Goal: Task Accomplishment & Management: Complete application form

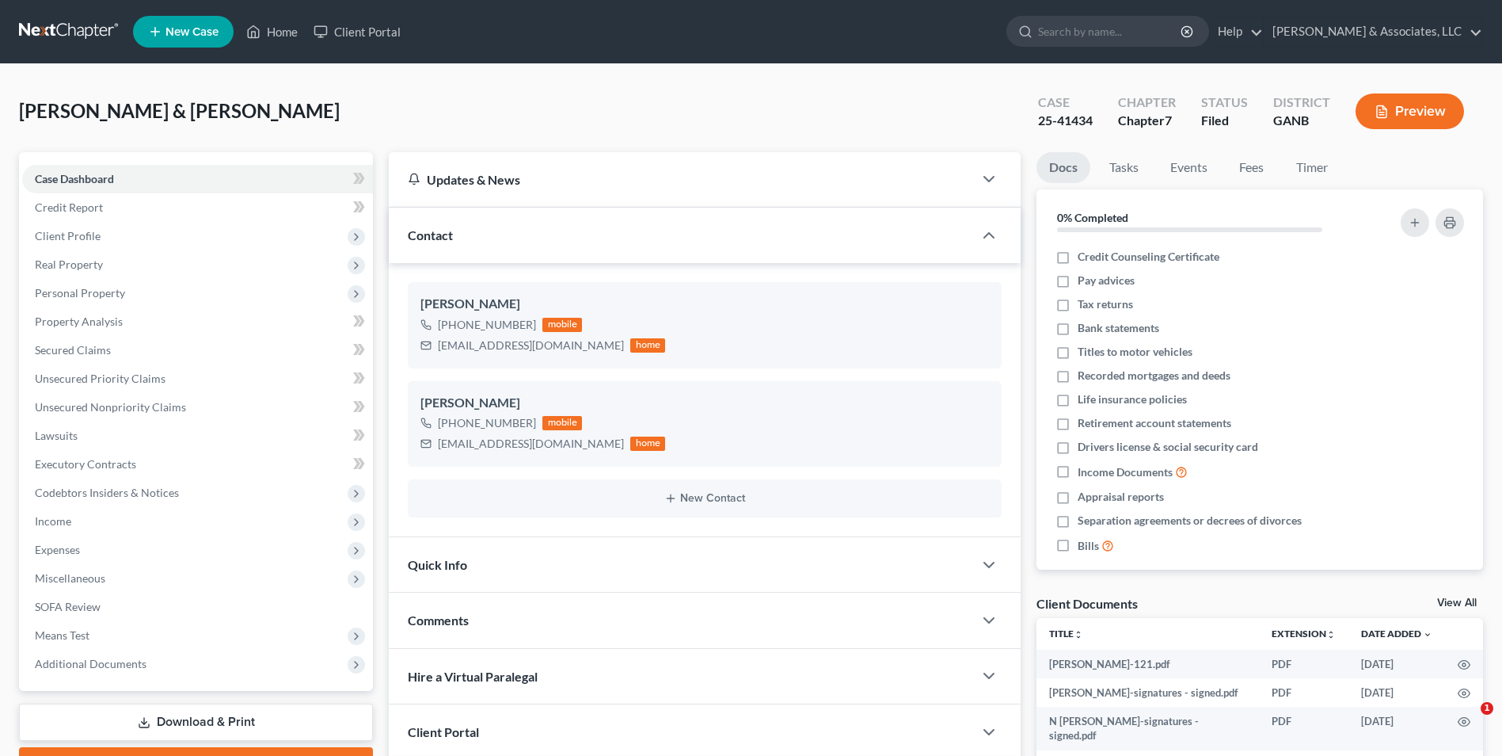
select select "0"
click at [288, 36] on link "Home" at bounding box center [271, 31] width 67 height 29
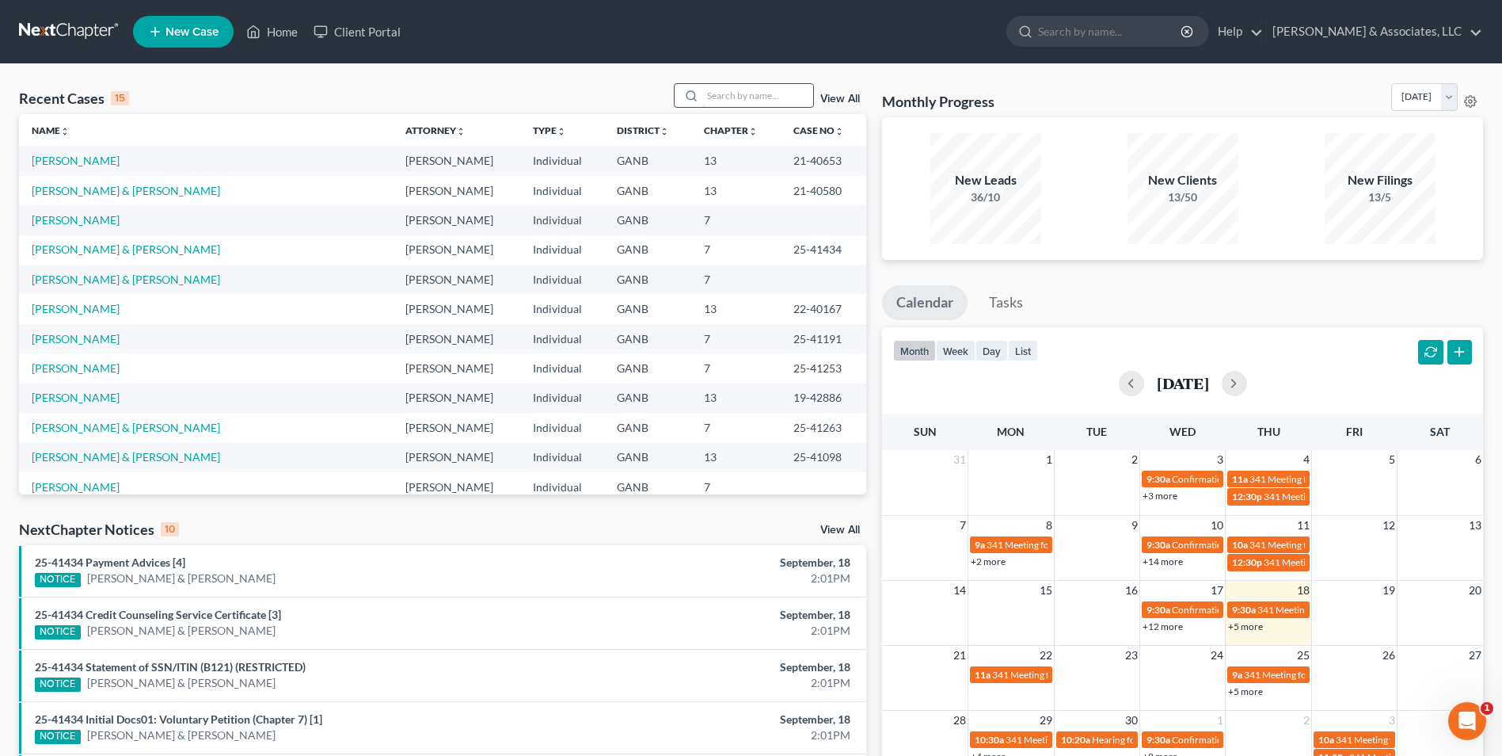
click at [779, 100] on input "search" at bounding box center [757, 95] width 111 height 23
type input "morris"
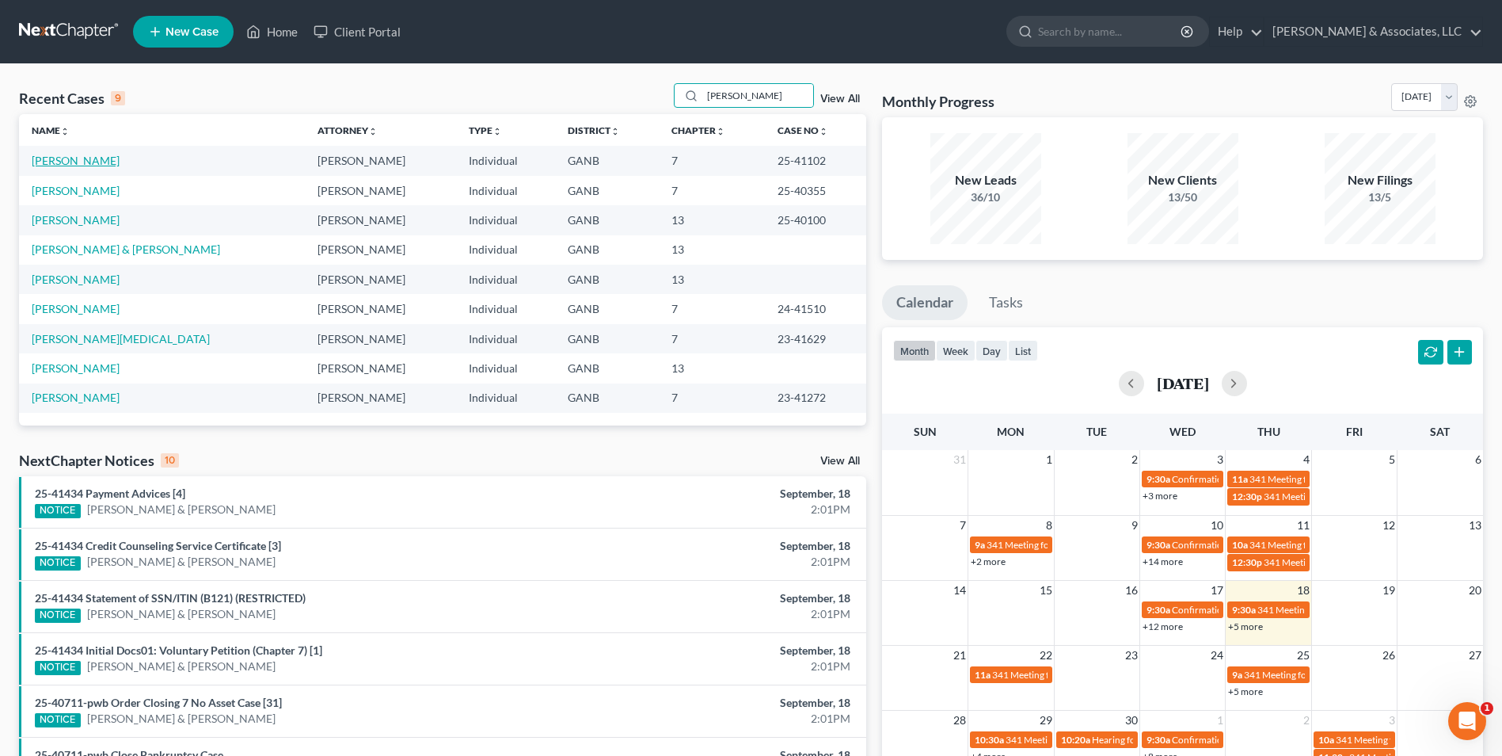
click at [79, 157] on link "[PERSON_NAME]" at bounding box center [76, 160] width 88 height 13
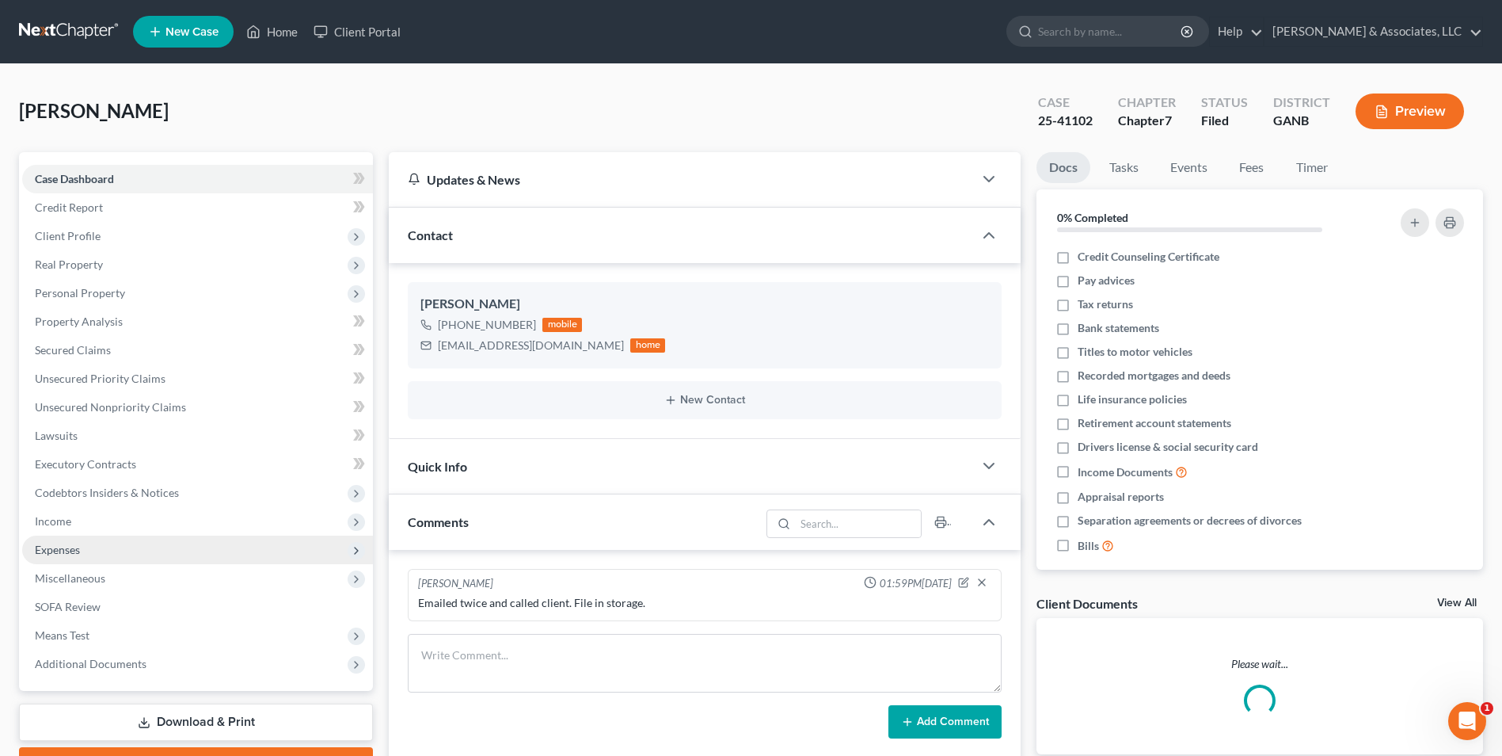
scroll to position [86, 0]
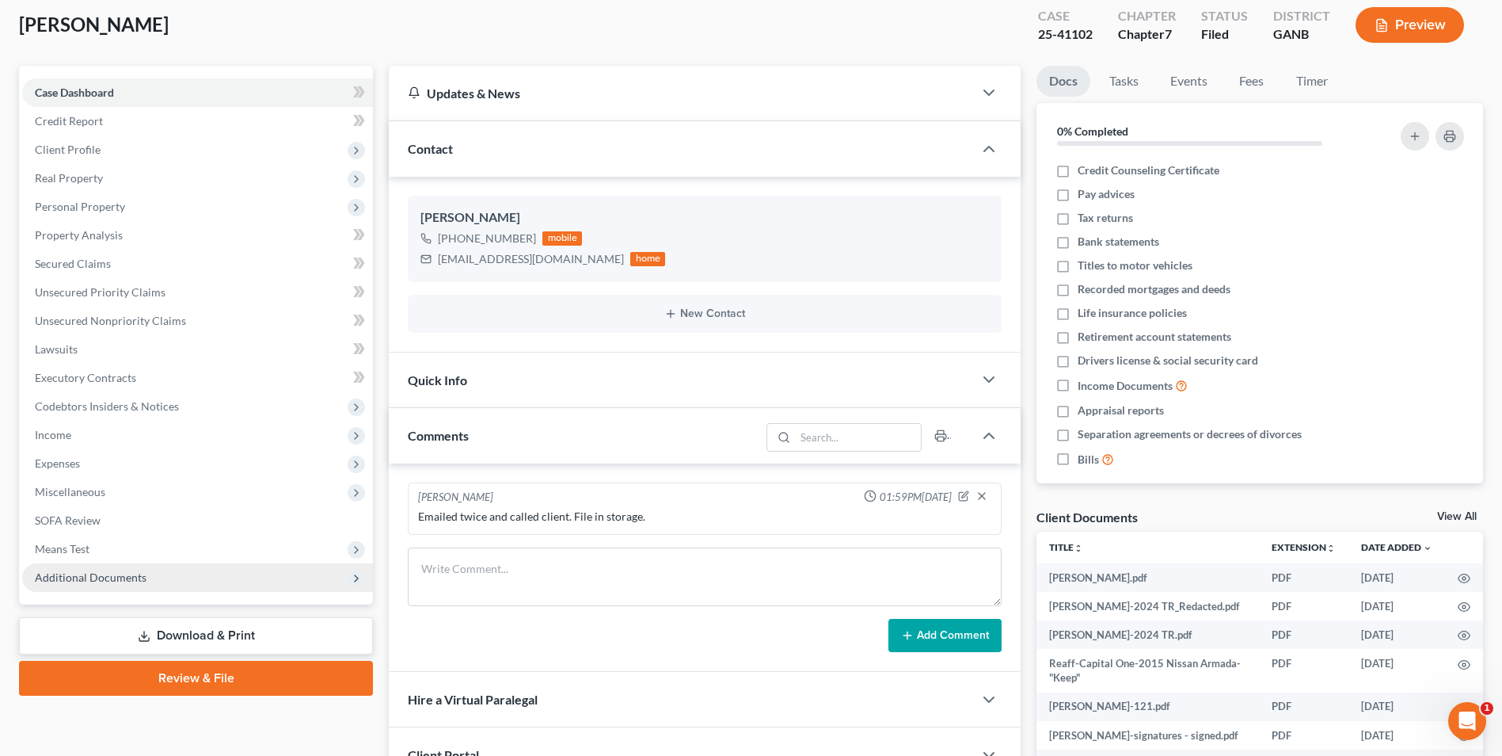
click at [103, 570] on span "Additional Documents" at bounding box center [91, 576] width 112 height 13
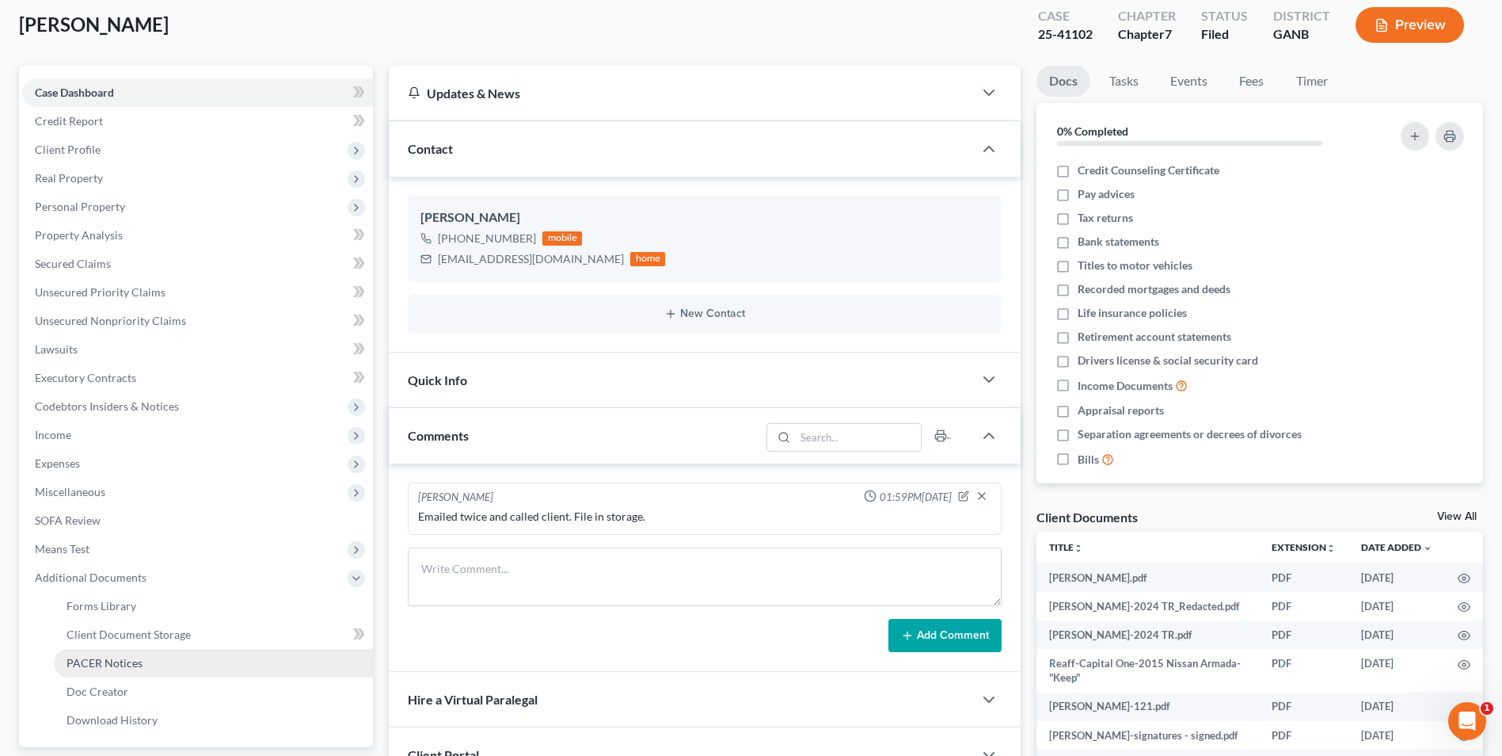
click at [132, 667] on span "PACER Notices" at bounding box center [105, 662] width 76 height 13
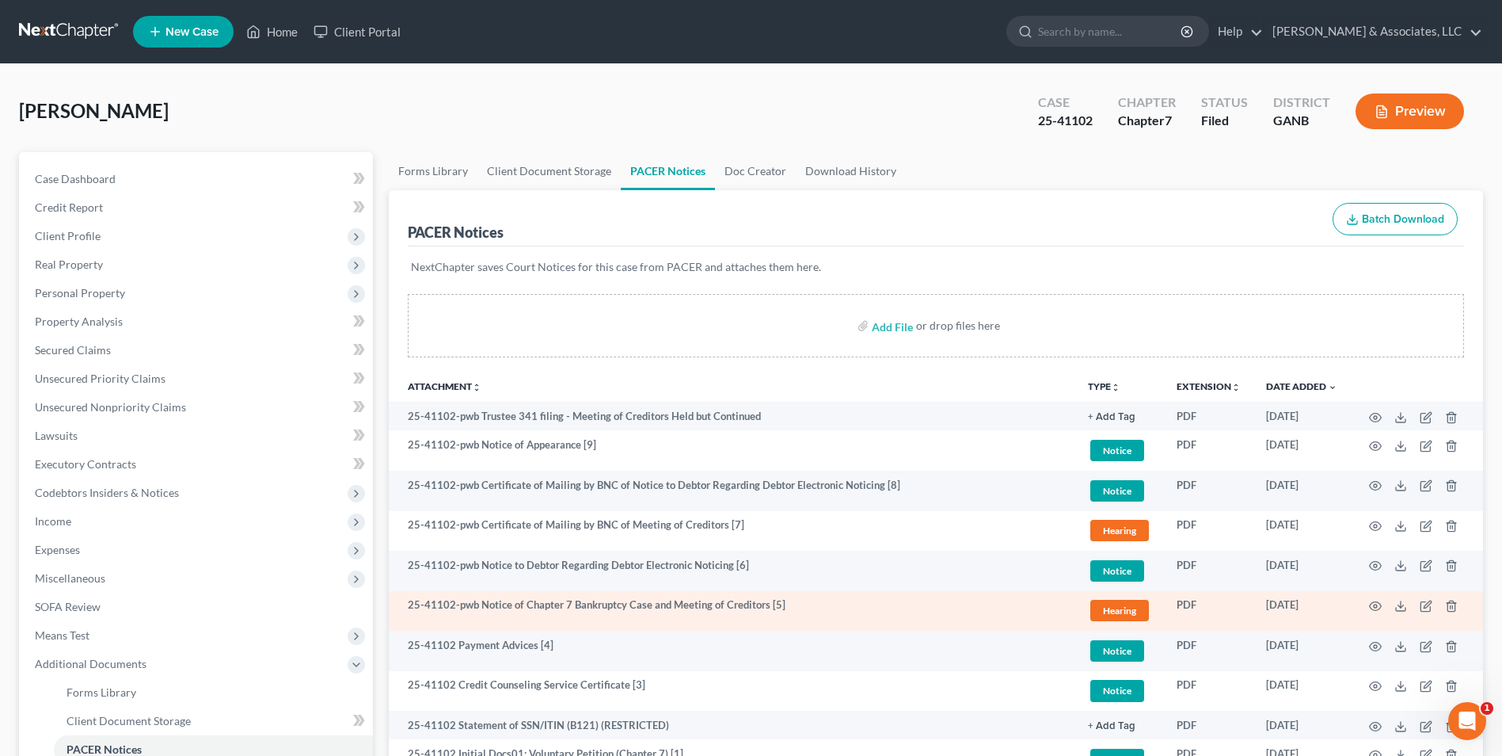
click at [1386, 604] on td at bounding box center [1416, 611] width 133 height 40
click at [1376, 609] on icon "button" at bounding box center [1375, 606] width 13 height 13
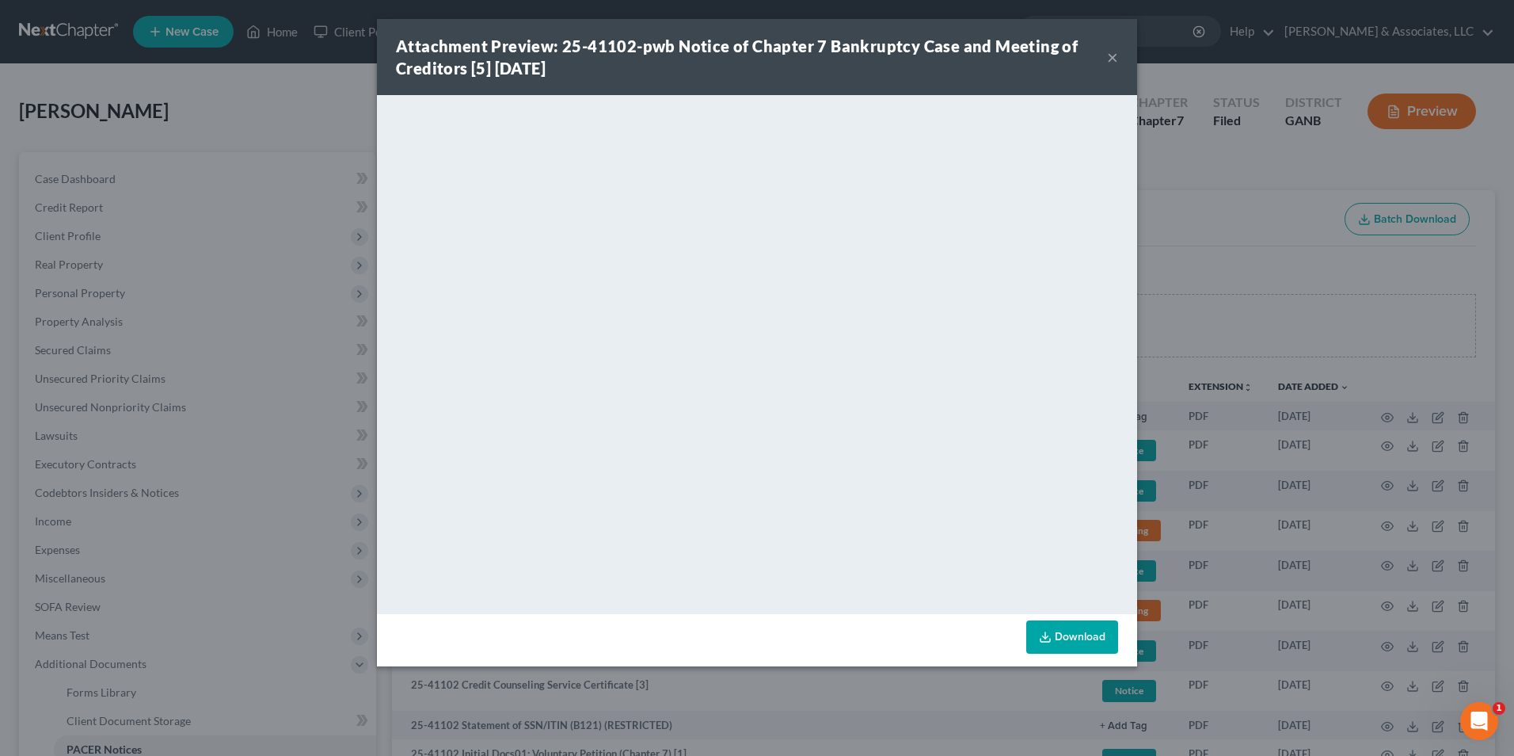
click at [1114, 59] on button "×" at bounding box center [1112, 57] width 11 height 19
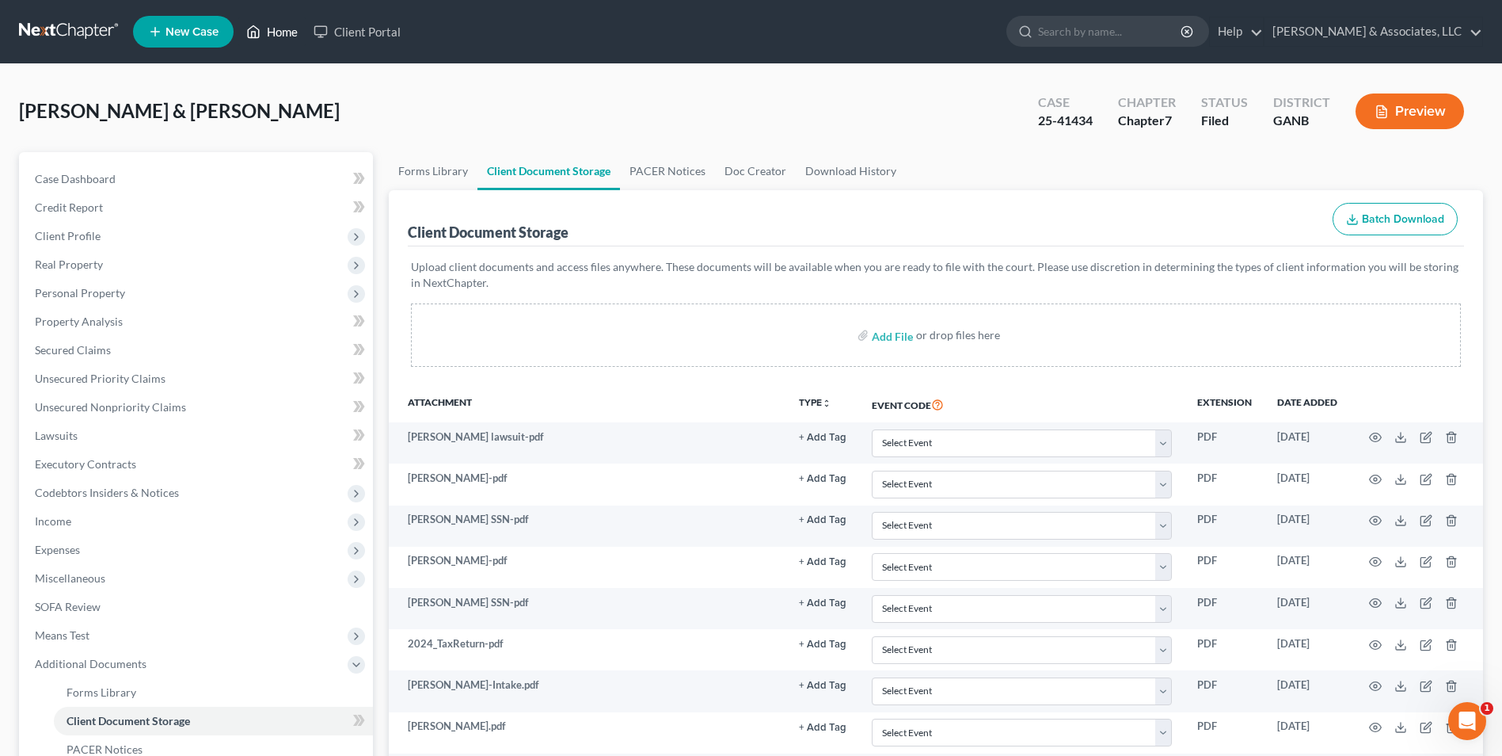
click at [300, 35] on link "Home" at bounding box center [271, 31] width 67 height 29
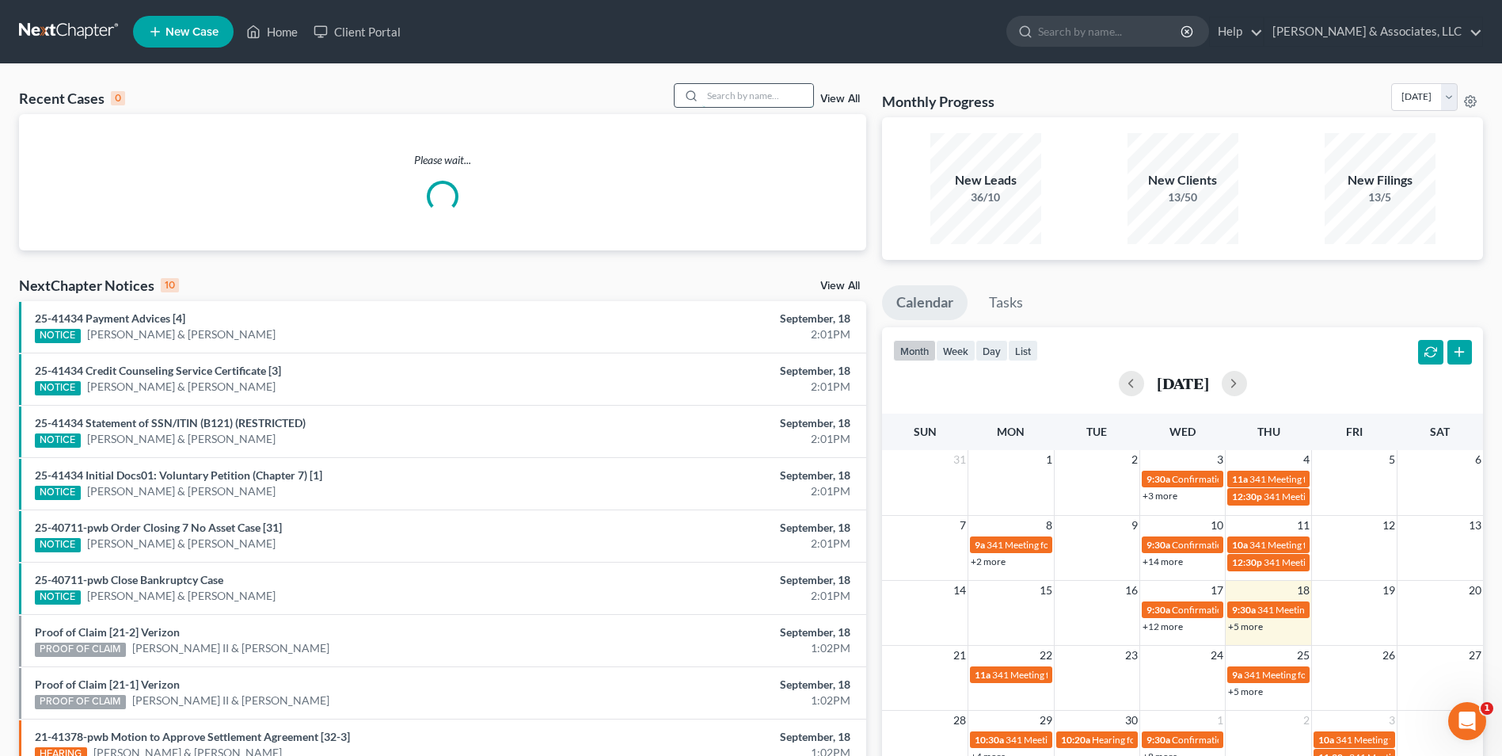
click at [746, 101] on input "search" at bounding box center [757, 95] width 111 height 23
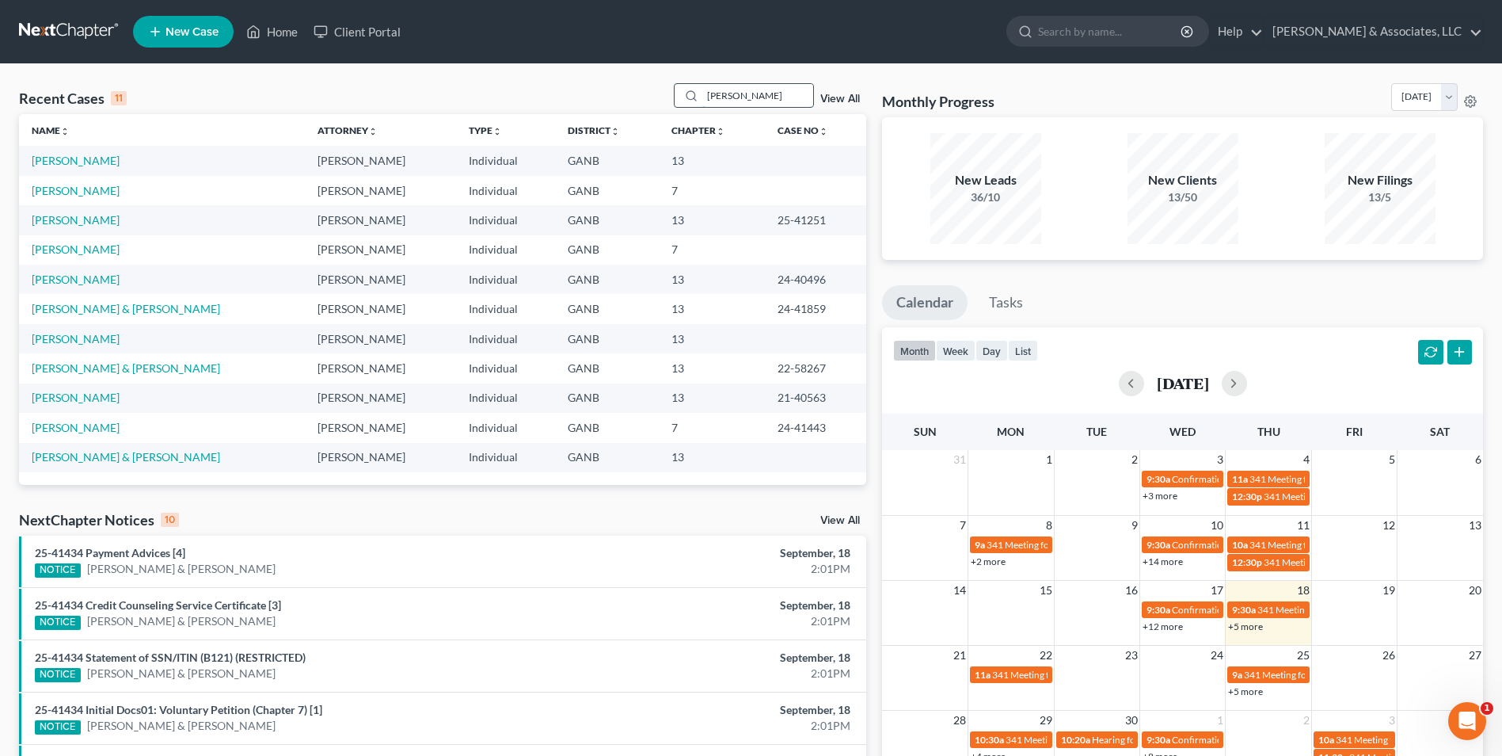
type input "adams"
click at [88, 174] on td "[PERSON_NAME]" at bounding box center [162, 160] width 286 height 29
click at [86, 165] on link "[PERSON_NAME]" at bounding box center [76, 160] width 88 height 13
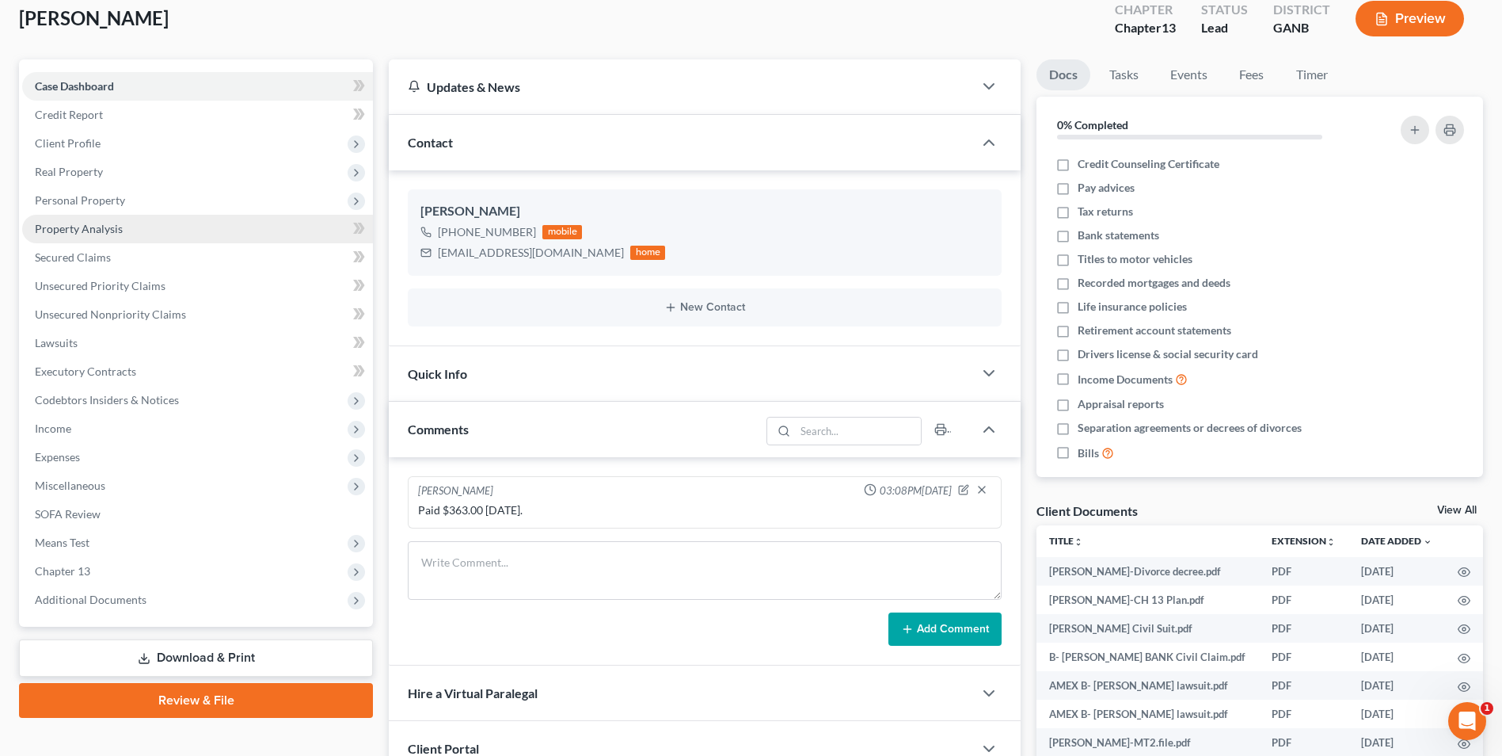
scroll to position [238, 0]
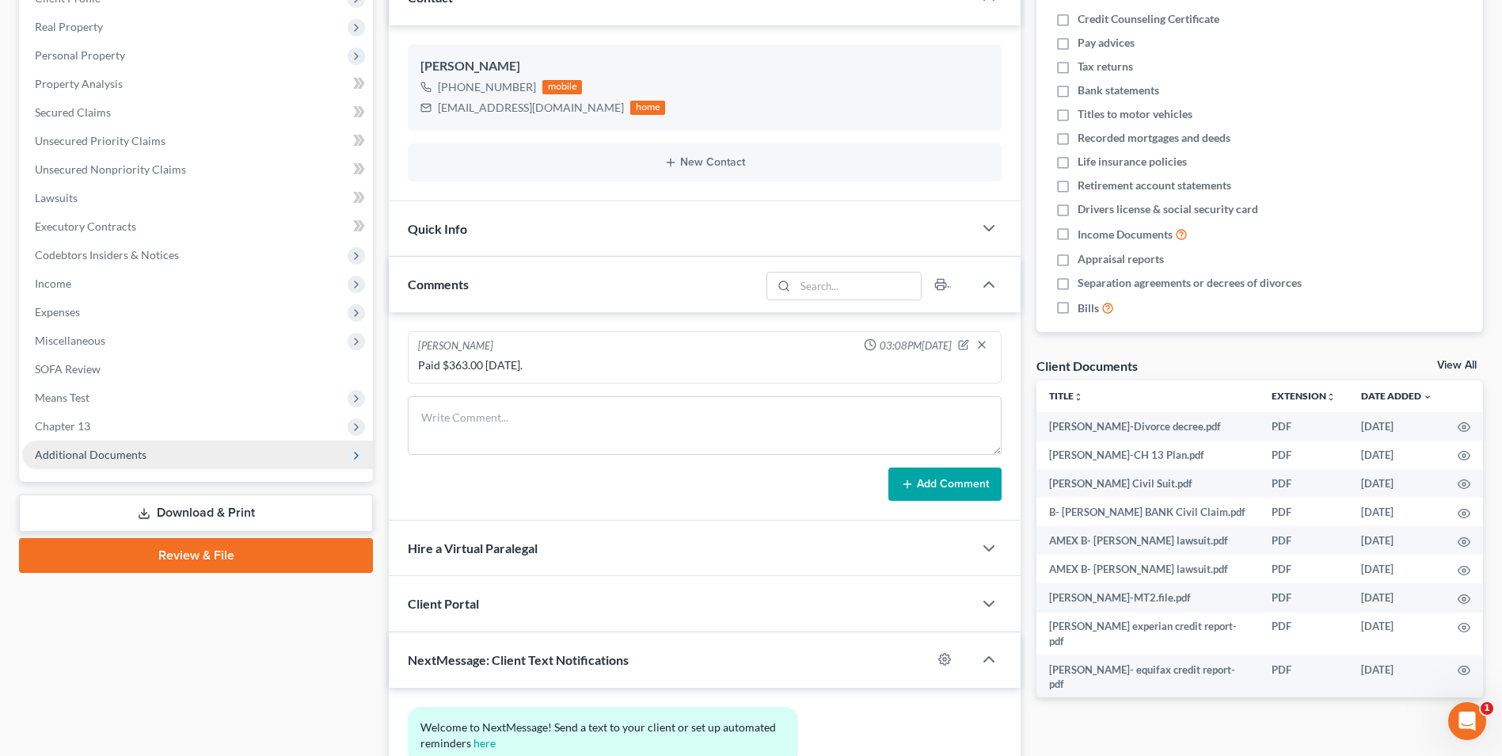
click at [109, 460] on span "Additional Documents" at bounding box center [91, 453] width 112 height 13
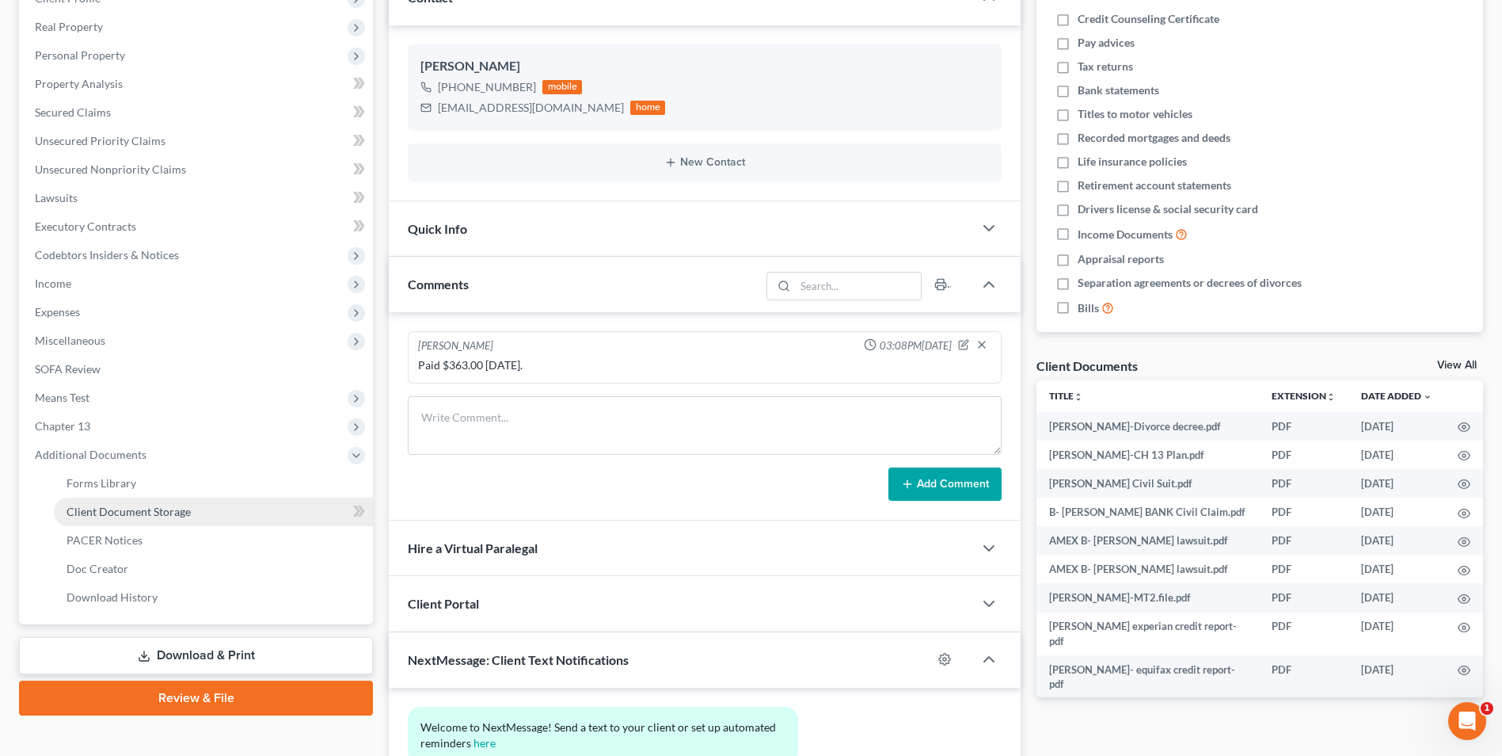
click at [146, 516] on span "Client Document Storage" at bounding box center [129, 510] width 124 height 13
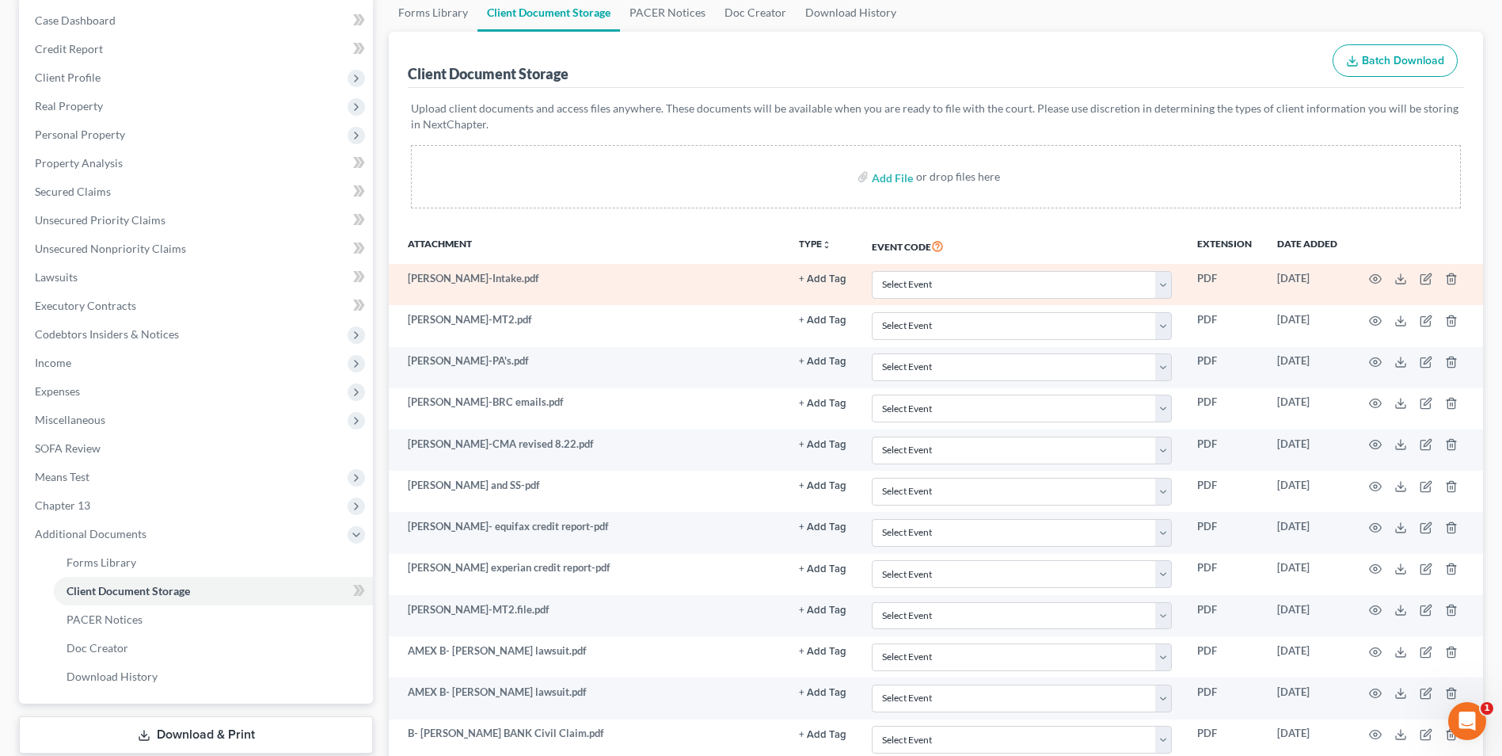
scroll to position [238, 0]
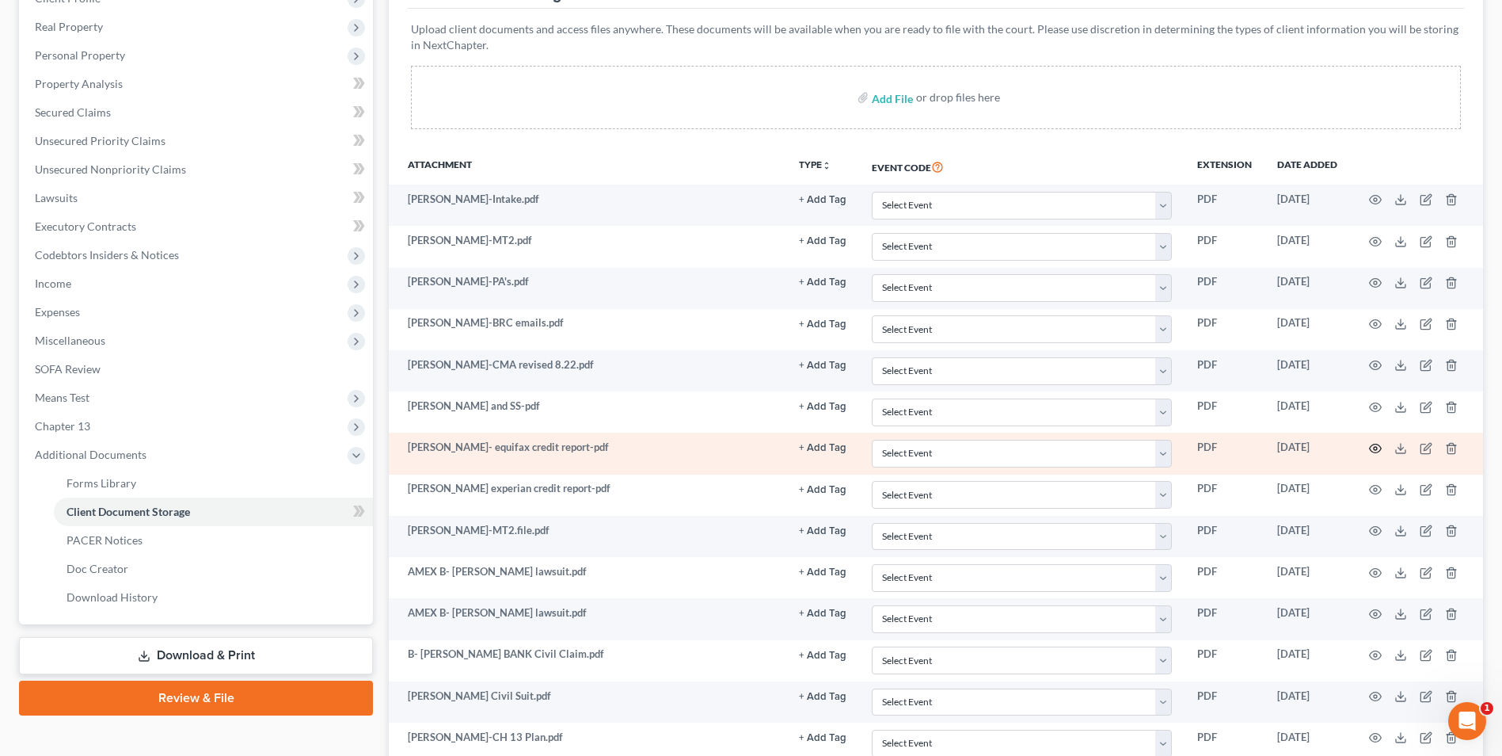
click at [1370, 448] on icon "button" at bounding box center [1376, 448] width 12 height 9
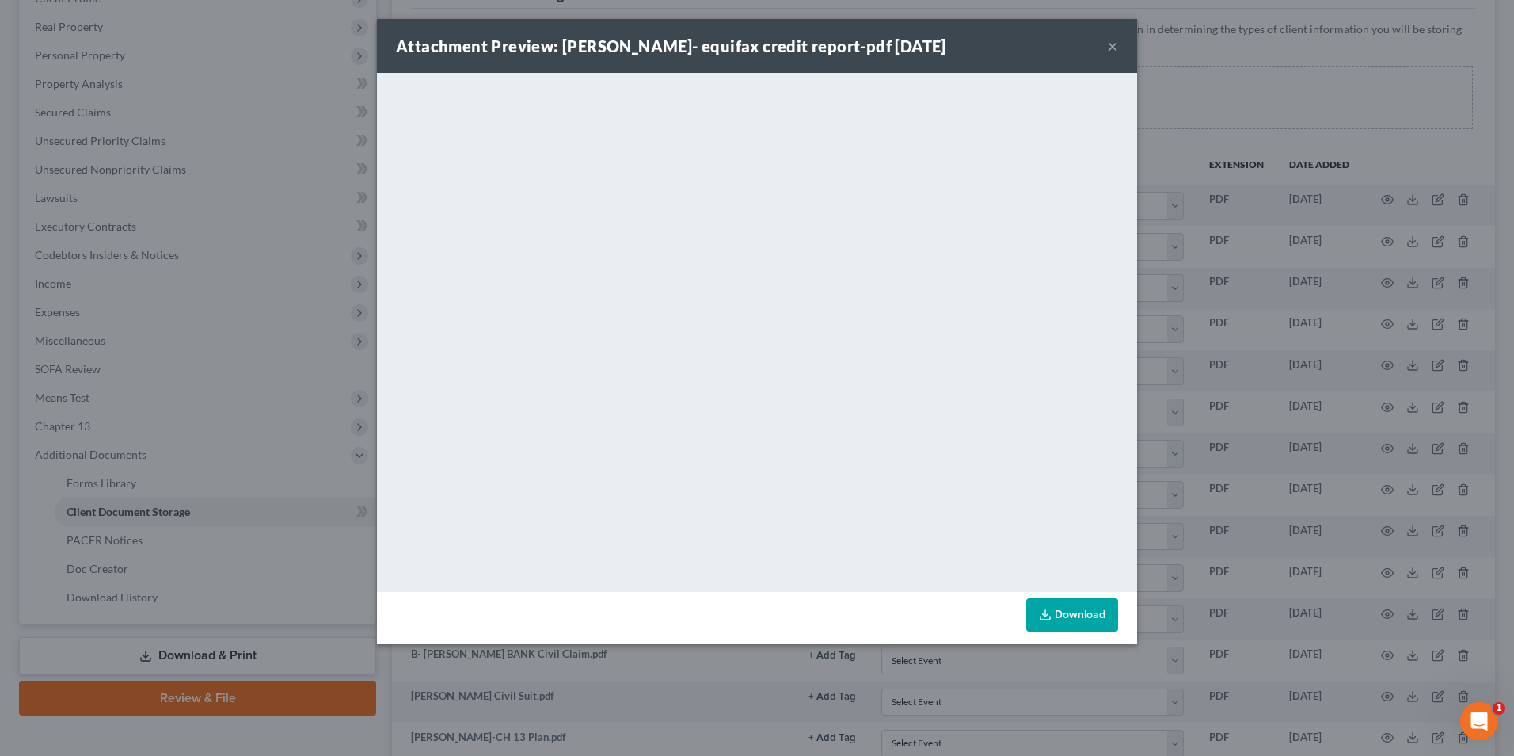
click at [1110, 48] on button "×" at bounding box center [1112, 45] width 11 height 19
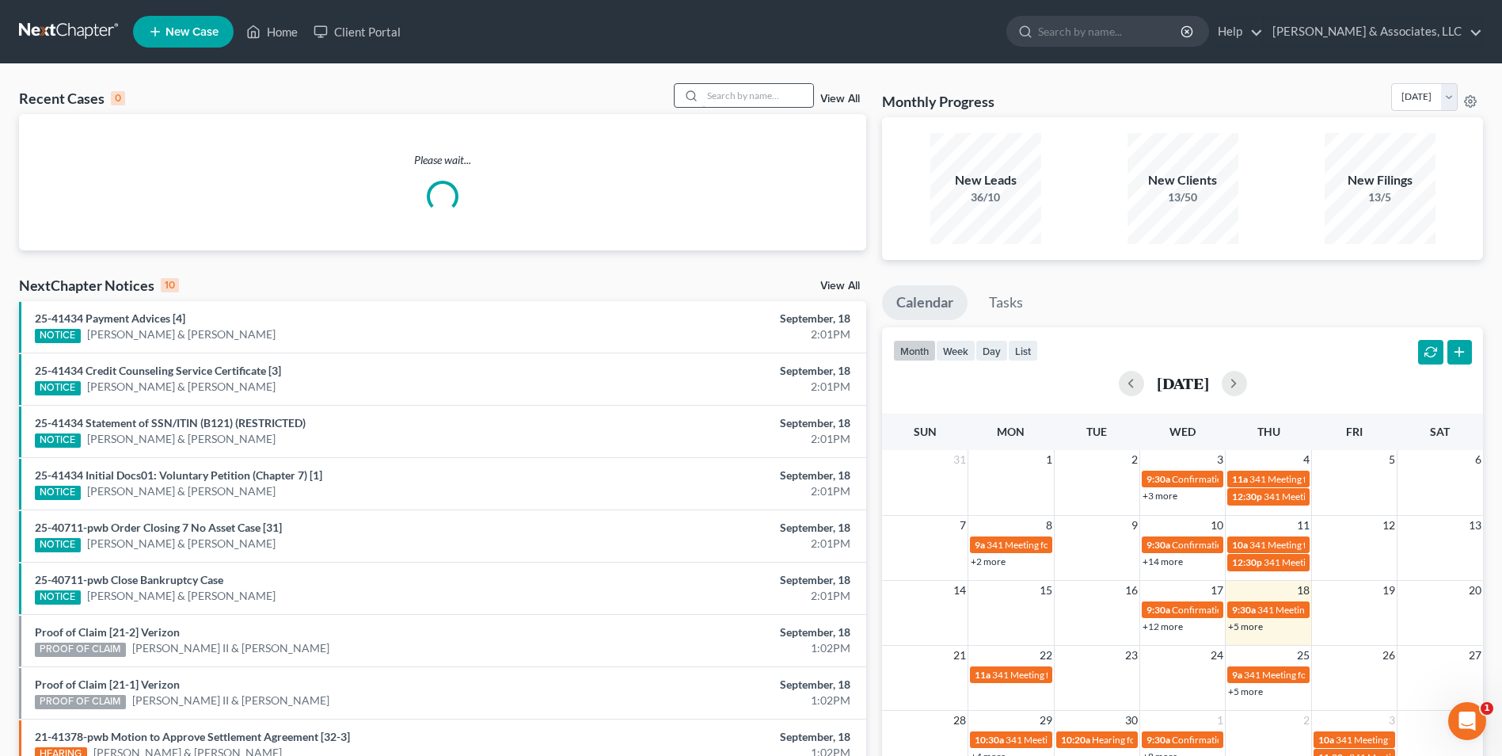
click at [776, 100] on input "search" at bounding box center [757, 95] width 111 height 23
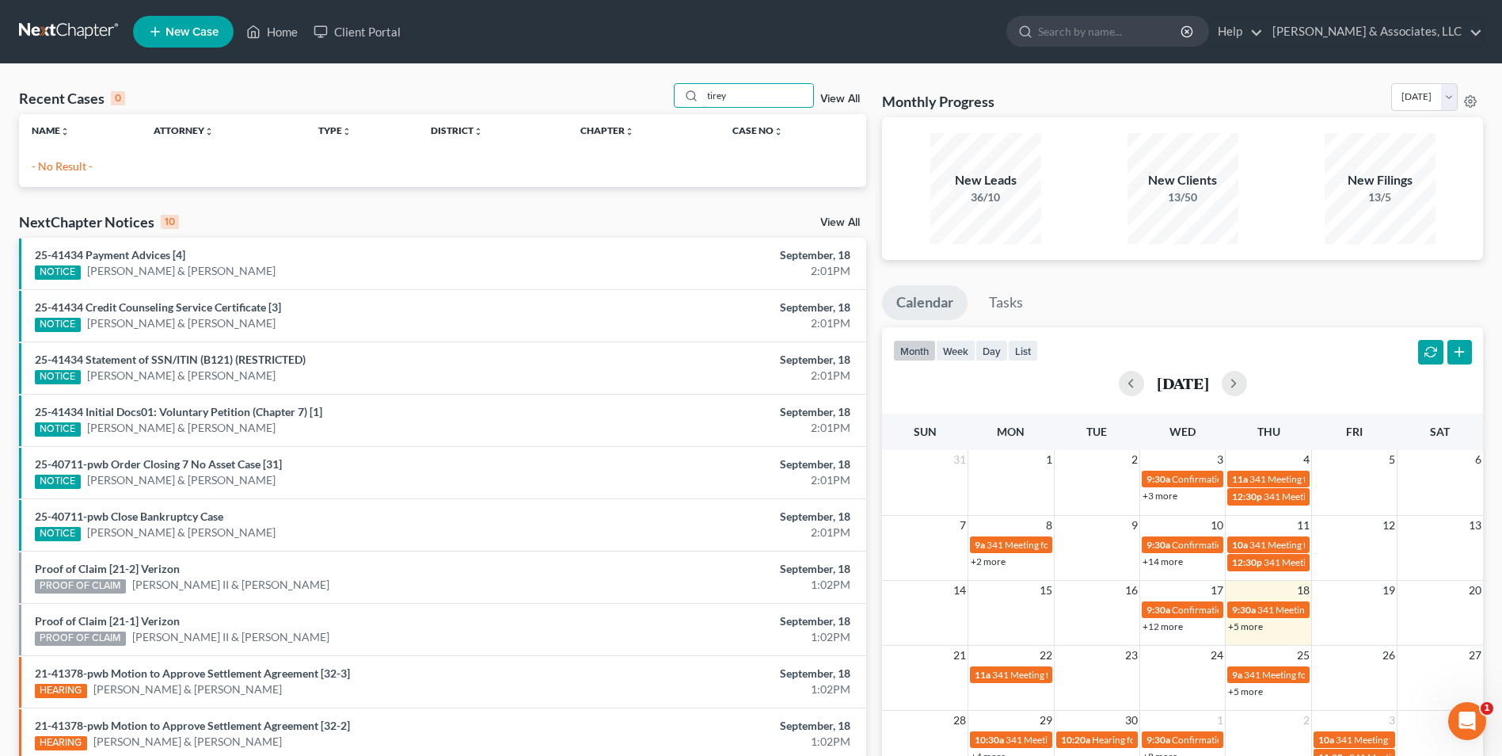
drag, startPoint x: 742, startPoint y: 100, endPoint x: 598, endPoint y: 115, distance: 144.9
click at [598, 115] on div "Recent Cases 0 tirey View All Name unfold_more expand_more expand_less Attorney…" at bounding box center [442, 135] width 847 height 104
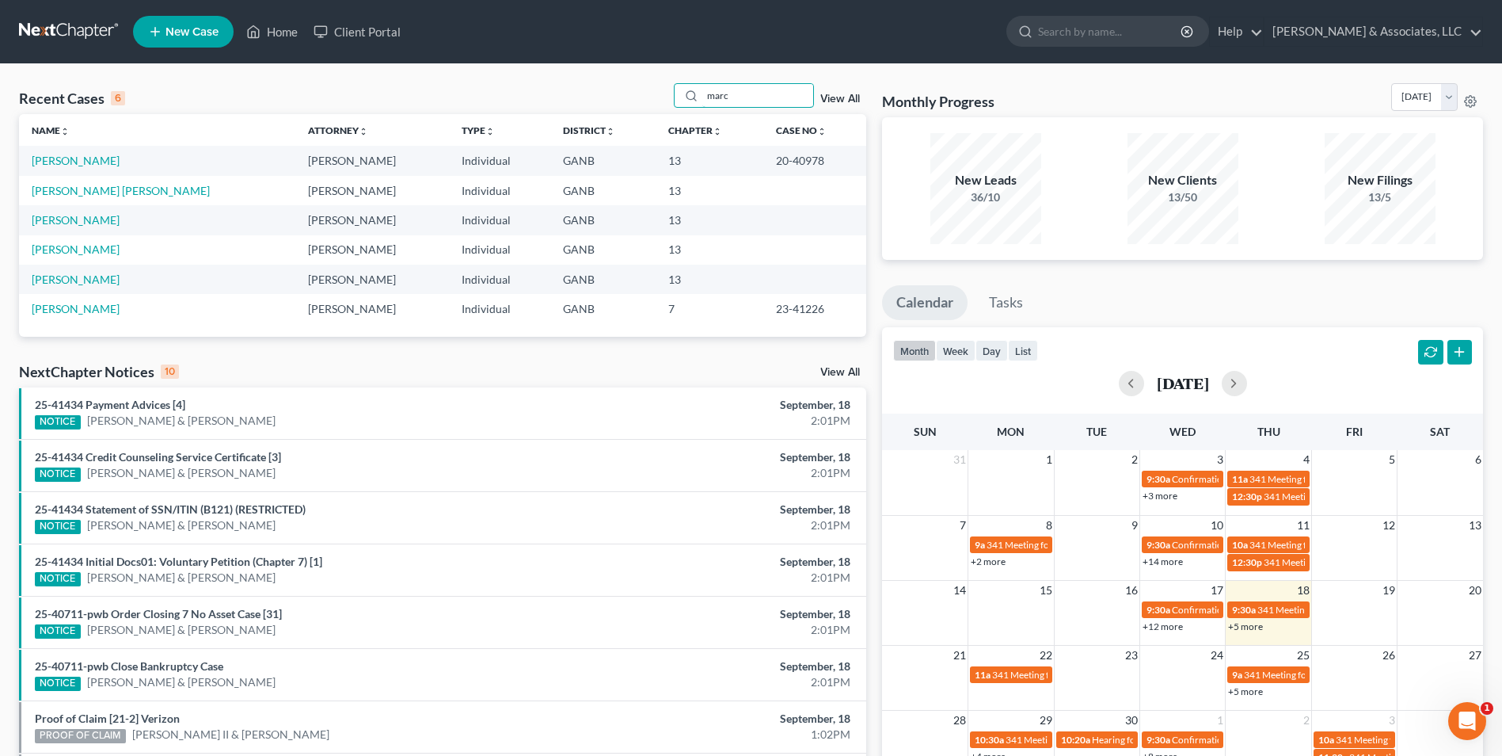
drag, startPoint x: 740, startPoint y: 105, endPoint x: 651, endPoint y: 110, distance: 88.8
click at [651, 110] on div "Recent Cases 6 marc View All" at bounding box center [442, 98] width 847 height 31
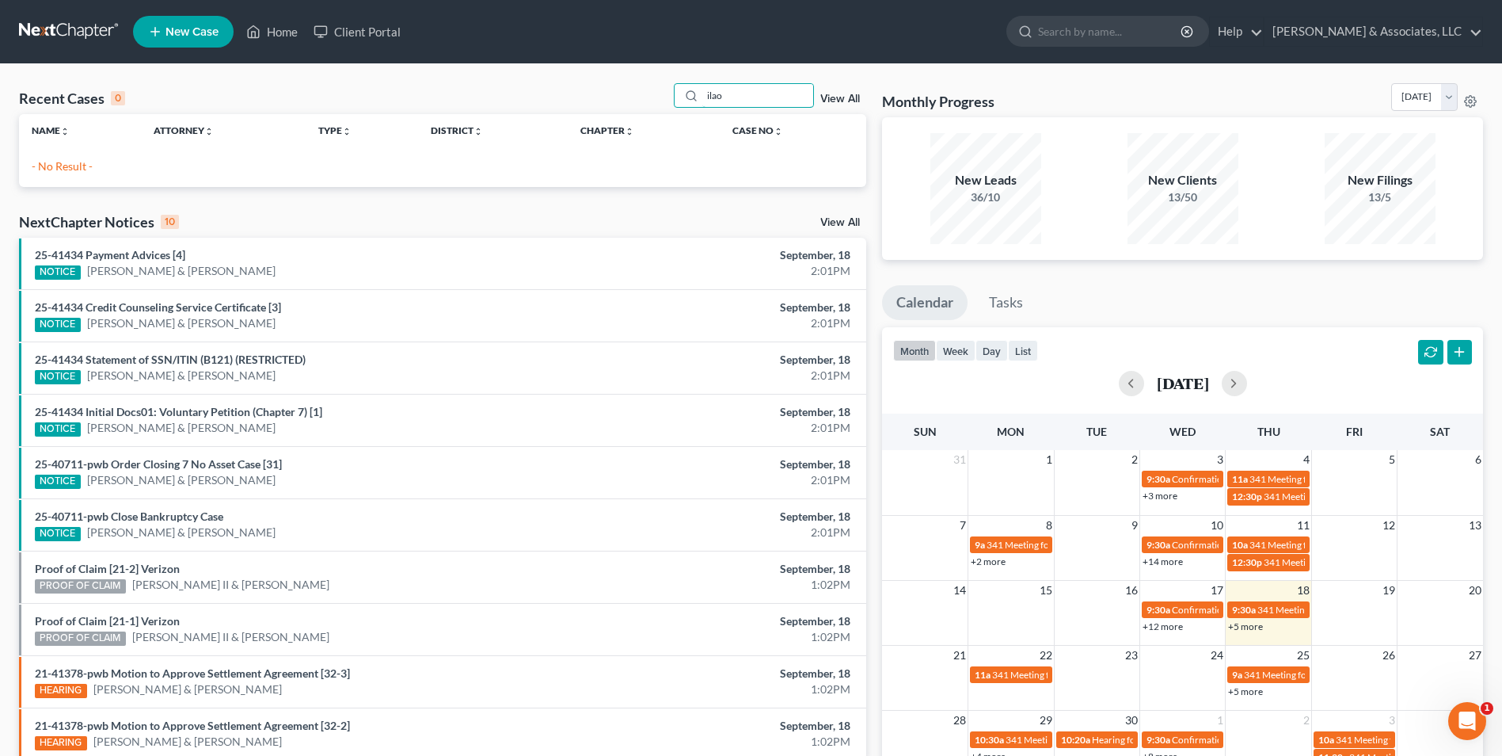
type input "ilao"
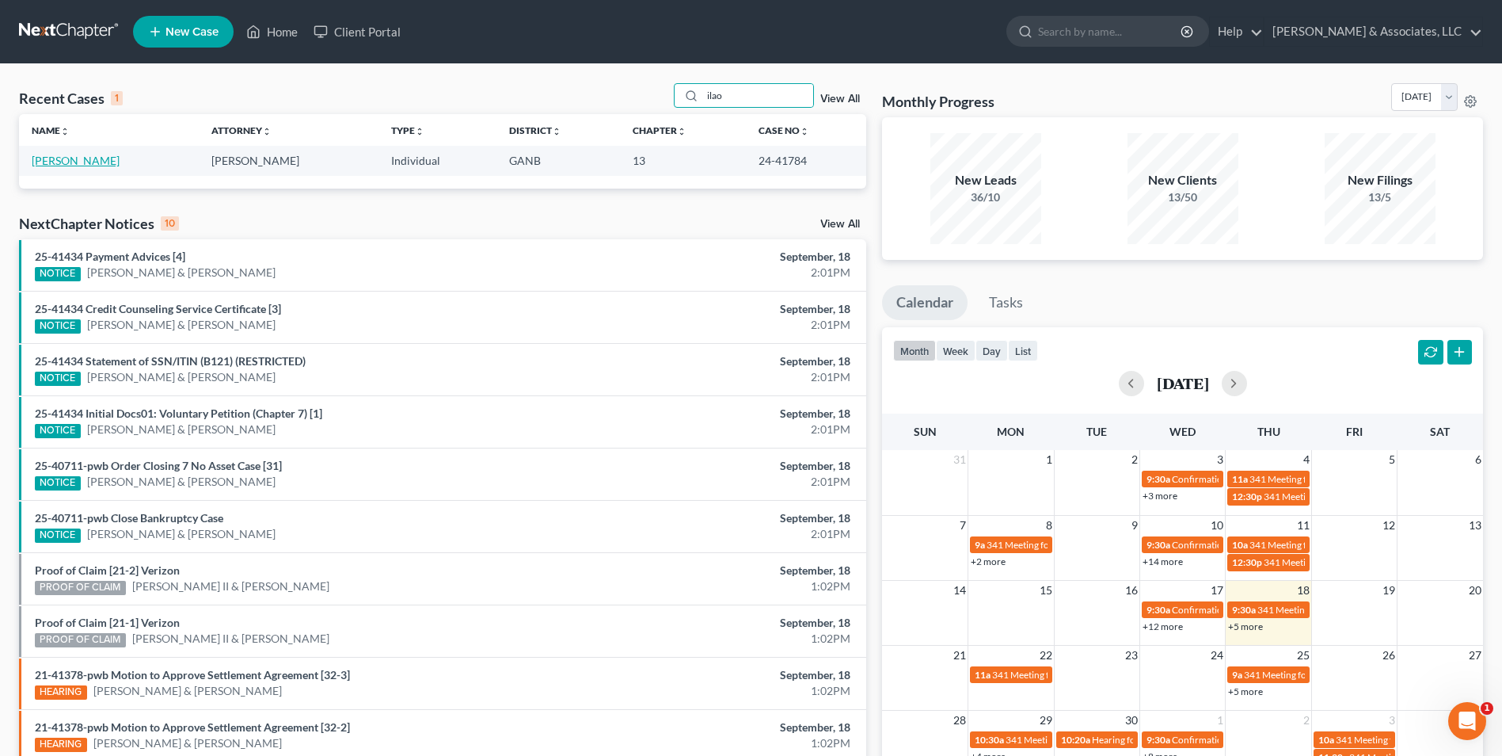
click at [63, 158] on link "[PERSON_NAME]" at bounding box center [76, 160] width 88 height 13
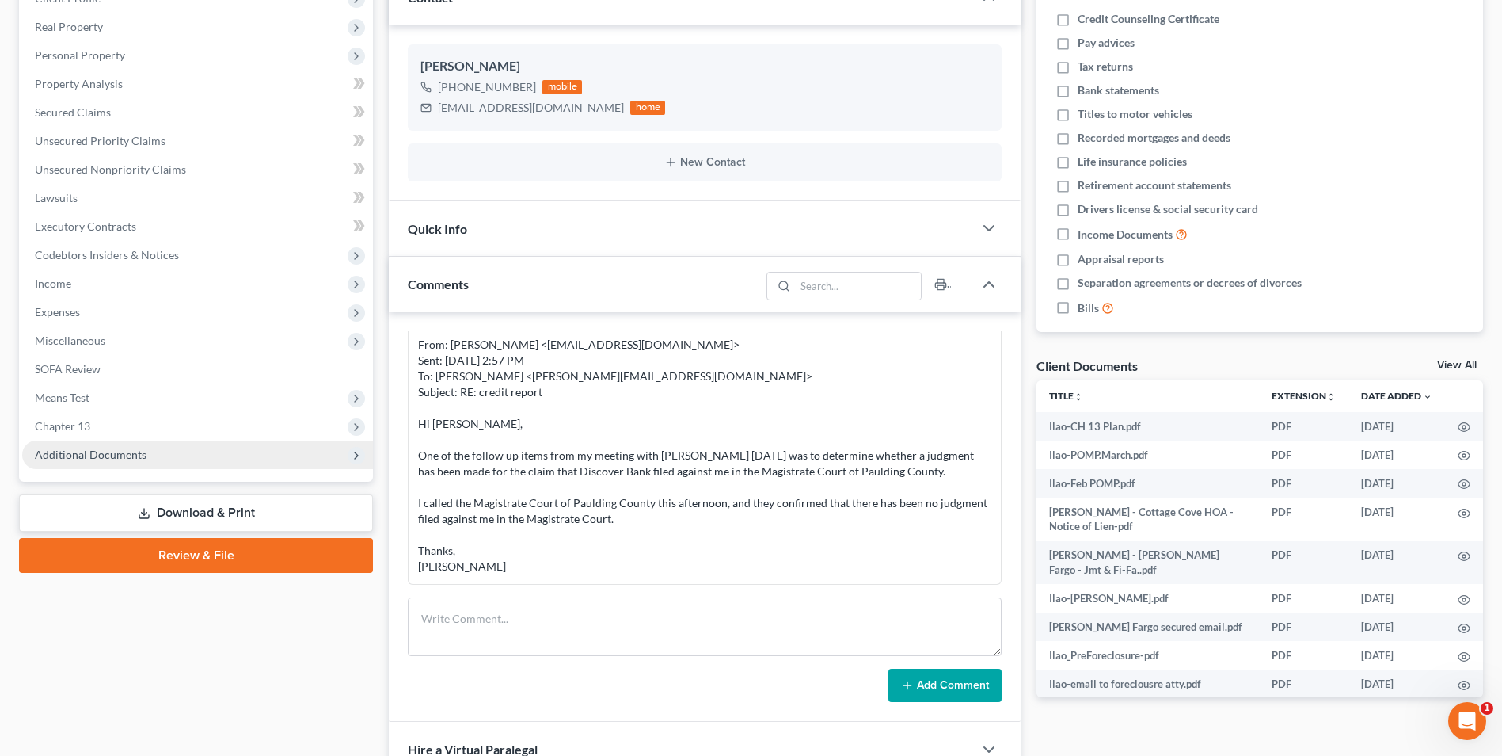
scroll to position [1072, 0]
click at [107, 465] on span "Additional Documents" at bounding box center [197, 454] width 351 height 29
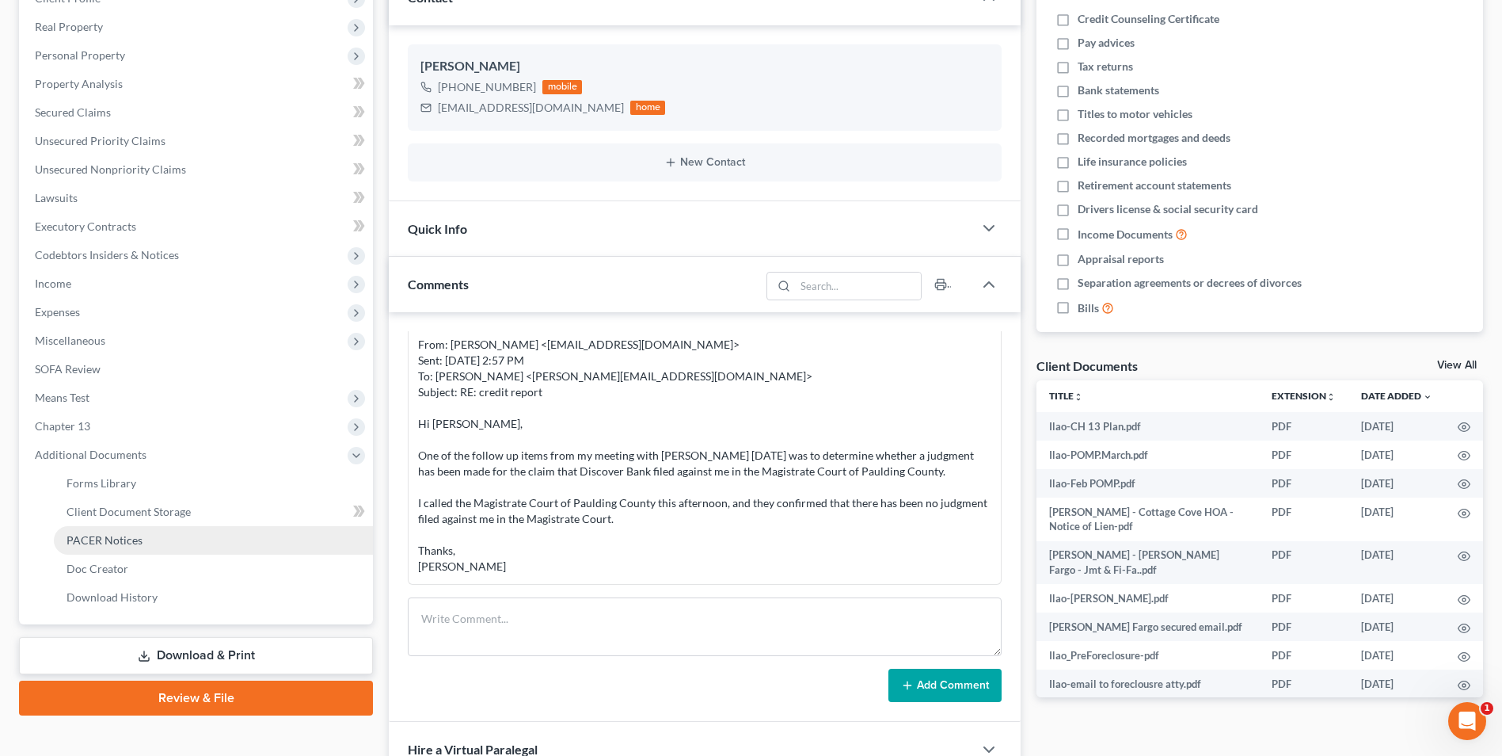
click at [108, 540] on span "PACER Notices" at bounding box center [105, 539] width 76 height 13
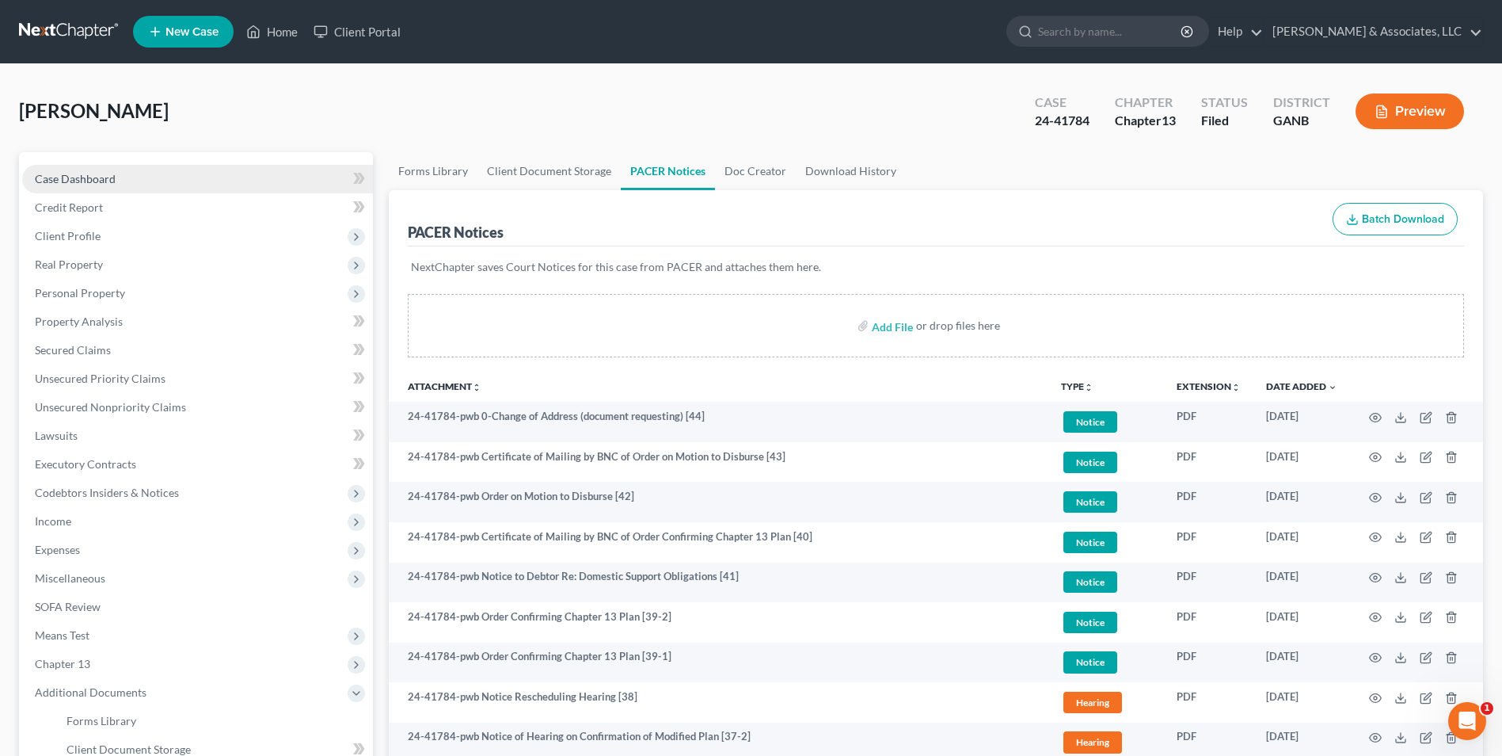
click at [73, 183] on span "Case Dashboard" at bounding box center [75, 178] width 81 height 13
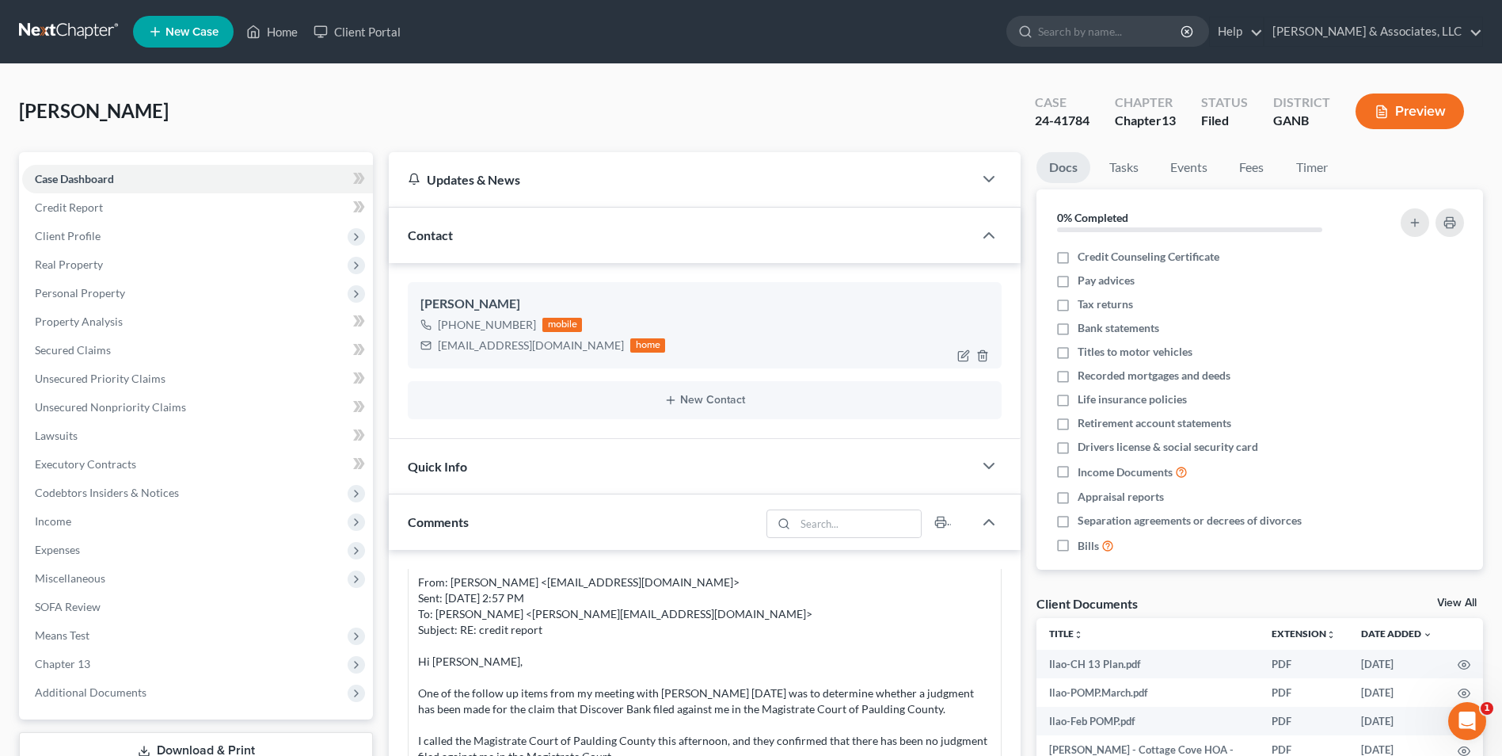
scroll to position [1072, 0]
drag, startPoint x: 528, startPoint y: 346, endPoint x: 438, endPoint y: 360, distance: 91.4
click at [438, 360] on div "Mark Ilao +1 (678) 977-4445 mobile markeilao@pm.me home" at bounding box center [705, 325] width 594 height 86
drag, startPoint x: 438, startPoint y: 360, endPoint x: 507, endPoint y: 343, distance: 71.1
copy div "markeilao@pm.me"
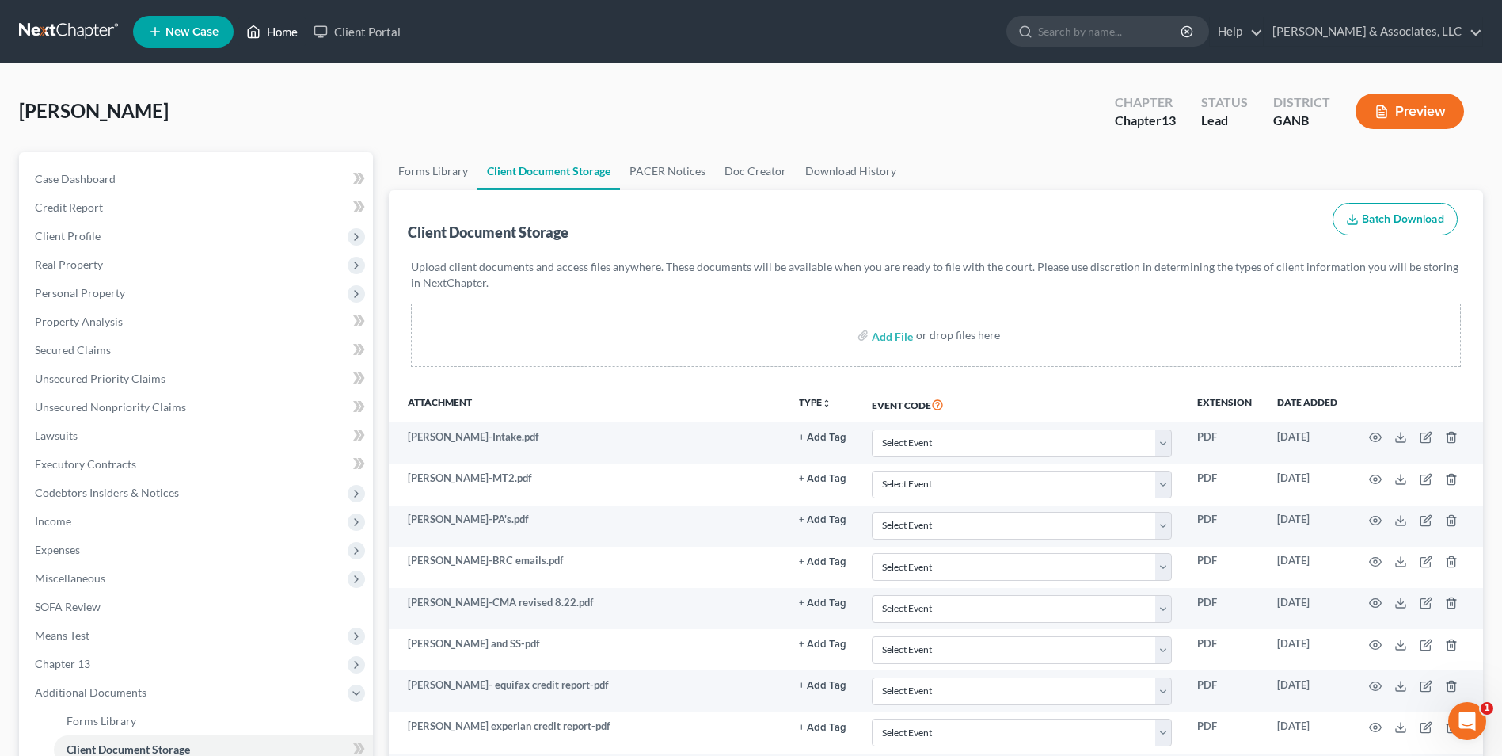
click at [267, 32] on link "Home" at bounding box center [271, 31] width 67 height 29
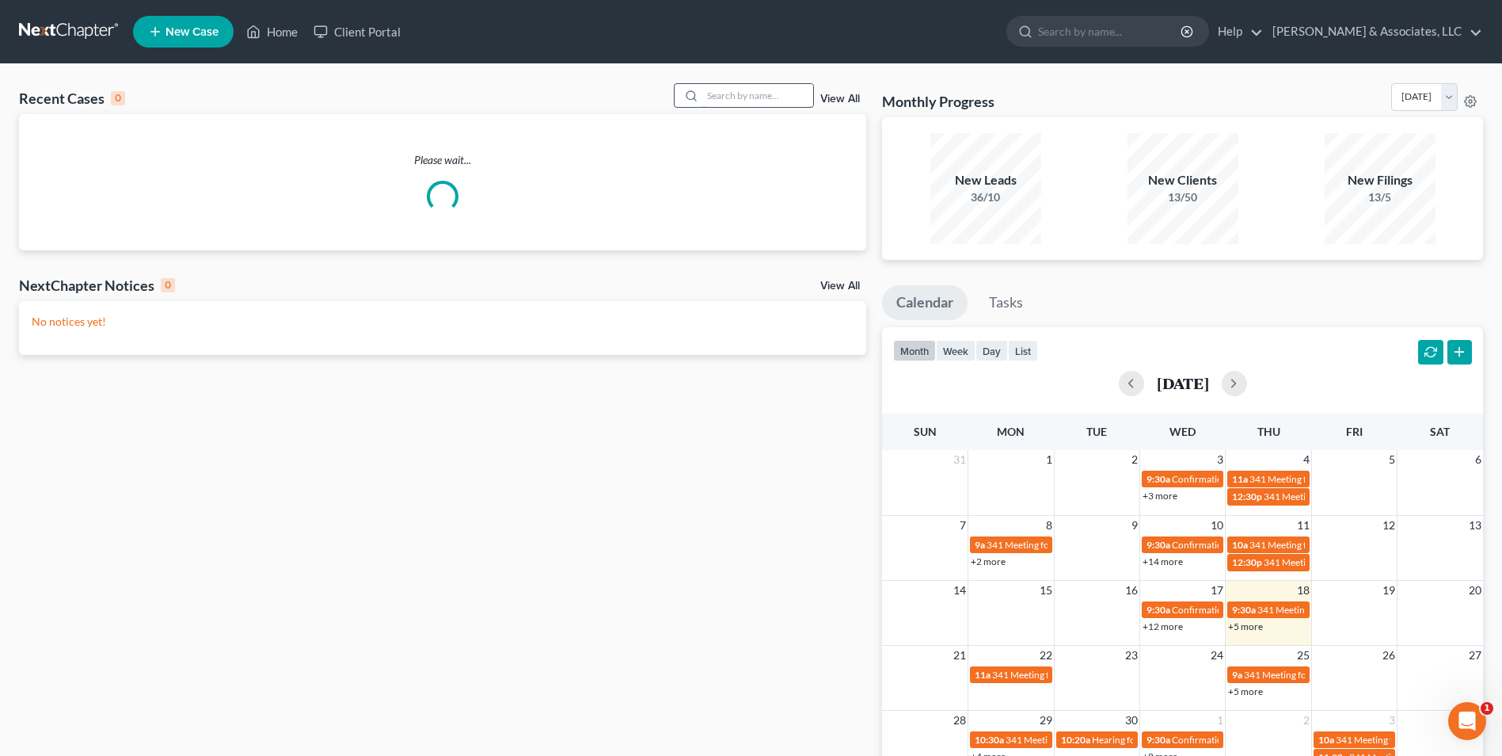
click at [716, 86] on input "search" at bounding box center [757, 95] width 111 height 23
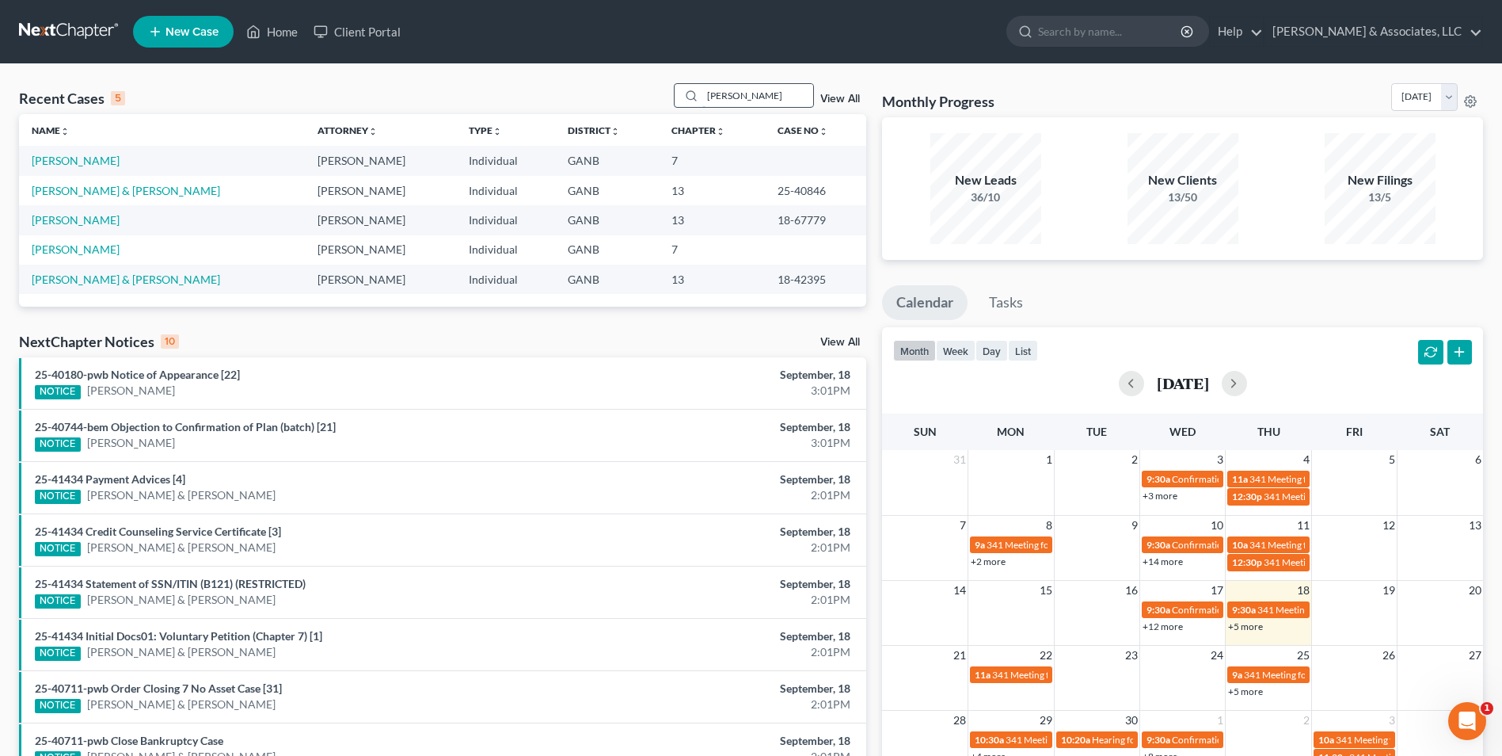
type input "heidi"
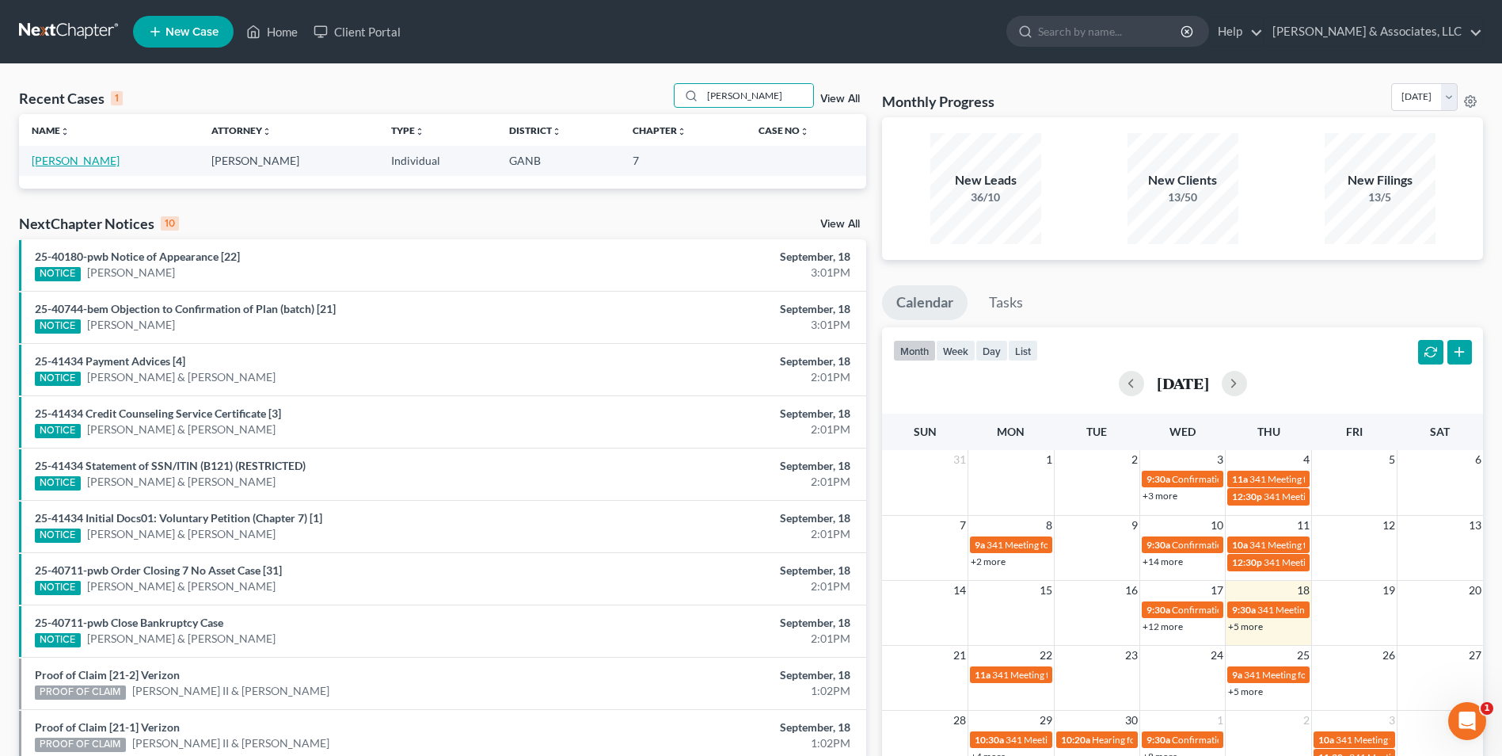
click at [78, 166] on link "[PERSON_NAME]" at bounding box center [76, 160] width 88 height 13
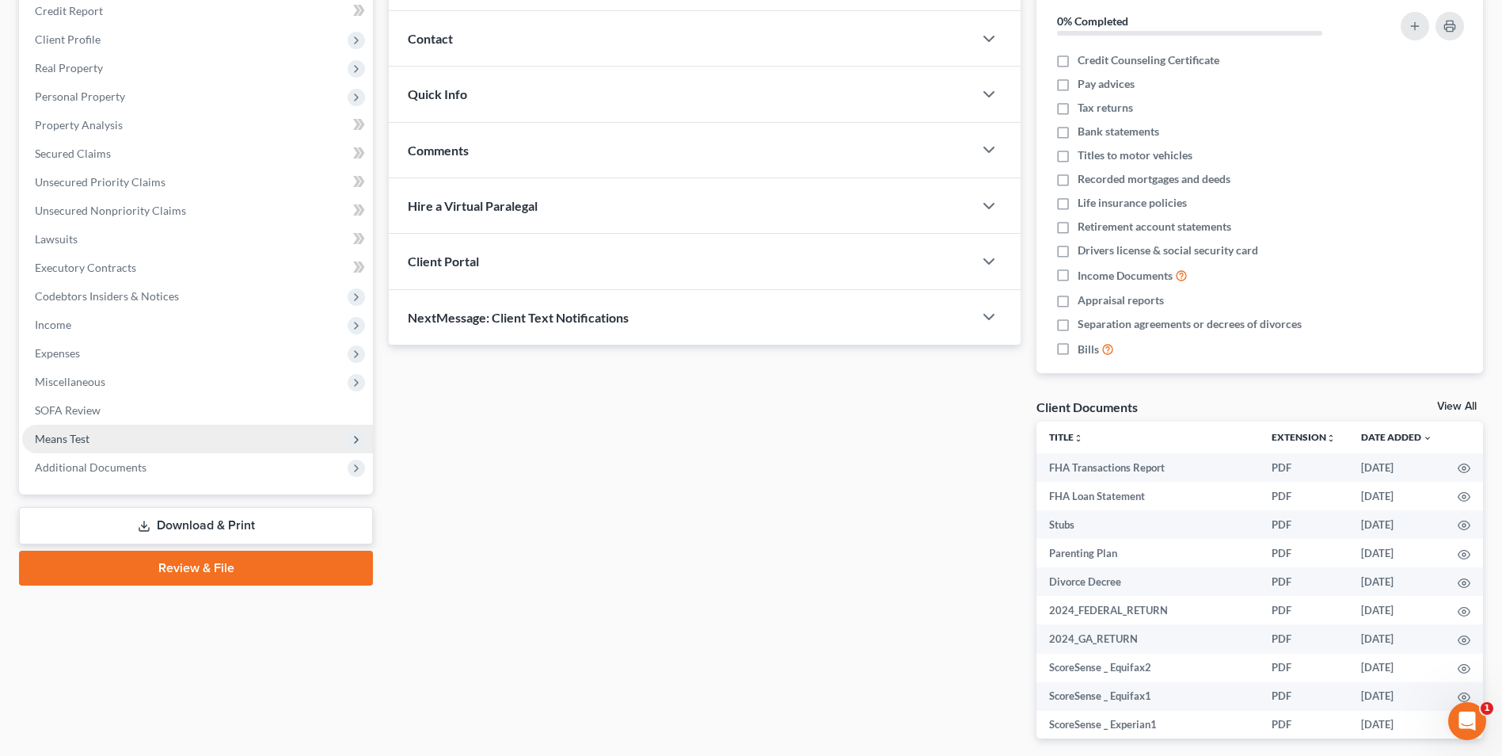
scroll to position [265, 0]
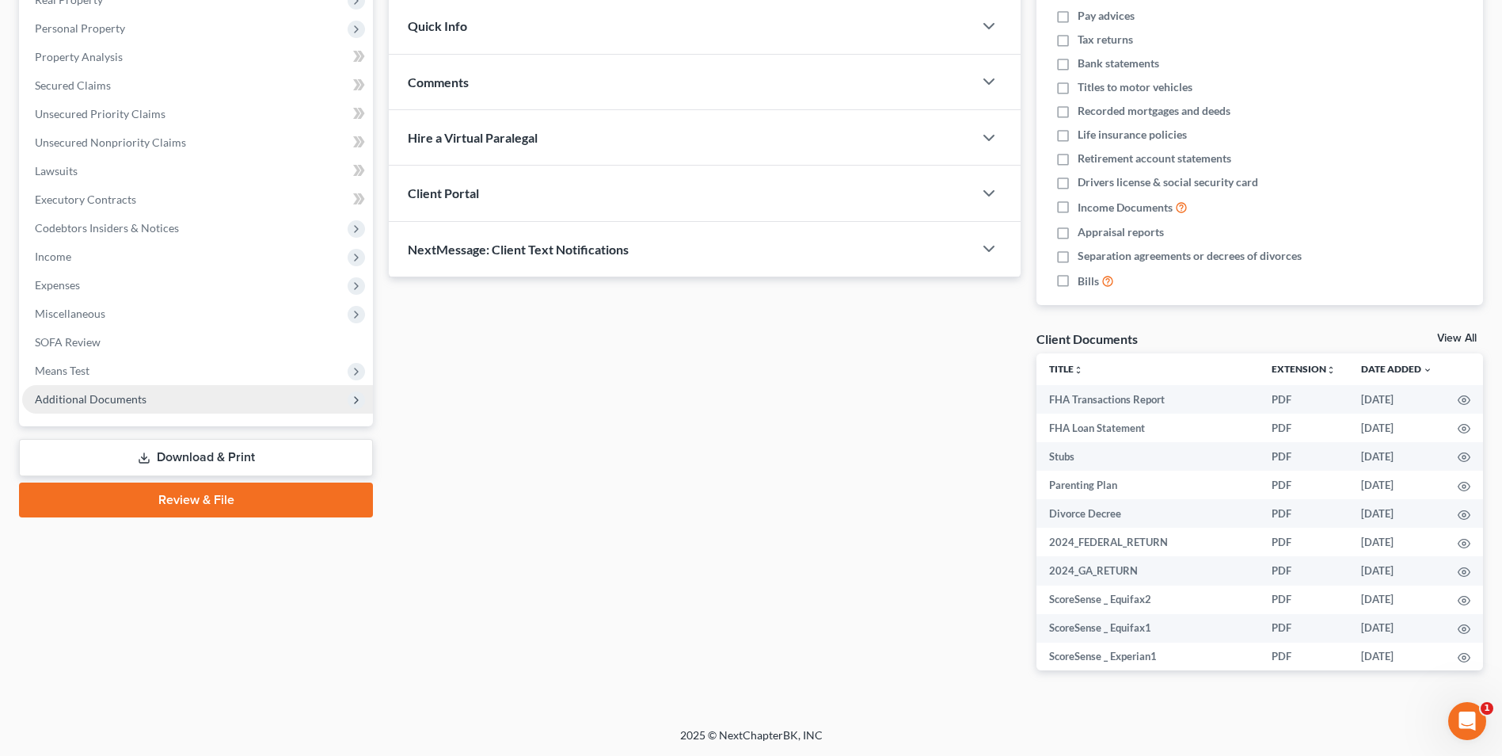
click at [103, 390] on span "Additional Documents" at bounding box center [197, 399] width 351 height 29
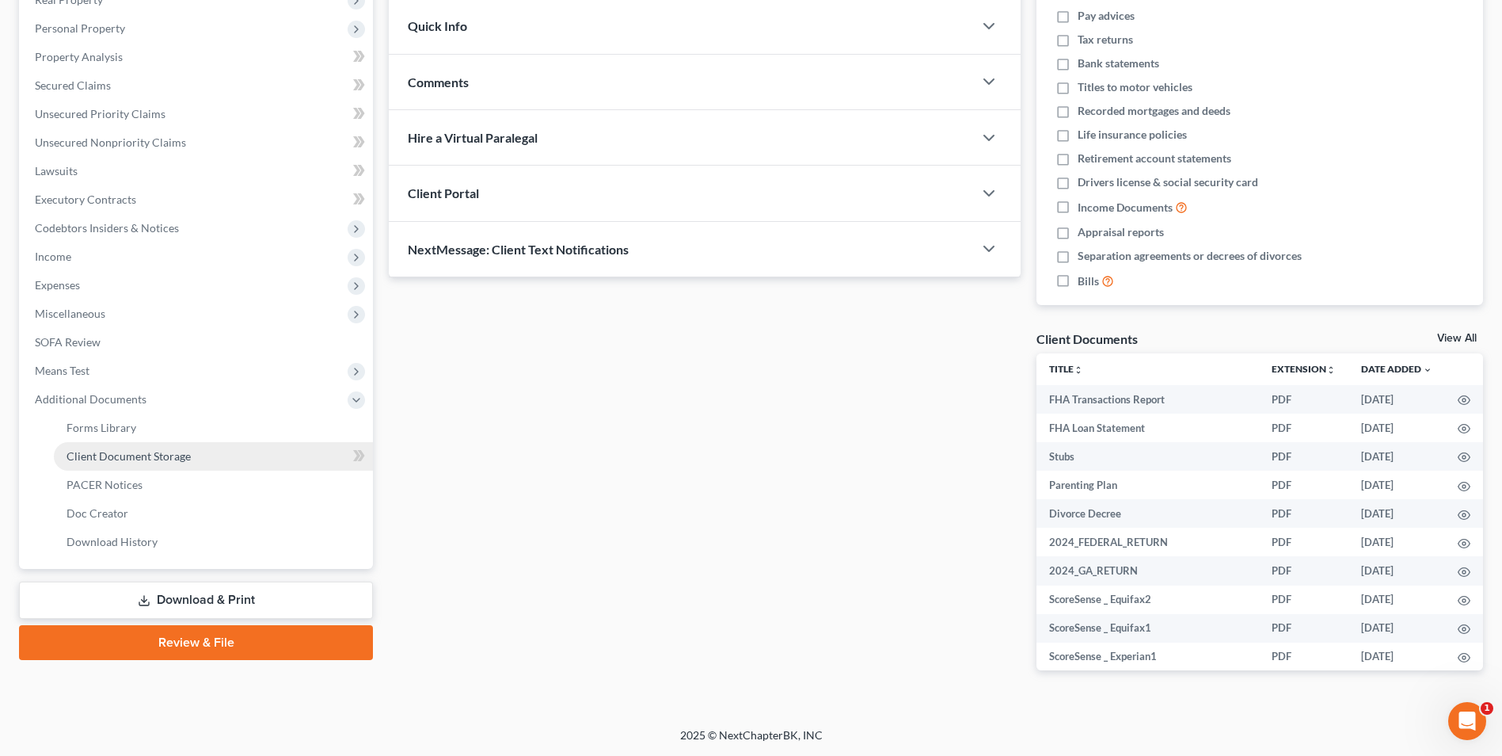
click at [135, 455] on span "Client Document Storage" at bounding box center [129, 455] width 124 height 13
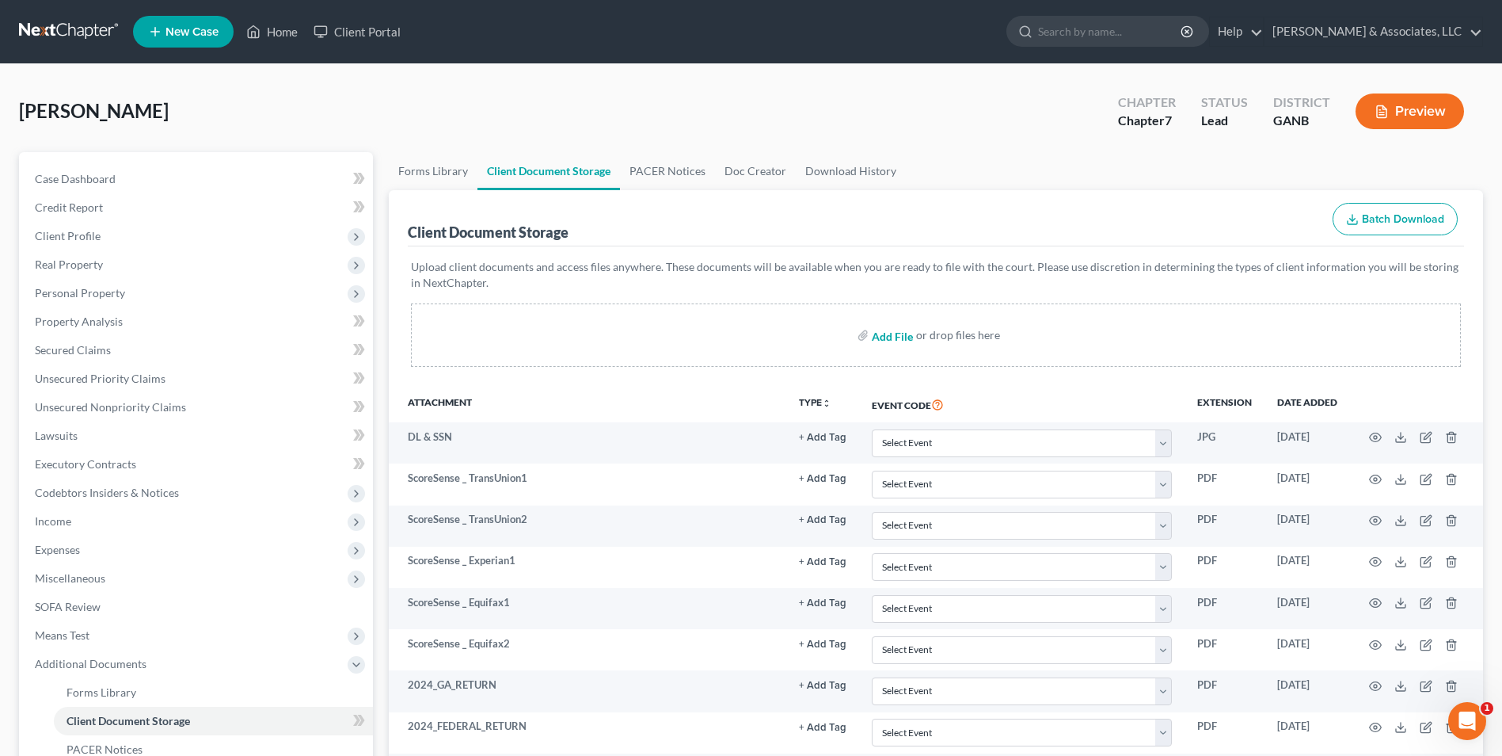
click at [887, 337] on input "file" at bounding box center [891, 335] width 38 height 29
type input "C:\fakepath\Farrell.Intake.pdf"
click at [278, 16] on ul "New Case Home Client Portal - No Result - See all results Or Press Enter... Hel…" at bounding box center [808, 31] width 1350 height 41
click at [279, 30] on link "Home" at bounding box center [271, 31] width 67 height 29
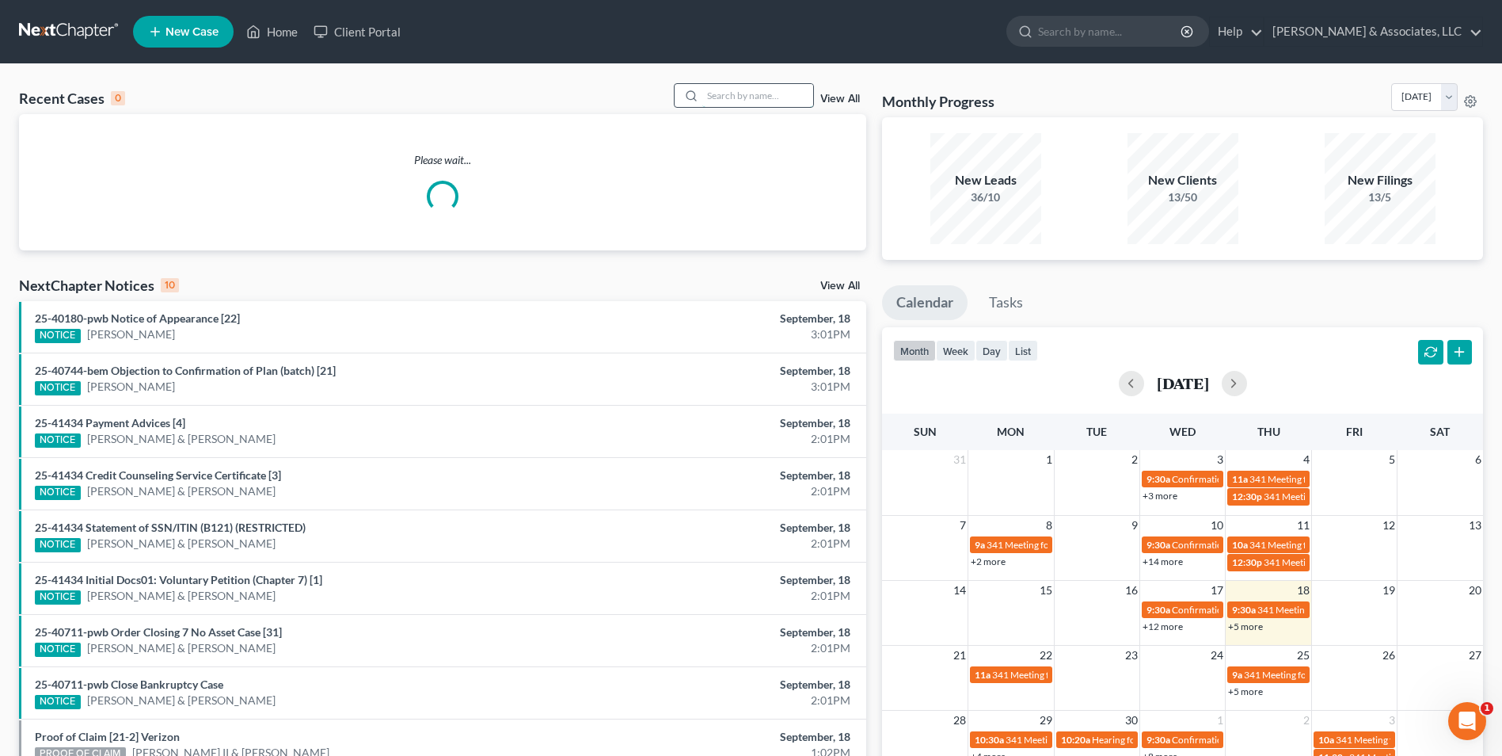
click at [760, 90] on input "search" at bounding box center [757, 95] width 111 height 23
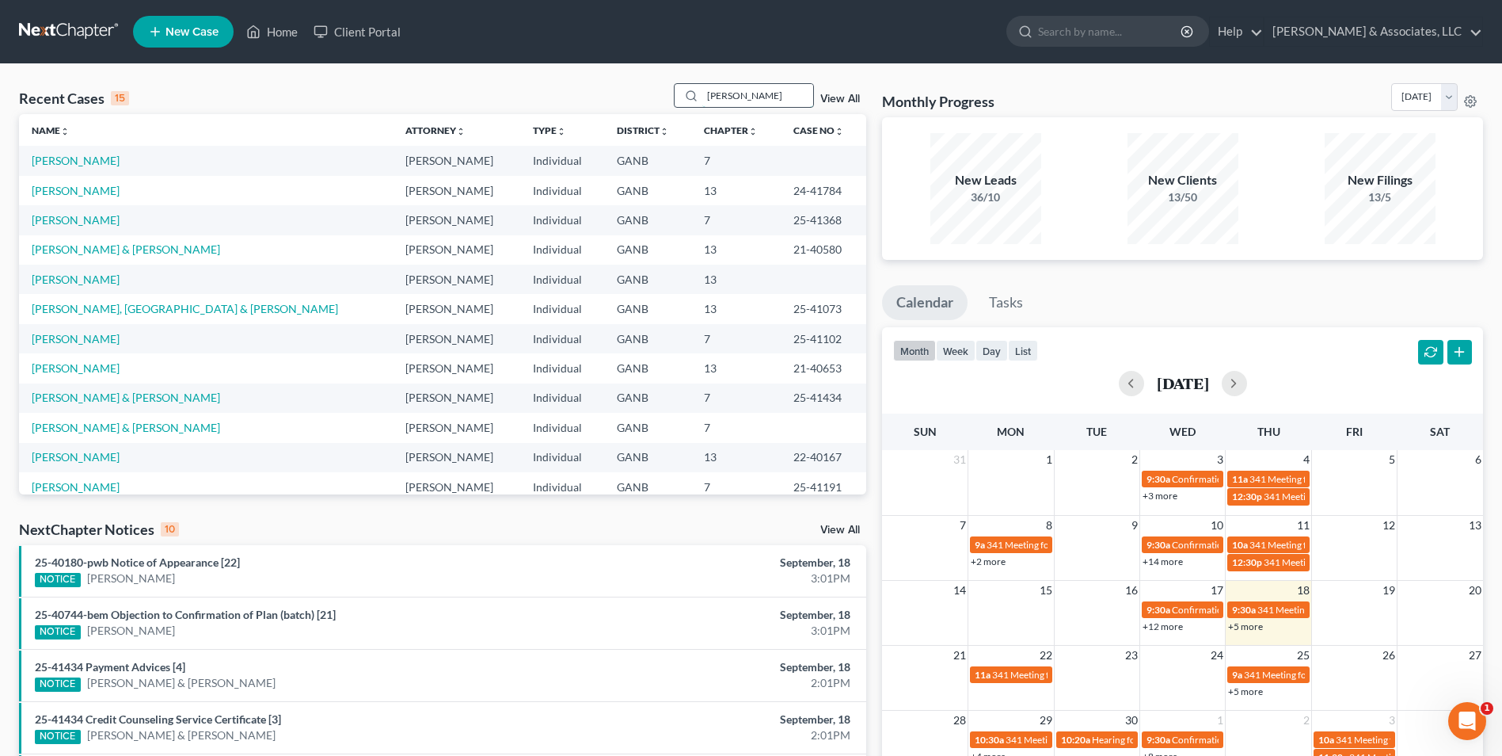
type input "duggan"
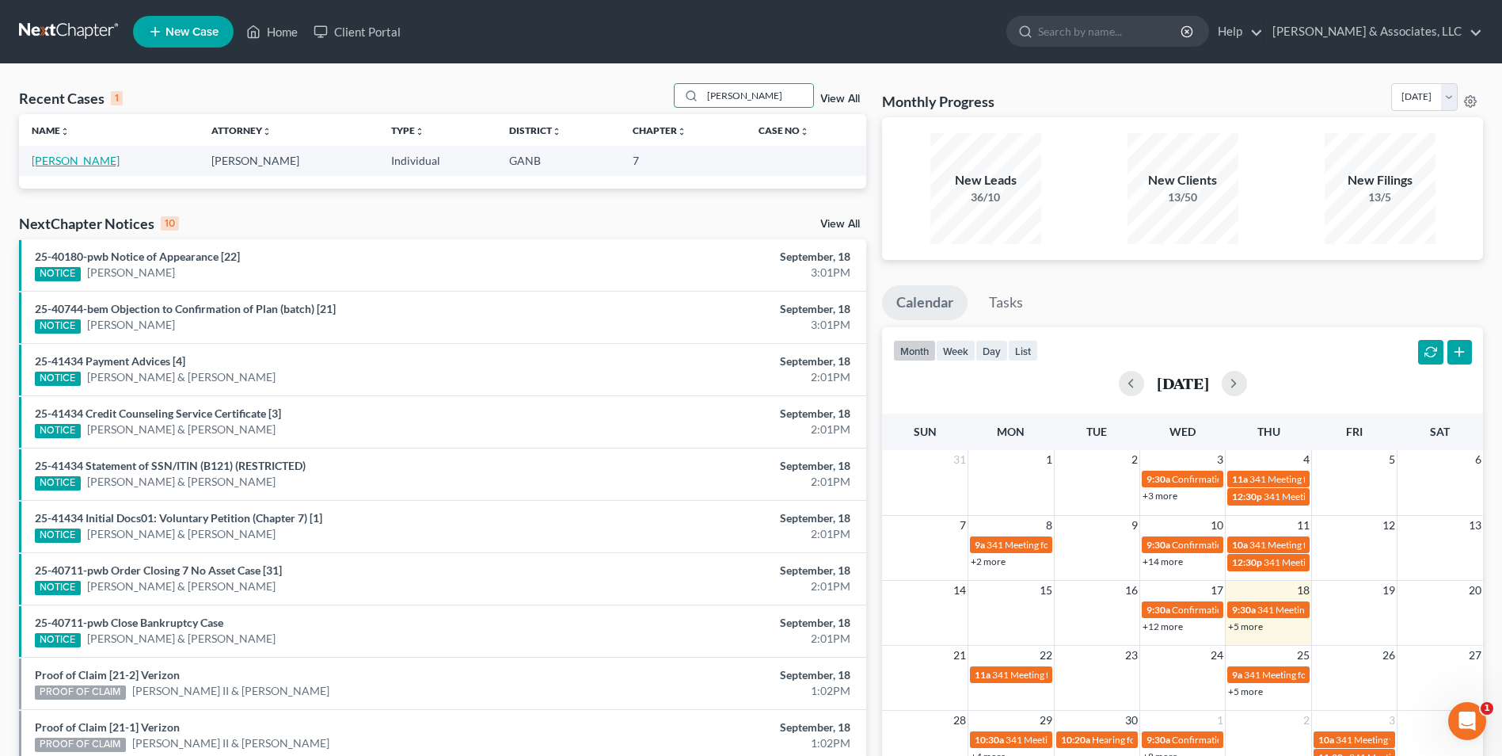
click at [59, 165] on link "[PERSON_NAME]" at bounding box center [76, 160] width 88 height 13
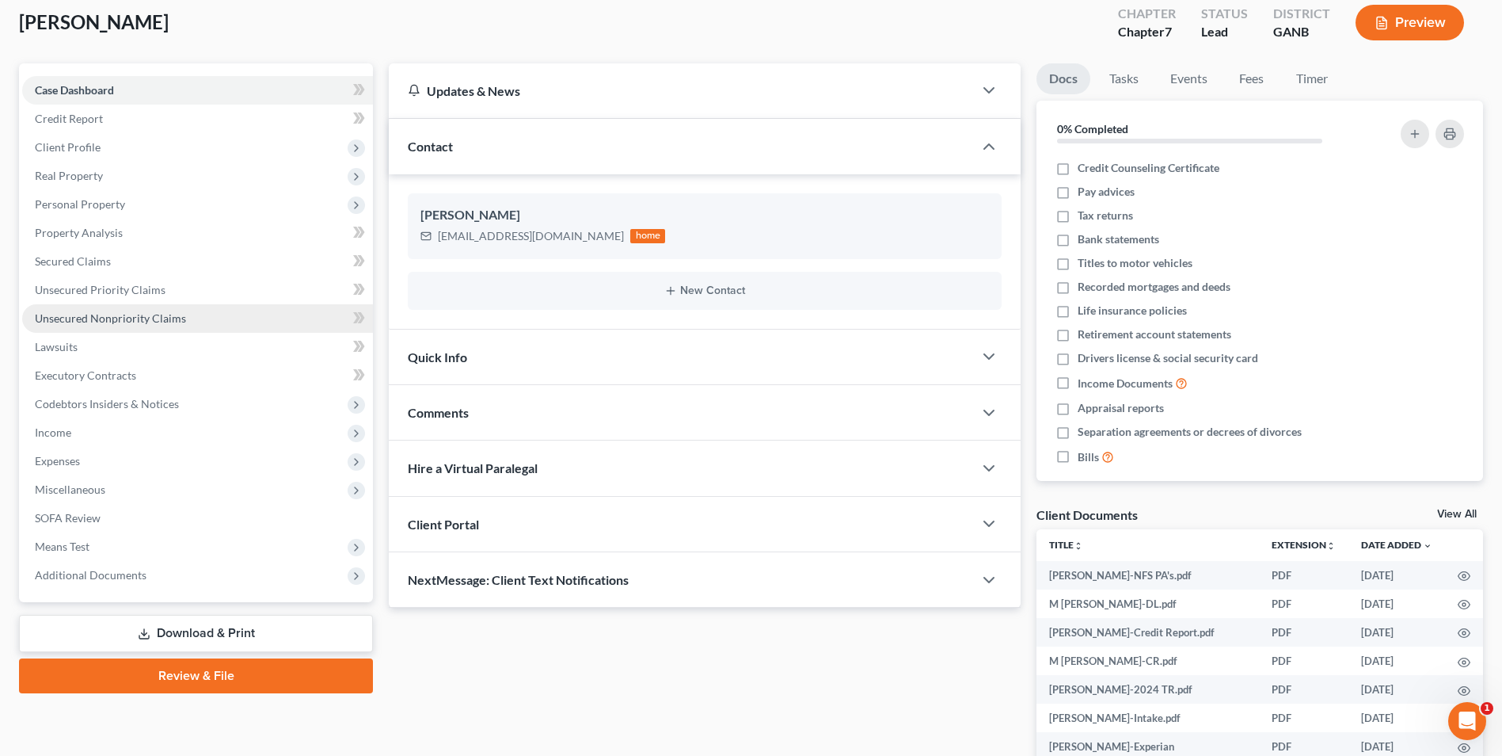
scroll to position [221, 0]
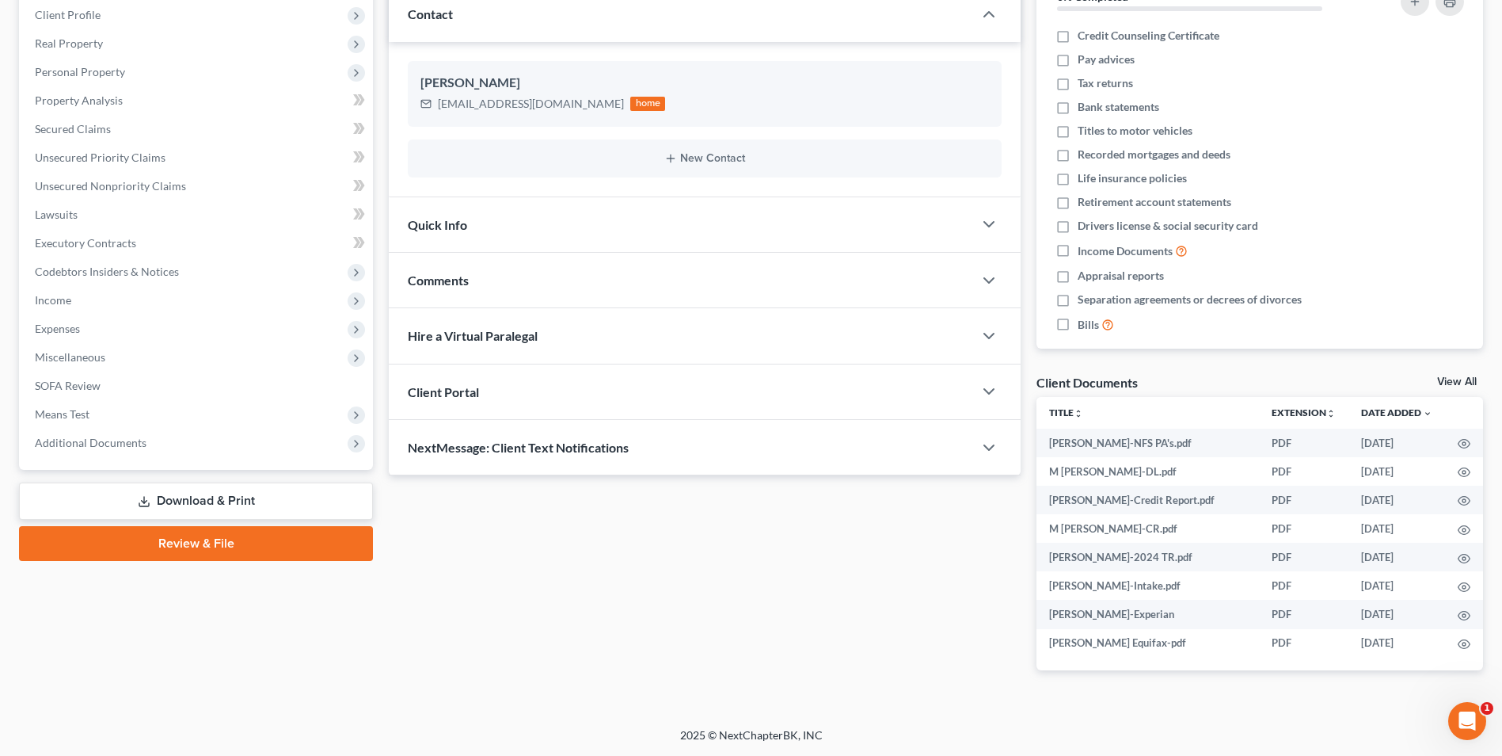
drag, startPoint x: 122, startPoint y: 446, endPoint x: 119, endPoint y: 459, distance: 13.1
click at [122, 446] on span "Additional Documents" at bounding box center [91, 442] width 112 height 13
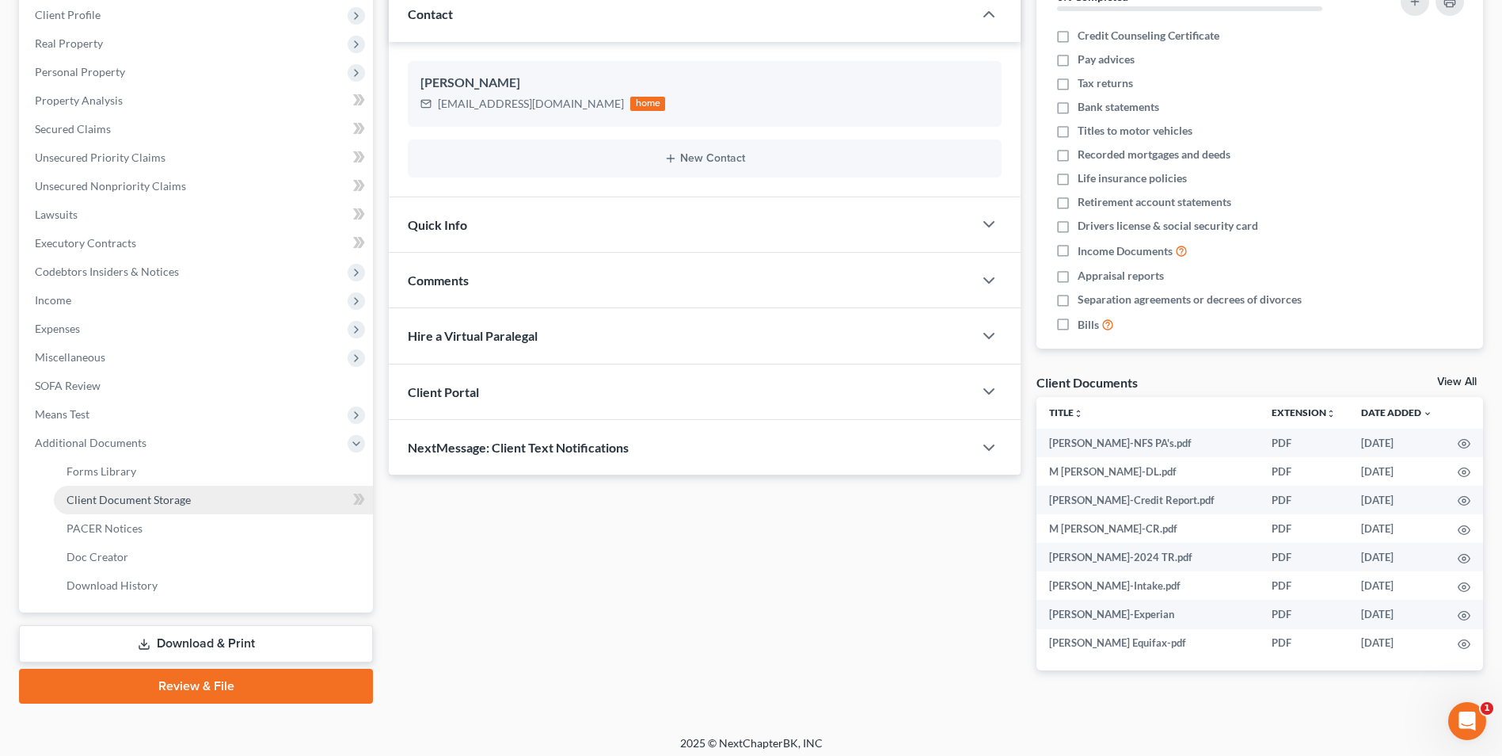
click at [146, 504] on span "Client Document Storage" at bounding box center [129, 499] width 124 height 13
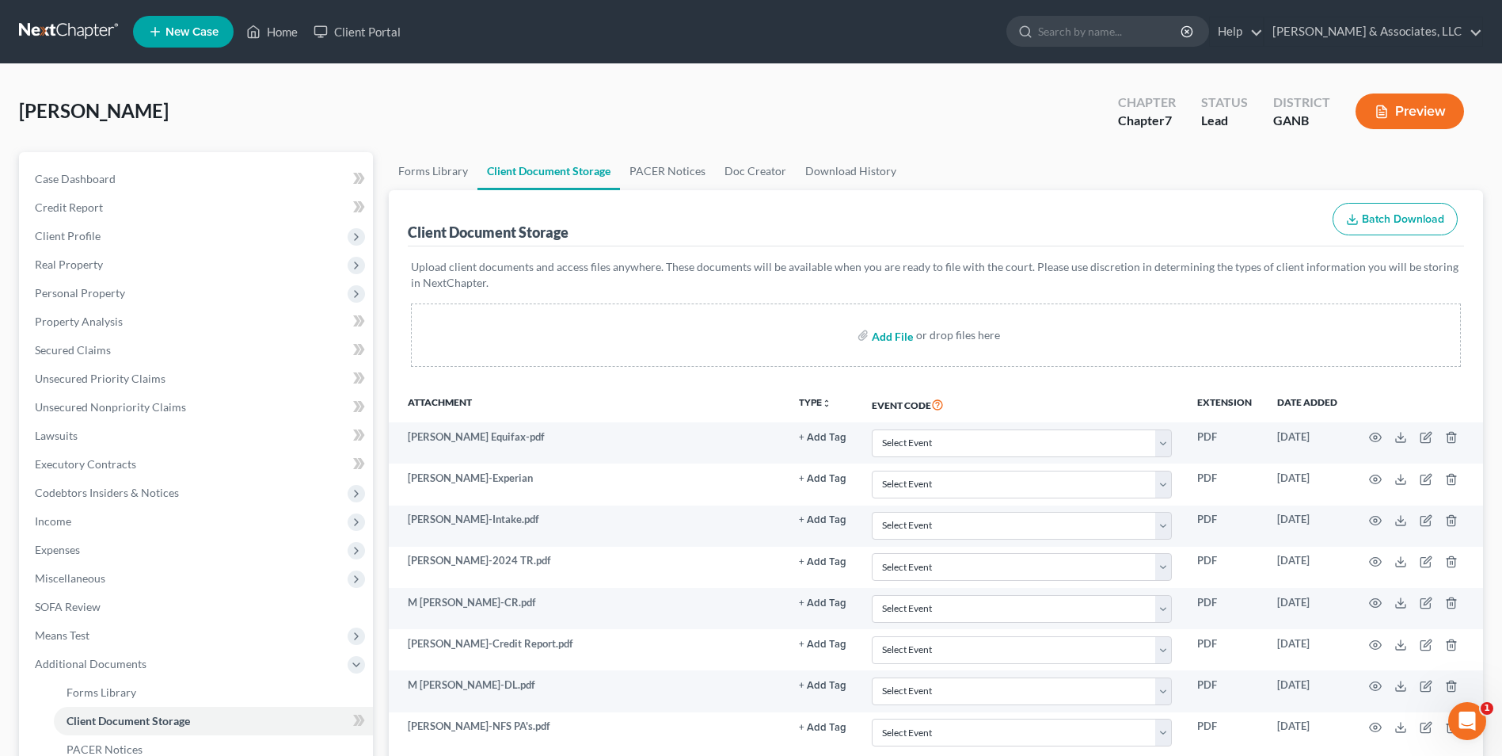
click at [907, 340] on input "file" at bounding box center [891, 335] width 38 height 29
type input "C:\fakepath\M Duggan.PA's.pdf"
click at [277, 36] on link "Home" at bounding box center [271, 31] width 67 height 29
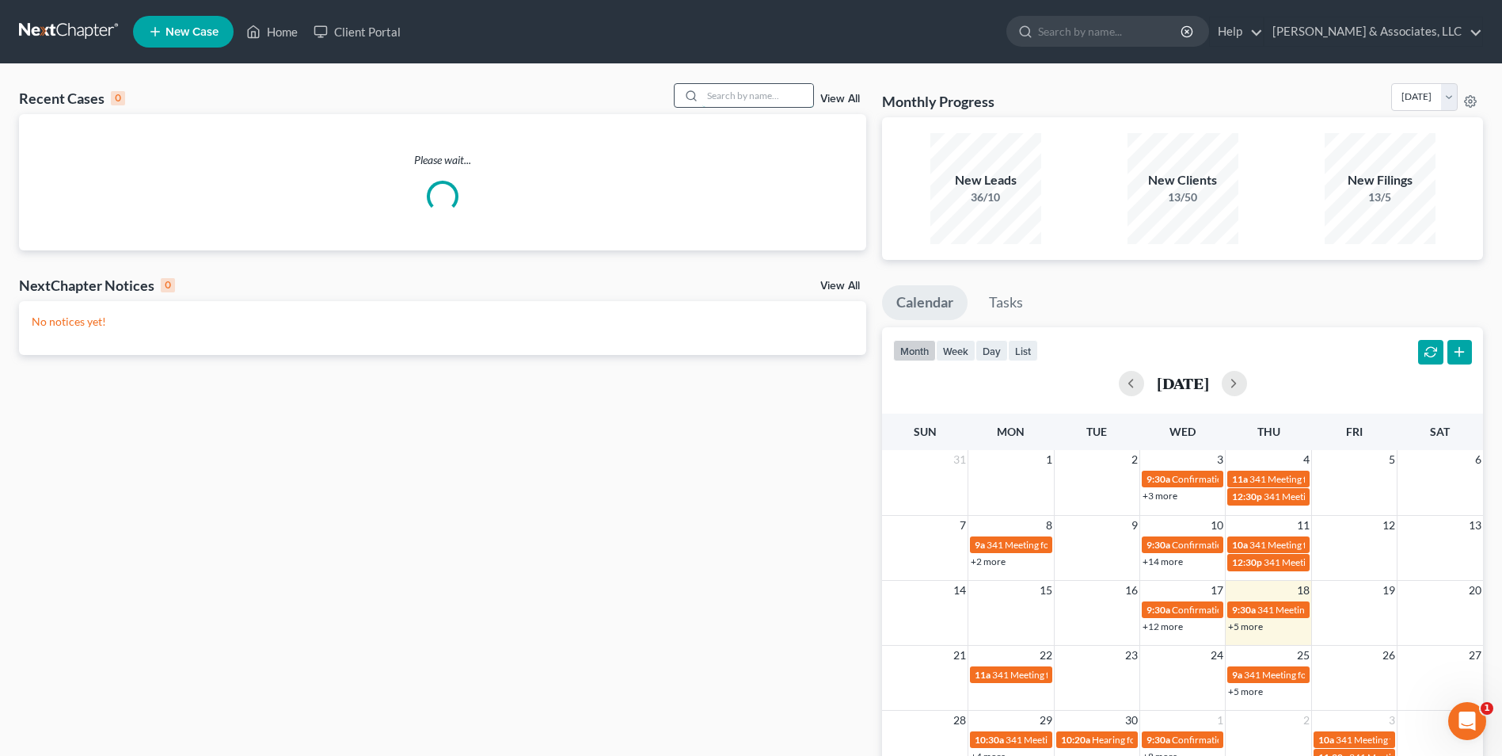
click at [741, 90] on input "search" at bounding box center [757, 95] width 111 height 23
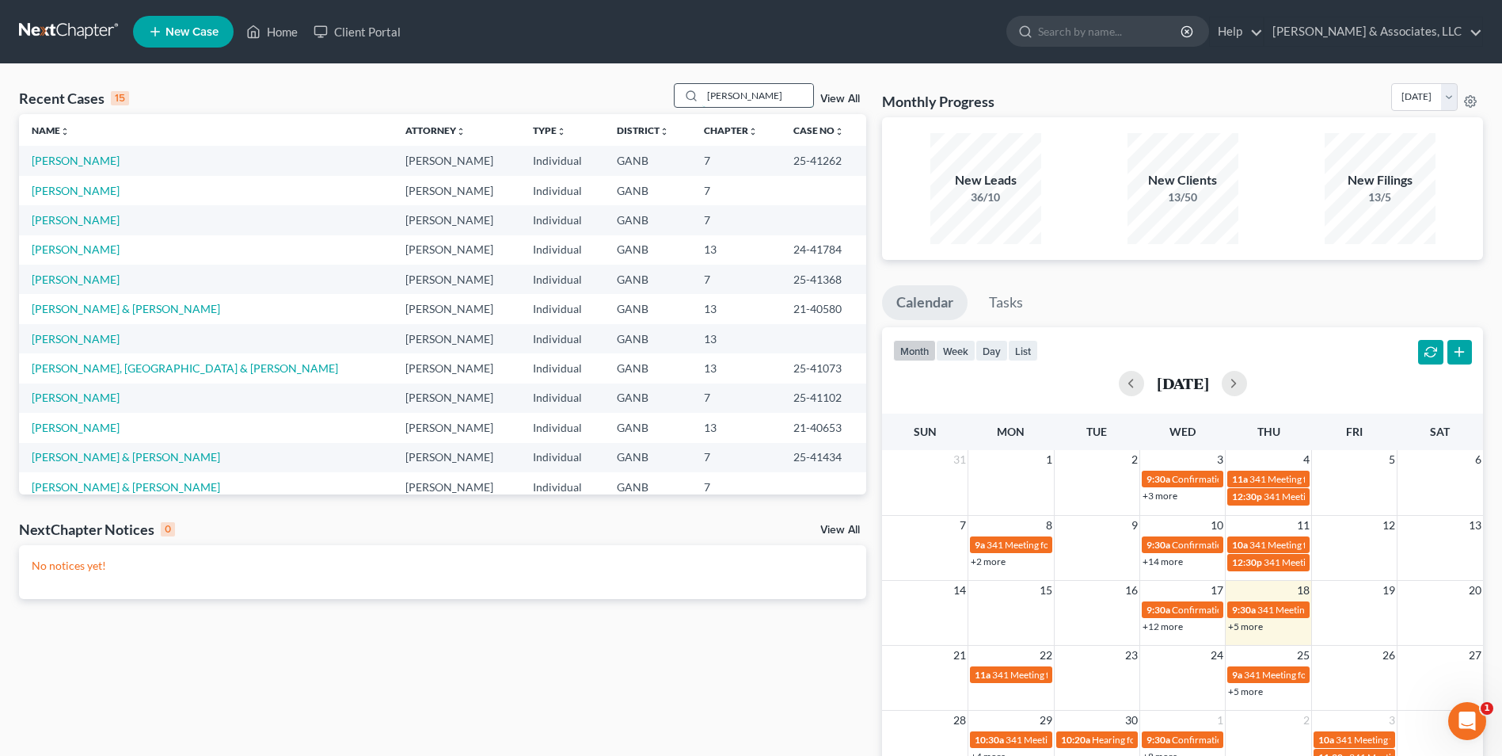
type input "smith"
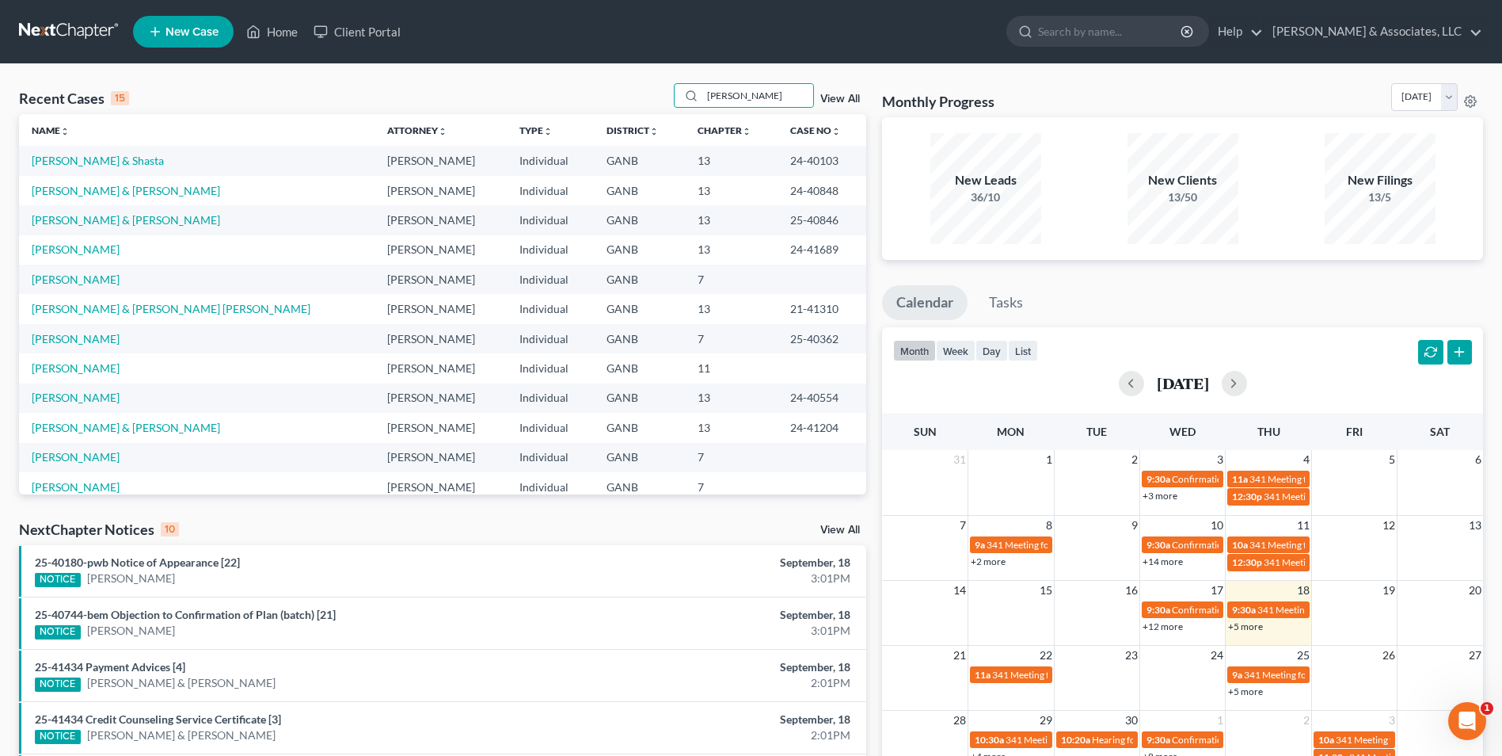
click at [197, 31] on span "New Case" at bounding box center [192, 32] width 53 height 12
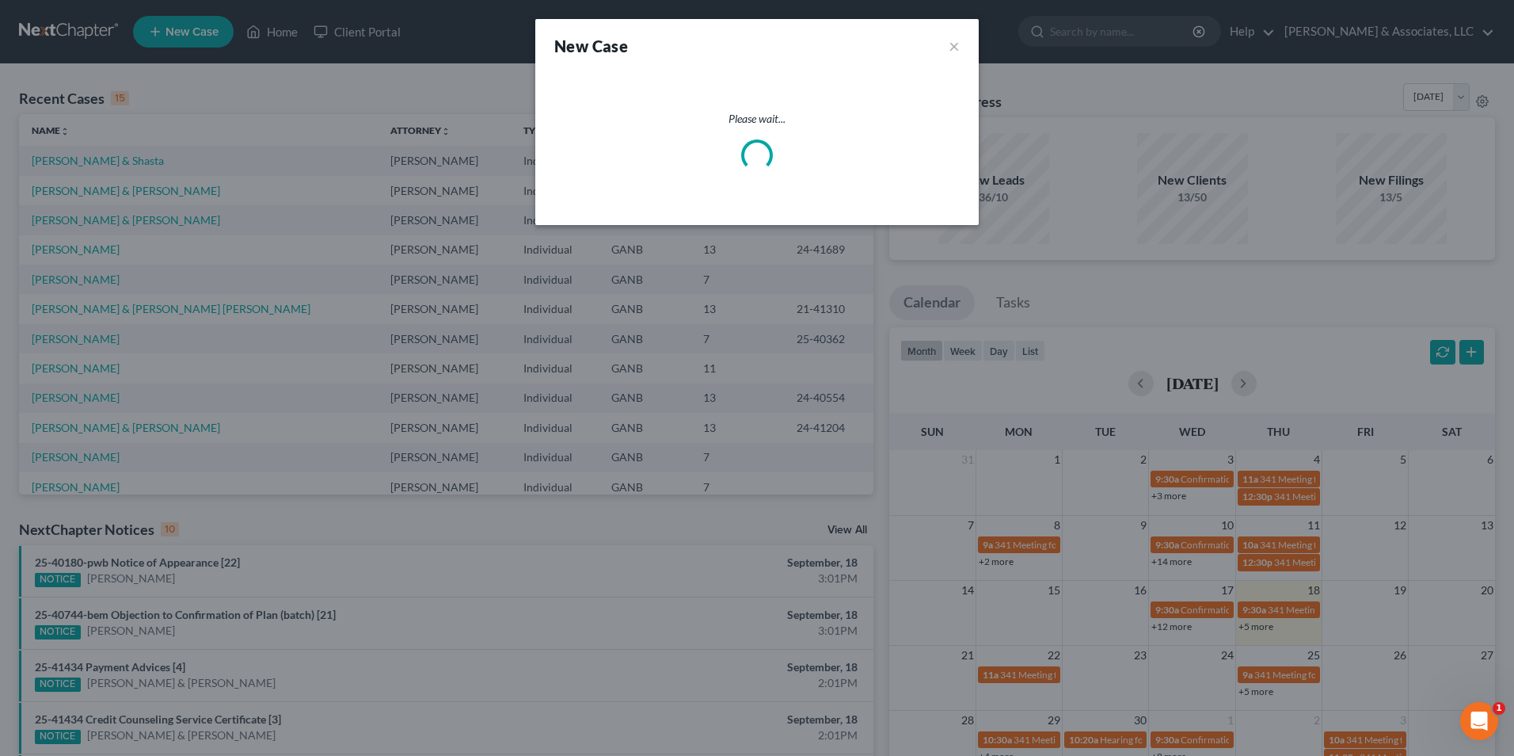
select select "19"
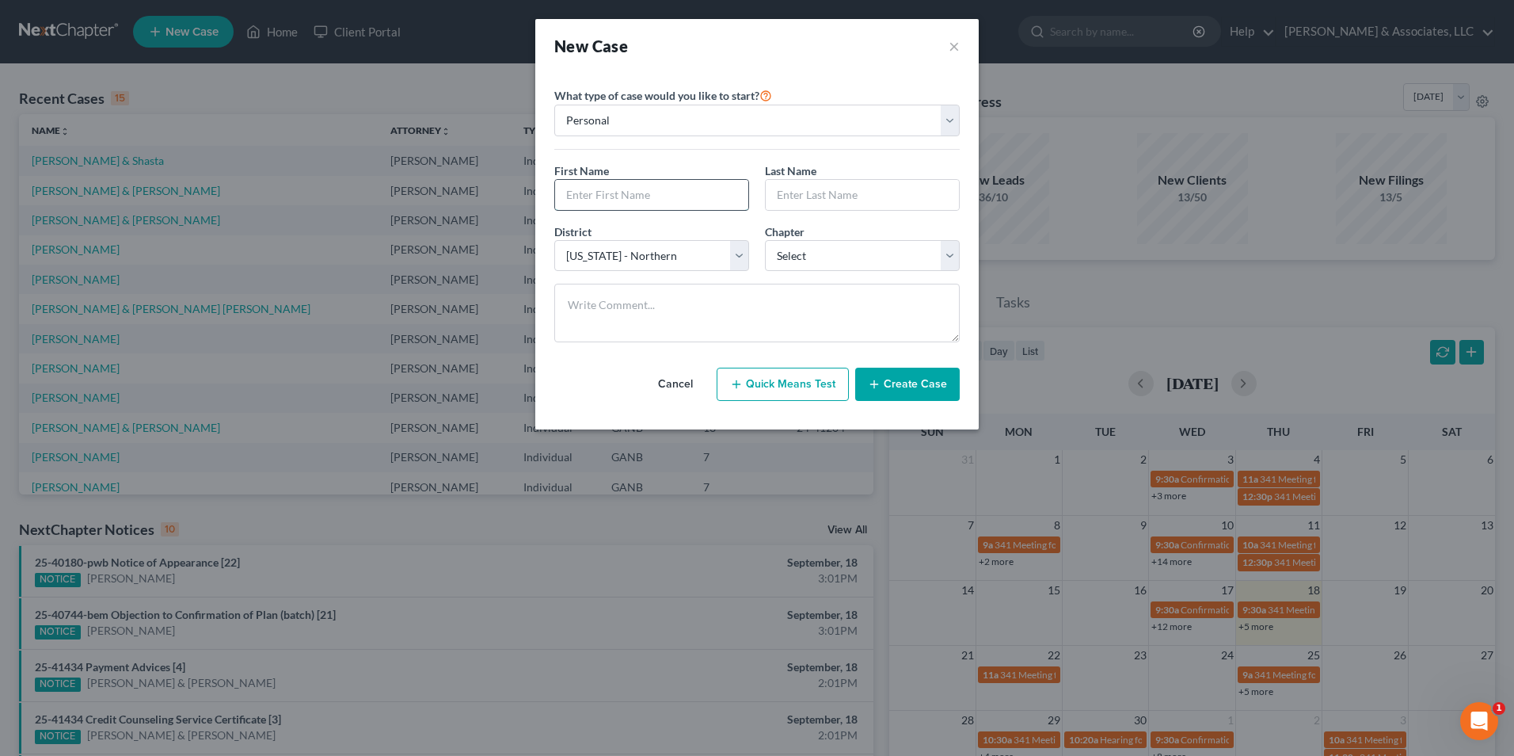
click at [660, 197] on input "text" at bounding box center [651, 195] width 193 height 30
type input "Jonathan"
type input "Smith"
click at [951, 270] on select "Select 7 11 12 13" at bounding box center [862, 256] width 195 height 32
select select "0"
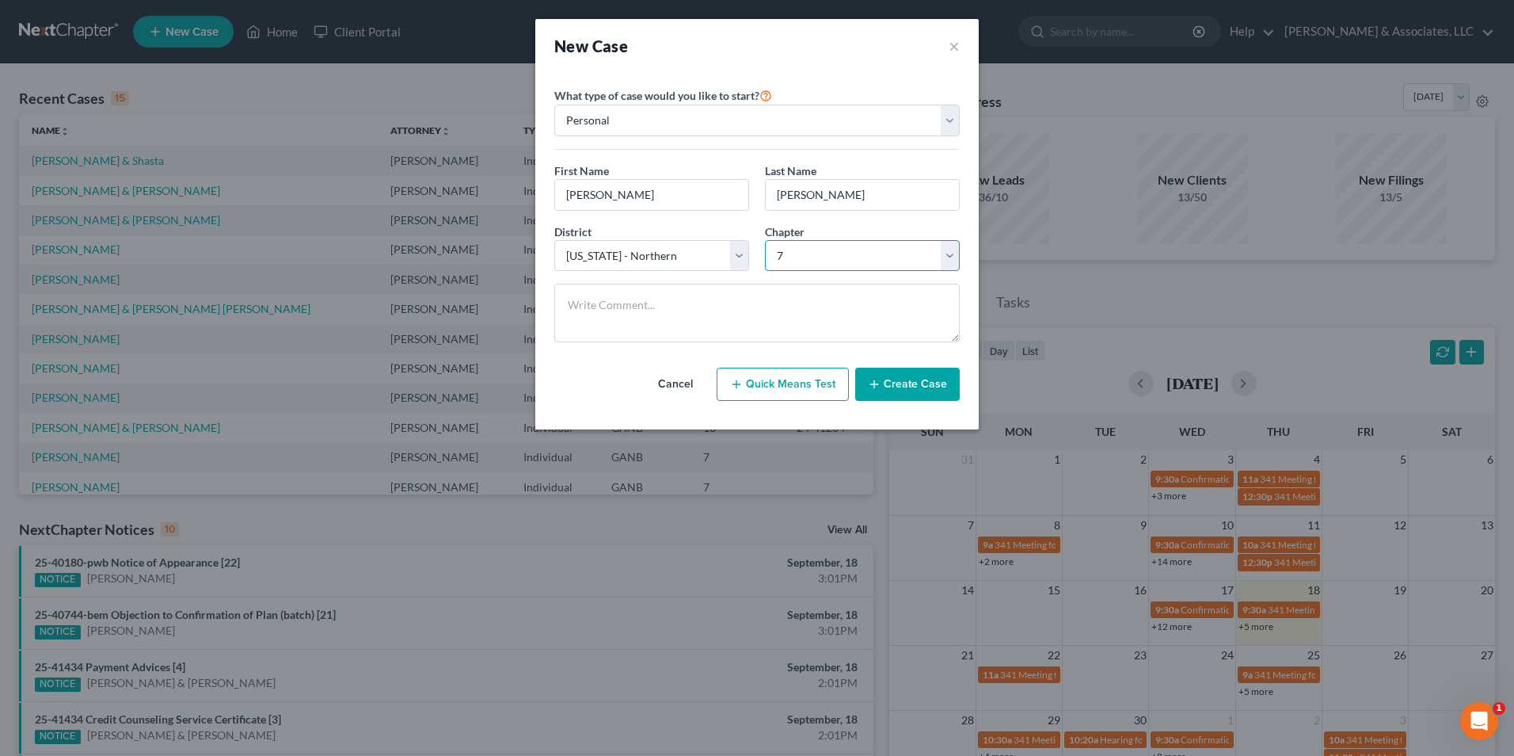
click at [765, 240] on select "Select 7 11 12 13" at bounding box center [862, 256] width 195 height 32
click at [927, 383] on button "Create Case" at bounding box center [907, 383] width 105 height 33
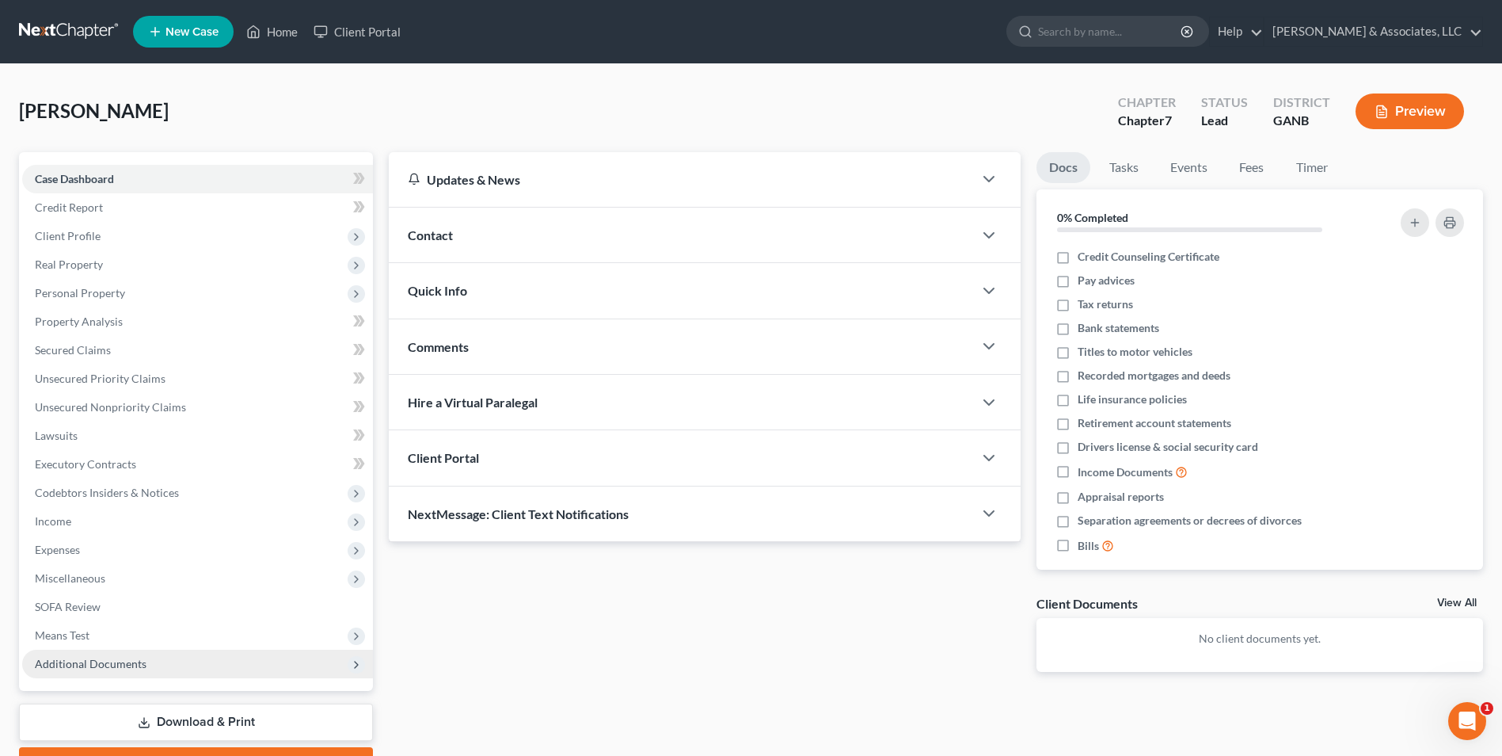
click at [91, 668] on span "Additional Documents" at bounding box center [91, 663] width 112 height 13
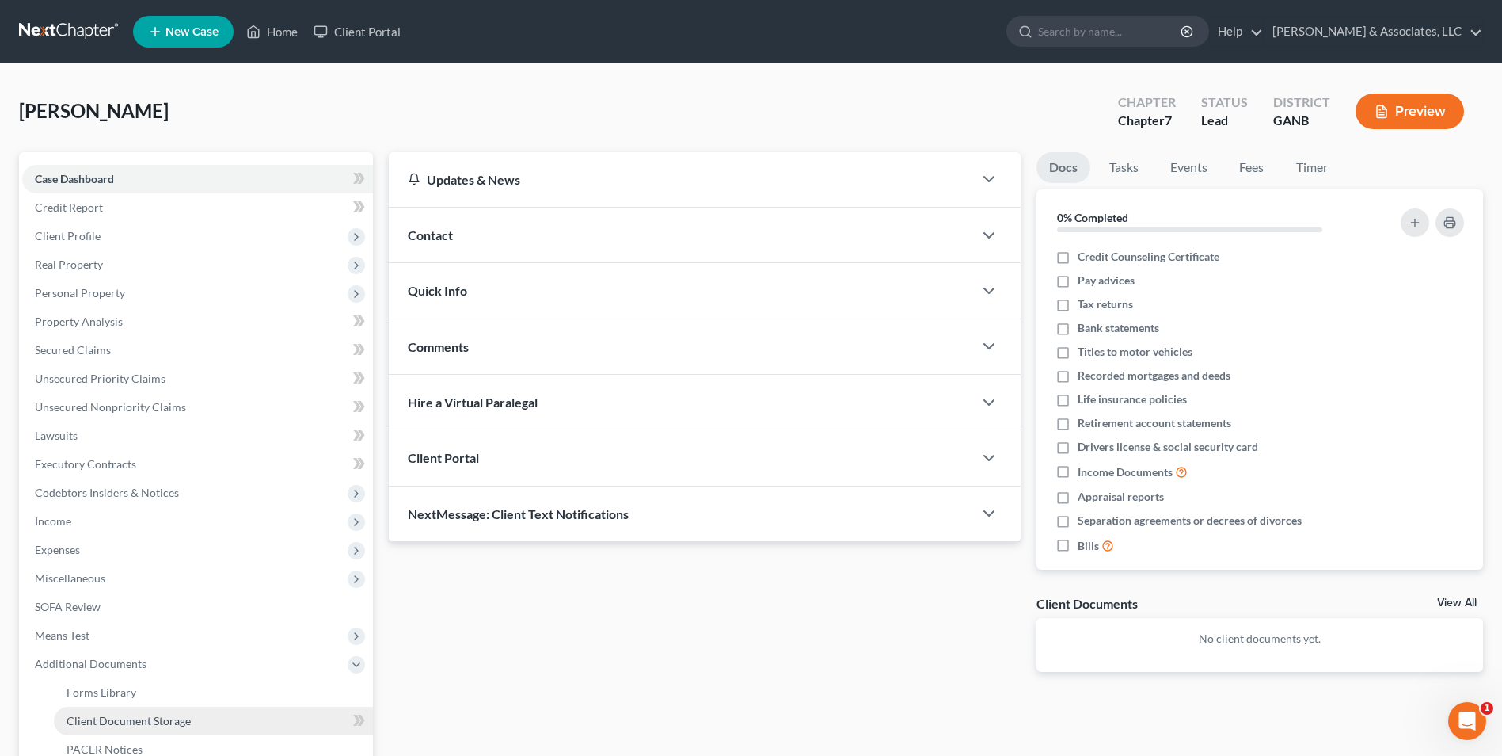
click at [133, 733] on link "Client Document Storage" at bounding box center [213, 720] width 319 height 29
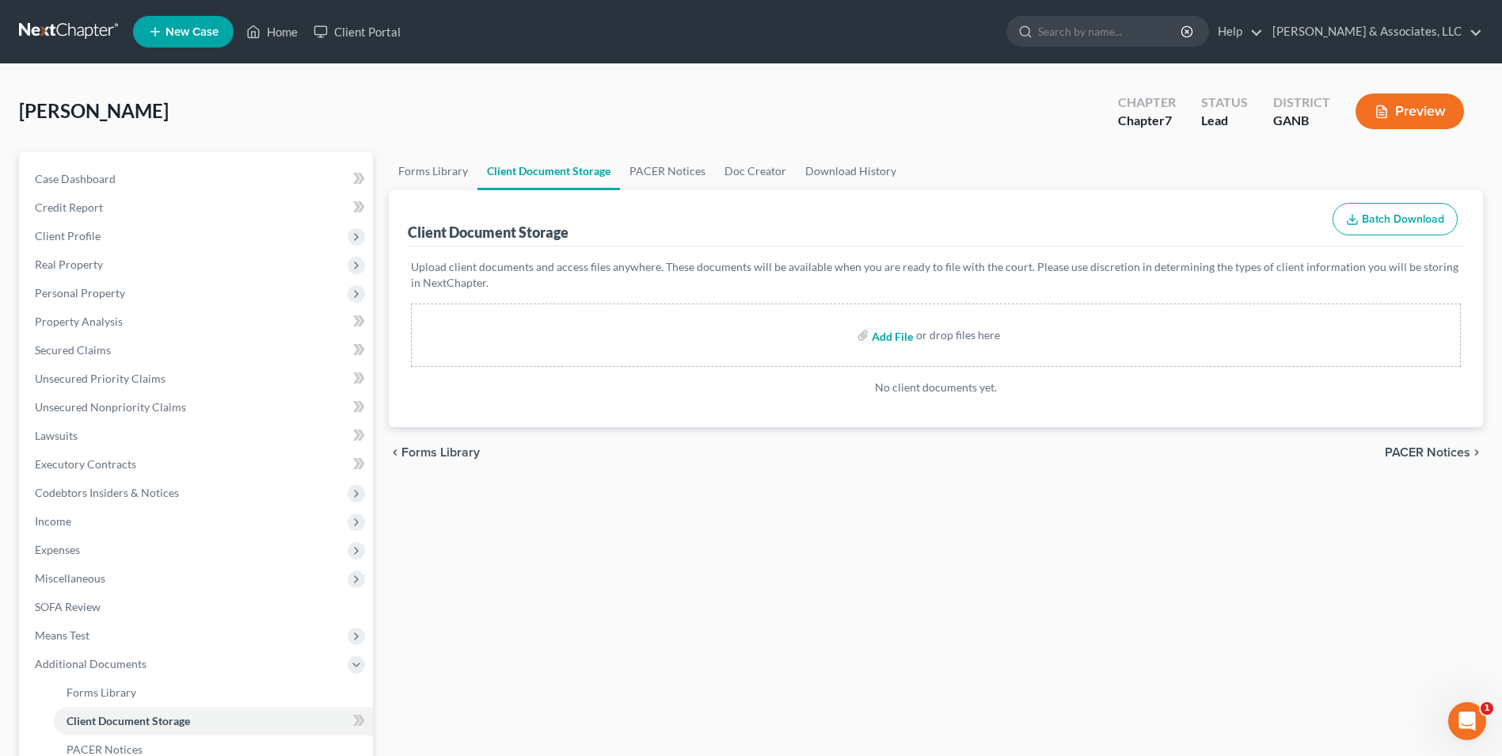
click at [895, 334] on input "file" at bounding box center [891, 335] width 38 height 29
type input "C:\fakepath\Smith.roadmap.pdf"
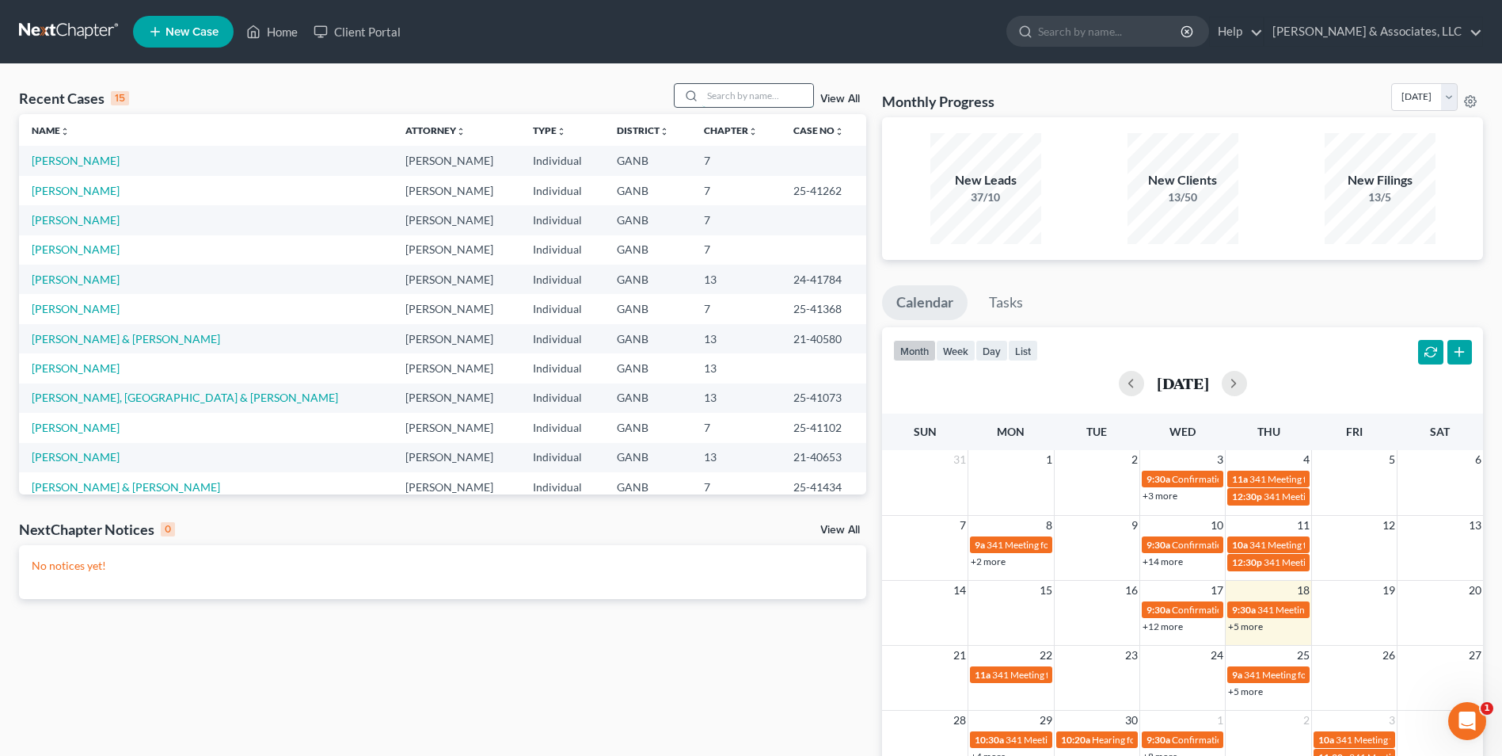
click at [777, 93] on input "search" at bounding box center [757, 95] width 111 height 23
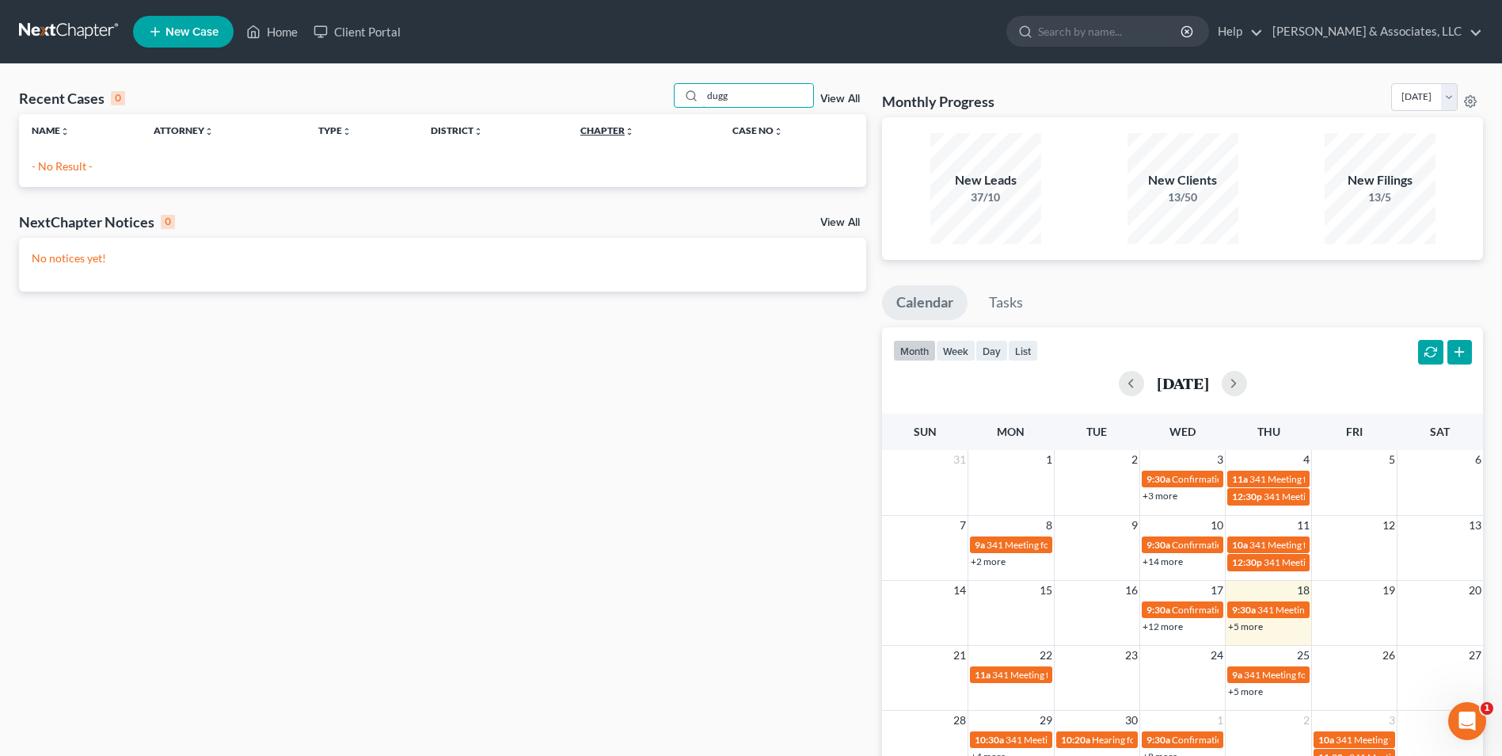
type input "dugg"
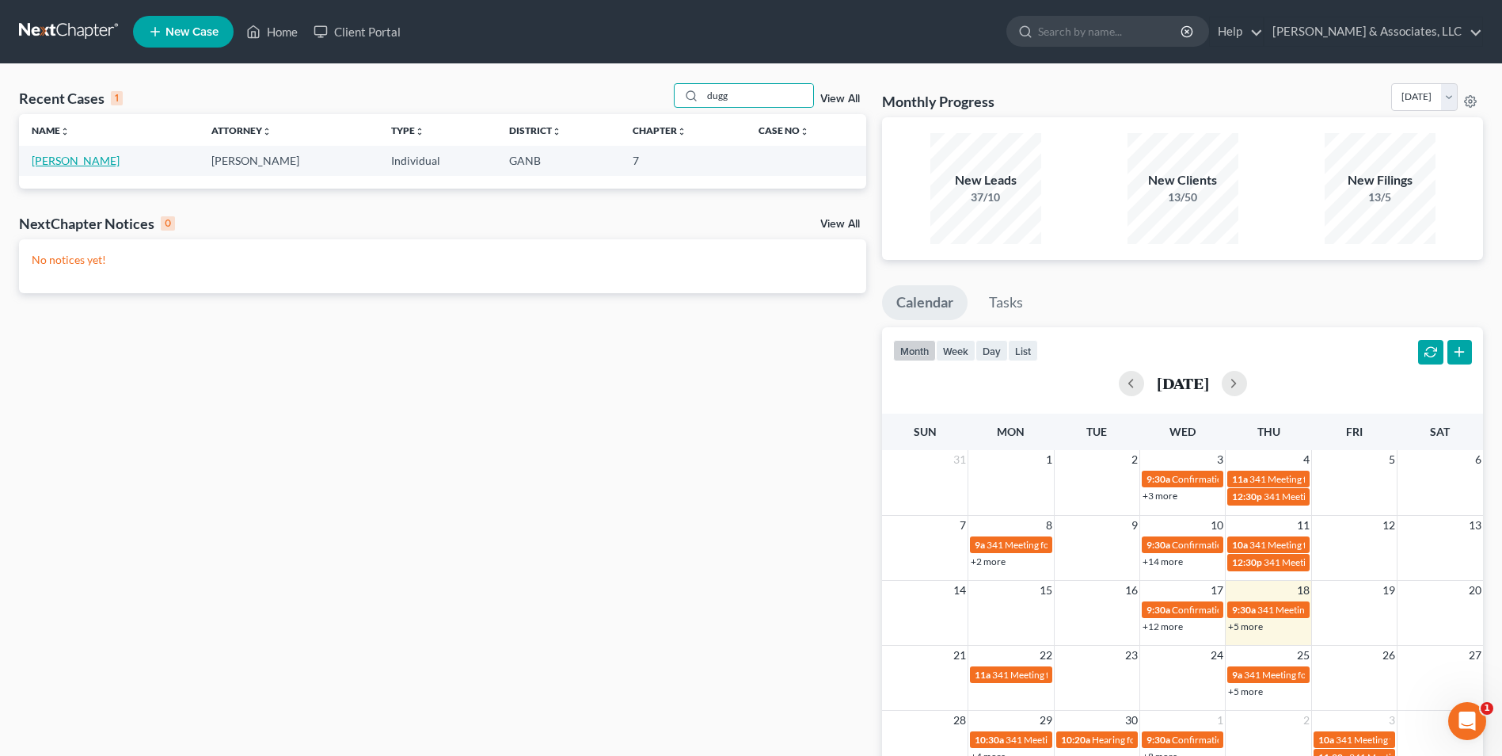
click at [82, 159] on link "[PERSON_NAME]" at bounding box center [76, 160] width 88 height 13
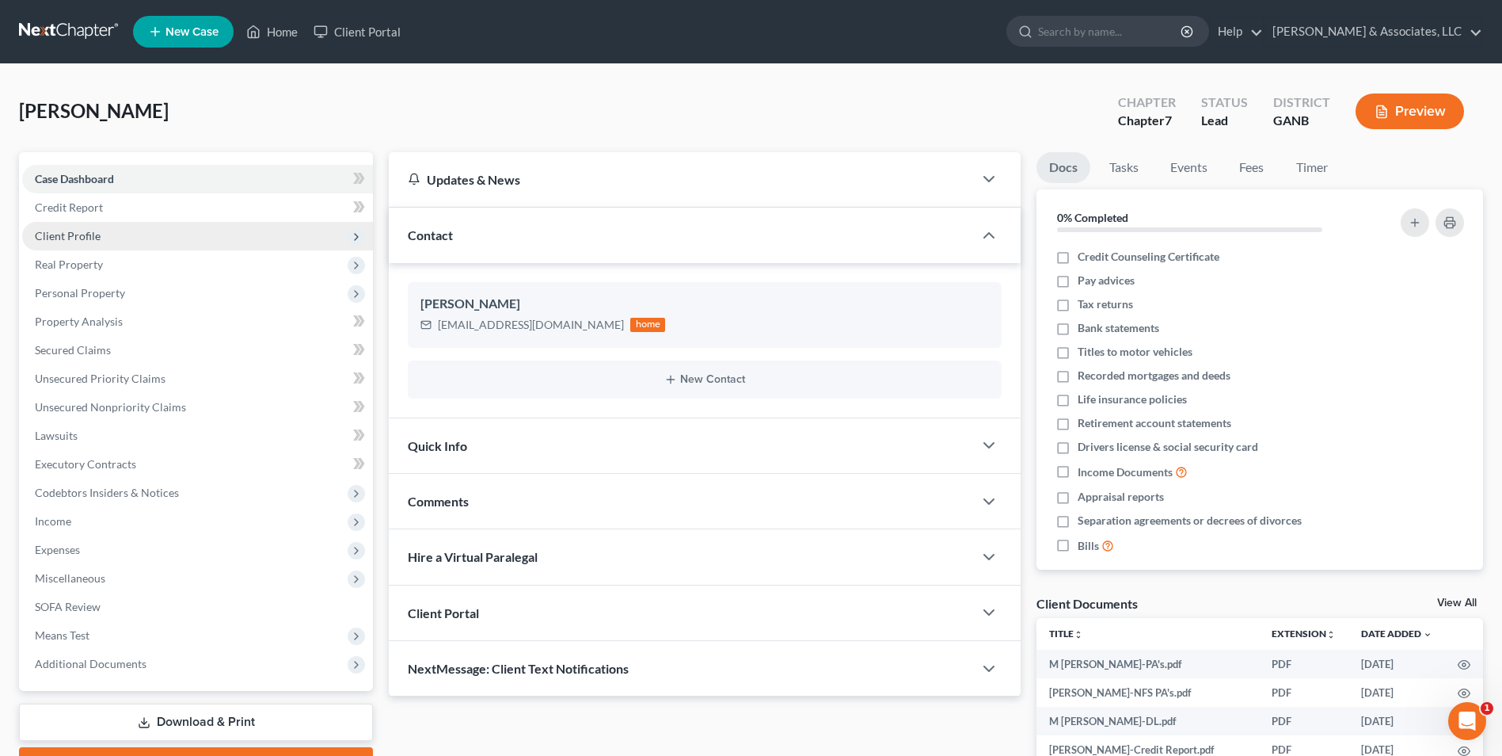
click at [55, 234] on span "Client Profile" at bounding box center [68, 235] width 66 height 13
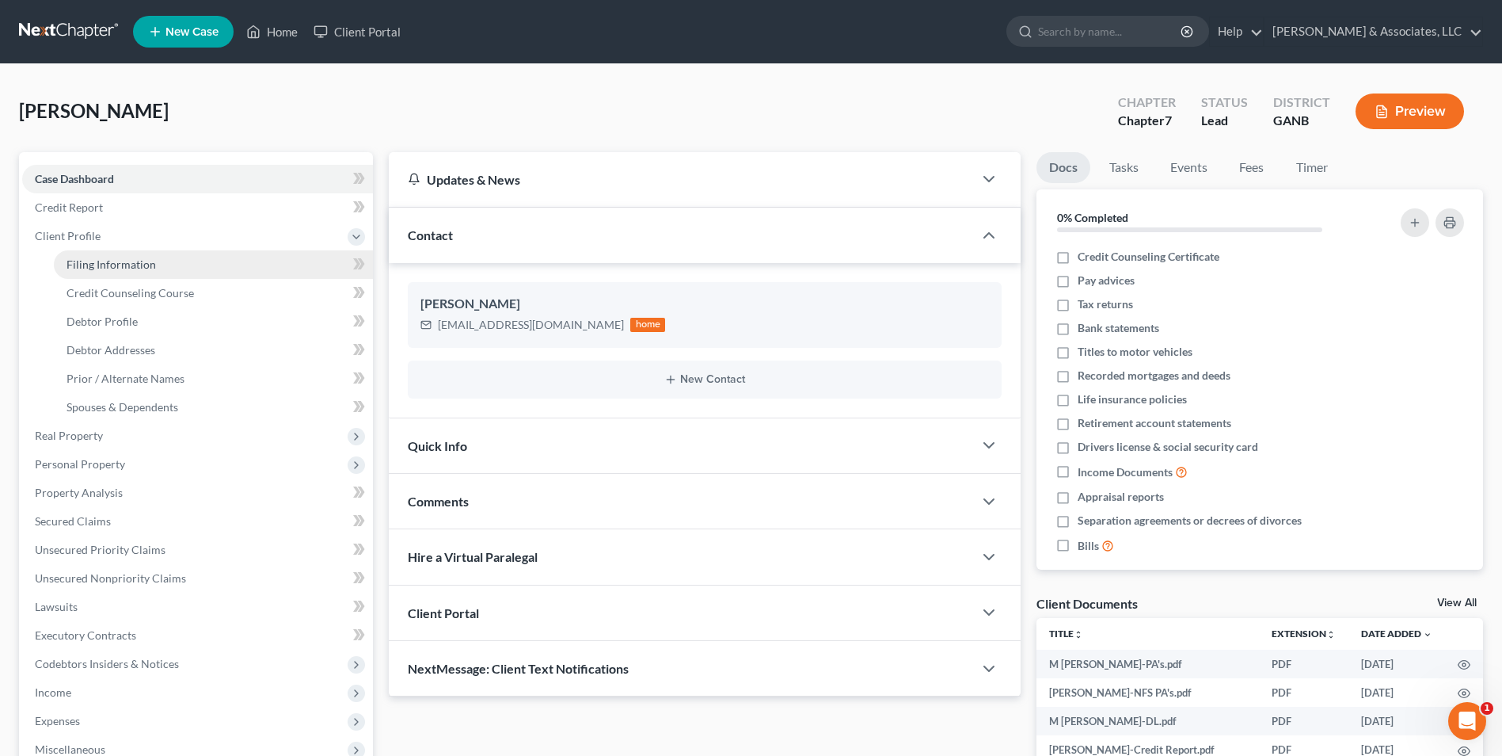
click at [125, 274] on link "Filing Information" at bounding box center [213, 264] width 319 height 29
select select "1"
select select "0"
select select "10"
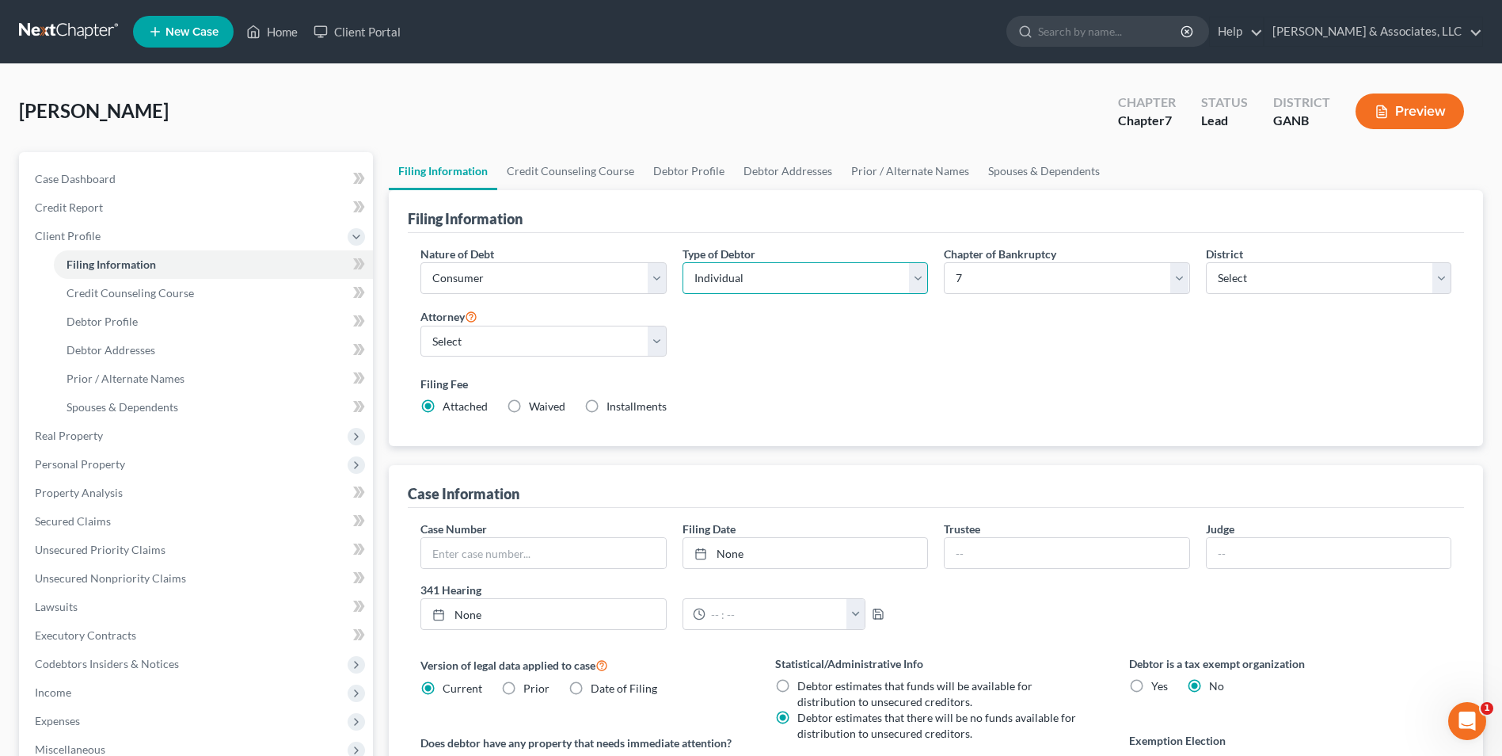
click at [917, 284] on select "Select Individual Joint" at bounding box center [806, 278] width 246 height 32
click at [547, 167] on link "Credit Counseling Course" at bounding box center [570, 171] width 147 height 38
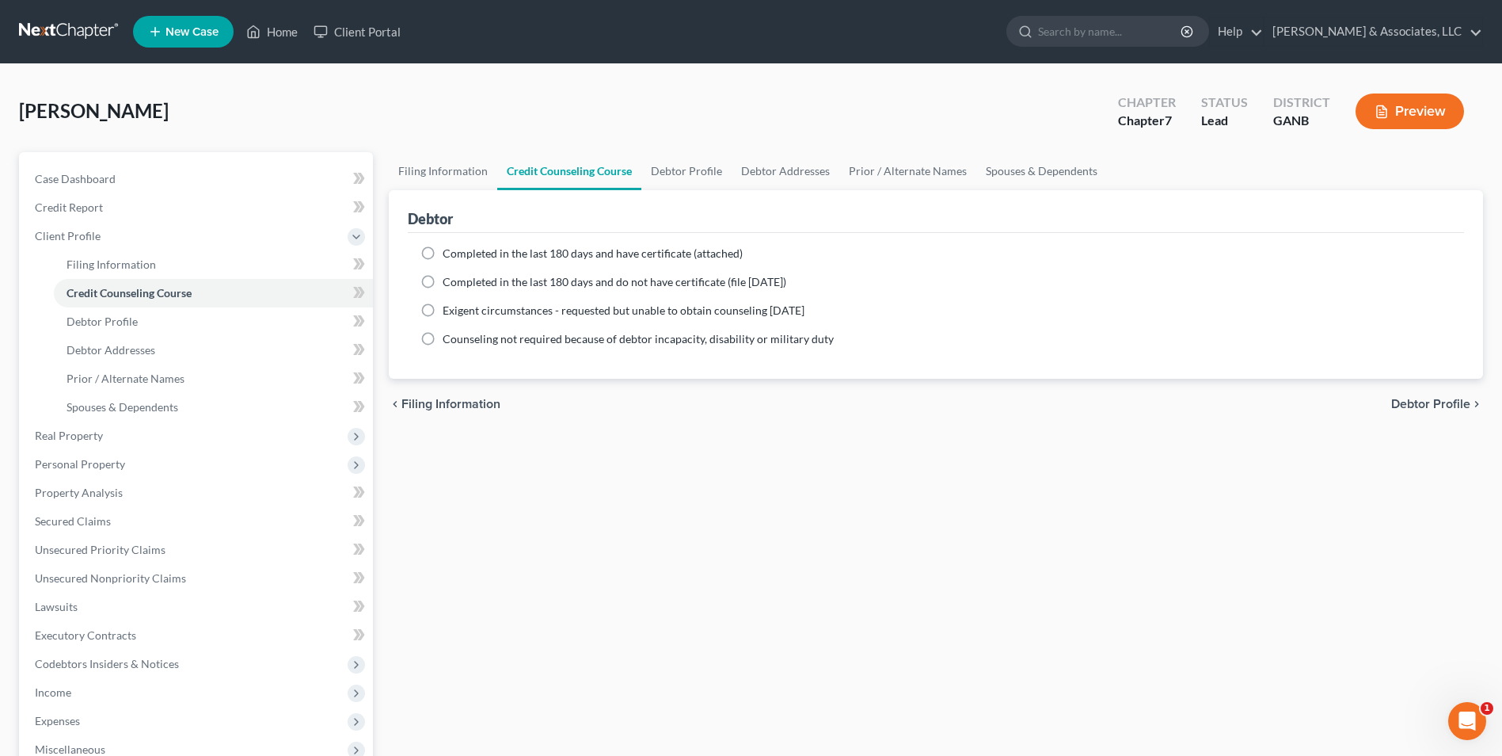
click at [443, 282] on label "Completed in the last 180 days and do not have certificate (file within 14 days)" at bounding box center [615, 282] width 344 height 16
click at [449, 282] on input "Completed in the last 180 days and do not have certificate (file within 14 days)" at bounding box center [454, 279] width 10 height 10
radio input "true"
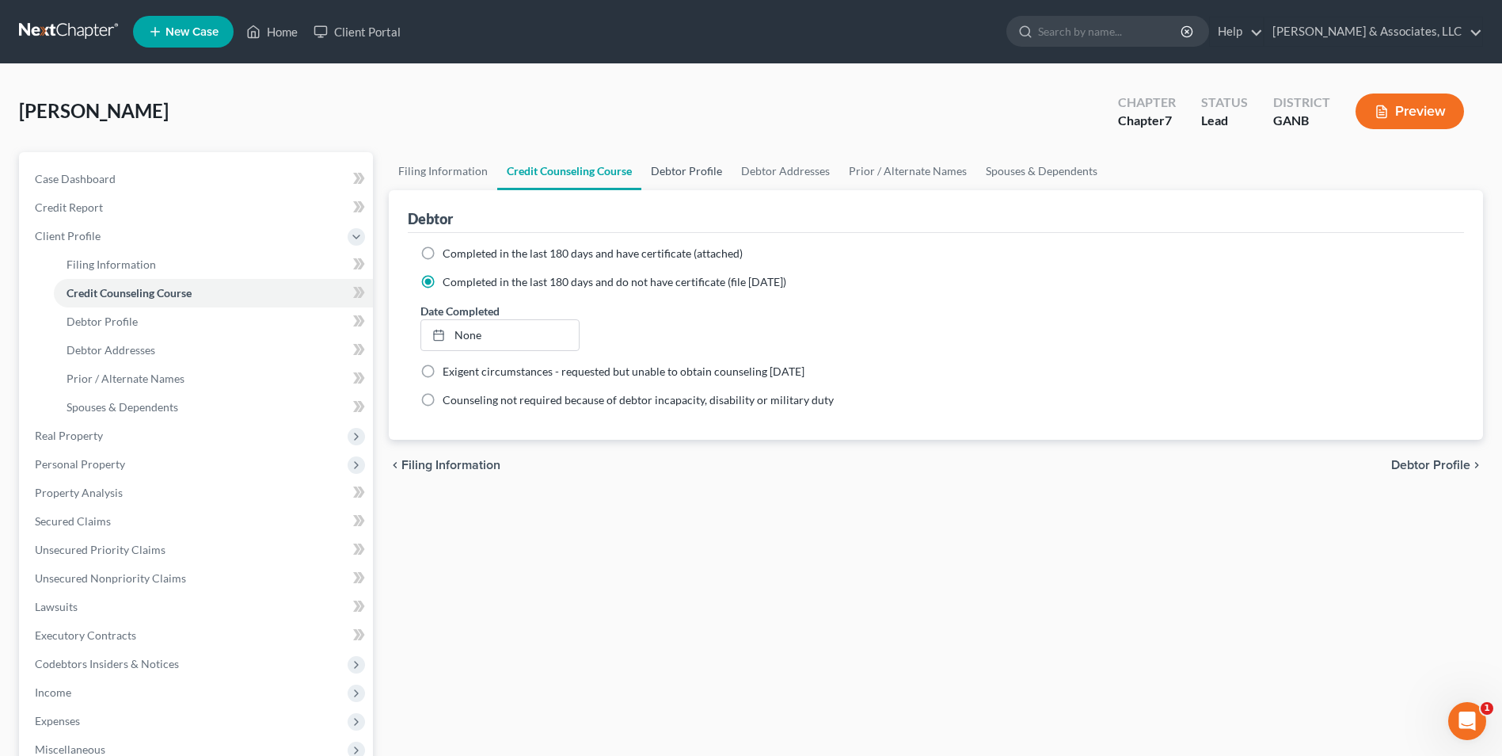
click at [676, 177] on link "Debtor Profile" at bounding box center [687, 171] width 90 height 38
select select "0"
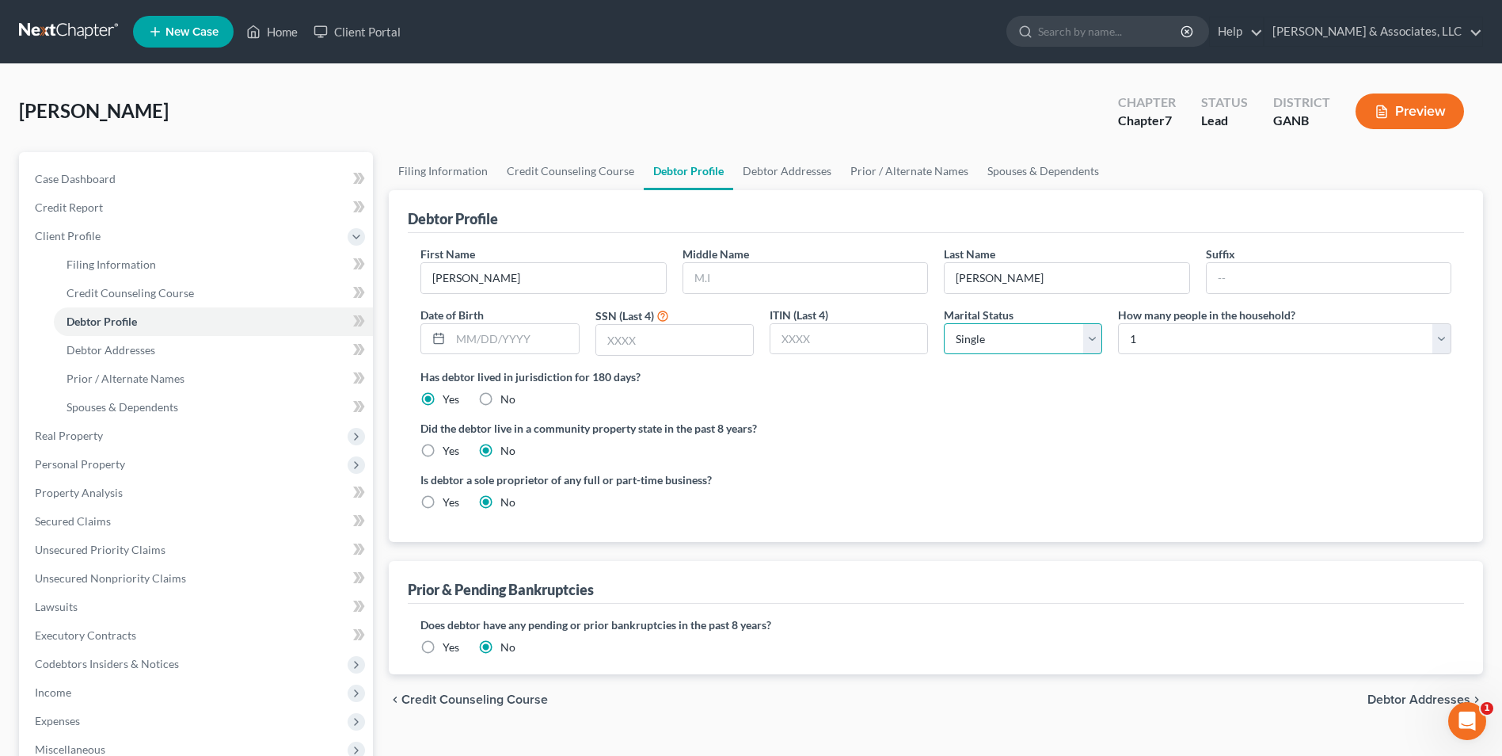
click at [1094, 340] on select "Select Single Married Separated Divorced Widowed" at bounding box center [1023, 339] width 158 height 32
select select "1"
click at [944, 323] on select "Select Single Married Separated Divorced Widowed" at bounding box center [1023, 339] width 158 height 32
click at [1443, 347] on select "Select 1 2 3 4 5 6 7 8 9 10 11 12 13 14 15 16 17 18 19 20" at bounding box center [1284, 339] width 333 height 32
select select "3"
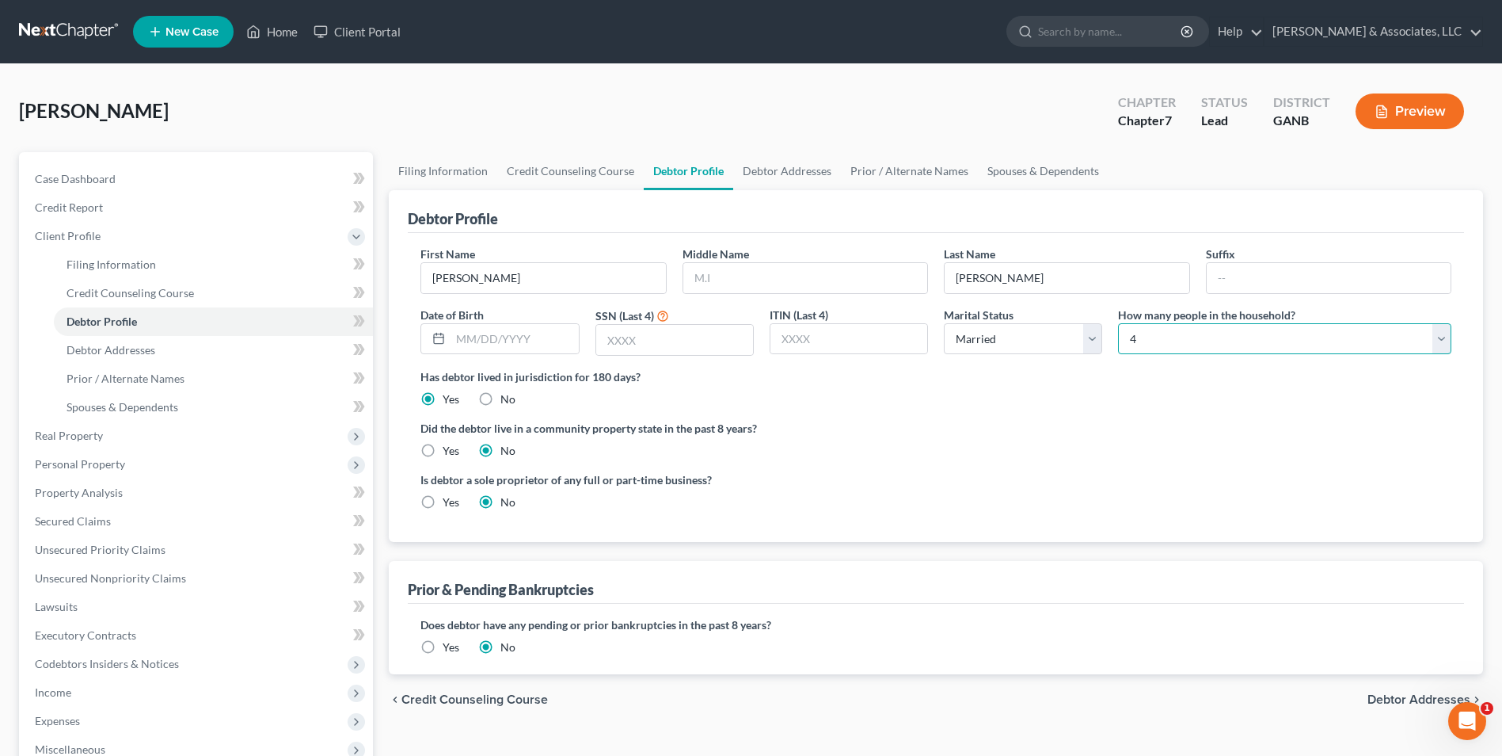
click at [1118, 323] on select "Select 1 2 3 4 5 6 7 8 9 10 11 12 13 14 15 16 17 18 19 20" at bounding box center [1284, 339] width 333 height 32
click at [1017, 165] on link "Spouses & Dependents" at bounding box center [1043, 171] width 131 height 38
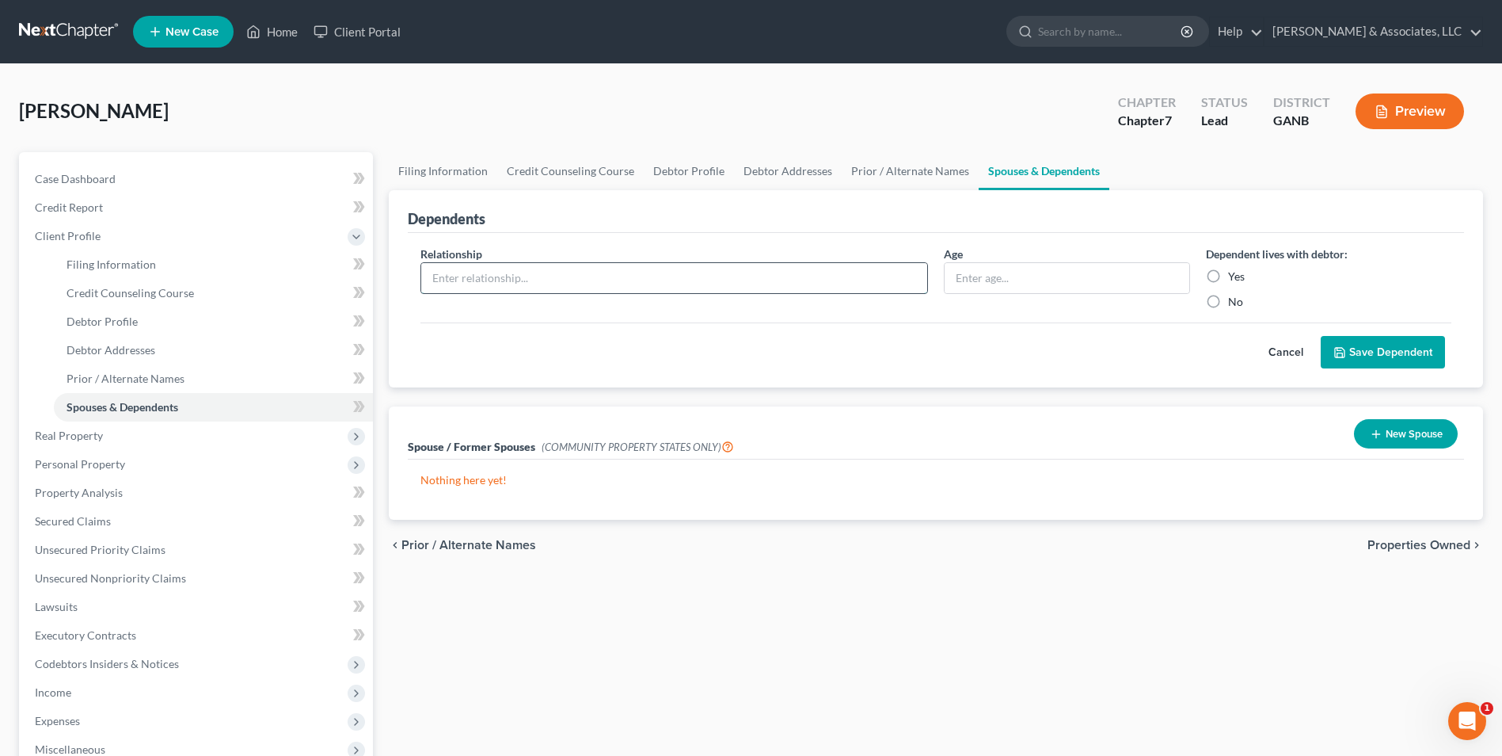
click at [619, 284] on input "text" at bounding box center [674, 278] width 506 height 30
type input "son"
type input "6"
click at [1228, 275] on label "Yes" at bounding box center [1236, 276] width 17 height 16
click at [1235, 275] on input "Yes" at bounding box center [1240, 273] width 10 height 10
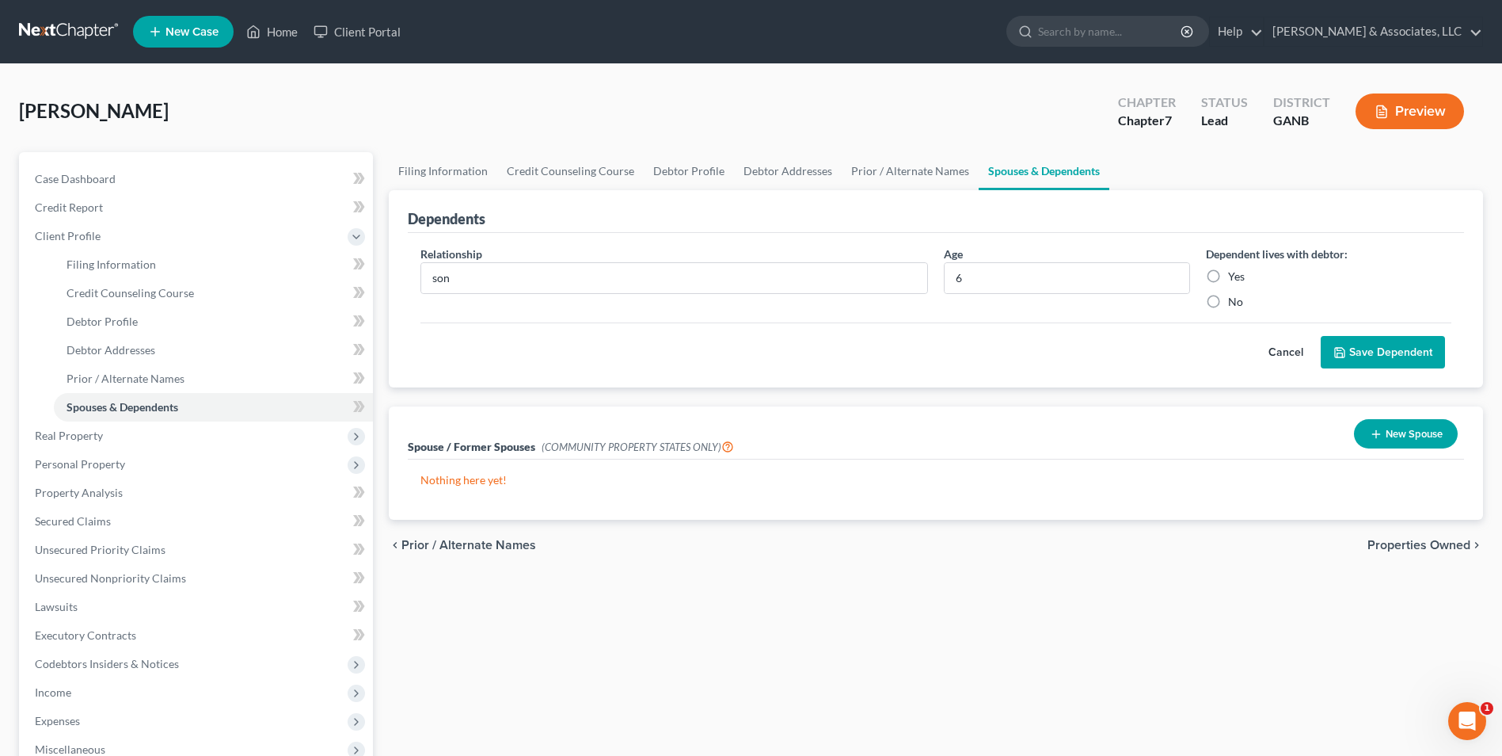
radio input "true"
click at [1395, 350] on button "Save Dependent" at bounding box center [1383, 352] width 124 height 33
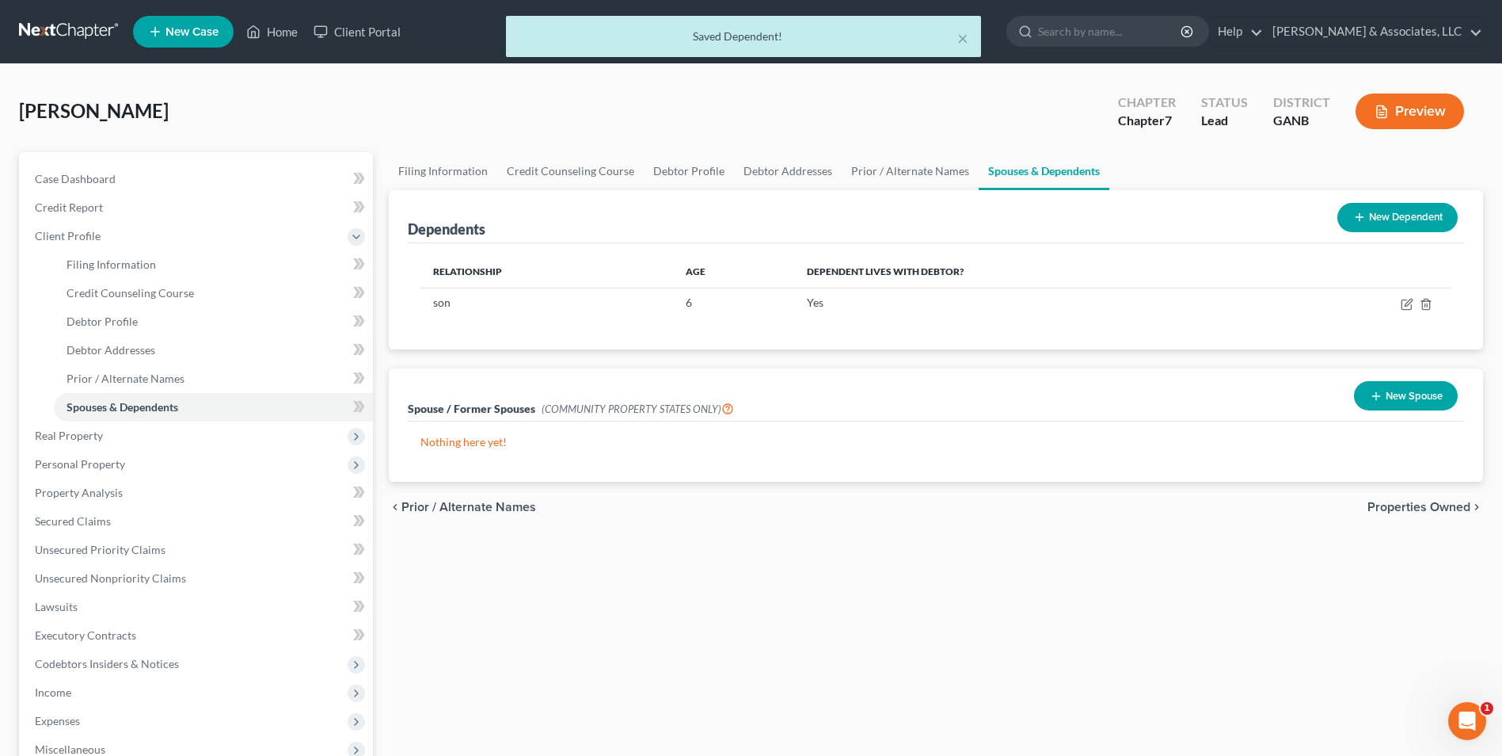
click at [1414, 221] on button "New Dependent" at bounding box center [1398, 217] width 120 height 29
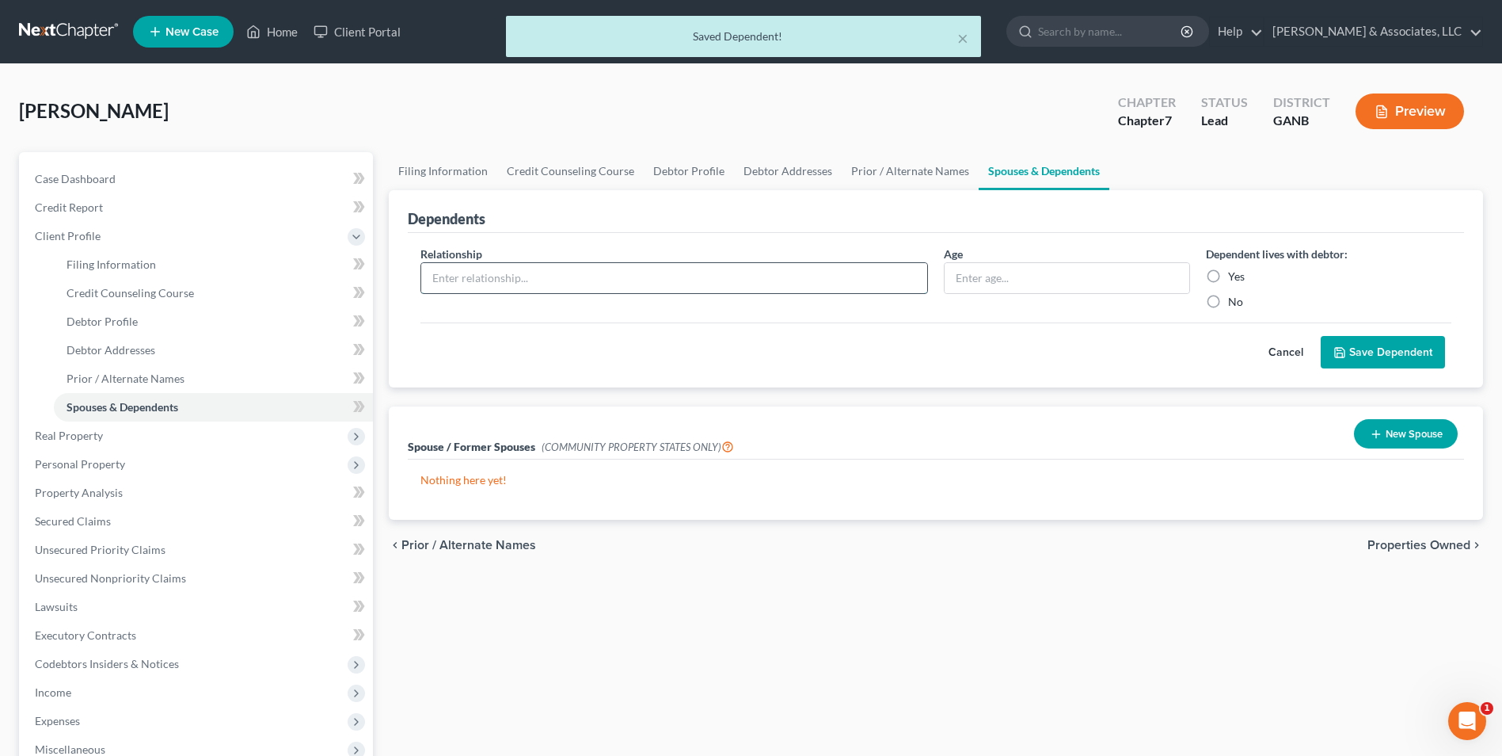
click at [497, 285] on input "text" at bounding box center [674, 278] width 506 height 30
type input "son"
click at [988, 278] on input "text" at bounding box center [1067, 278] width 244 height 30
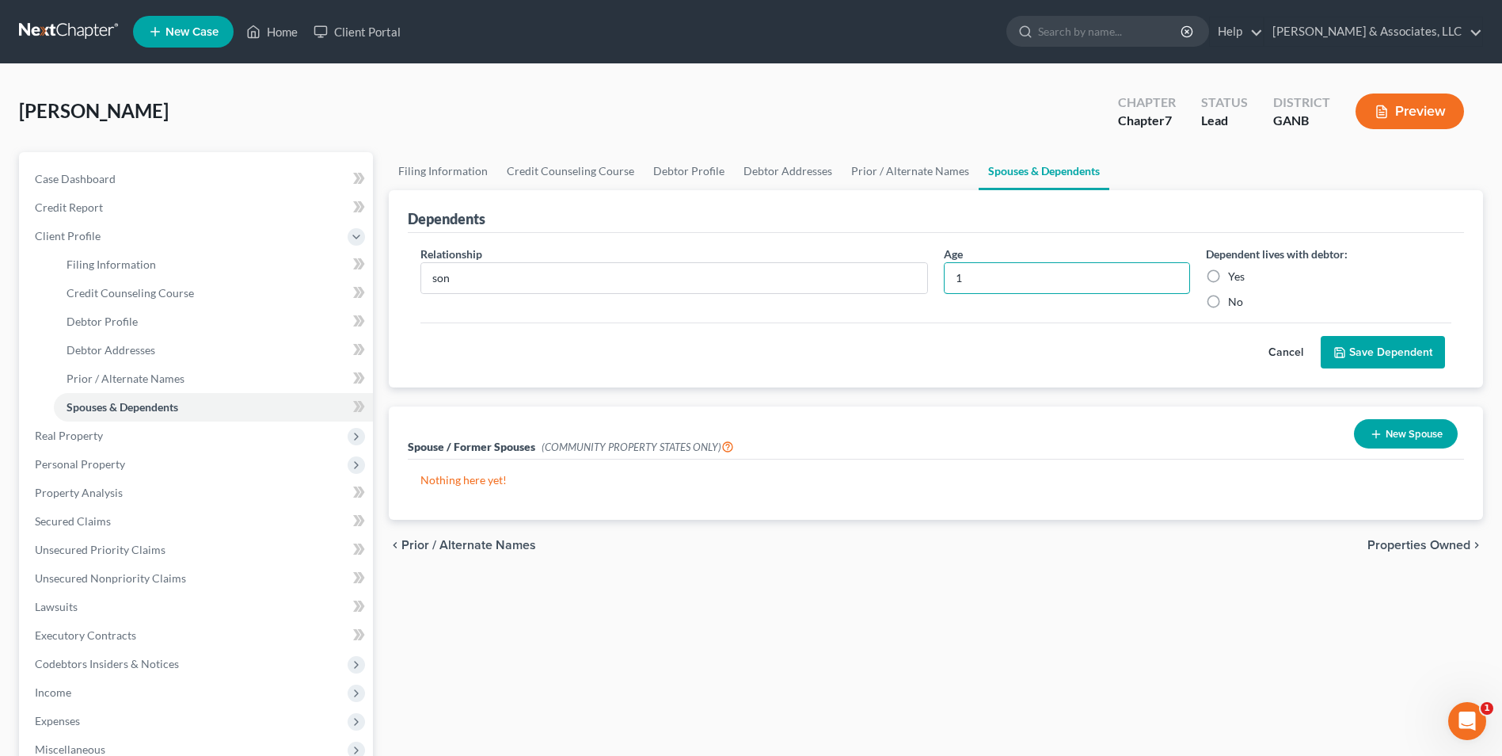
type input "1"
click at [1228, 275] on label "Yes" at bounding box center [1236, 276] width 17 height 16
click at [1235, 275] on input "Yes" at bounding box center [1240, 273] width 10 height 10
radio input "true"
click at [1390, 353] on button "Save Dependent" at bounding box center [1383, 352] width 124 height 33
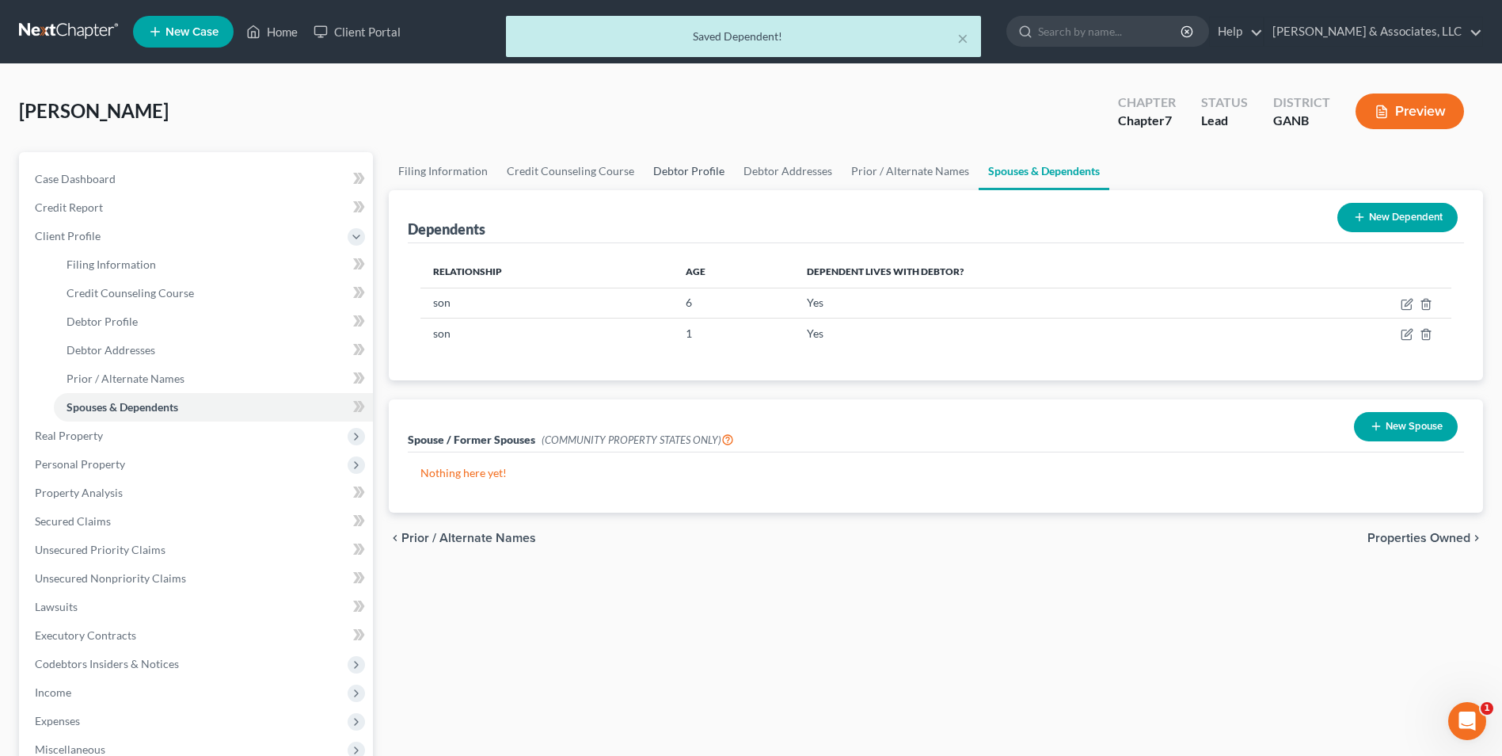
click at [682, 178] on link "Debtor Profile" at bounding box center [689, 171] width 90 height 38
select select "1"
select select "3"
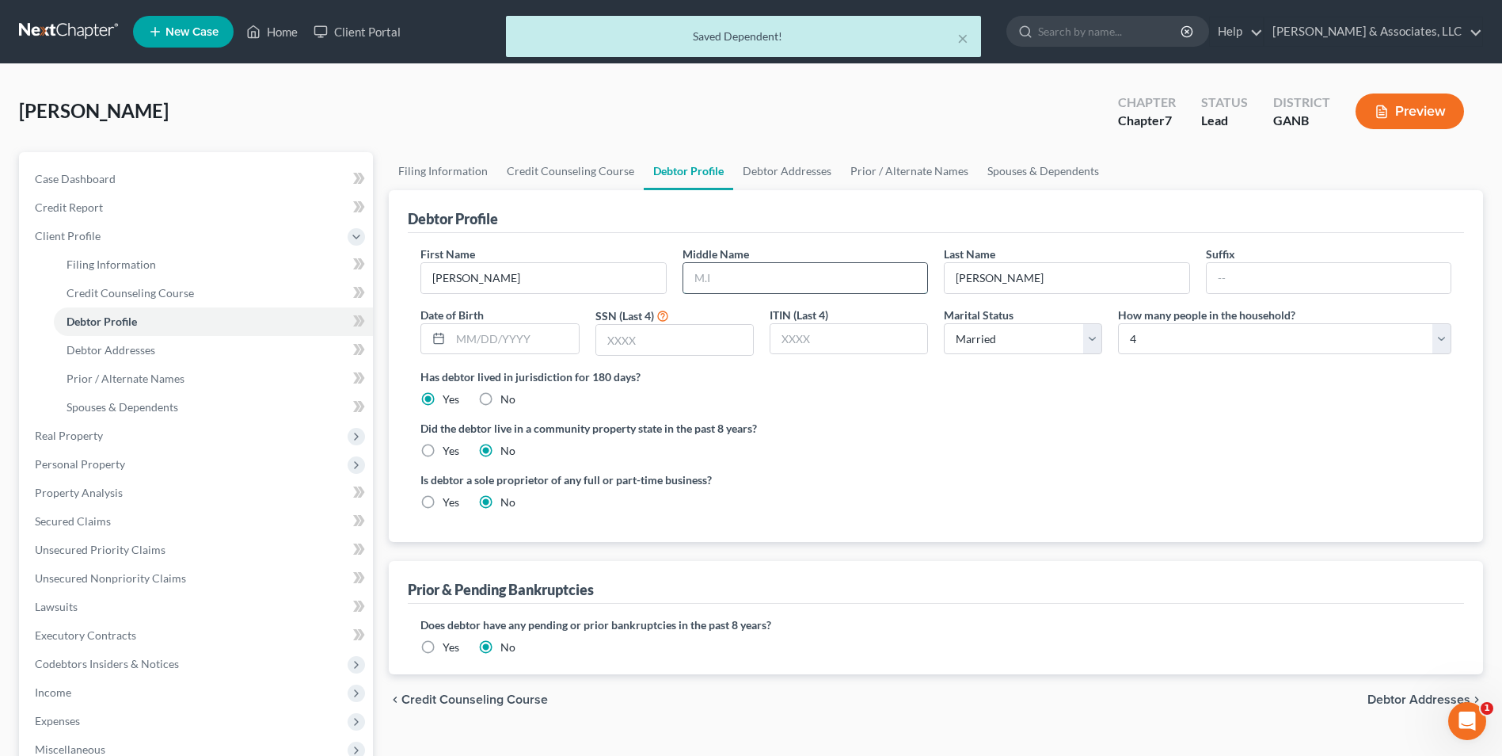
click at [793, 277] on input "text" at bounding box center [805, 278] width 244 height 30
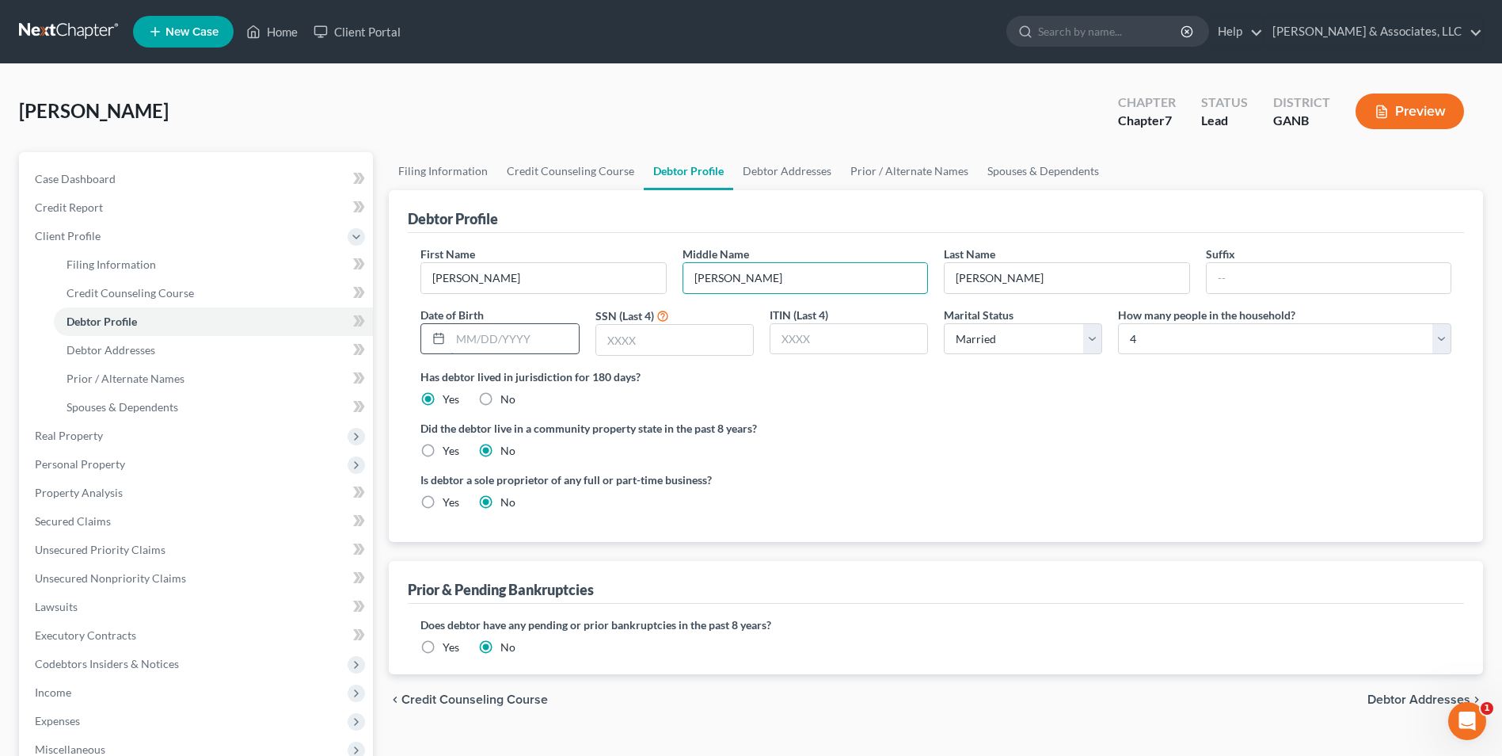
type input "Ann"
click at [546, 337] on input "text" at bounding box center [515, 339] width 128 height 30
click at [554, 346] on input "05/16/" at bounding box center [515, 339] width 128 height 30
type input "05/16/1995"
click at [726, 413] on ng-include "First Name Melissa Middle Name Ann Last Name Duggan Suffix Date of Birth 05/16/…" at bounding box center [936, 384] width 1031 height 277
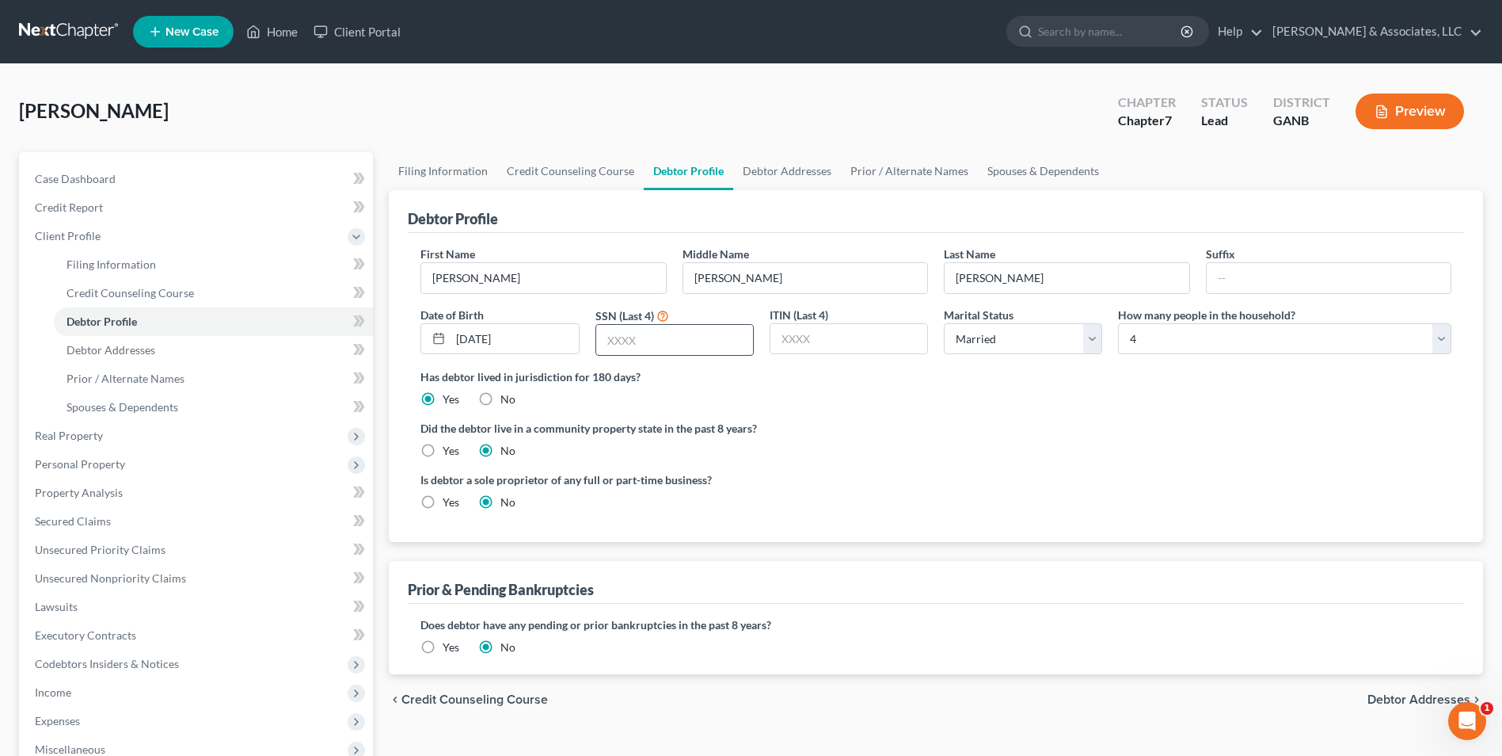
click at [645, 344] on input "text" at bounding box center [674, 340] width 157 height 30
type input "3940"
click at [966, 470] on ng-include "First Name Melissa Middle Name Ann Last Name Duggan Suffix Date of Birth 05/16/…" at bounding box center [936, 384] width 1031 height 277
click at [767, 160] on link "Debtor Addresses" at bounding box center [787, 171] width 108 height 38
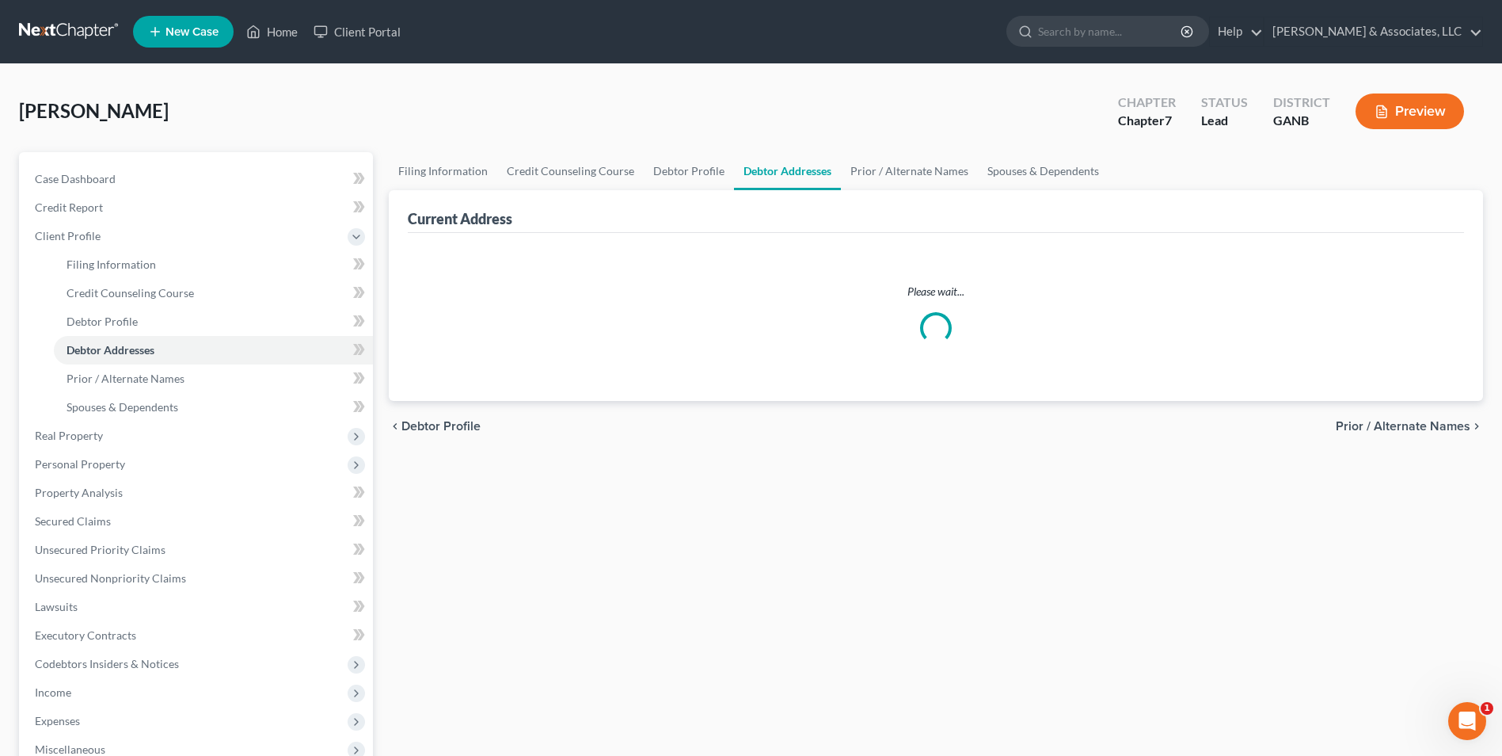
select select "0"
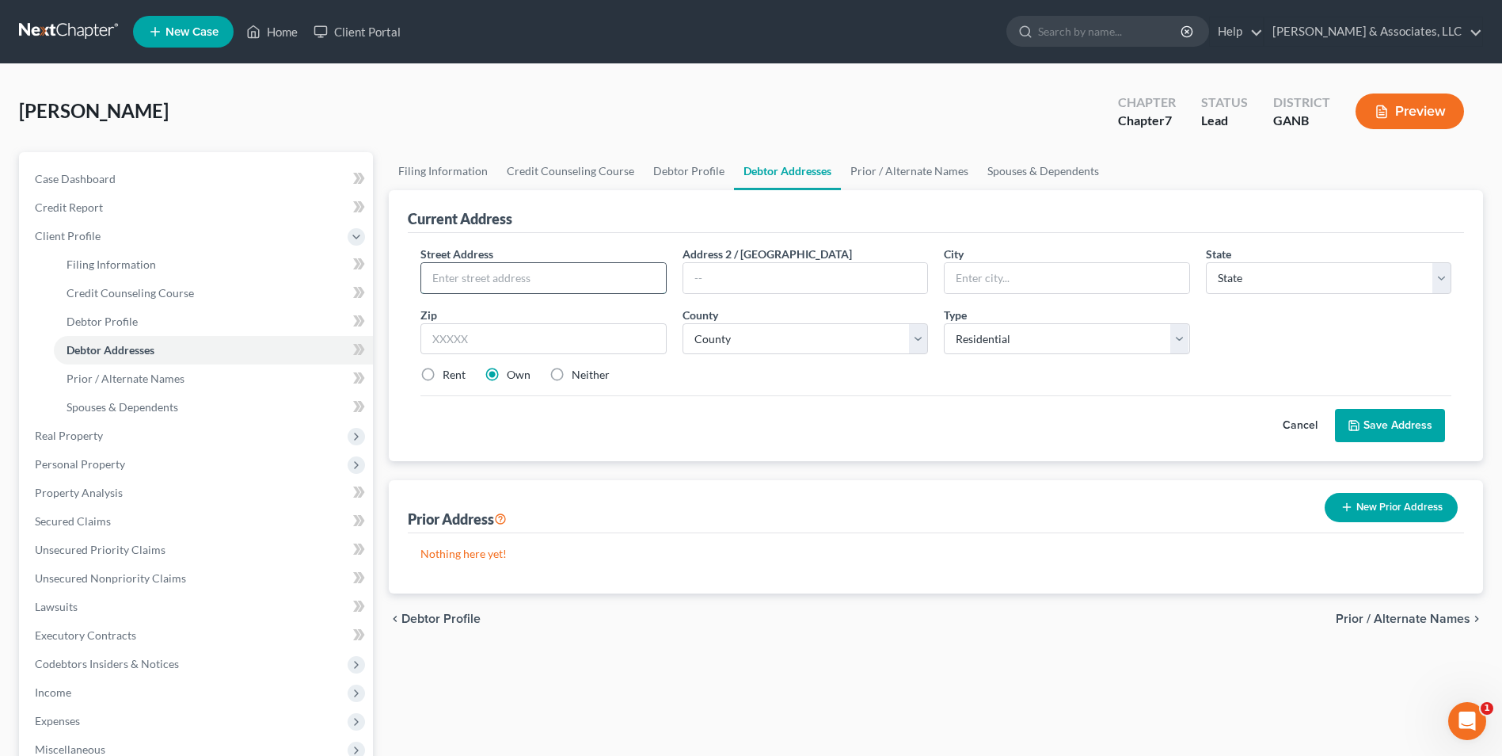
click at [615, 283] on input "text" at bounding box center [543, 278] width 244 height 30
type input "153 Maffett St"
type input "Trion"
select select "10"
type input "30753"
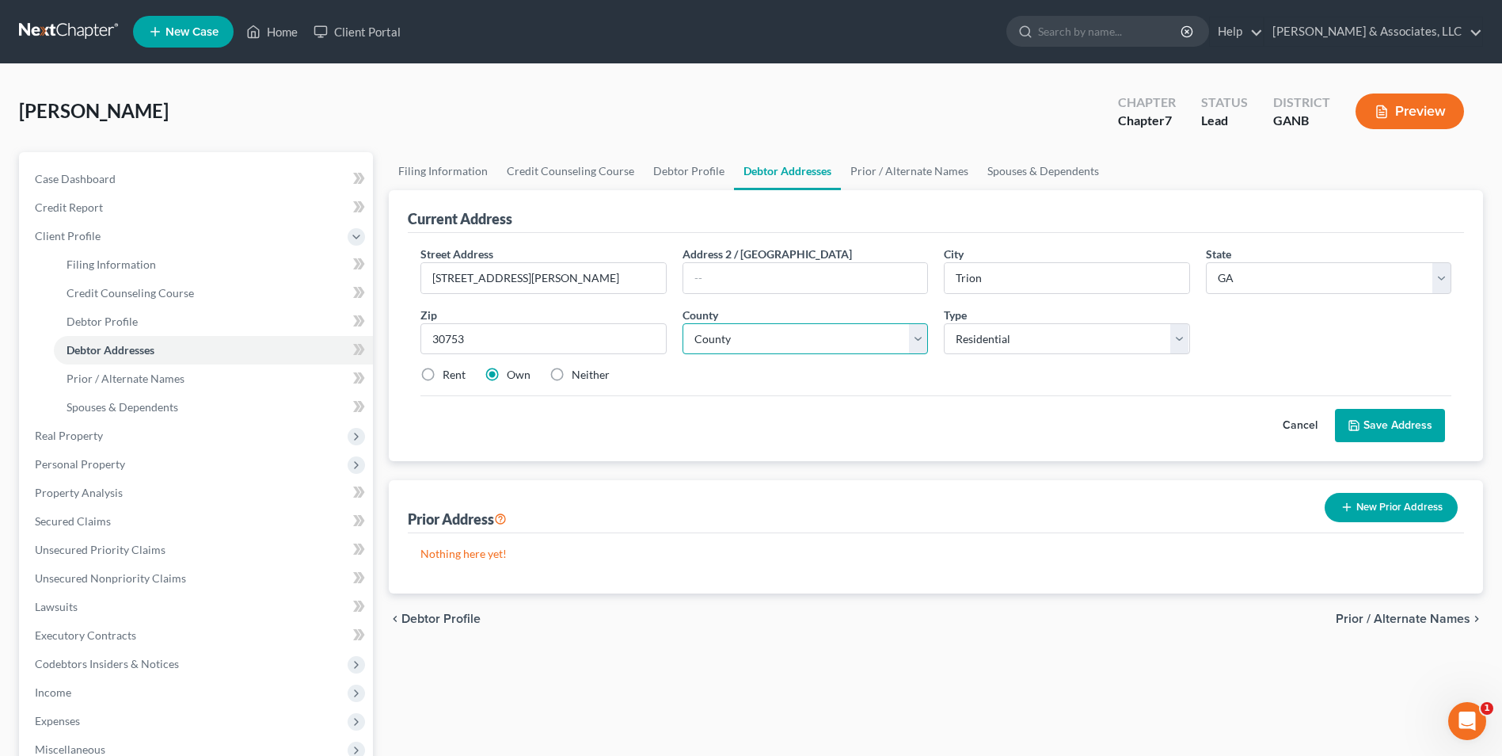
click at [923, 344] on select "County Appling County Atkinson County Bacon County Baker County Baldwin County …" at bounding box center [806, 339] width 246 height 32
select select "26"
click at [683, 323] on select "County Appling County Atkinson County Bacon County Baker County Baldwin County …" at bounding box center [806, 339] width 246 height 32
click at [1376, 425] on button "Save Address" at bounding box center [1390, 425] width 110 height 33
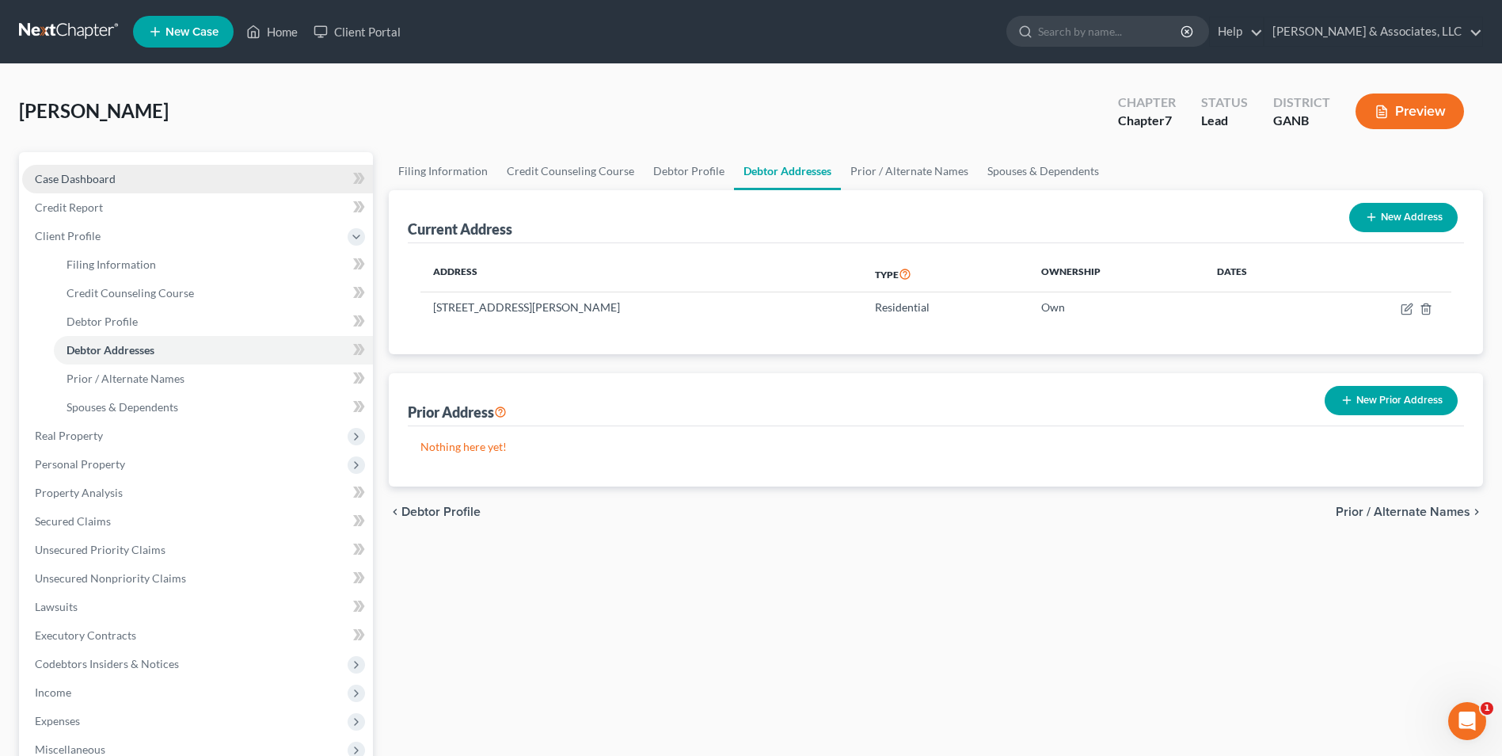
click at [92, 184] on span "Case Dashboard" at bounding box center [75, 178] width 81 height 13
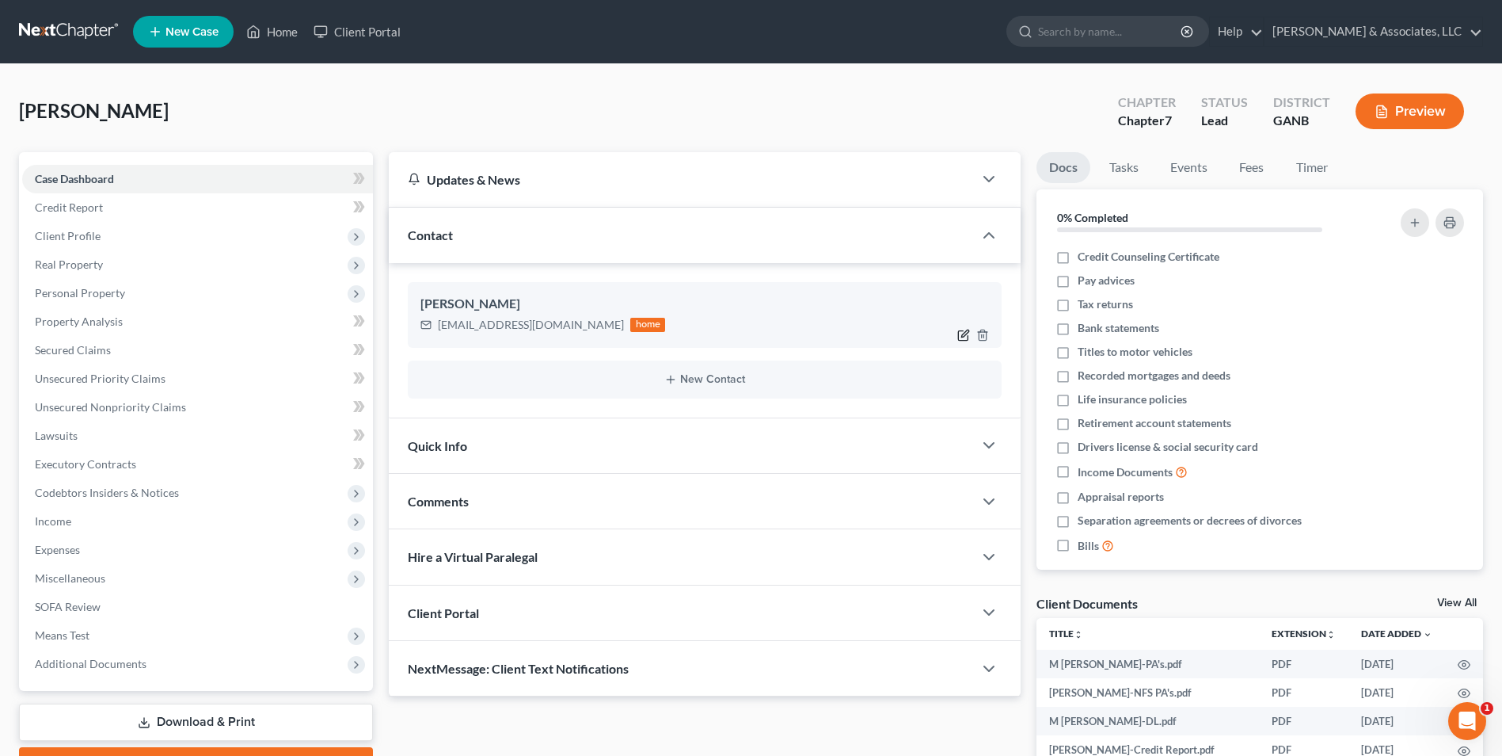
click at [965, 336] on icon "button" at bounding box center [964, 332] width 7 height 7
select select "0"
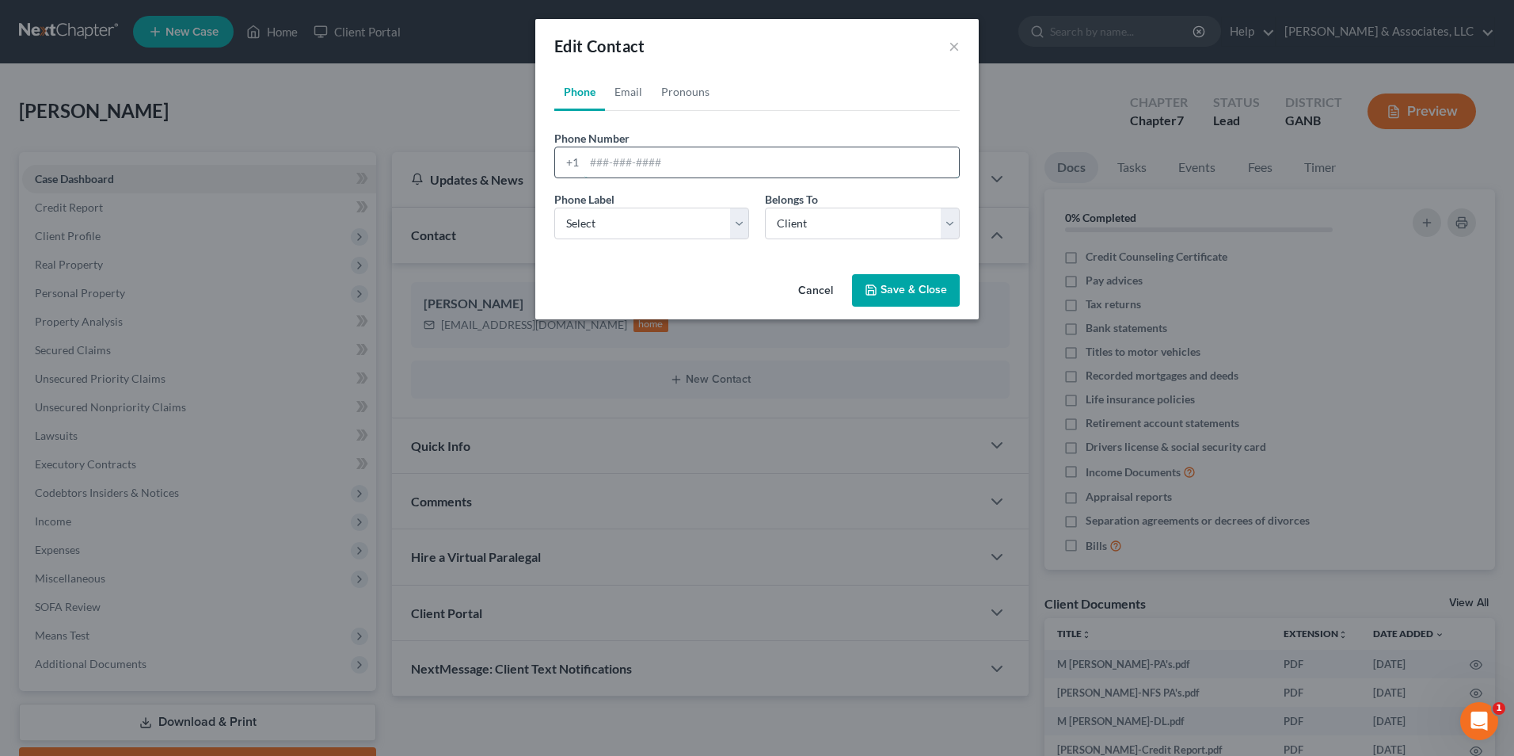
click at [645, 159] on input "tel" at bounding box center [771, 162] width 375 height 30
type input "706-728-8388"
click at [742, 231] on select "Select Mobile Home Work Other" at bounding box center [651, 224] width 195 height 32
select select "0"
click at [554, 208] on select "Select Mobile Home Work Other" at bounding box center [651, 224] width 195 height 32
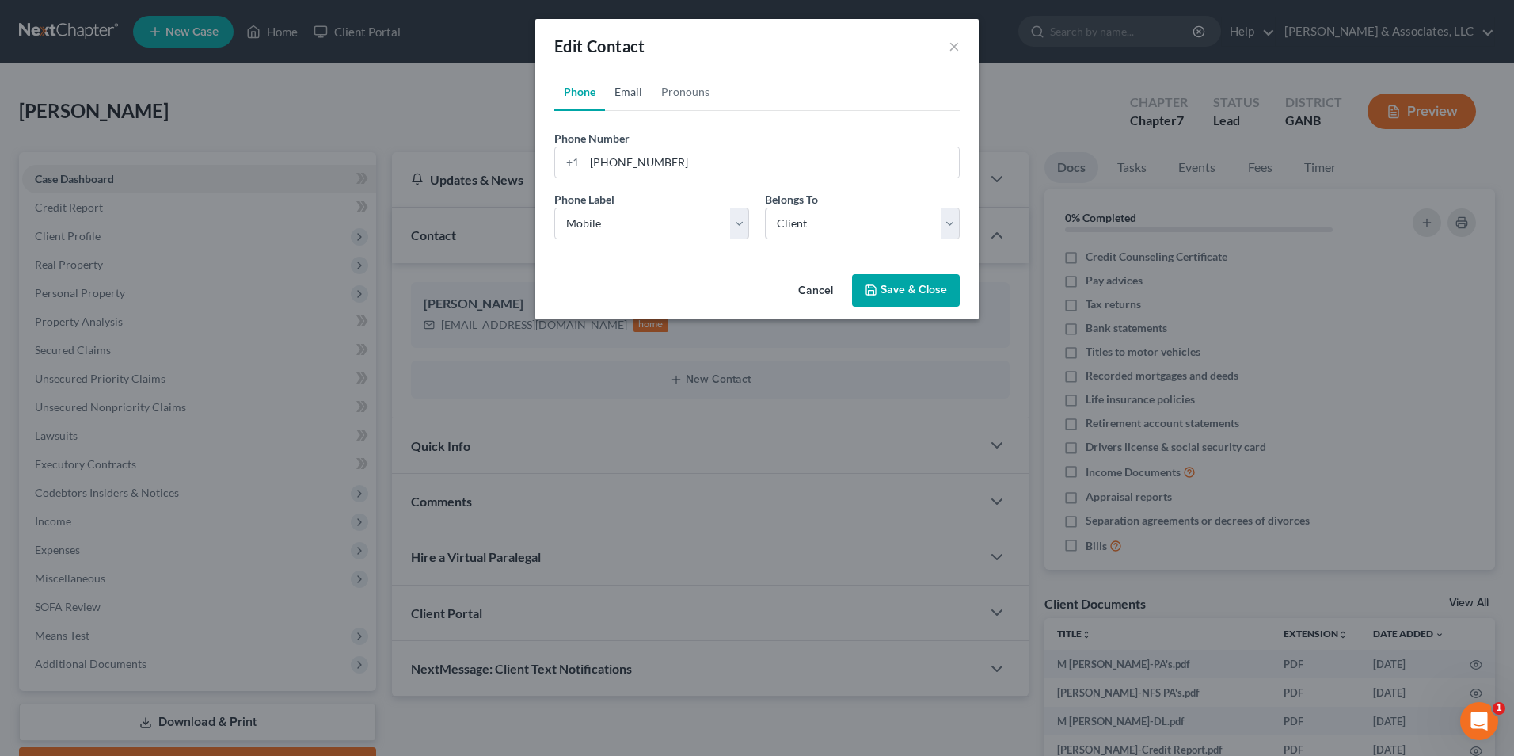
click at [627, 90] on link "Email" at bounding box center [628, 92] width 47 height 38
click at [941, 284] on button "Save & Close" at bounding box center [906, 290] width 108 height 33
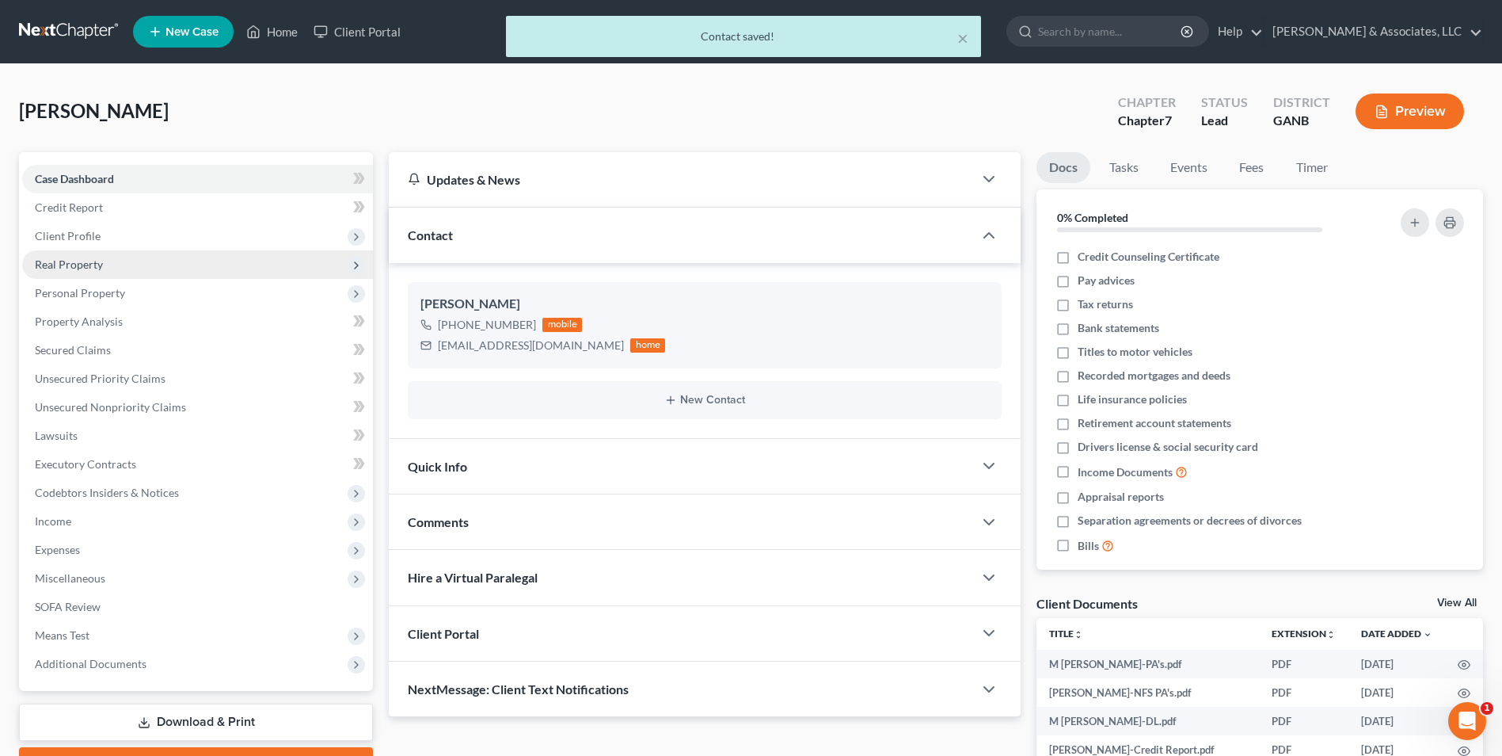
click at [89, 257] on span "Real Property" at bounding box center [69, 263] width 68 height 13
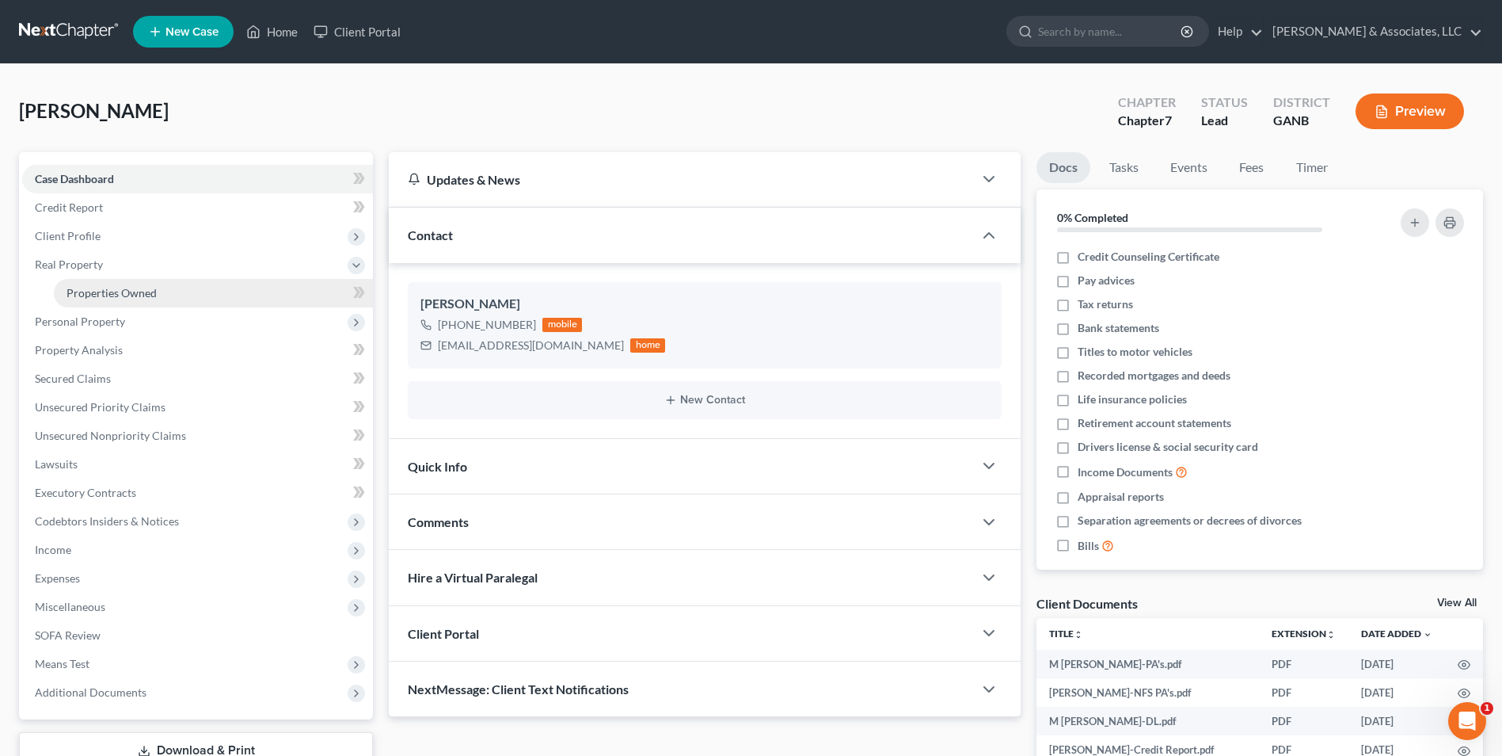
click at [130, 294] on span "Properties Owned" at bounding box center [112, 292] width 90 height 13
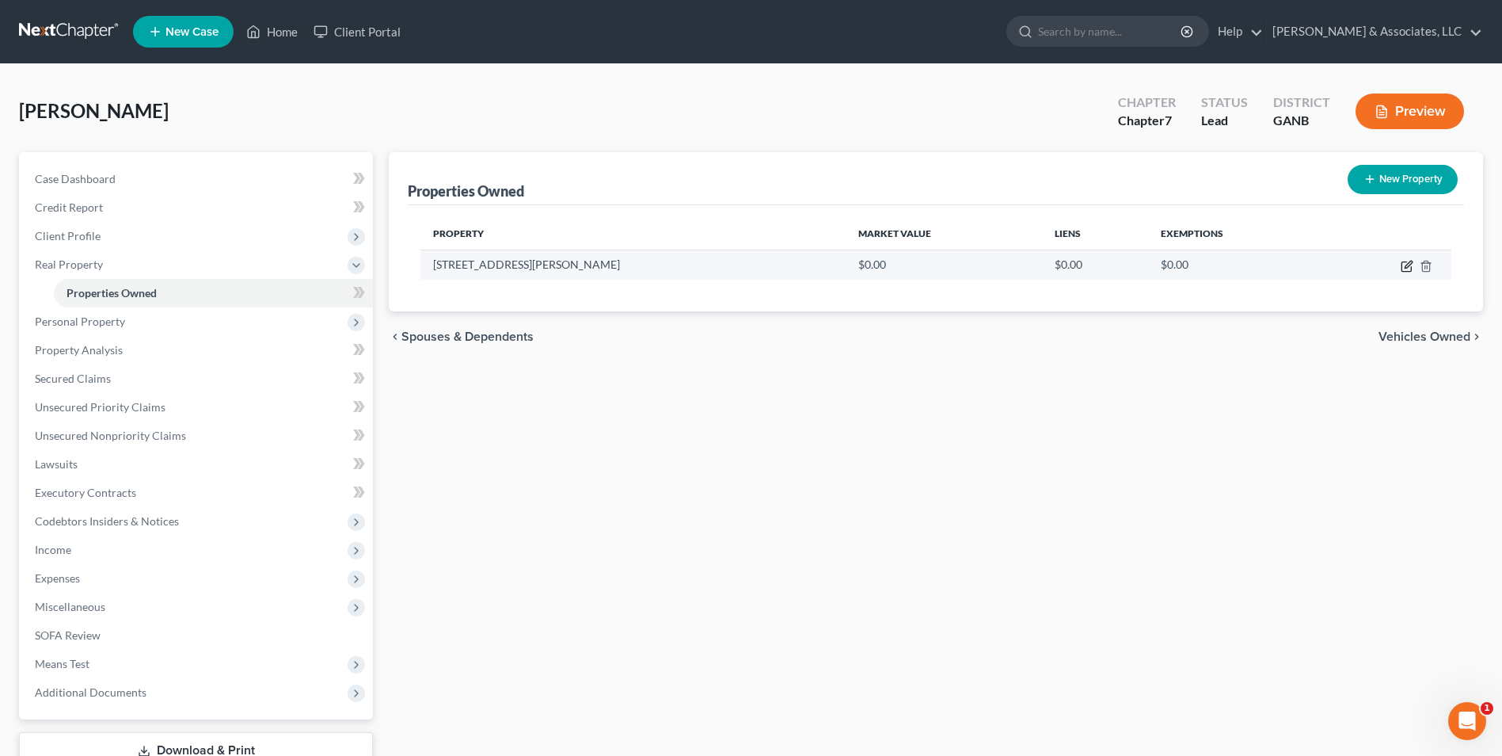
click at [1407, 262] on icon "button" at bounding box center [1407, 267] width 10 height 10
select select "10"
select select "26"
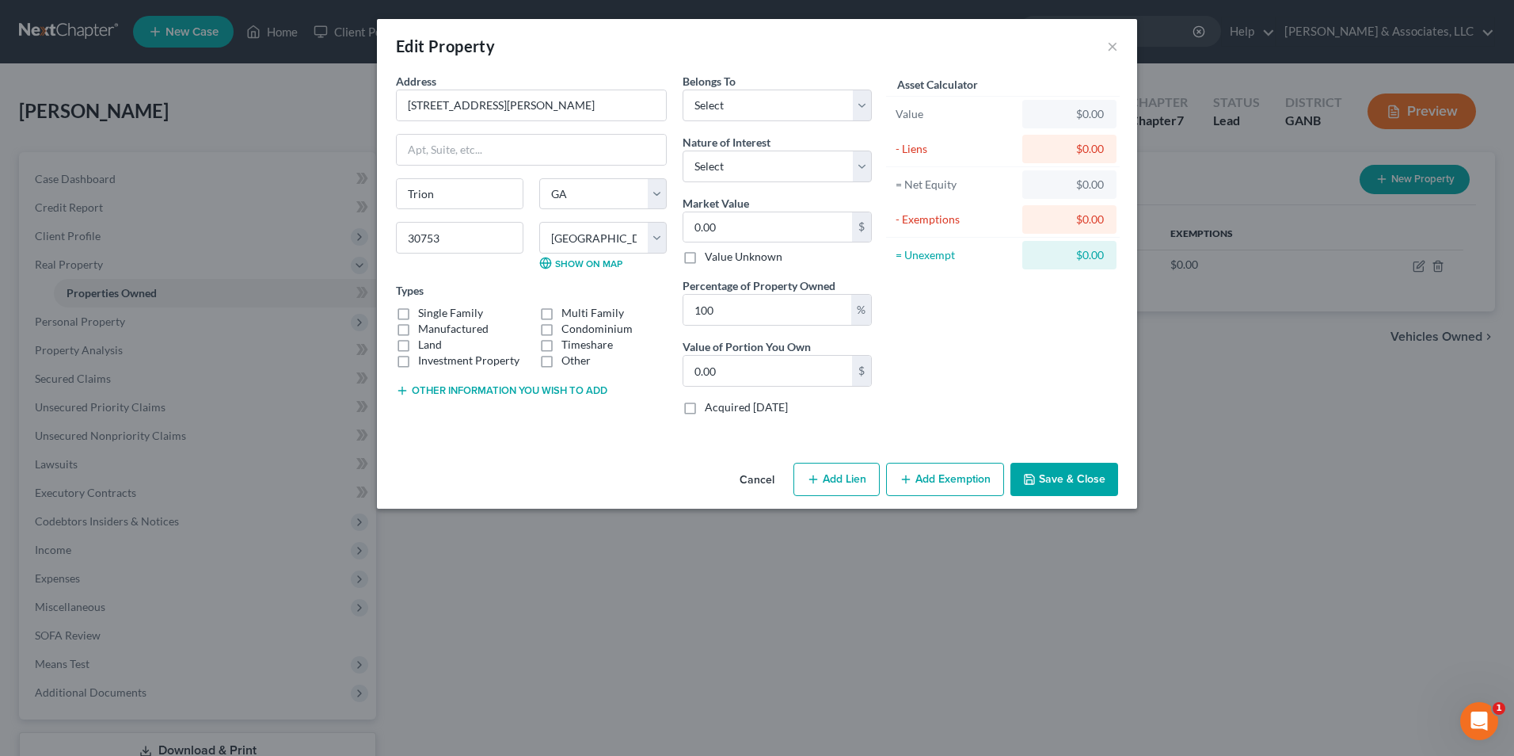
click at [418, 315] on label "Single Family" at bounding box center [450, 313] width 65 height 16
click at [425, 315] on input "Single Family" at bounding box center [430, 310] width 10 height 10
checkbox input "true"
click at [861, 115] on select "Select Debtor 1 Only Debtor 2 Only Debtor 1 And Debtor 2 Only At Least One Of T…" at bounding box center [777, 105] width 189 height 32
select select "0"
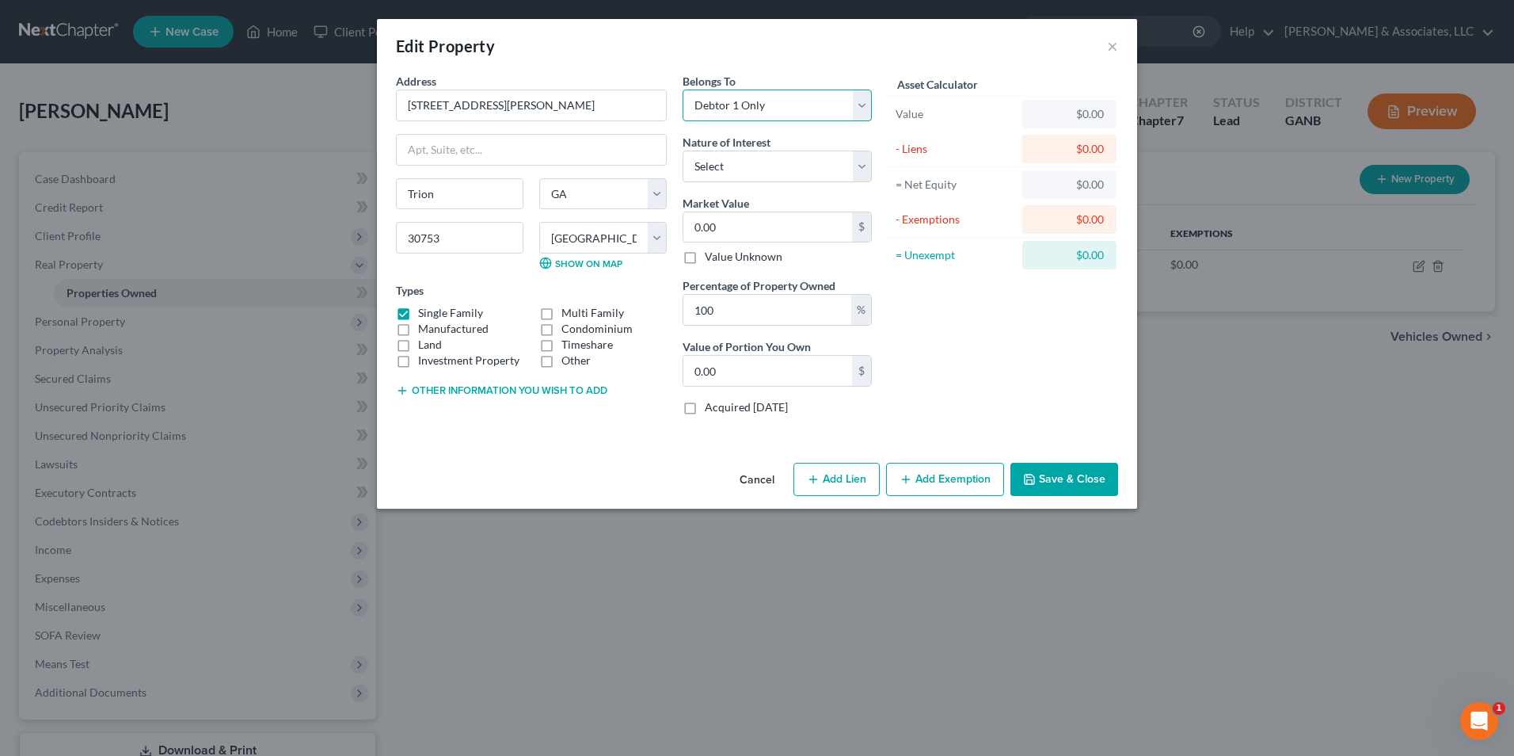
click at [683, 89] on select "Select Debtor 1 Only Debtor 2 Only Debtor 1 And Debtor 2 Only At Least One Of T…" at bounding box center [777, 105] width 189 height 32
click at [868, 168] on select "Select Fee Simple Joint Tenant Life Estate Equitable Interest Future Interest T…" at bounding box center [777, 166] width 189 height 32
select select "7"
click at [683, 150] on select "Select Fee Simple Joint Tenant Life Estate Equitable Interest Future Interest T…" at bounding box center [777, 166] width 189 height 32
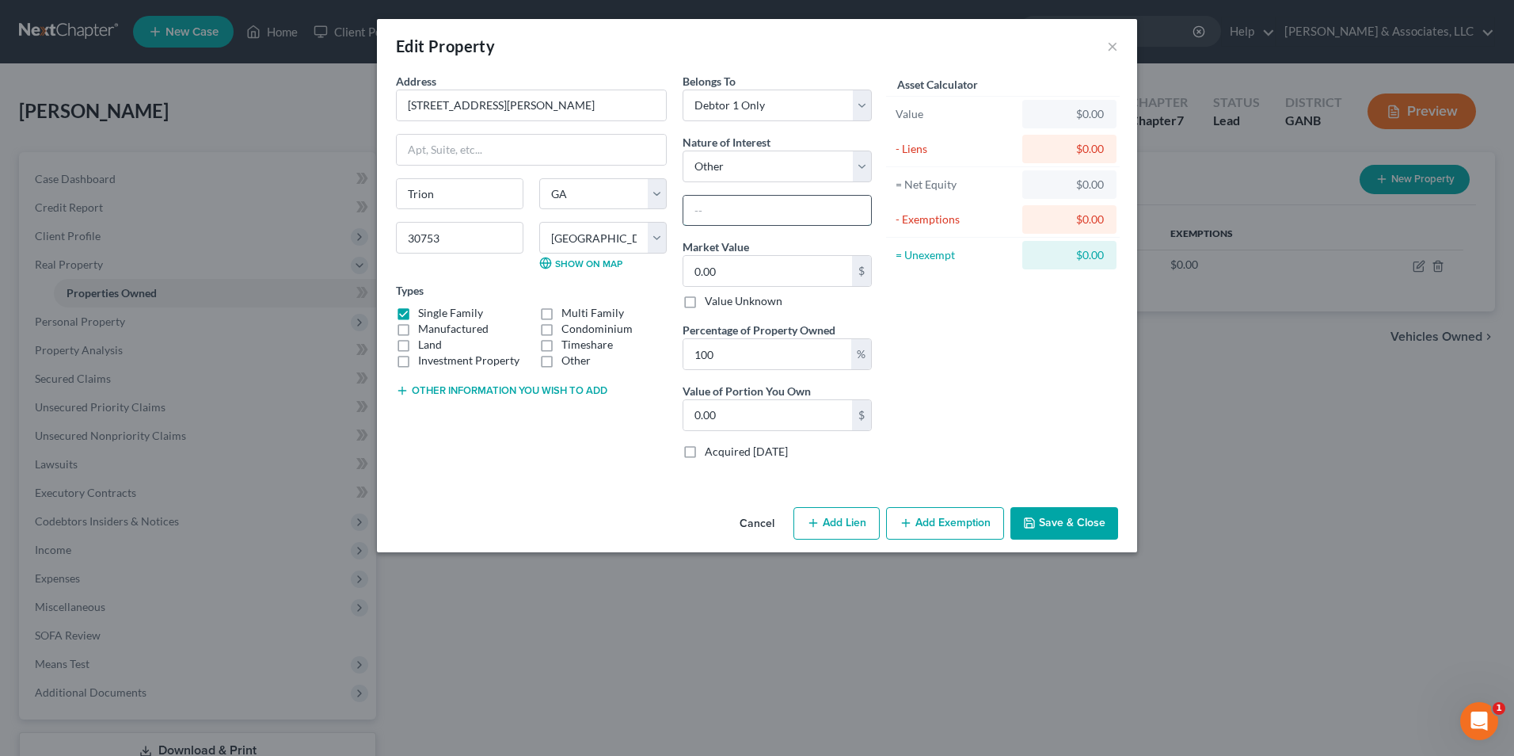
click at [762, 213] on input "text" at bounding box center [777, 211] width 188 height 30
type input "Debtor's Residence"
click at [752, 278] on input "0.00" at bounding box center [767, 271] width 169 height 30
type input "2"
type input "2.00"
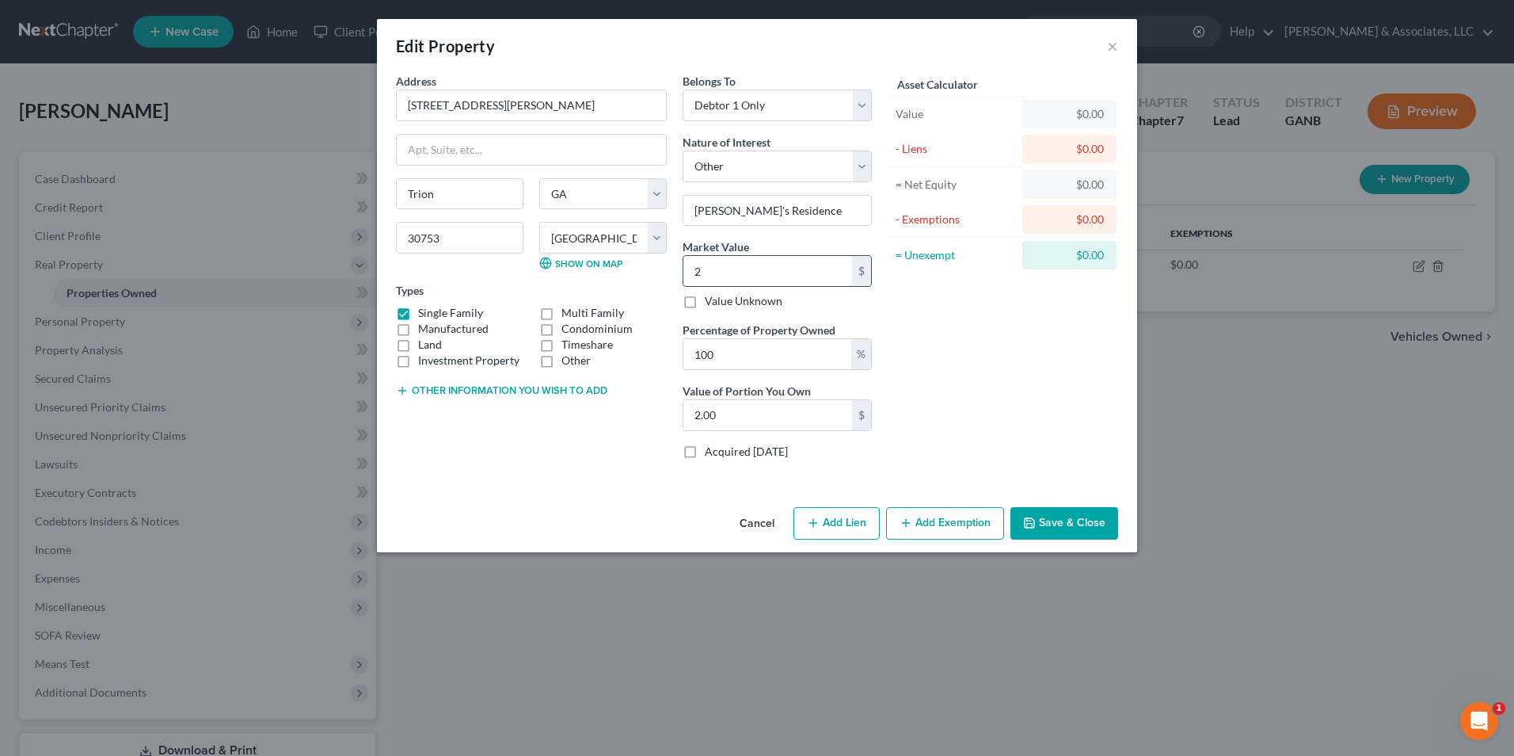
type input "21"
type input "21.00"
type input "210"
type input "210.00"
type input "2100"
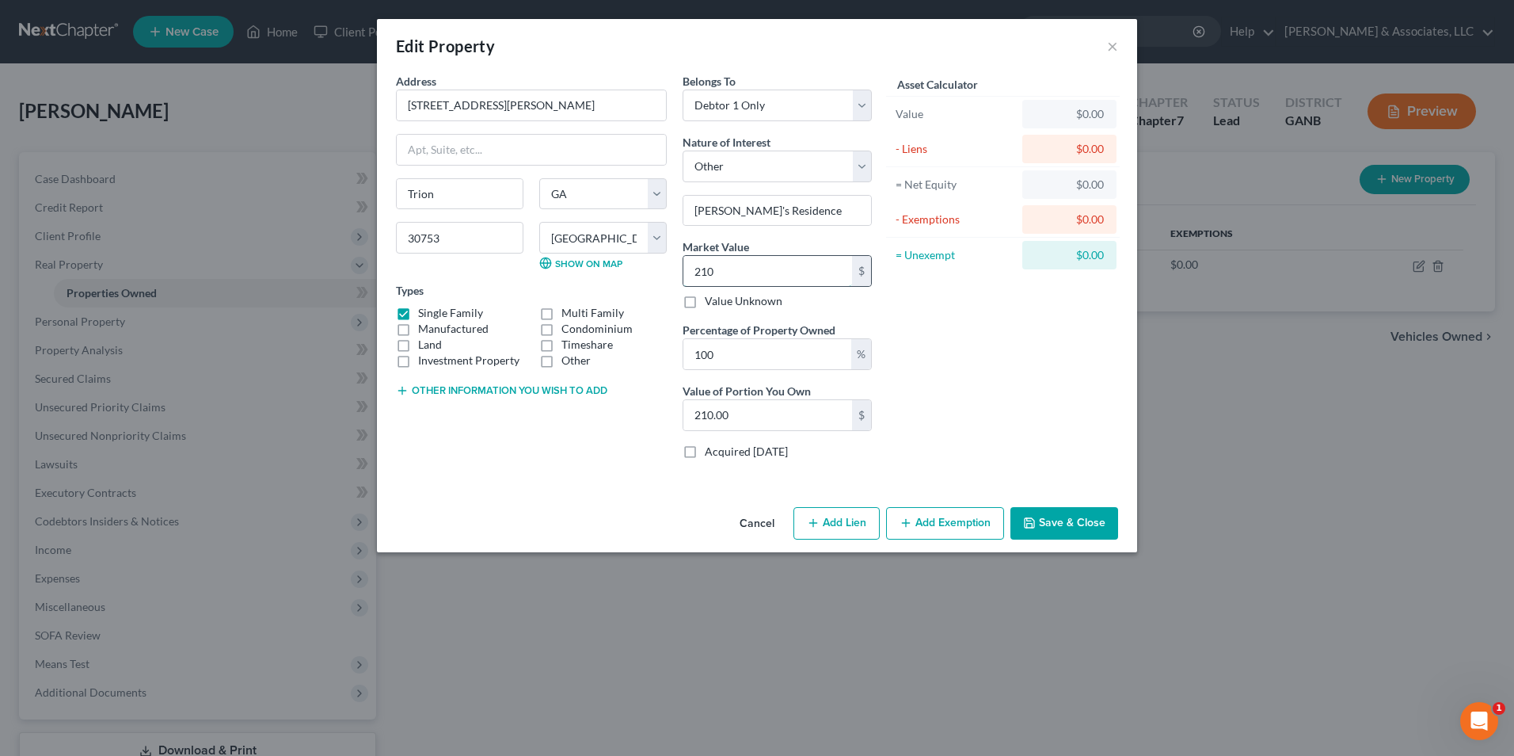
type input "2,100.00"
type input "2,1000"
type input "21,000.00"
type input "21,0000"
type input "210,000.00"
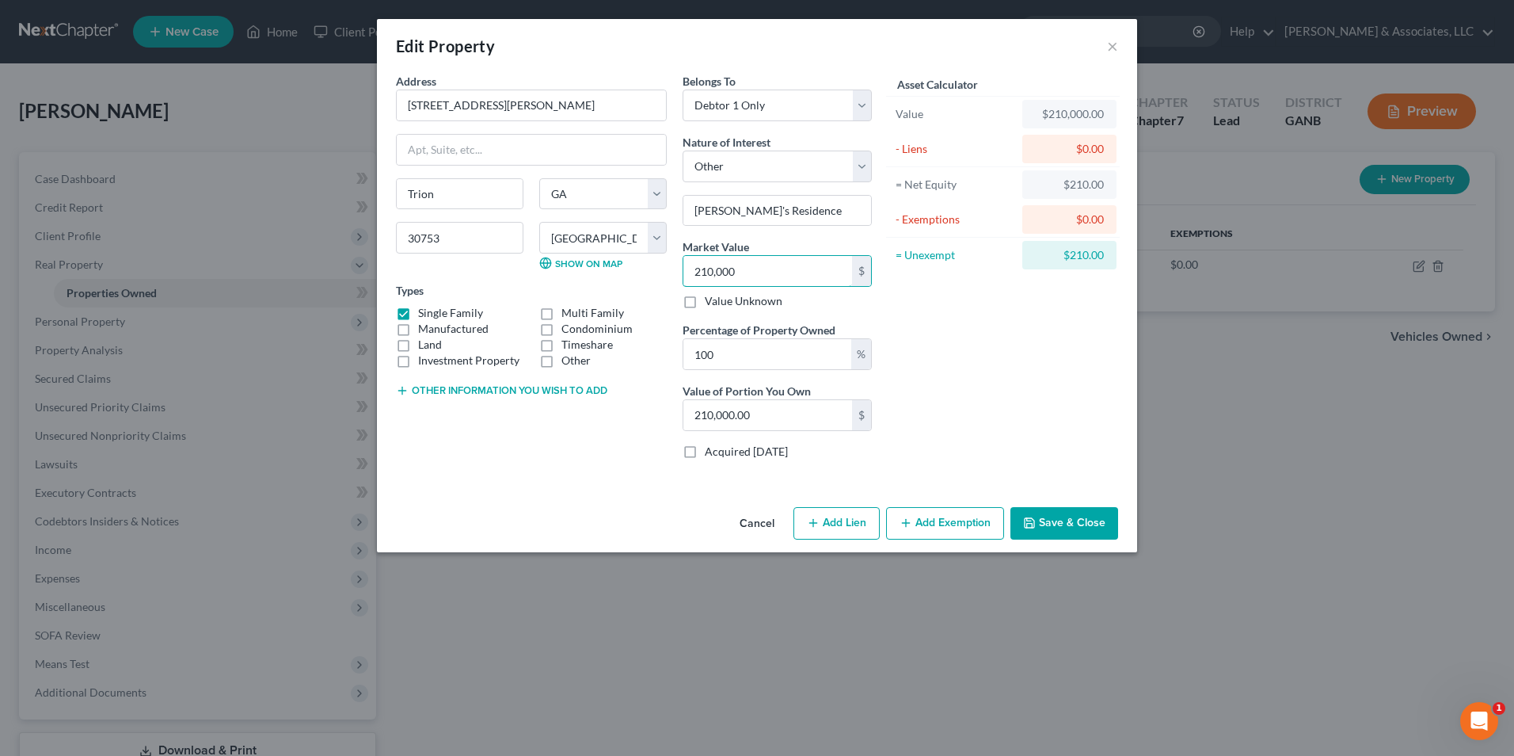
type input "210,000"
click at [933, 526] on button "Add Exemption" at bounding box center [945, 523] width 118 height 33
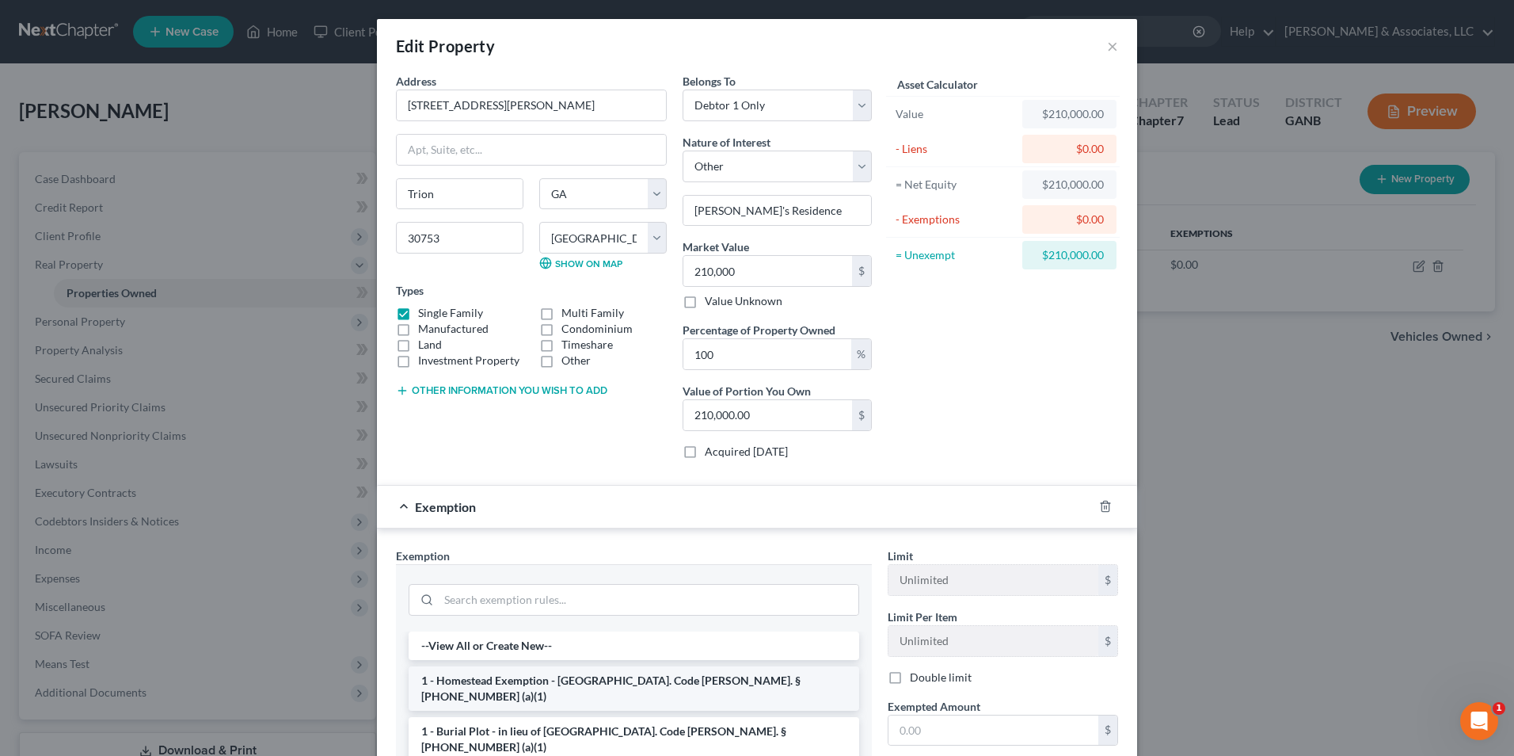
click at [508, 685] on li "1 - Homestead Exemption - Ga. Code Ann. § 44-13-100 (a)(1)" at bounding box center [634, 688] width 451 height 44
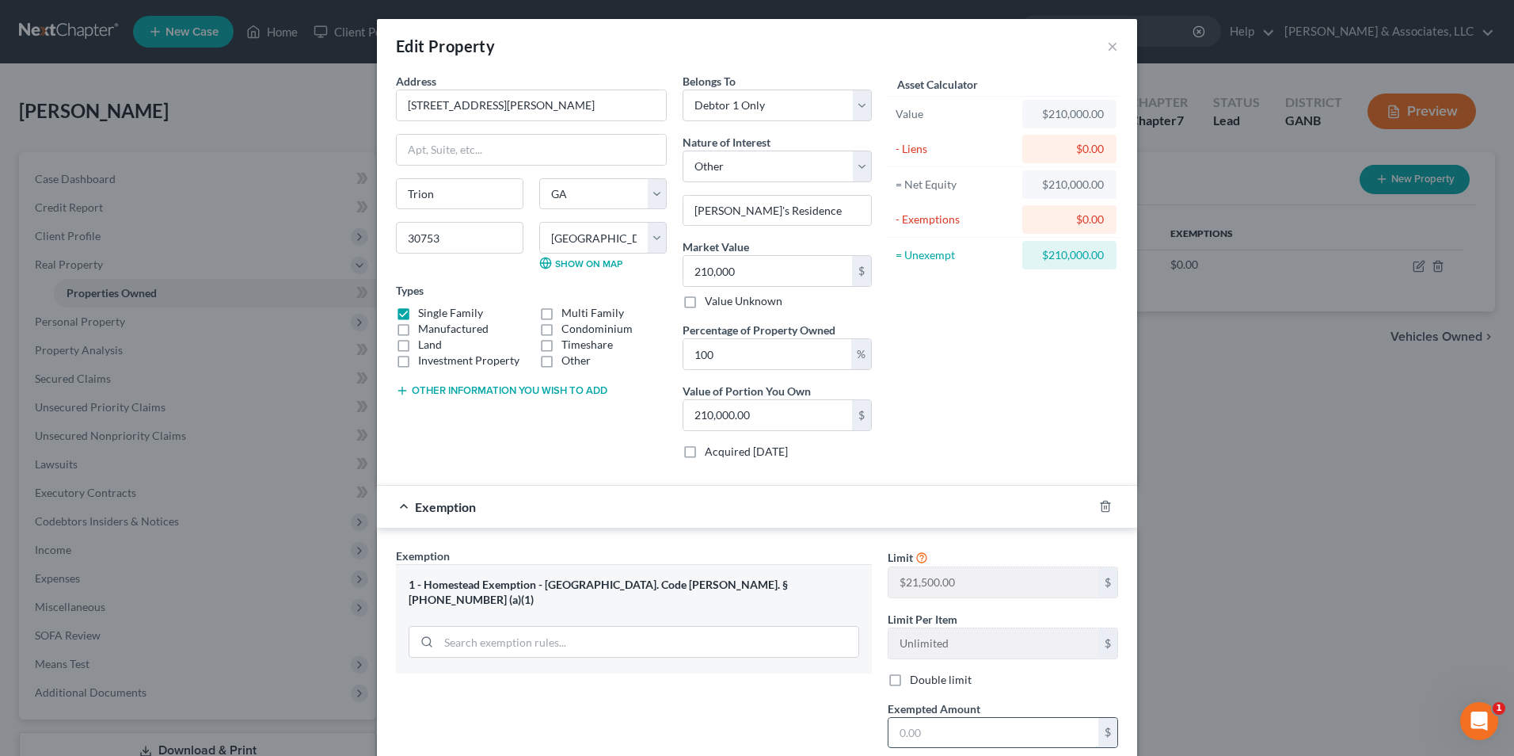
click at [984, 740] on input "text" at bounding box center [994, 733] width 210 height 30
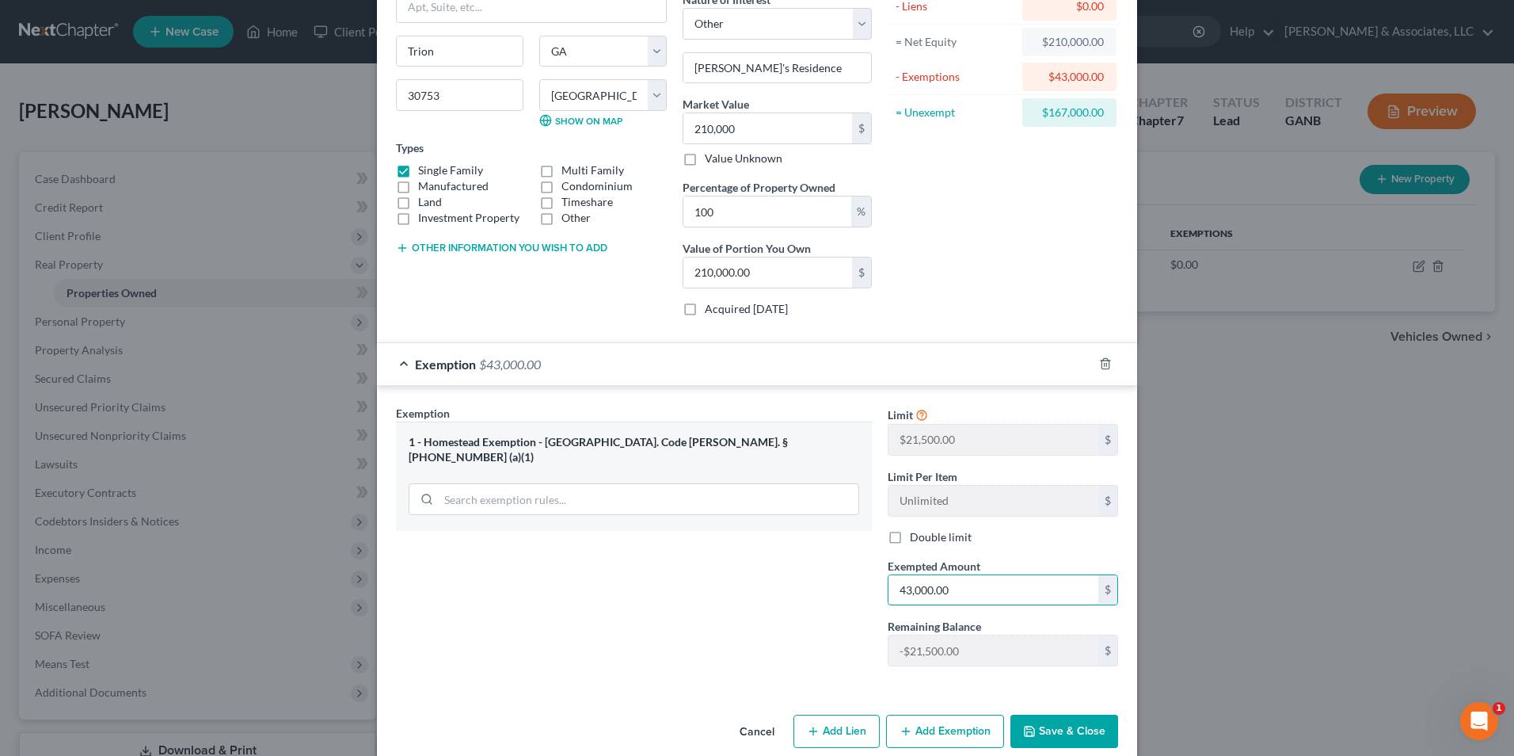
scroll to position [166, 0]
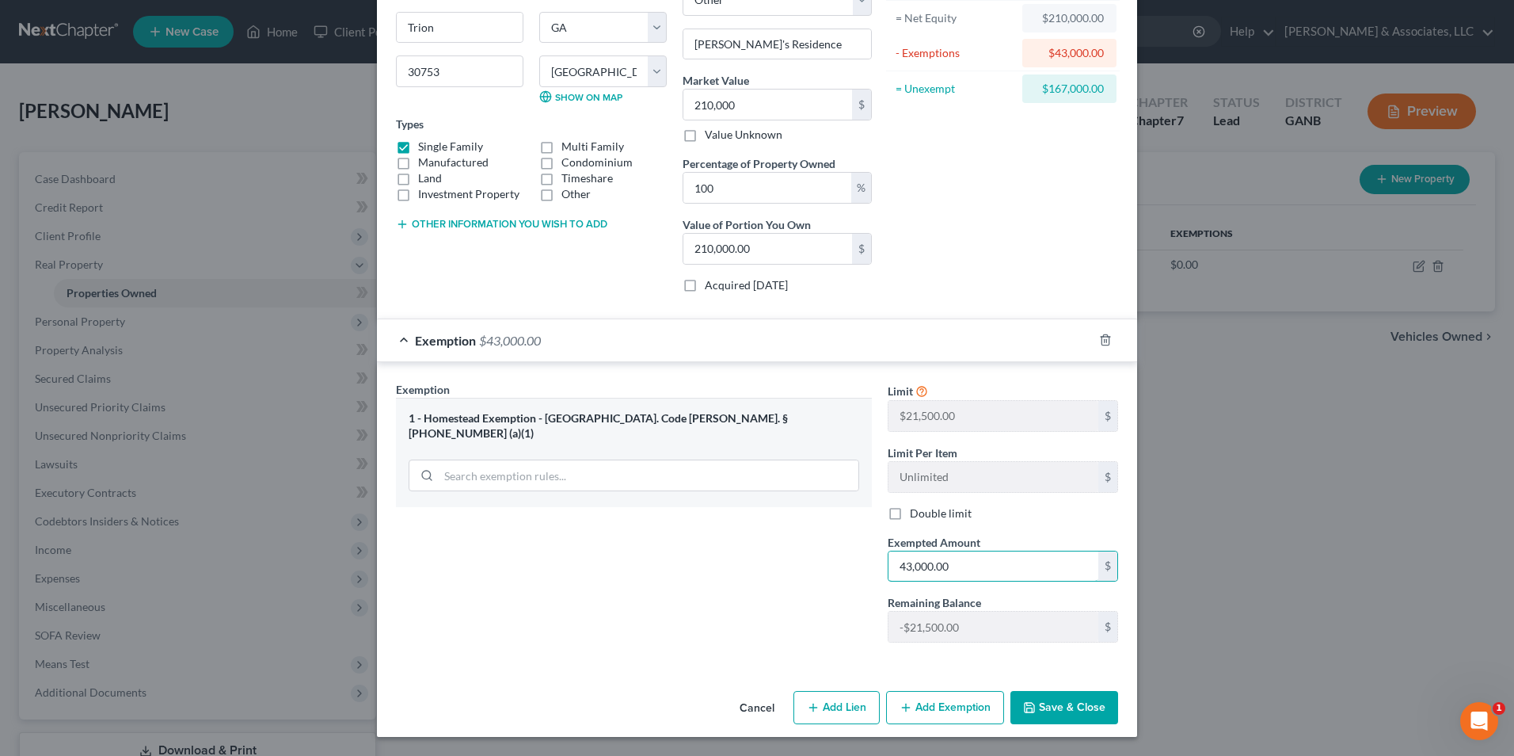
type input "43,000.00"
click at [1087, 706] on button "Save & Close" at bounding box center [1065, 707] width 108 height 33
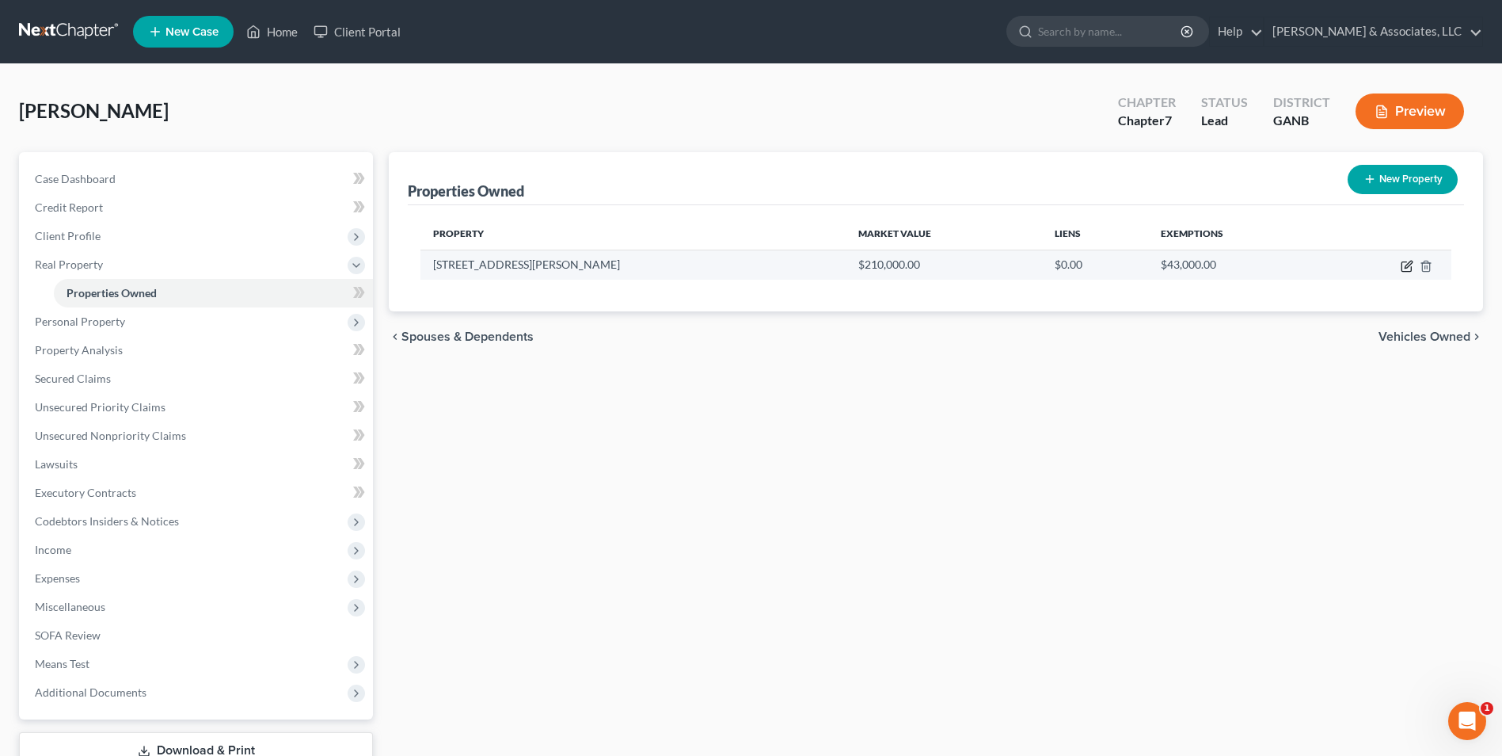
click at [1404, 269] on icon "button" at bounding box center [1407, 266] width 13 height 13
select select "10"
select select "26"
select select "0"
select select "7"
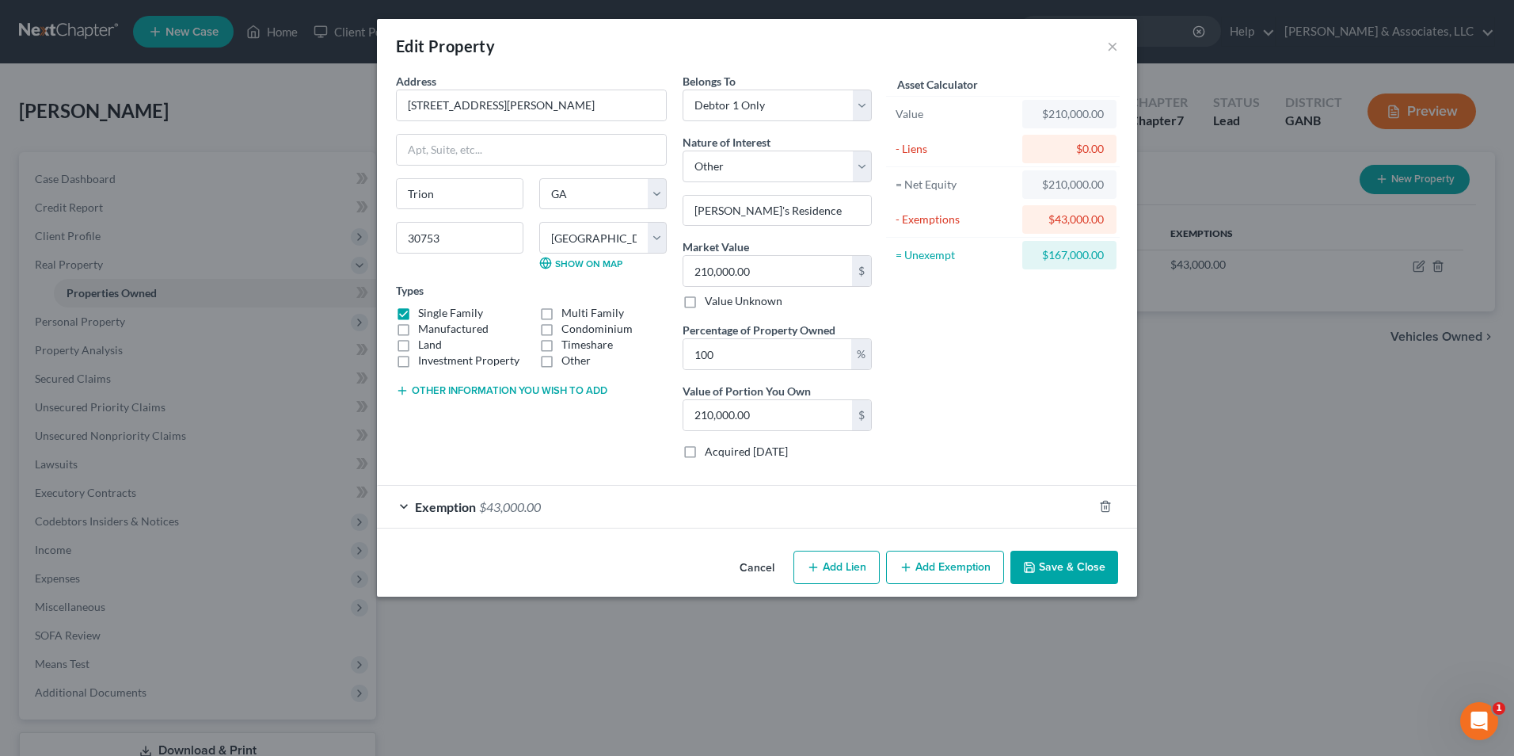
click at [854, 566] on button "Add Lien" at bounding box center [837, 566] width 86 height 33
select select "0"
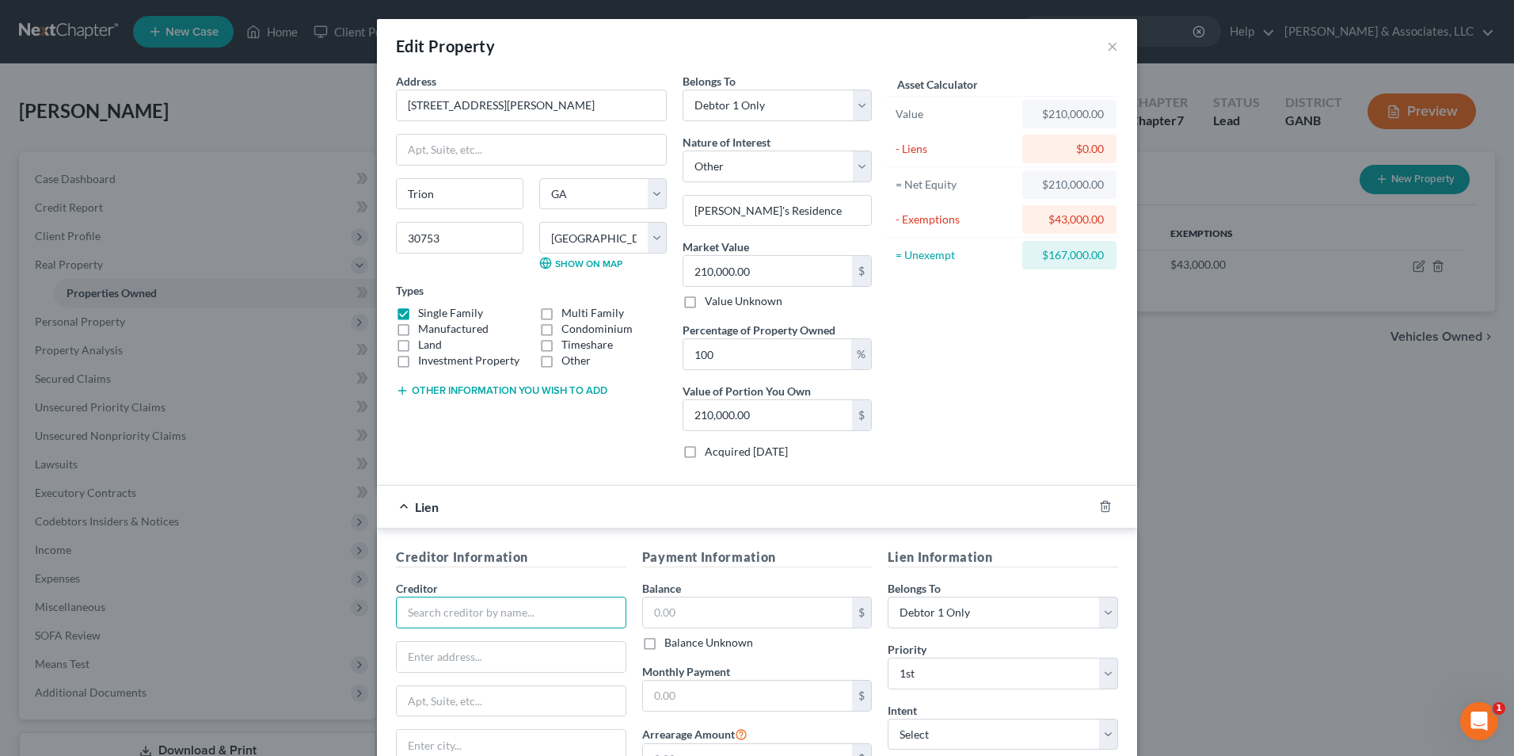
click at [512, 615] on input "text" at bounding box center [511, 612] width 230 height 32
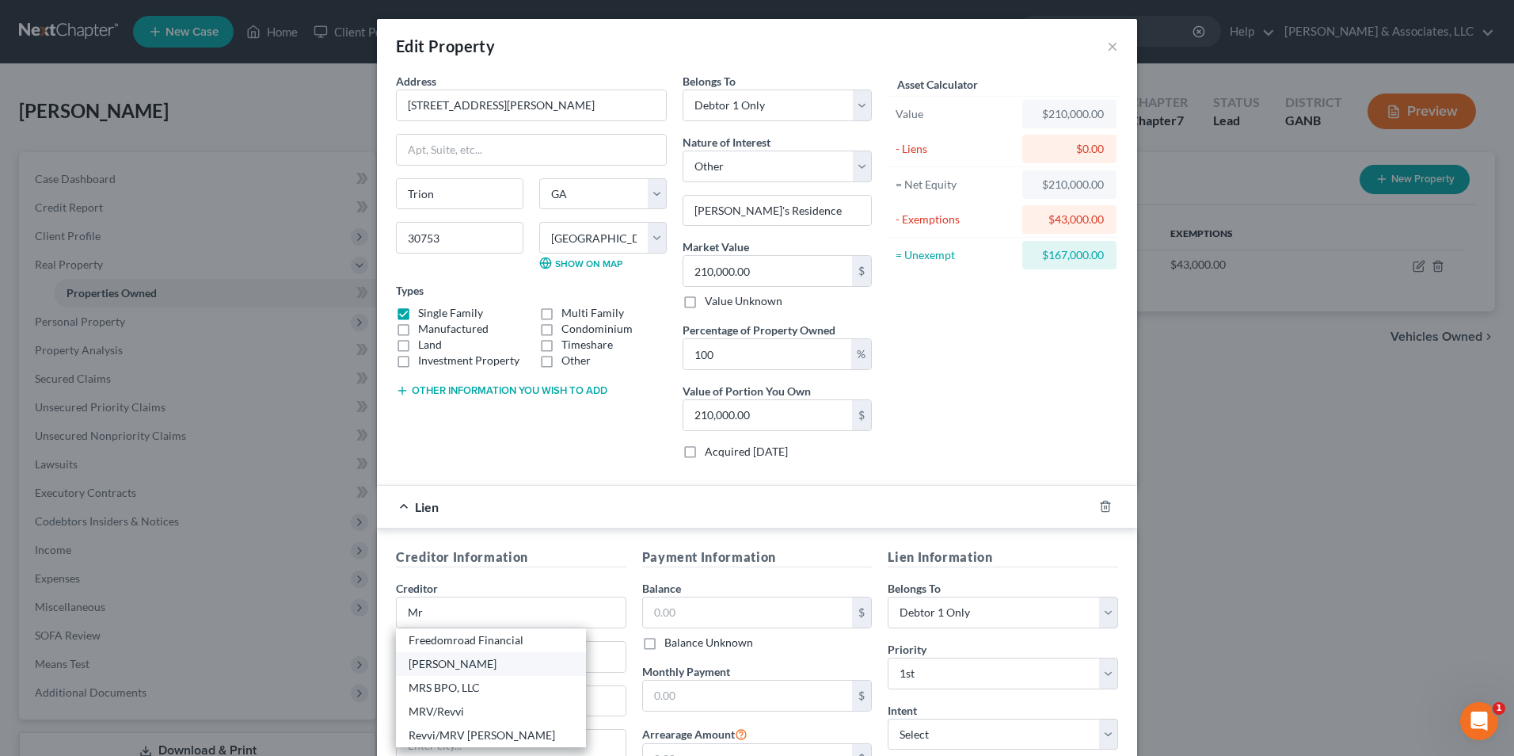
click at [452, 660] on div "Mr. Cooper" at bounding box center [491, 664] width 165 height 16
type input "Mr. Cooper"
type input "PO Box 650783"
type input "Dallas"
select select "45"
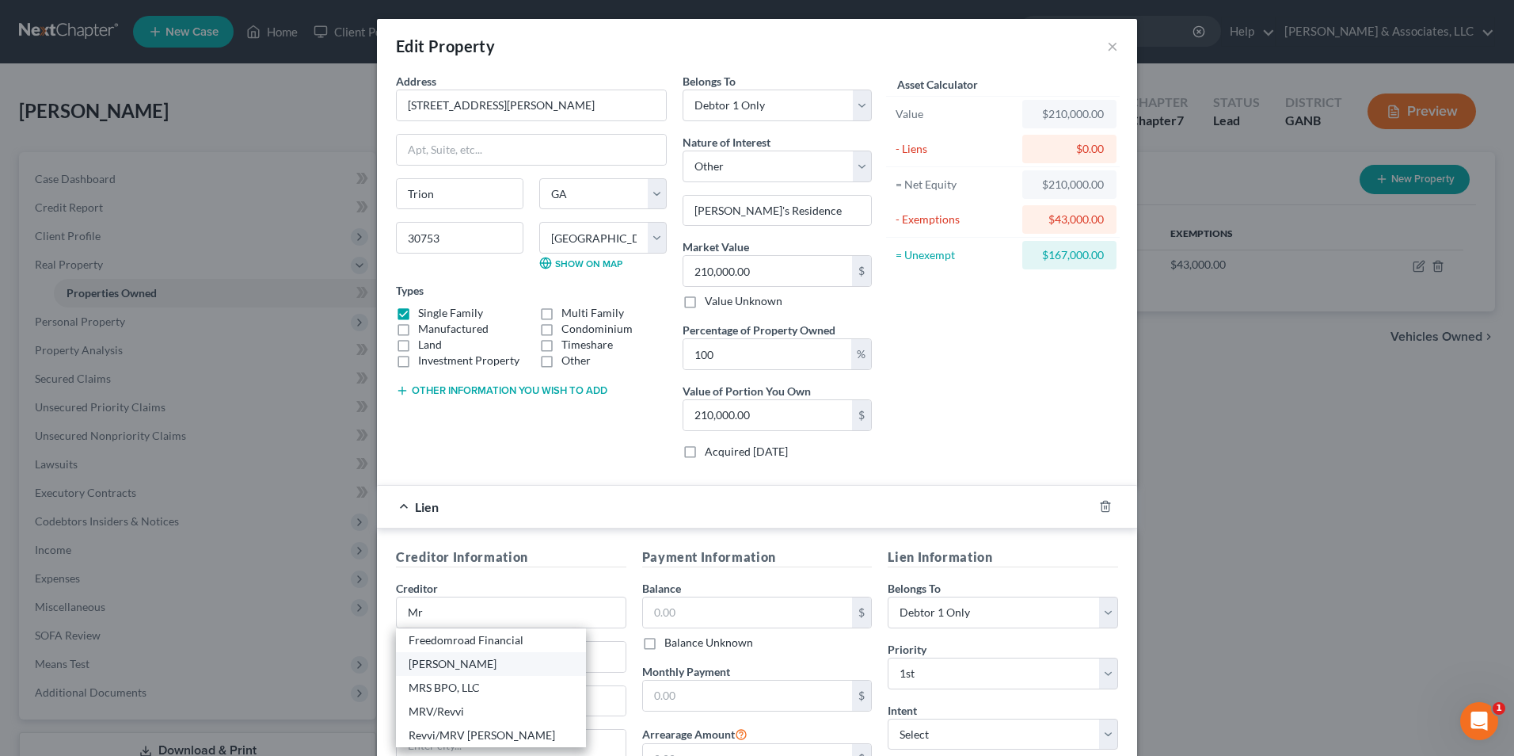
type input "75265-0783"
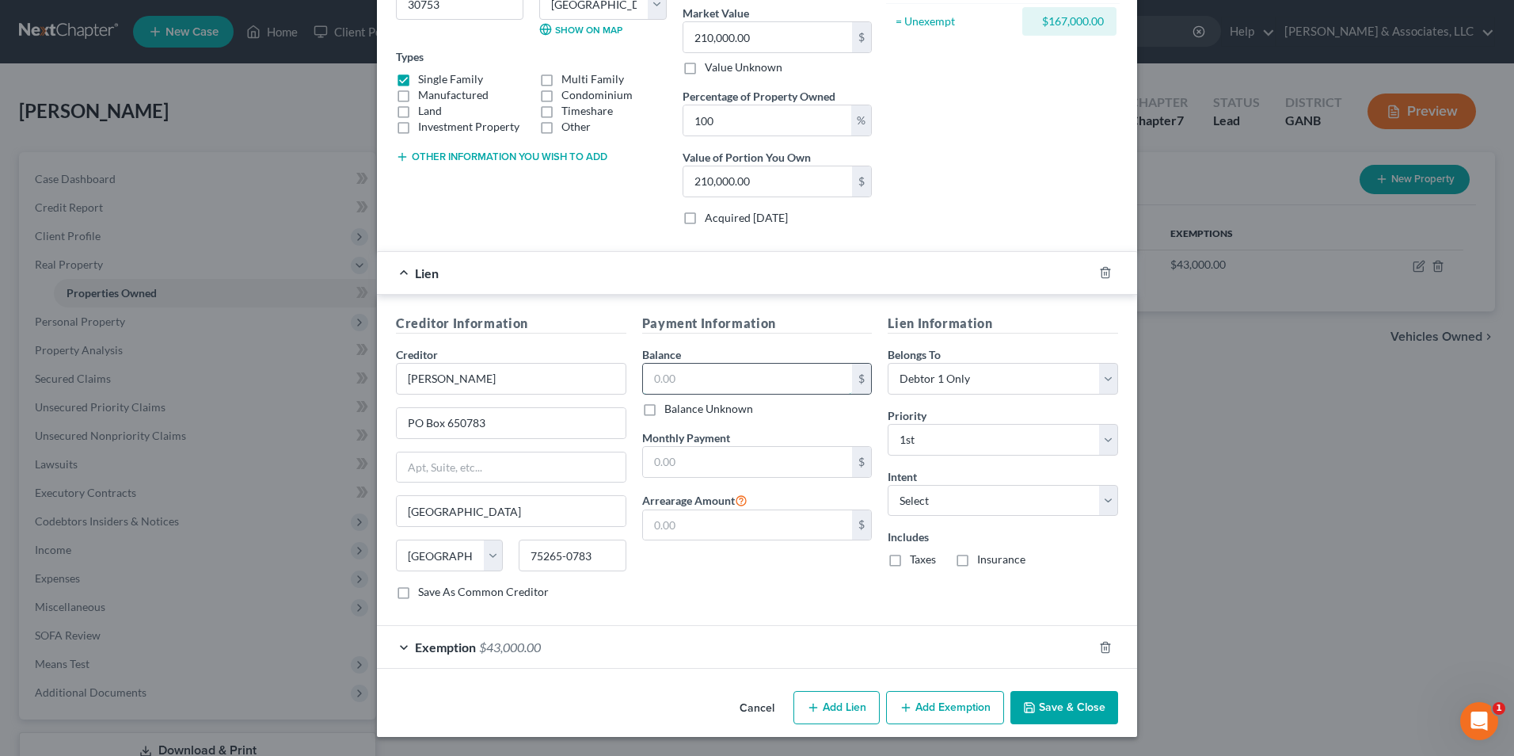
click at [772, 379] on input "text" at bounding box center [748, 379] width 210 height 30
type input "166,049"
click at [1079, 720] on button "Save & Close" at bounding box center [1065, 707] width 108 height 33
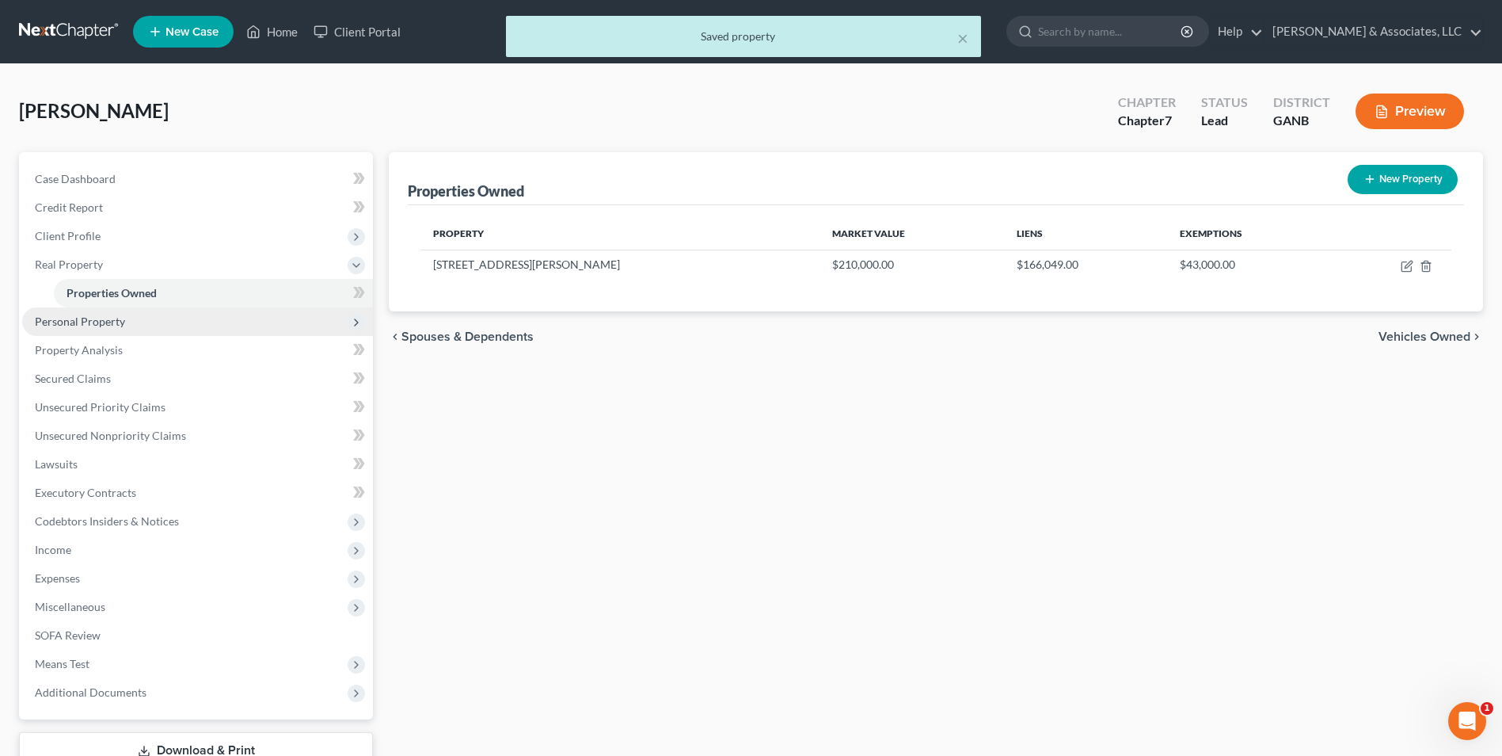
click at [112, 325] on span "Personal Property" at bounding box center [80, 320] width 90 height 13
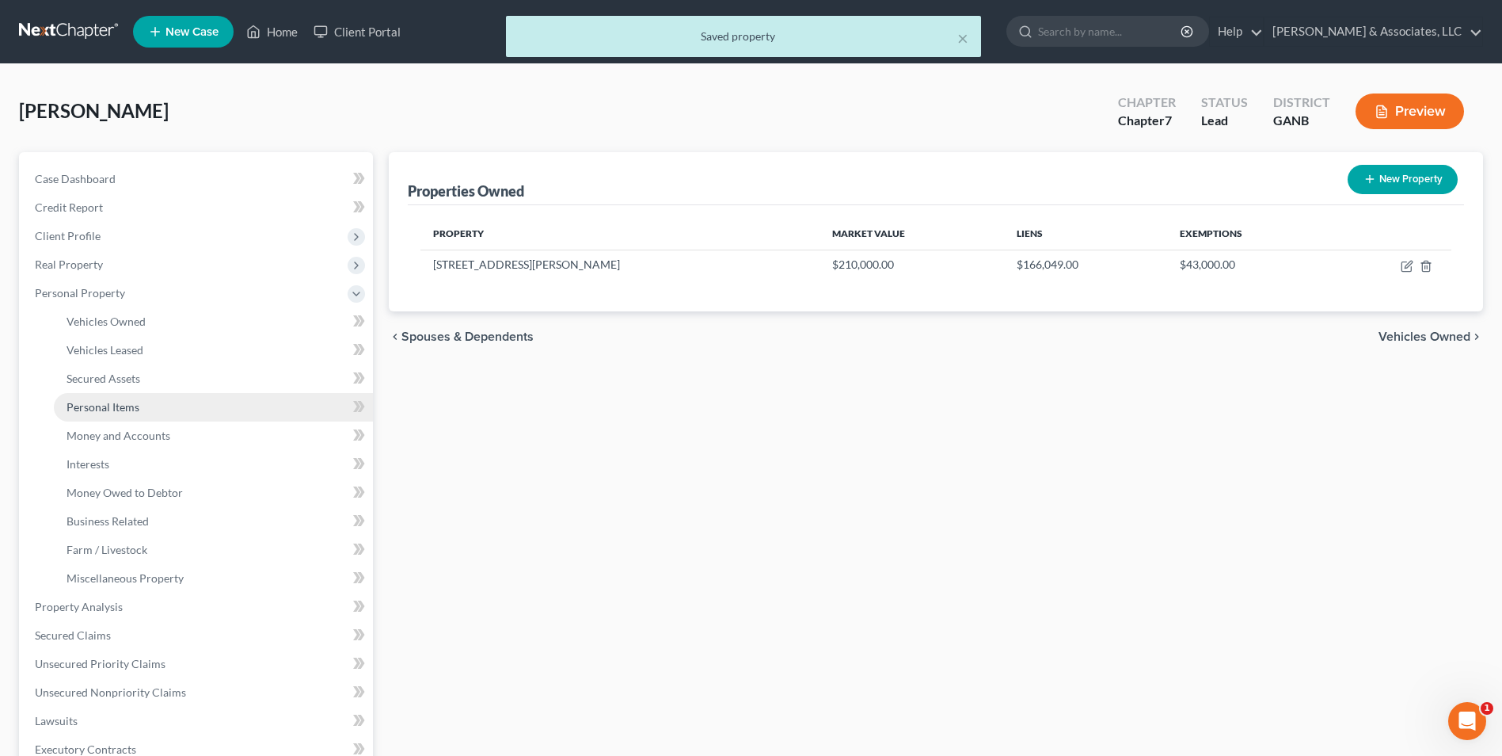
click at [105, 405] on span "Personal Items" at bounding box center [103, 406] width 73 height 13
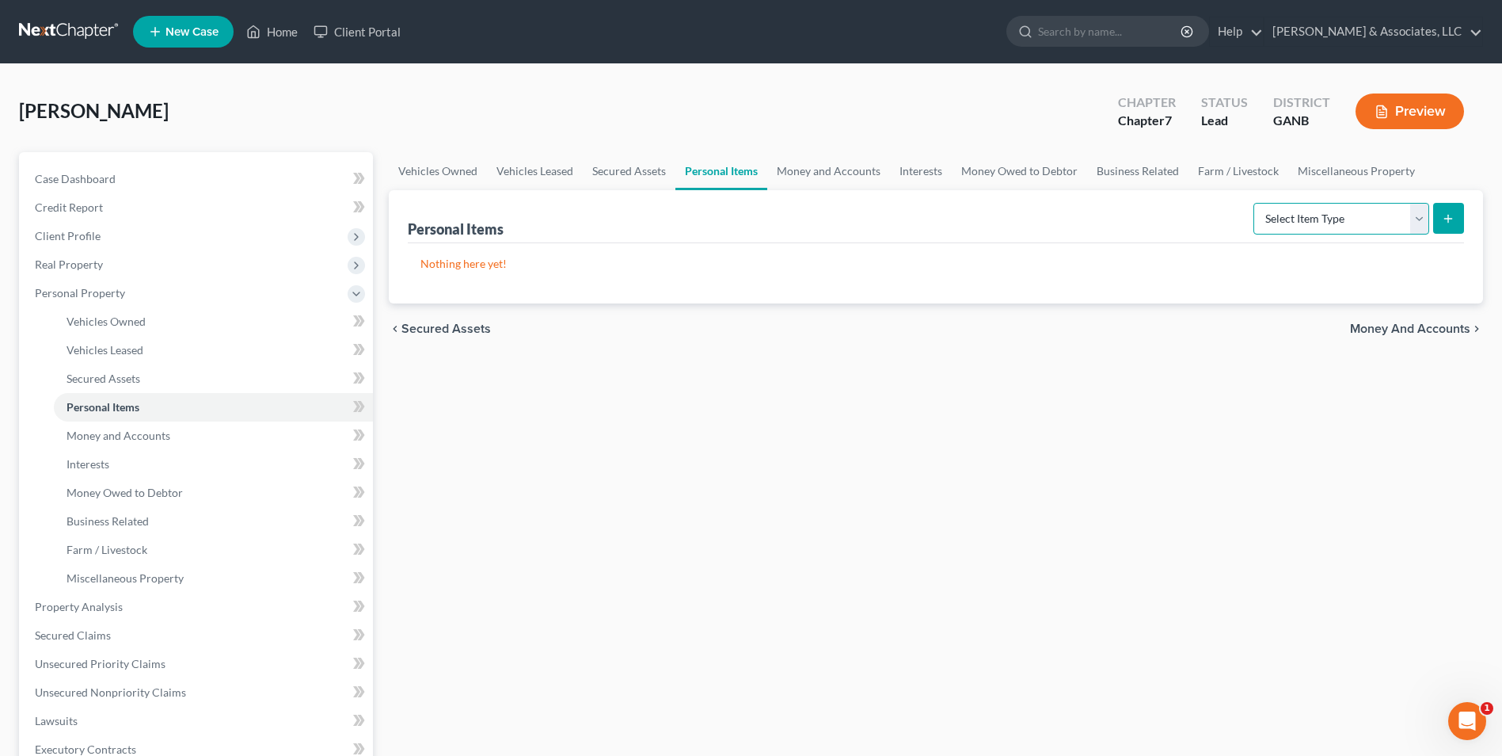
click at [1403, 223] on select "Select Item Type Clothing Collectibles Of Value Electronics Firearms Household …" at bounding box center [1342, 219] width 176 height 32
select select "household_goods"
click at [1255, 203] on select "Select Item Type Clothing Collectibles Of Value Electronics Firearms Household …" at bounding box center [1342, 219] width 176 height 32
click at [1455, 213] on icon "submit" at bounding box center [1448, 218] width 13 height 13
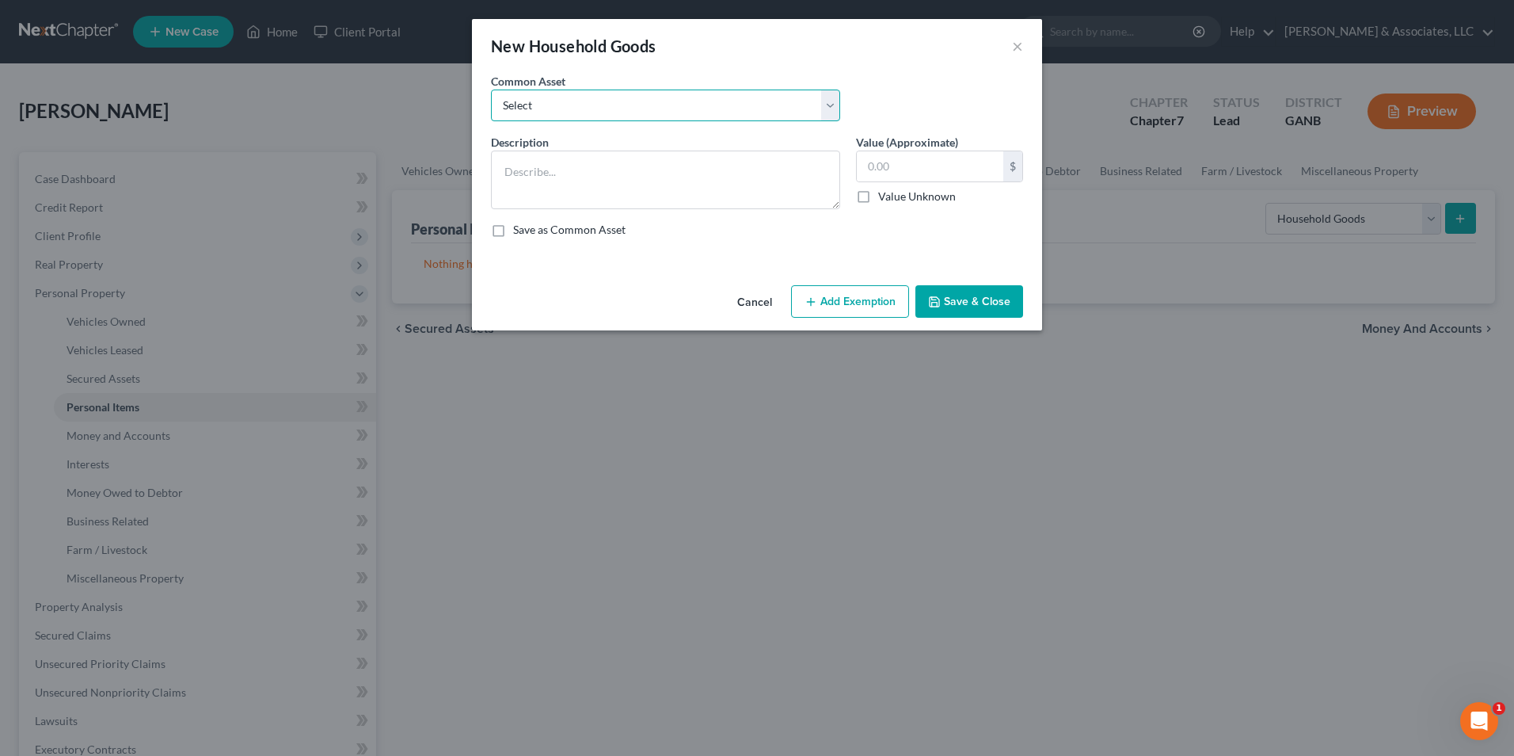
click at [834, 106] on select "Select Furniture. Not one item over $300.00." at bounding box center [665, 105] width 349 height 32
select select "0"
click at [491, 89] on select "Select Furniture. Not one item over $300.00." at bounding box center [665, 105] width 349 height 32
type textarea "Furniture. Not one item over $300.00."
click at [947, 172] on input "3,000.00" at bounding box center [930, 166] width 147 height 30
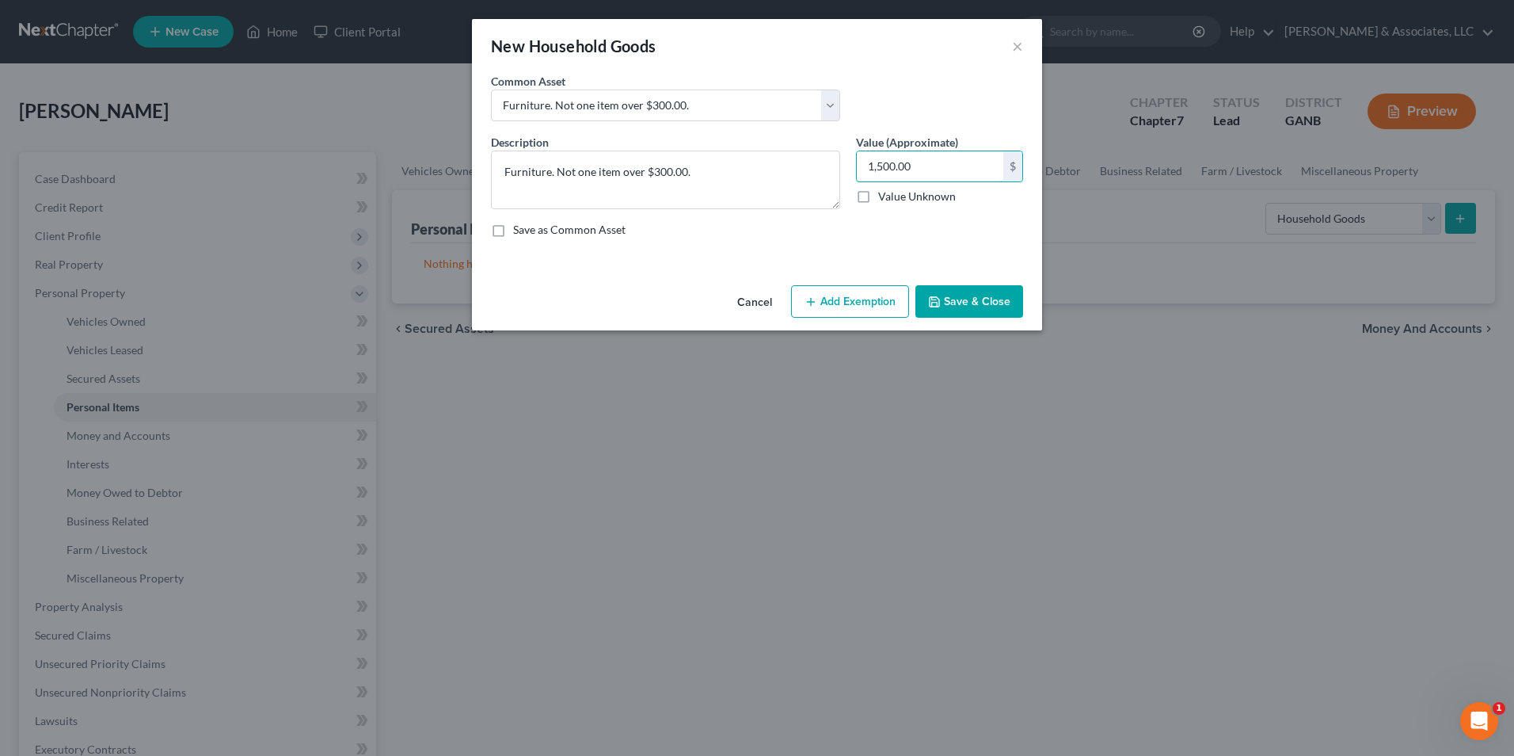
type input "1,500.00"
click at [849, 316] on button "Add Exemption" at bounding box center [850, 301] width 118 height 33
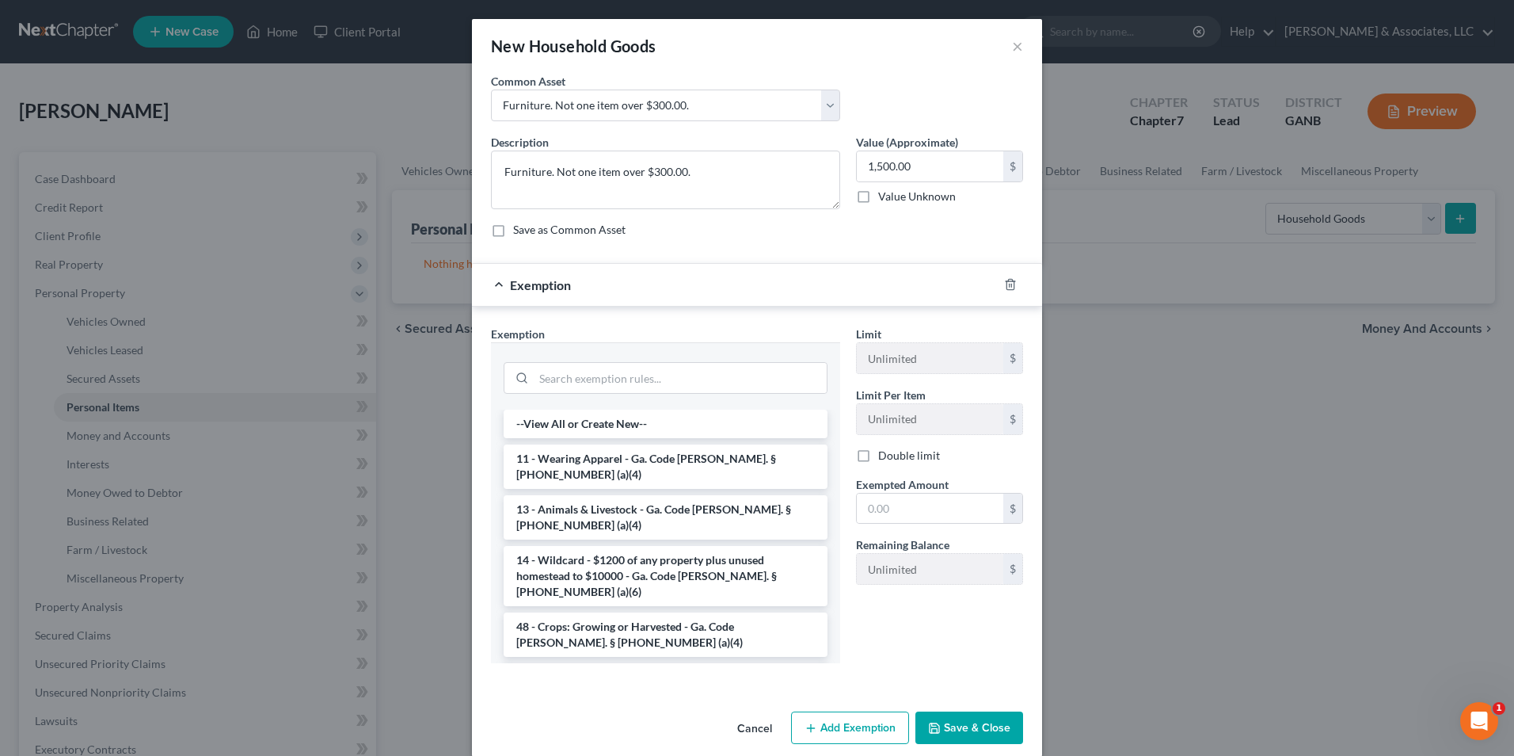
click at [644, 663] on li "6 - Household Goods and Furnishings - Ga. Code Ann. § 44-13-100 (a)(4)" at bounding box center [666, 685] width 324 height 44
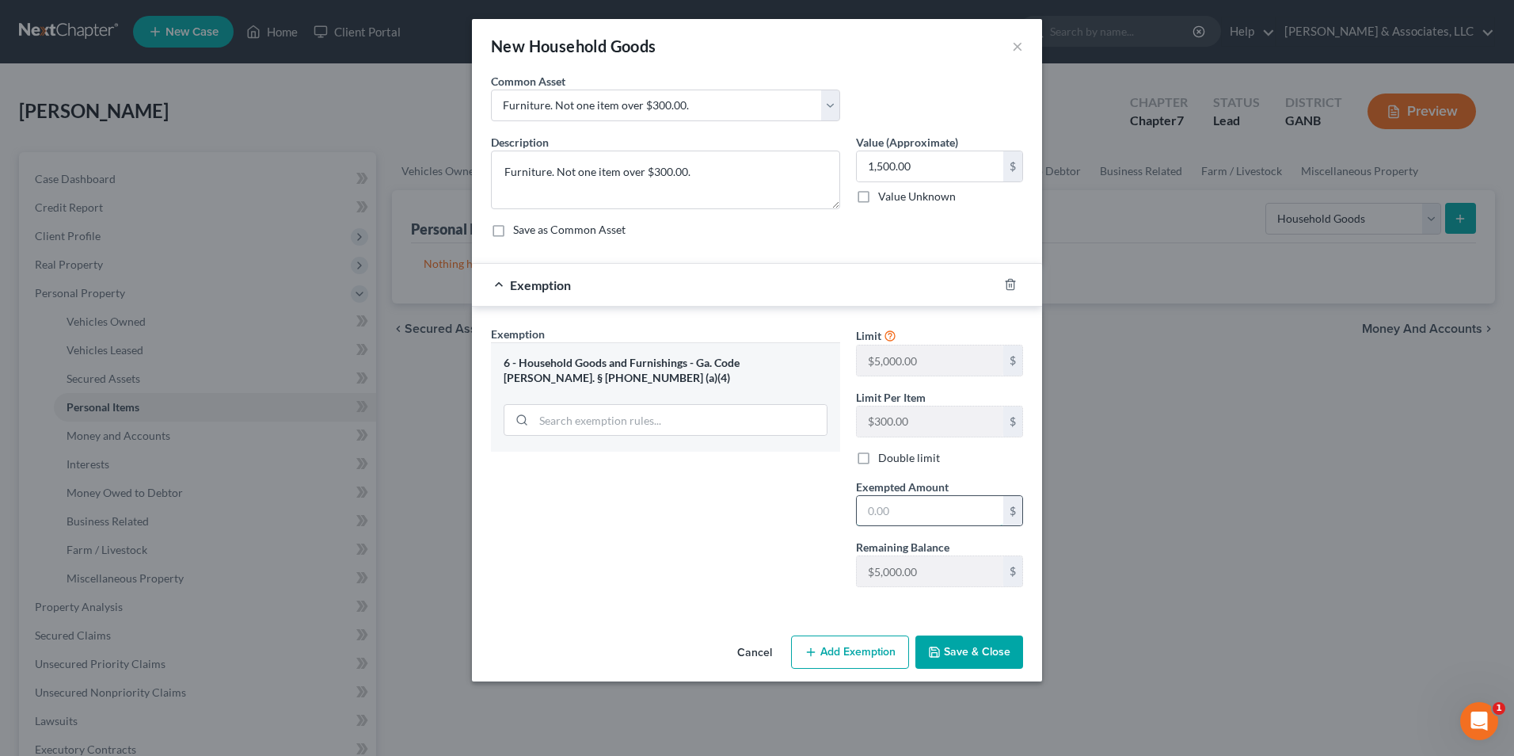
click at [953, 512] on input "text" at bounding box center [930, 511] width 147 height 30
type input "1,500.00"
click at [969, 654] on button "Save & Close" at bounding box center [970, 651] width 108 height 33
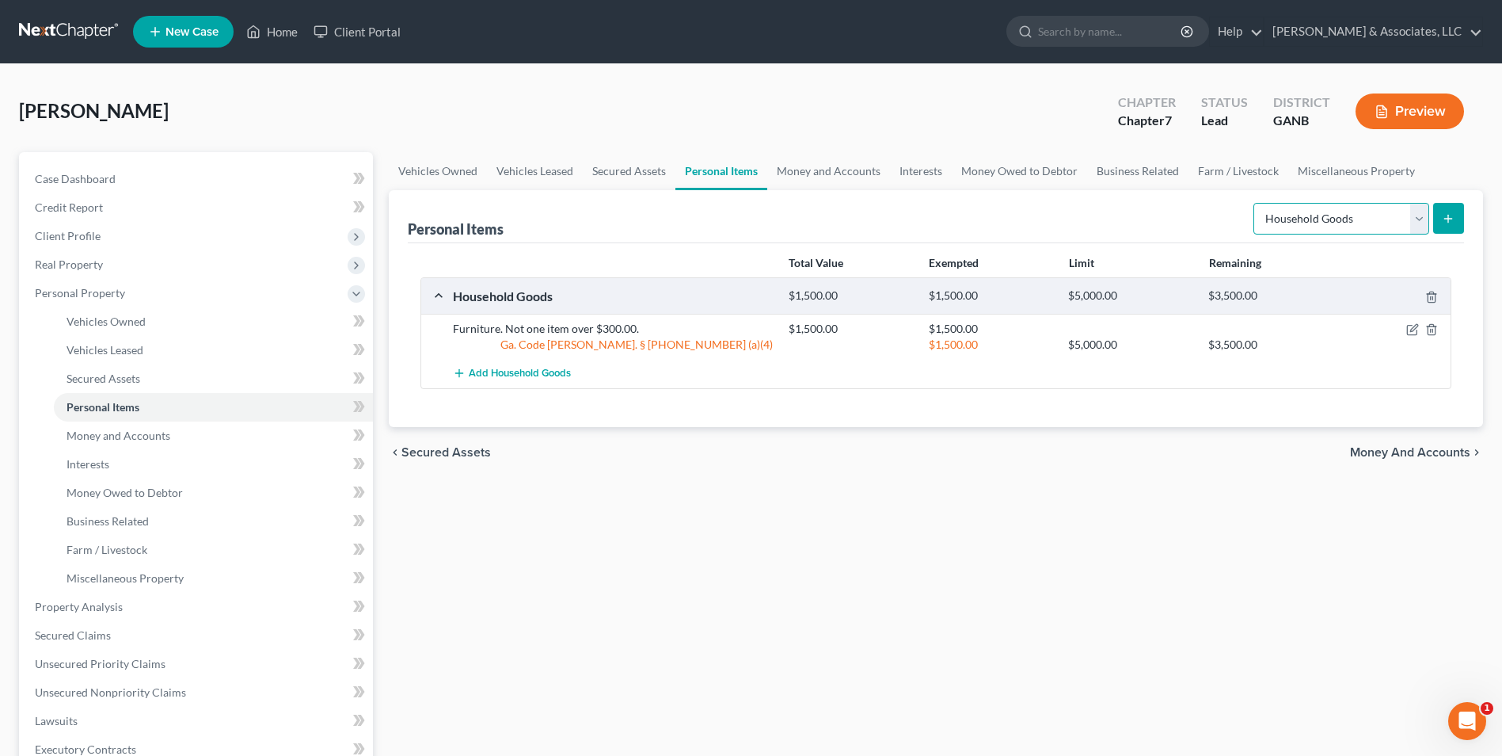
click at [1413, 217] on select "Select Item Type Clothing Collectibles Of Value Electronics Firearms Household …" at bounding box center [1342, 219] width 176 height 32
select select "electronics"
click at [1255, 203] on select "Select Item Type Clothing Collectibles Of Value Electronics Firearms Household …" at bounding box center [1342, 219] width 176 height 32
click at [1445, 221] on icon "submit" at bounding box center [1448, 218] width 13 height 13
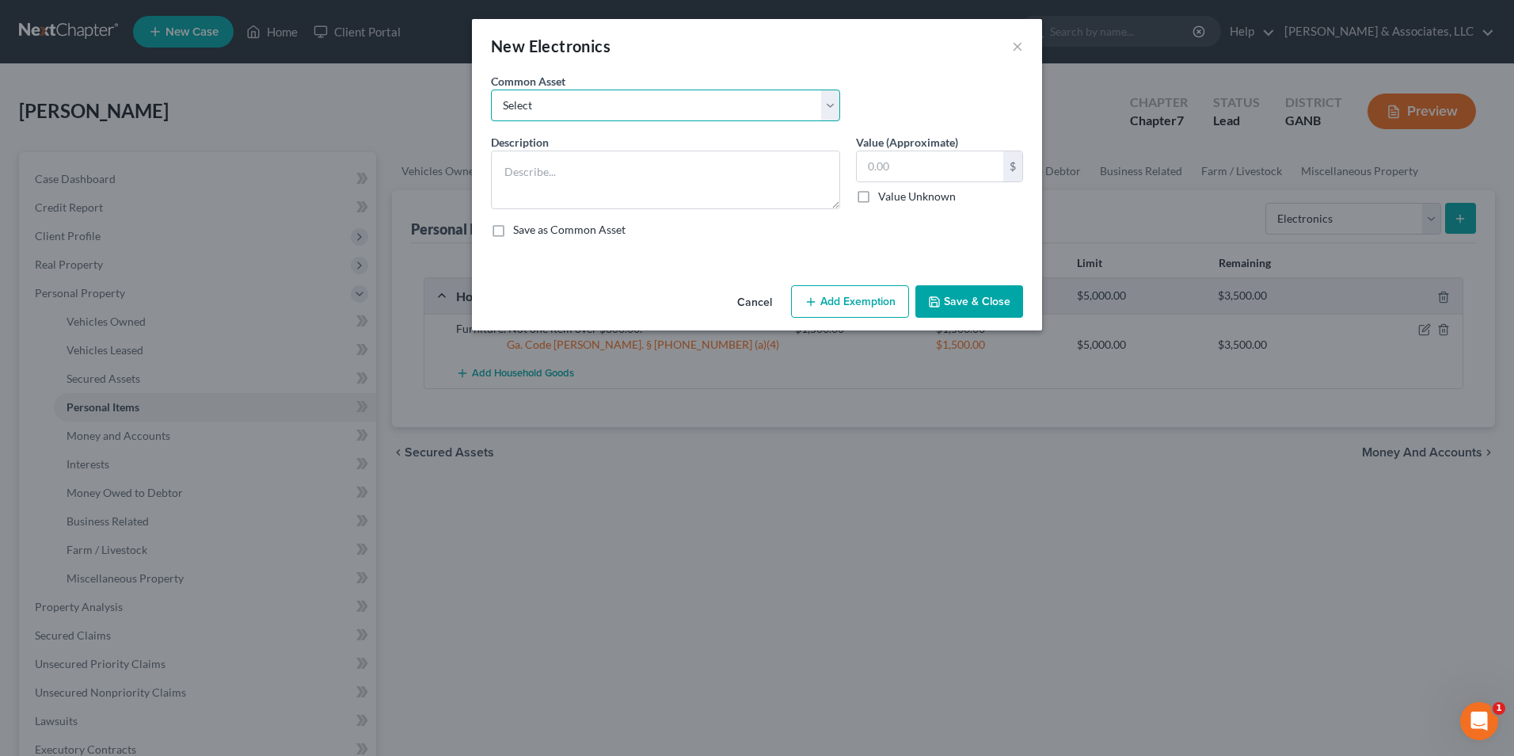
click at [831, 104] on select "Select misc electronics" at bounding box center [665, 105] width 349 height 32
select select "0"
click at [491, 89] on select "Select misc electronics" at bounding box center [665, 105] width 349 height 32
type textarea "misc electronics"
click at [934, 173] on input "200.00" at bounding box center [930, 166] width 147 height 30
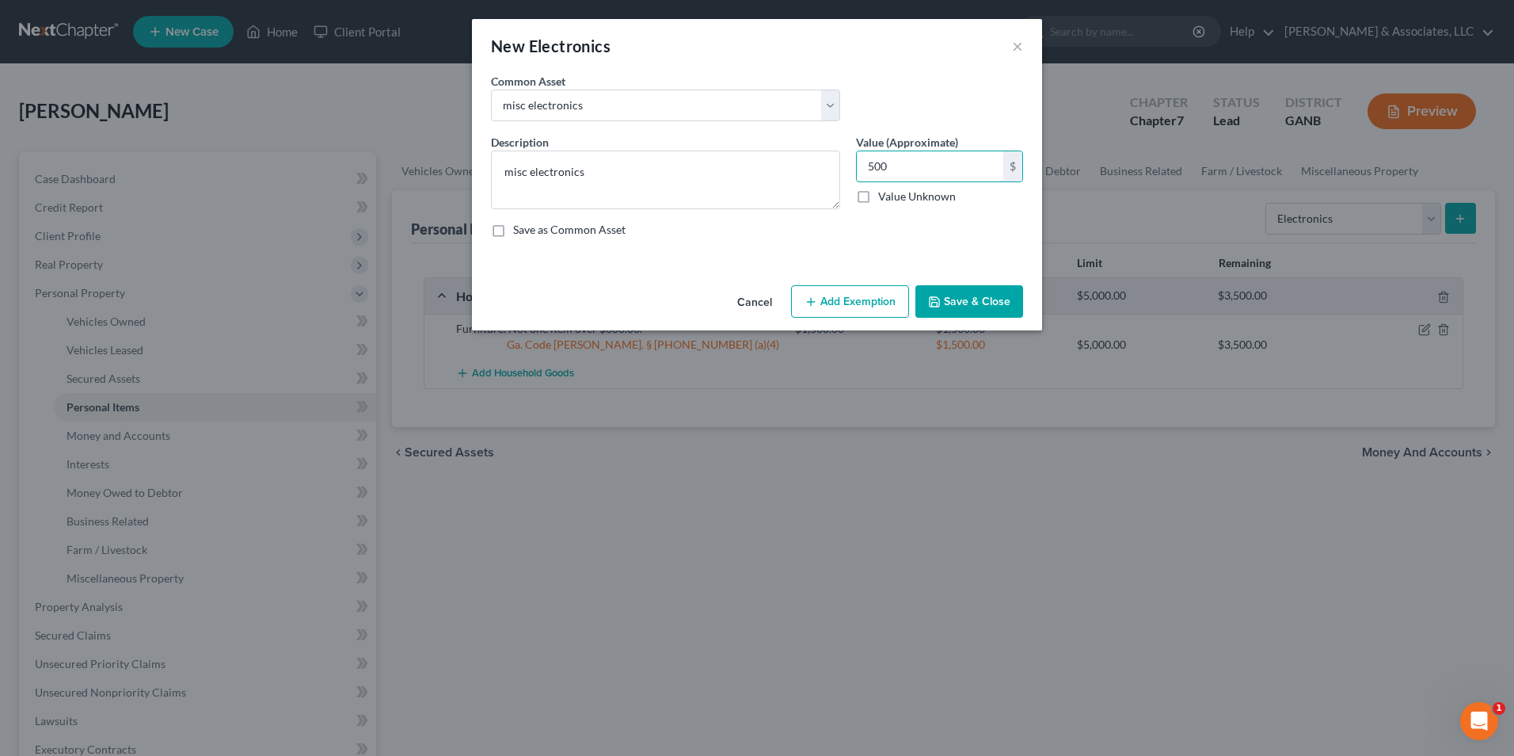
type input "500"
click at [858, 293] on button "Add Exemption" at bounding box center [850, 301] width 118 height 33
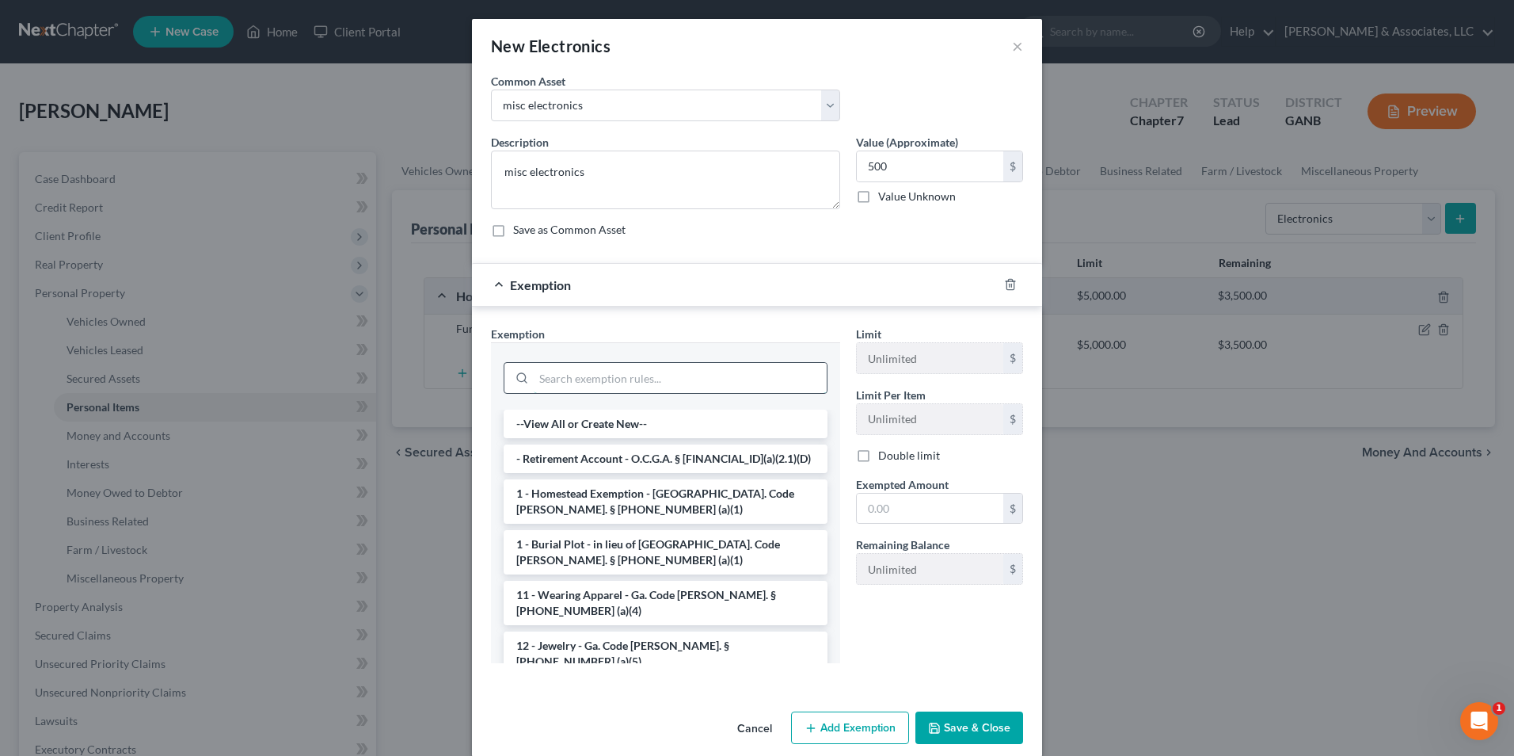
click at [638, 386] on input "search" at bounding box center [680, 378] width 293 height 30
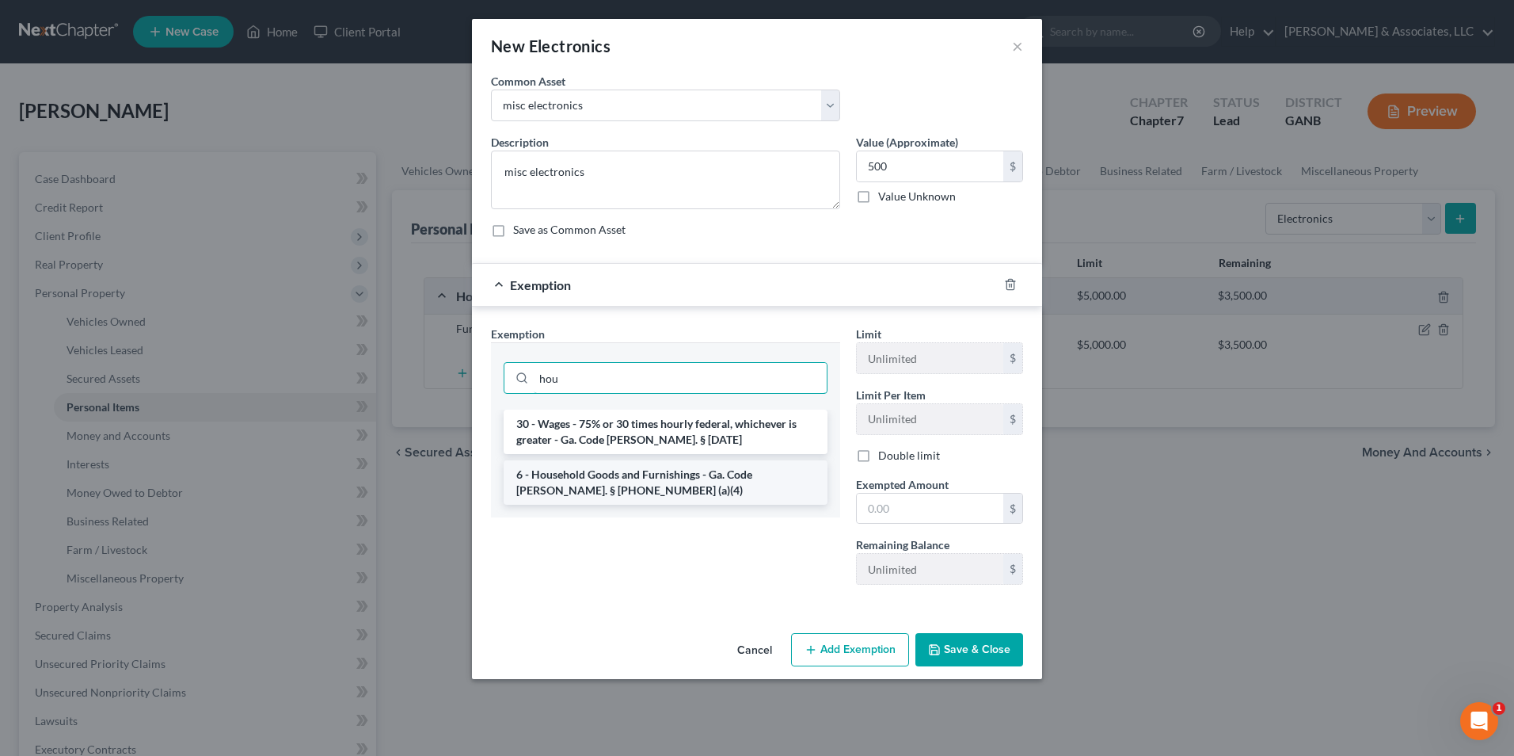
type input "hou"
click at [606, 495] on li "6 - Household Goods and Furnishings - Ga. Code Ann. § 44-13-100 (a)(4)" at bounding box center [666, 482] width 324 height 44
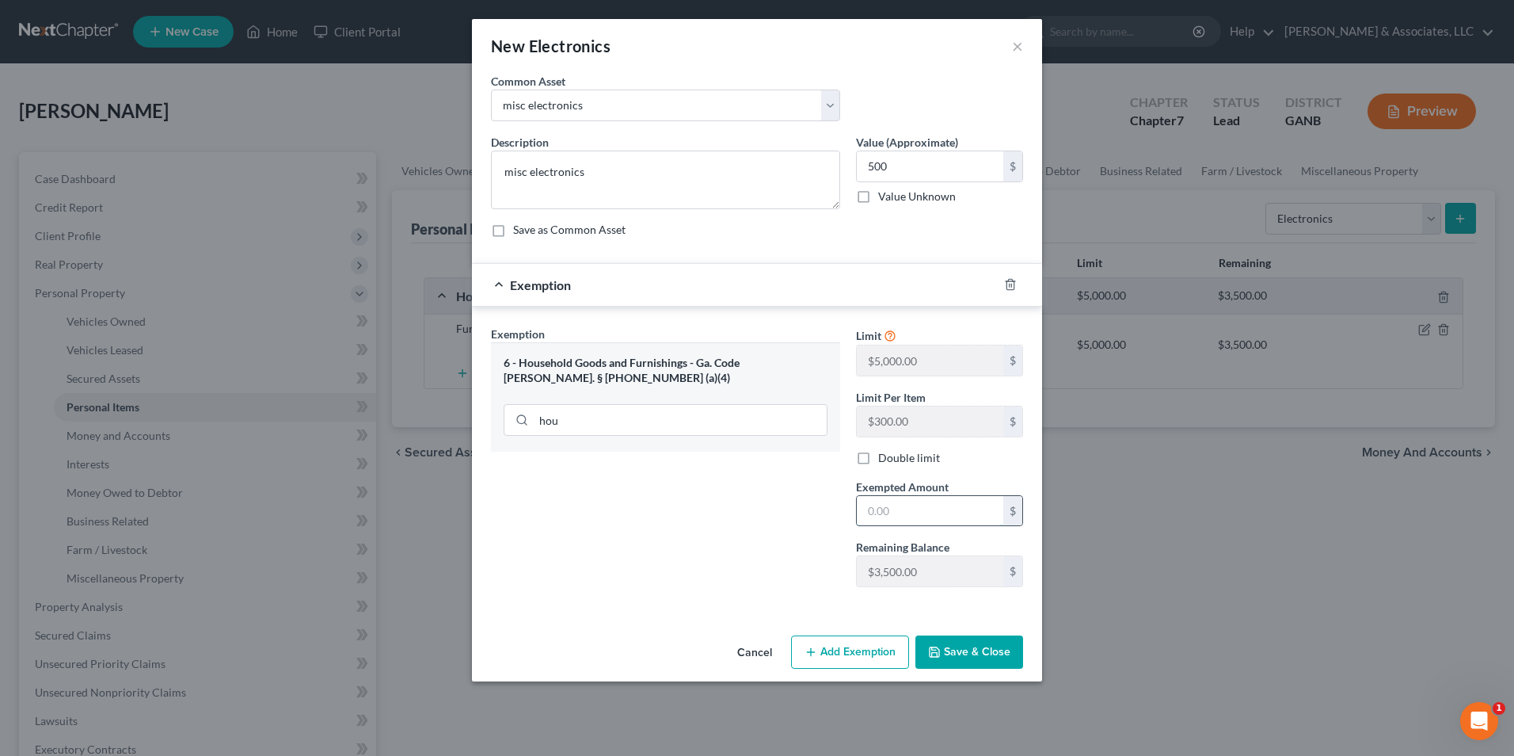
click at [900, 510] on input "text" at bounding box center [930, 511] width 147 height 30
type input "500.00"
click at [972, 657] on button "Save & Close" at bounding box center [970, 651] width 108 height 33
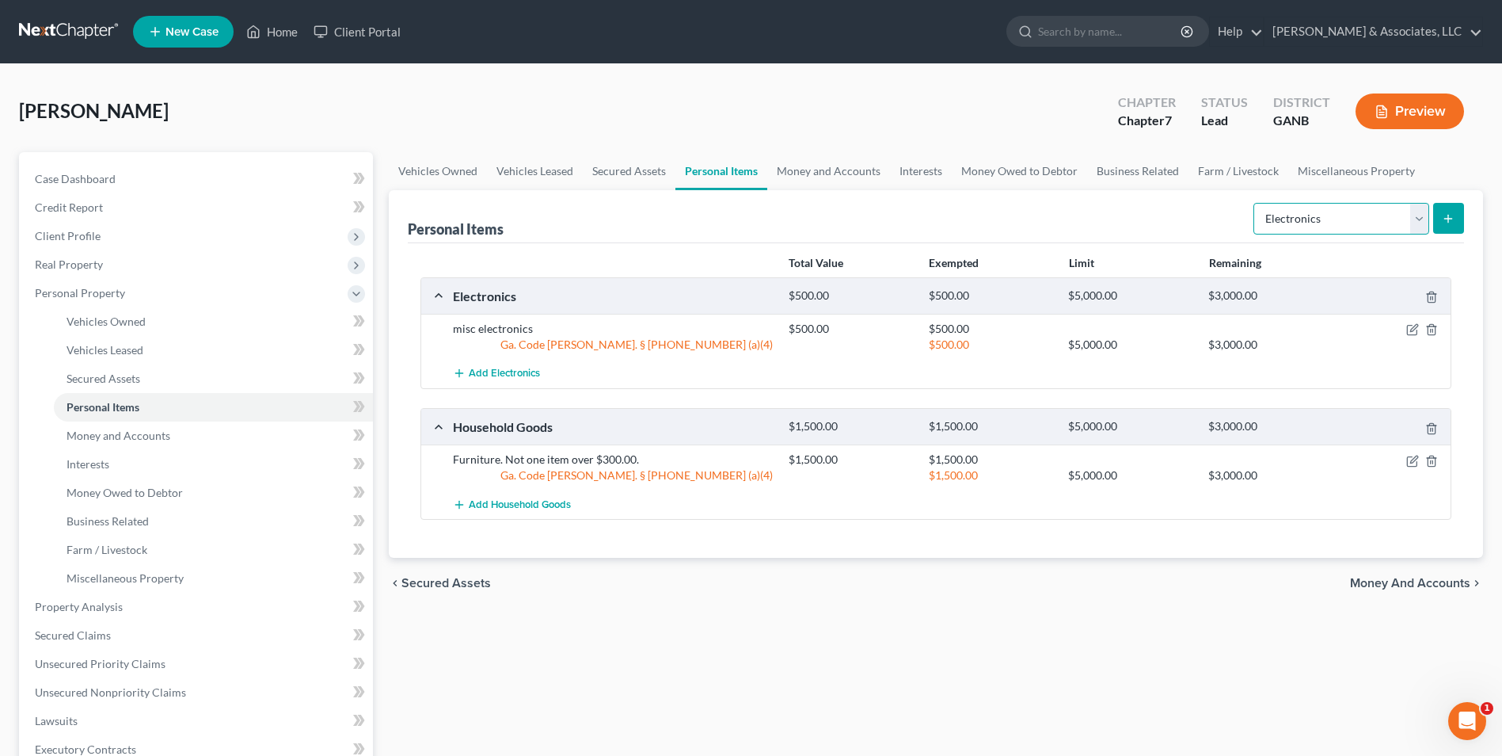
click at [1422, 215] on select "Select Item Type Clothing Collectibles Of Value Electronics Firearms Household …" at bounding box center [1342, 219] width 176 height 32
select select "clothing"
click at [1255, 203] on select "Select Item Type Clothing Collectibles Of Value Electronics Firearms Household …" at bounding box center [1342, 219] width 176 height 32
click at [1445, 219] on icon "submit" at bounding box center [1448, 218] width 13 height 13
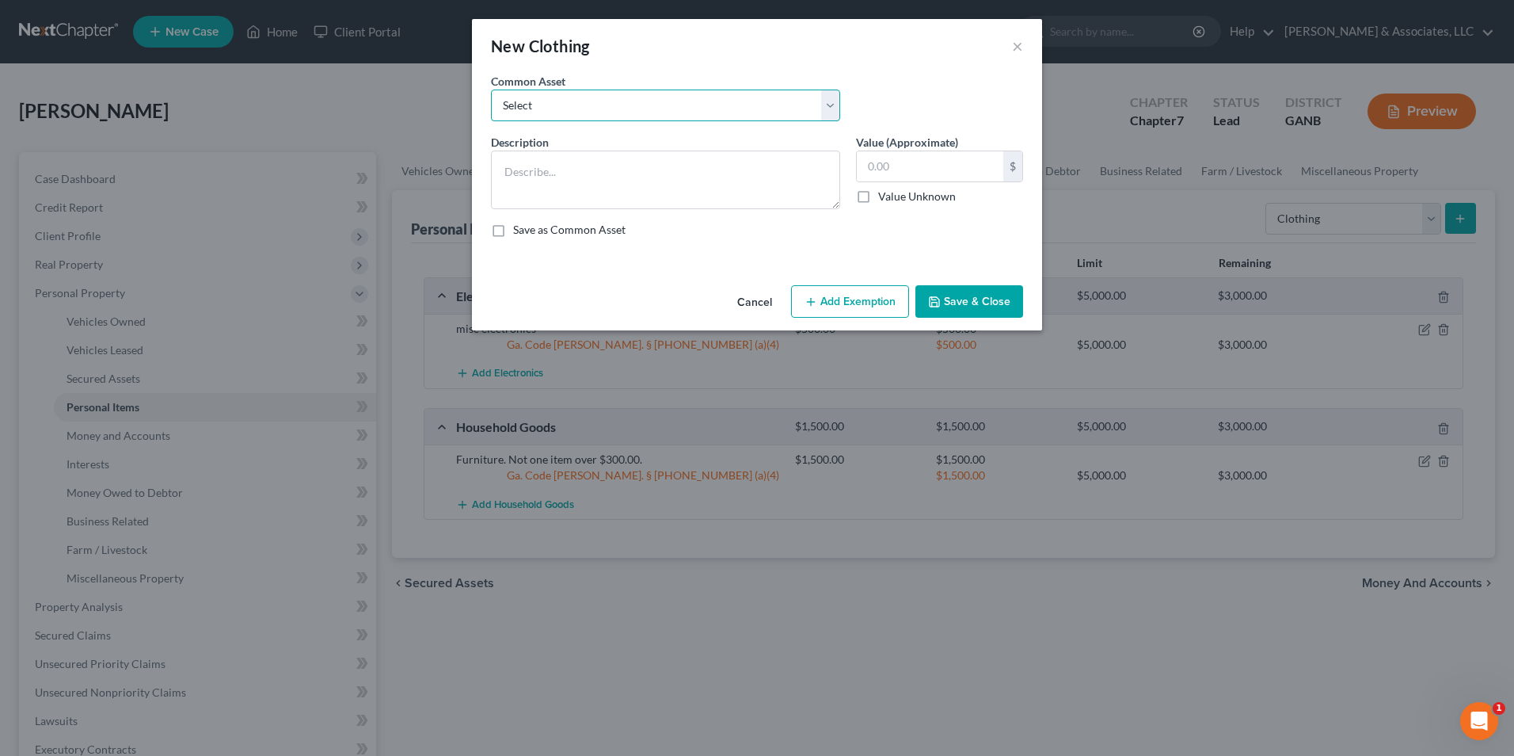
click at [833, 106] on select "Select Clothing" at bounding box center [665, 105] width 349 height 32
select select "0"
click at [491, 89] on select "Select Clothing" at bounding box center [665, 105] width 349 height 32
type textarea "Clothing"
type input "500.00"
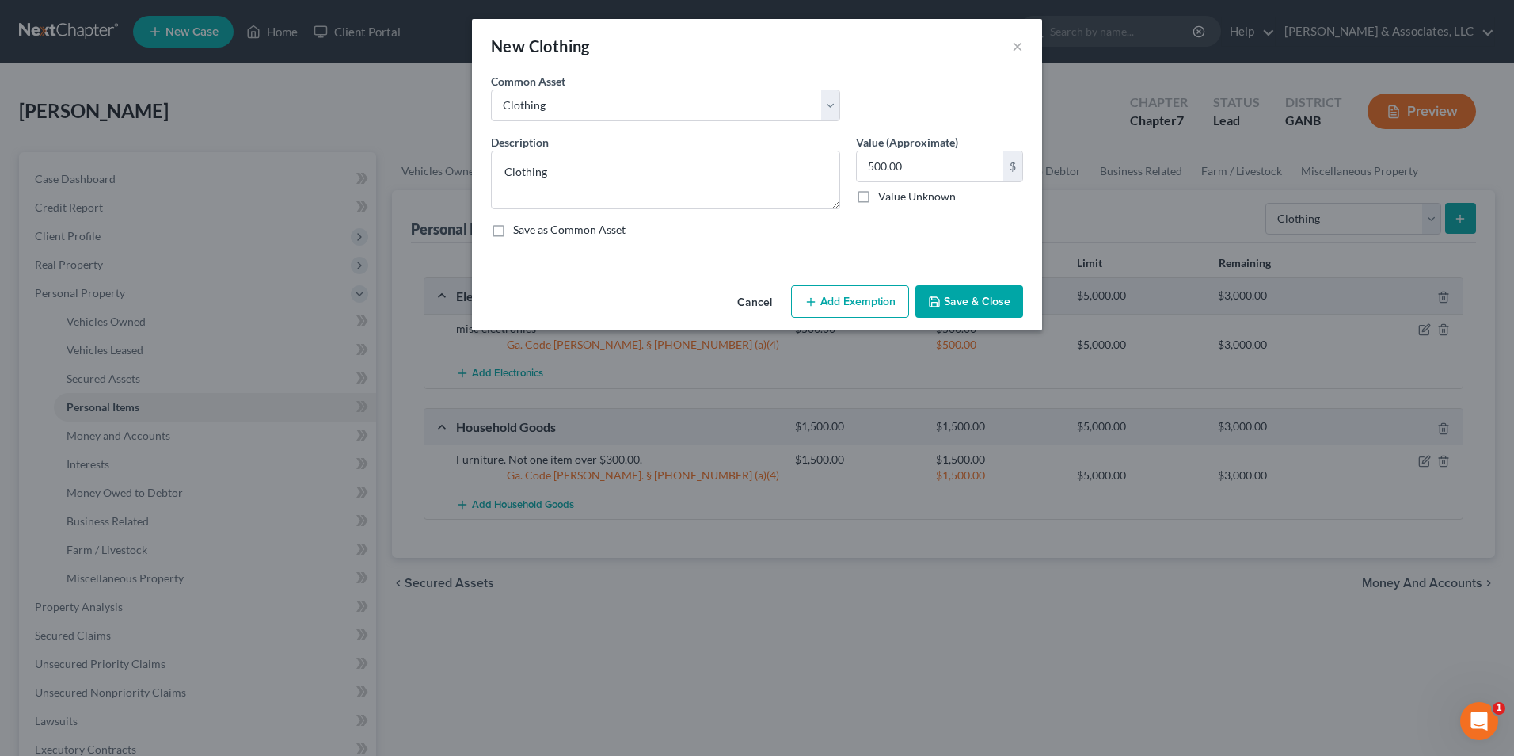
click at [857, 305] on button "Add Exemption" at bounding box center [850, 301] width 118 height 33
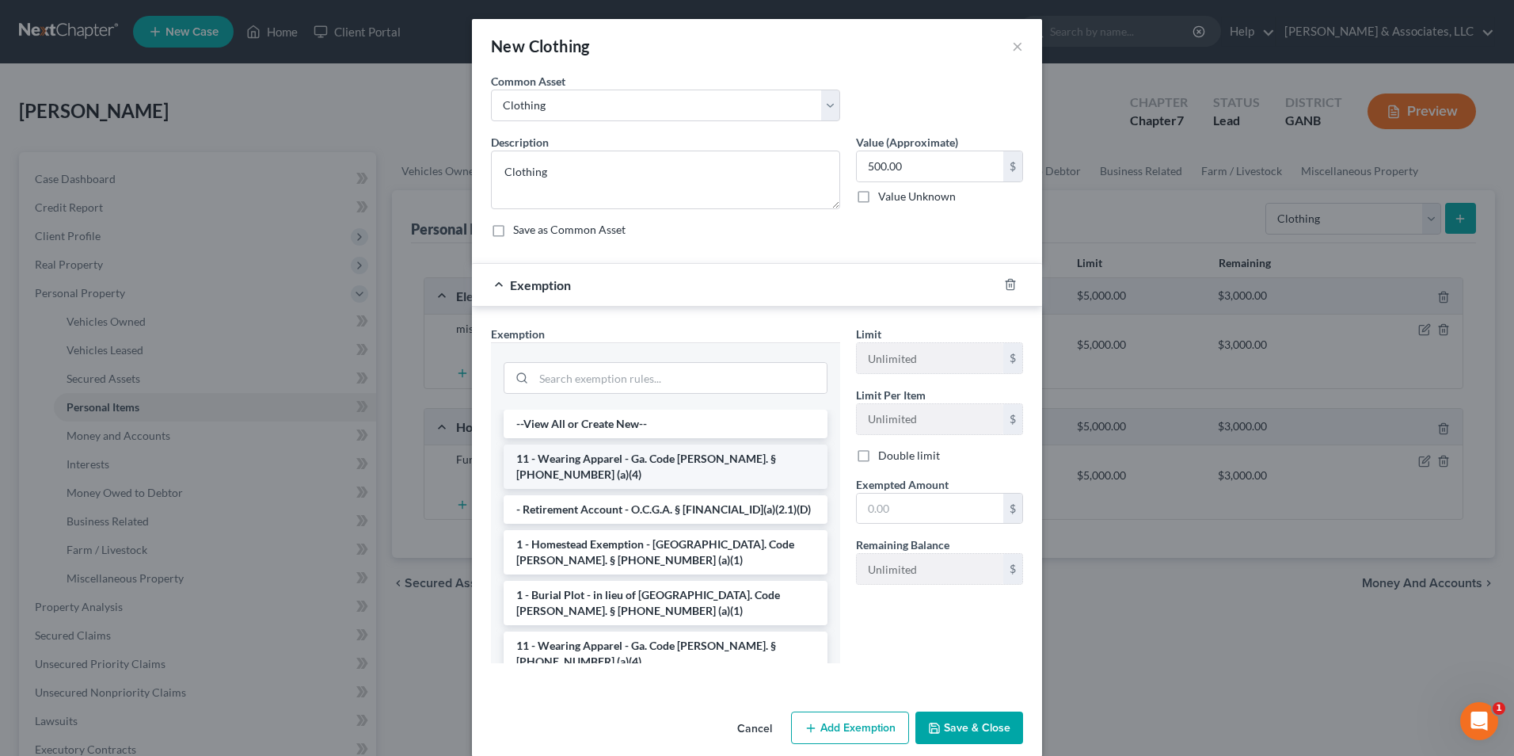
click at [694, 458] on li "11 - Wearing Apparel - Ga. Code Ann. § 44-13-100 (a)(4)" at bounding box center [666, 466] width 324 height 44
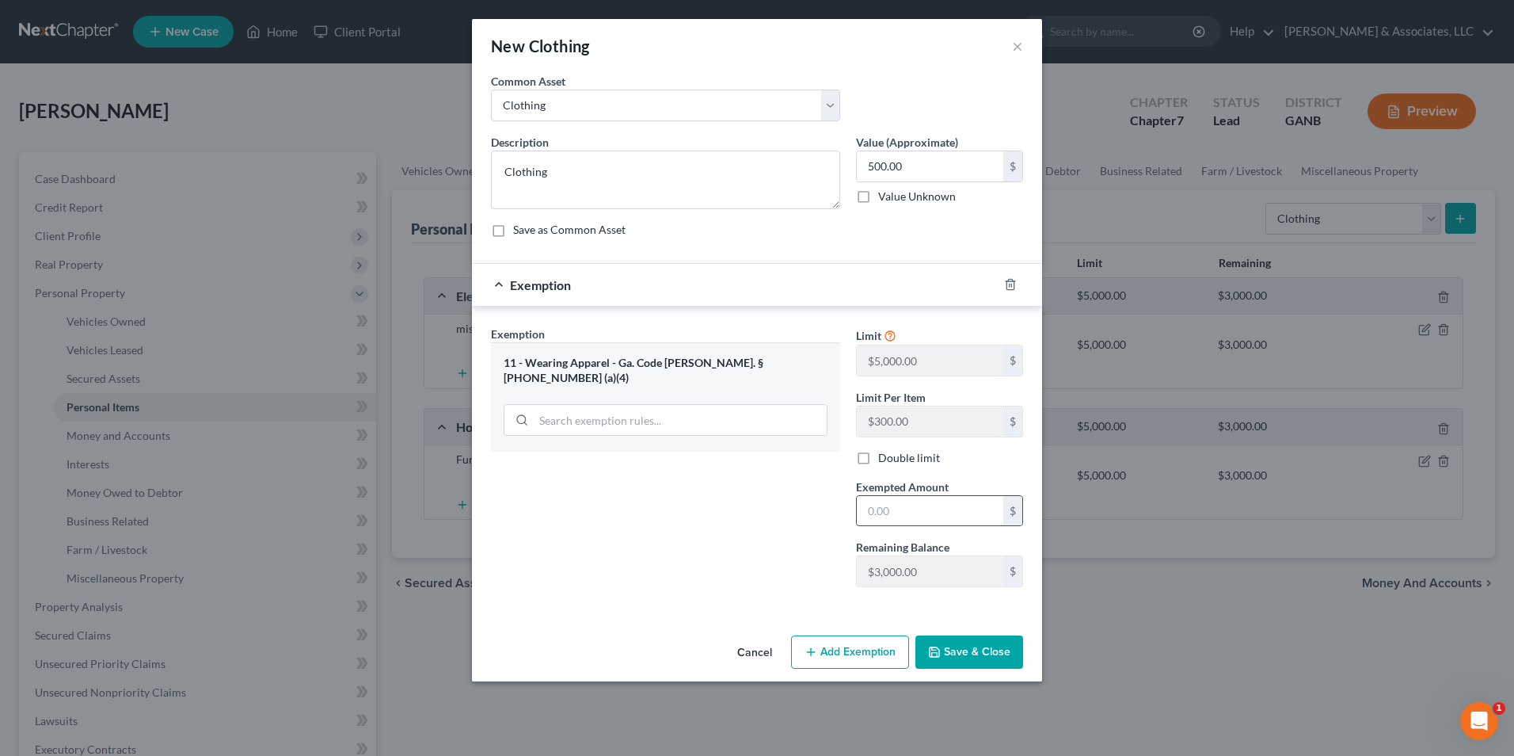
click at [898, 511] on input "text" at bounding box center [930, 511] width 147 height 30
type input "500.00"
click at [965, 664] on button "Save & Close" at bounding box center [970, 651] width 108 height 33
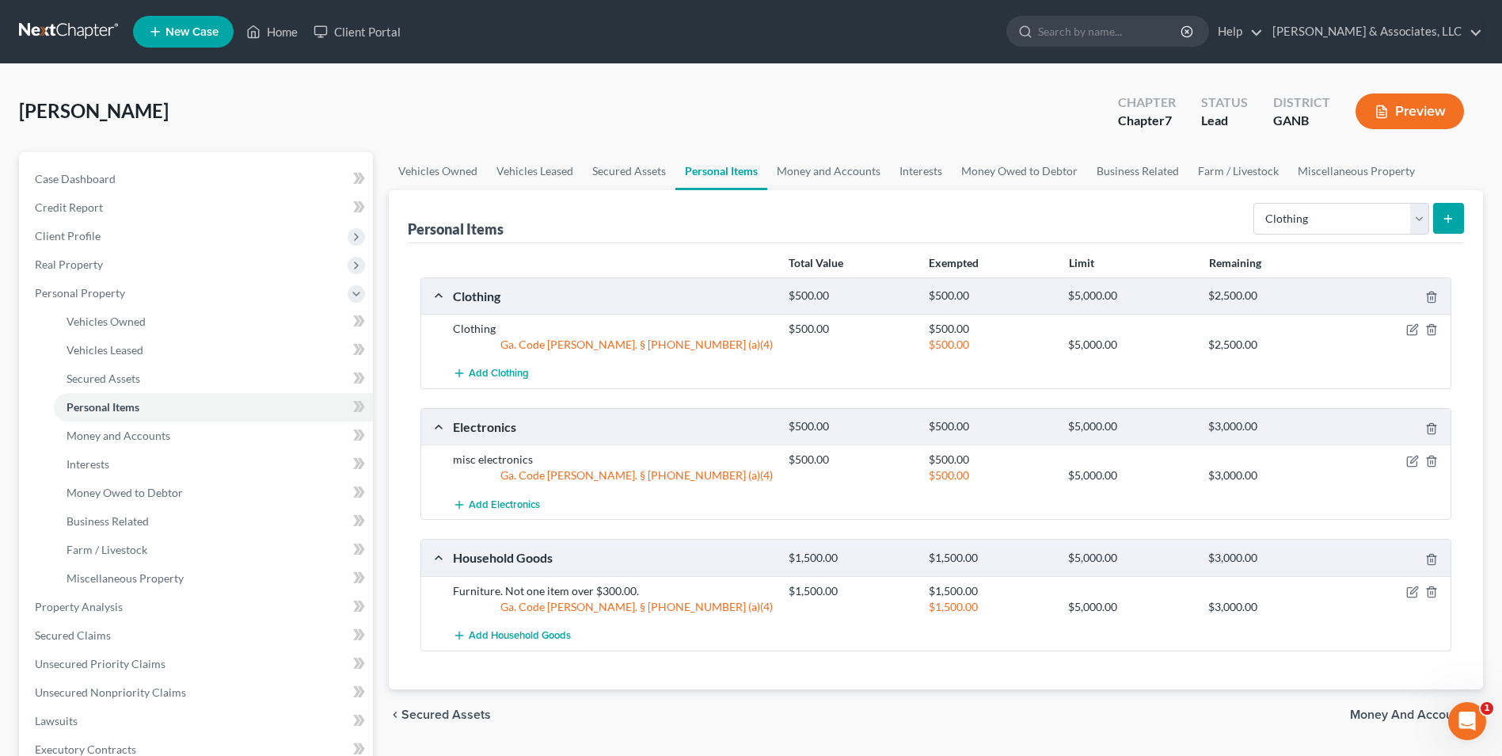
click at [890, 146] on div "Duggan, Melissa Upgraded Chapter Chapter 7 Status Lead District GANB Preview" at bounding box center [751, 117] width 1464 height 69
click at [922, 169] on link "Interests" at bounding box center [921, 171] width 62 height 38
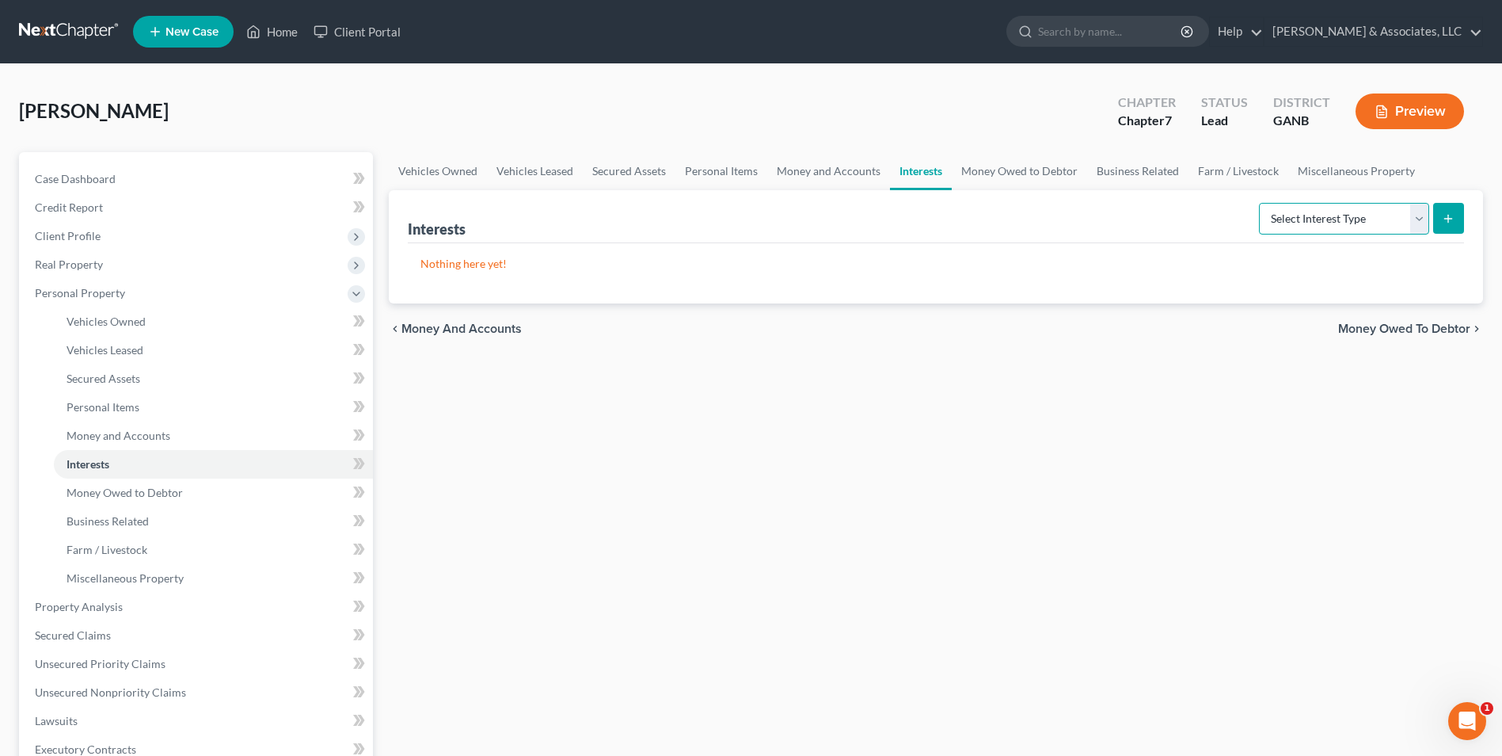
click at [1412, 223] on select "Select Interest Type 401K Annuity Bond Education IRA Government Bond Government…" at bounding box center [1344, 219] width 170 height 32
select select "401k"
click at [1261, 203] on select "Select Interest Type 401K Annuity Bond Education IRA Government Bond Government…" at bounding box center [1344, 219] width 170 height 32
click at [1447, 221] on icon "submit" at bounding box center [1448, 218] width 13 height 13
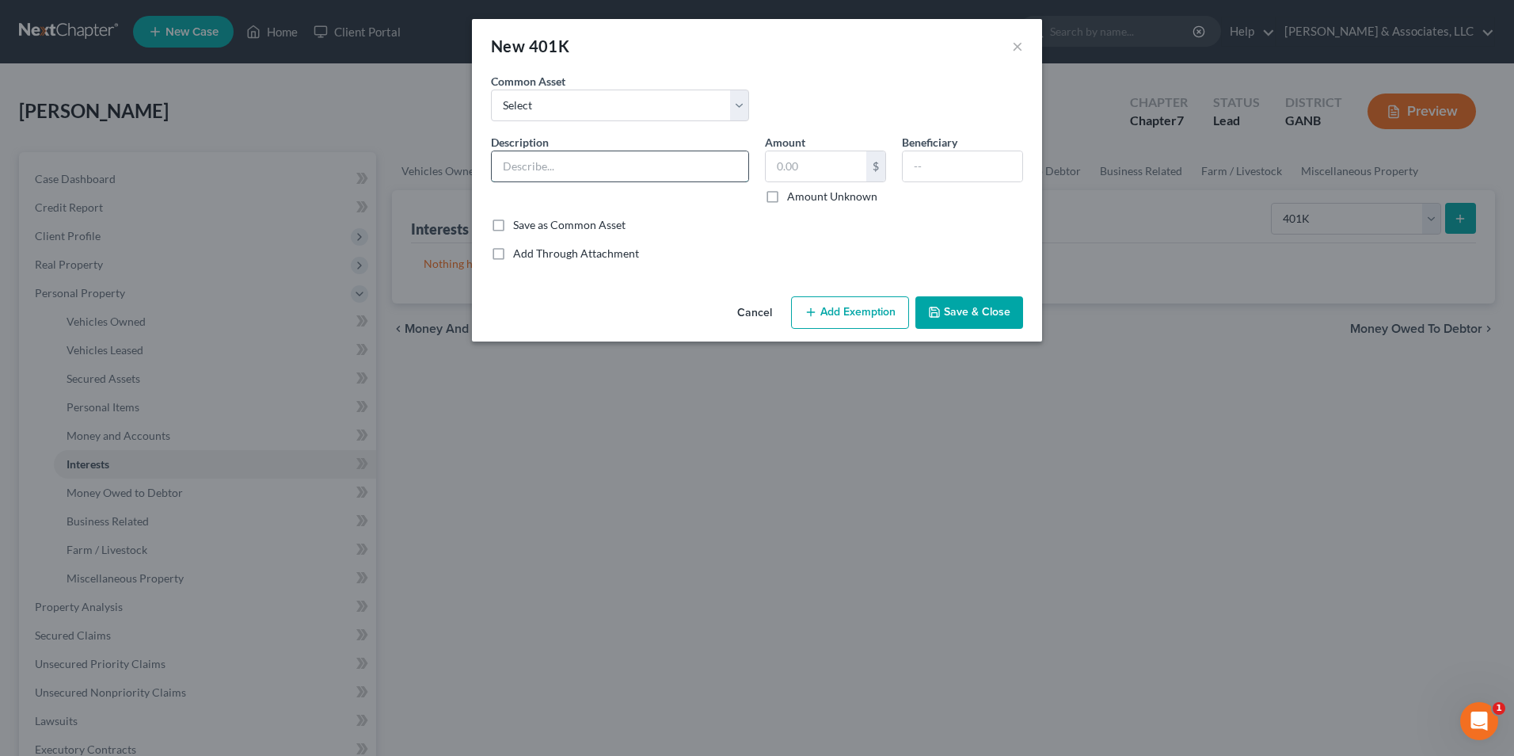
click at [681, 169] on input "text" at bounding box center [620, 166] width 257 height 30
type input "Employer 401(K)"
click at [831, 173] on input "text" at bounding box center [816, 166] width 101 height 30
type input "9,307"
click at [862, 315] on button "Add Exemption" at bounding box center [850, 312] width 118 height 33
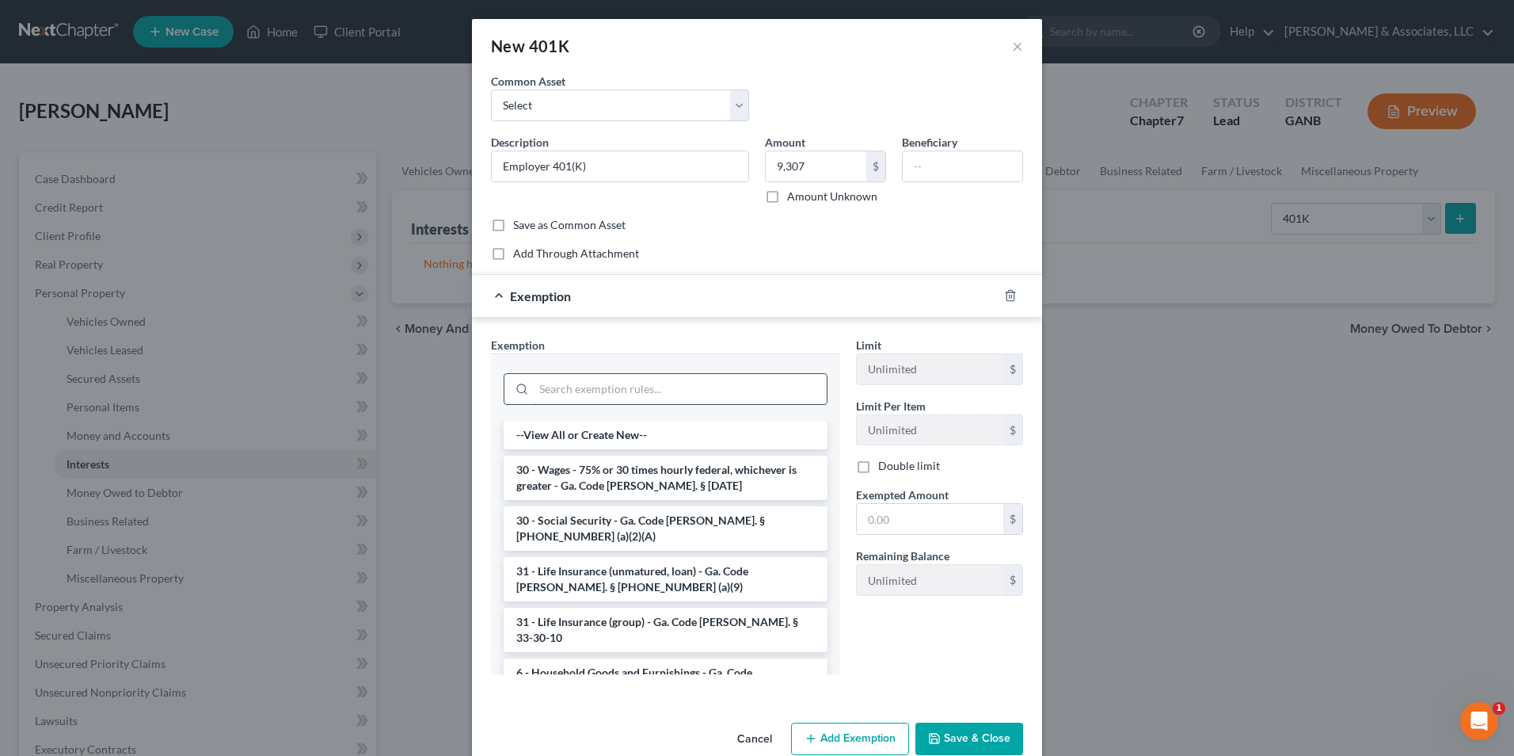
click at [645, 378] on input "search" at bounding box center [680, 389] width 293 height 30
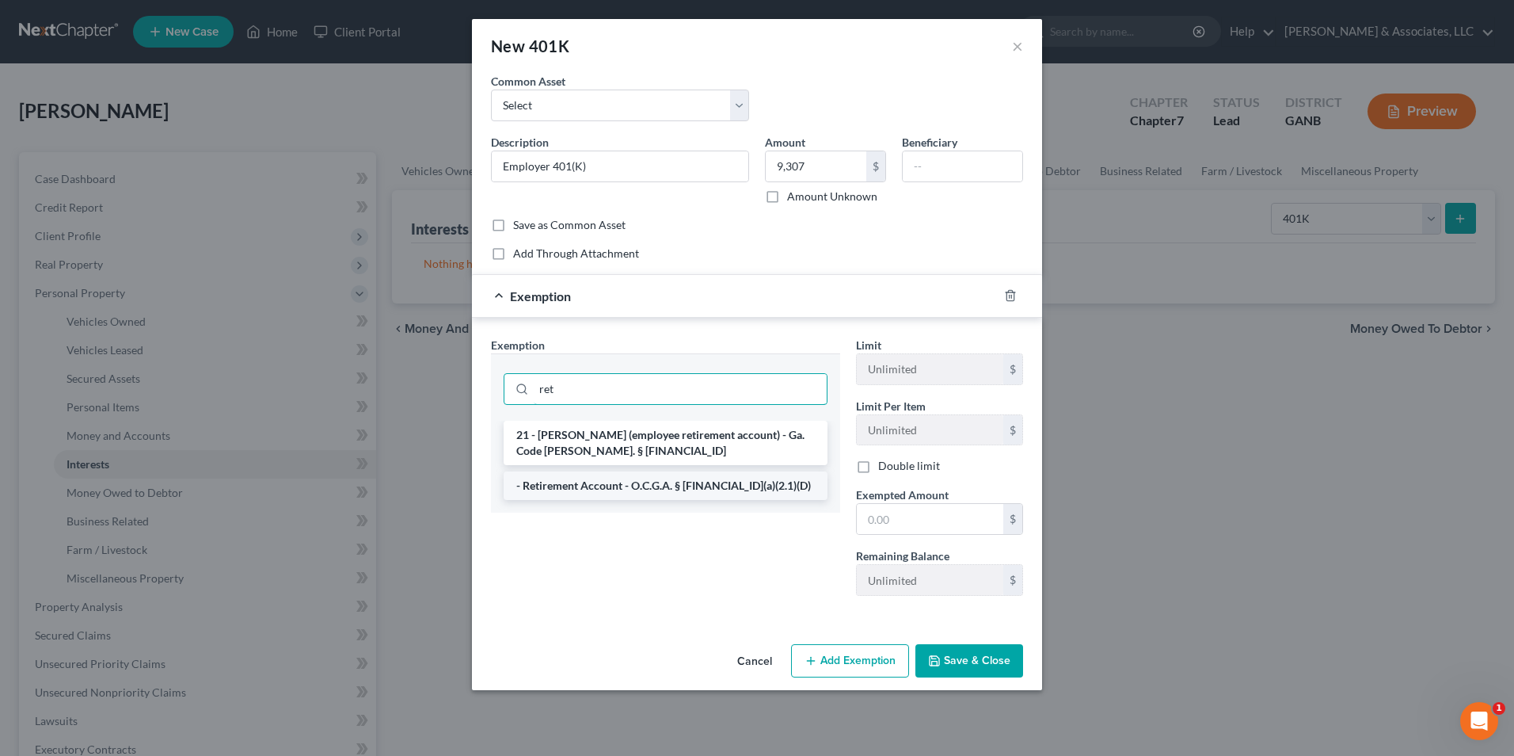
type input "ret"
click at [672, 493] on li "- Retirement Account - O.C.G.A. § 44-13-100(a)(2.1)(D)" at bounding box center [666, 485] width 324 height 29
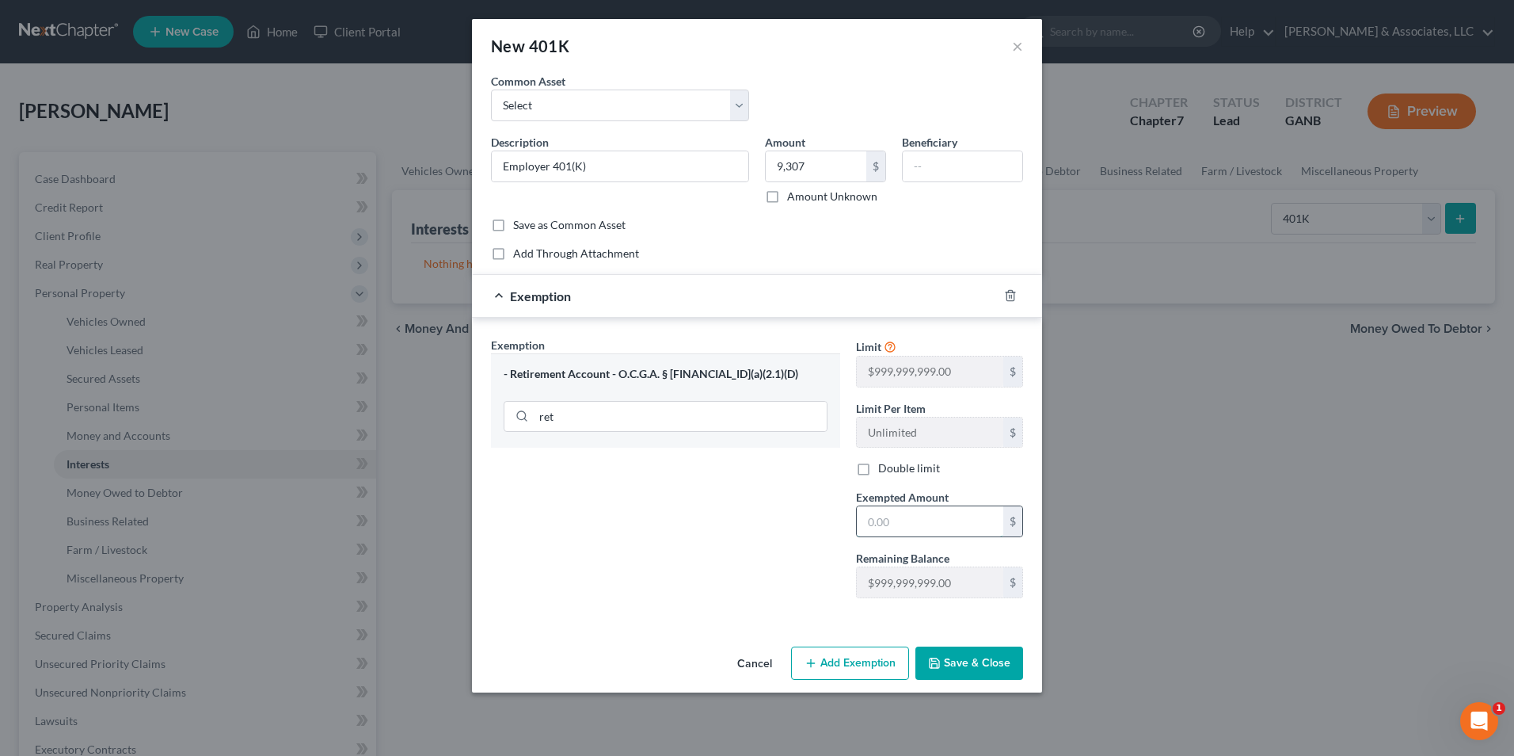
click at [942, 530] on input "text" at bounding box center [930, 521] width 147 height 30
type input "9,307"
click at [967, 659] on button "Save & Close" at bounding box center [970, 662] width 108 height 33
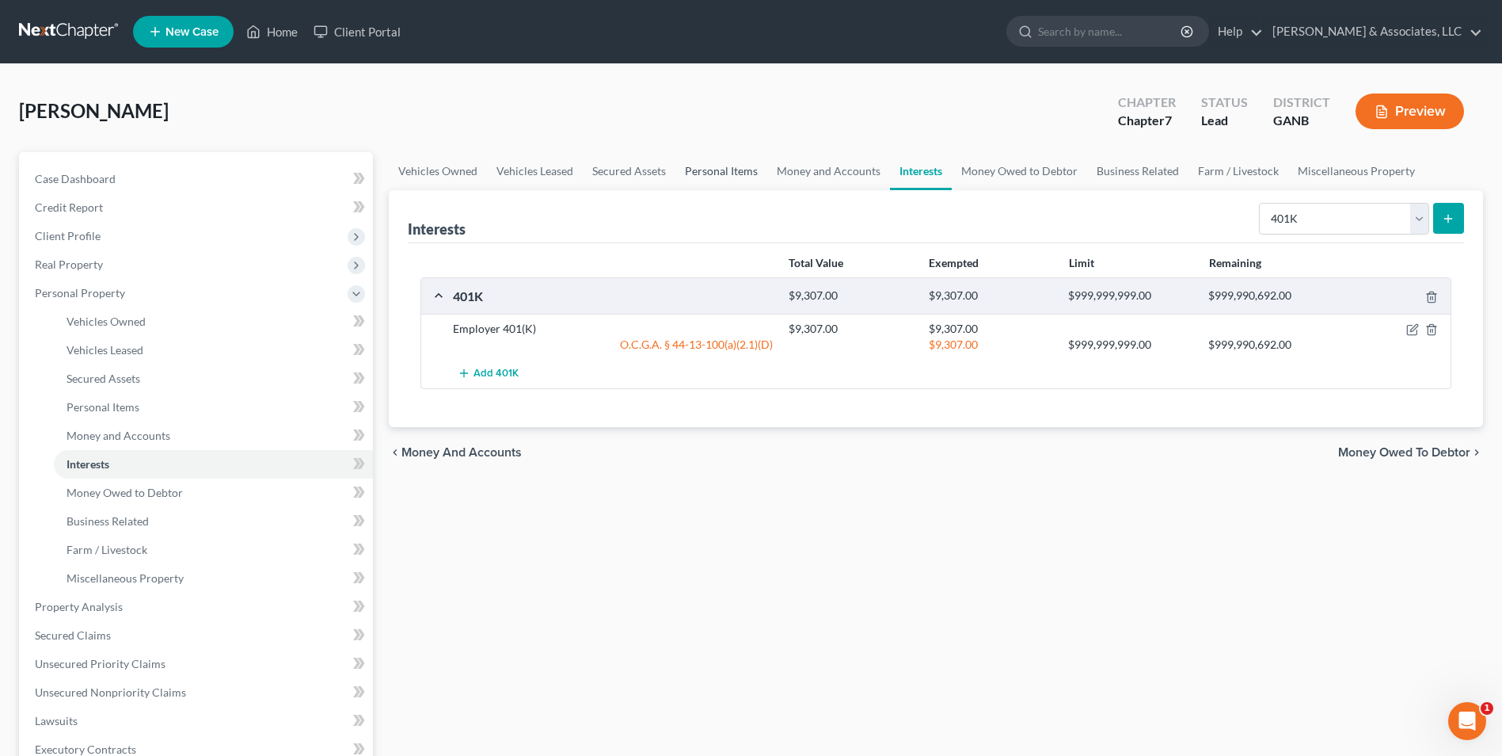
click at [743, 171] on link "Personal Items" at bounding box center [722, 171] width 92 height 38
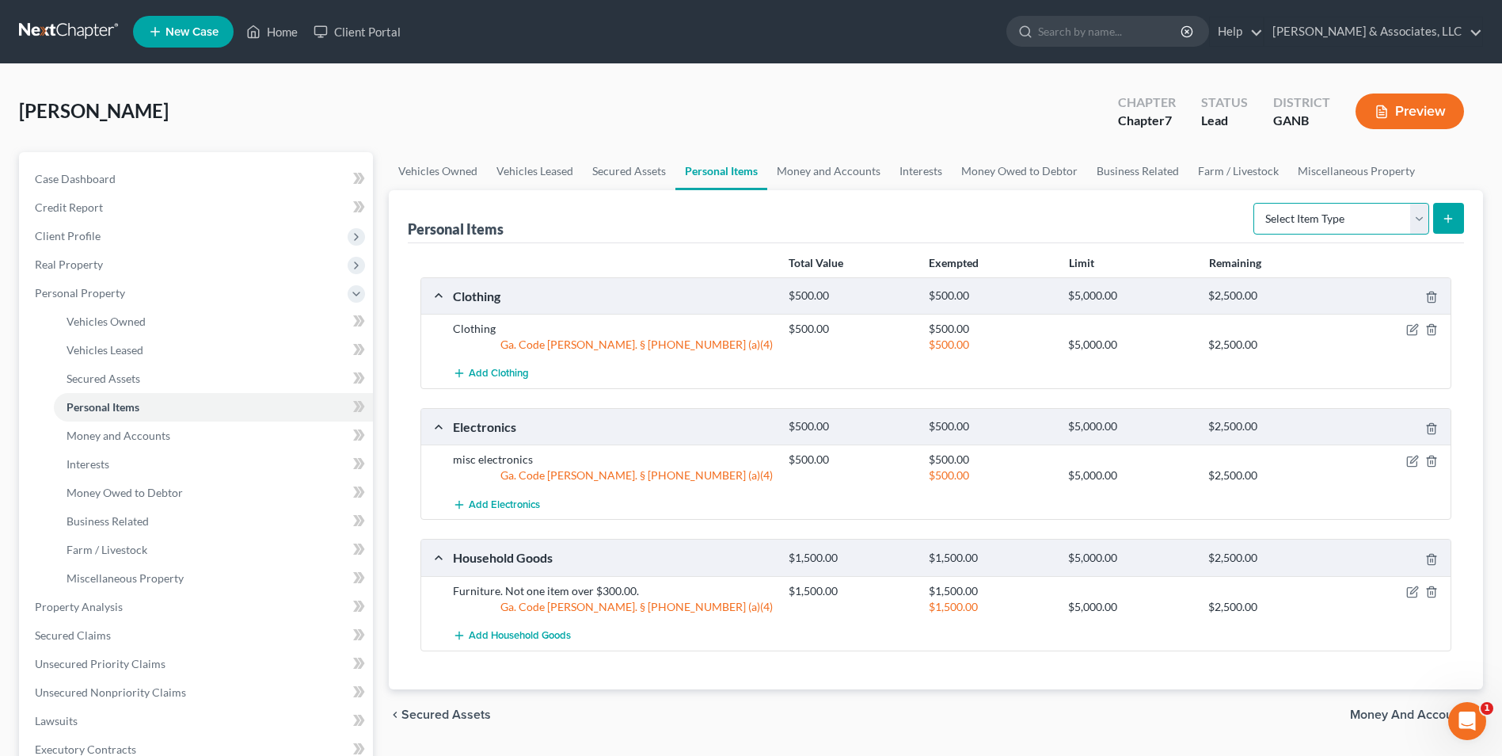
click at [1419, 215] on select "Select Item Type Clothing Collectibles Of Value Electronics Firearms Household …" at bounding box center [1342, 219] width 176 height 32
select select "sports_and_hobby_equipment"
click at [1255, 203] on select "Select Item Type Clothing Collectibles Of Value Electronics Firearms Household …" at bounding box center [1342, 219] width 176 height 32
click at [1449, 213] on icon "submit" at bounding box center [1448, 218] width 13 height 13
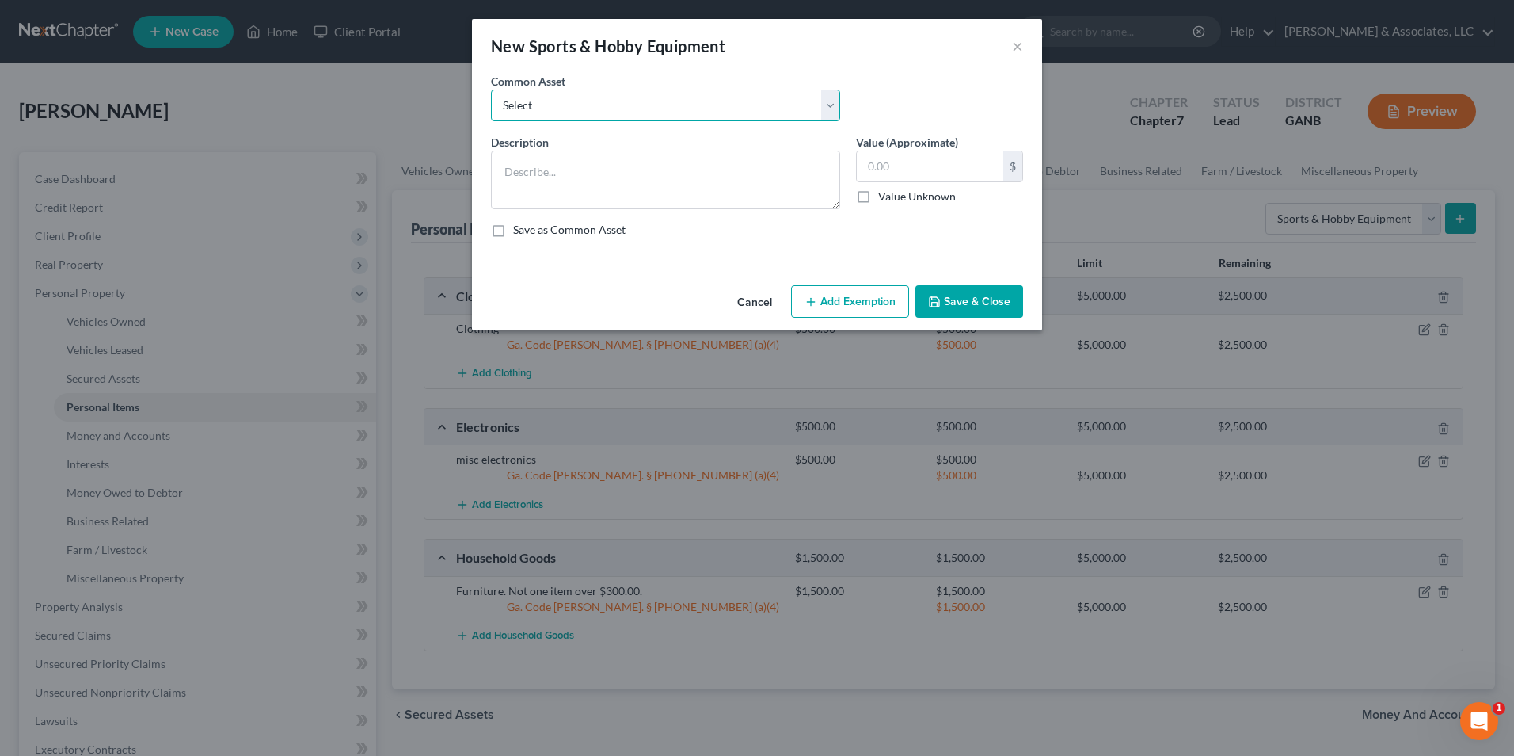
click at [823, 112] on select "Select firearms and sports equipment" at bounding box center [665, 105] width 349 height 32
select select "0"
click at [491, 89] on select "Select firearms and sports equipment" at bounding box center [665, 105] width 349 height 32
type textarea "firearms and sports equipment"
click at [935, 179] on input "600.00" at bounding box center [930, 166] width 147 height 30
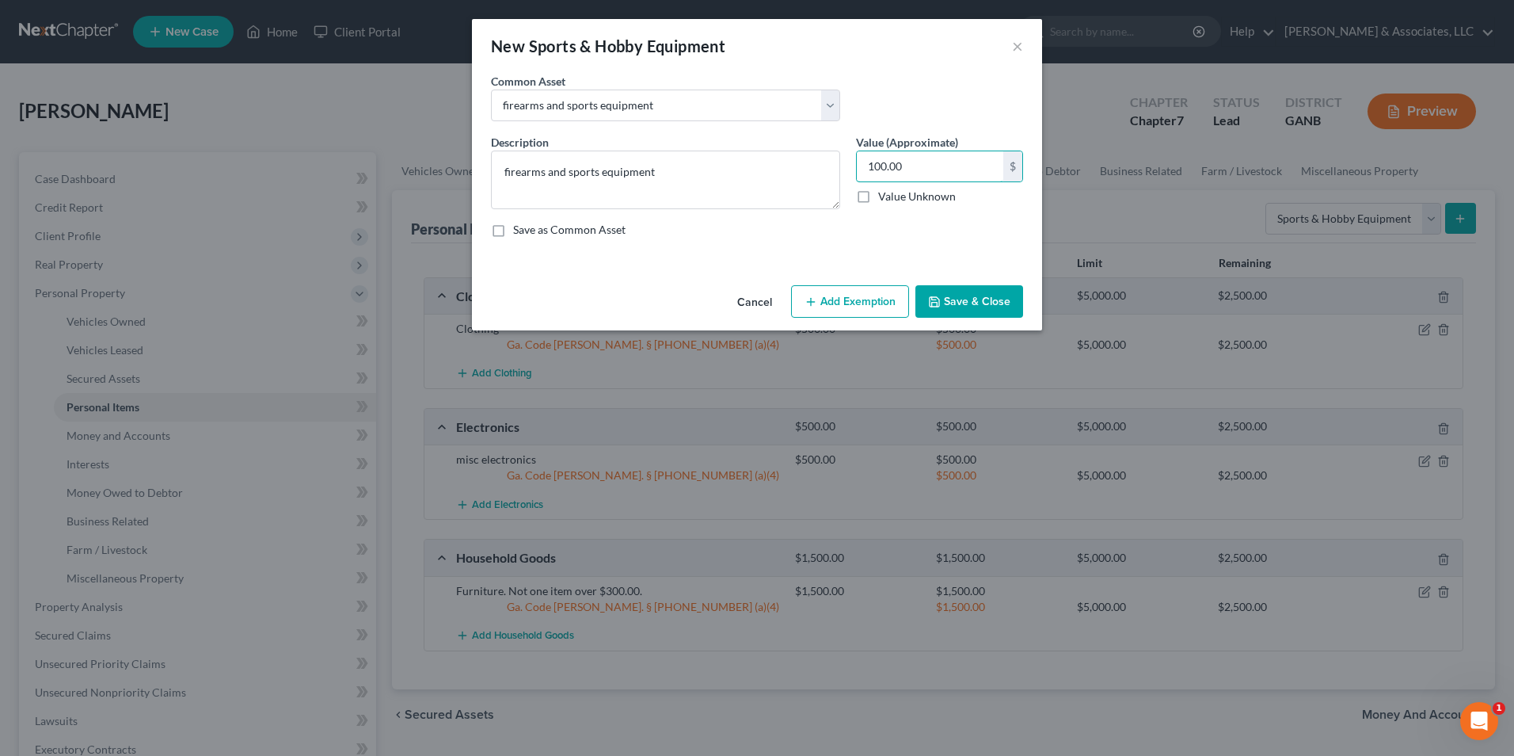
type input "100.00"
click at [897, 306] on button "Add Exemption" at bounding box center [850, 301] width 118 height 33
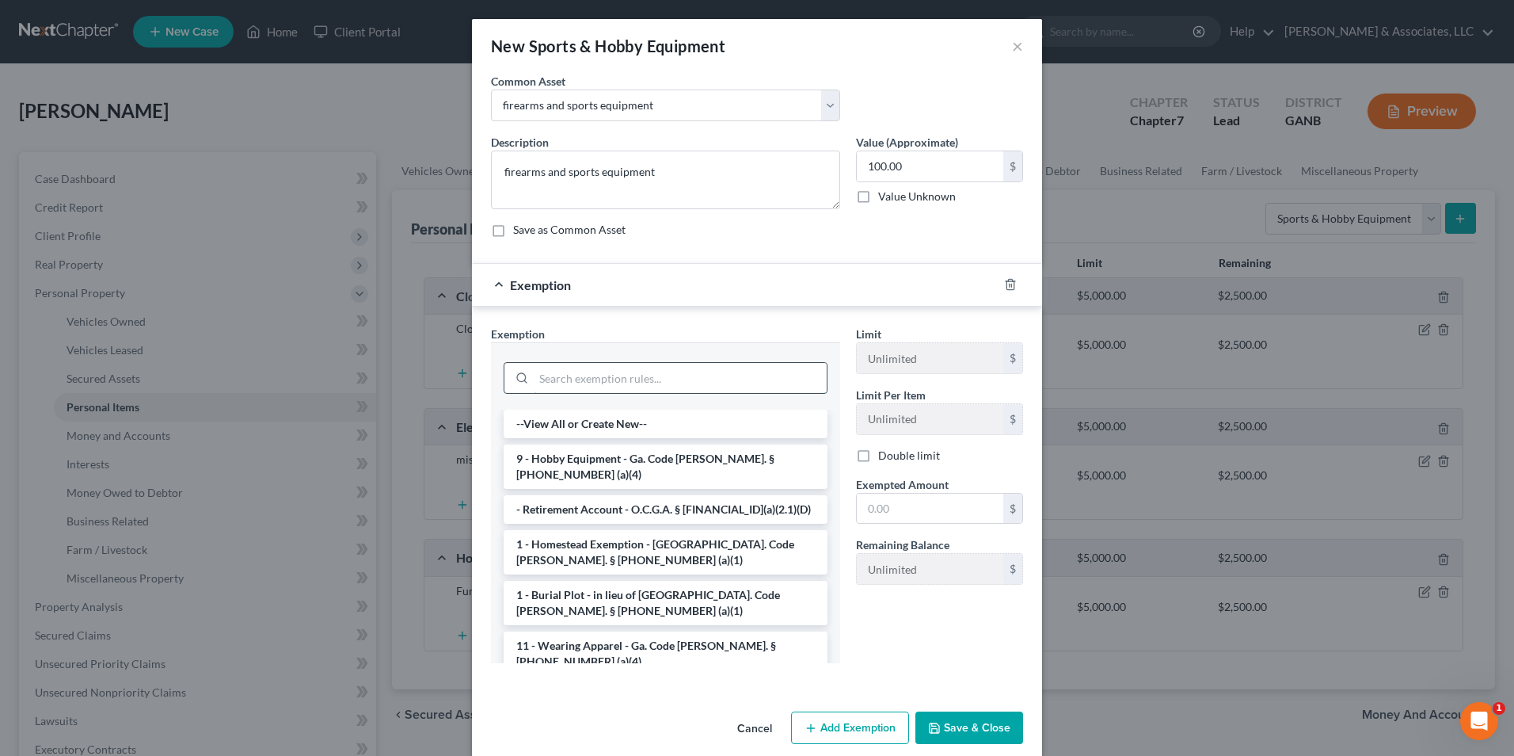
click at [630, 385] on input "search" at bounding box center [680, 378] width 293 height 30
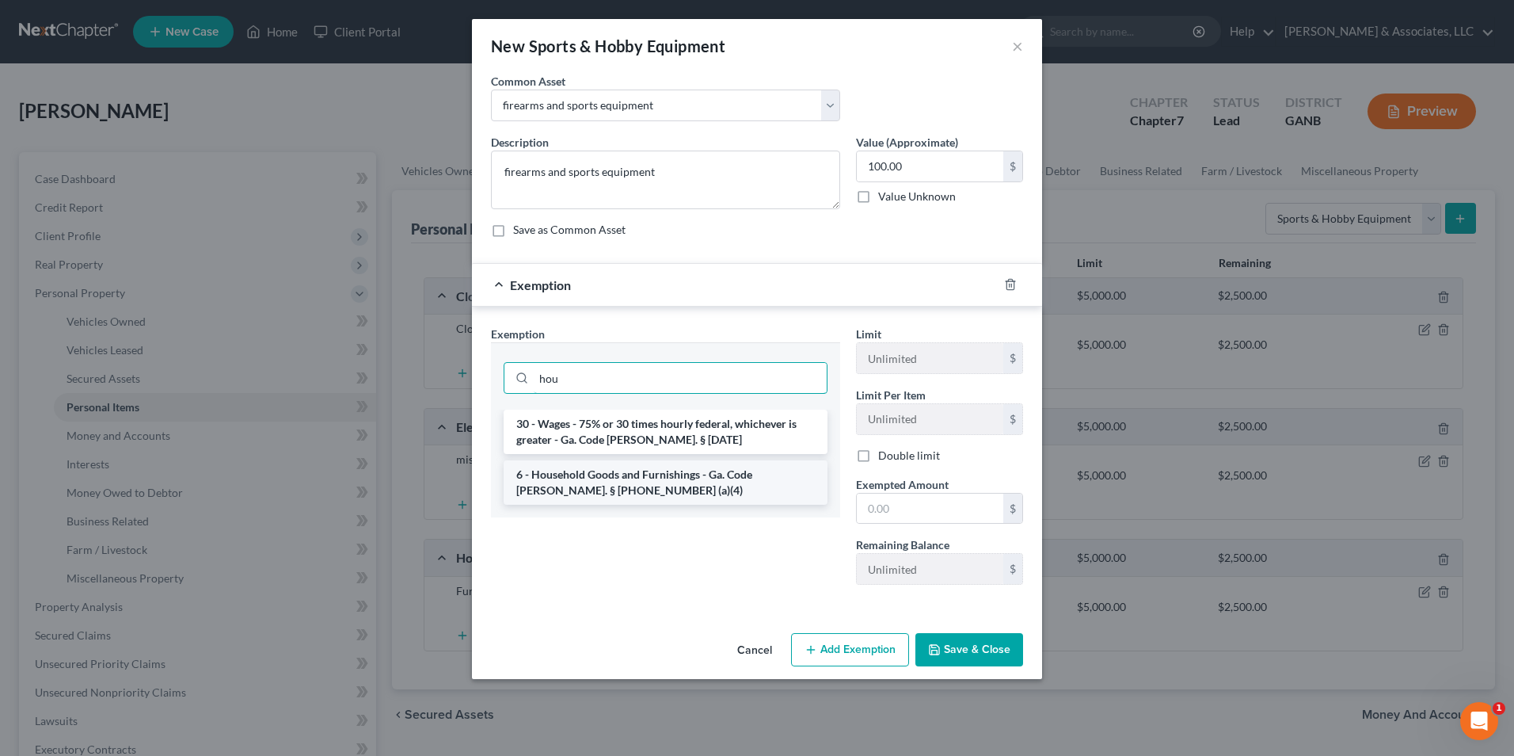
type input "hou"
click at [623, 489] on li "6 - Household Goods and Furnishings - Ga. Code Ann. § 44-13-100 (a)(4)" at bounding box center [666, 482] width 324 height 44
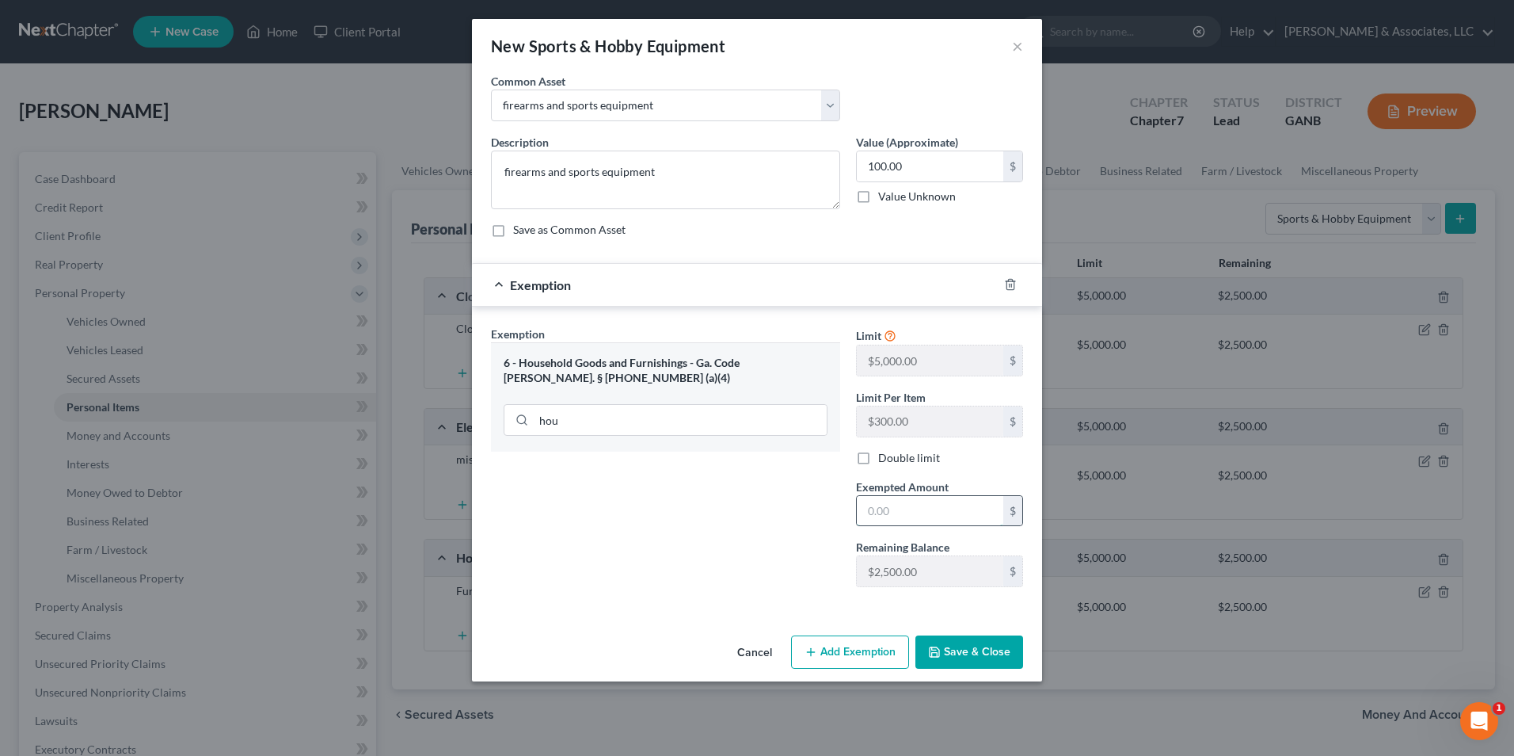
click at [927, 502] on input "text" at bounding box center [930, 511] width 147 height 30
type input "100.00"
click at [993, 660] on button "Save & Close" at bounding box center [970, 651] width 108 height 33
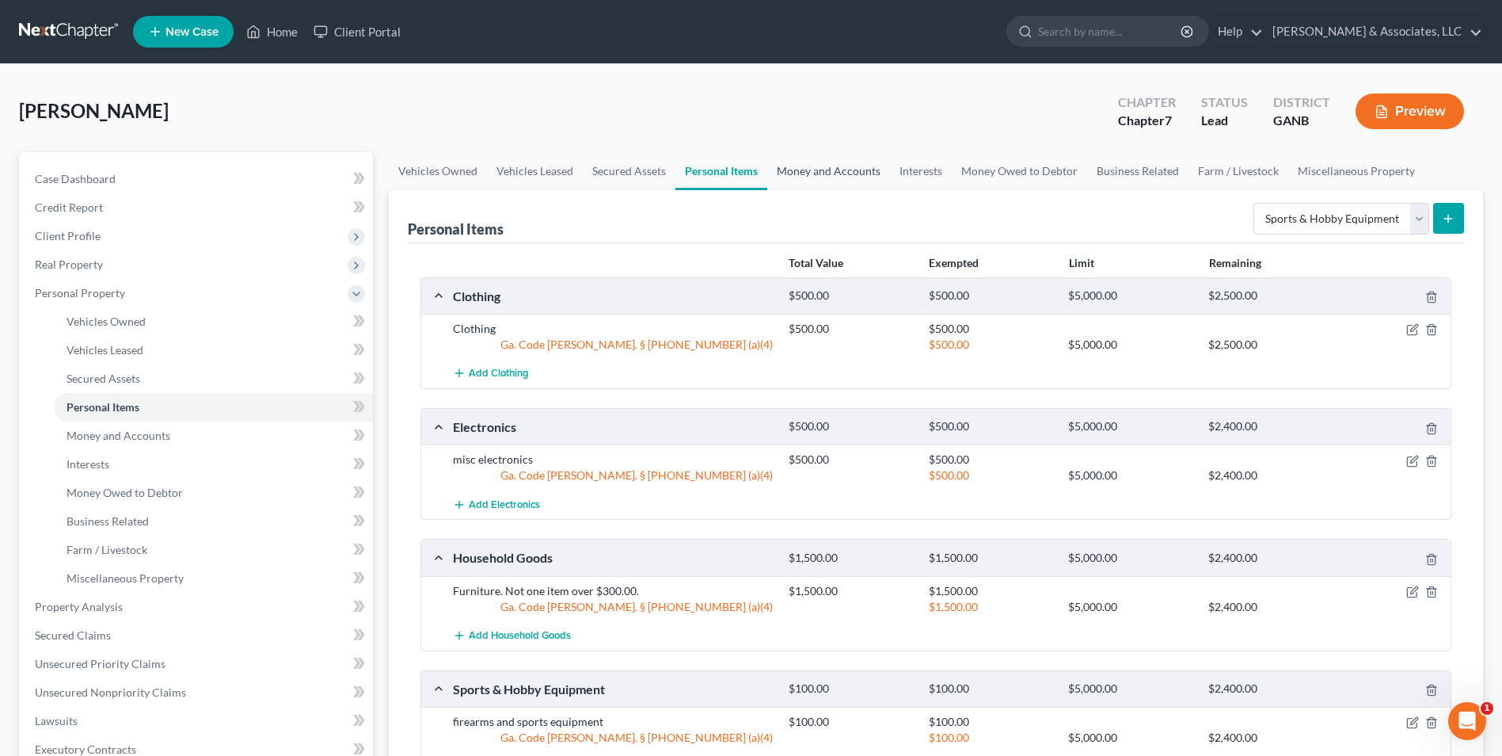
click at [817, 171] on link "Money and Accounts" at bounding box center [828, 171] width 123 height 38
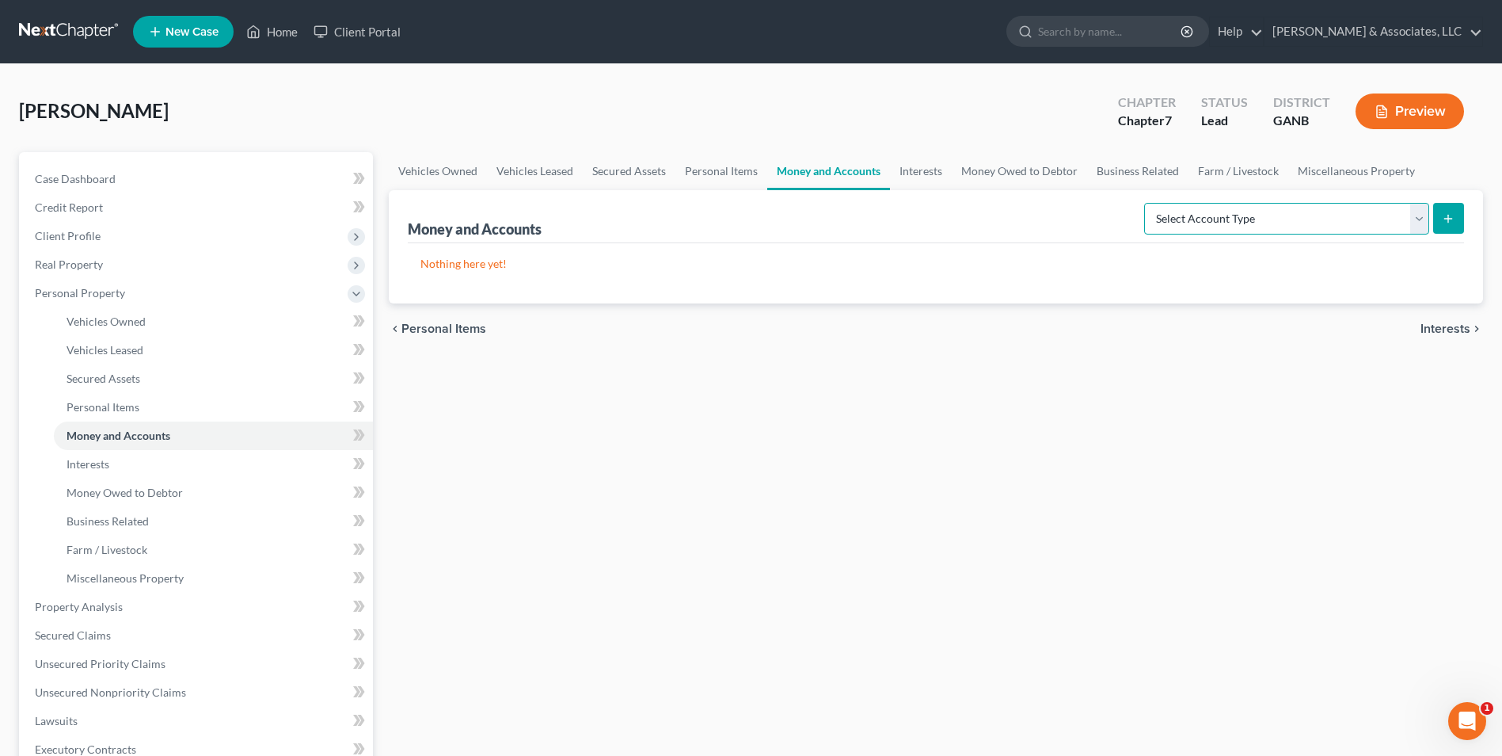
click at [1412, 220] on select "Select Account Type Brokerage Cash on Hand Certificates of Deposit Checking Acc…" at bounding box center [1286, 219] width 285 height 32
select select "cash_on_hand"
click at [1148, 203] on select "Select Account Type Brokerage Cash on Hand Certificates of Deposit Checking Acc…" at bounding box center [1286, 219] width 285 height 32
click at [1450, 216] on icon "submit" at bounding box center [1448, 218] width 13 height 13
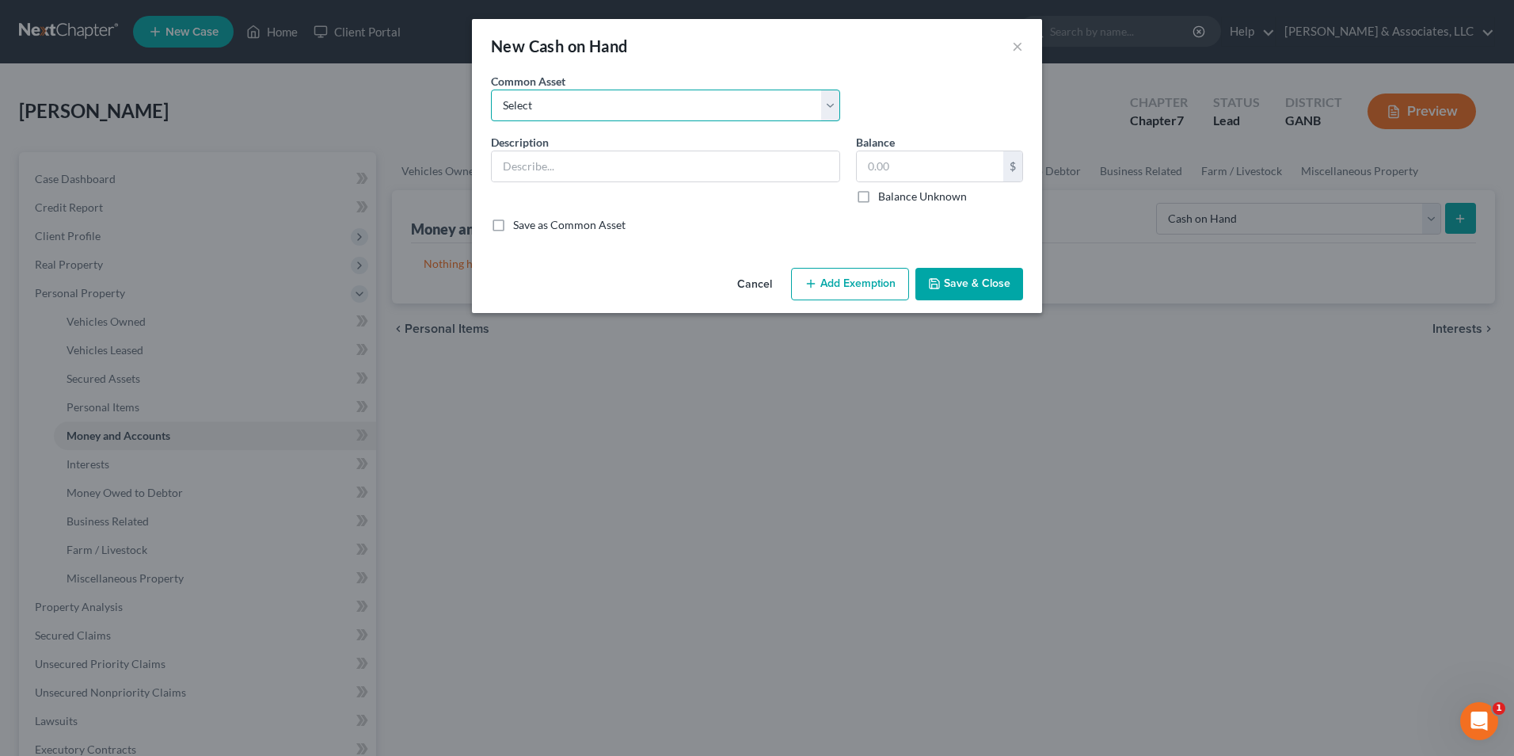
click at [838, 104] on select "Select Cash" at bounding box center [665, 105] width 349 height 32
select select "0"
click at [491, 89] on select "Select Cash" at bounding box center [665, 105] width 349 height 32
type input "Cash"
click at [919, 164] on input "600.00" at bounding box center [930, 166] width 147 height 30
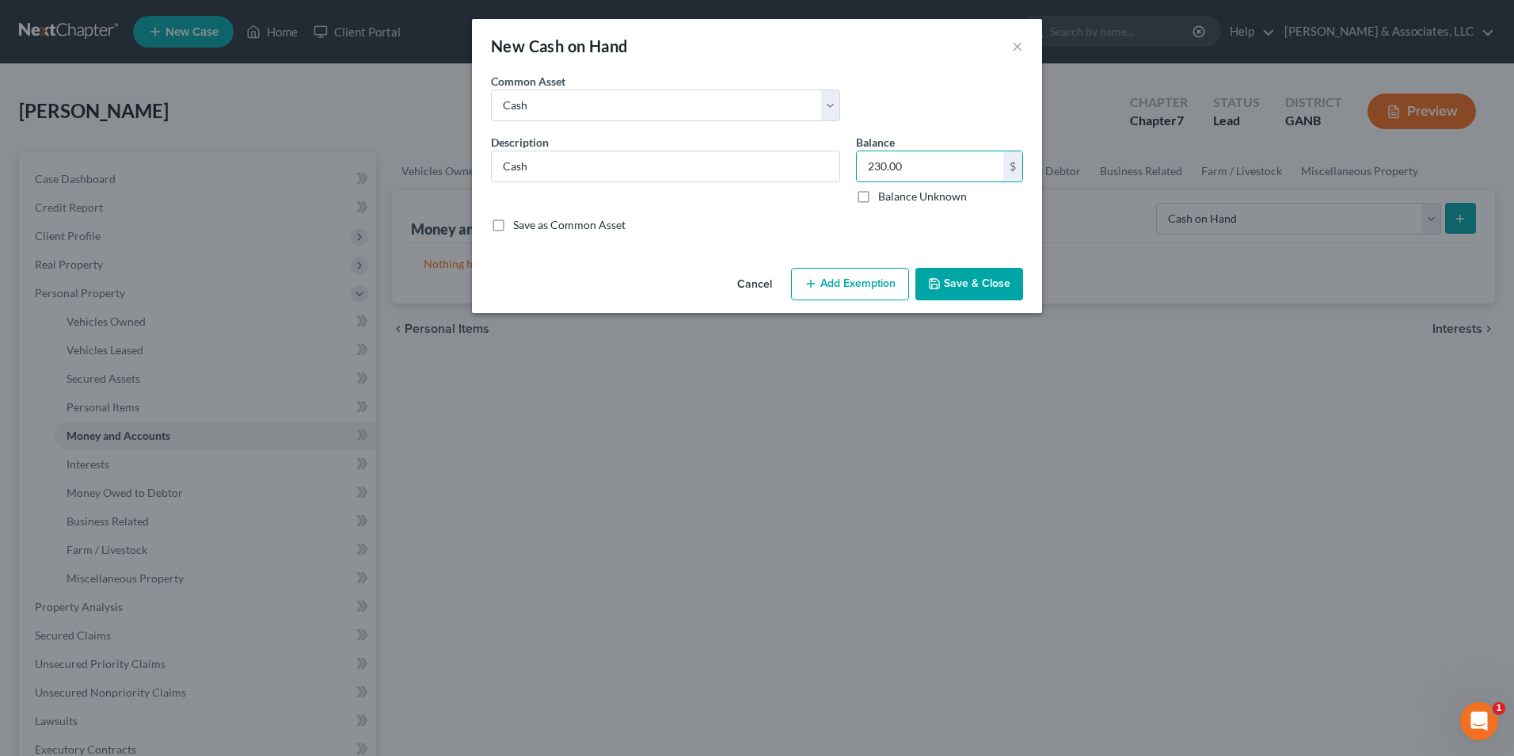
type input "230.00"
click at [866, 286] on button "Add Exemption" at bounding box center [850, 284] width 118 height 33
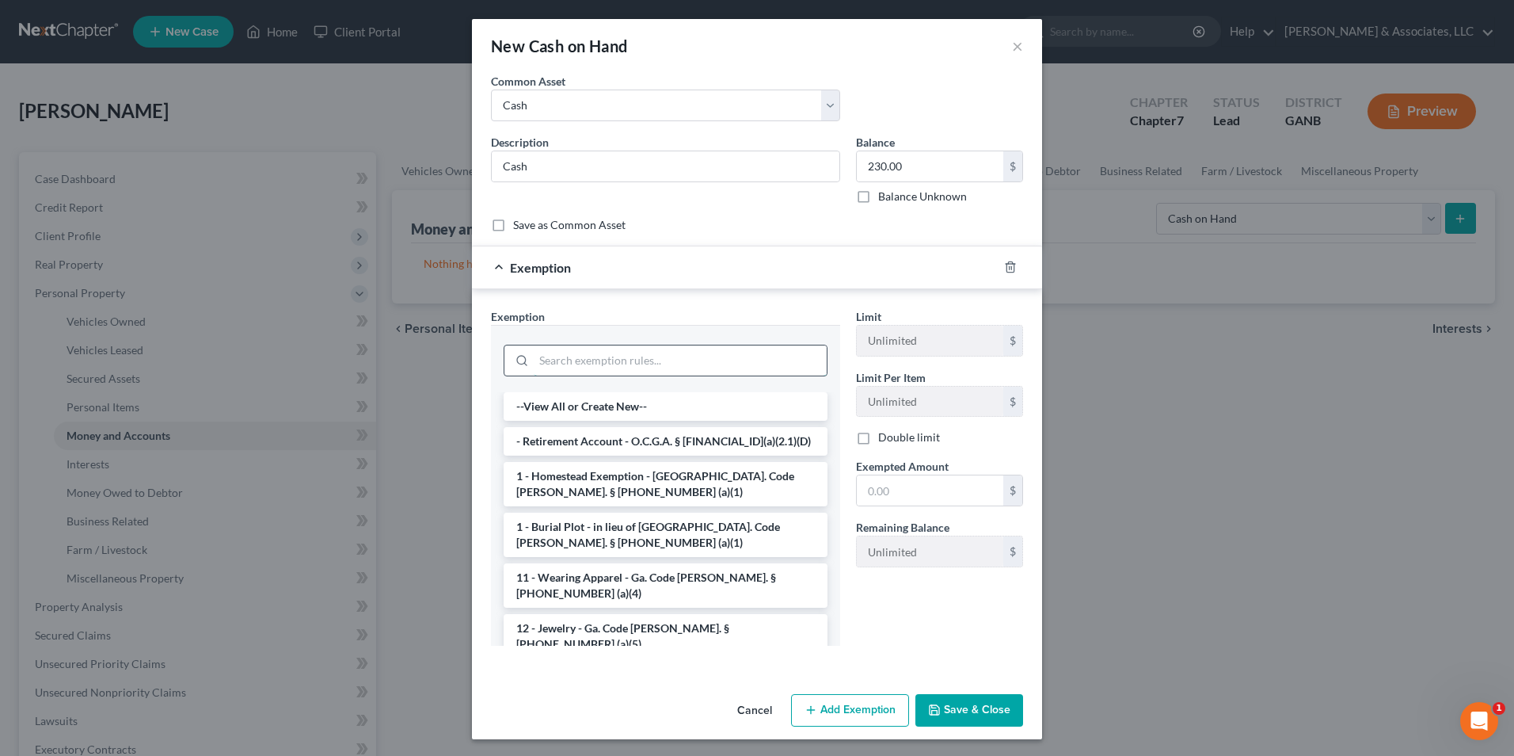
click at [653, 363] on input "search" at bounding box center [680, 360] width 293 height 30
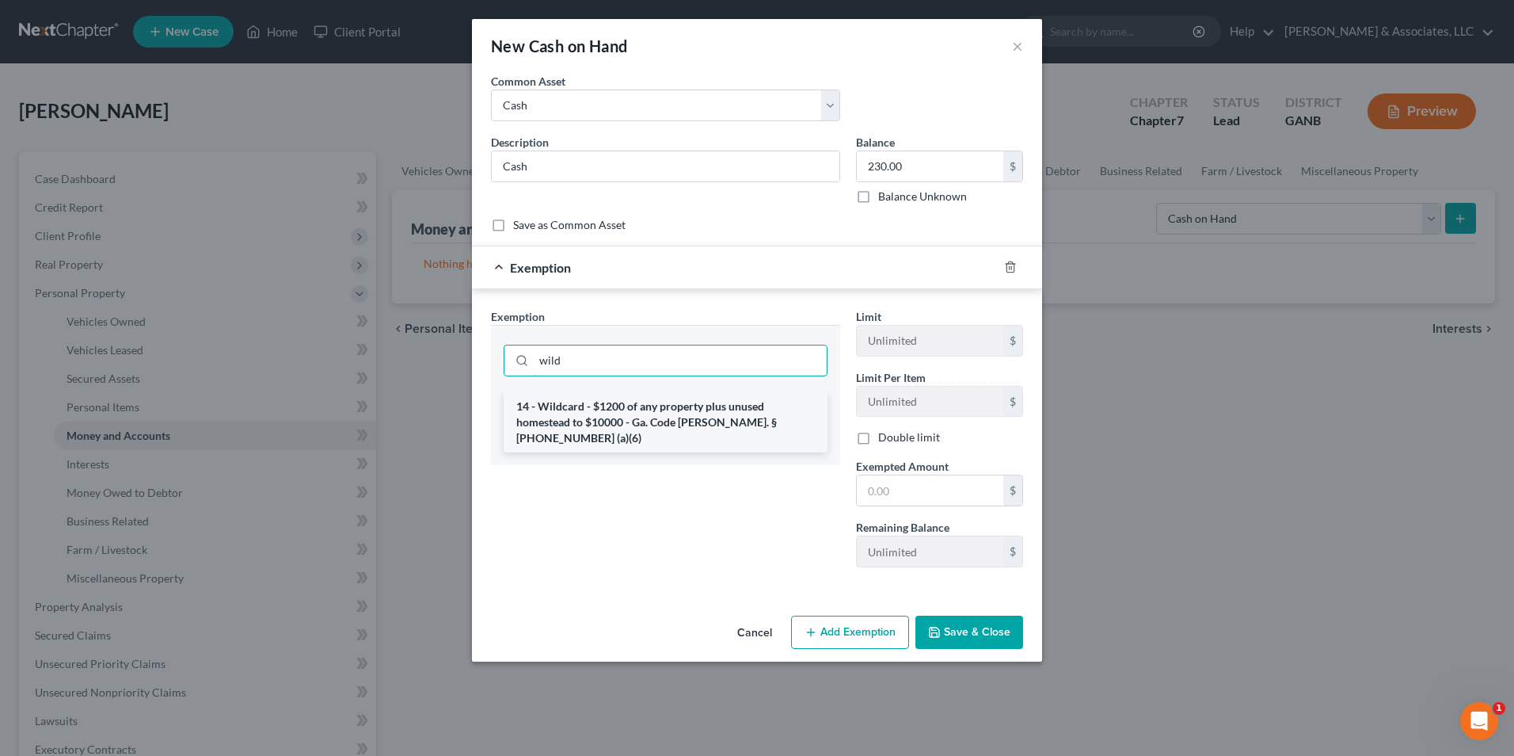
type input "wild"
click at [663, 417] on li "14 - Wildcard - $1200 of any property plus unused homestead to $10000 - Ga. Cod…" at bounding box center [666, 422] width 324 height 60
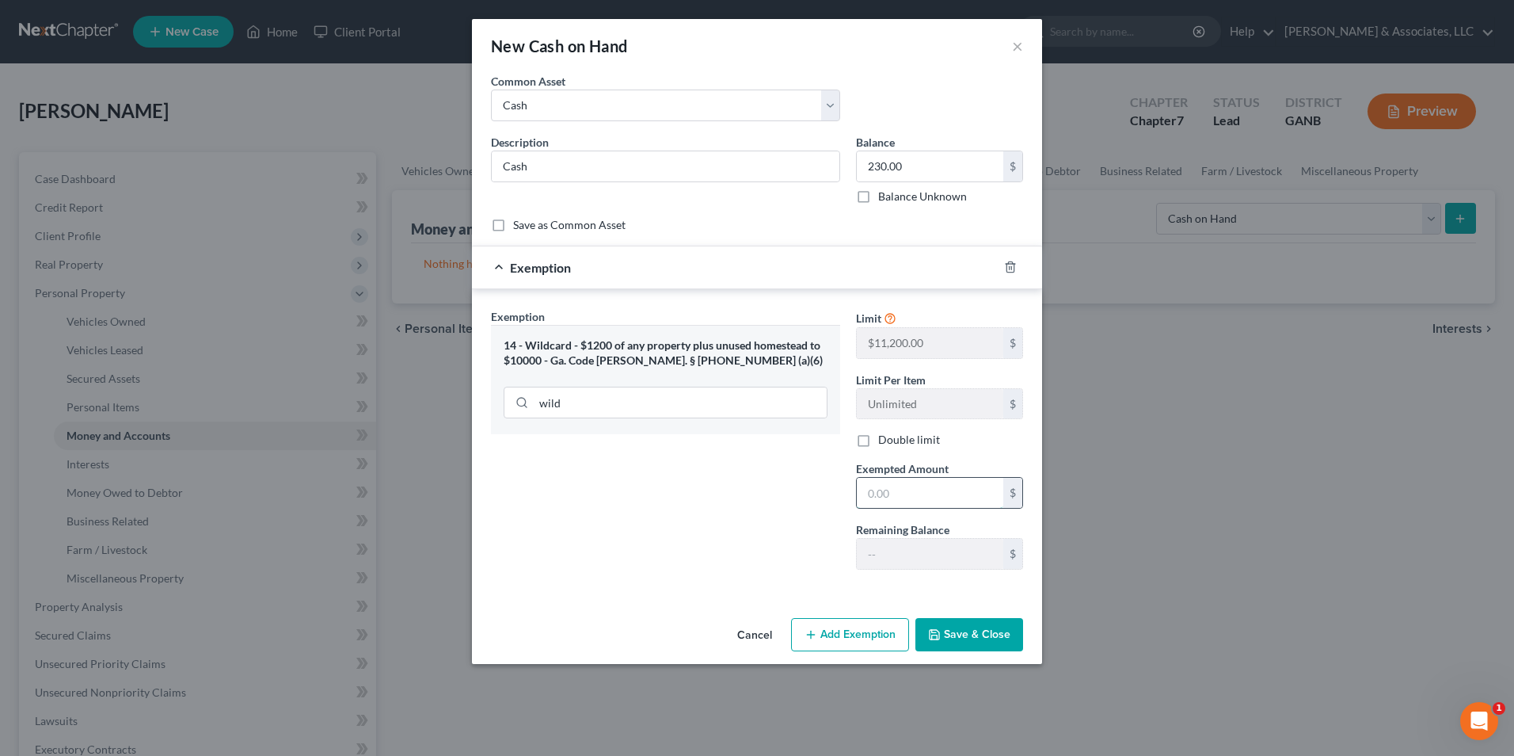
click at [925, 493] on input "text" at bounding box center [930, 493] width 147 height 30
type input "230.00"
click at [969, 642] on button "Save & Close" at bounding box center [970, 634] width 108 height 33
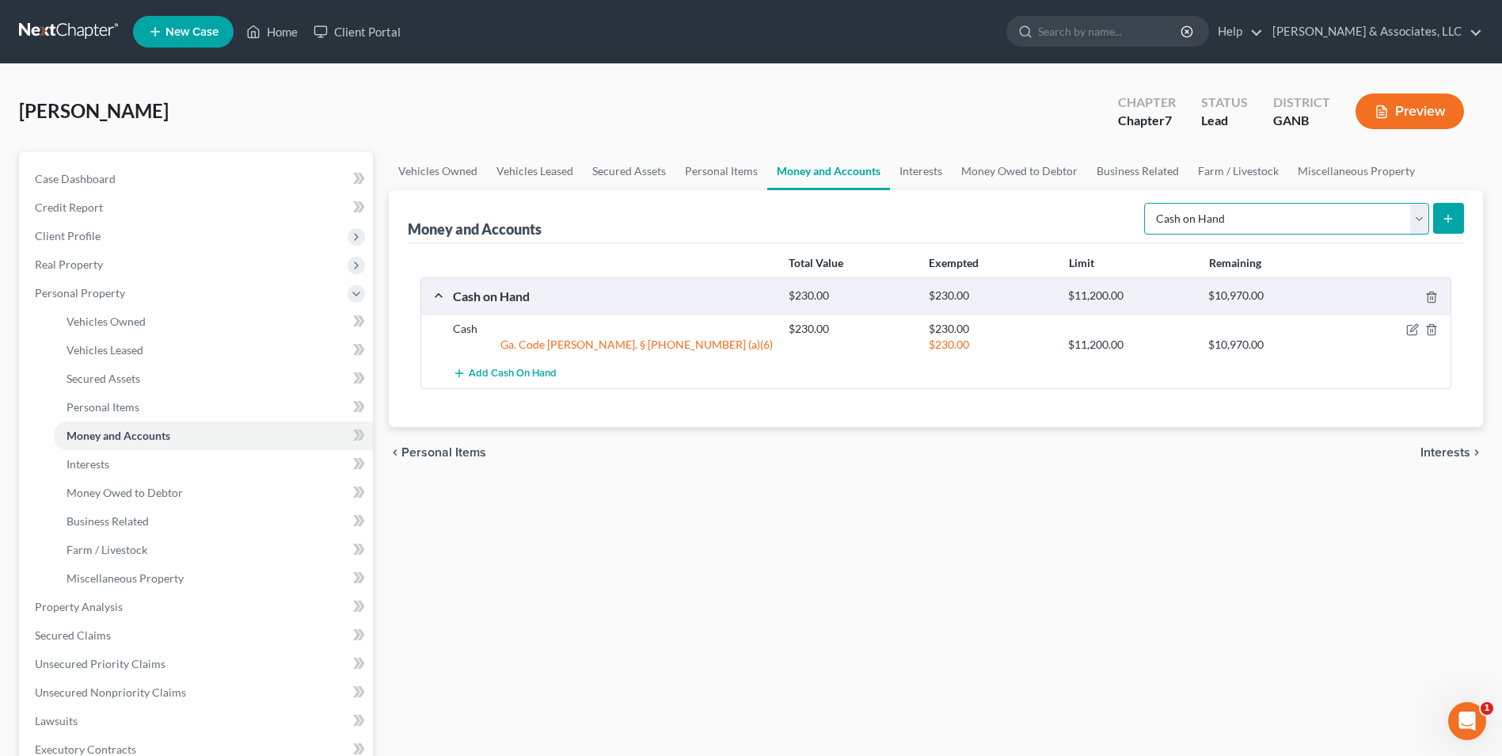
drag, startPoint x: 1420, startPoint y: 215, endPoint x: 1397, endPoint y: 223, distance: 24.3
click at [1420, 215] on select "Select Account Type Brokerage Cash on Hand Certificates of Deposit Checking Acc…" at bounding box center [1286, 219] width 285 height 32
select select "checking"
click at [1148, 203] on select "Select Account Type Brokerage Cash on Hand Certificates of Deposit Checking Acc…" at bounding box center [1286, 219] width 285 height 32
click at [1444, 224] on button "submit" at bounding box center [1449, 218] width 31 height 31
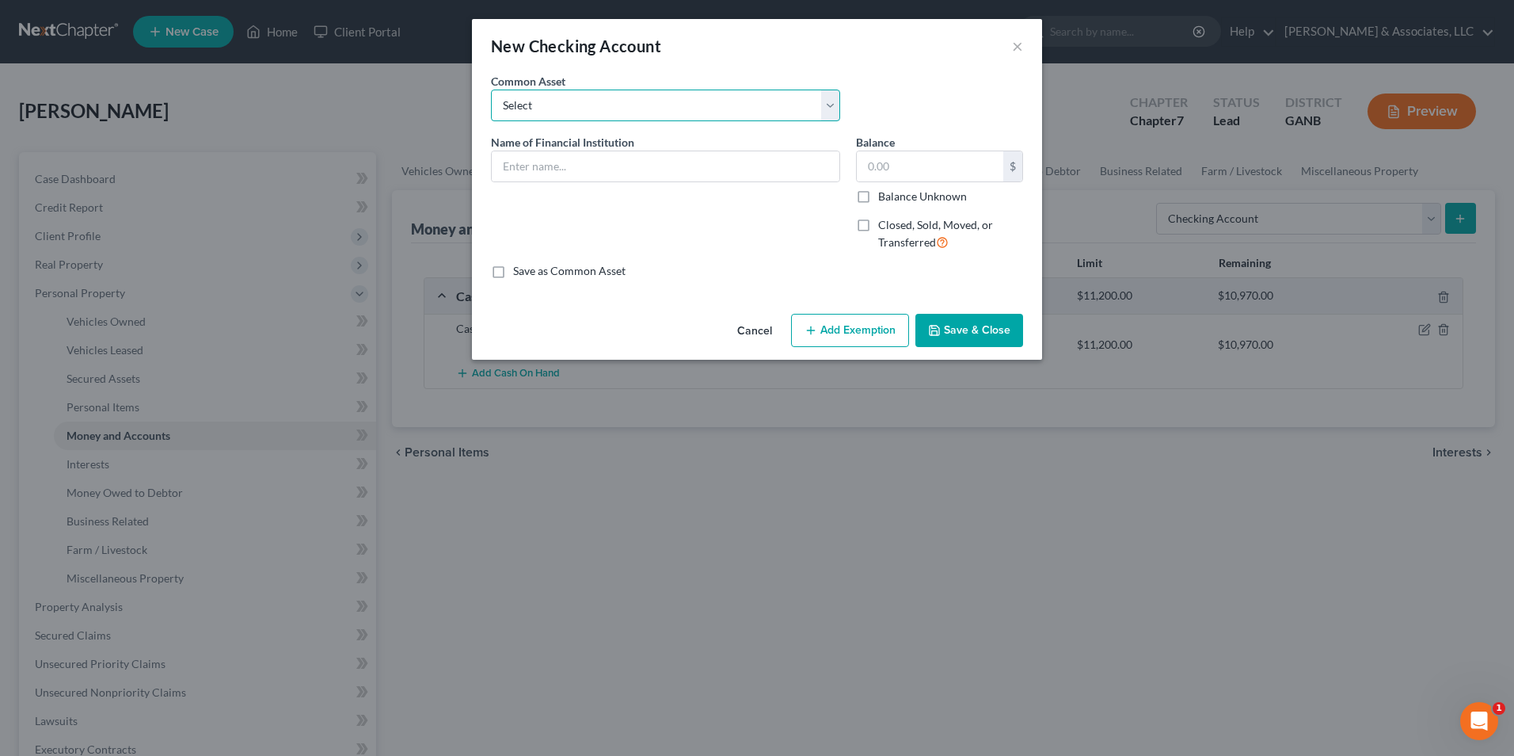
click at [834, 108] on select "Select US Bank Tyndall Federal Credit Union Lake Michigan Credit Union Ascend F…" at bounding box center [665, 105] width 349 height 32
select select "40"
click at [491, 89] on select "Select US Bank Tyndall Federal Credit Union Lake Michigan Credit Union Ascend F…" at bounding box center [665, 105] width 349 height 32
type input "United Community Bank"
click at [927, 176] on input "800.00" at bounding box center [930, 166] width 147 height 30
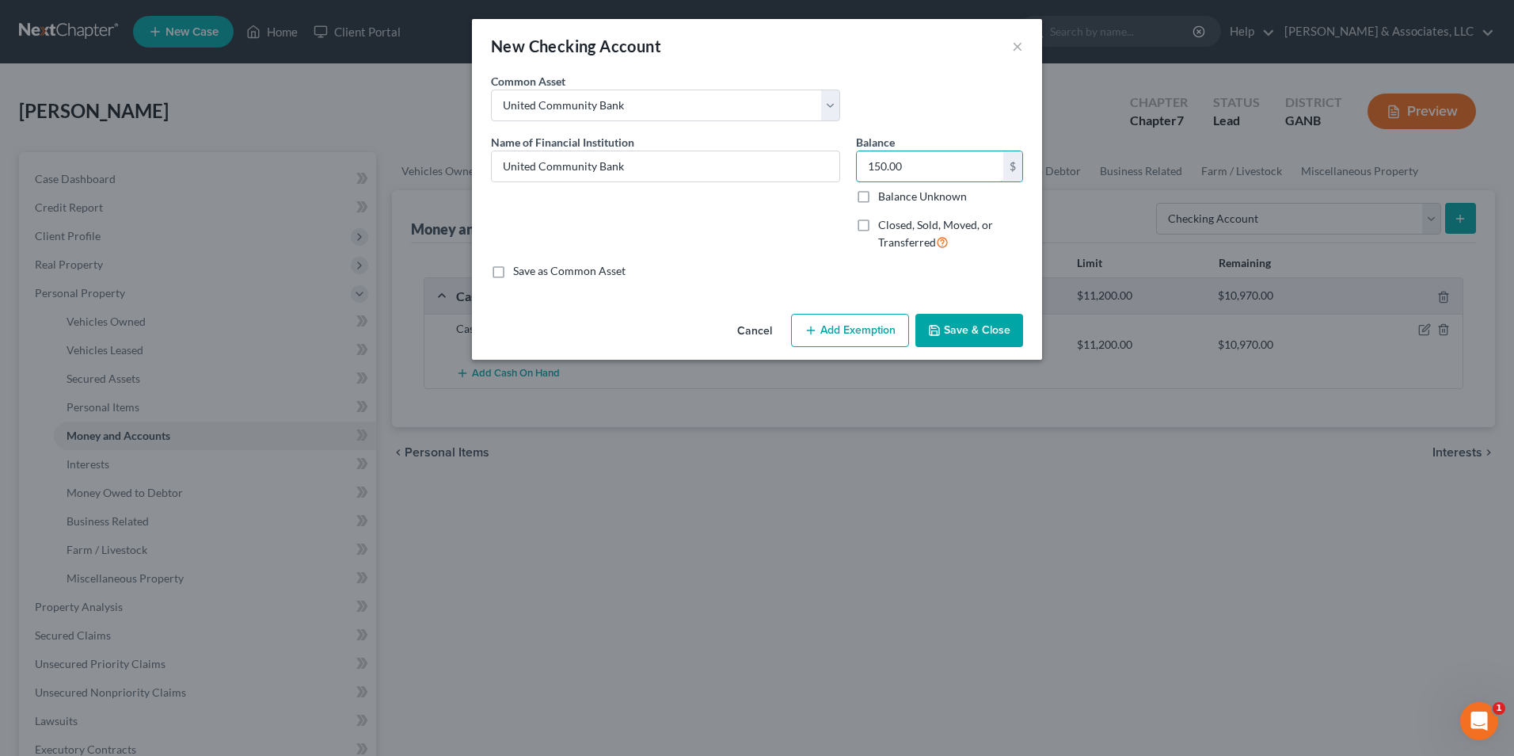
type input "150.00"
click at [880, 326] on button "Add Exemption" at bounding box center [850, 330] width 118 height 33
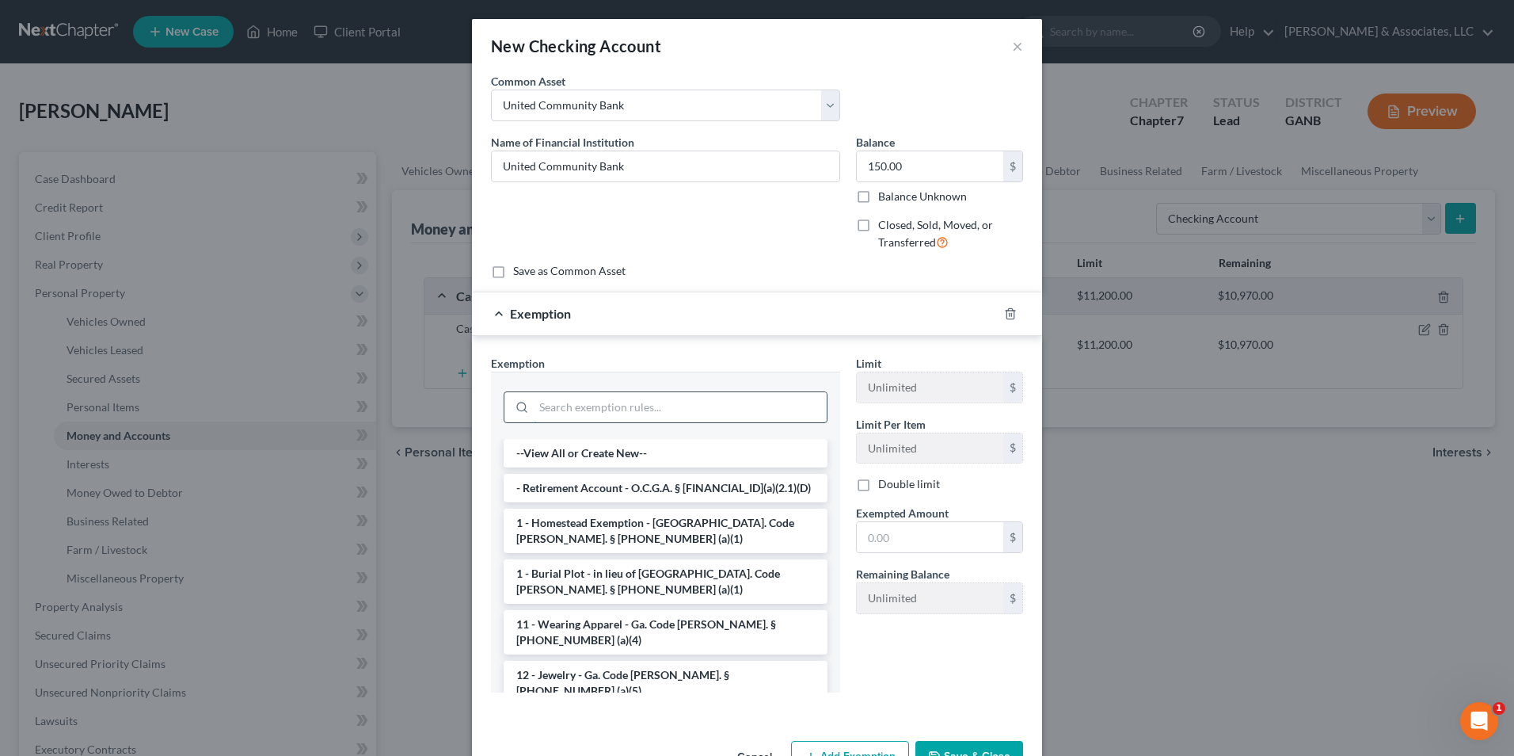
click at [651, 420] on input "search" at bounding box center [680, 407] width 293 height 30
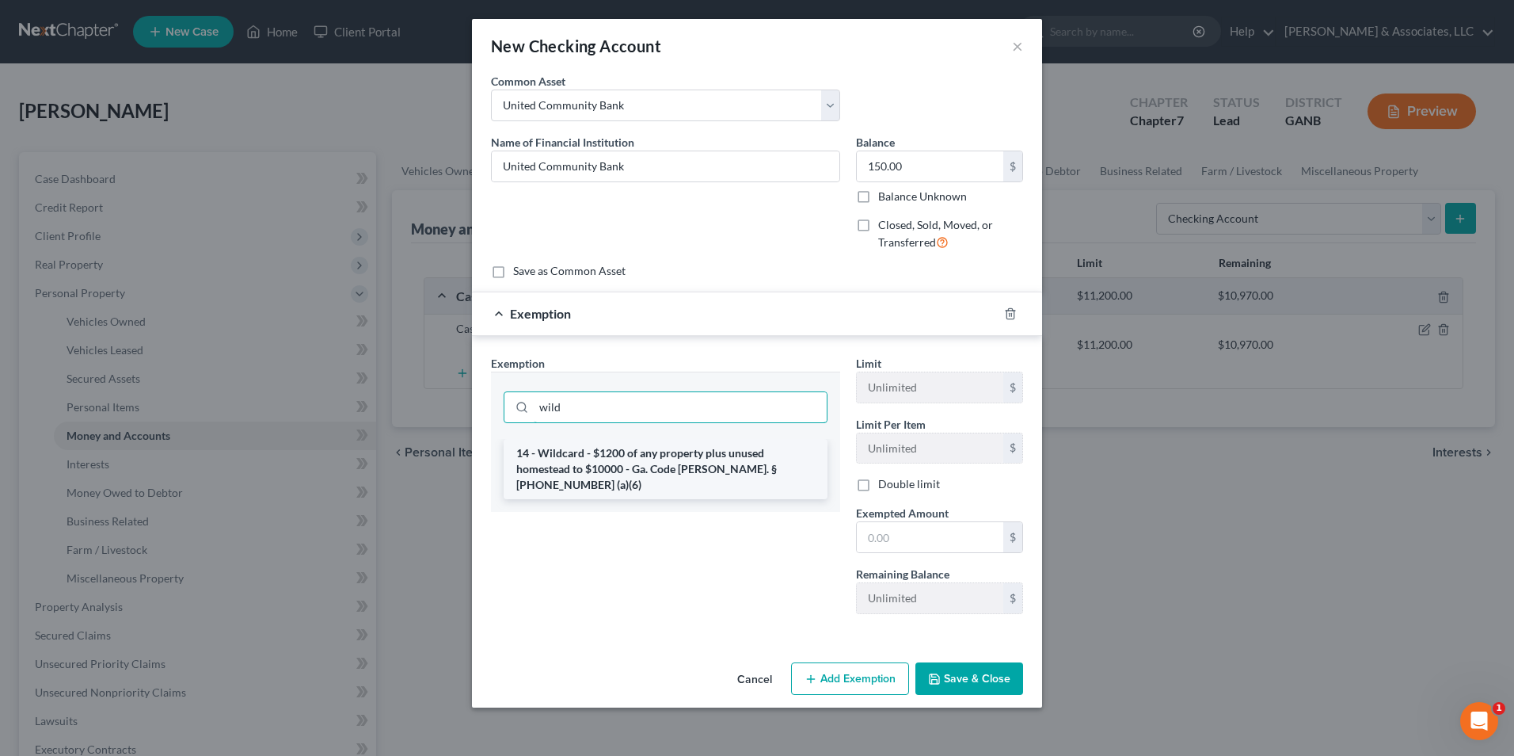
type input "wild"
click at [651, 471] on li "14 - Wildcard - $1200 of any property plus unused homestead to $10000 - Ga. Cod…" at bounding box center [666, 469] width 324 height 60
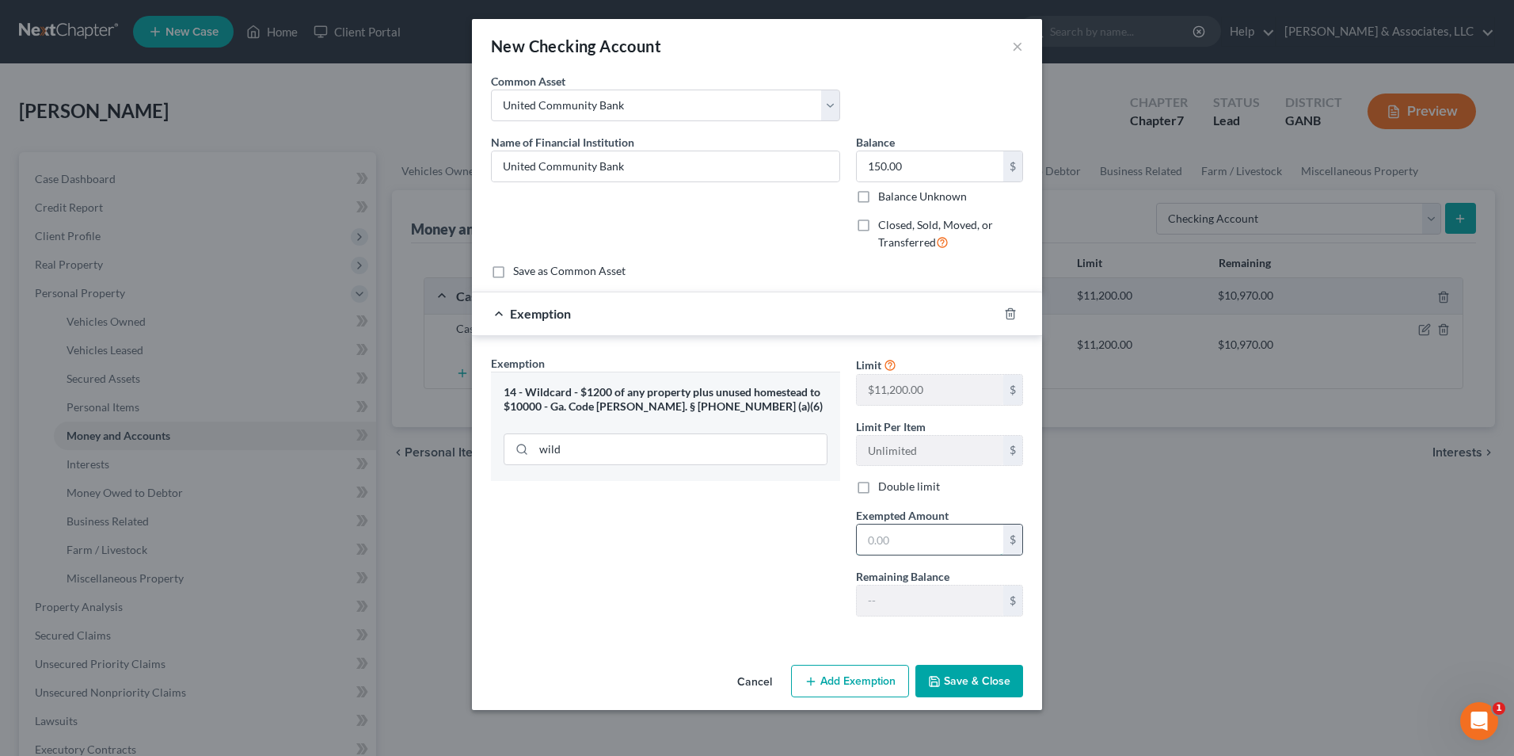
click at [915, 536] on input "text" at bounding box center [930, 539] width 147 height 30
type input "150.00"
click at [994, 685] on button "Save & Close" at bounding box center [970, 680] width 108 height 33
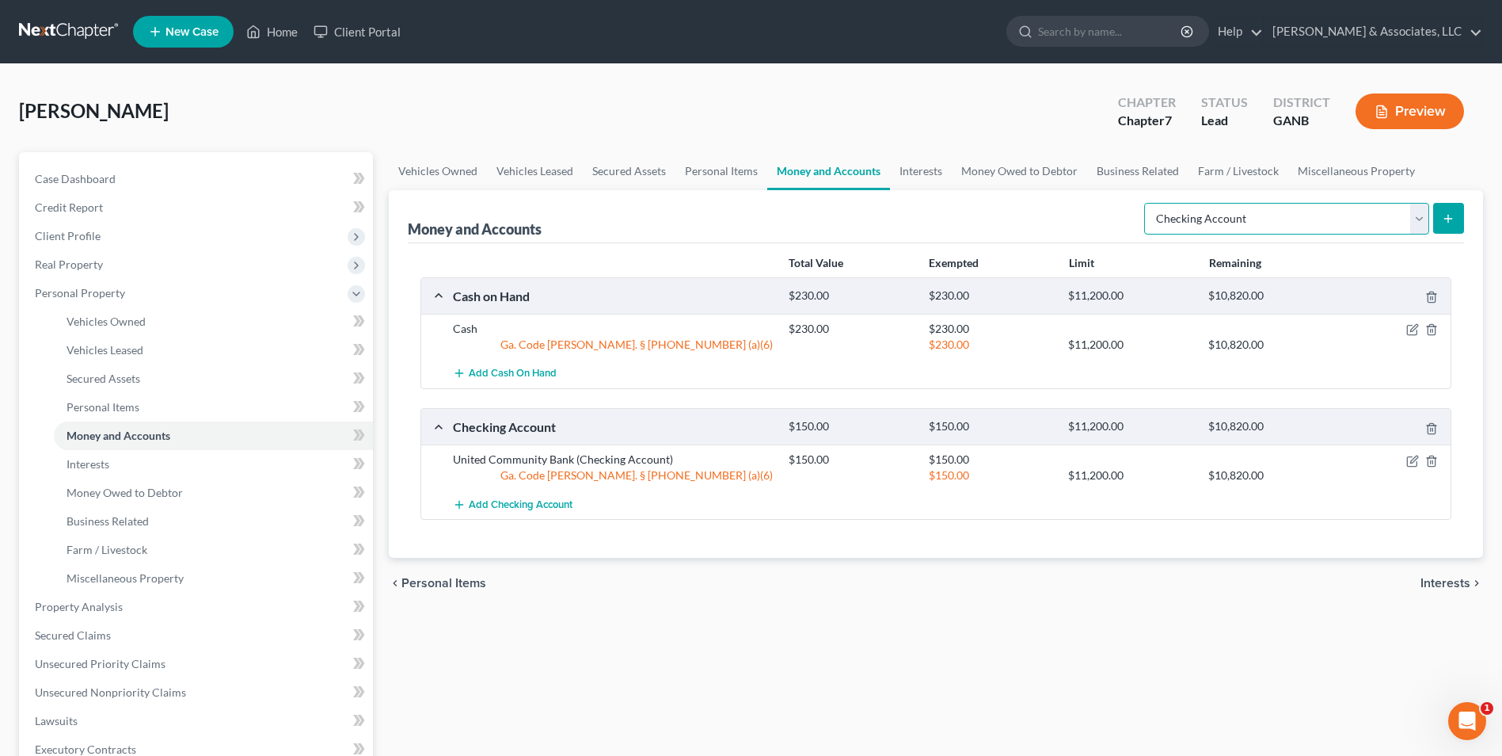
click at [1416, 227] on select "Select Account Type Brokerage Cash on Hand Certificates of Deposit Checking Acc…" at bounding box center [1286, 219] width 285 height 32
select select "savings"
click at [1148, 203] on select "Select Account Type Brokerage Cash on Hand Certificates of Deposit Checking Acc…" at bounding box center [1286, 219] width 285 height 32
click at [1453, 213] on icon "submit" at bounding box center [1448, 218] width 13 height 13
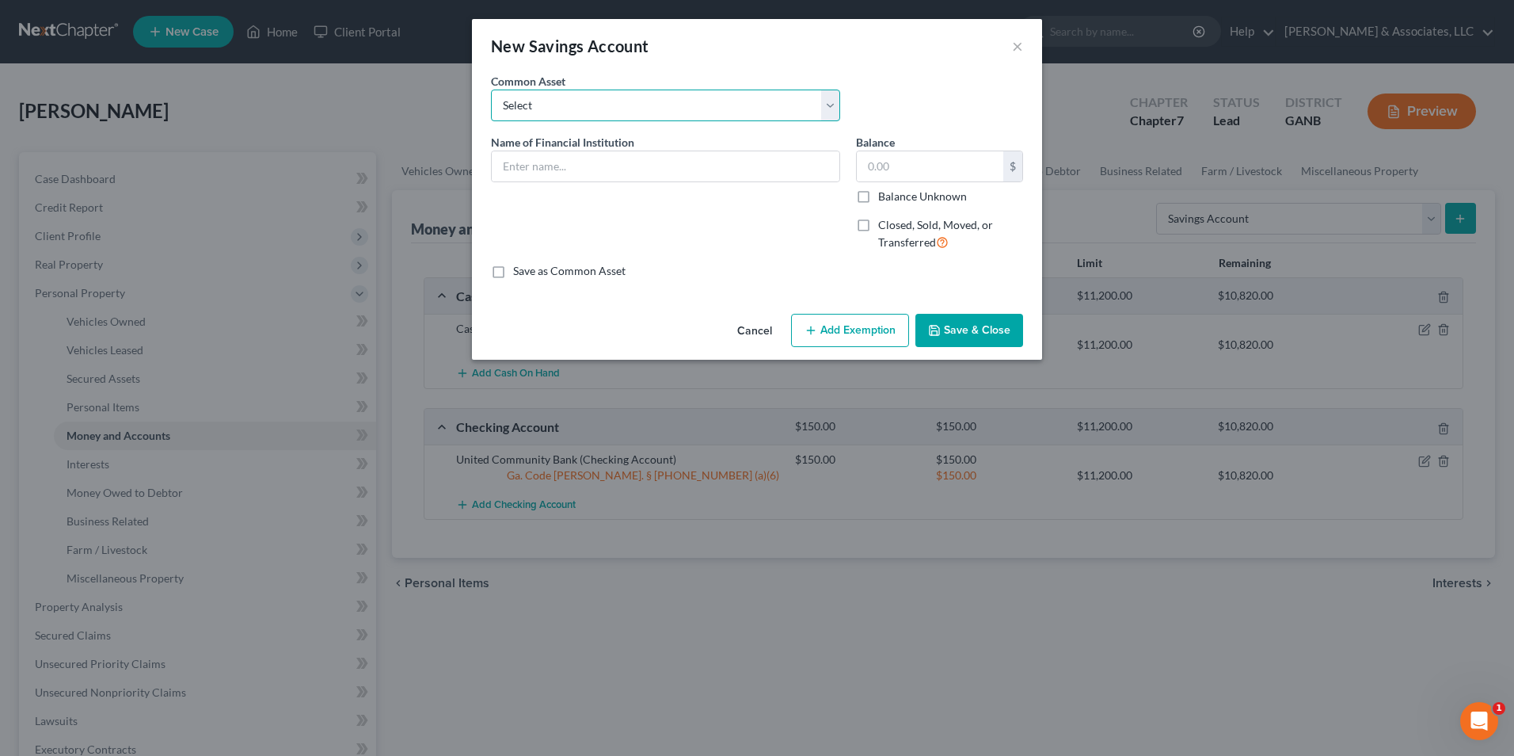
click at [828, 114] on select "Select Tyndall Federal Credit Union LGE Community Credit Union Georgia's Own Cr…" at bounding box center [665, 105] width 349 height 32
select select "31"
click at [491, 89] on select "Select Tyndall Federal Credit Union LGE Community Credit Union Georgia's Own Cr…" at bounding box center [665, 105] width 349 height 32
type input "United Community Bank"
click at [935, 162] on input "6,850.00" at bounding box center [930, 166] width 147 height 30
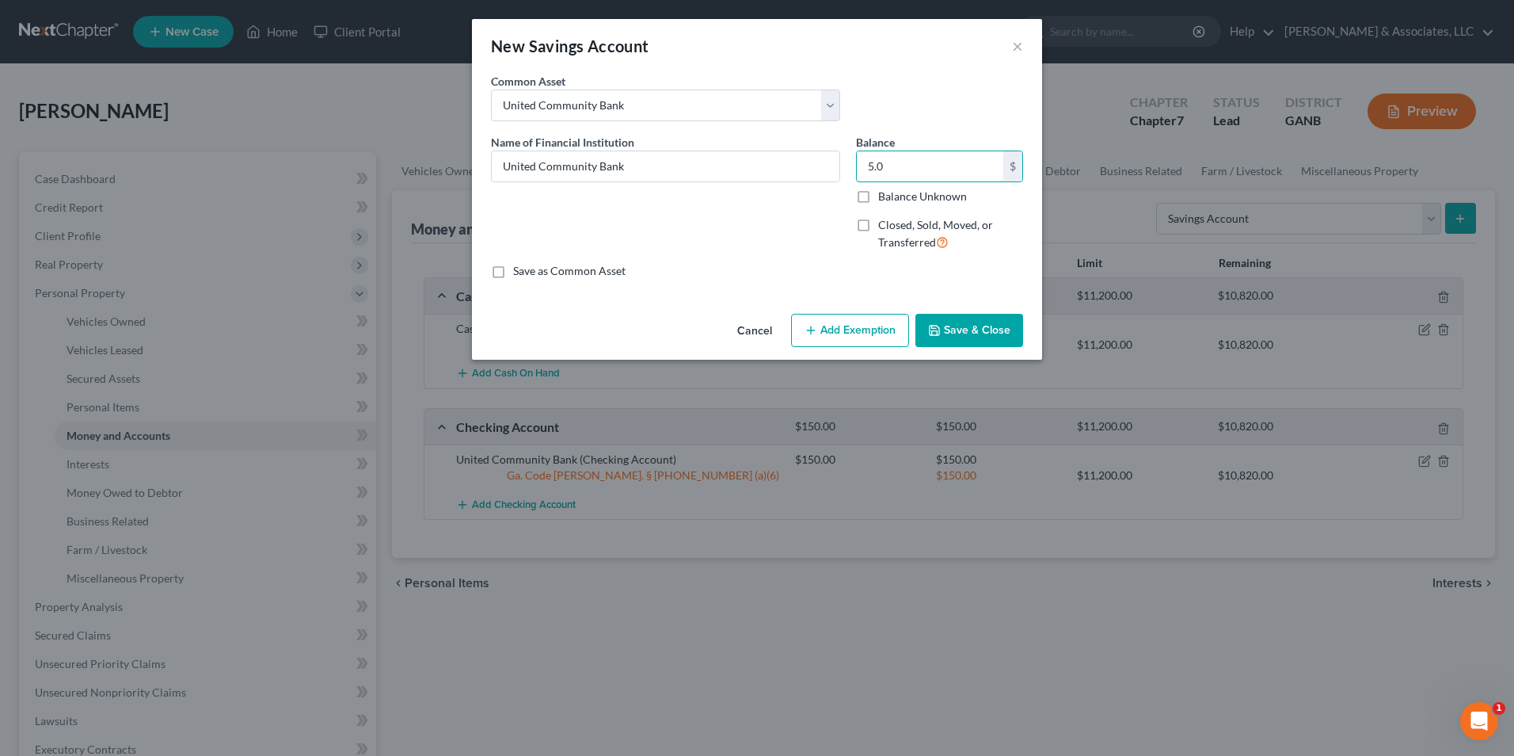
type input "5.0"
click at [879, 324] on button "Add Exemption" at bounding box center [850, 330] width 118 height 33
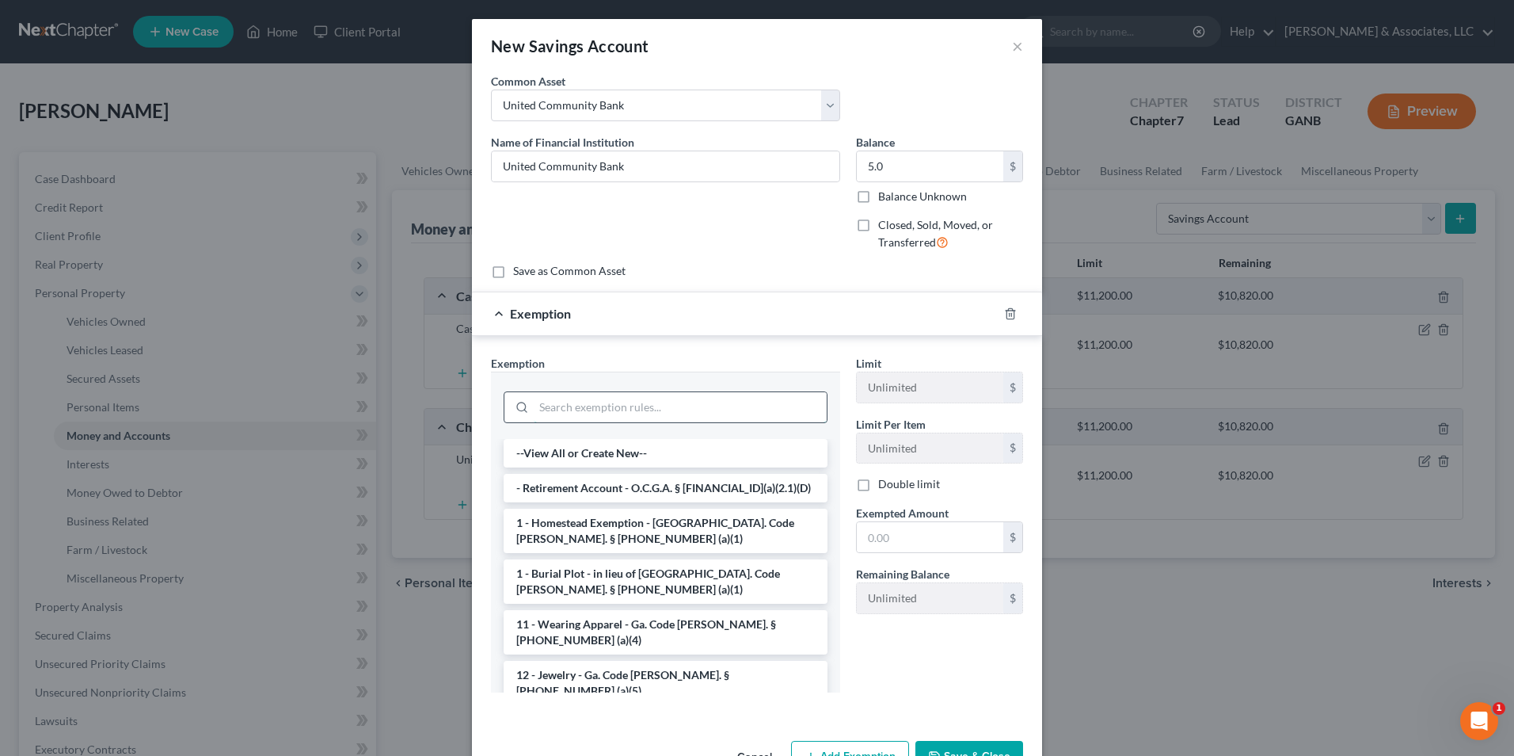
click at [683, 416] on input "search" at bounding box center [680, 407] width 293 height 30
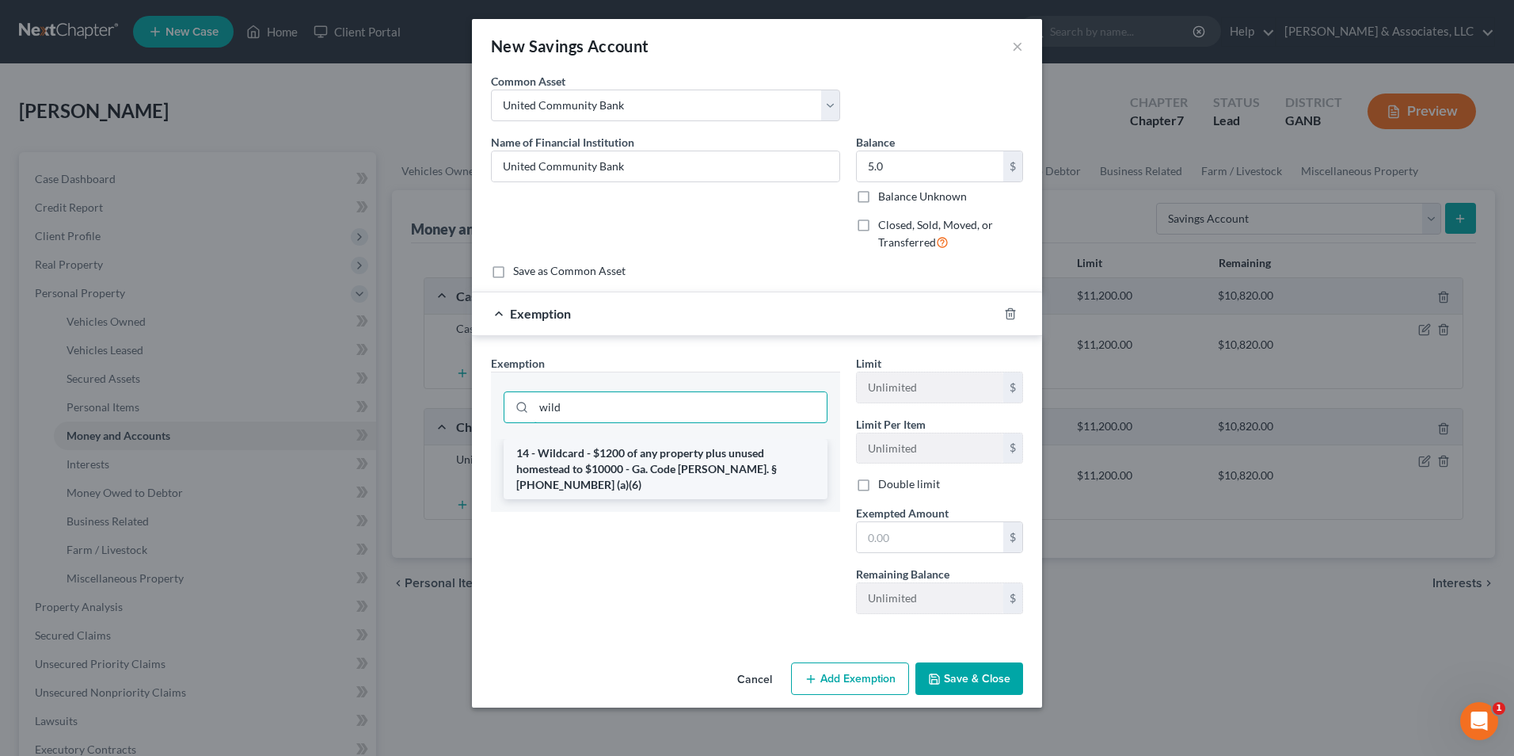
type input "wild"
click at [710, 465] on li "14 - Wildcard - $1200 of any property plus unused homestead to $10000 - Ga. Cod…" at bounding box center [666, 469] width 324 height 60
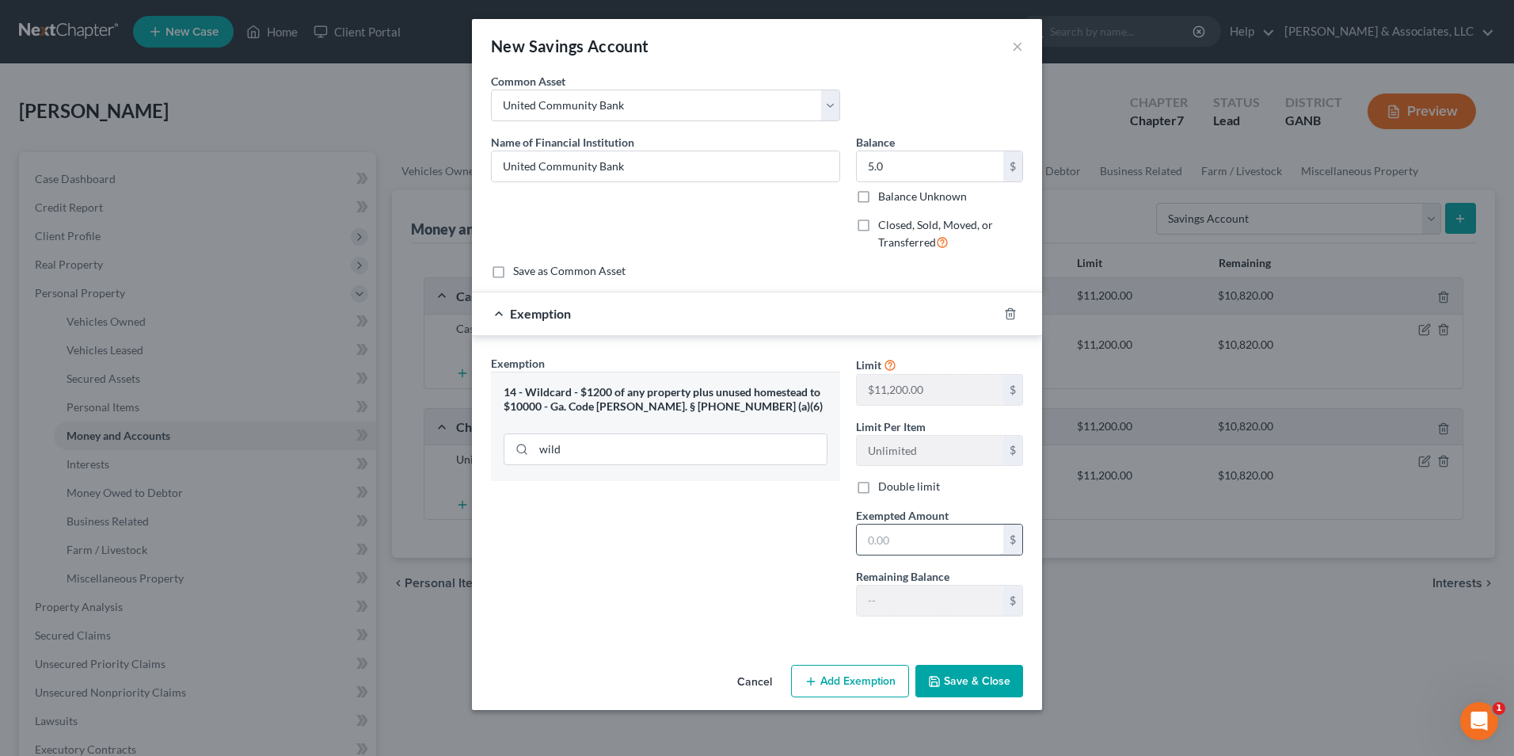
click at [916, 538] on input "text" at bounding box center [930, 539] width 147 height 30
type input "5.0"
click at [982, 687] on button "Save & Close" at bounding box center [970, 680] width 108 height 33
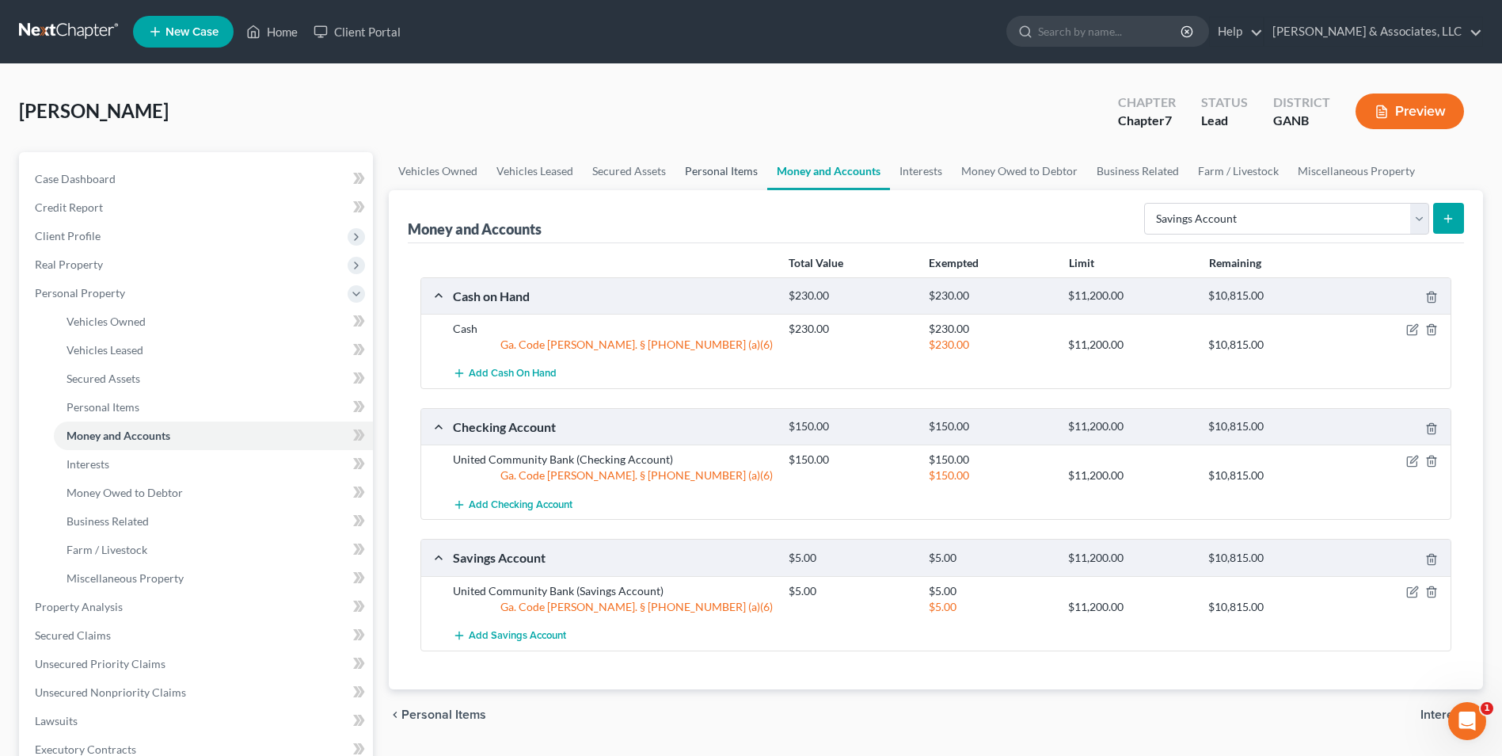
click at [719, 171] on link "Personal Items" at bounding box center [722, 171] width 92 height 38
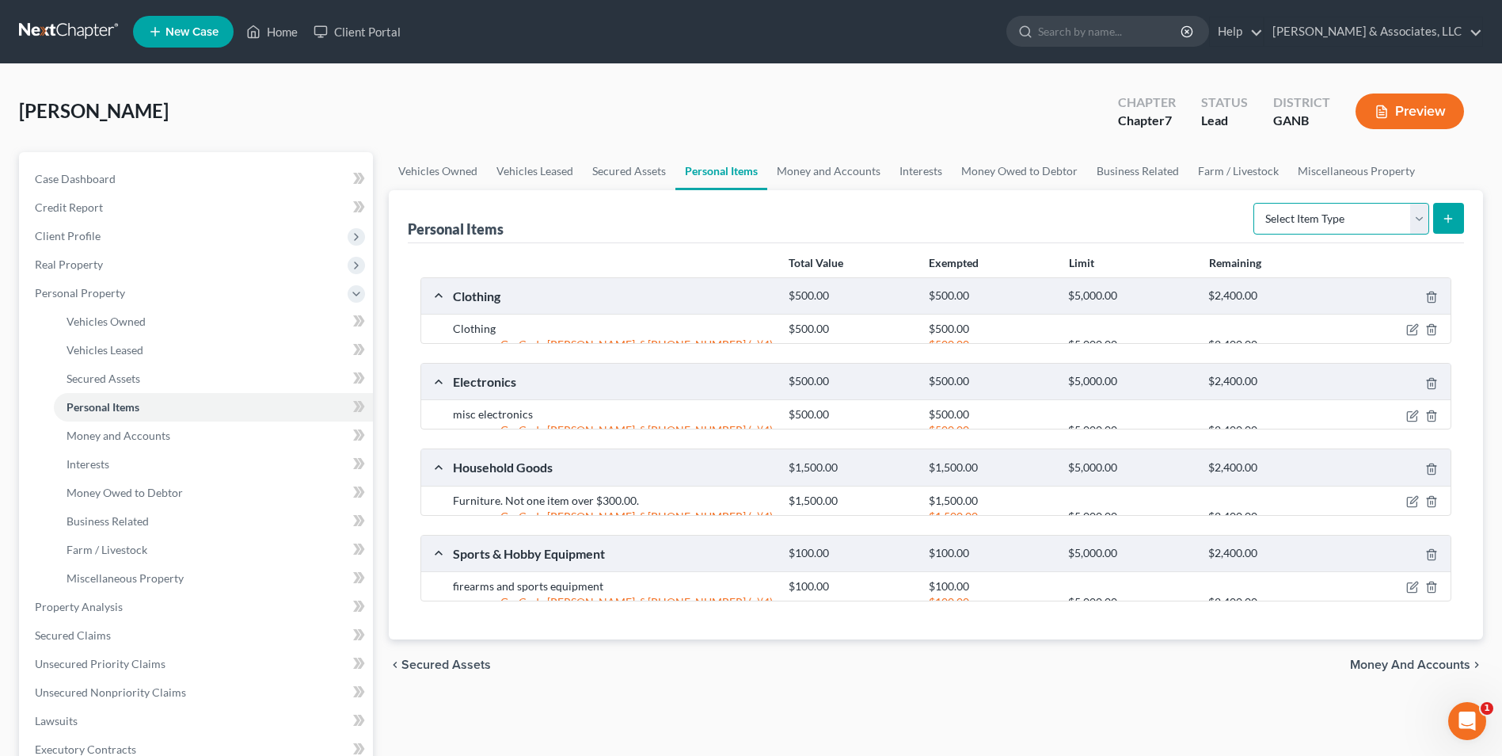
click at [1419, 218] on select "Select Item Type Clothing Collectibles Of Value Electronics Firearms Household …" at bounding box center [1342, 219] width 176 height 32
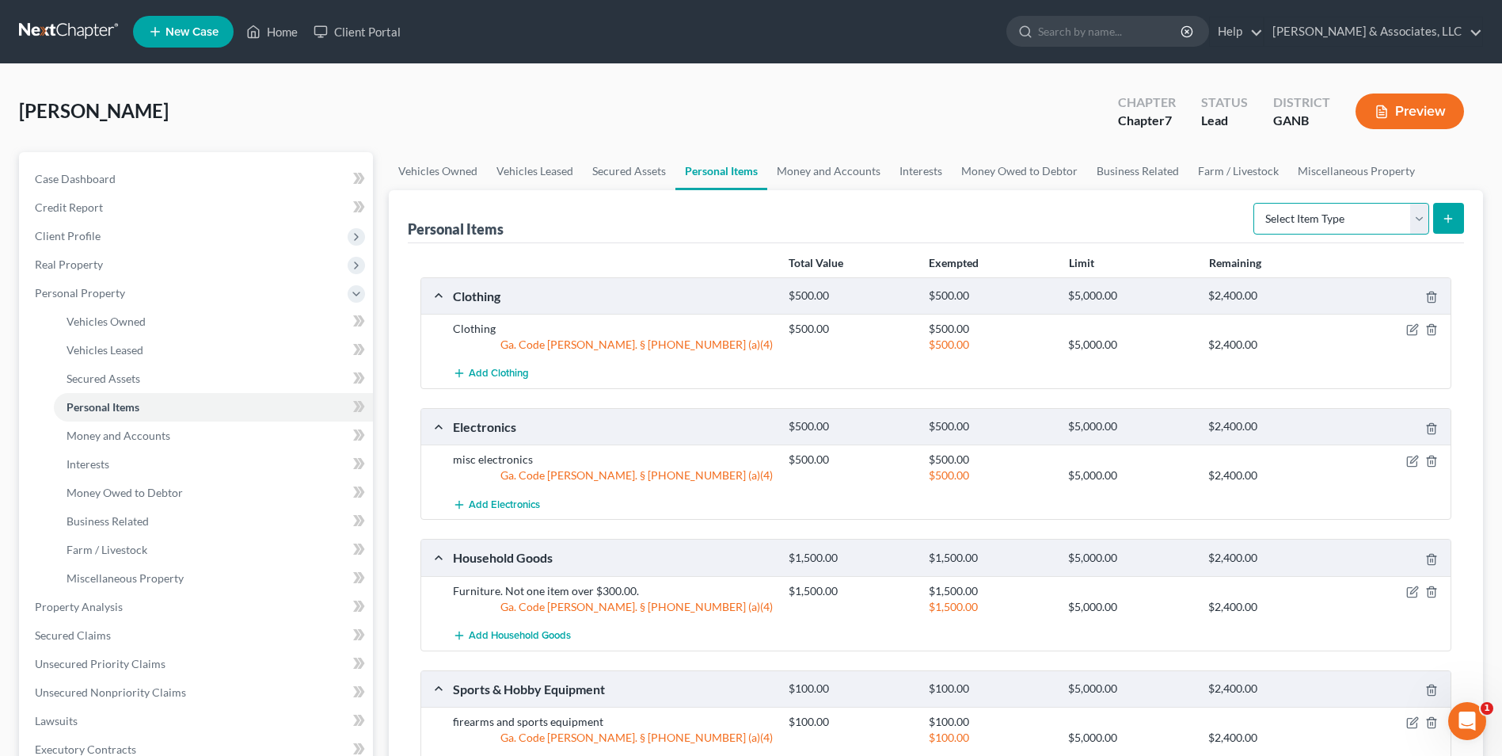
select select "pets"
click at [1255, 203] on select "Select Item Type Clothing Collectibles Of Value Electronics Firearms Household …" at bounding box center [1342, 219] width 176 height 32
click at [1460, 218] on button "submit" at bounding box center [1449, 218] width 31 height 31
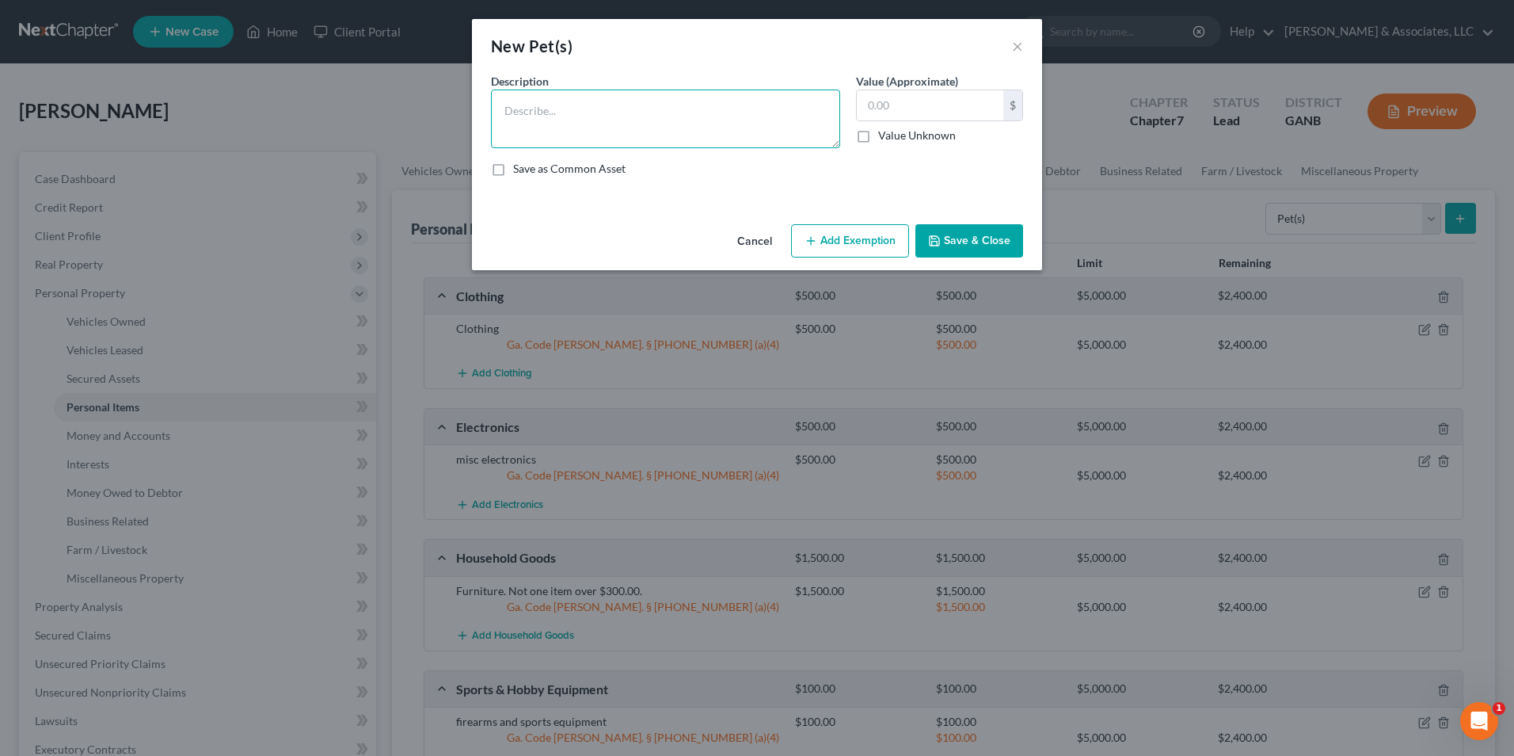
click at [653, 112] on textarea at bounding box center [665, 118] width 349 height 59
type textarea "2 dogs. 1 cat. Sentimental value only."
click at [964, 236] on button "Save & Close" at bounding box center [970, 240] width 108 height 33
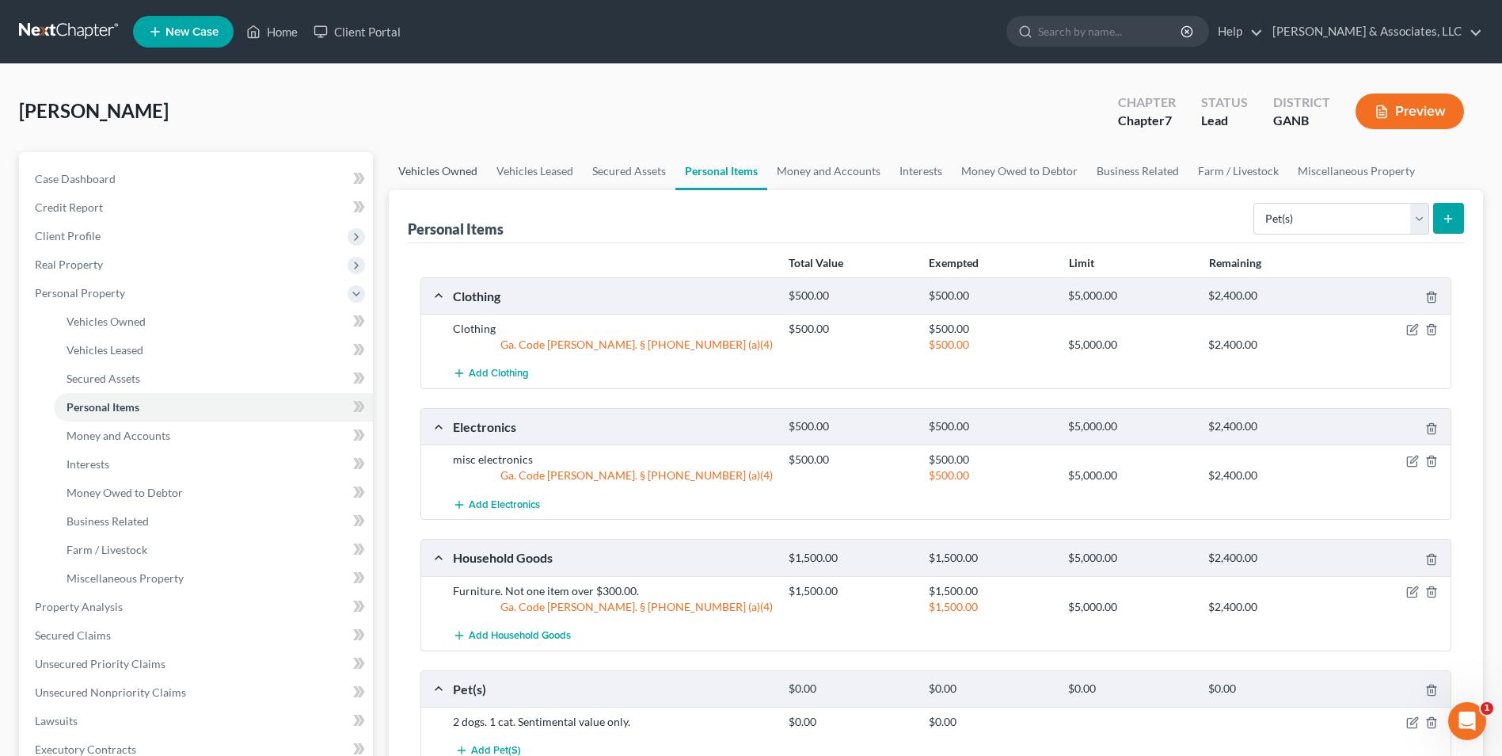
click at [419, 164] on link "Vehicles Owned" at bounding box center [438, 171] width 98 height 38
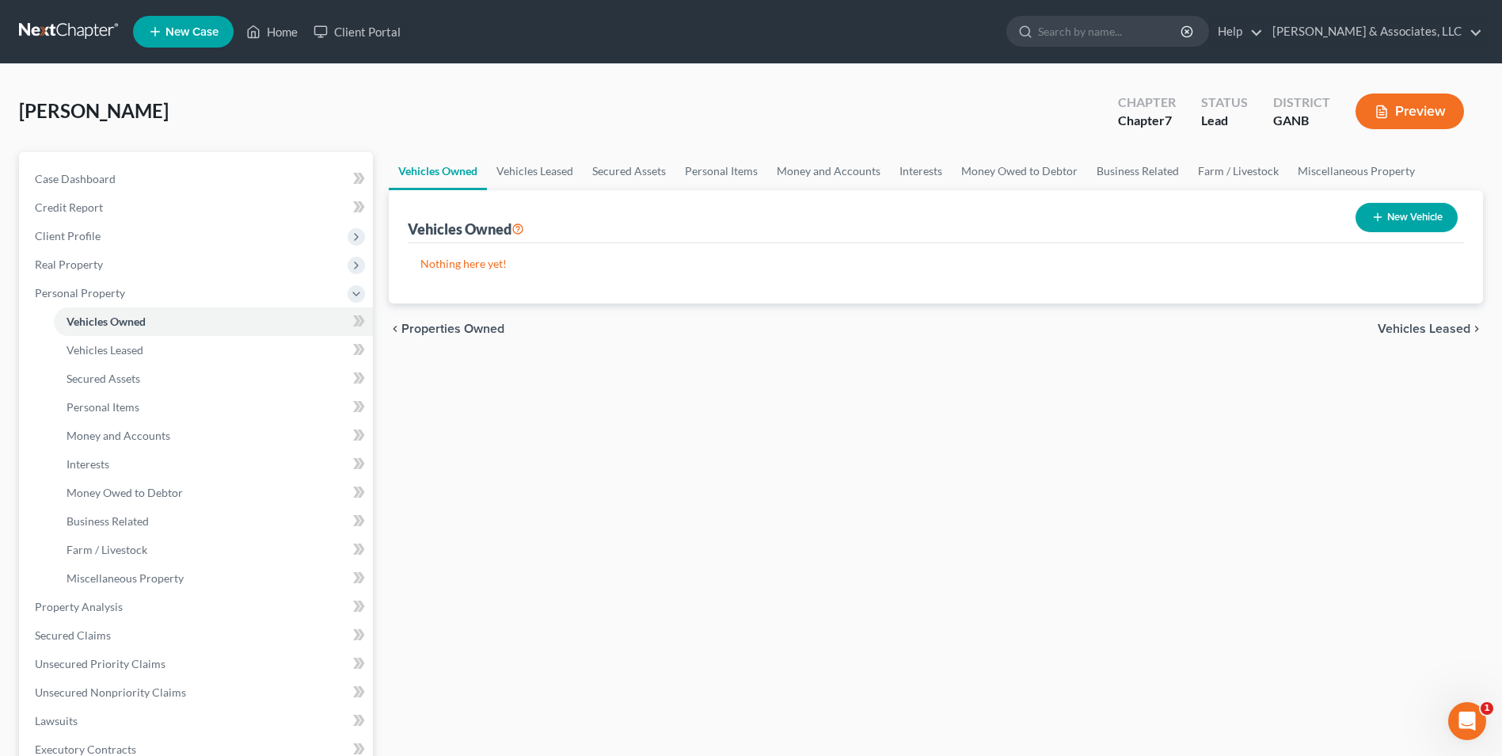
click at [1403, 213] on button "New Vehicle" at bounding box center [1407, 217] width 102 height 29
select select "0"
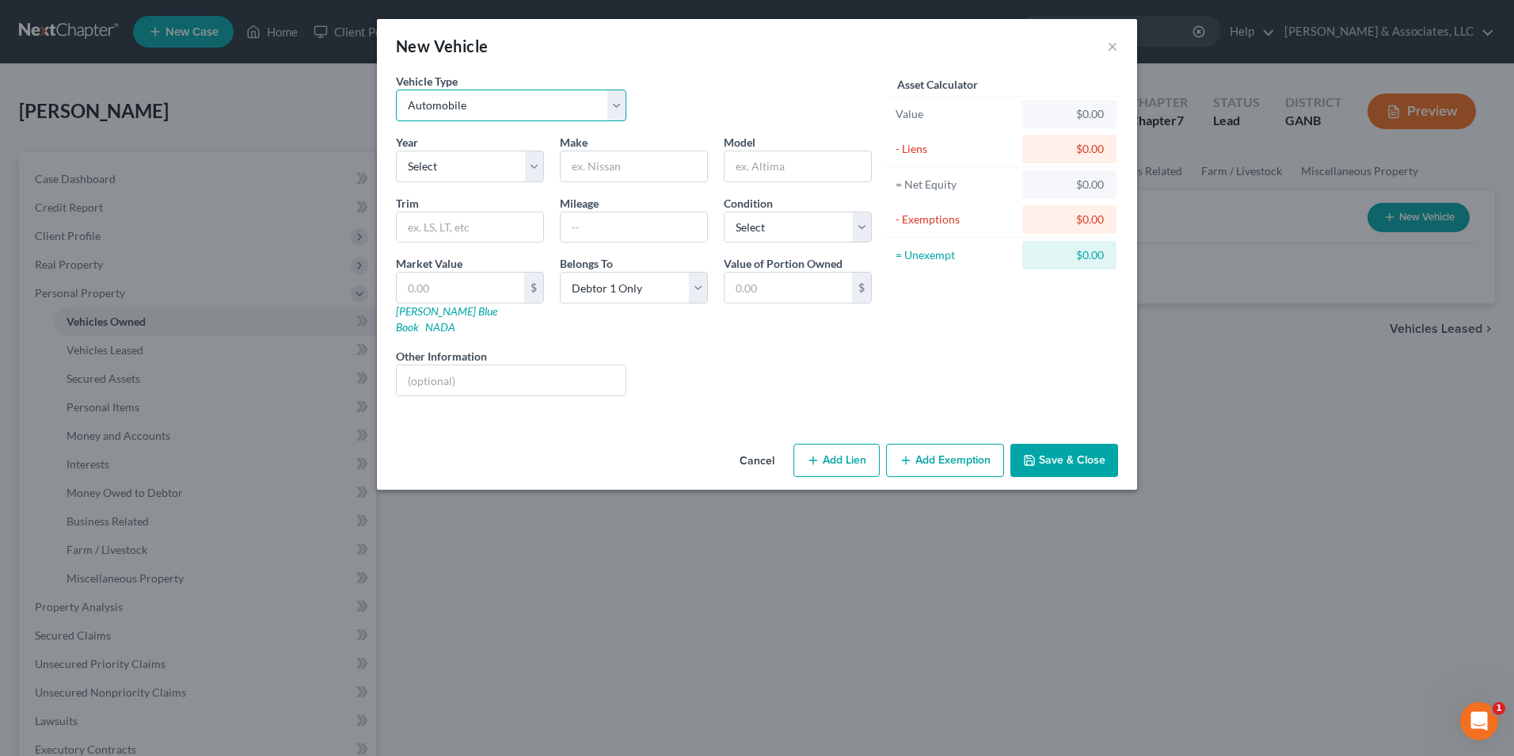
click at [614, 107] on select "Select Automobile Truck Trailer Watercraft Aircraft Motor Home Atv Other Vehicle" at bounding box center [511, 105] width 230 height 32
click at [396, 89] on select "Select Automobile Truck Trailer Watercraft Aircraft Motor Home Atv Other Vehicle" at bounding box center [511, 105] width 230 height 32
click at [533, 167] on select "Select 2026 2025 2024 2023 2022 2021 2020 2019 2018 2017 2016 2015 2014 2013 20…" at bounding box center [470, 166] width 148 height 32
select select "8"
click at [396, 150] on select "Select 2026 2025 2024 2023 2022 2021 2020 2019 2018 2017 2016 2015 2014 2013 20…" at bounding box center [470, 166] width 148 height 32
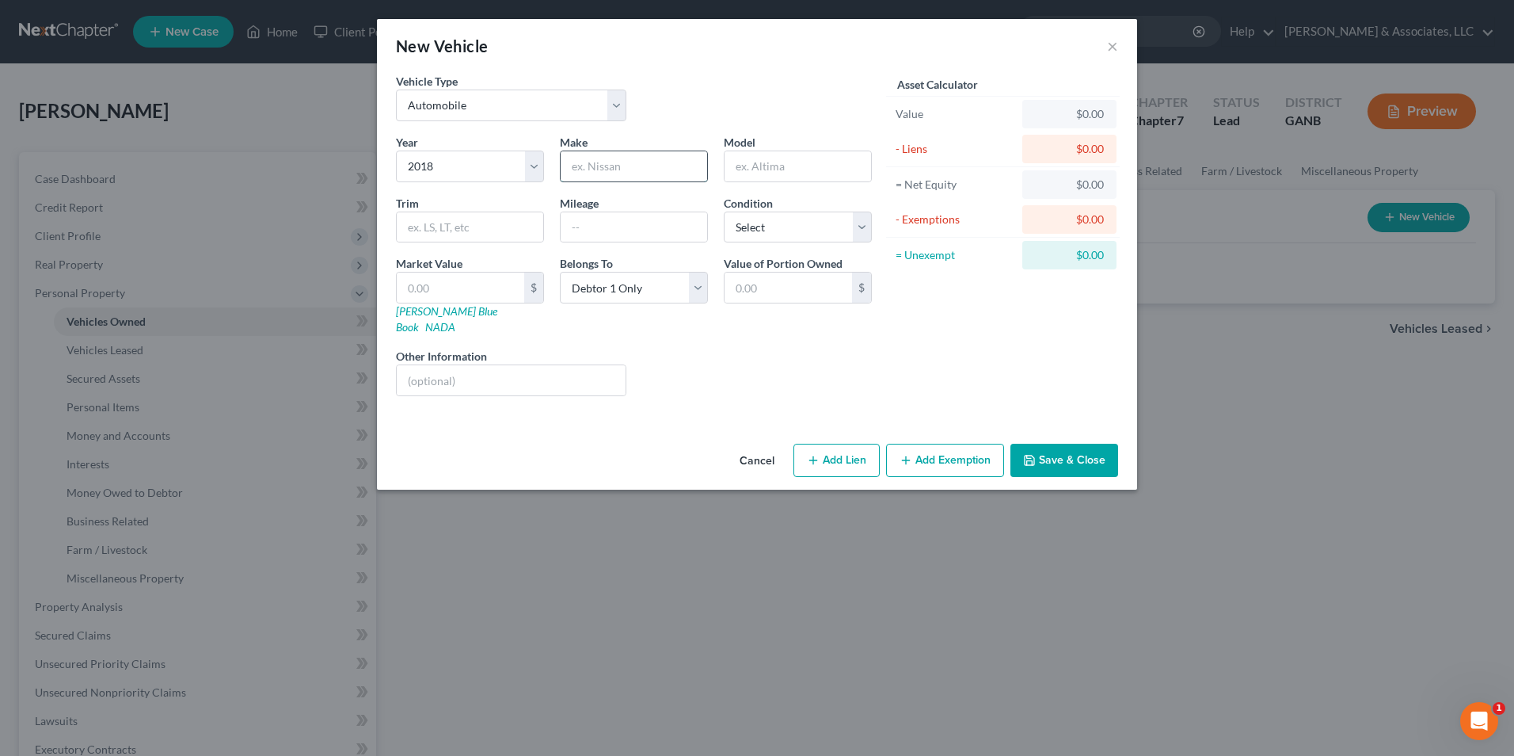
click at [658, 169] on input "text" at bounding box center [634, 166] width 147 height 30
type input "Dodge"
type input "Grand Caravan"
click at [483, 288] on input "text" at bounding box center [461, 287] width 128 height 30
type input "1"
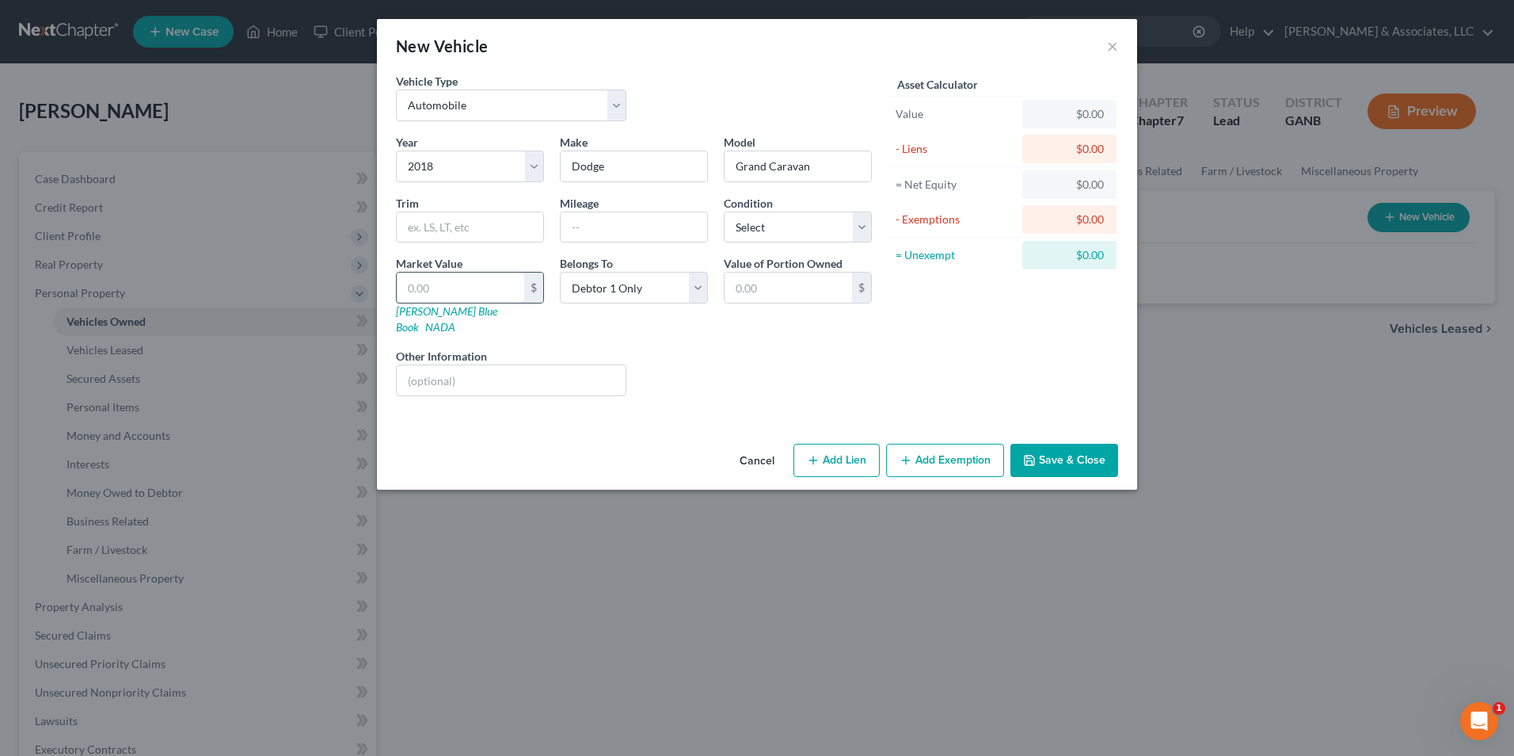
type input "1.00"
type input "15"
type input "15.00"
type input "153"
type input "153.00"
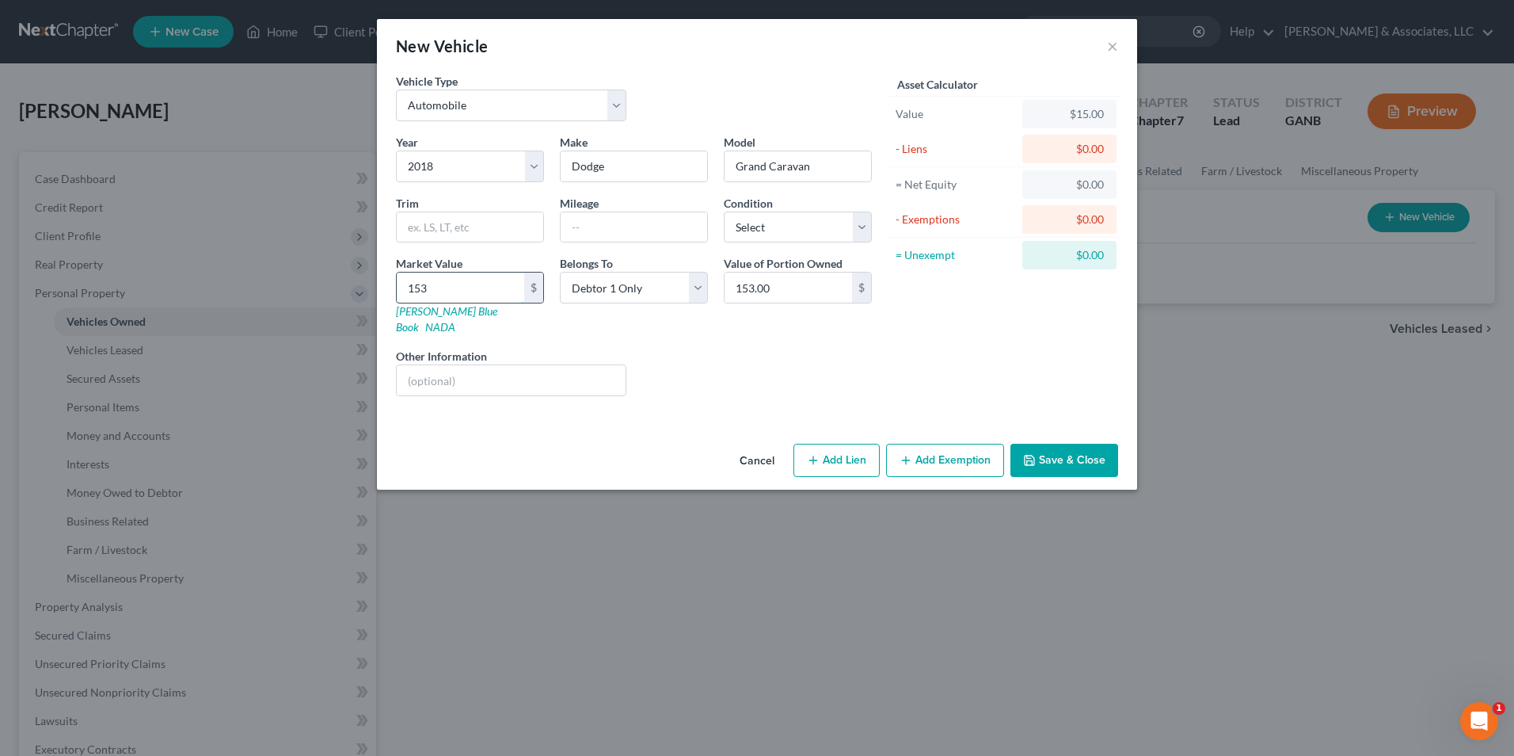
type input "1532"
type input "1,532.00"
type input "1,5325"
type input "15,325.00"
type input "15,32"
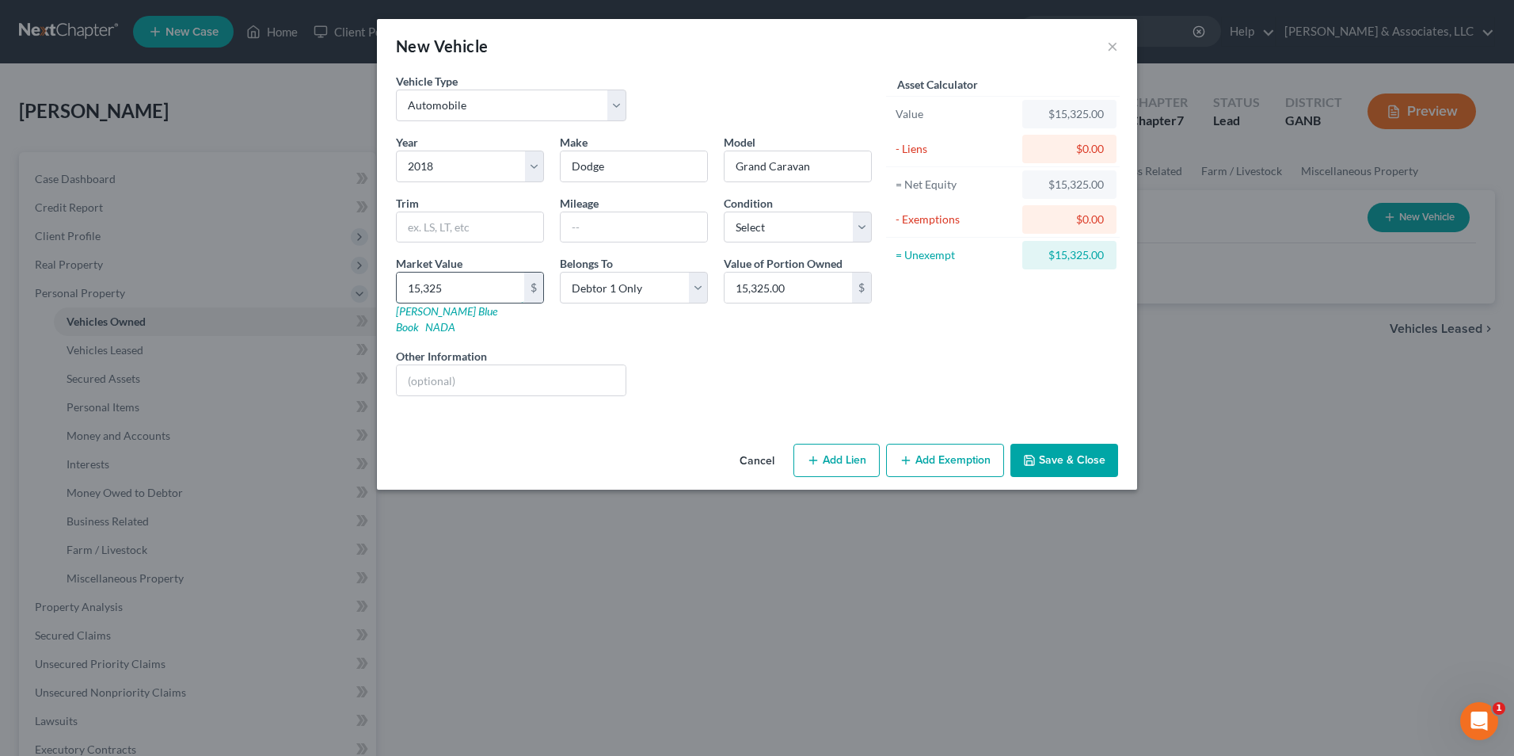
type input "1,532.00"
type input "1,53"
type input "153.00"
type input "15"
type input "15.00"
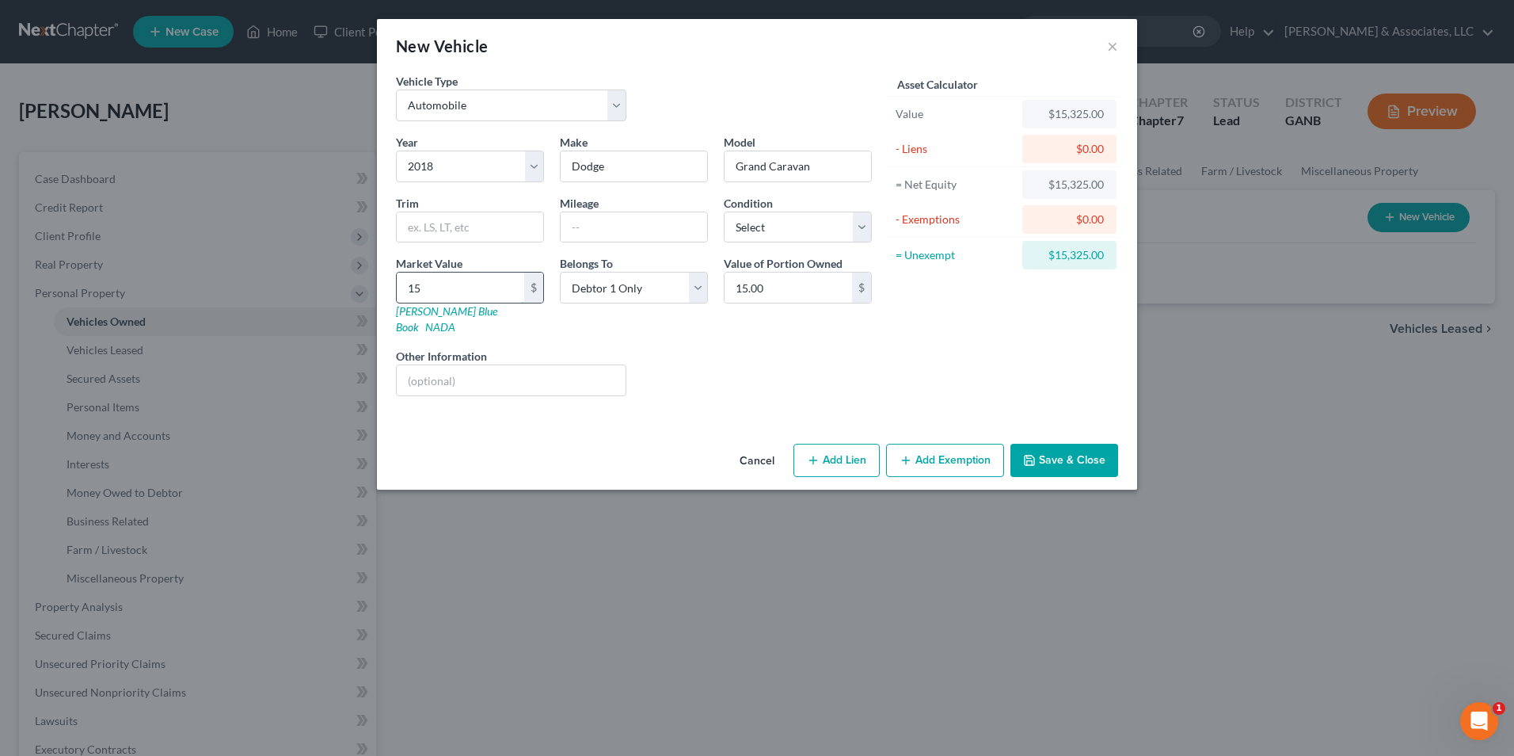
type input "1"
type input "1.00"
click at [484, 288] on input "text" at bounding box center [461, 287] width 128 height 30
type input "1"
type input "1.00"
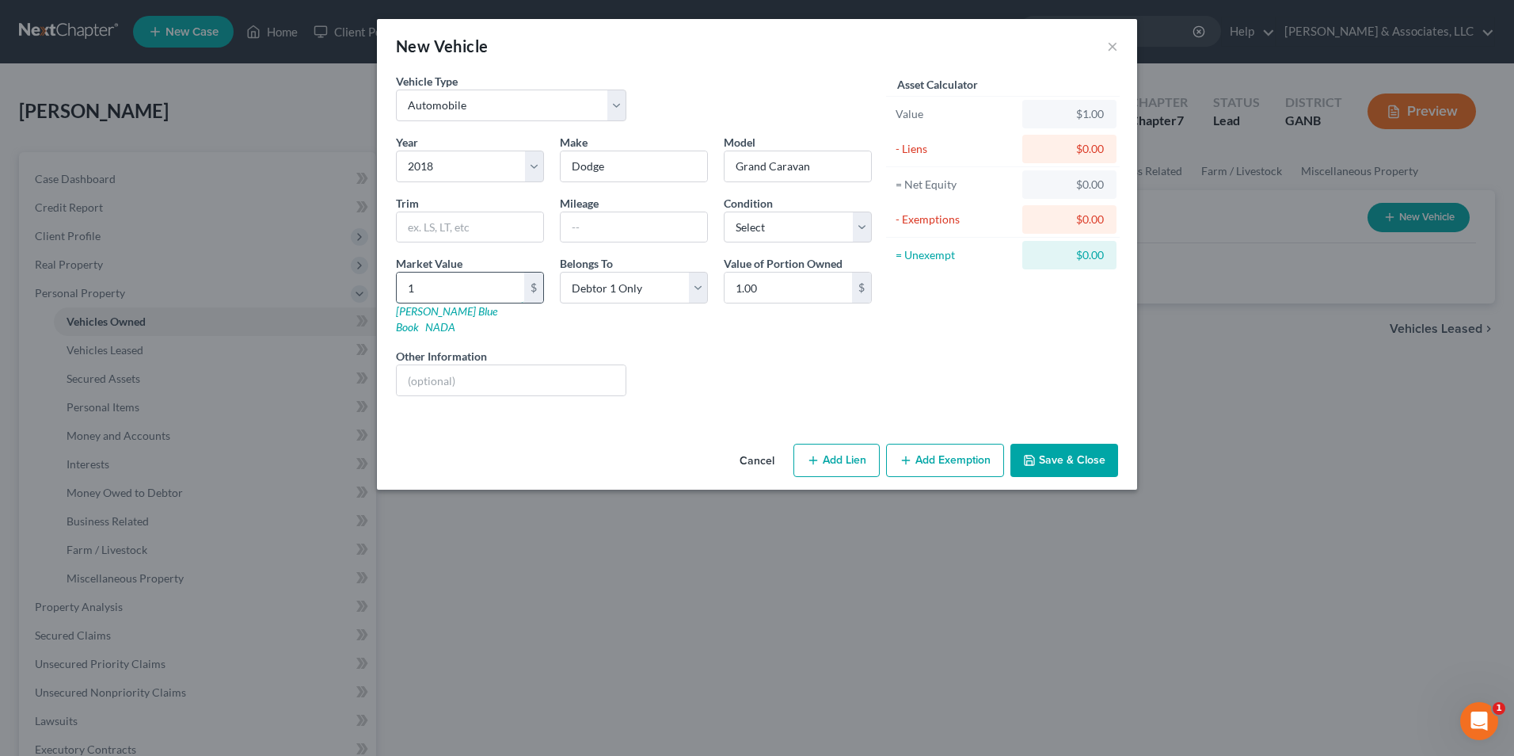
type input "13"
type input "13.00"
type input "132"
type input "132.00"
type input "1320"
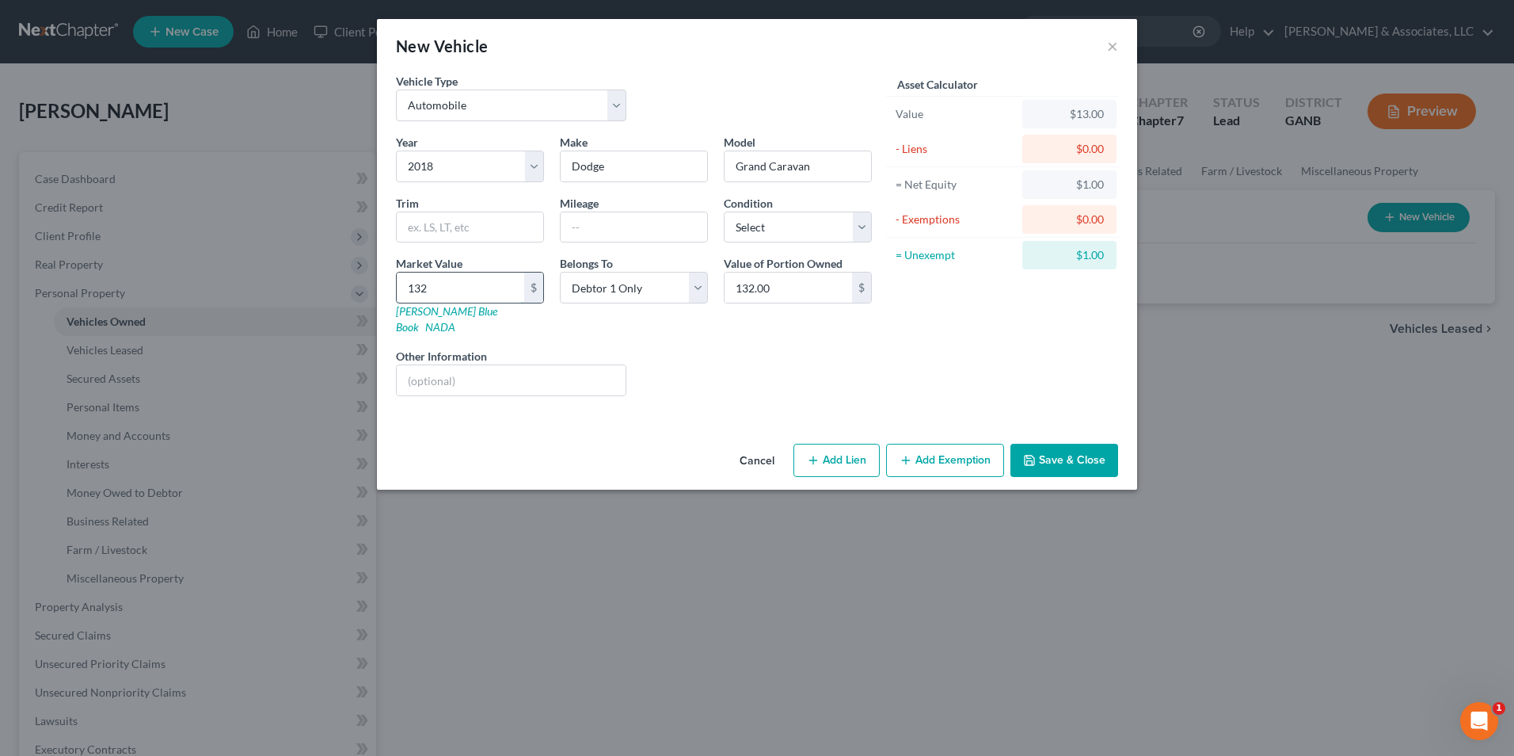
type input "1,320.00"
type input "1,3200"
type input "13,200.00"
type input "13,2000"
type input "132,000.00"
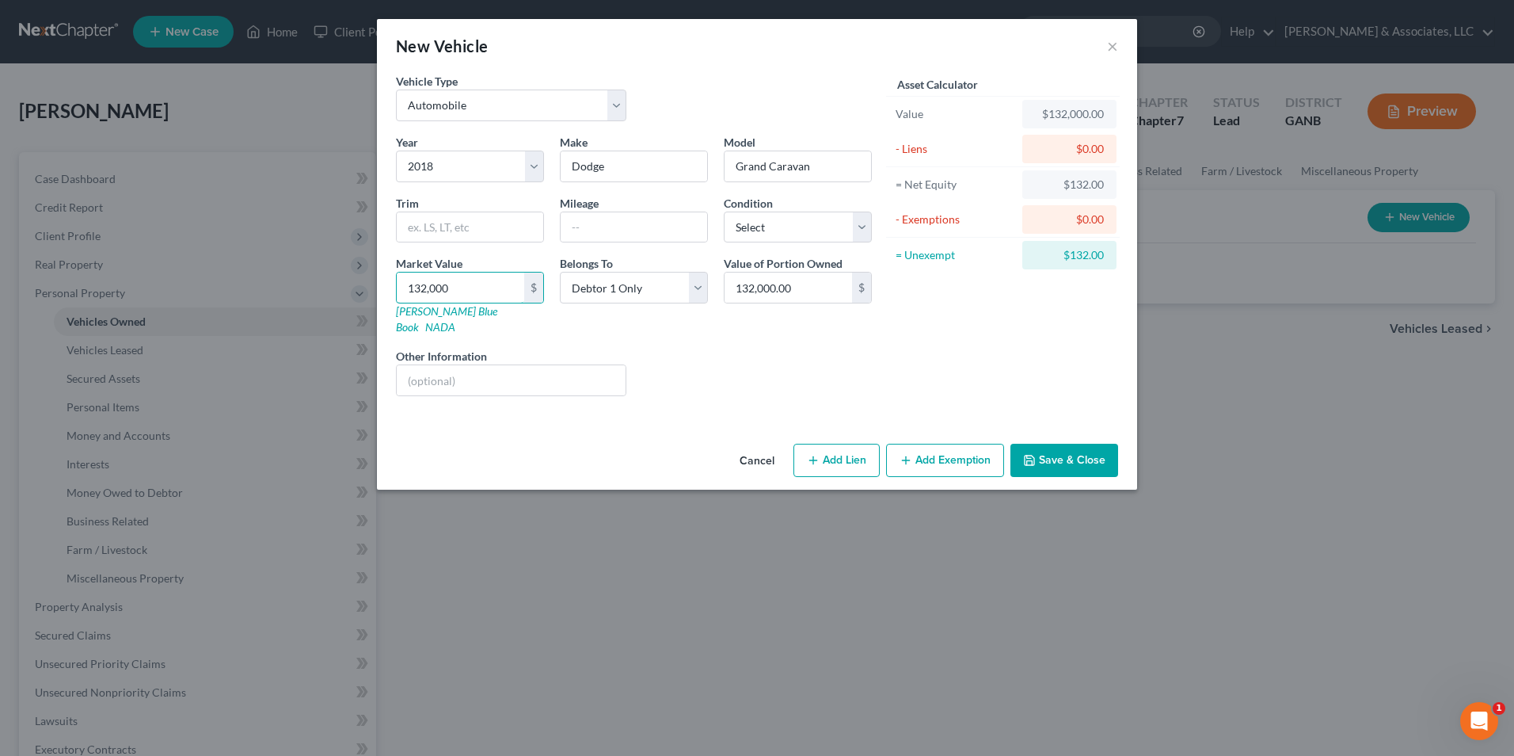
type input "132,000"
click at [851, 446] on button "Add Lien" at bounding box center [837, 460] width 86 height 33
select select "0"
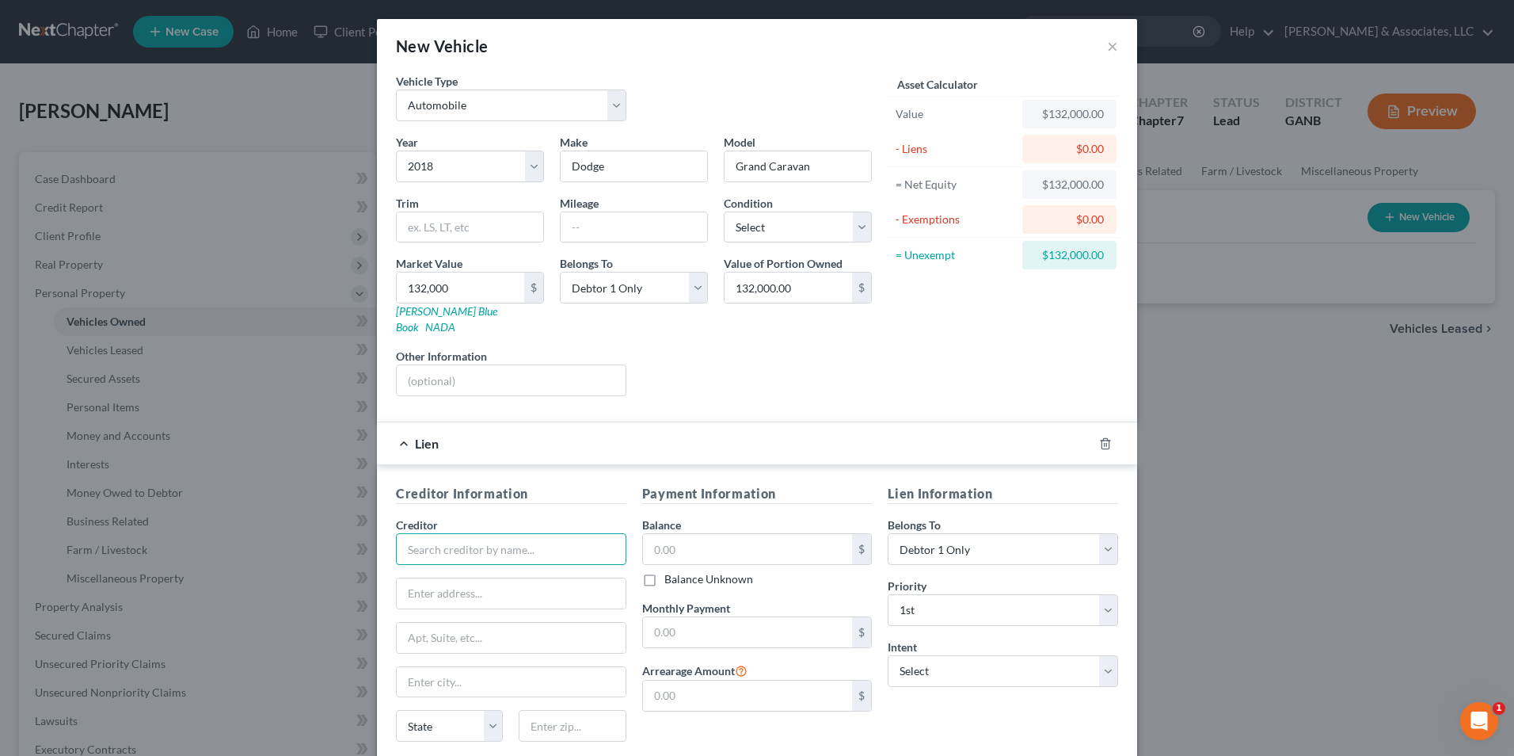
click at [440, 535] on input "text" at bounding box center [511, 549] width 230 height 32
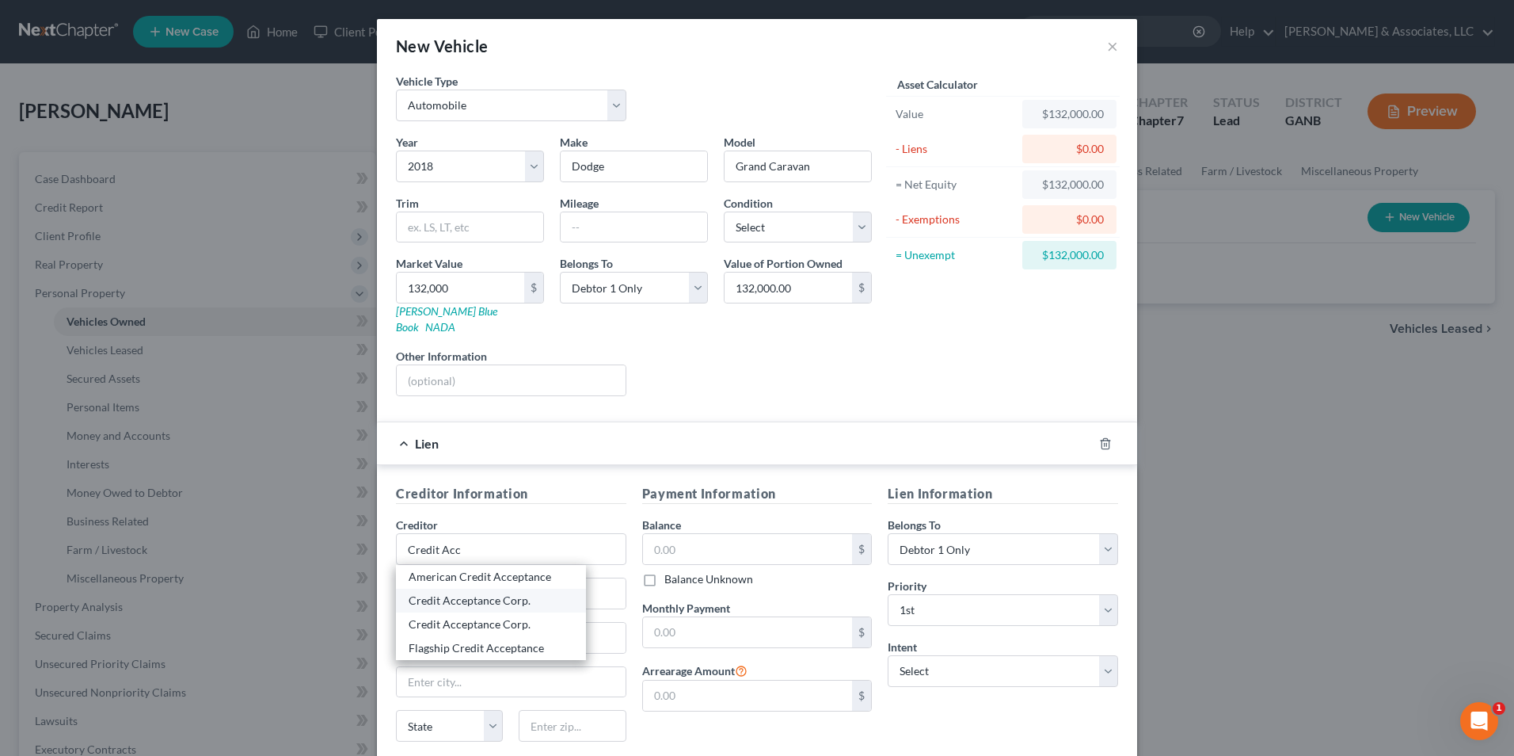
click at [504, 592] on div "Credit Acceptance Corp." at bounding box center [491, 600] width 165 height 16
type input "Credit Acceptance Corp."
type input "25505 West 12 Mile Rd"
type input "Southfield"
select select "23"
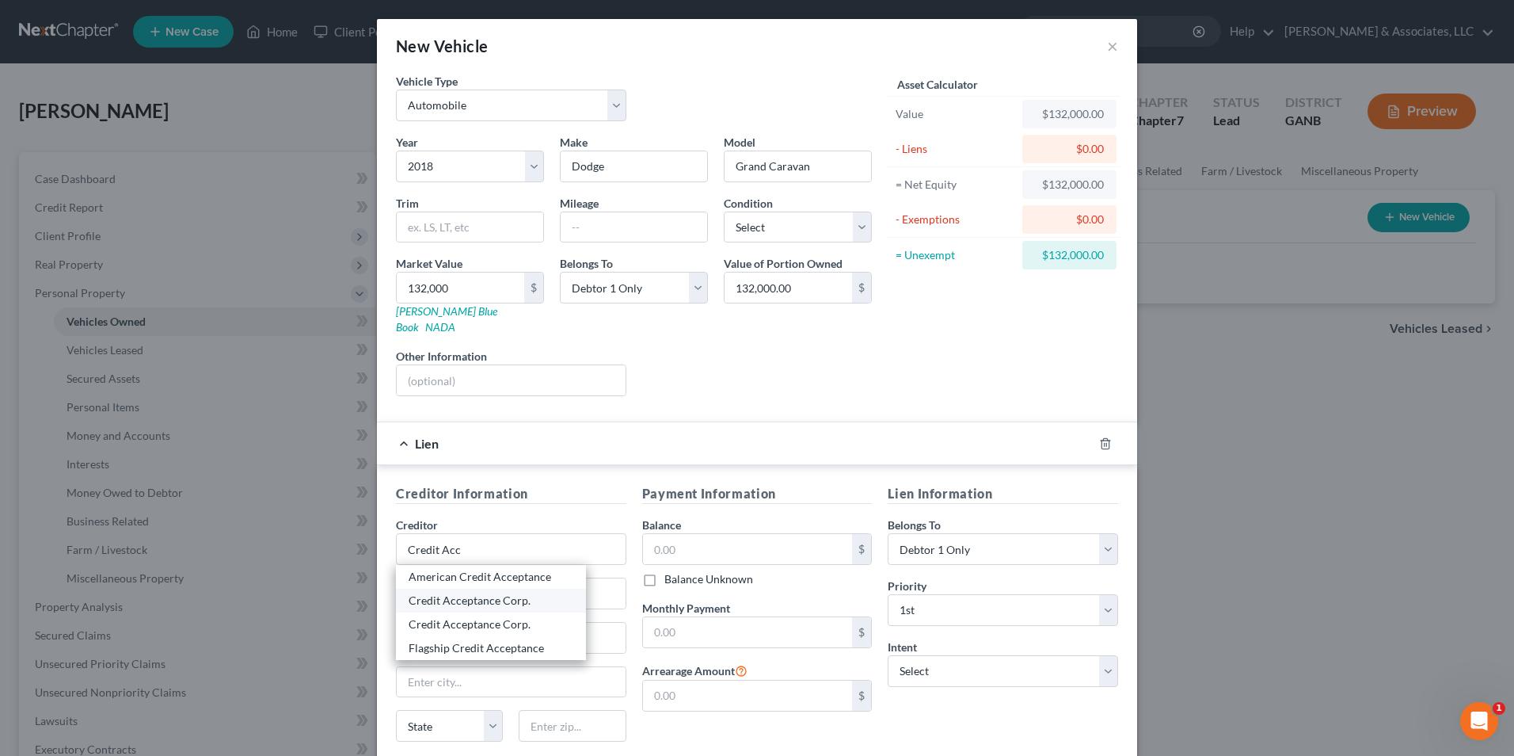
type input "48034"
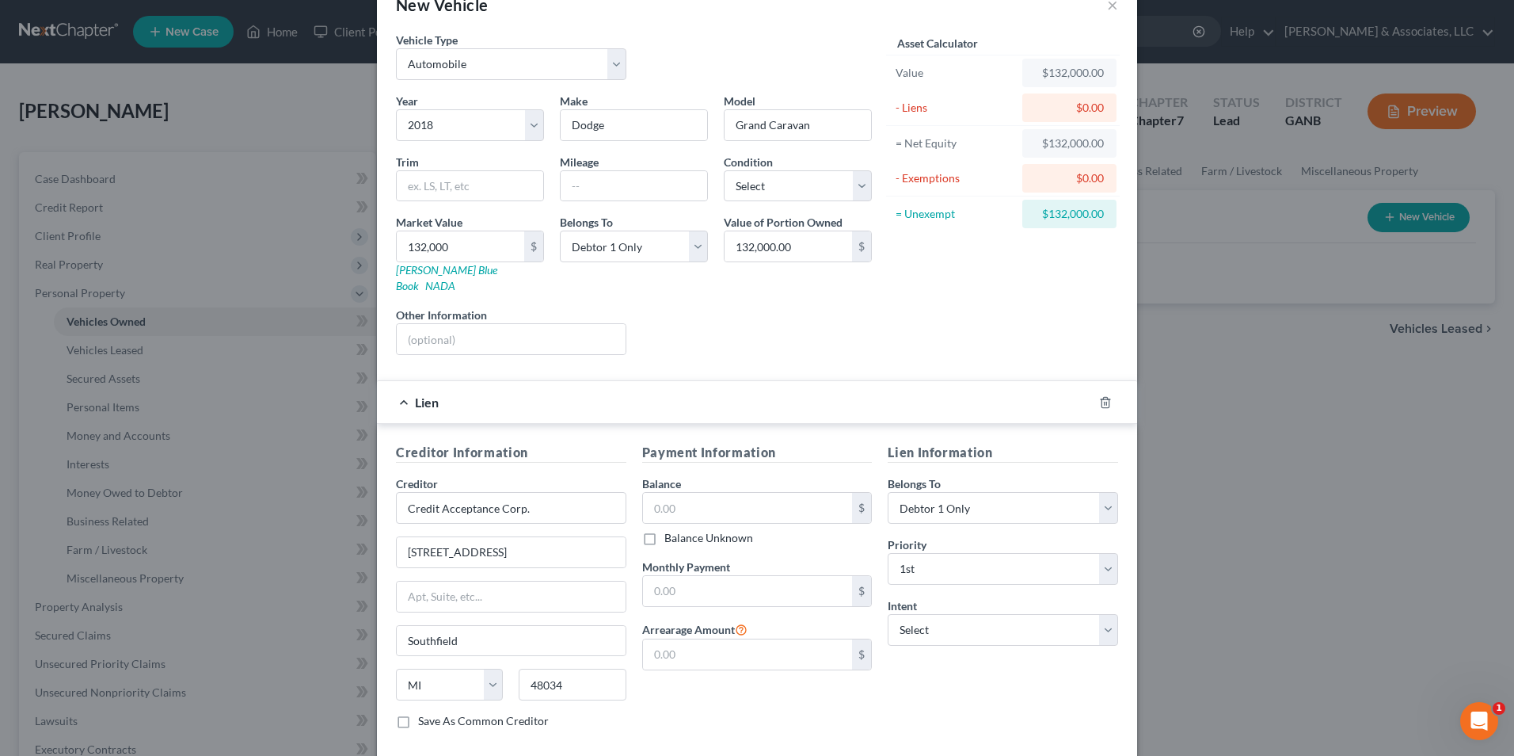
scroll to position [79, 0]
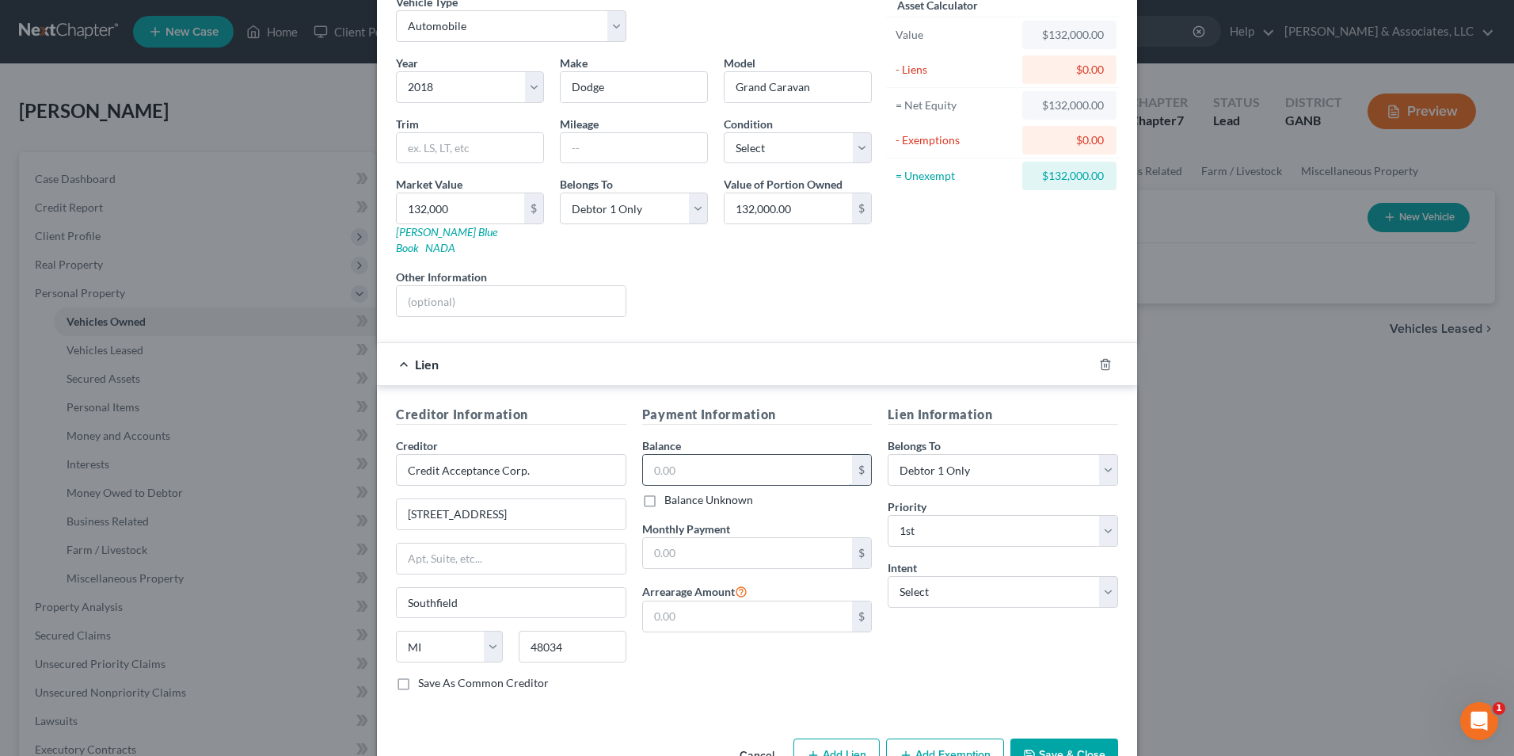
click at [761, 455] on input "text" at bounding box center [748, 470] width 210 height 30
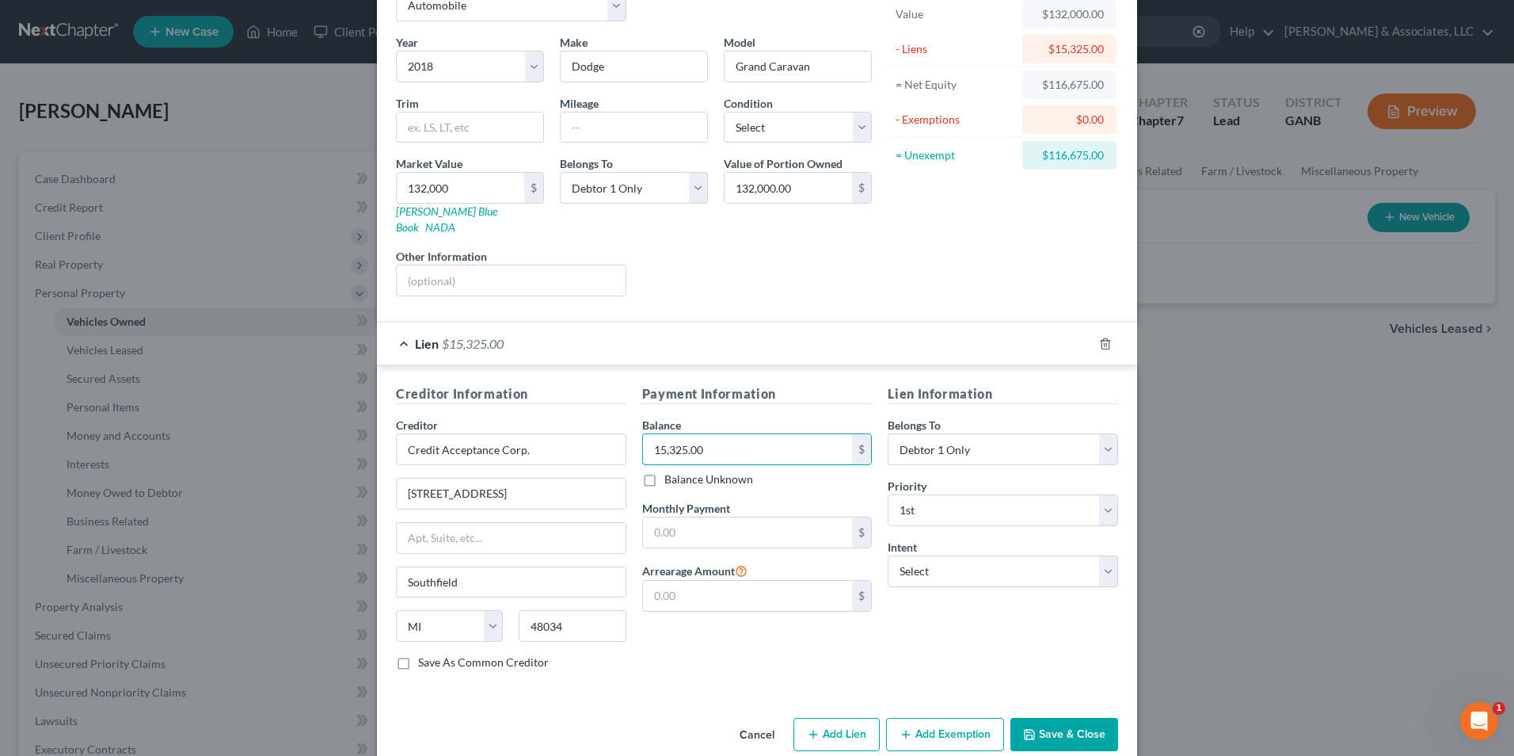
scroll to position [111, 0]
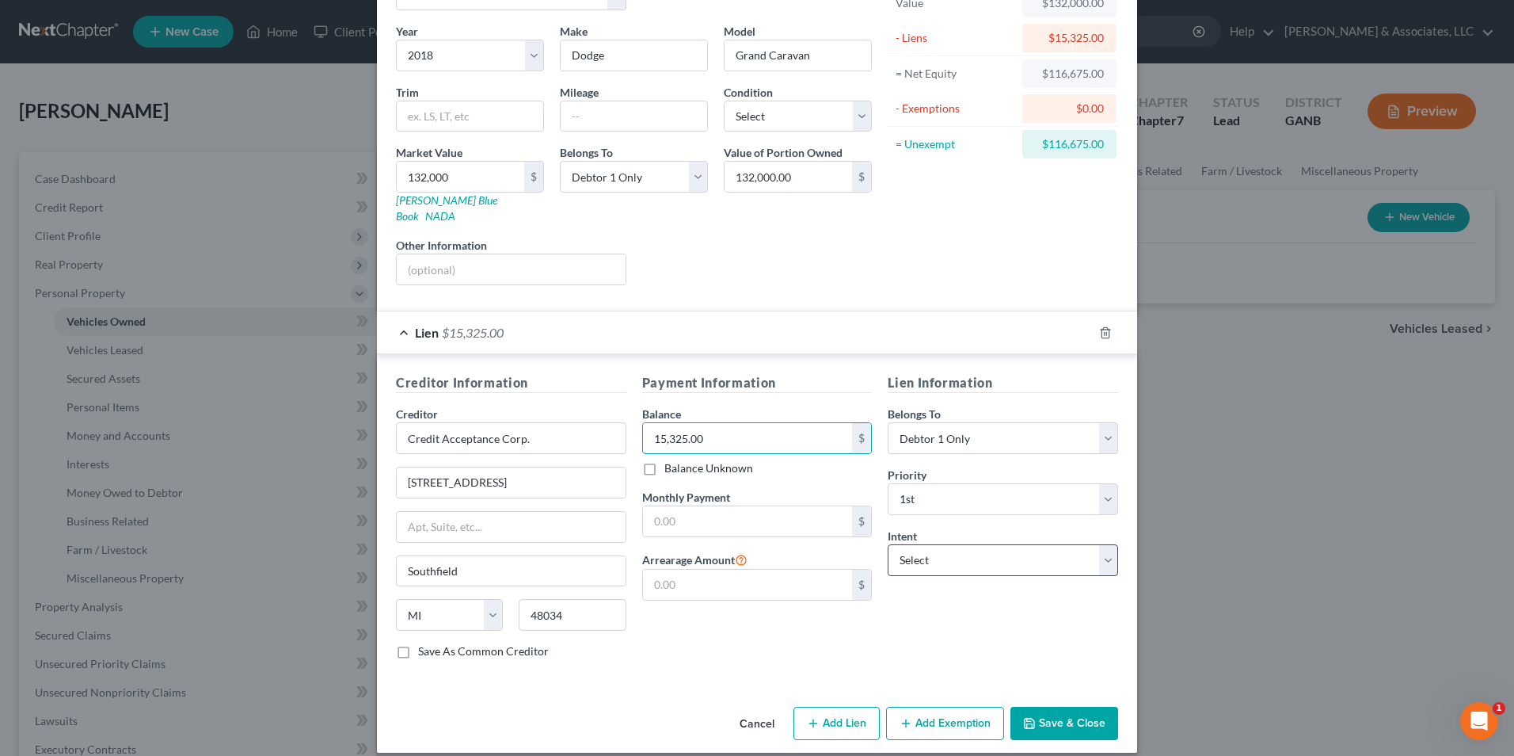
type input "15,325.00"
click at [1096, 545] on select "Select Surrender Redeem Reaffirm Avoid Other" at bounding box center [1003, 560] width 230 height 32
select select "2"
click at [888, 544] on select "Select Surrender Redeem Reaffirm Avoid Other" at bounding box center [1003, 560] width 230 height 32
click at [1088, 710] on button "Save & Close" at bounding box center [1065, 722] width 108 height 33
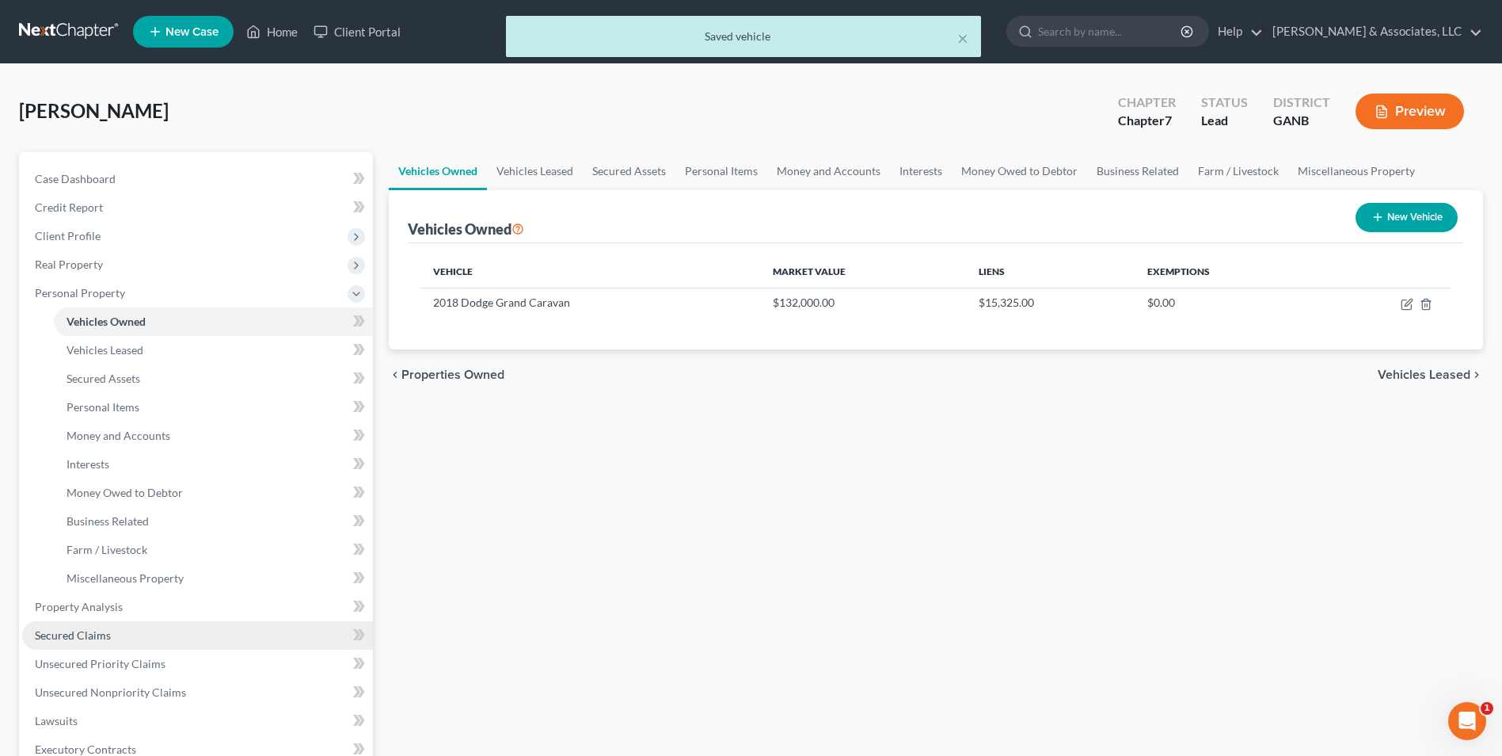
click at [111, 634] on link "Secured Claims" at bounding box center [197, 635] width 351 height 29
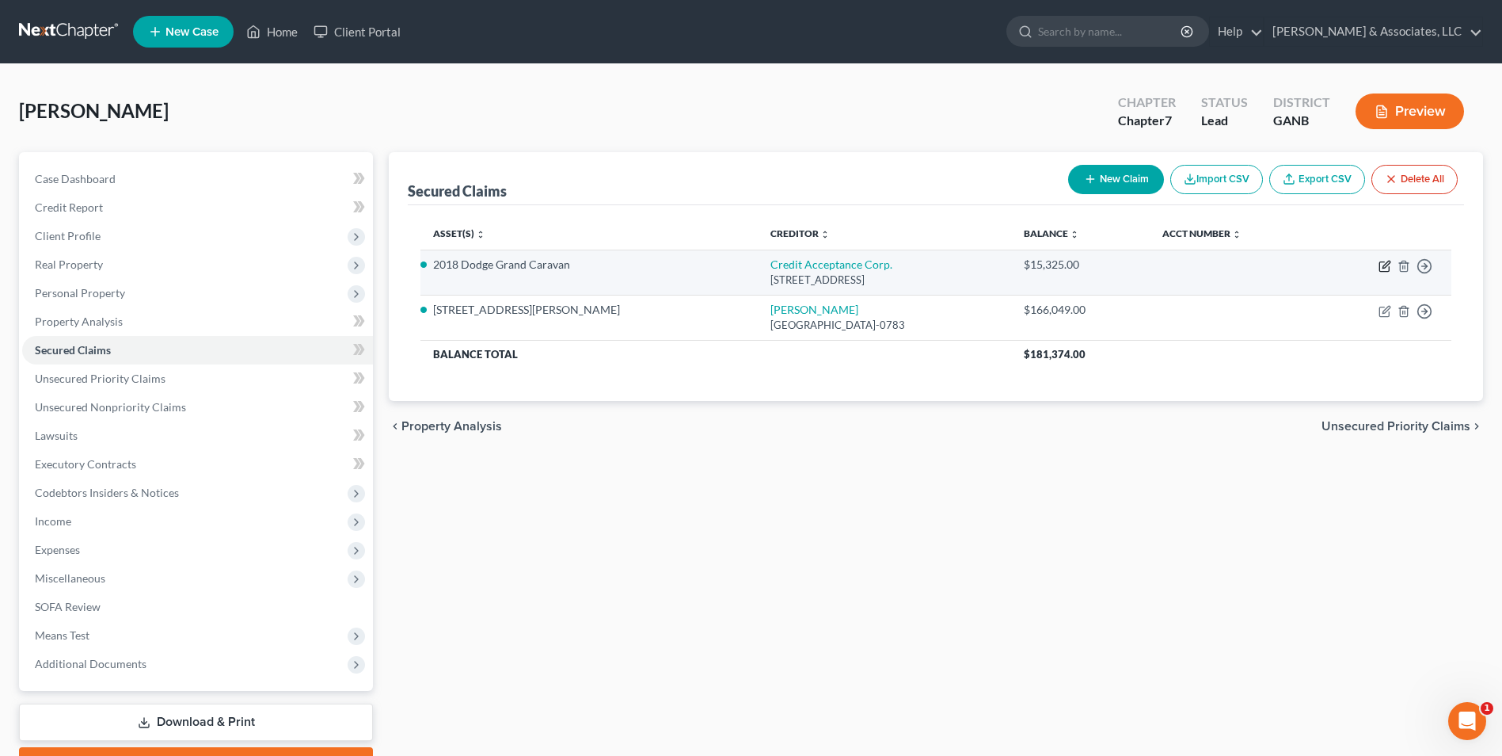
click at [1387, 265] on icon "button" at bounding box center [1386, 264] width 7 height 7
select select "23"
select select "8"
select select "2"
select select "0"
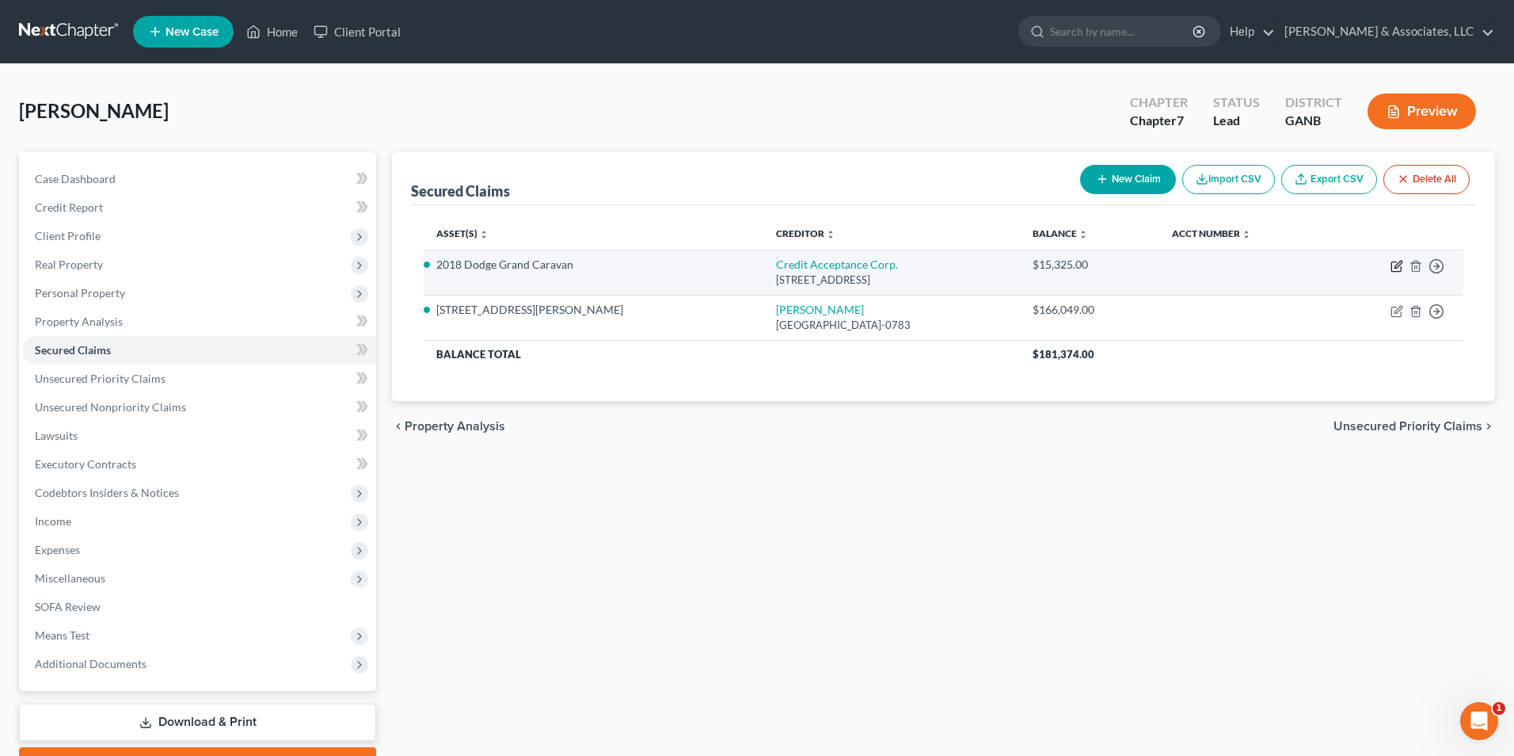
select select "0"
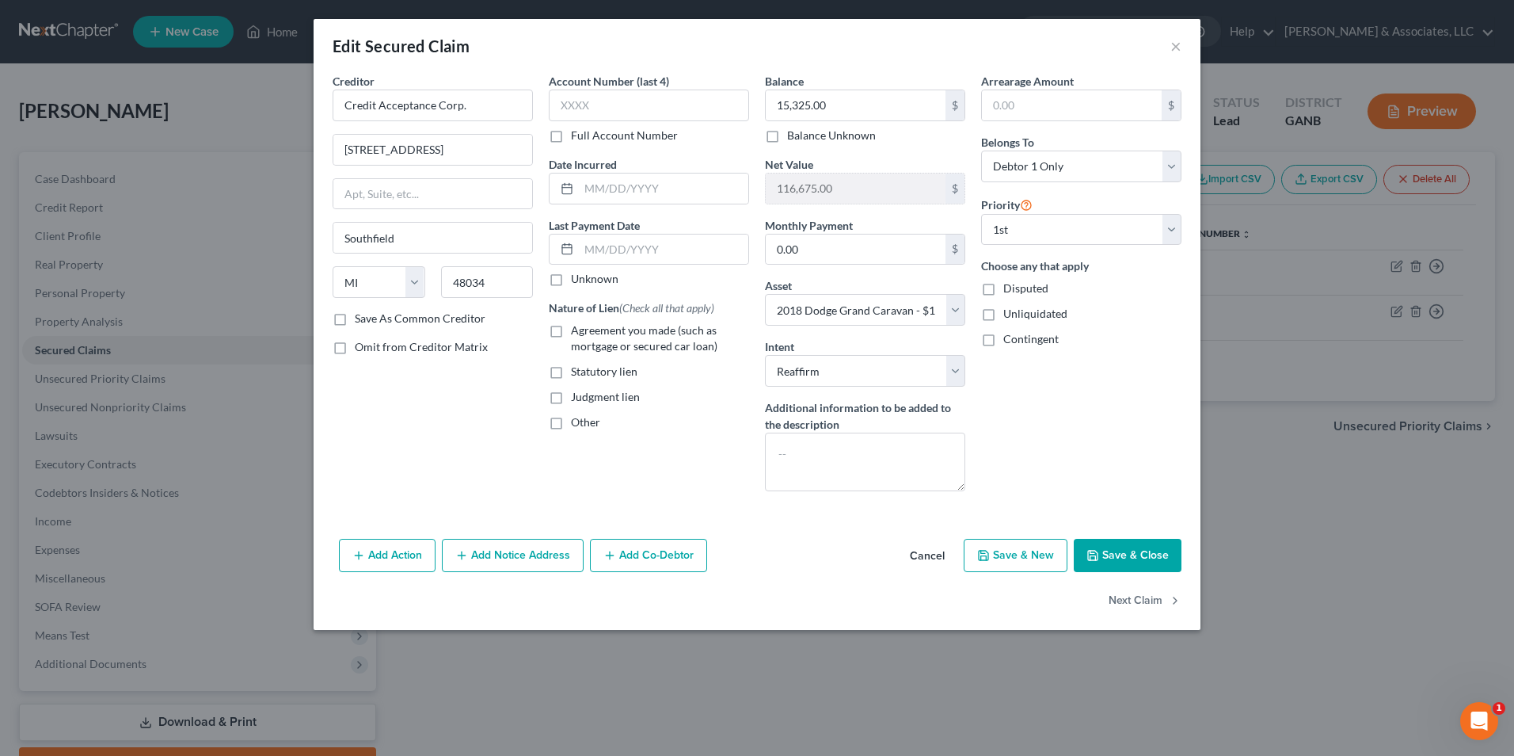
click at [571, 331] on label "Agreement you made (such as mortgage or secured car loan)" at bounding box center [660, 338] width 178 height 32
click at [577, 331] on input "Agreement you made (such as mortgage or secured car loan)" at bounding box center [582, 327] width 10 height 10
checkbox input "true"
click at [629, 193] on input "text" at bounding box center [663, 188] width 169 height 30
type input "07/2024"
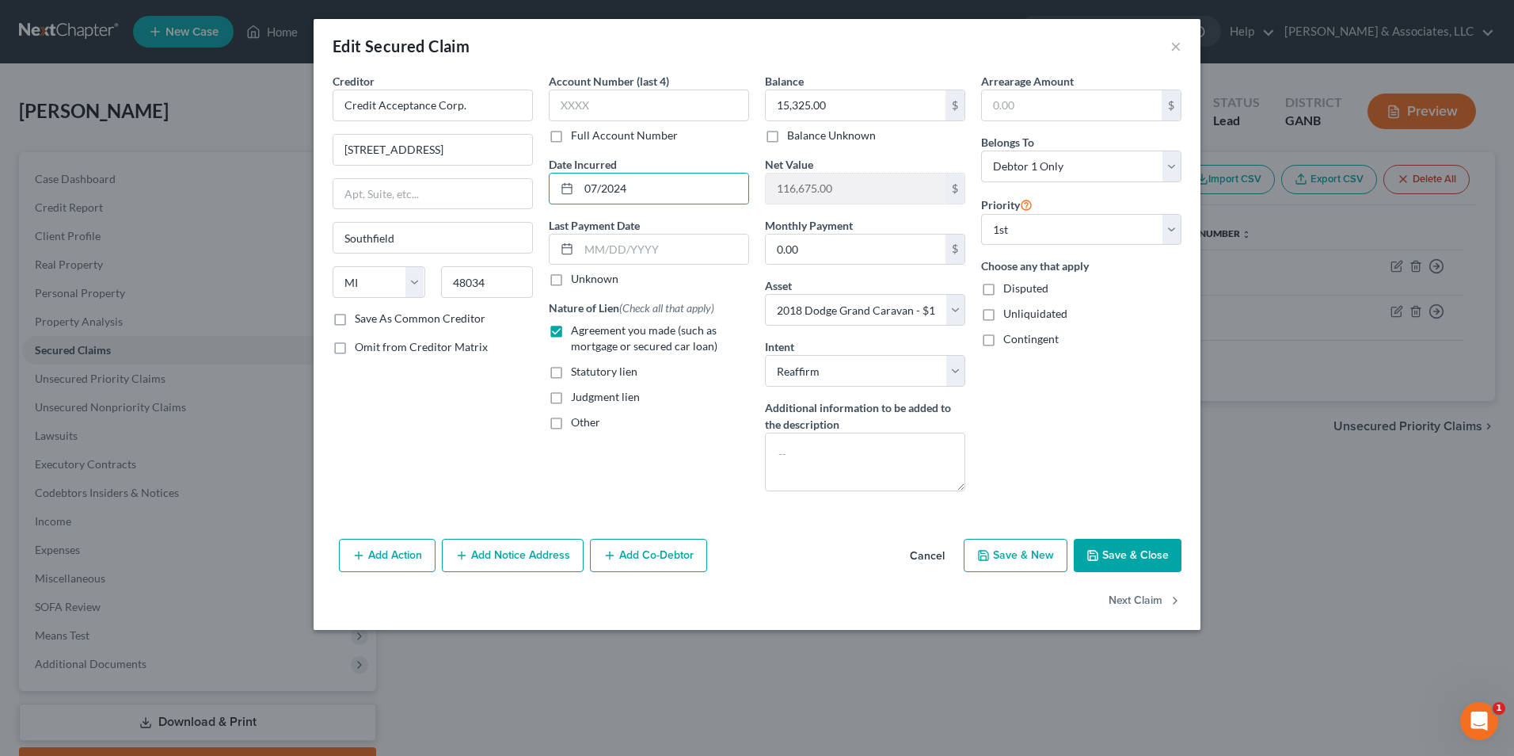
click at [1120, 560] on button "Save & Close" at bounding box center [1128, 555] width 108 height 33
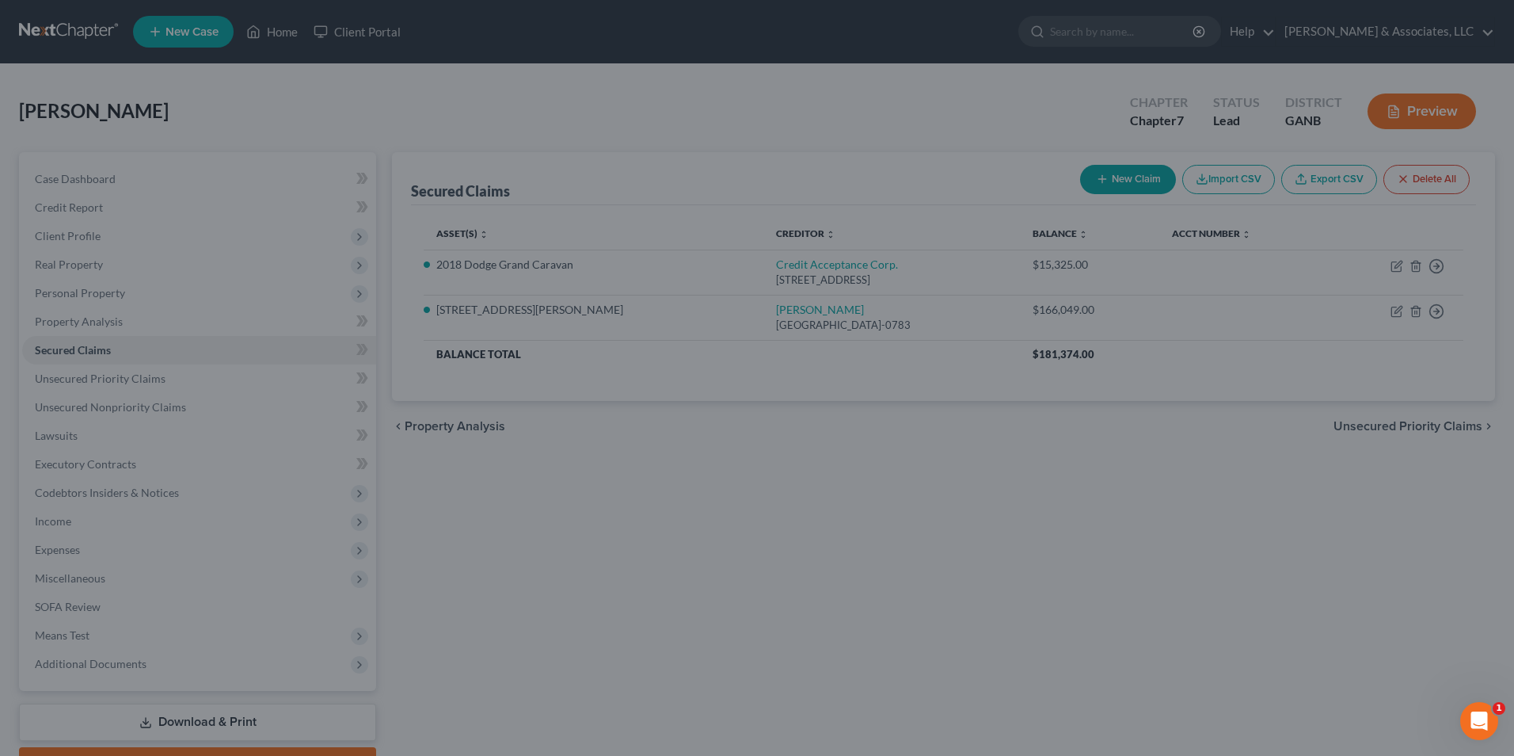
select select "8"
type input "0"
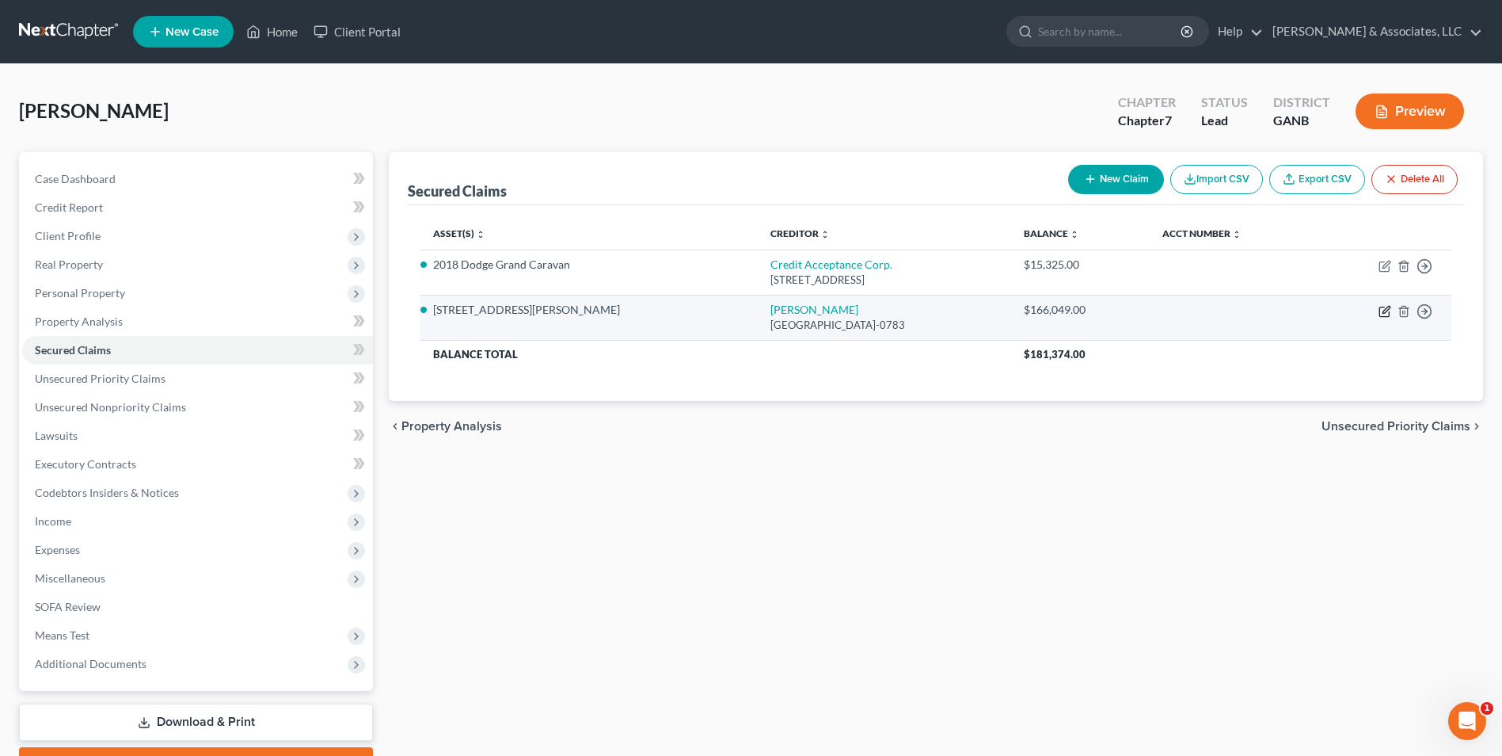
click at [1384, 310] on icon "button" at bounding box center [1385, 311] width 13 height 13
select select "45"
select select "0"
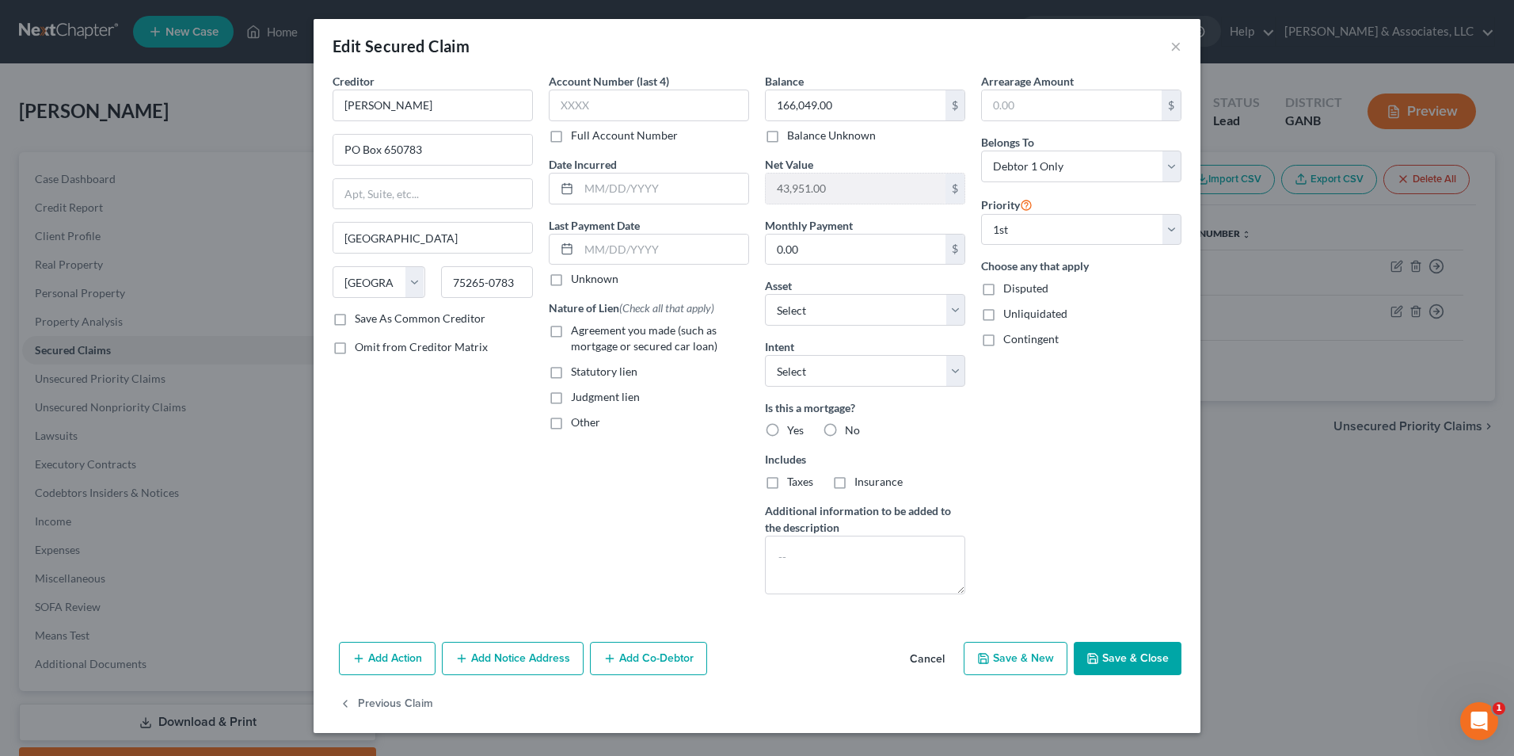
click at [571, 329] on label "Agreement you made (such as mortgage or secured car loan)" at bounding box center [660, 338] width 178 height 32
click at [577, 329] on input "Agreement you made (such as mortgage or secured car loan)" at bounding box center [582, 327] width 10 height 10
checkbox input "true"
click at [588, 184] on input "text" at bounding box center [663, 188] width 169 height 30
type input "11/2021"
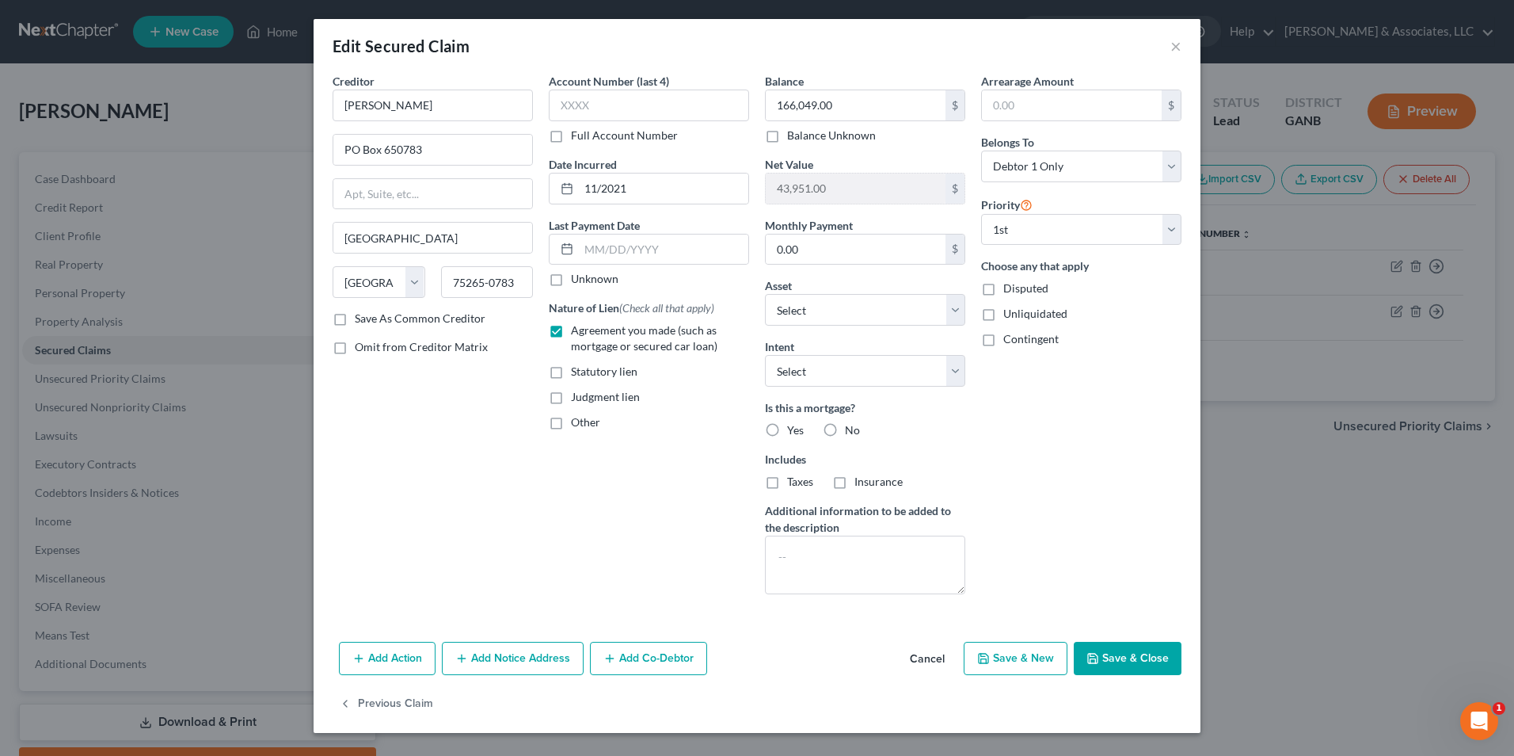
click at [1126, 645] on button "Save & Close" at bounding box center [1128, 658] width 108 height 33
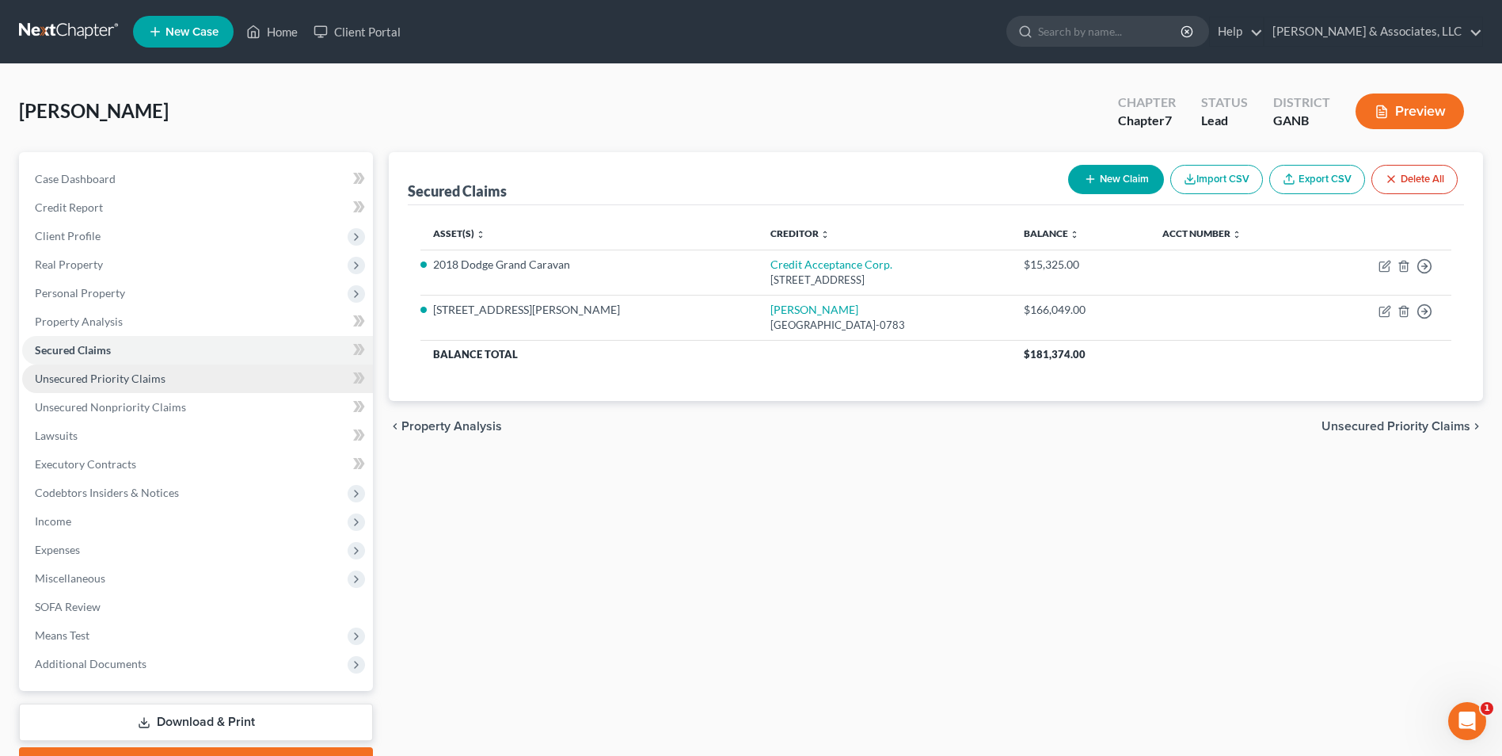
click at [147, 385] on link "Unsecured Priority Claims" at bounding box center [197, 378] width 351 height 29
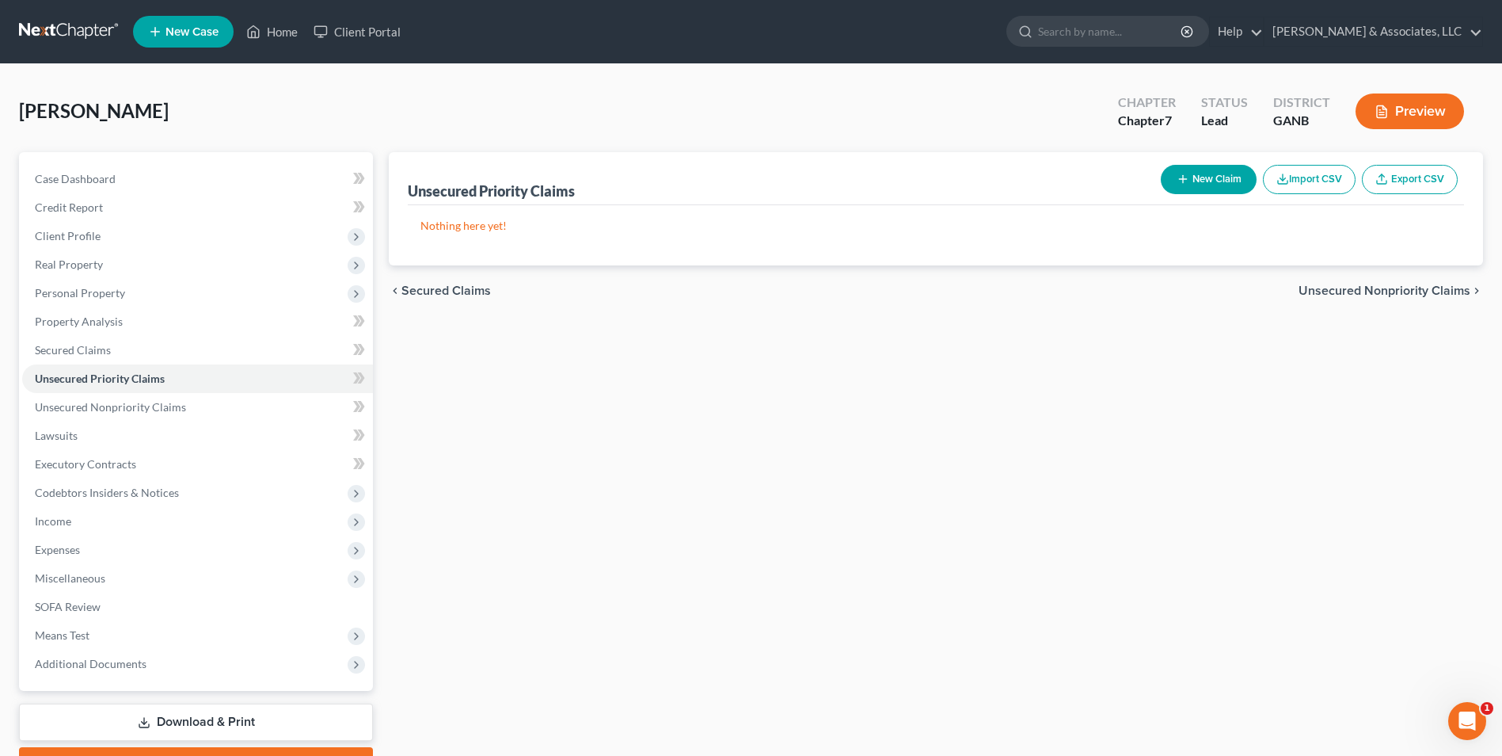
click at [1244, 185] on button "New Claim" at bounding box center [1209, 179] width 96 height 29
select select "0"
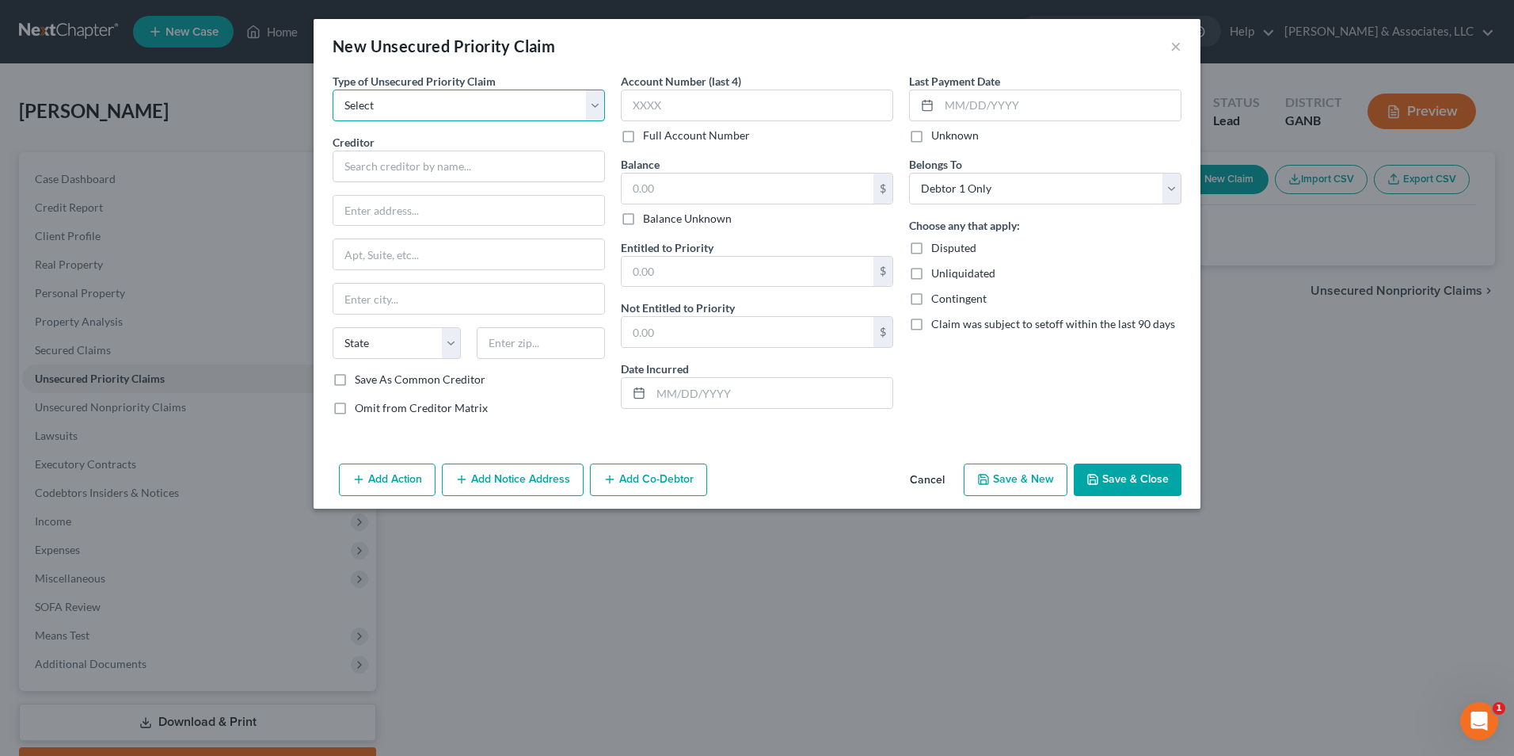
click at [597, 109] on select "Select Taxes & Other Government Units Domestic Support Obligations Extensions o…" at bounding box center [469, 105] width 272 height 32
select select "0"
click at [333, 89] on select "Select Taxes & Other Government Units Domestic Support Obligations Extensions o…" at bounding box center [469, 105] width 272 height 32
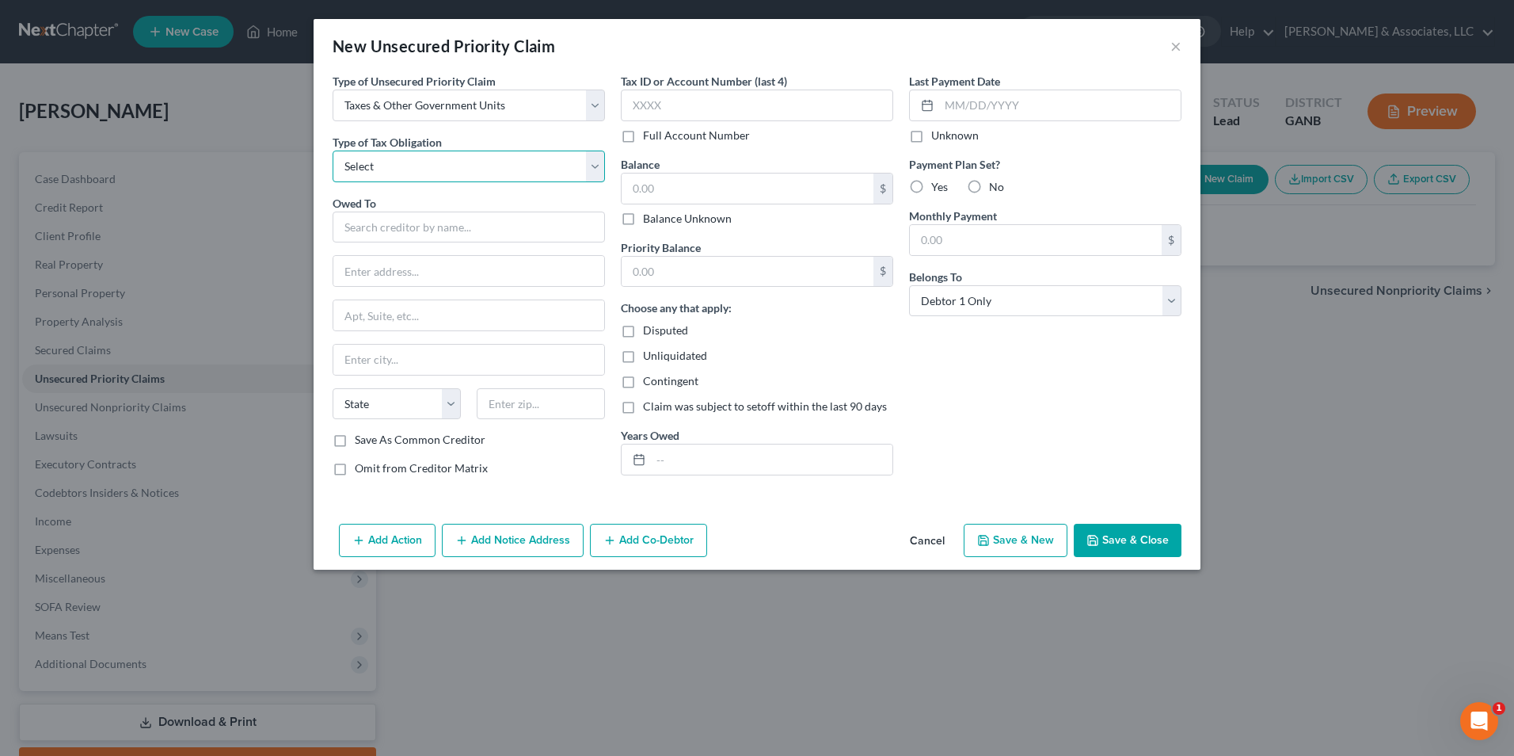
click at [604, 169] on select "Select Federal City State Franchise Tax Board Other" at bounding box center [469, 166] width 272 height 32
select select "0"
click at [333, 150] on select "Select Federal City State Franchise Tax Board Other" at bounding box center [469, 166] width 272 height 32
click at [465, 227] on input "text" at bounding box center [469, 227] width 272 height 32
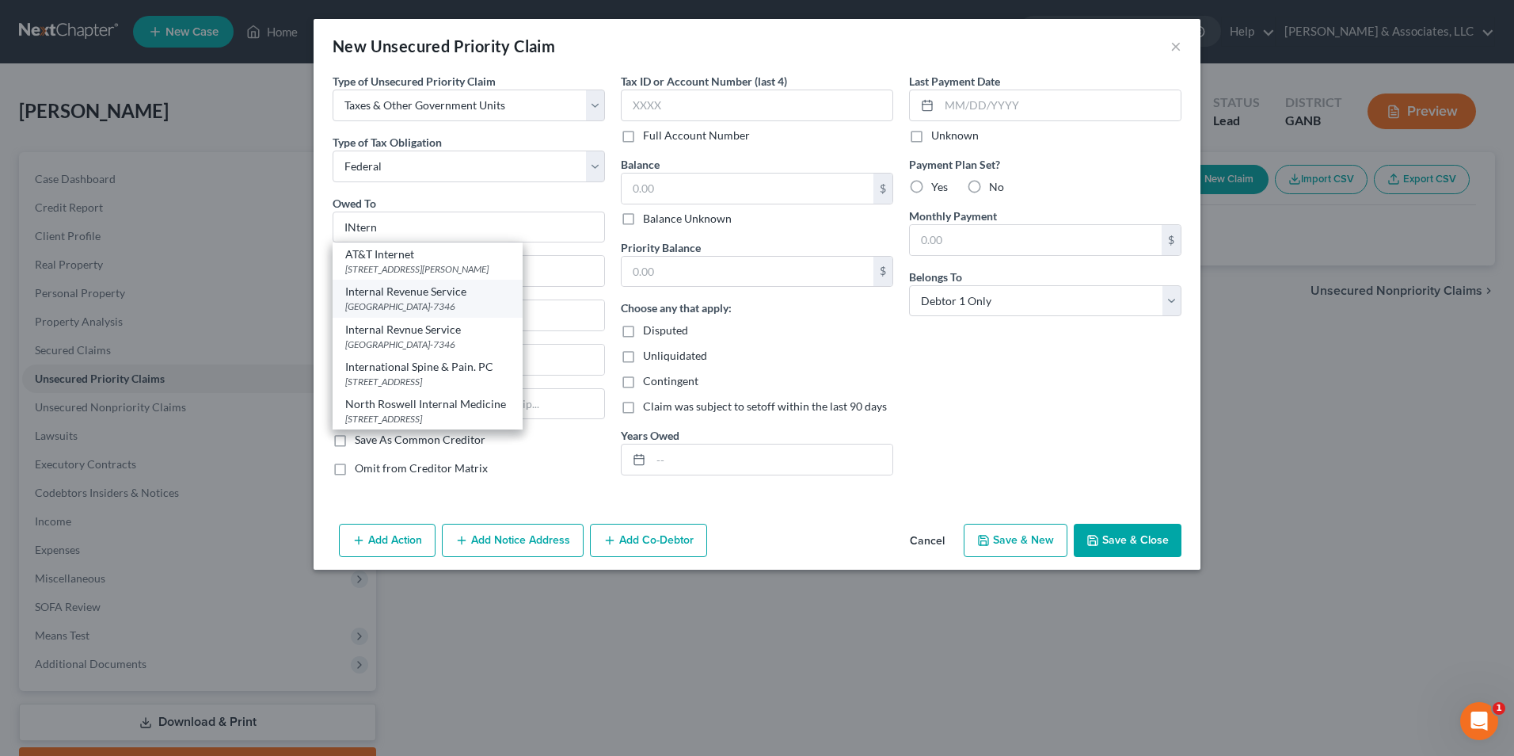
click at [417, 307] on div "PO Box 7346, Philadelphia, PA 19101-7346" at bounding box center [427, 305] width 165 height 13
type input "Internal Revenue Service"
type input "PO Box 7346"
type input "Philadelphia"
select select "39"
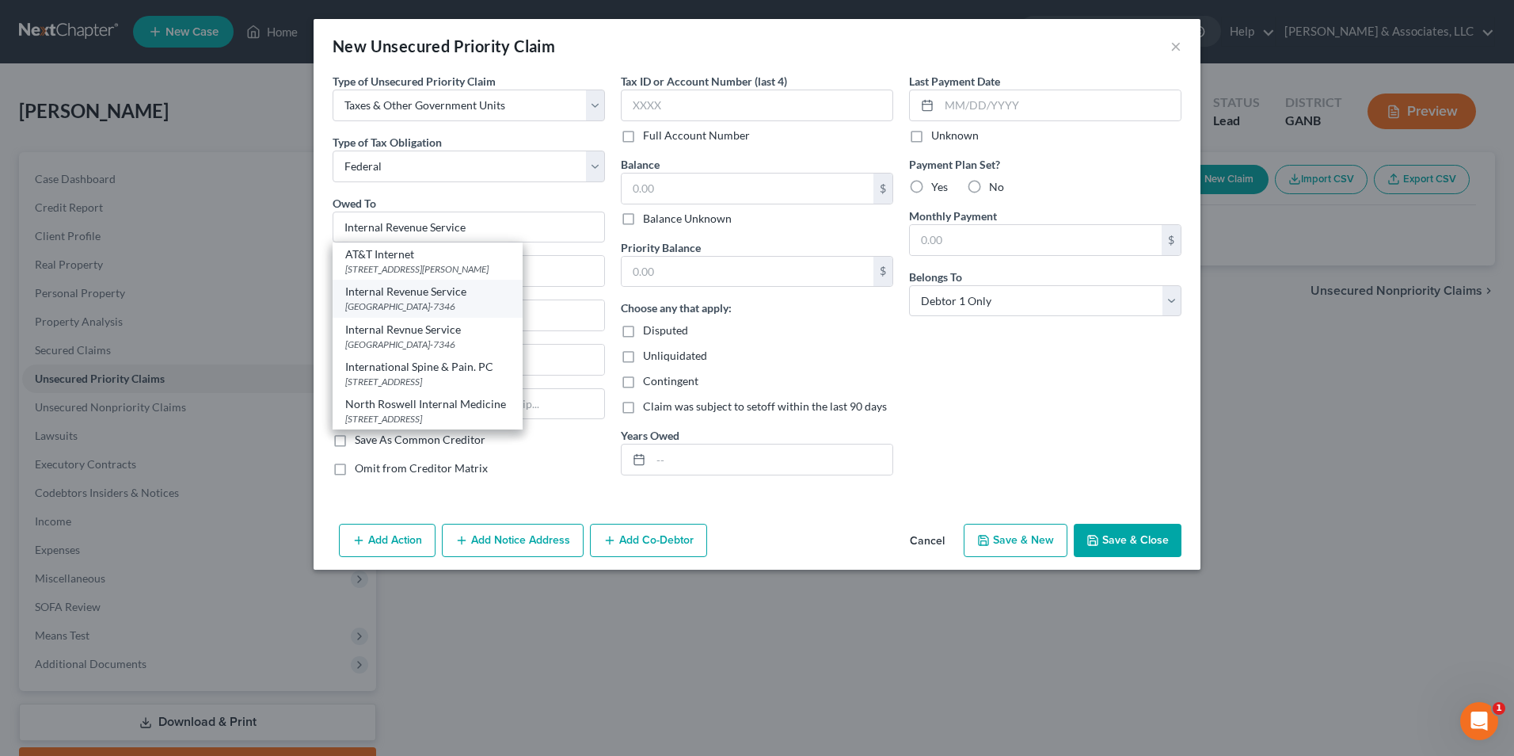
type input "19101-7346"
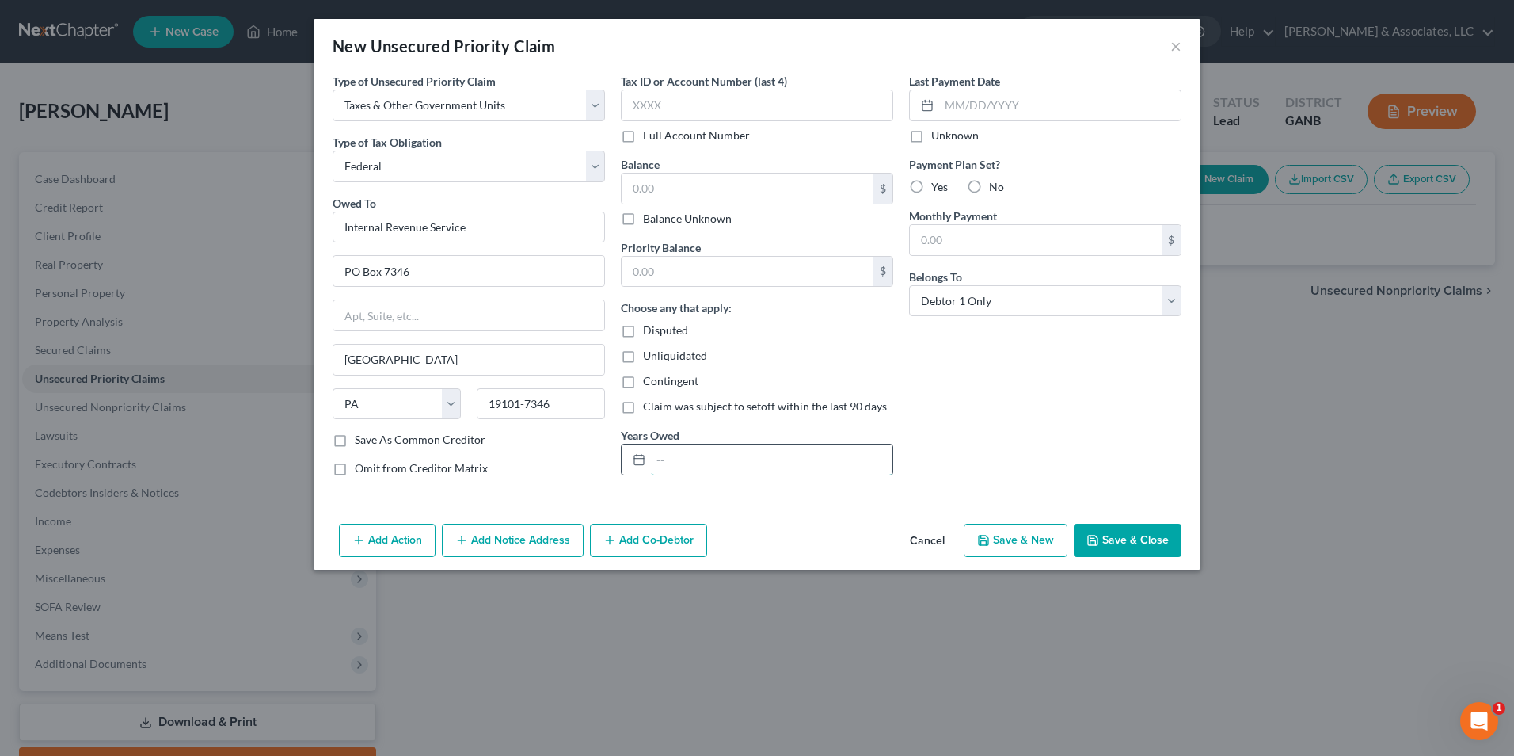
click at [694, 450] on input "text" at bounding box center [772, 459] width 242 height 30
type input "NOTICE ONLY"
click at [1024, 543] on button "Save & New" at bounding box center [1016, 540] width 104 height 33
select select "0"
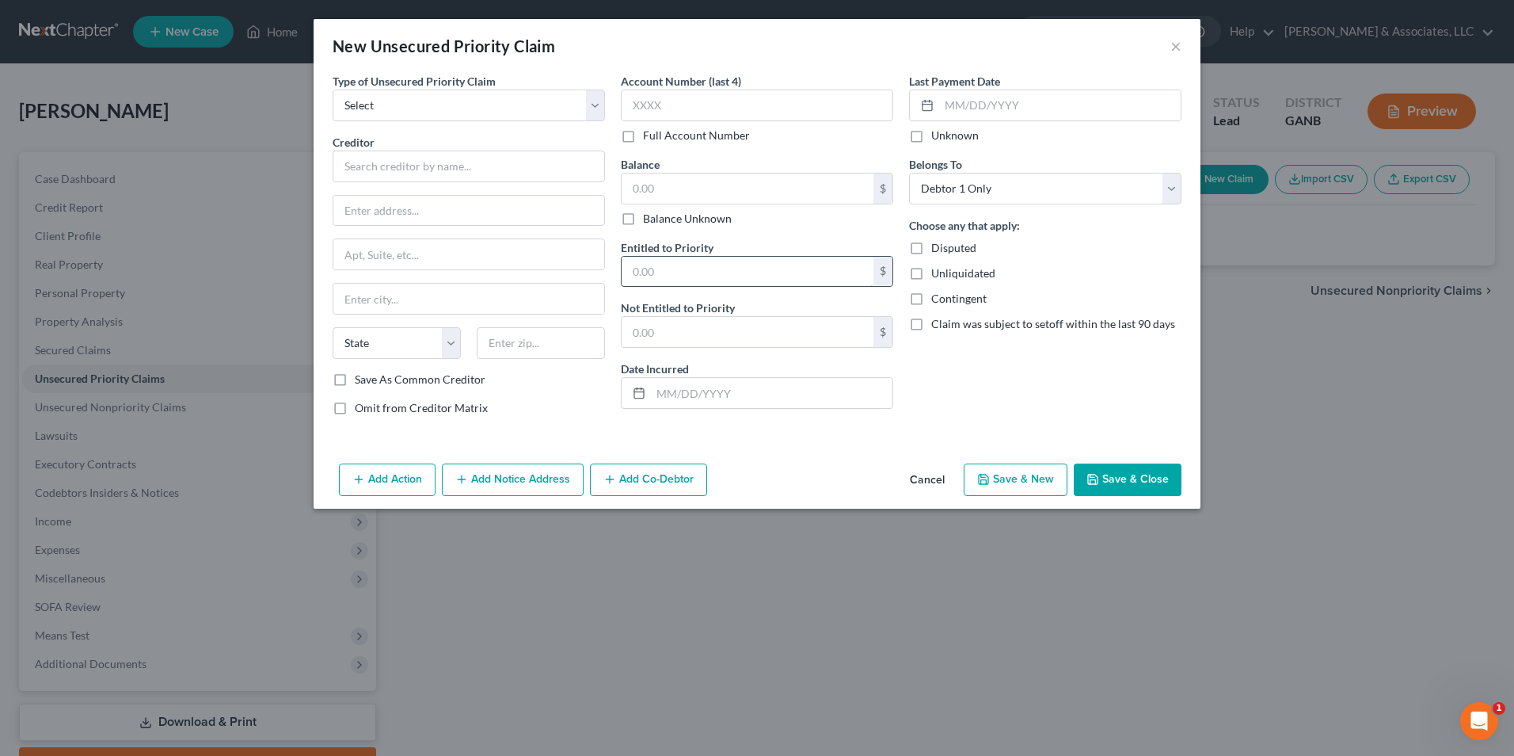
type input "0.00"
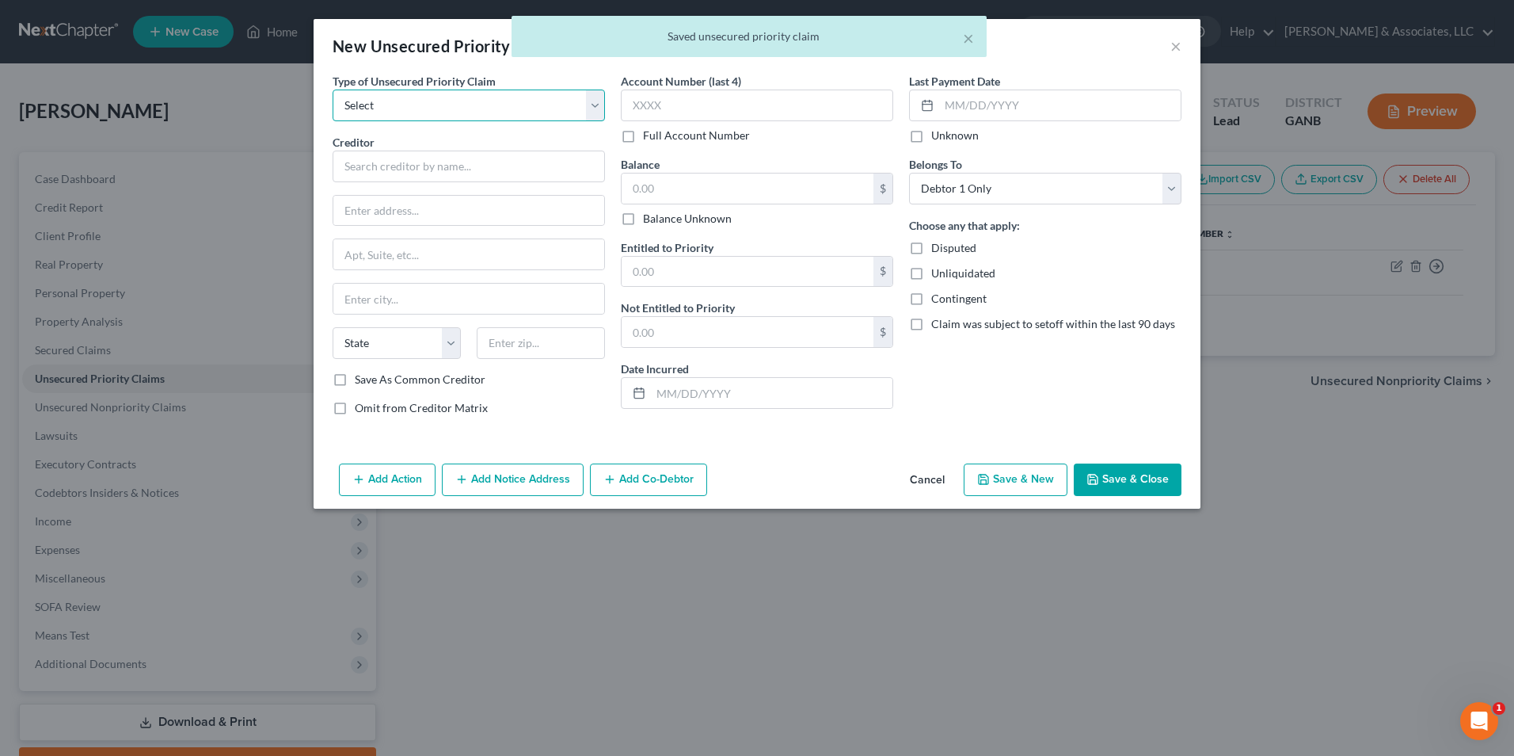
click at [592, 110] on select "Select Taxes & Other Government Units Domestic Support Obligations Extensions o…" at bounding box center [469, 105] width 272 height 32
select select "0"
click at [333, 89] on select "Select Taxes & Other Government Units Domestic Support Obligations Extensions o…" at bounding box center [469, 105] width 272 height 32
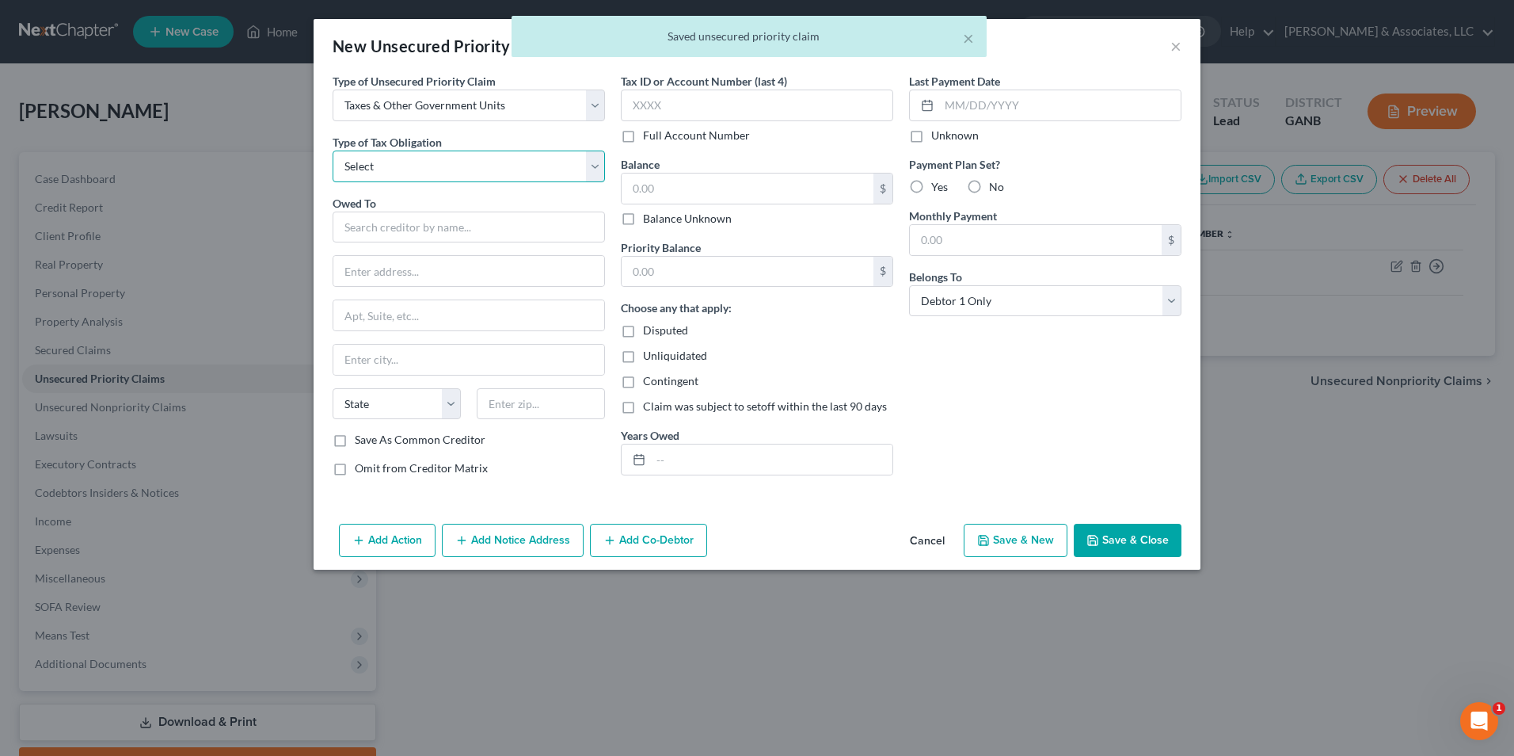
click at [595, 168] on select "Select Federal City State Franchise Tax Board Other" at bounding box center [469, 166] width 272 height 32
select select "2"
click at [333, 150] on select "Select Federal City State Franchise Tax Board Other" at bounding box center [469, 166] width 272 height 32
click at [466, 229] on input "text" at bounding box center [469, 227] width 272 height 32
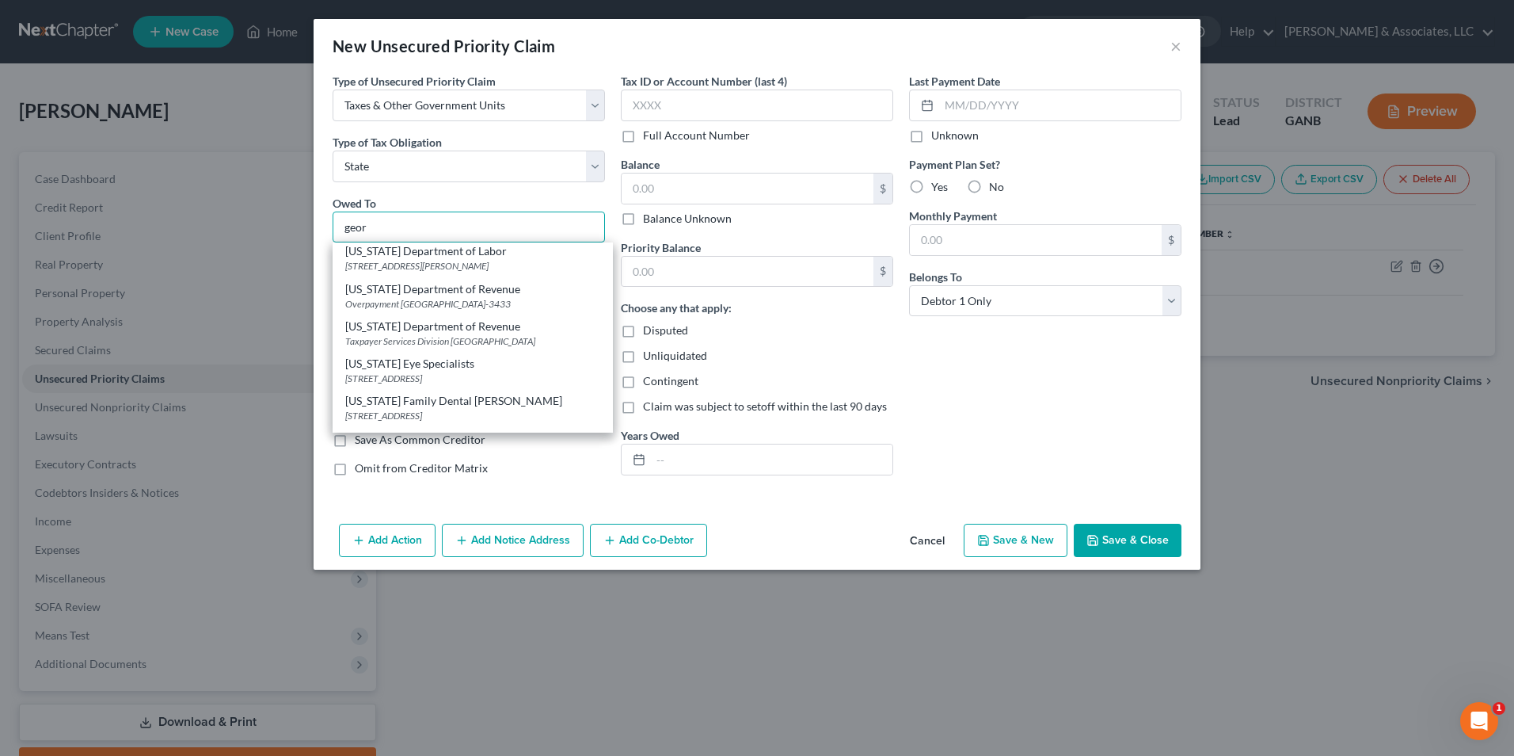
scroll to position [317, 0]
click at [402, 309] on div "Taxpayer Services Division PO Box 105499, Atlanta, GA 30348" at bounding box center [472, 301] width 255 height 13
type input "Georgia Department of Revenue"
type input "Taxpayer Services Division"
type input "PO Box 105499"
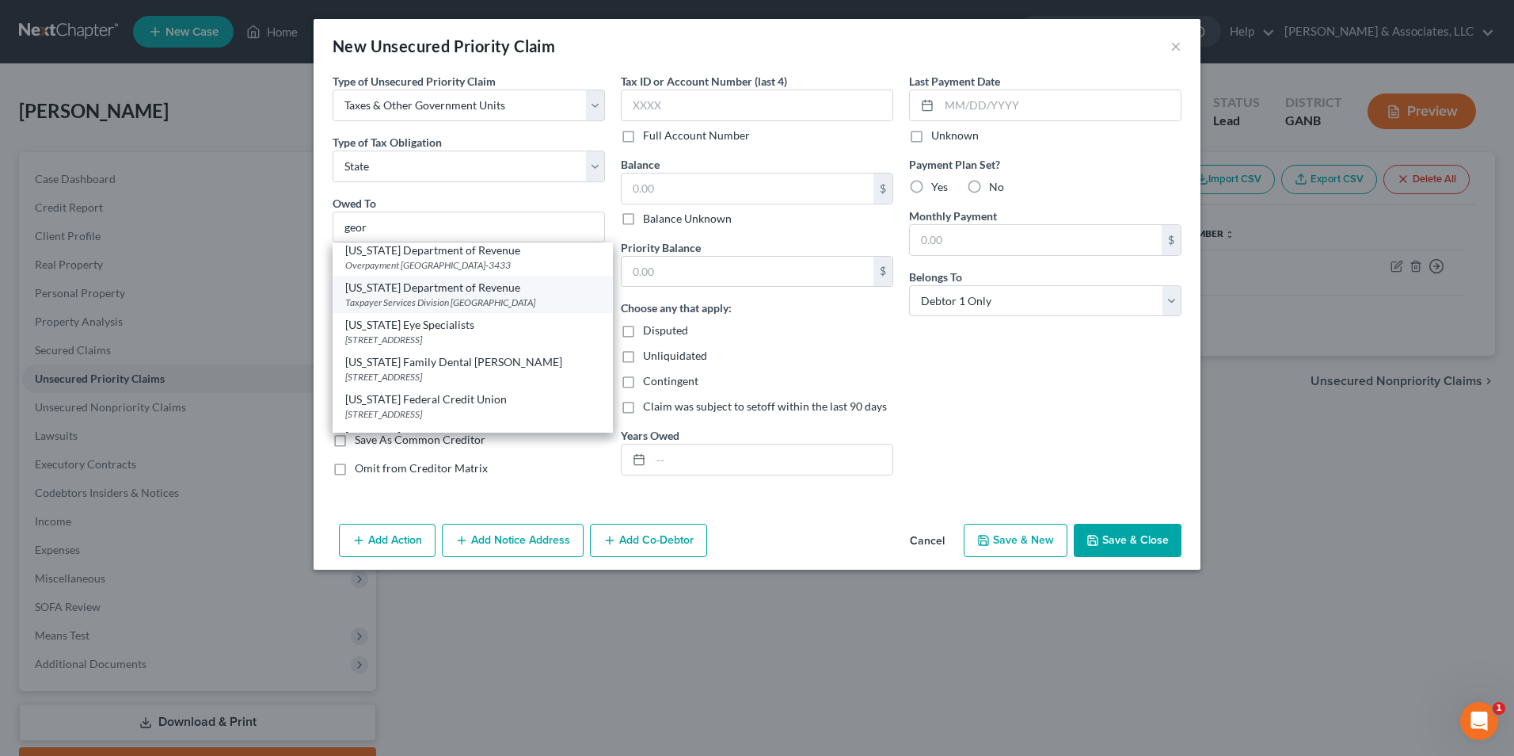
type input "Atlanta"
select select "10"
type input "30348"
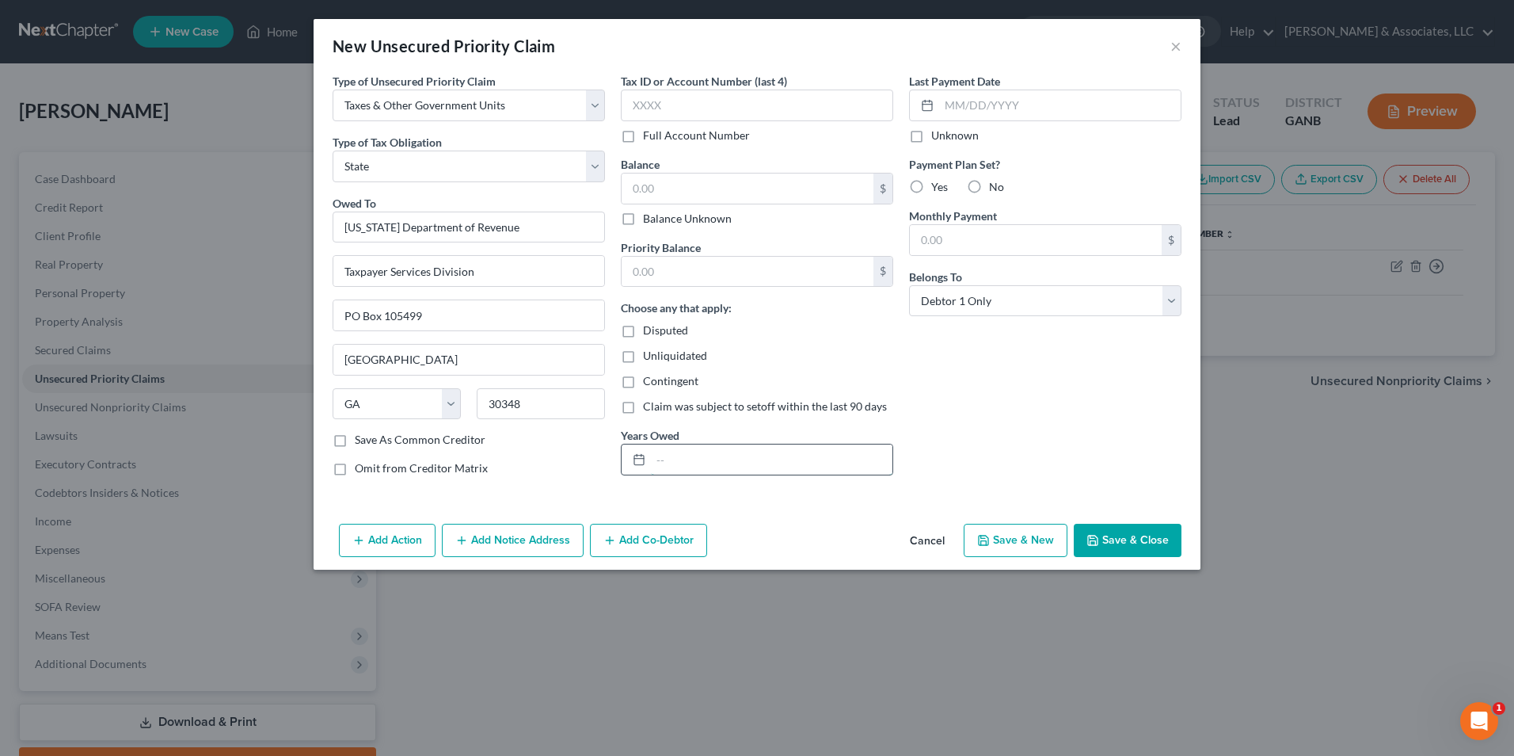
click at [691, 464] on input "text" at bounding box center [772, 459] width 242 height 30
type input "NOTICE ONLY"
click at [1123, 546] on button "Save & Close" at bounding box center [1128, 540] width 108 height 33
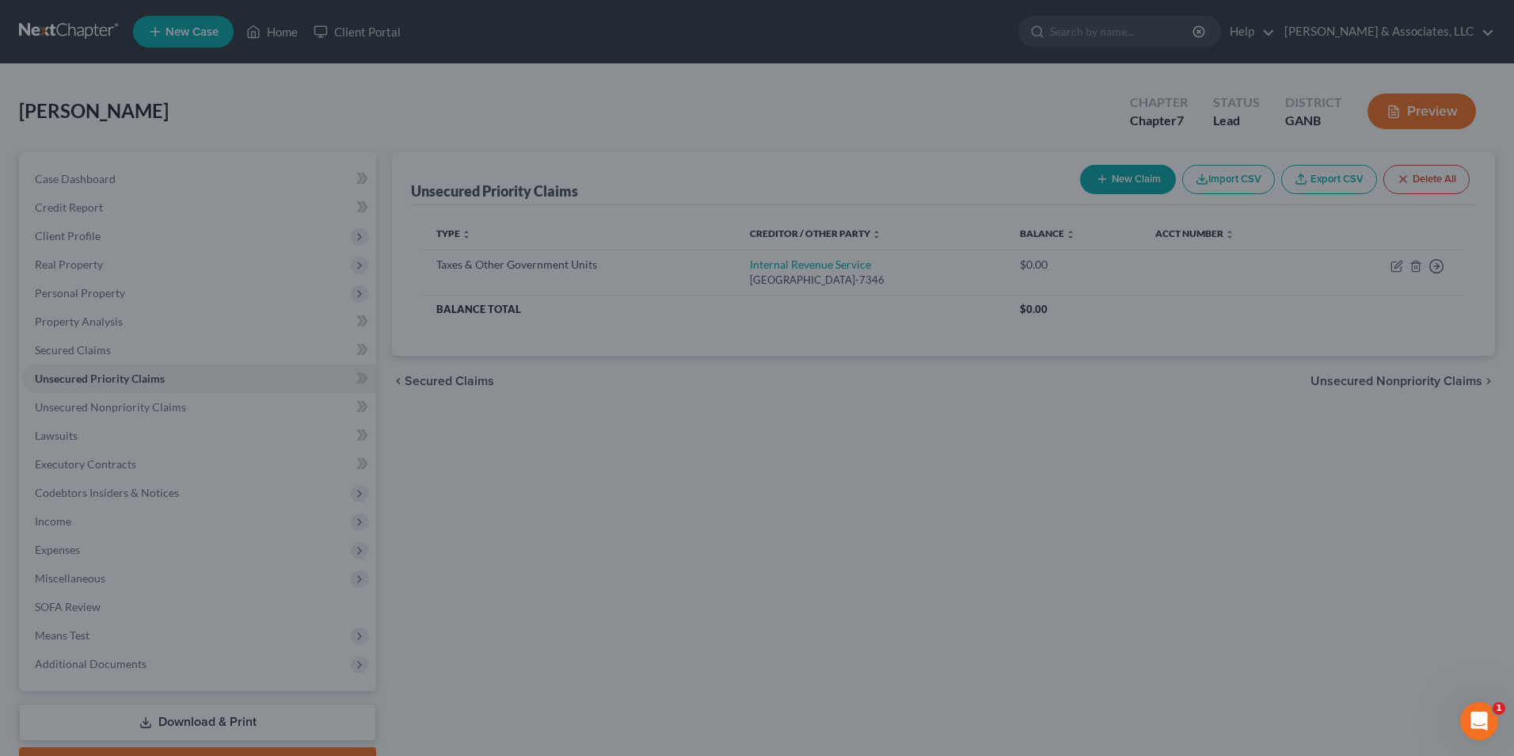
type input "0.00"
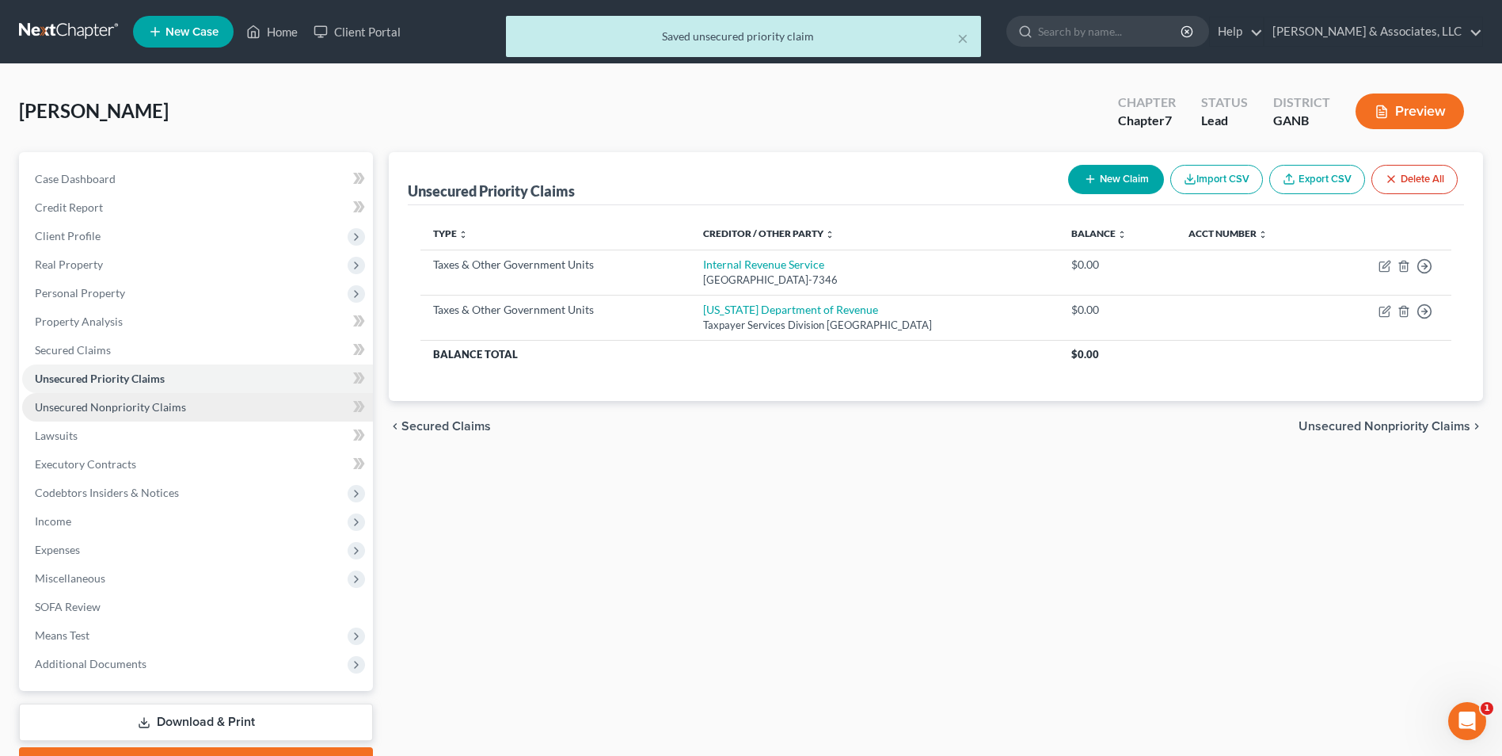
click at [173, 405] on span "Unsecured Nonpriority Claims" at bounding box center [110, 406] width 151 height 13
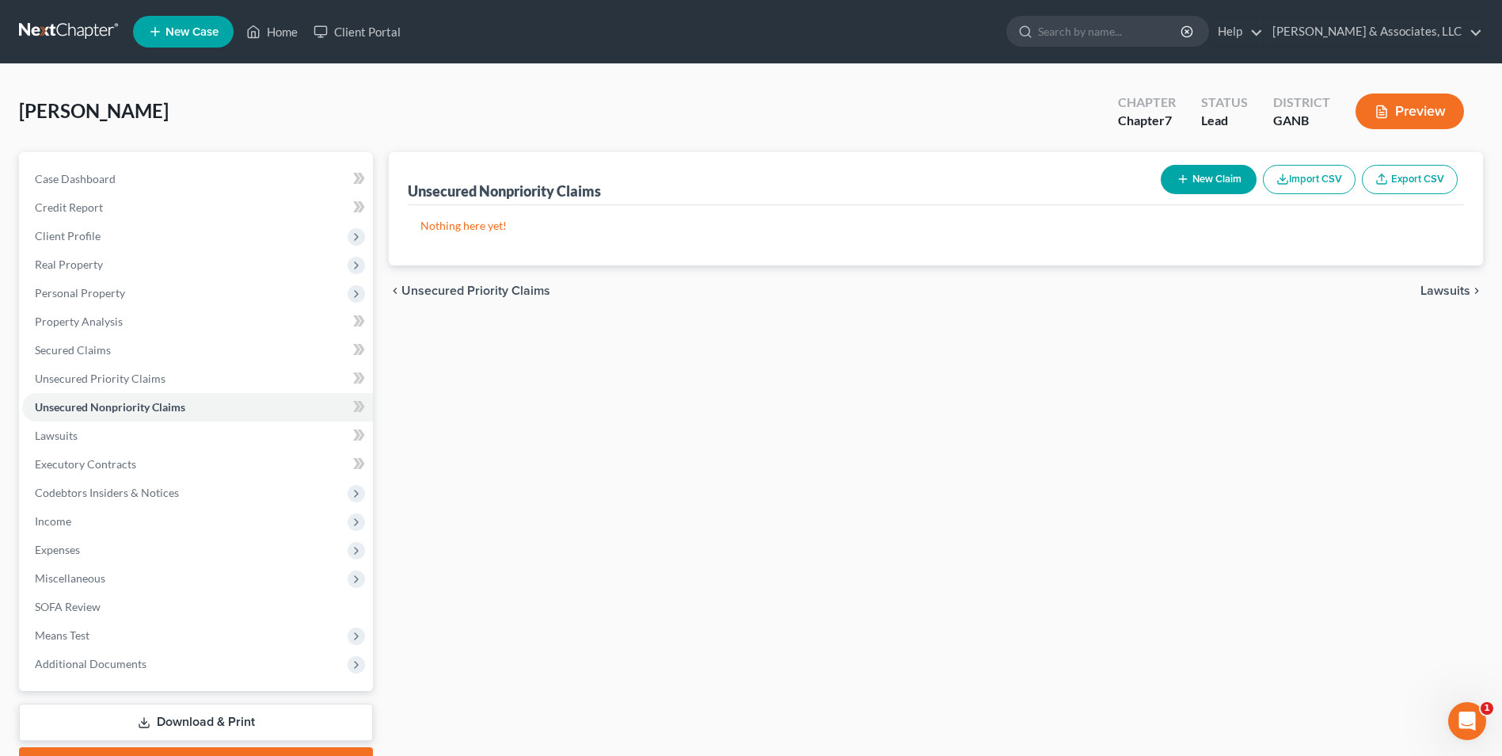
click at [1186, 174] on icon "button" at bounding box center [1183, 179] width 13 height 13
select select "0"
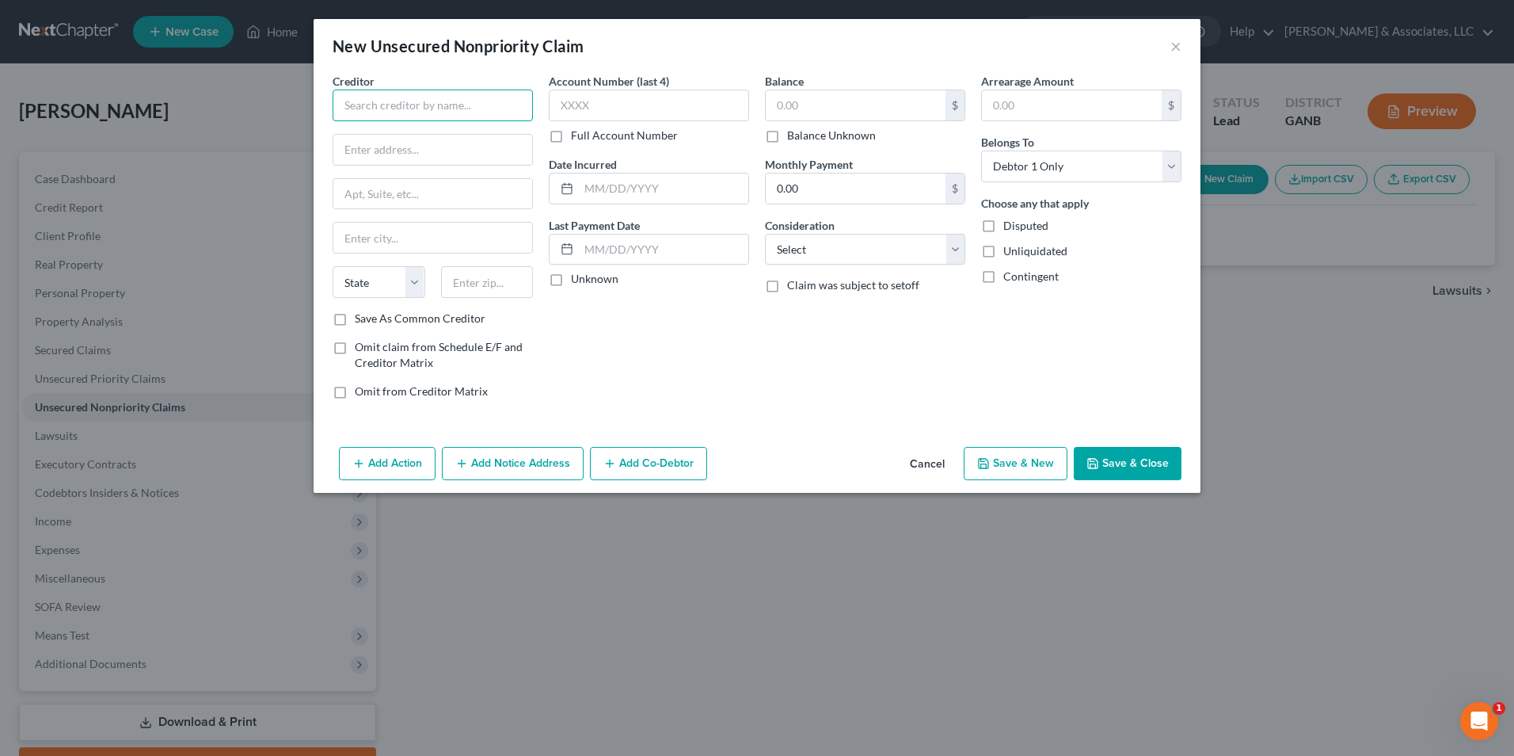
click at [487, 107] on input "text" at bounding box center [433, 105] width 200 height 32
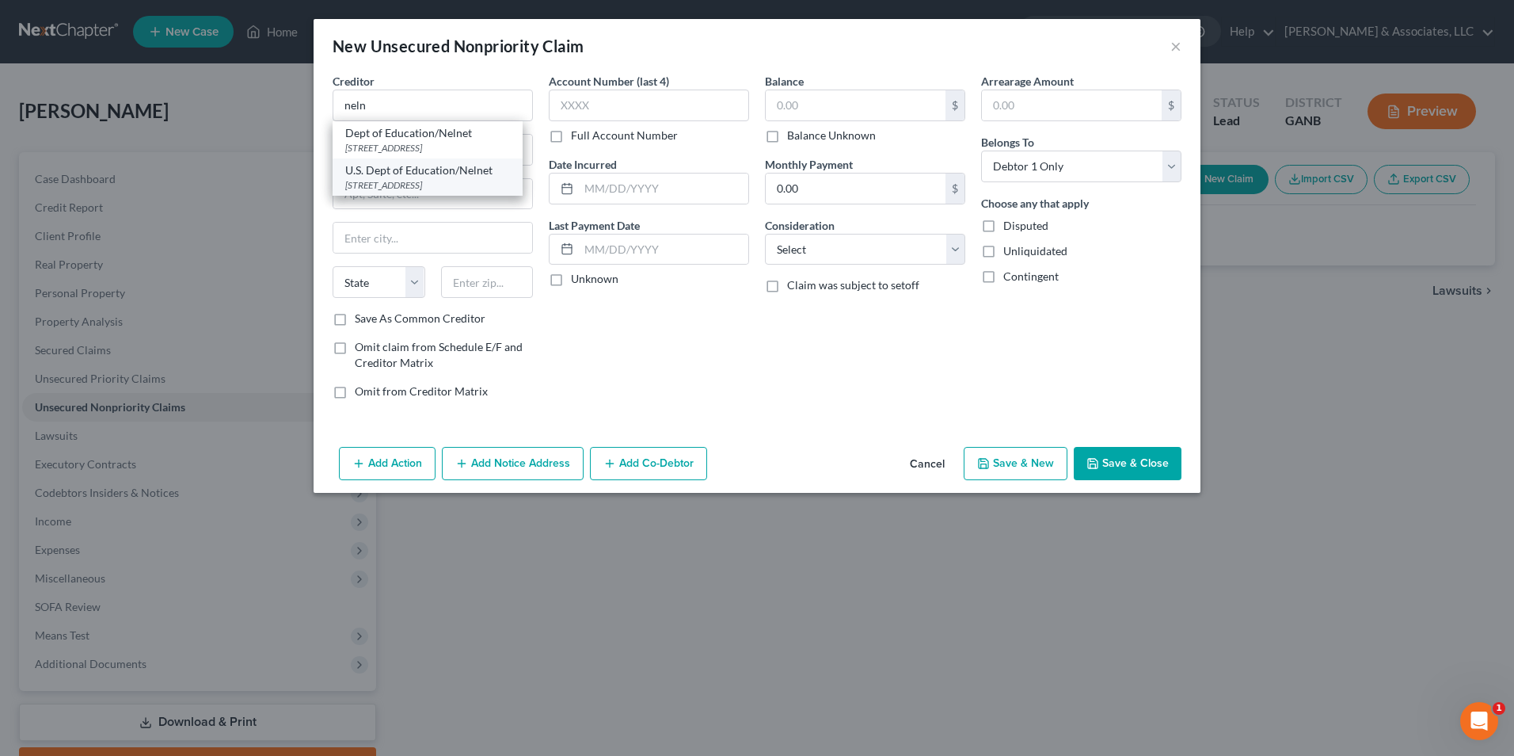
click at [432, 183] on div "PO Box 2837, Portland, OR 97208-2837" at bounding box center [427, 184] width 165 height 13
type input "U.S. Dept of Education/Nelnet"
type input "PO Box 2837"
type input "Portland"
select select "38"
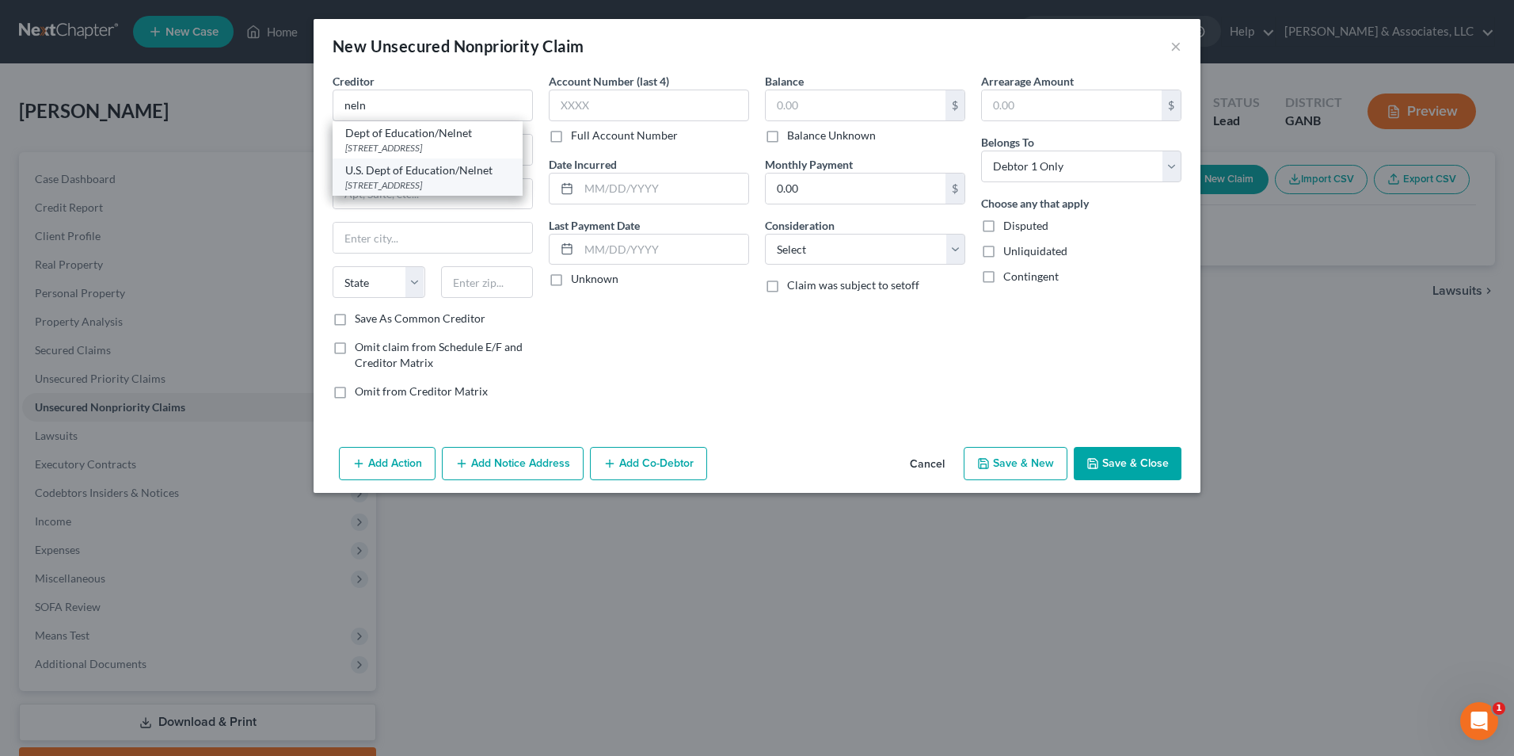
type input "97208-2837"
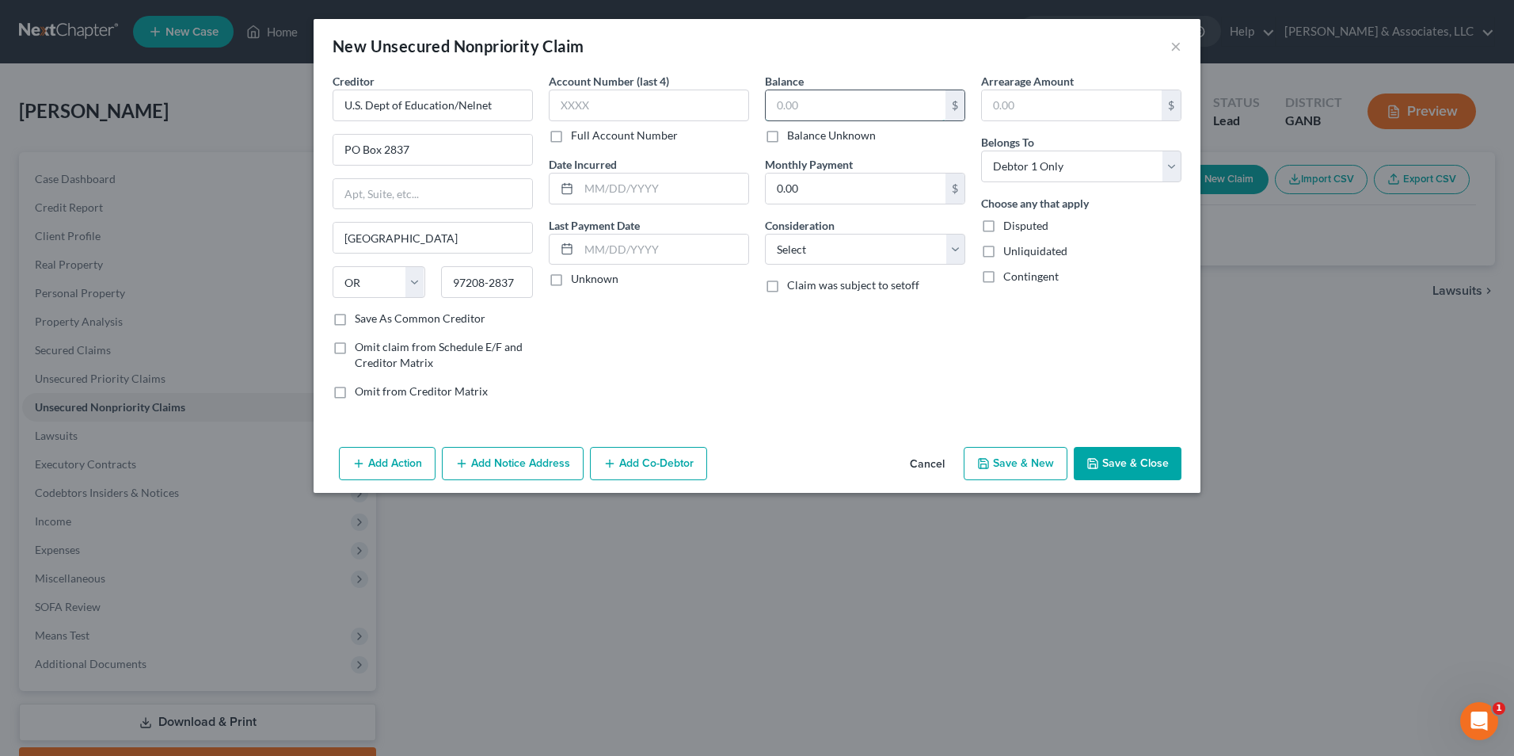
click at [850, 103] on input "text" at bounding box center [856, 105] width 180 height 30
type input "62,000.00"
click at [952, 253] on select "Select Cable / Satellite Services Collection Agency Credit Card Debt Debt Couns…" at bounding box center [865, 250] width 200 height 32
click at [765, 234] on select "Select Cable / Satellite Services Collection Agency Credit Card Debt Debt Couns…" at bounding box center [865, 250] width 200 height 32
click at [1150, 466] on button "Save & Close" at bounding box center [1128, 463] width 108 height 33
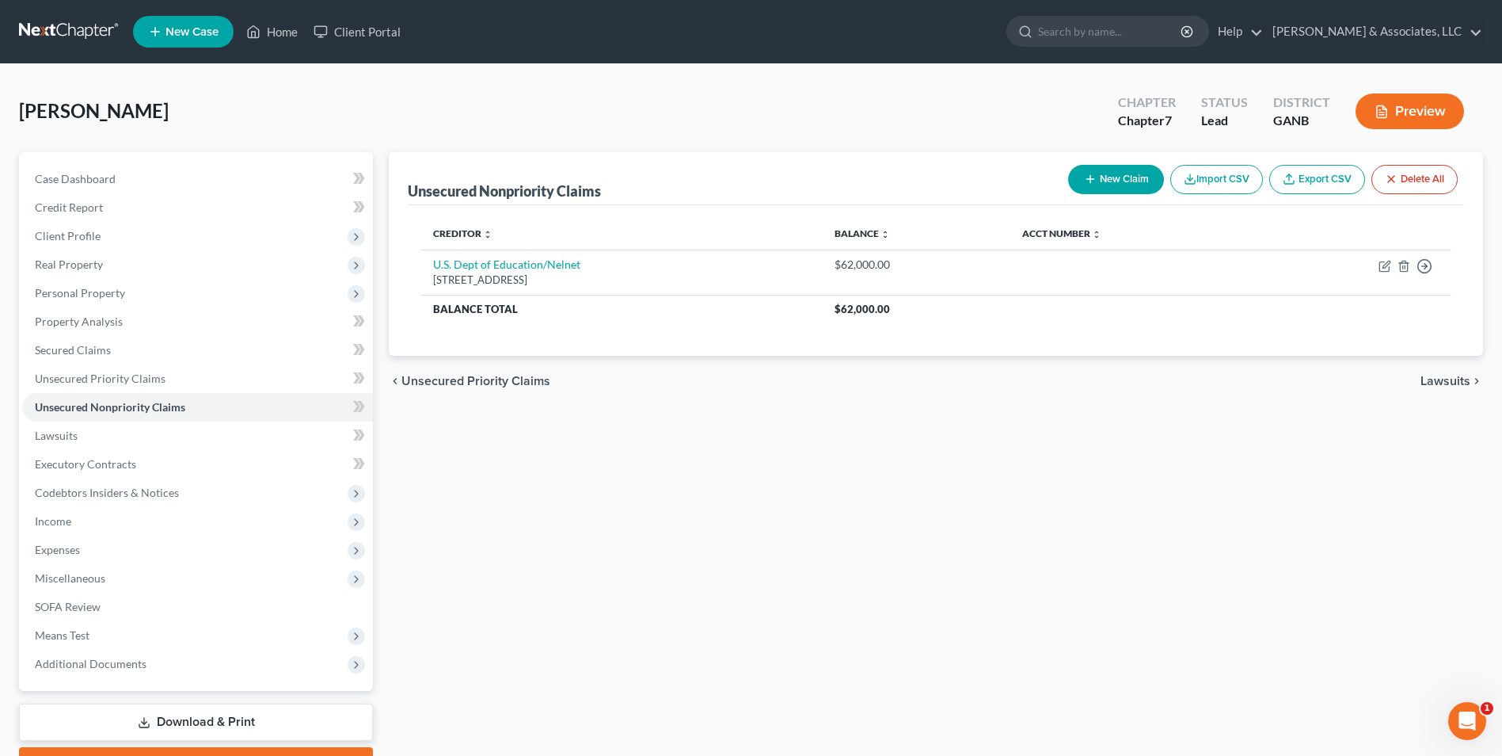
click at [1143, 178] on button "New Claim" at bounding box center [1116, 179] width 96 height 29
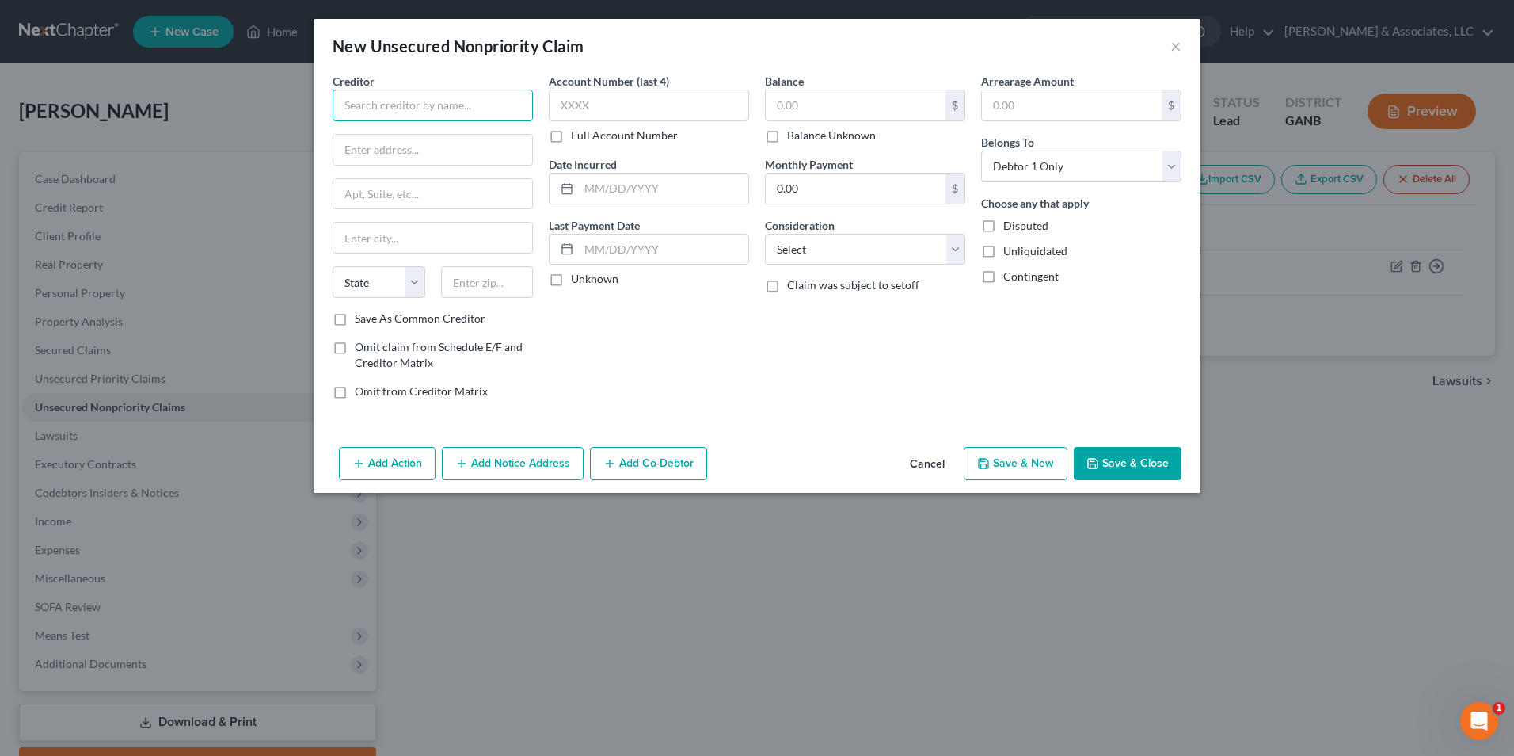
click at [505, 112] on input "text" at bounding box center [433, 105] width 200 height 32
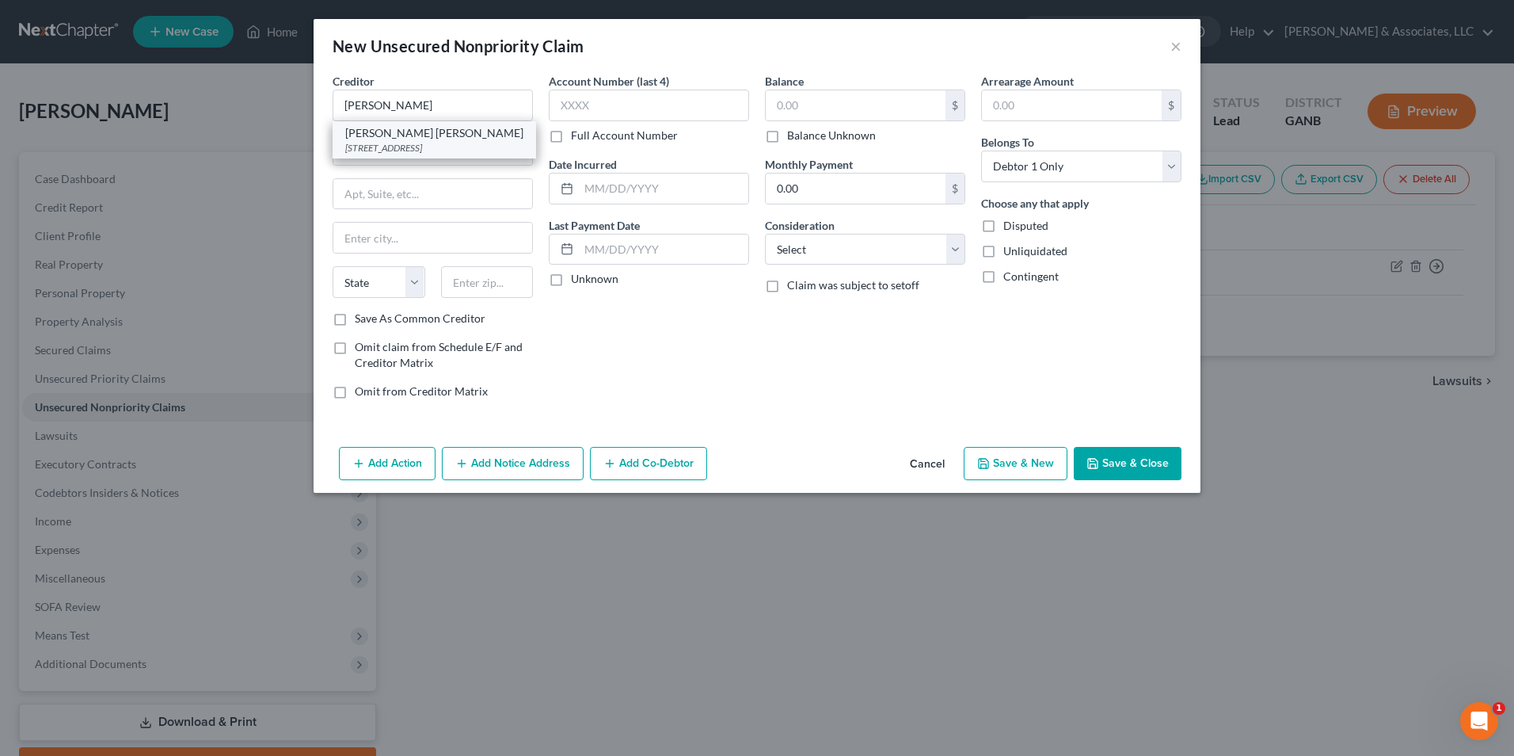
click at [395, 144] on div "PO Box 3319, Wilmington, DE 19804-4319" at bounding box center [434, 147] width 178 height 13
click at [828, 106] on input "text" at bounding box center [856, 105] width 180 height 30
click at [787, 137] on label "Balance Unknown" at bounding box center [831, 136] width 89 height 16
click at [794, 137] on input "Balance Unknown" at bounding box center [799, 133] width 10 height 10
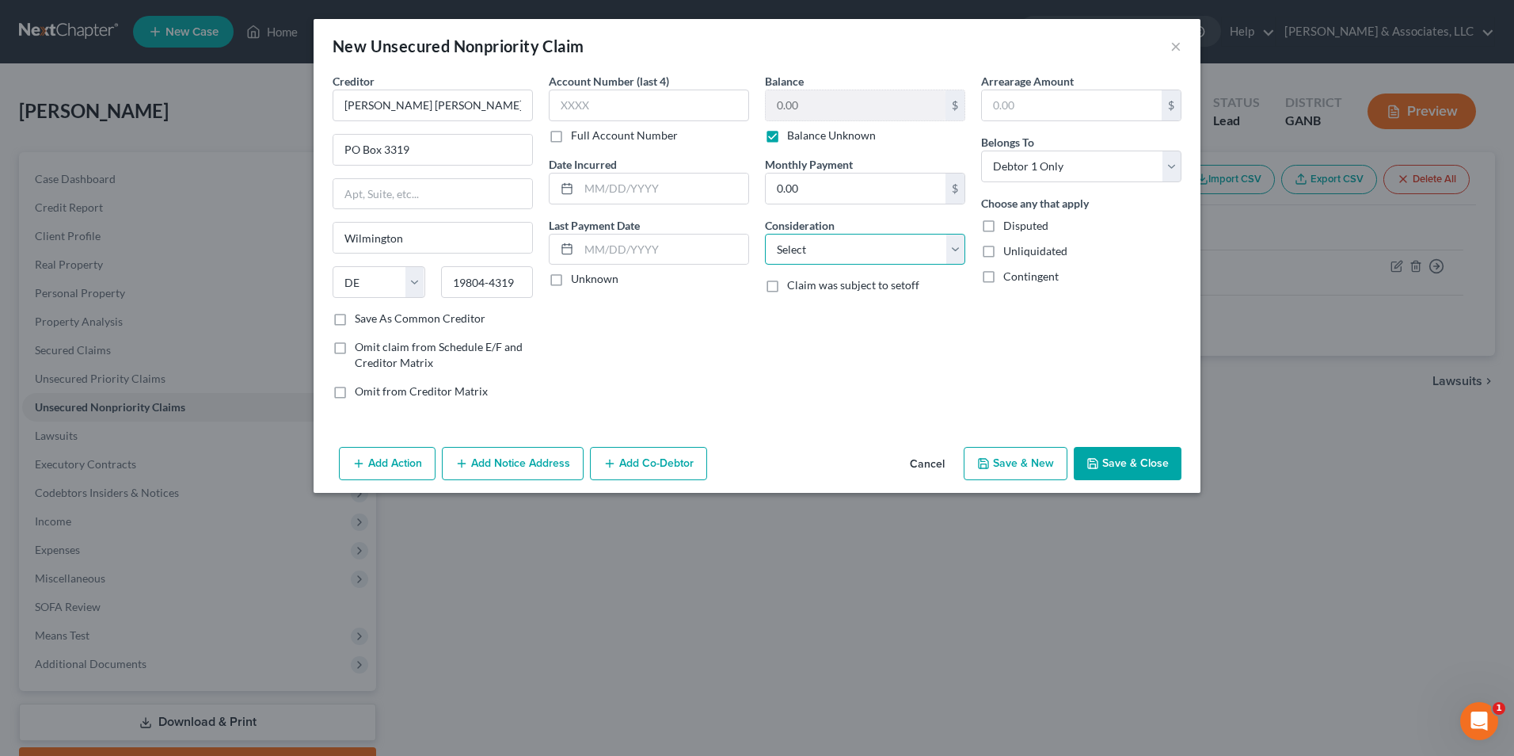
click at [950, 247] on select "Select Cable / Satellite Services Collection Agency Credit Card Debt Debt Couns…" at bounding box center [865, 250] width 200 height 32
click at [765, 234] on select "Select Cable / Satellite Services Collection Agency Credit Card Debt Debt Couns…" at bounding box center [865, 250] width 200 height 32
click at [1167, 168] on select "Select Debtor 1 Only Debtor 2 Only Debtor 1 And Debtor 2 Only At Least One Of T…" at bounding box center [1081, 166] width 200 height 32
click at [981, 150] on select "Select Debtor 1 Only Debtor 2 Only Debtor 1 And Debtor 2 Only At Least One Of T…" at bounding box center [1081, 166] width 200 height 32
click at [684, 463] on button "Add Co-Debtor" at bounding box center [648, 463] width 117 height 33
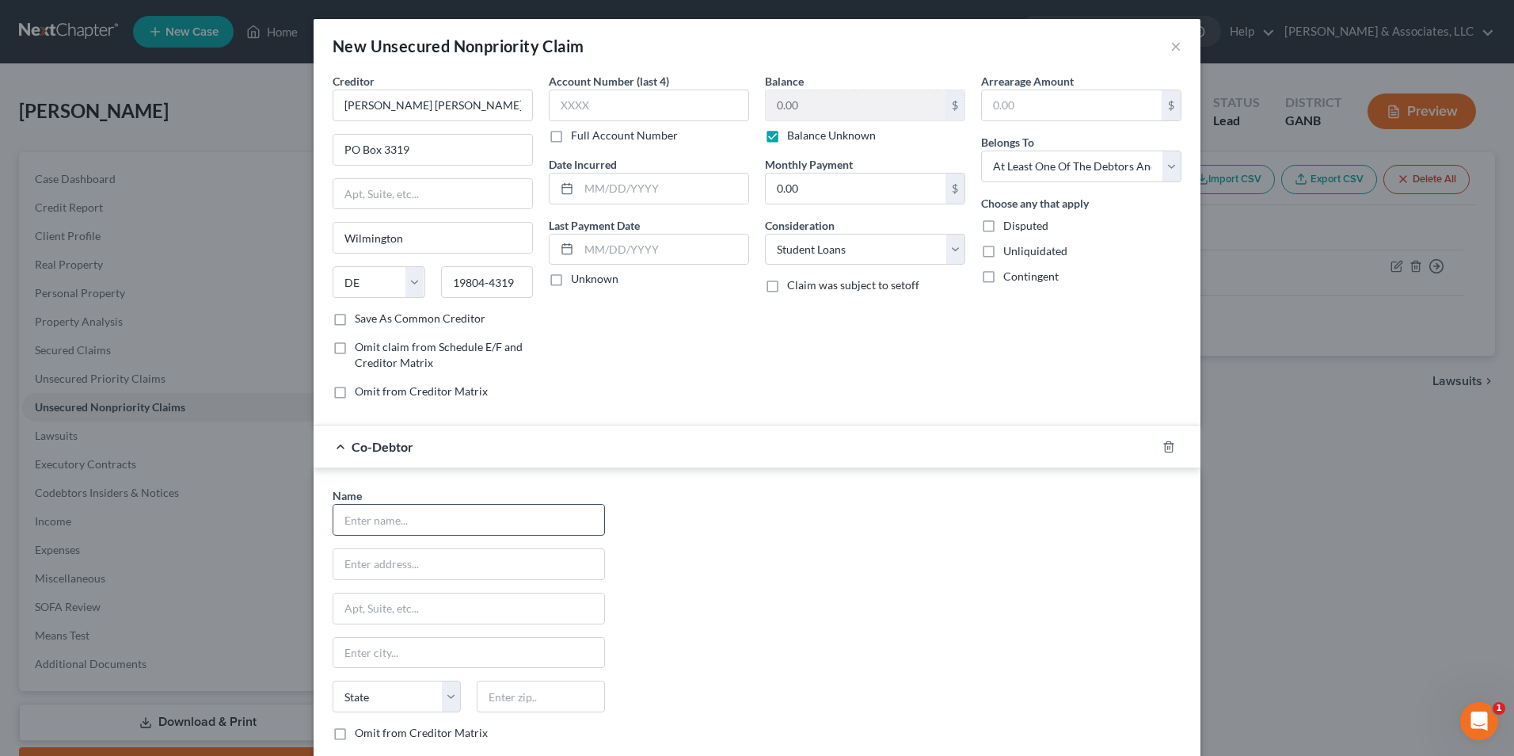
click at [404, 511] on input "text" at bounding box center [468, 519] width 271 height 30
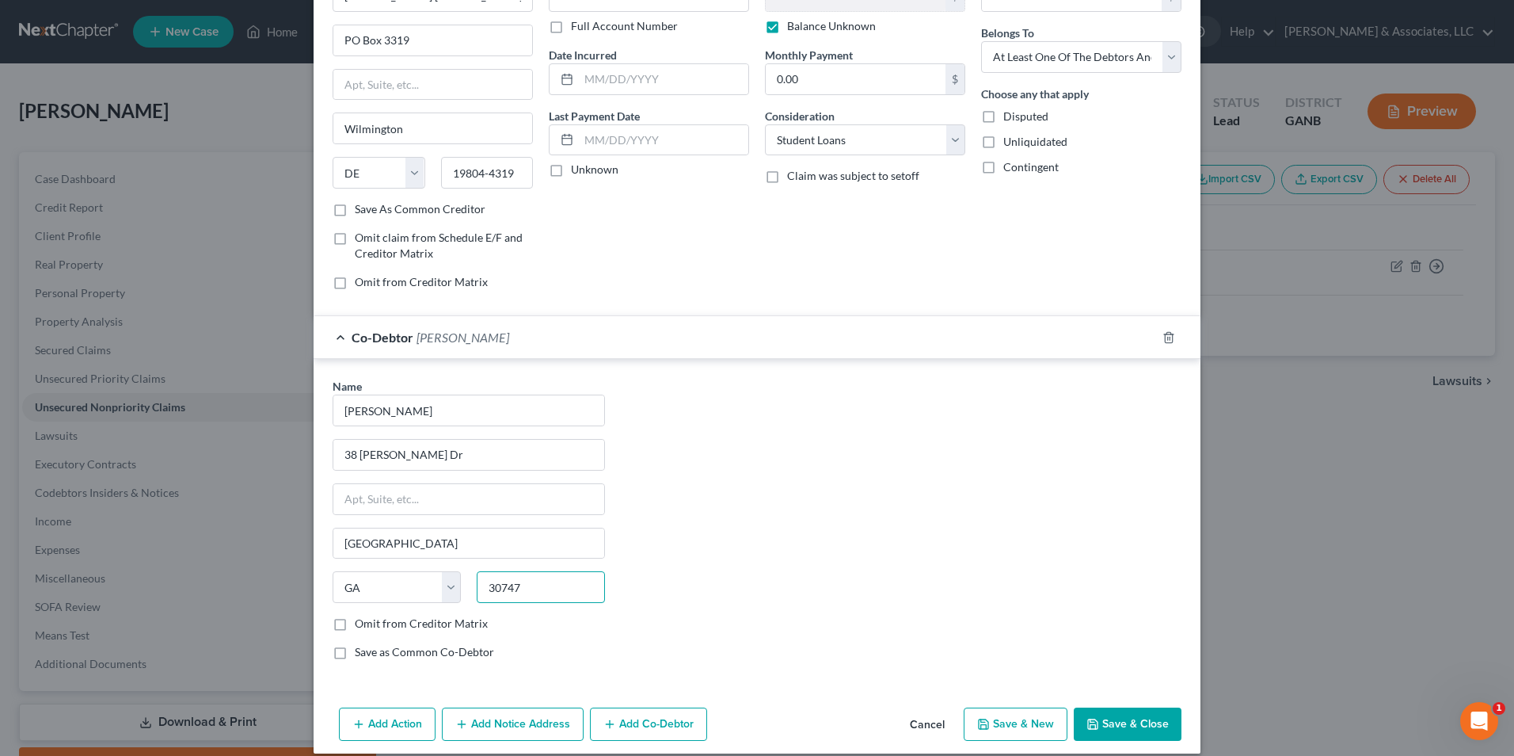
scroll to position [126, 0]
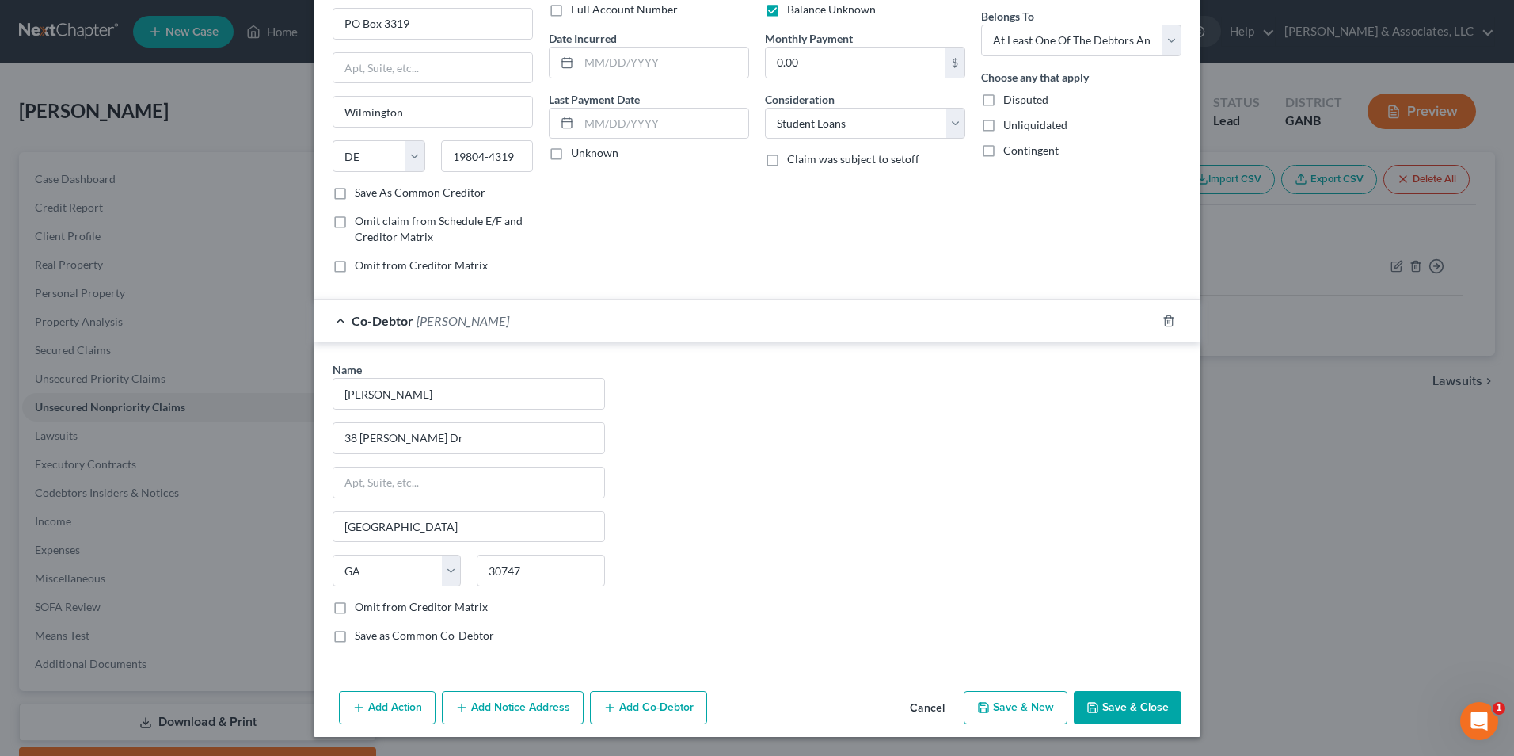
click at [355, 631] on label "Save as Common Co-Debtor" at bounding box center [424, 635] width 139 height 16
click at [361, 631] on input "Save as Common Co-Debtor" at bounding box center [366, 632] width 10 height 10
click at [1091, 711] on polyline "button" at bounding box center [1094, 710] width 6 height 4
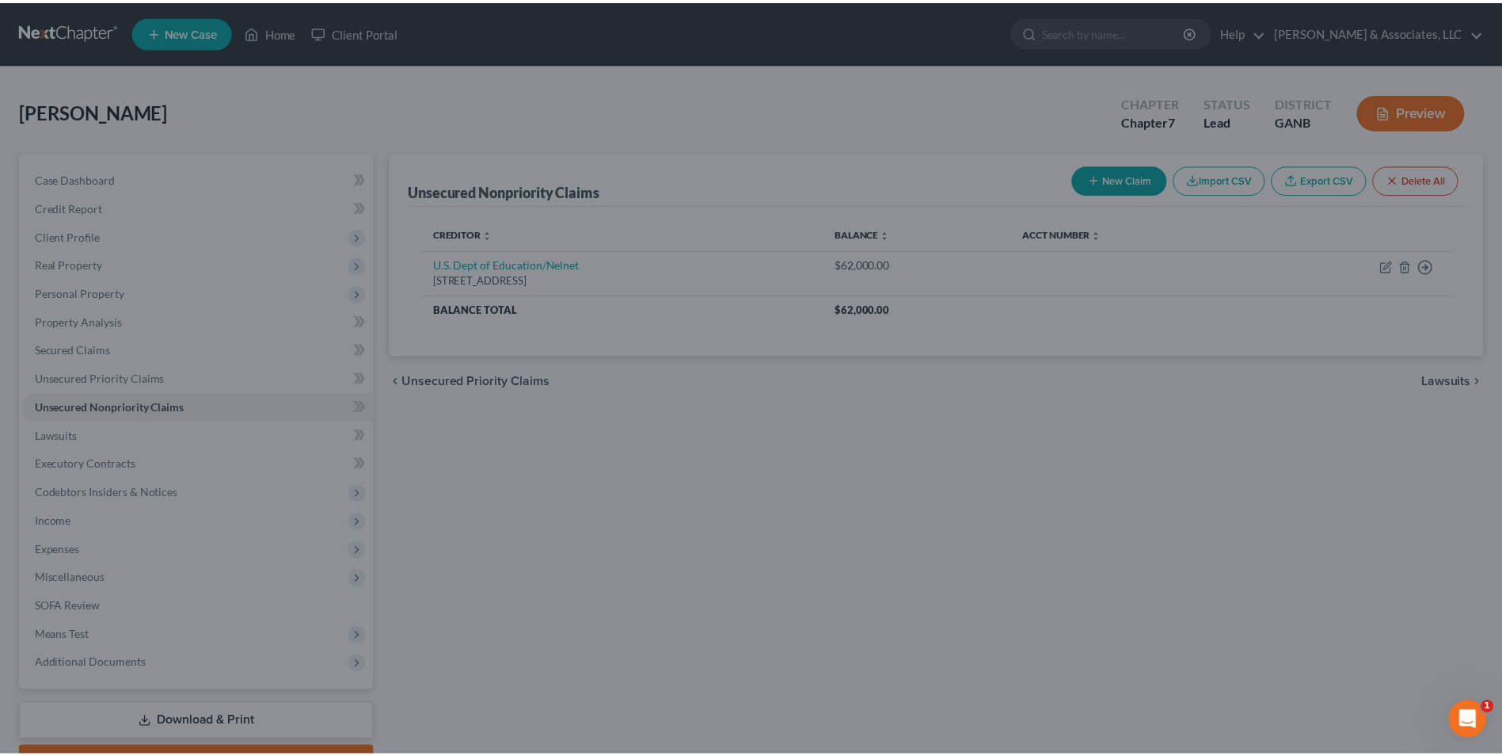
scroll to position [0, 0]
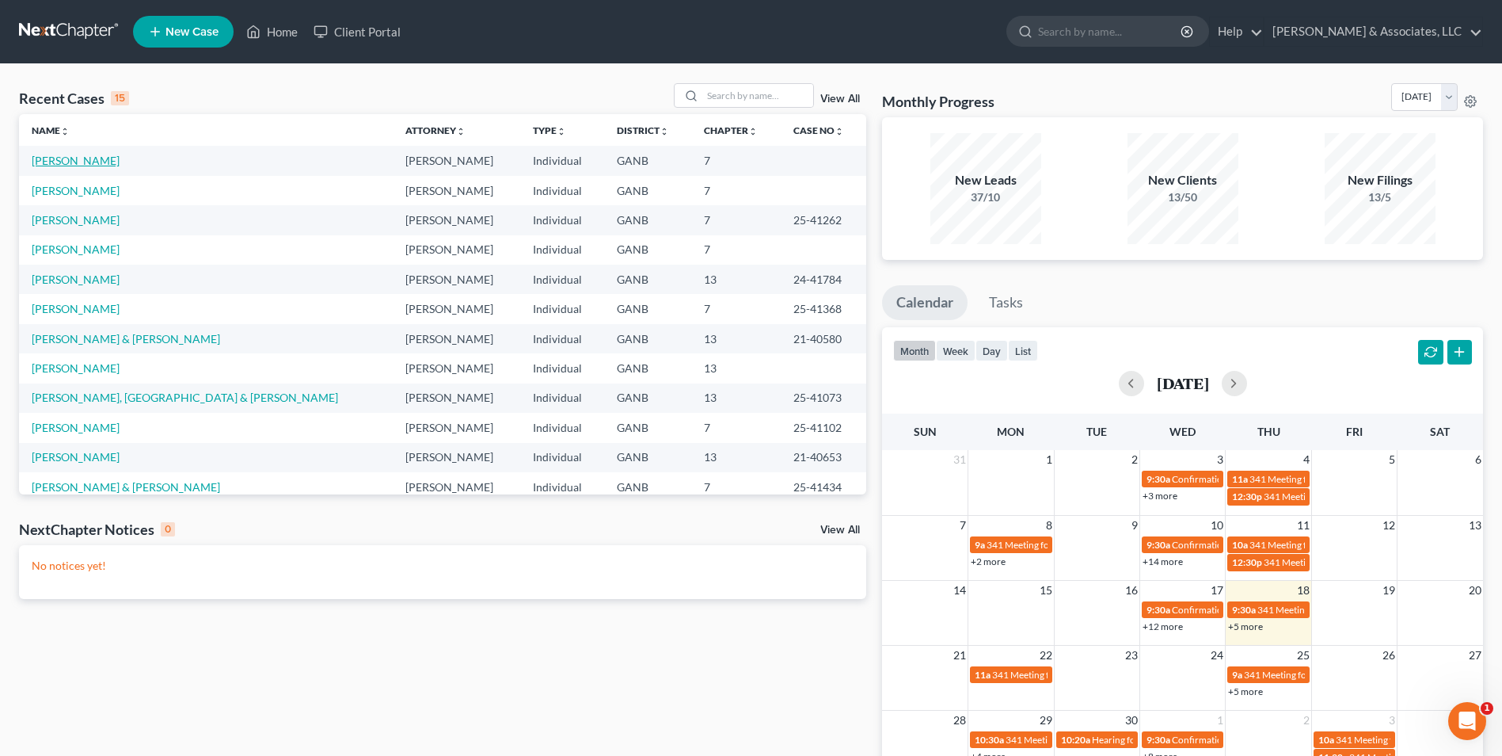
click at [95, 165] on link "[PERSON_NAME]" at bounding box center [76, 160] width 88 height 13
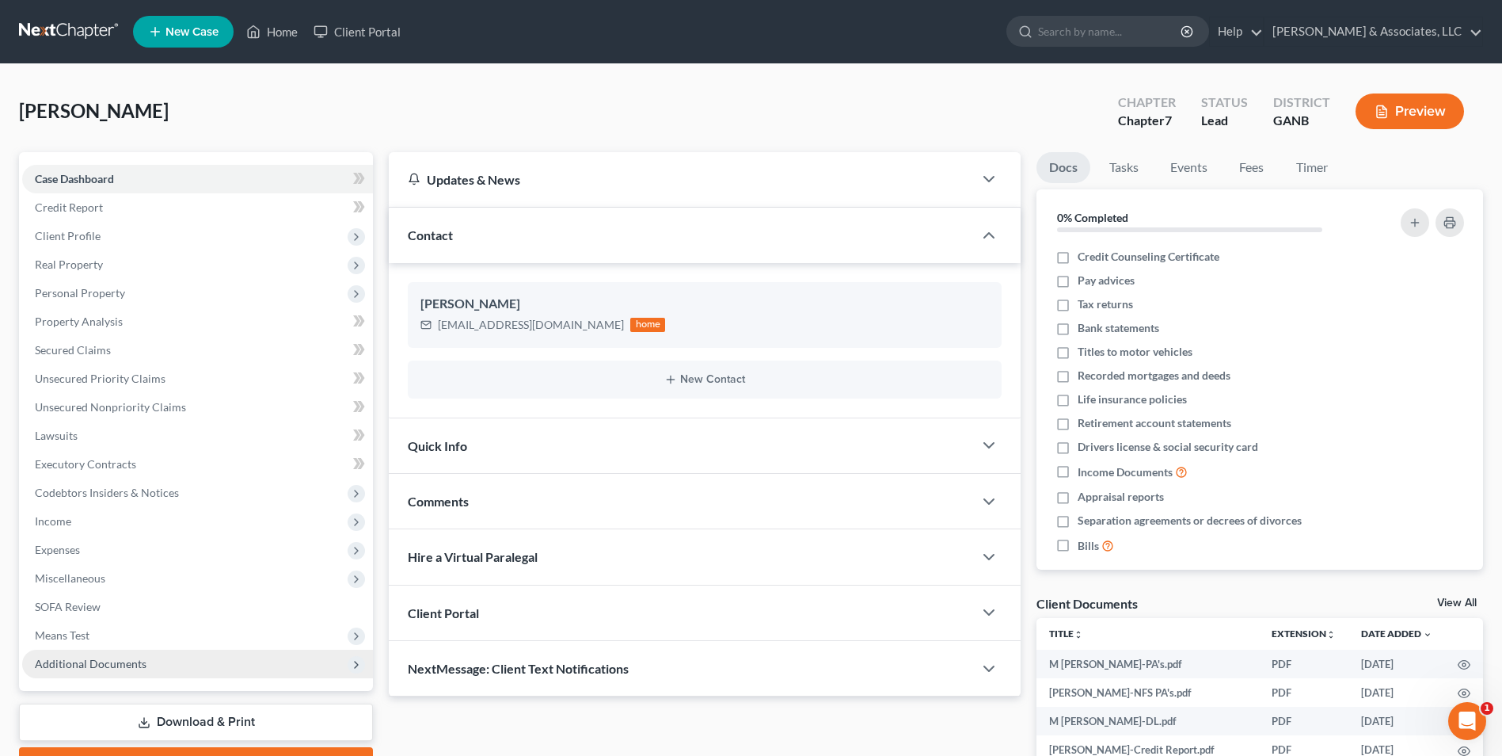
click at [154, 675] on span "Additional Documents" at bounding box center [197, 663] width 351 height 29
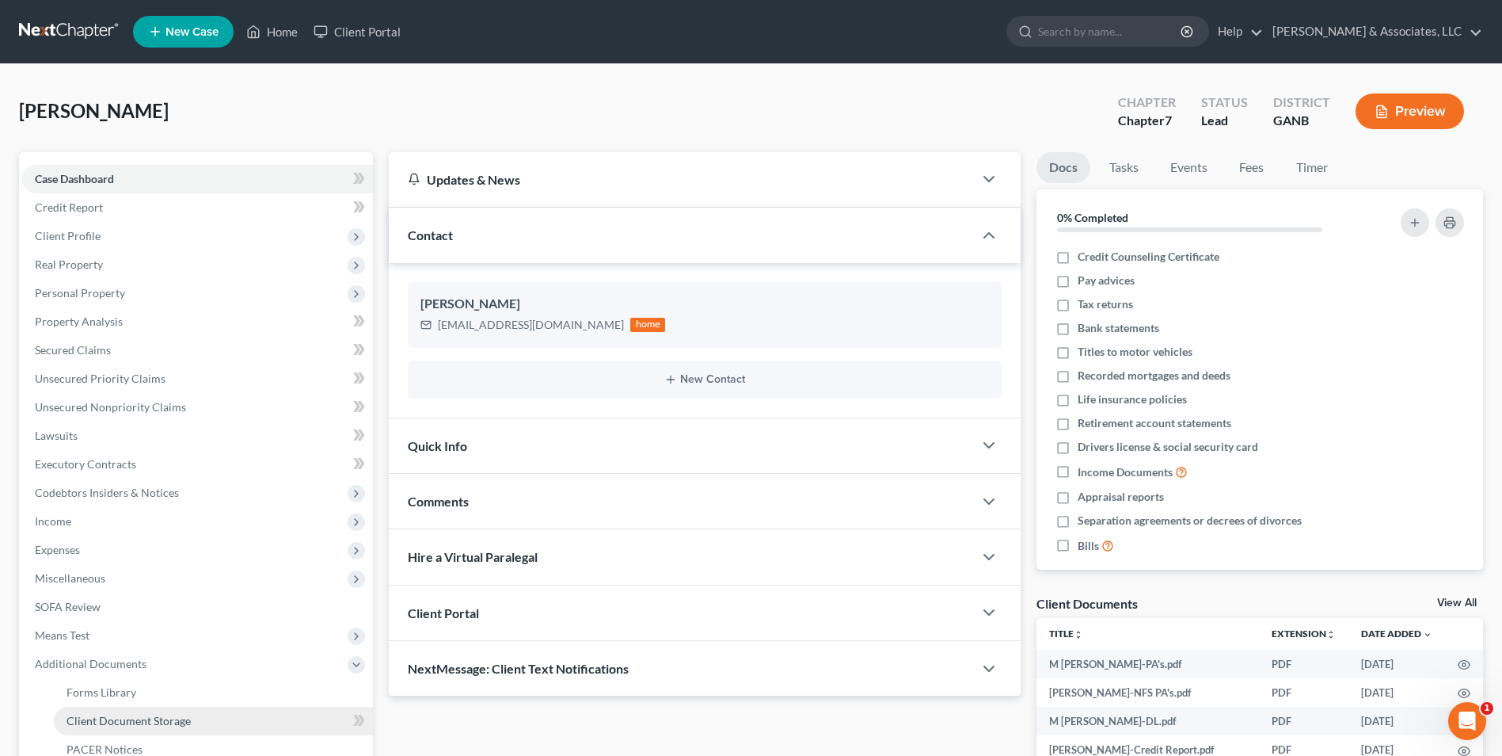
click at [93, 722] on span "Client Document Storage" at bounding box center [129, 720] width 124 height 13
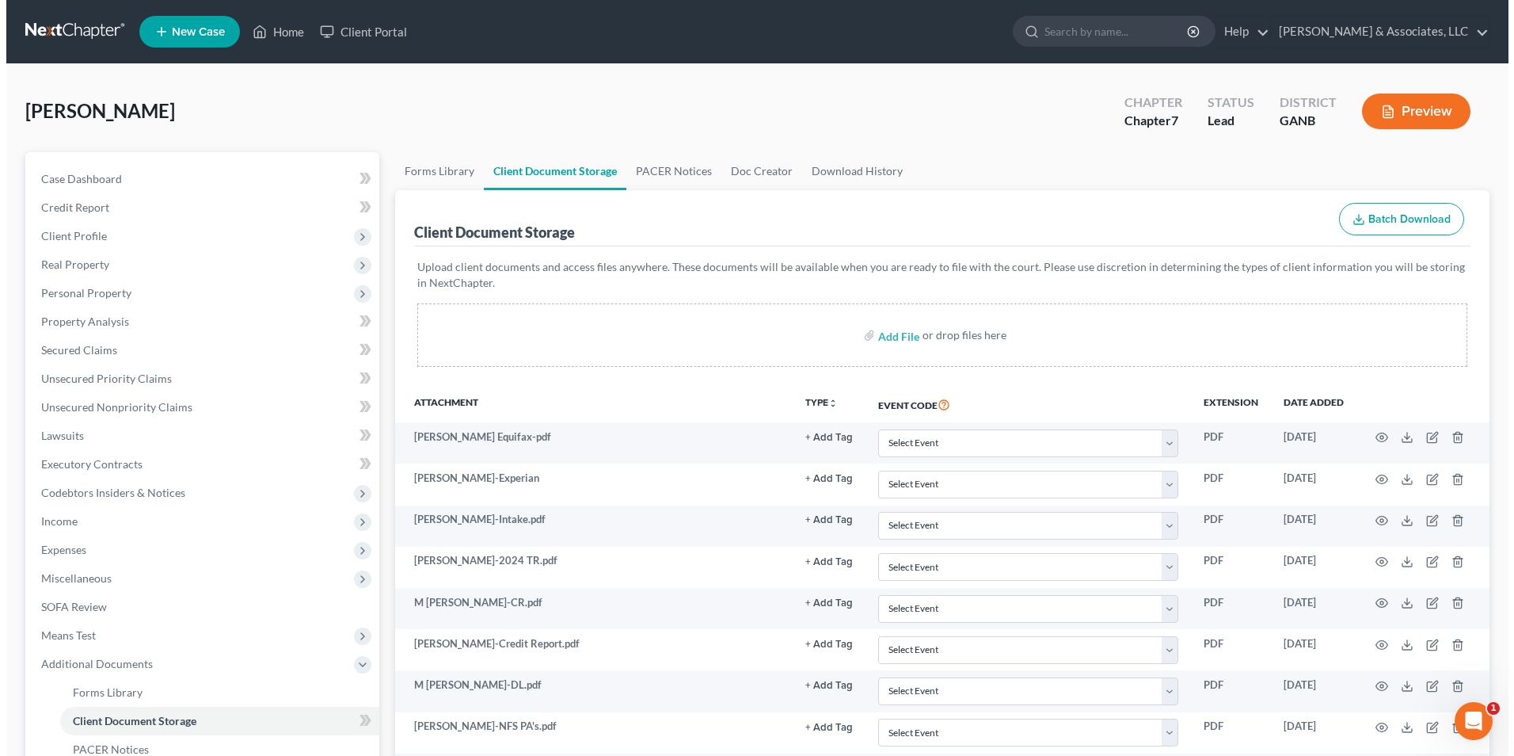
scroll to position [229, 0]
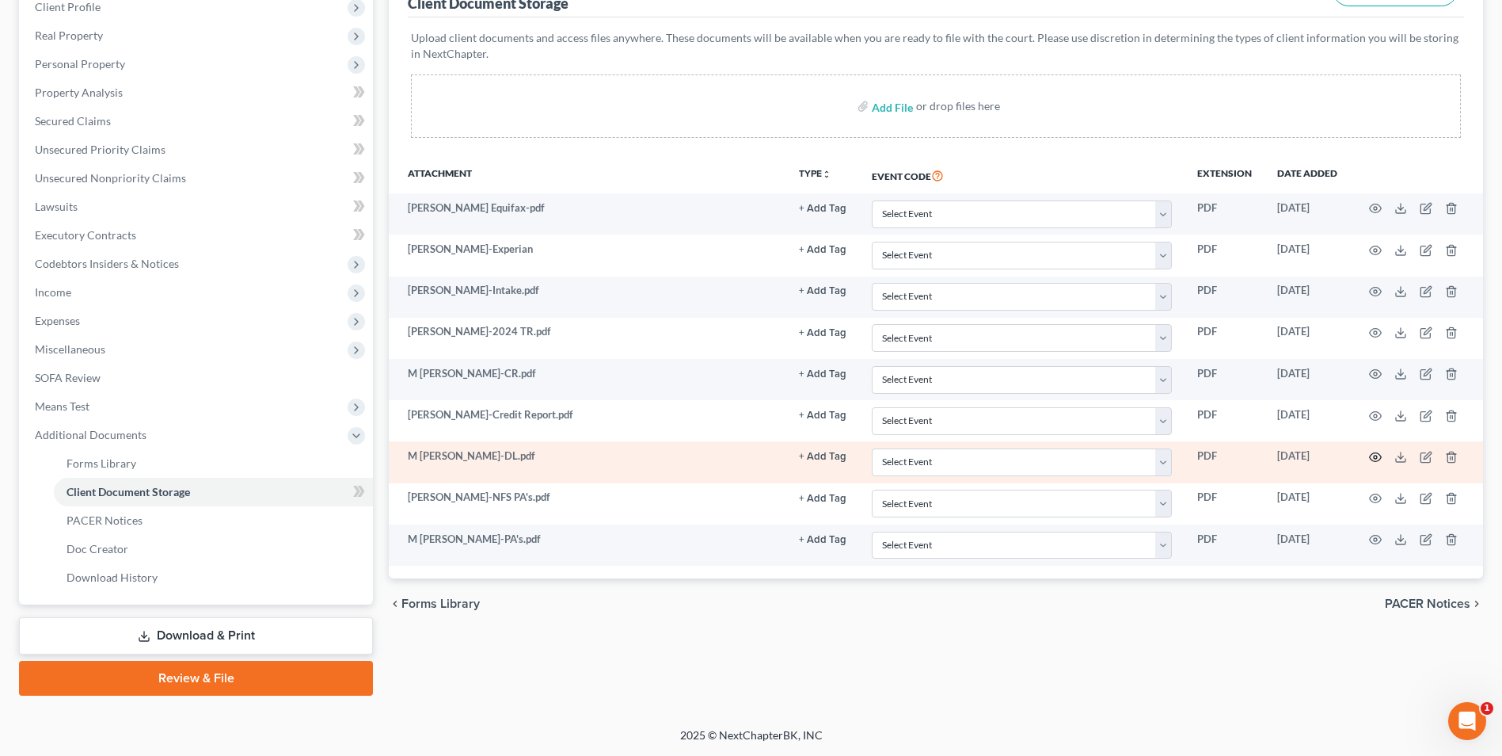
click at [1377, 459] on icon "button" at bounding box center [1375, 457] width 13 height 13
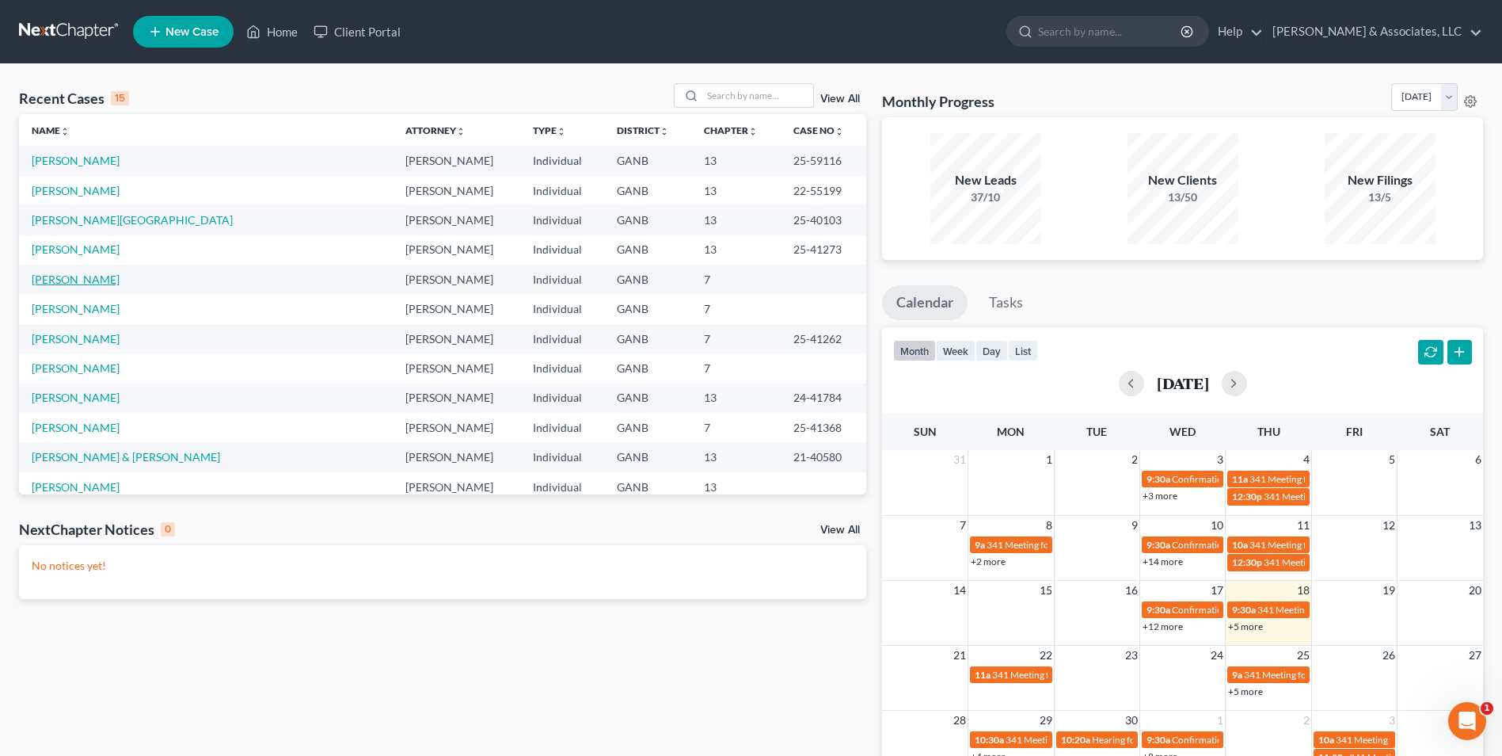
click at [71, 284] on link "[PERSON_NAME]" at bounding box center [76, 278] width 88 height 13
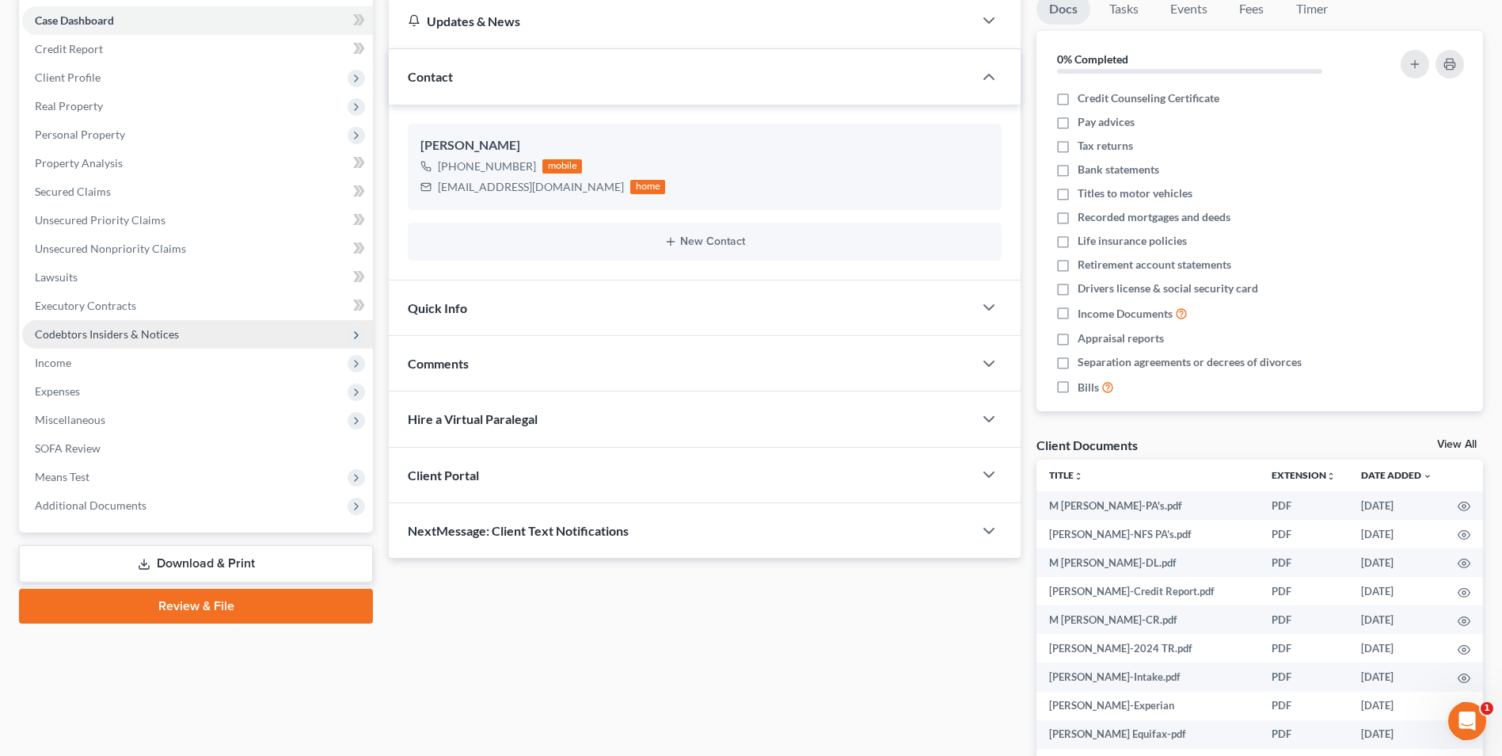
scroll to position [79, 0]
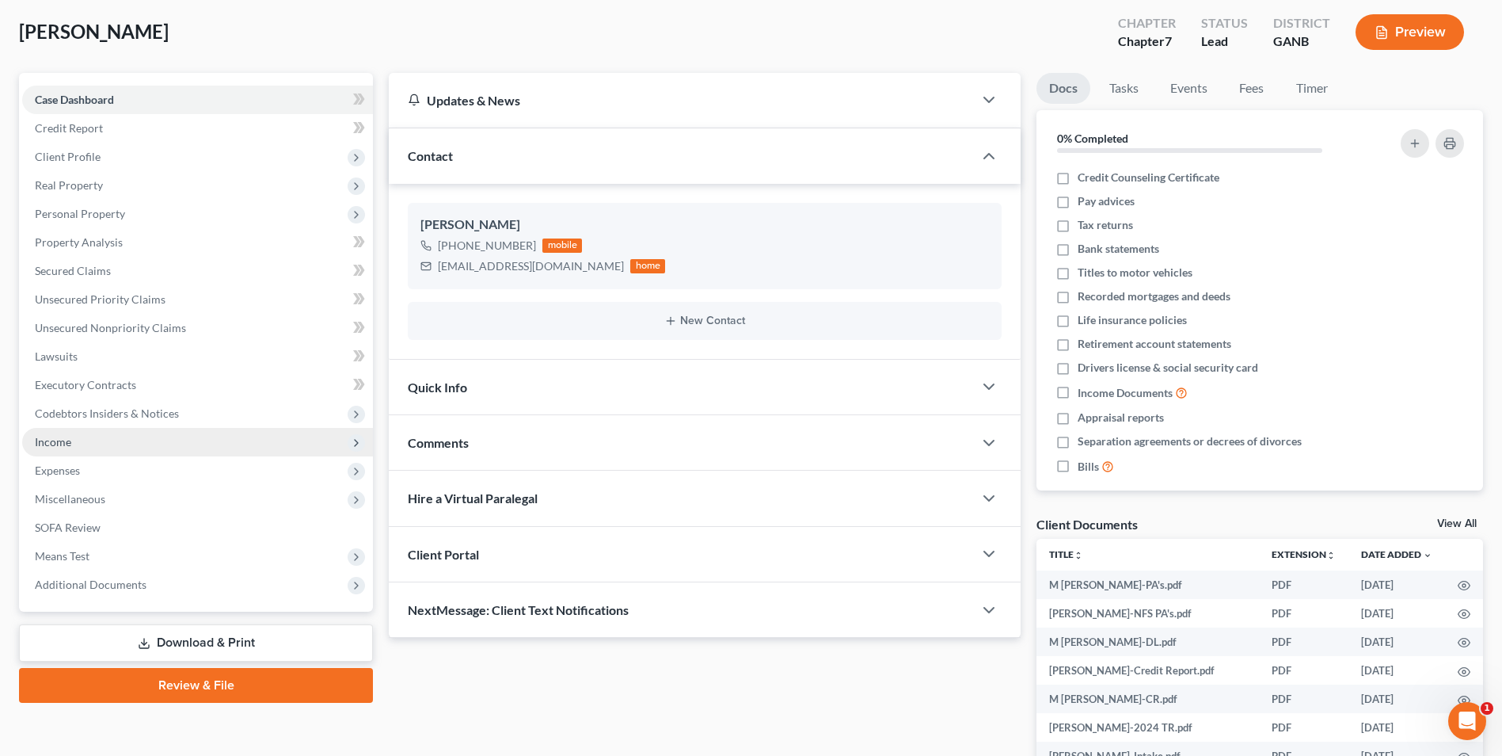
click at [79, 444] on span "Income" at bounding box center [197, 442] width 351 height 29
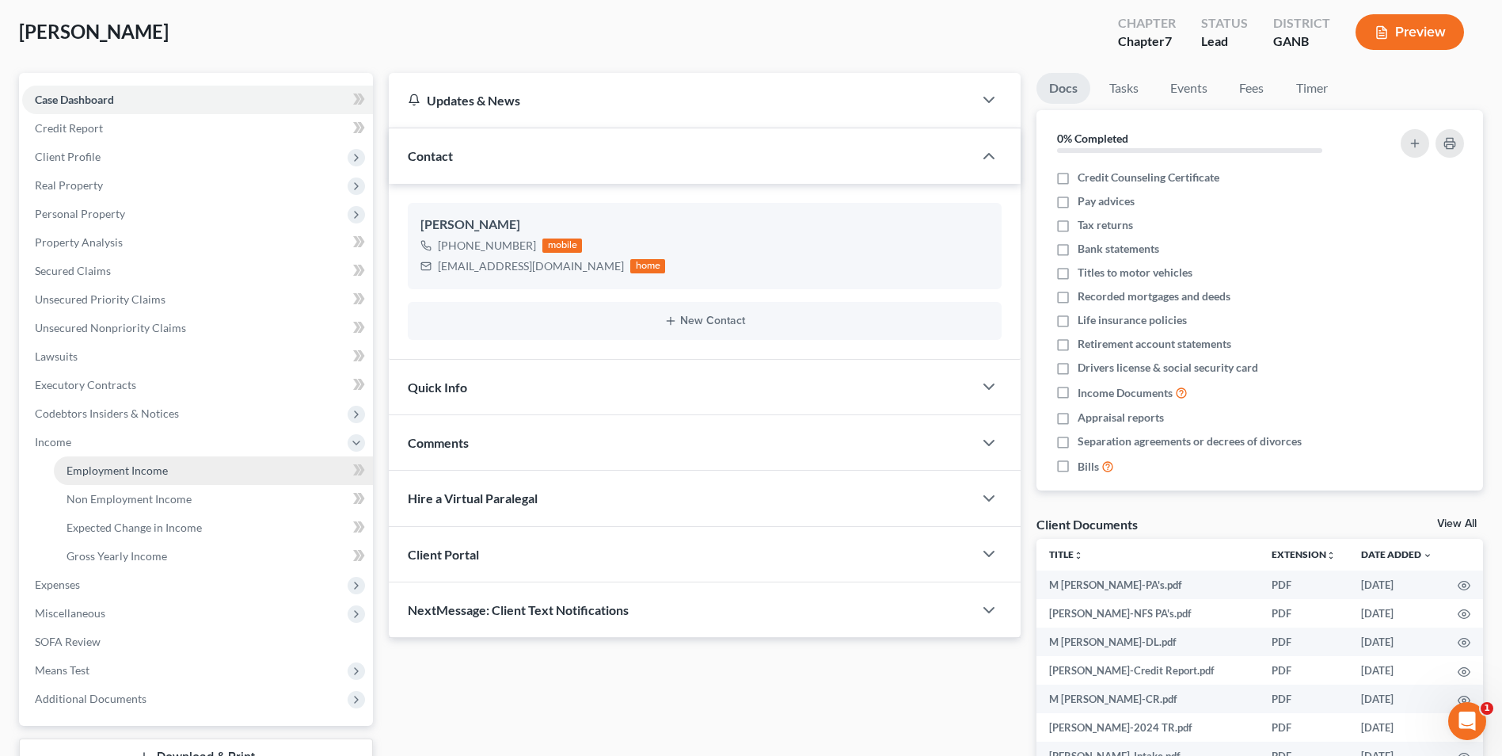
click at [116, 466] on span "Employment Income" at bounding box center [117, 469] width 101 height 13
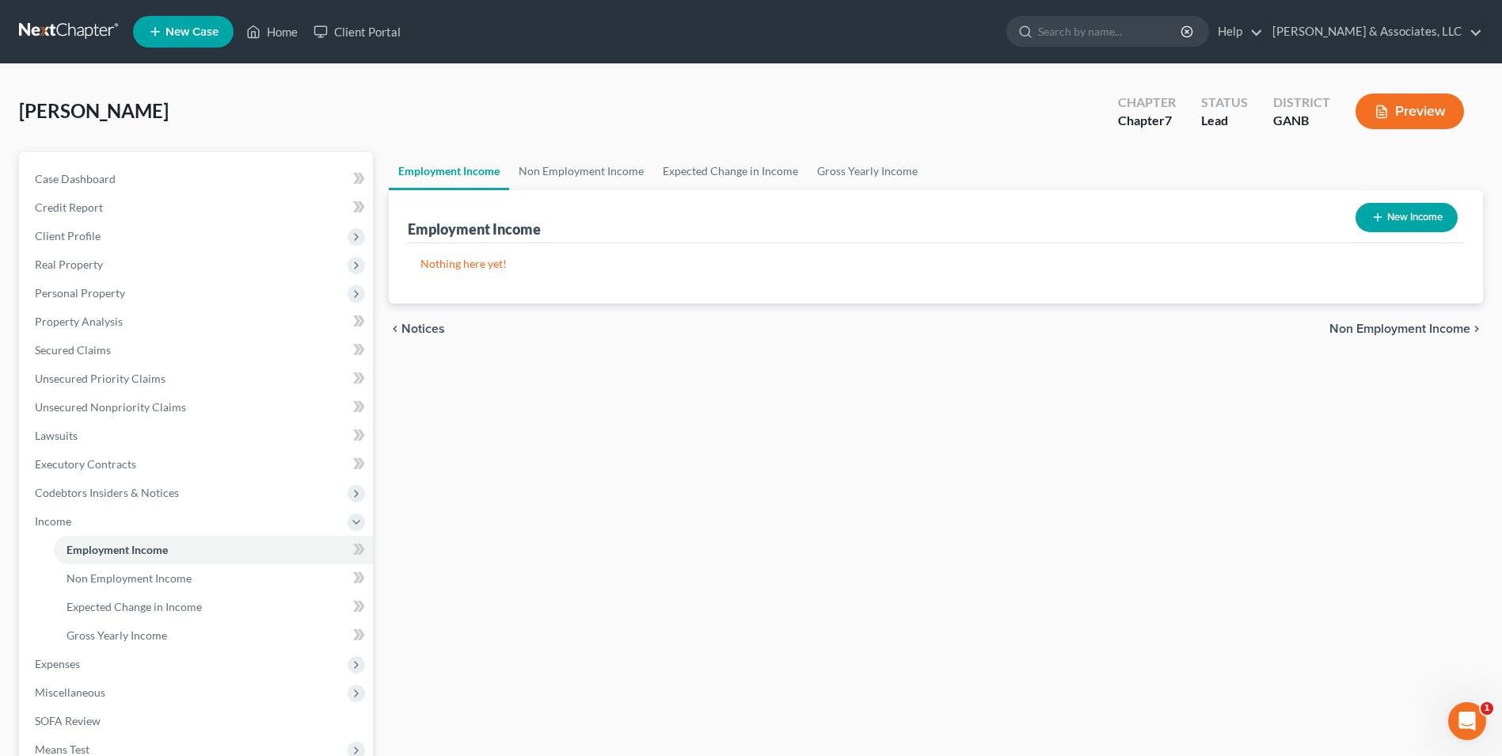
click at [1385, 215] on button "New Income" at bounding box center [1407, 217] width 102 height 29
select select "0"
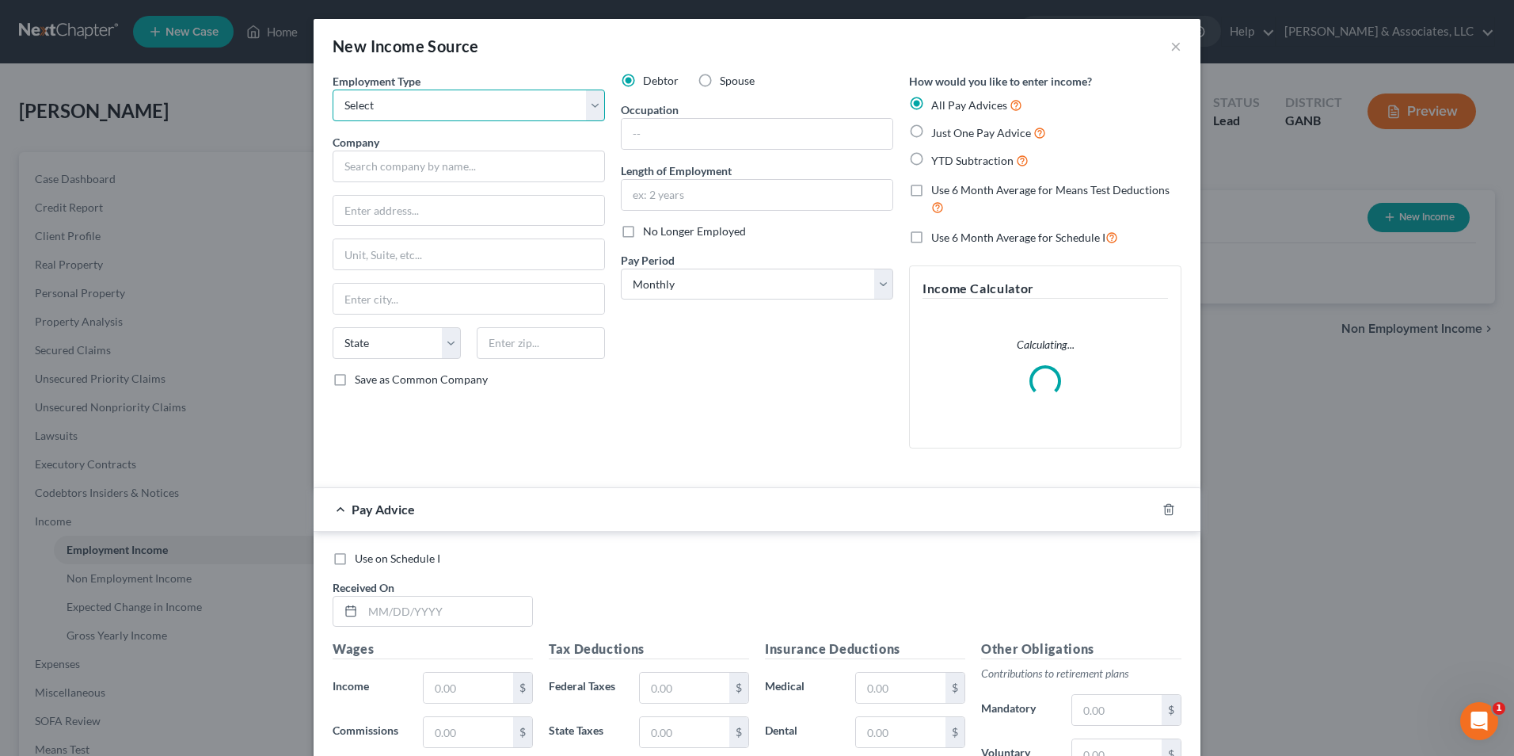
click at [589, 108] on select "Select Full or [DEMOGRAPHIC_DATA] Employment Self Employment" at bounding box center [469, 105] width 272 height 32
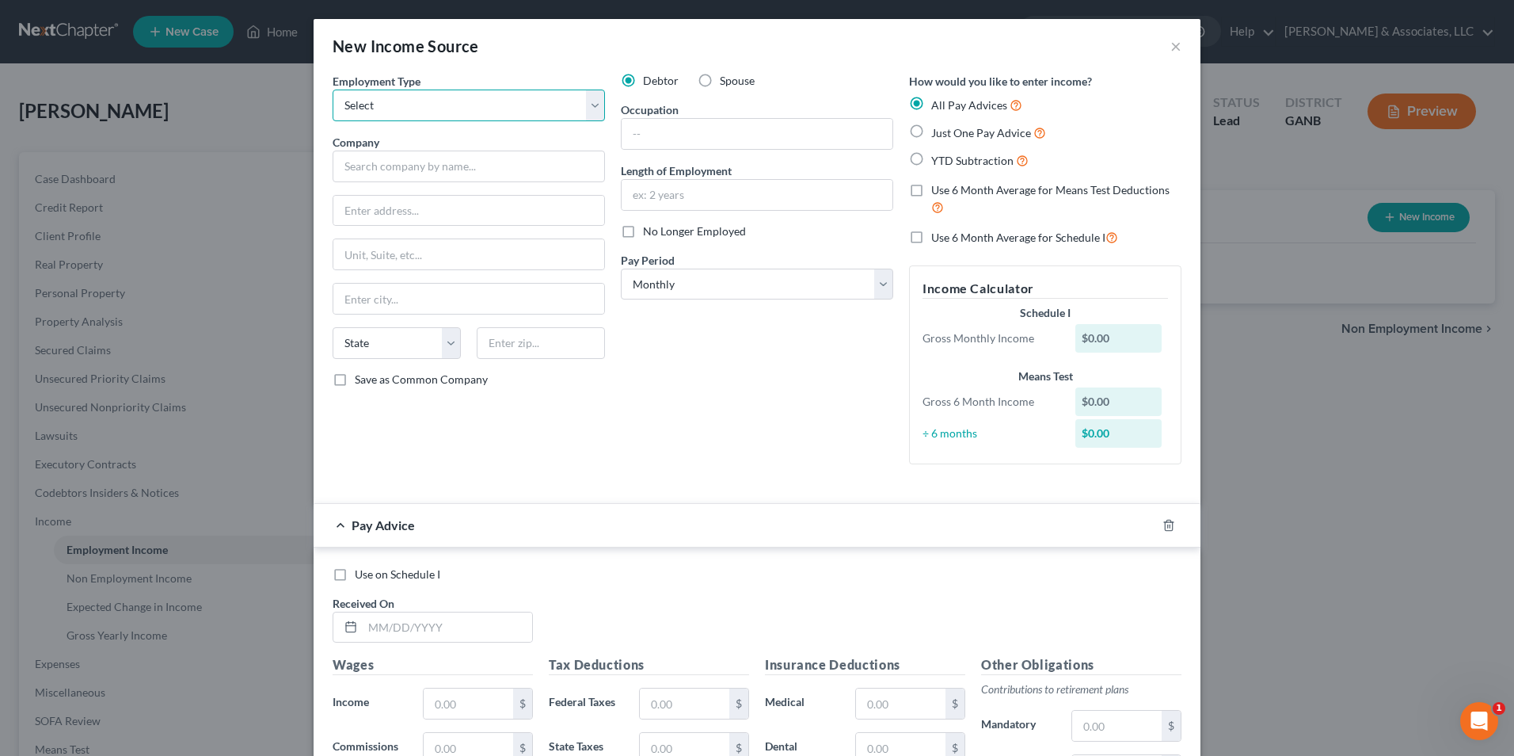
select select "0"
click at [333, 89] on select "Select Full or [DEMOGRAPHIC_DATA] Employment Self Employment" at bounding box center [469, 105] width 272 height 32
click at [440, 175] on input "text" at bounding box center [469, 166] width 272 height 32
click at [444, 166] on input "[GEOGRAPHIC_DATA]" at bounding box center [469, 166] width 272 height 32
click at [437, 167] on input "[GEOGRAPHIC_DATA]" at bounding box center [469, 166] width 272 height 32
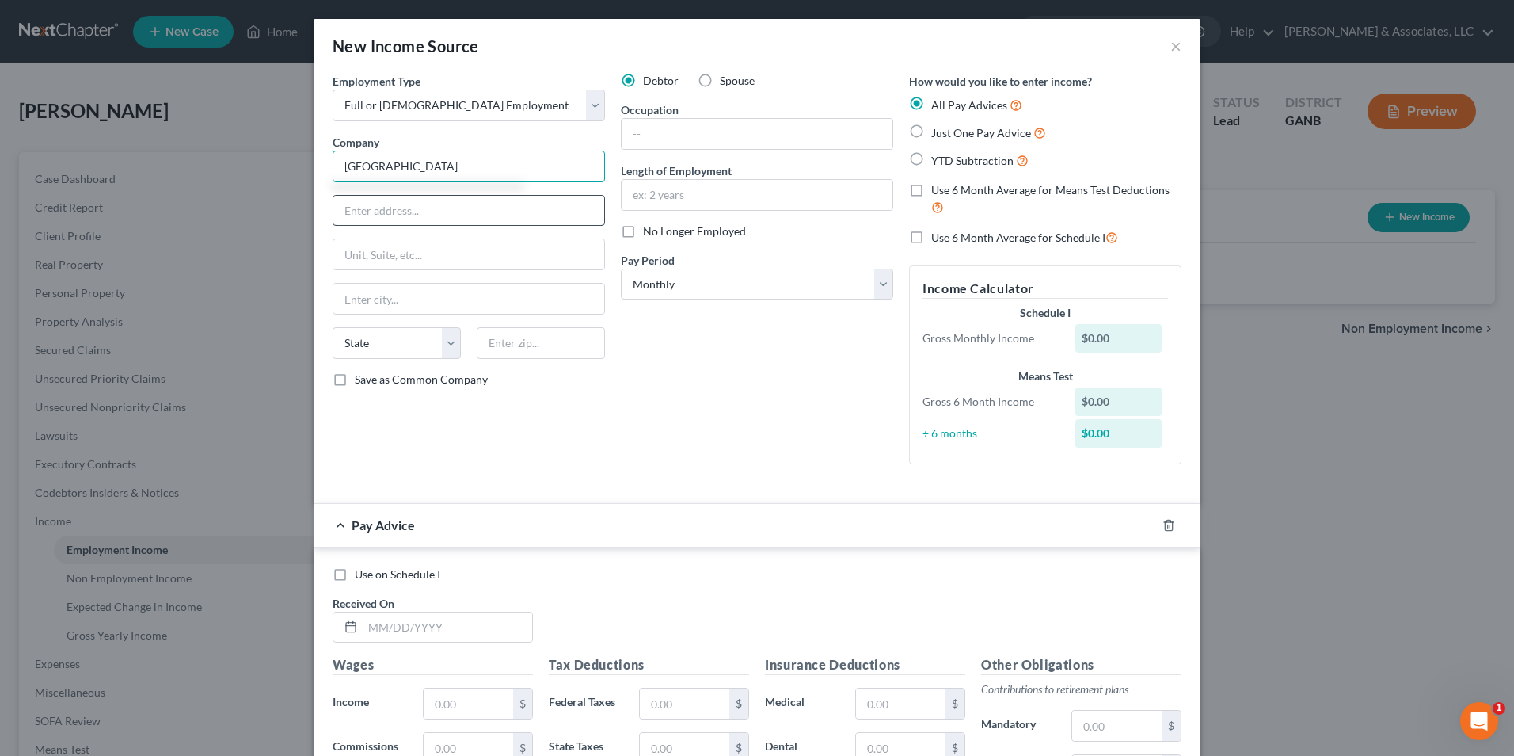
type input "[GEOGRAPHIC_DATA]"
click at [413, 211] on input "text" at bounding box center [468, 211] width 271 height 30
type input "[STREET_ADDRESS][PERSON_NAME]"
type input "[GEOGRAPHIC_DATA]"
select select "10"
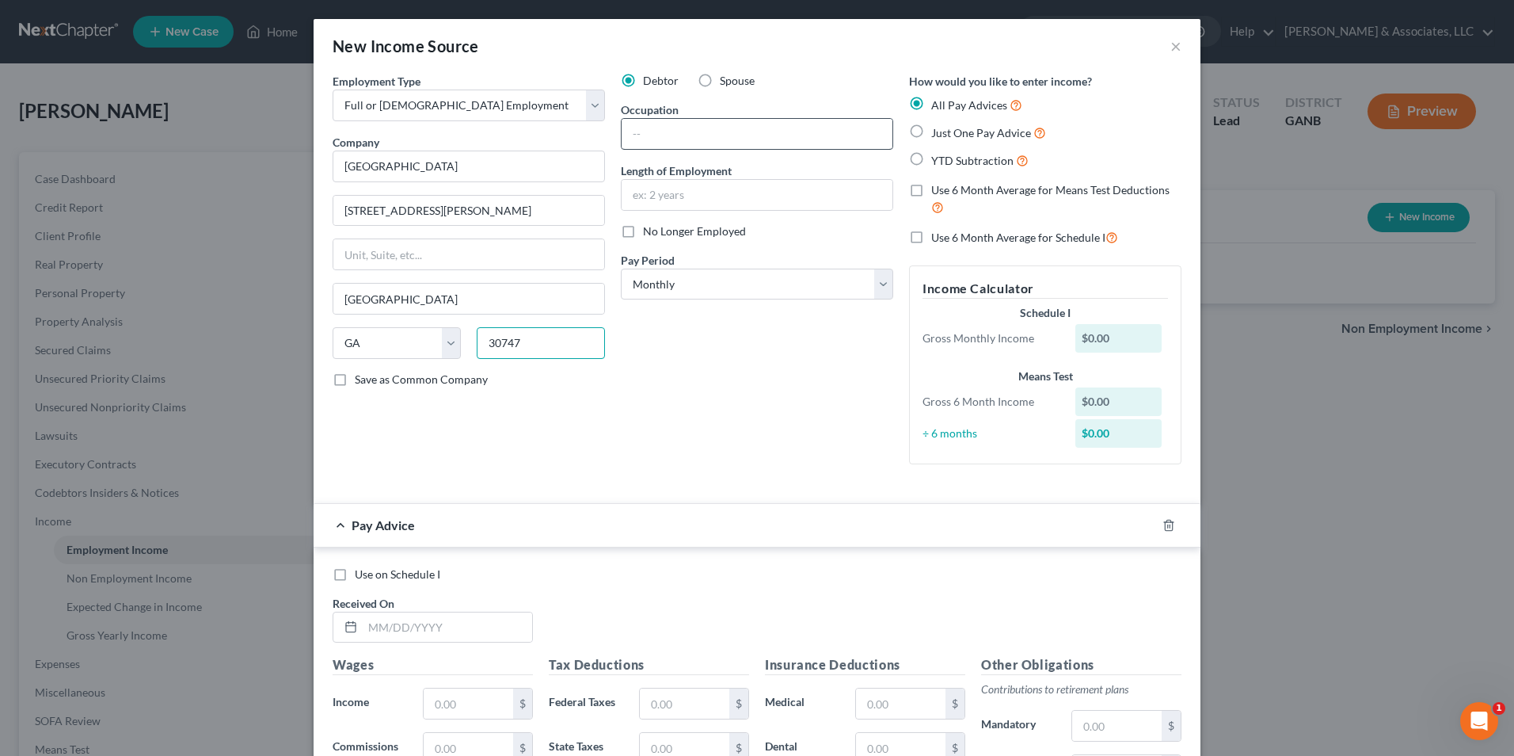
type input "30747"
click at [738, 120] on input "text" at bounding box center [757, 134] width 271 height 30
type input "teacher"
click at [741, 196] on input "text" at bounding box center [757, 195] width 271 height 30
type input "3 years"
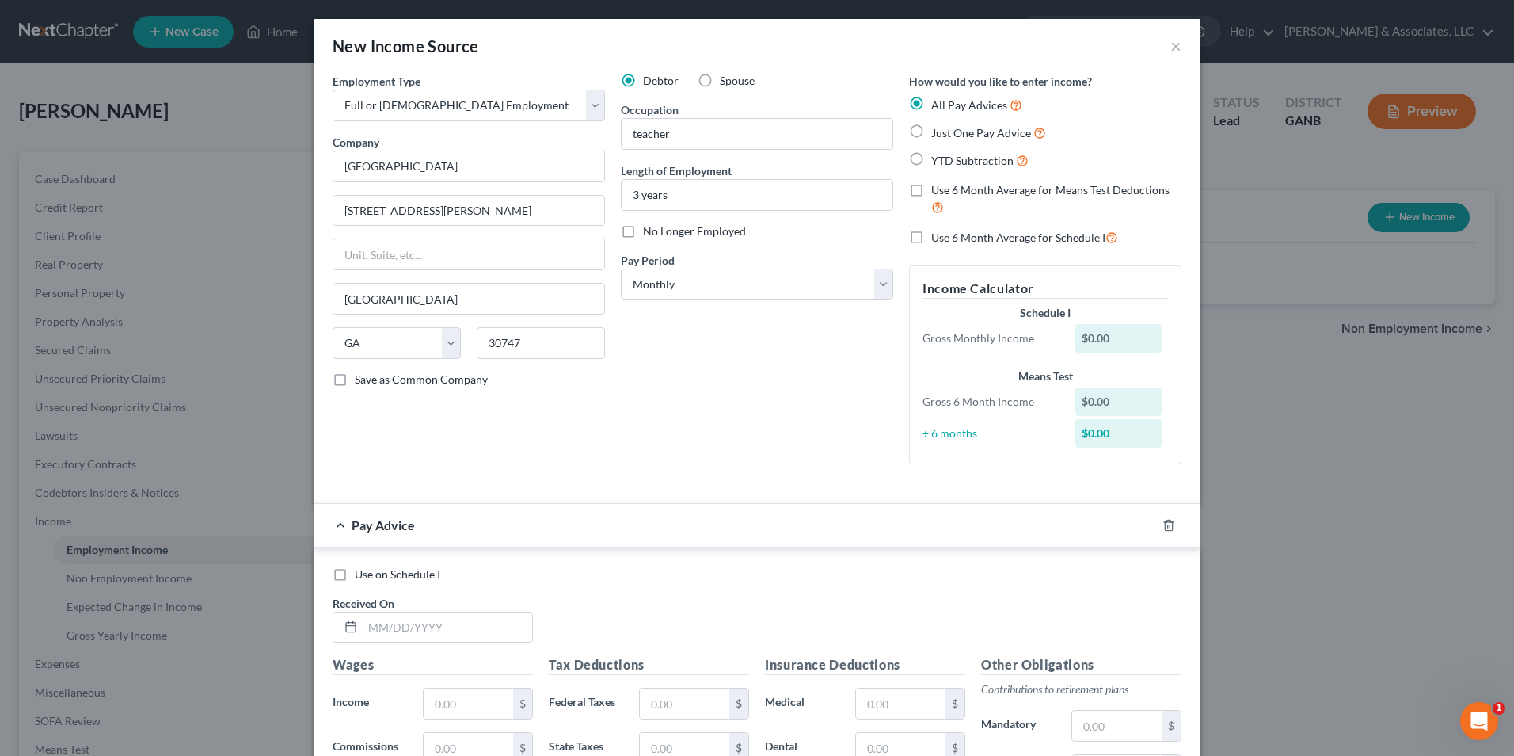
scroll to position [79, 0]
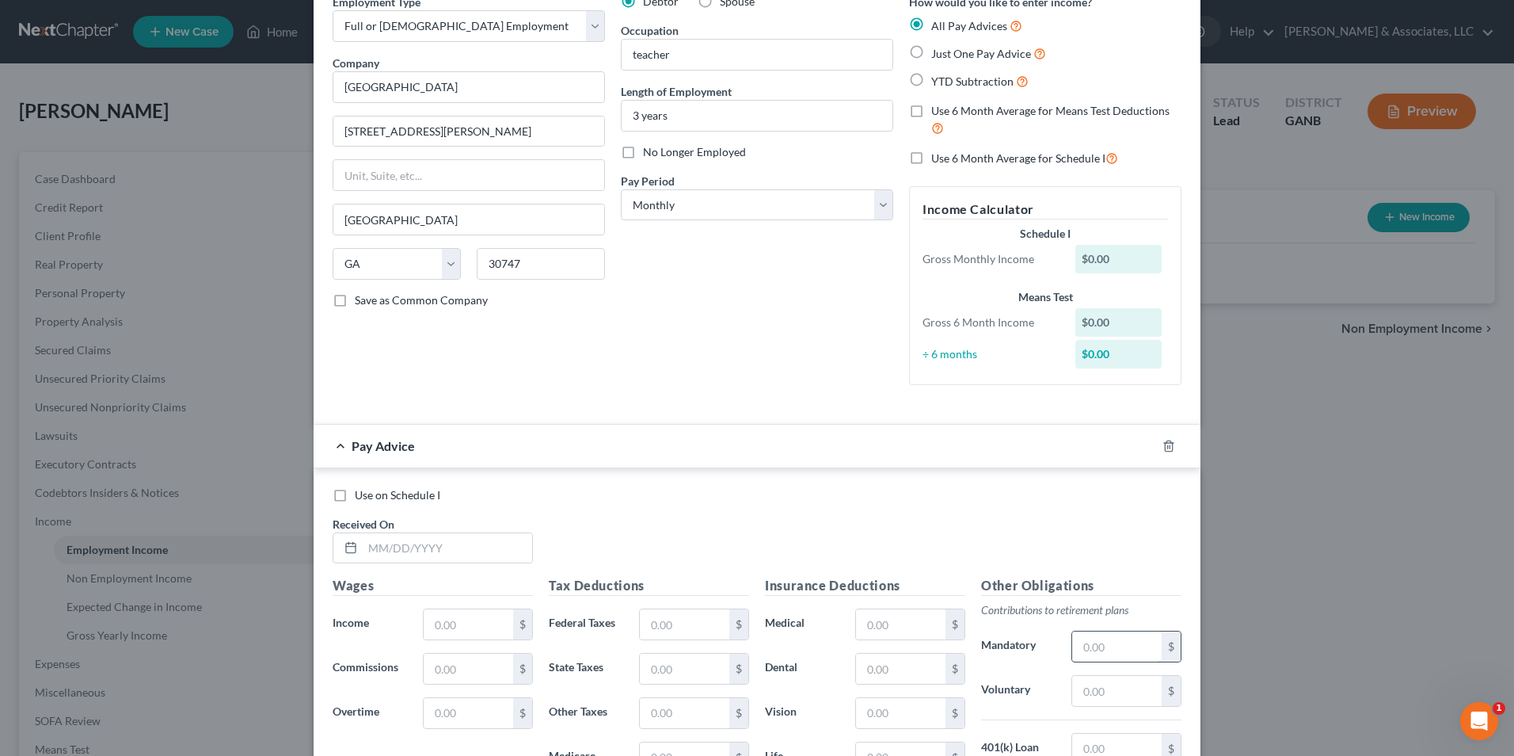
click at [1111, 653] on input "text" at bounding box center [1116, 646] width 89 height 30
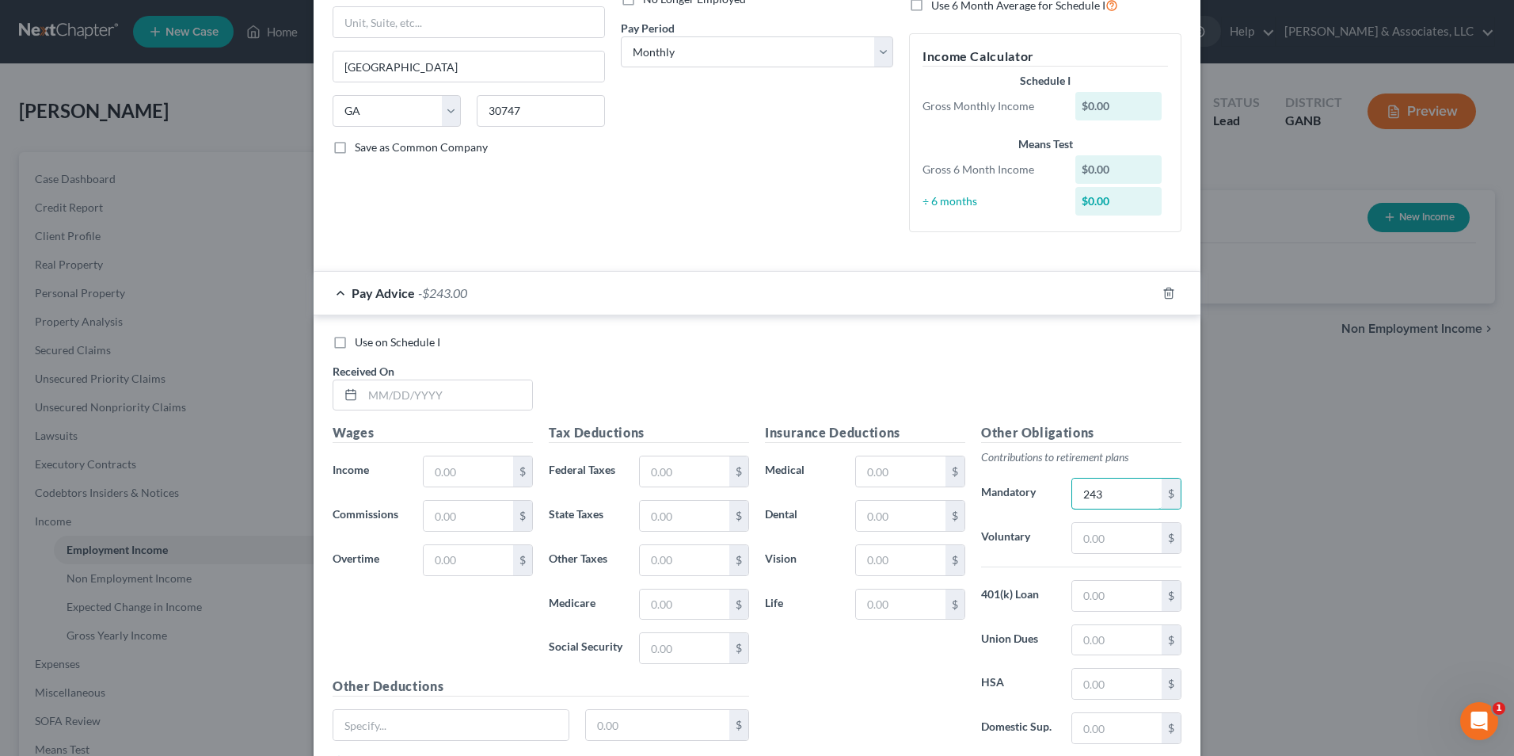
scroll to position [238, 0]
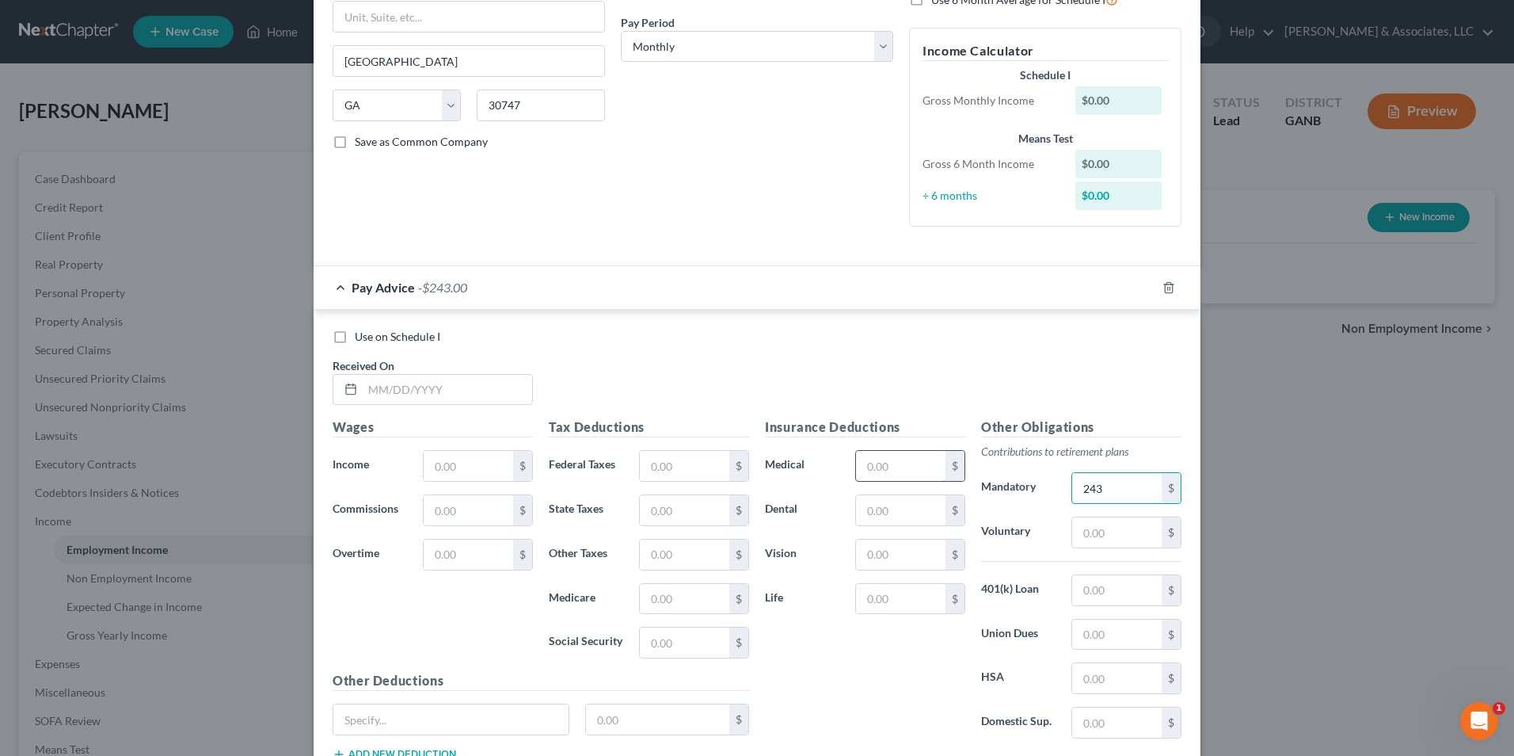
type input "243"
click at [903, 453] on input "text" at bounding box center [900, 466] width 89 height 30
type input "540"
click at [902, 507] on input "text" at bounding box center [900, 510] width 89 height 30
type input "34"
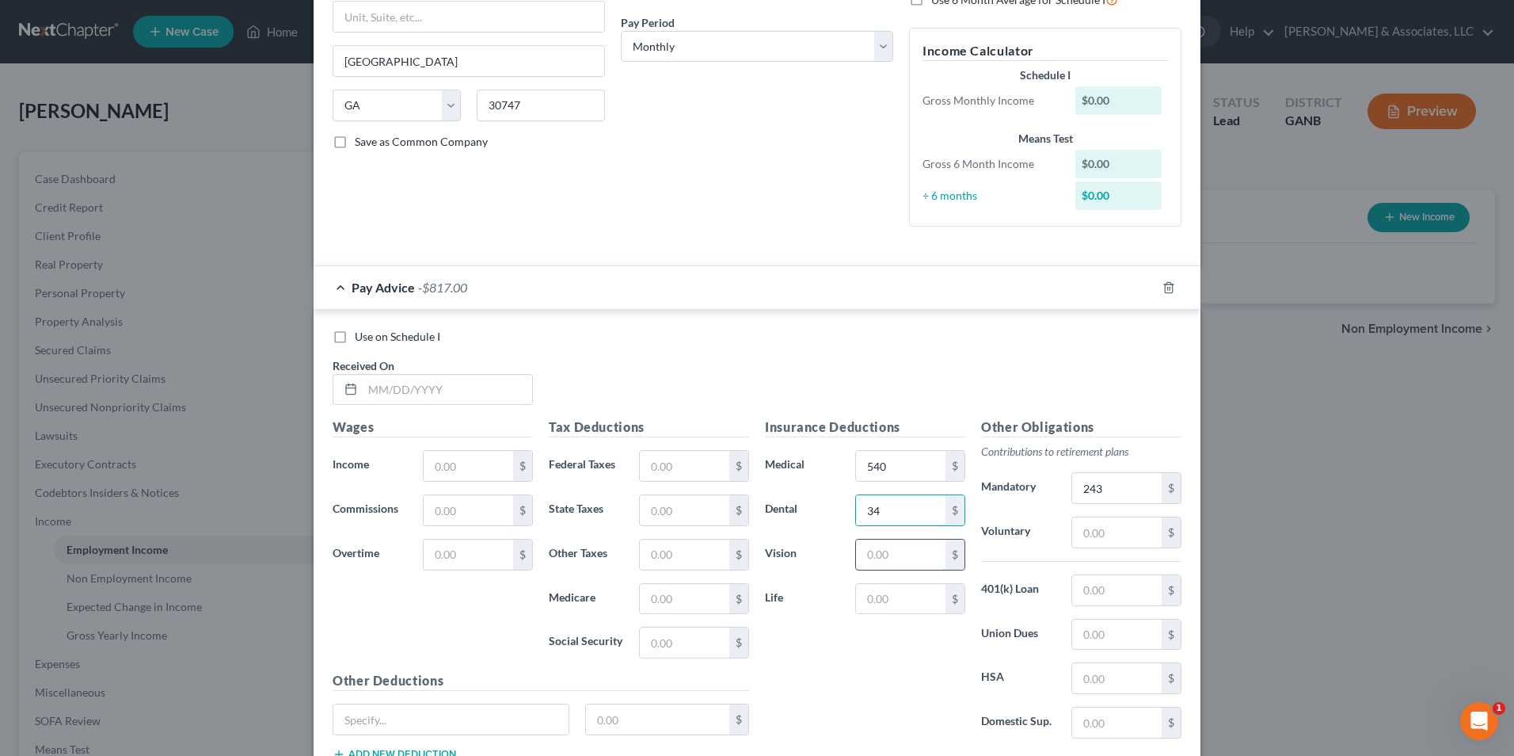
click at [904, 558] on input "text" at bounding box center [900, 554] width 89 height 30
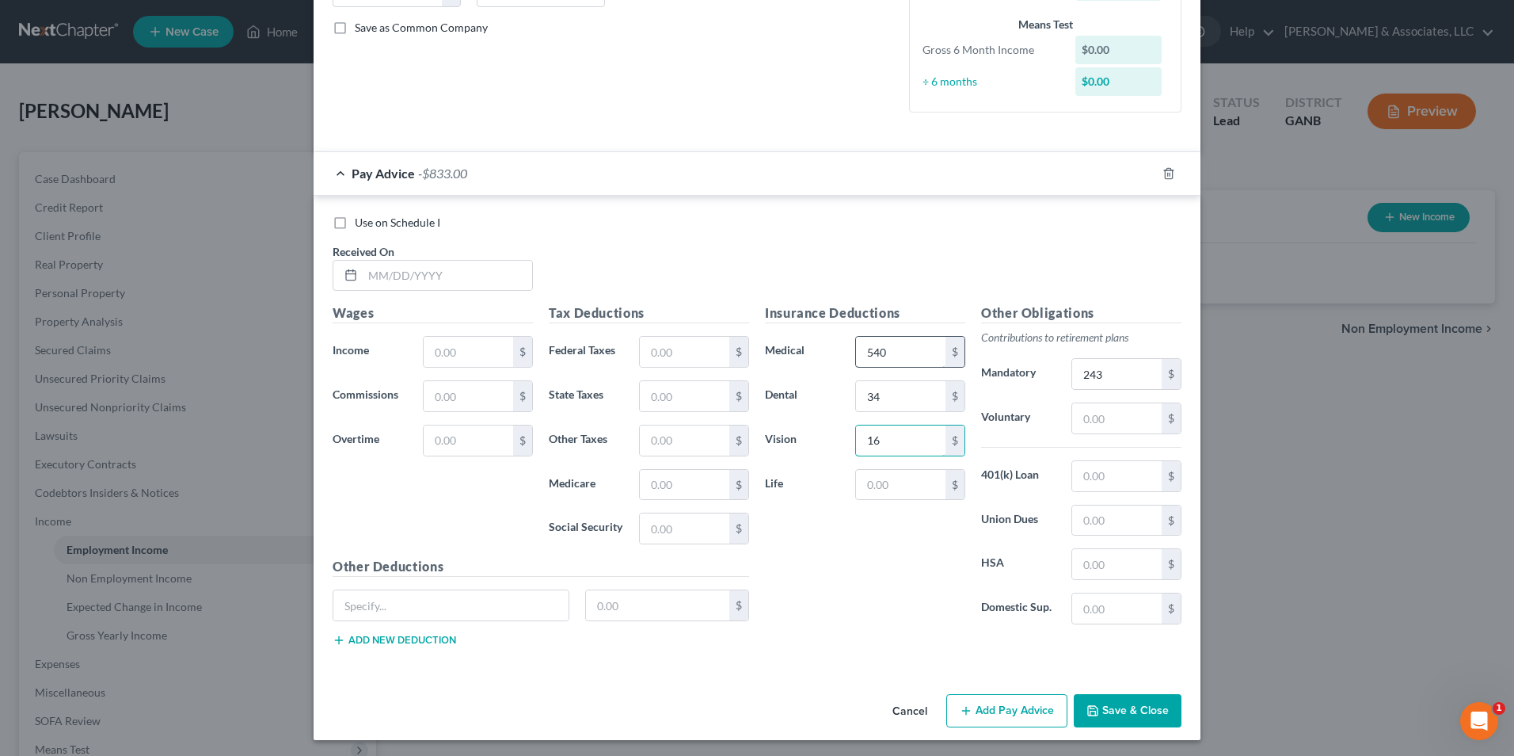
scroll to position [355, 0]
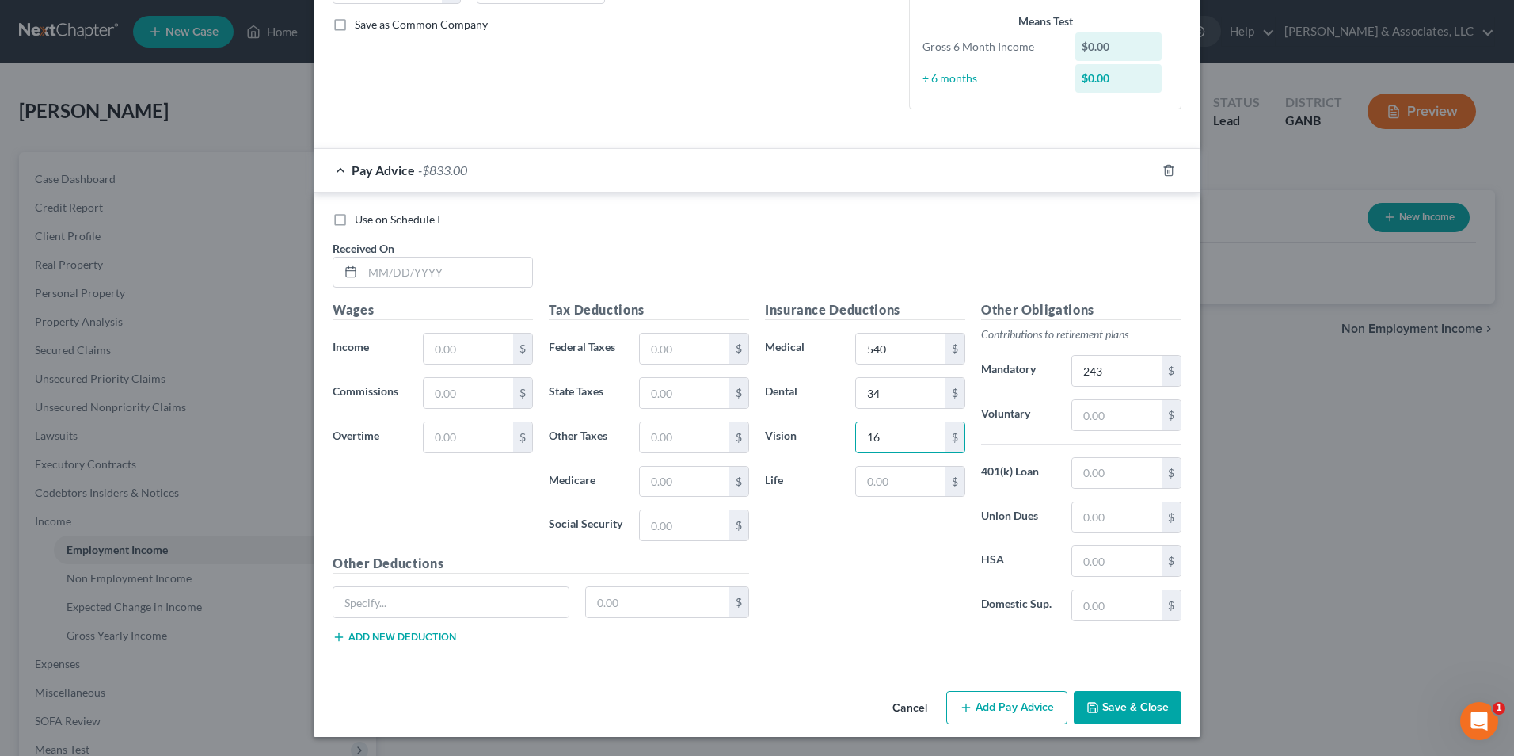
type input "16"
click at [1137, 706] on button "Save & Close" at bounding box center [1128, 707] width 108 height 33
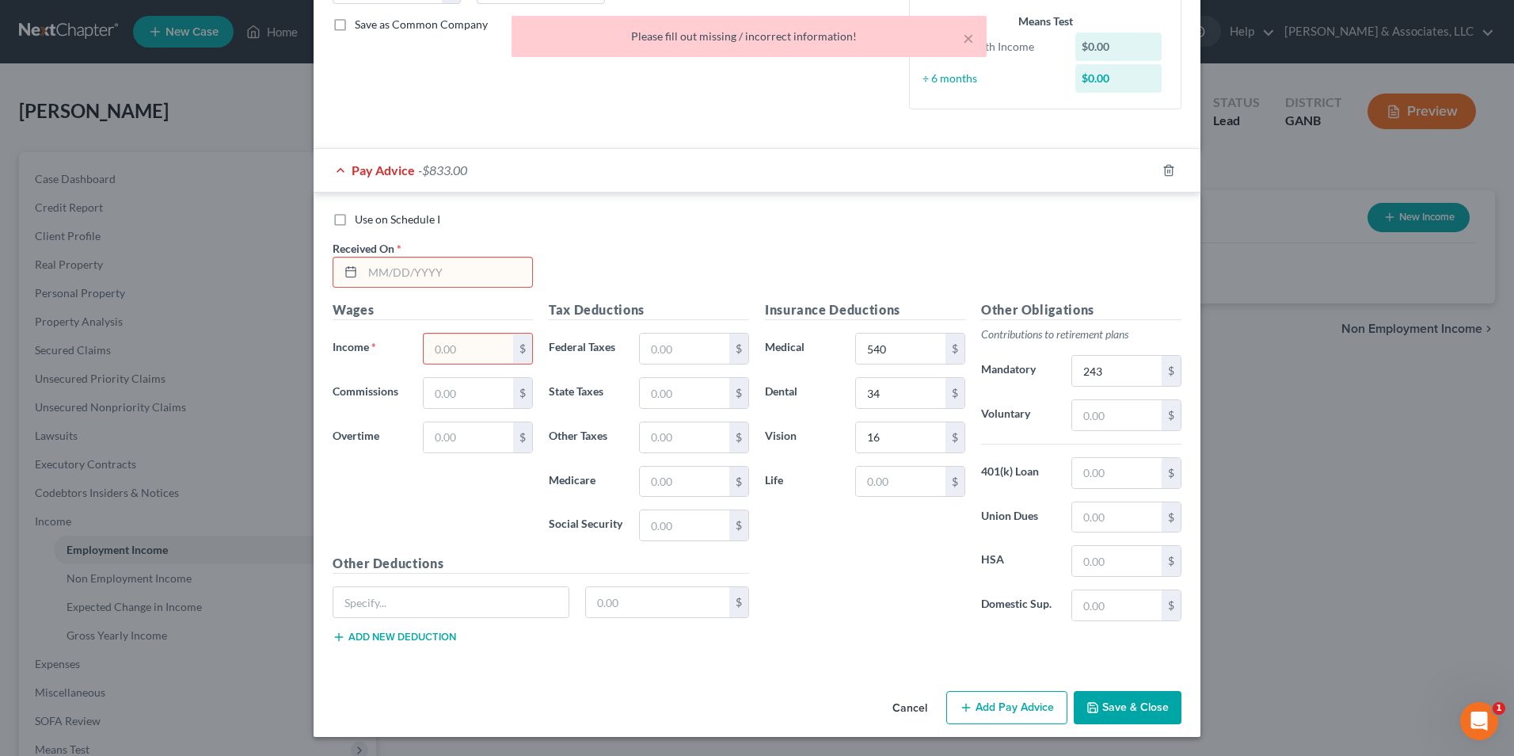
click at [407, 269] on input "text" at bounding box center [447, 272] width 169 height 30
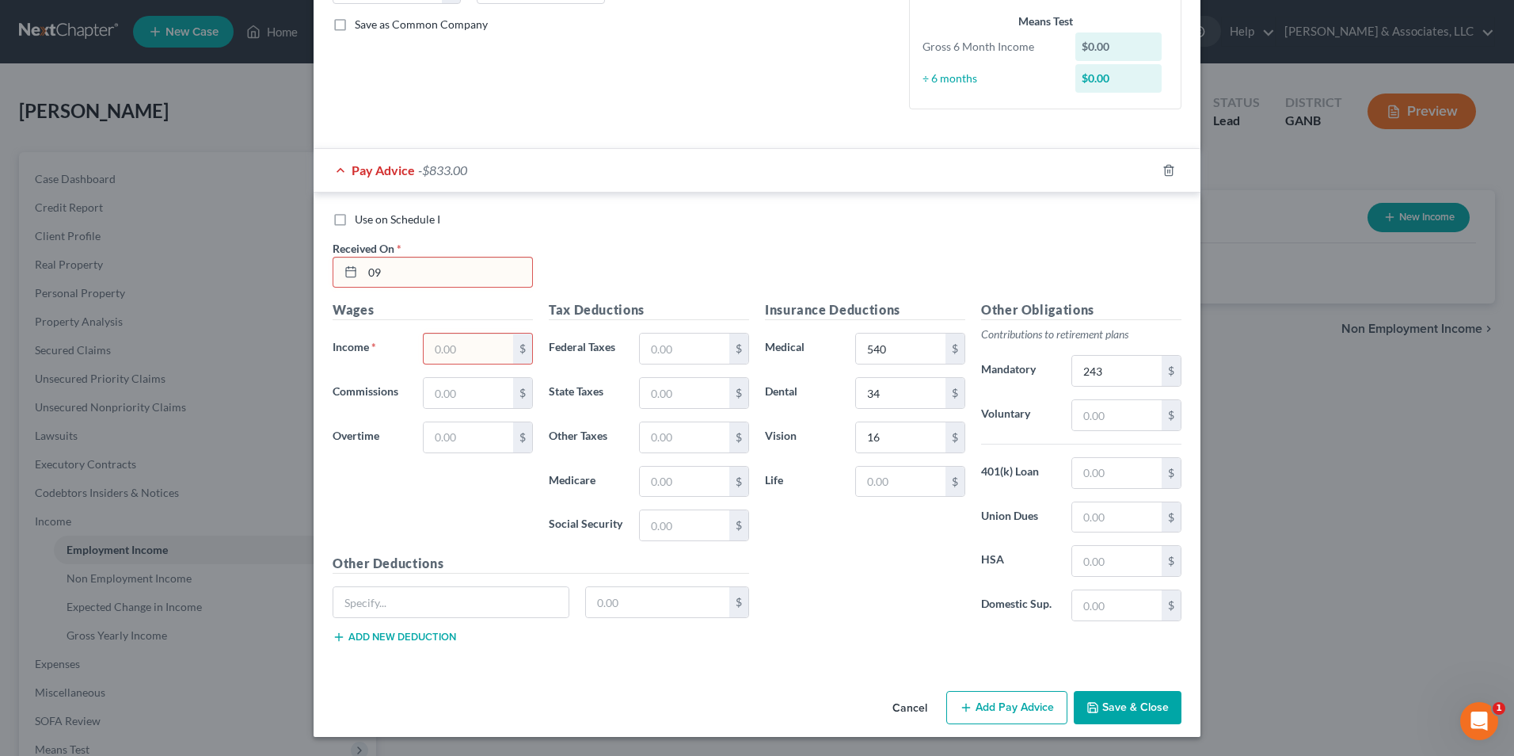
type input "[DATE]"
click at [457, 346] on input "text" at bounding box center [468, 348] width 89 height 30
type input "4,053"
click at [681, 347] on input "text" at bounding box center [684, 348] width 89 height 30
type input "429"
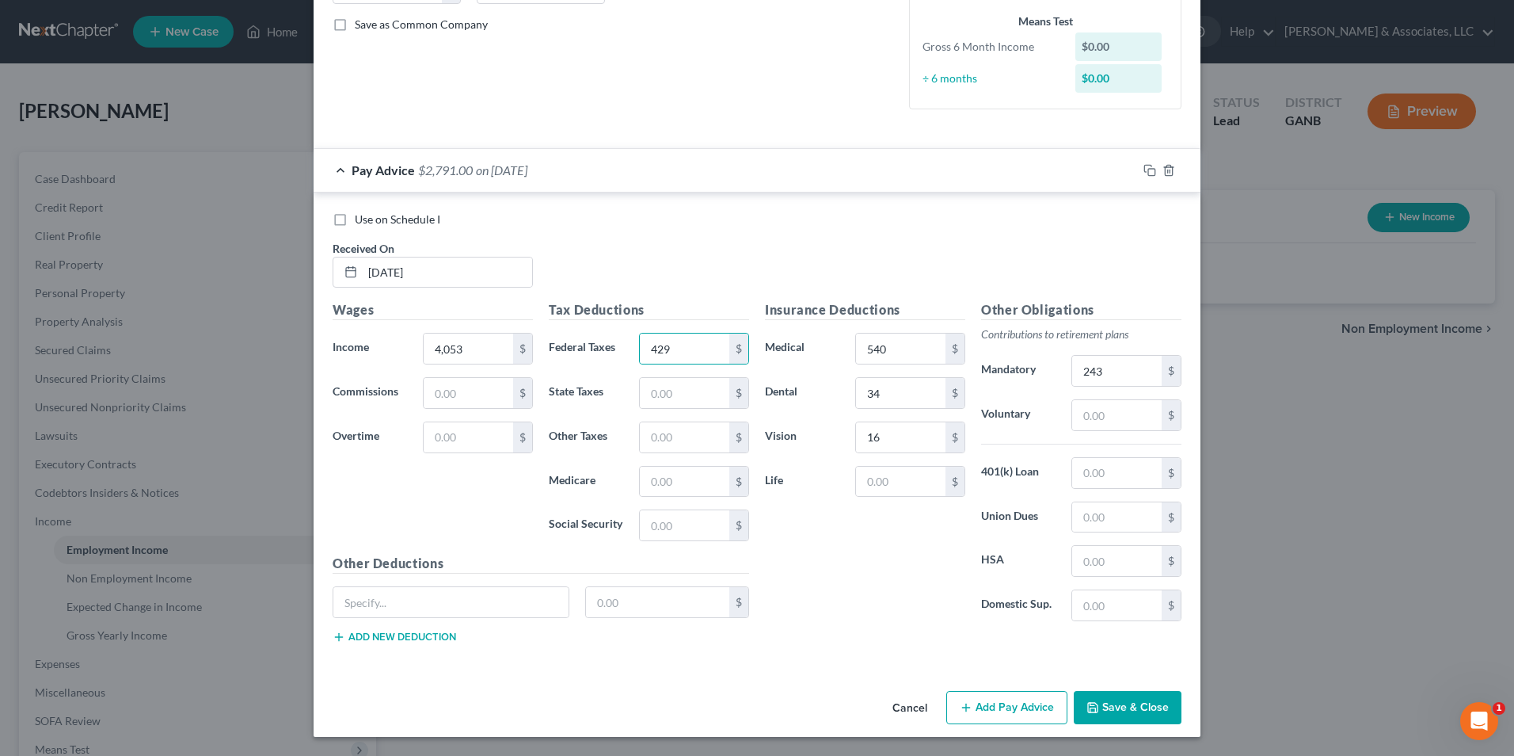
click at [898, 624] on div "Insurance Deductions Medical 540 $ Dental 34 $ Vision 16 $ Life $" at bounding box center [865, 466] width 216 height 333
click at [1120, 702] on button "Save & Close" at bounding box center [1128, 707] width 108 height 33
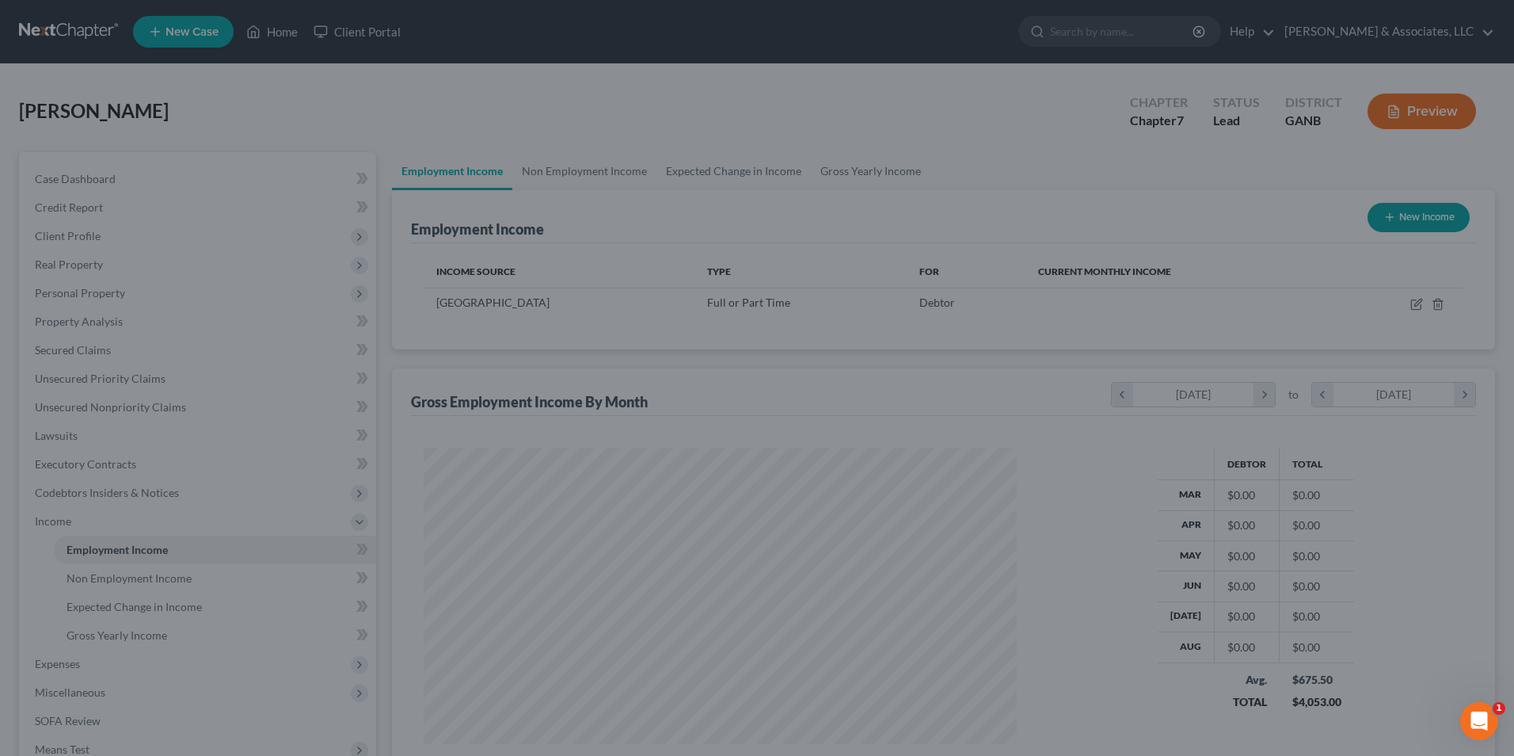
scroll to position [294, 619]
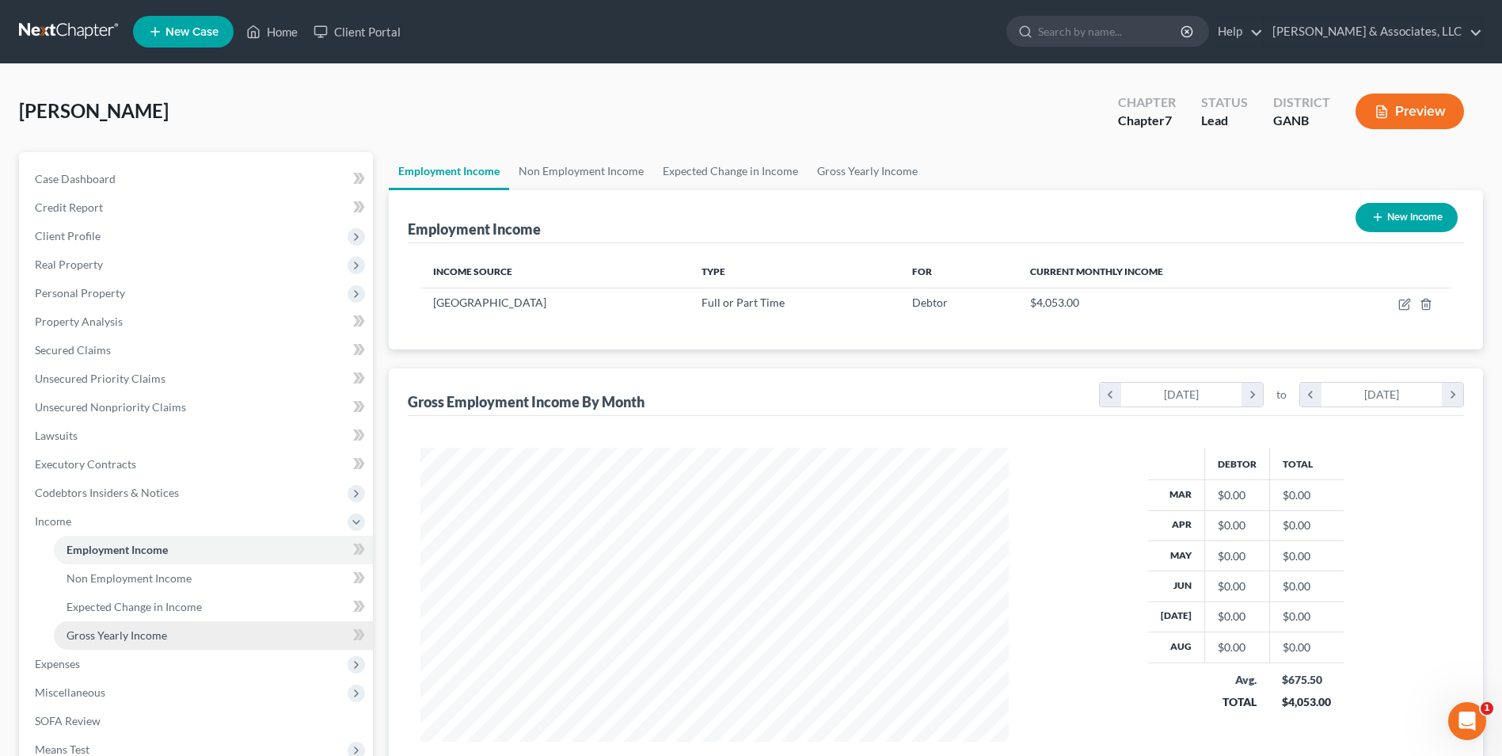
click at [140, 632] on span "Gross Yearly Income" at bounding box center [117, 634] width 101 height 13
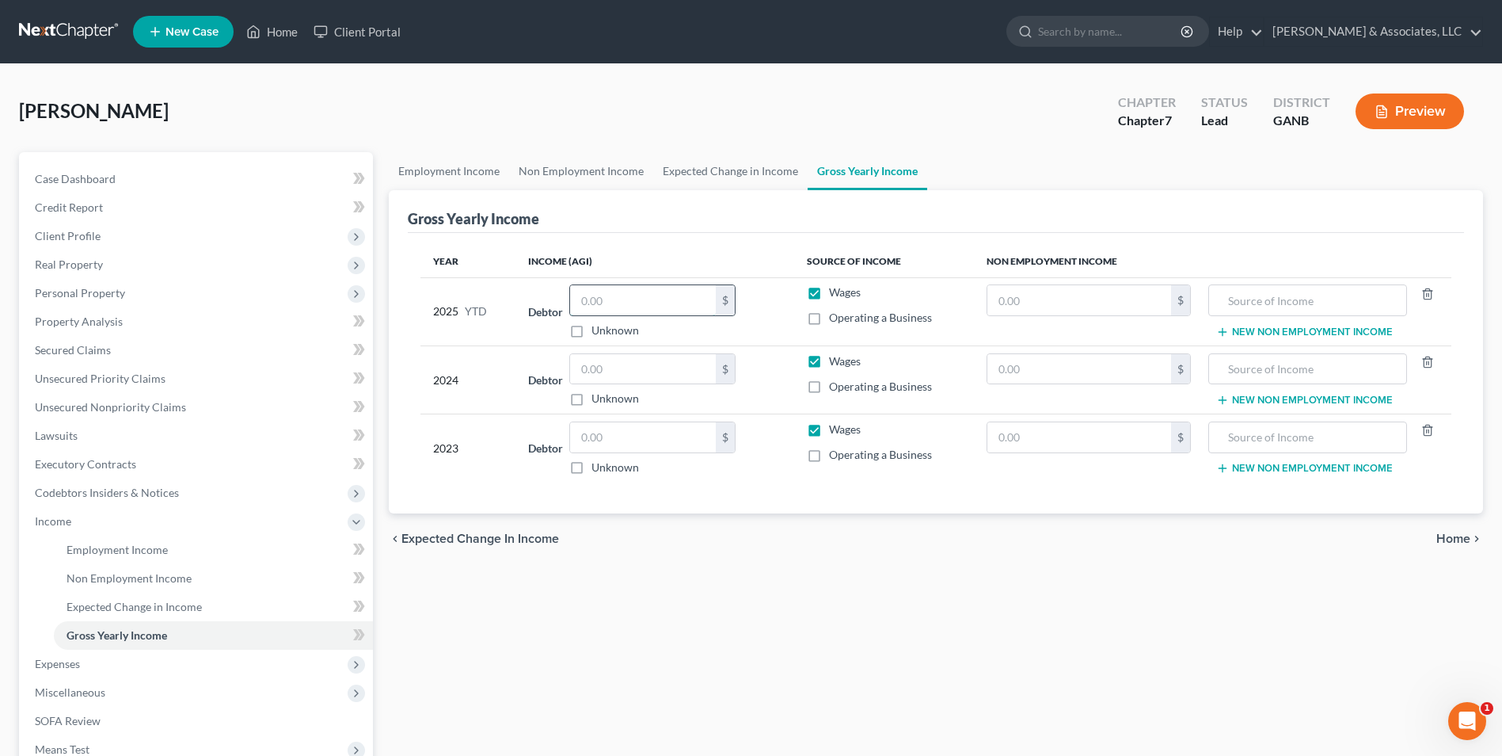
click at [670, 302] on input "text" at bounding box center [643, 300] width 146 height 30
type input "32,425.00"
click at [821, 549] on div "chevron_left Expected Change in Income Home chevron_right" at bounding box center [936, 538] width 1095 height 51
click at [595, 171] on link "Non Employment Income" at bounding box center [581, 171] width 144 height 38
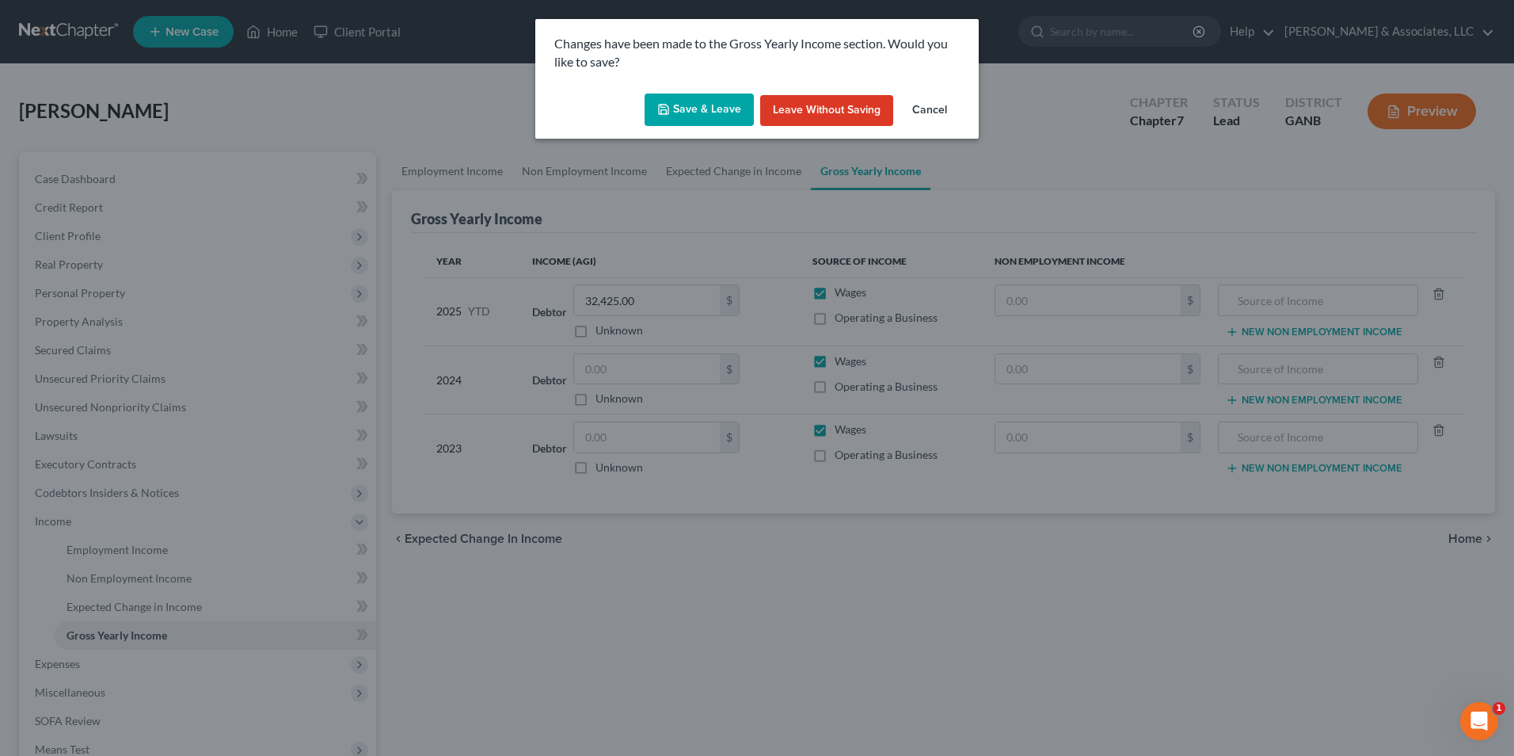
click at [718, 117] on button "Save & Leave" at bounding box center [699, 109] width 109 height 33
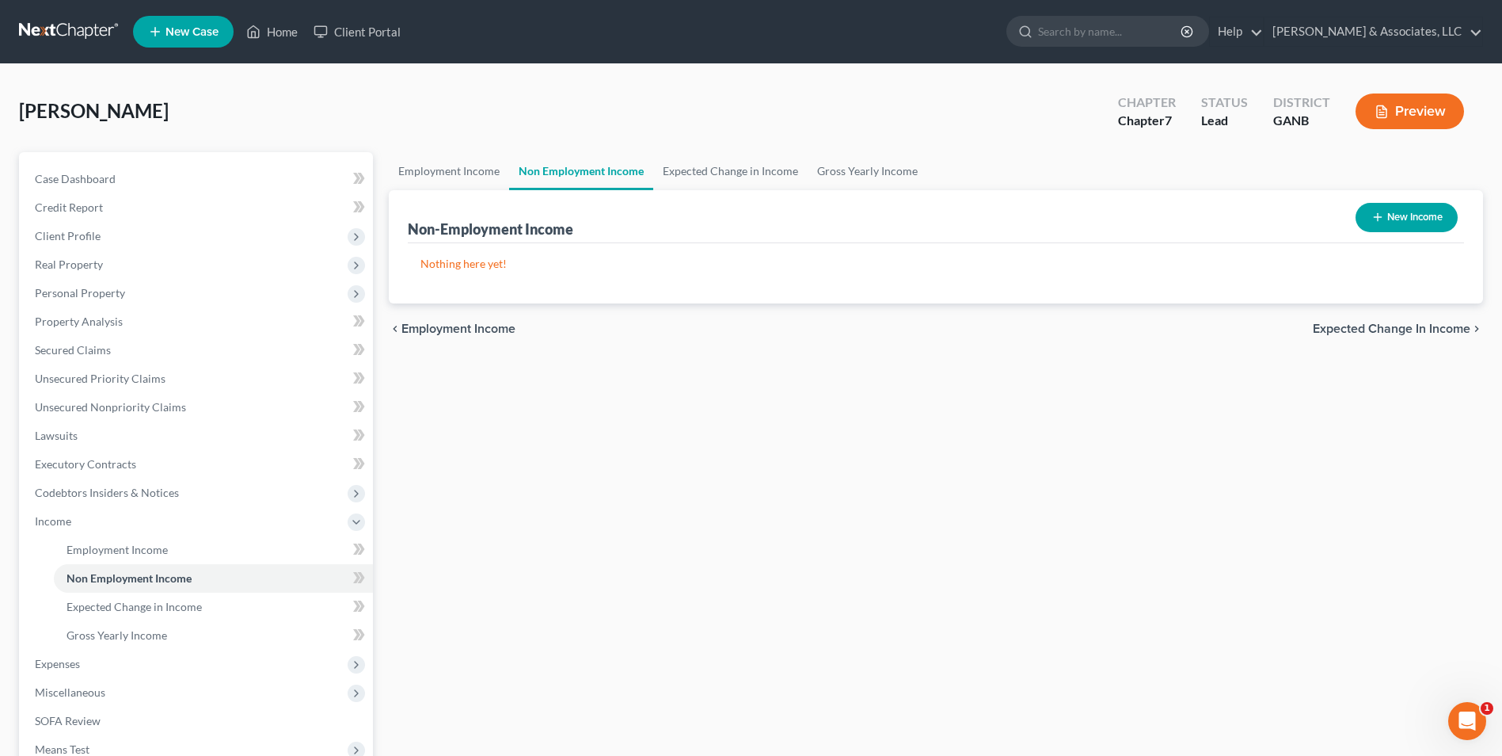
click at [1429, 218] on button "New Income" at bounding box center [1407, 217] width 102 height 29
select select "0"
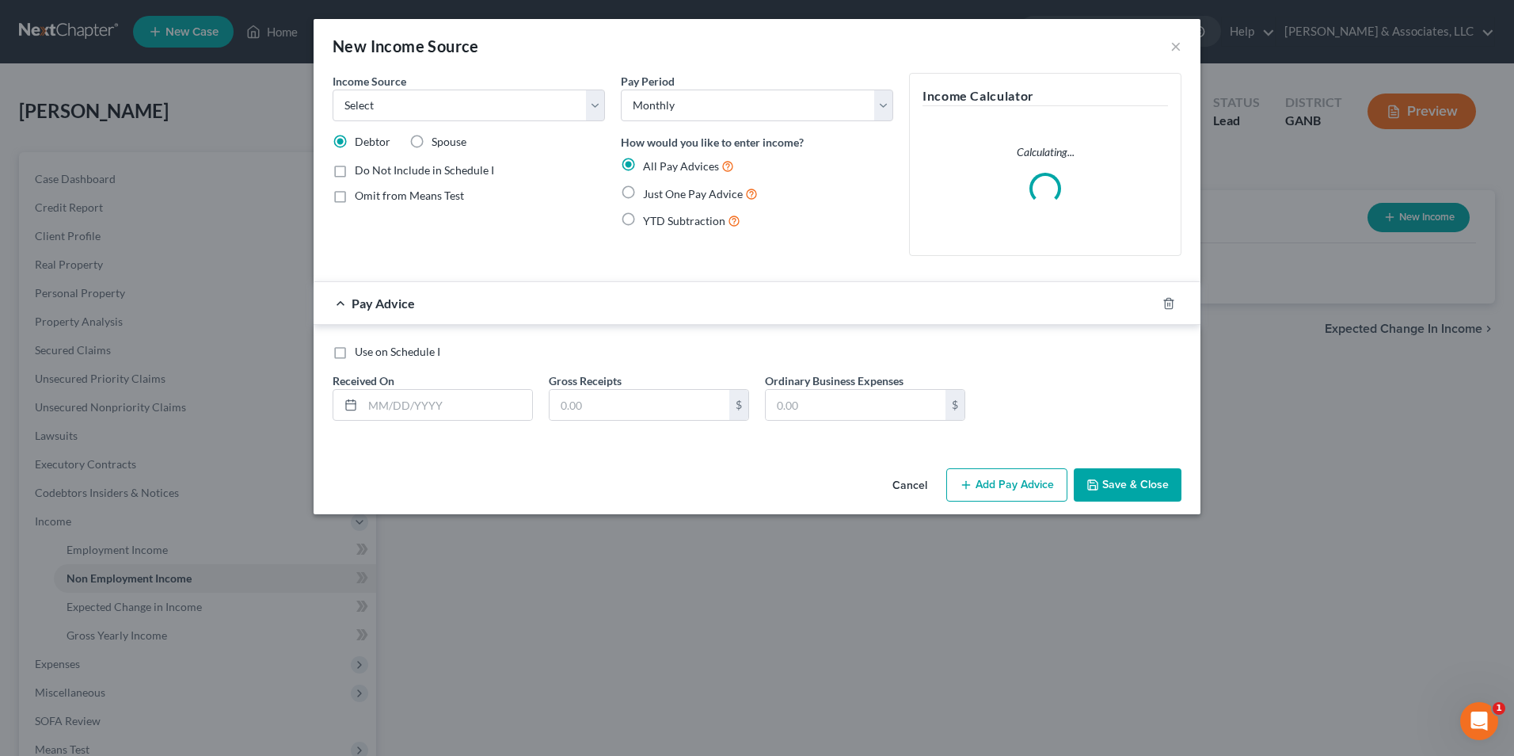
click at [432, 143] on label "Spouse" at bounding box center [449, 142] width 35 height 16
click at [438, 143] on input "Spouse" at bounding box center [443, 139] width 10 height 10
radio input "true"
click at [601, 112] on select "Select Unemployment Disability (from employer) Pension Retirement Social Securi…" at bounding box center [469, 105] width 272 height 32
select select "13"
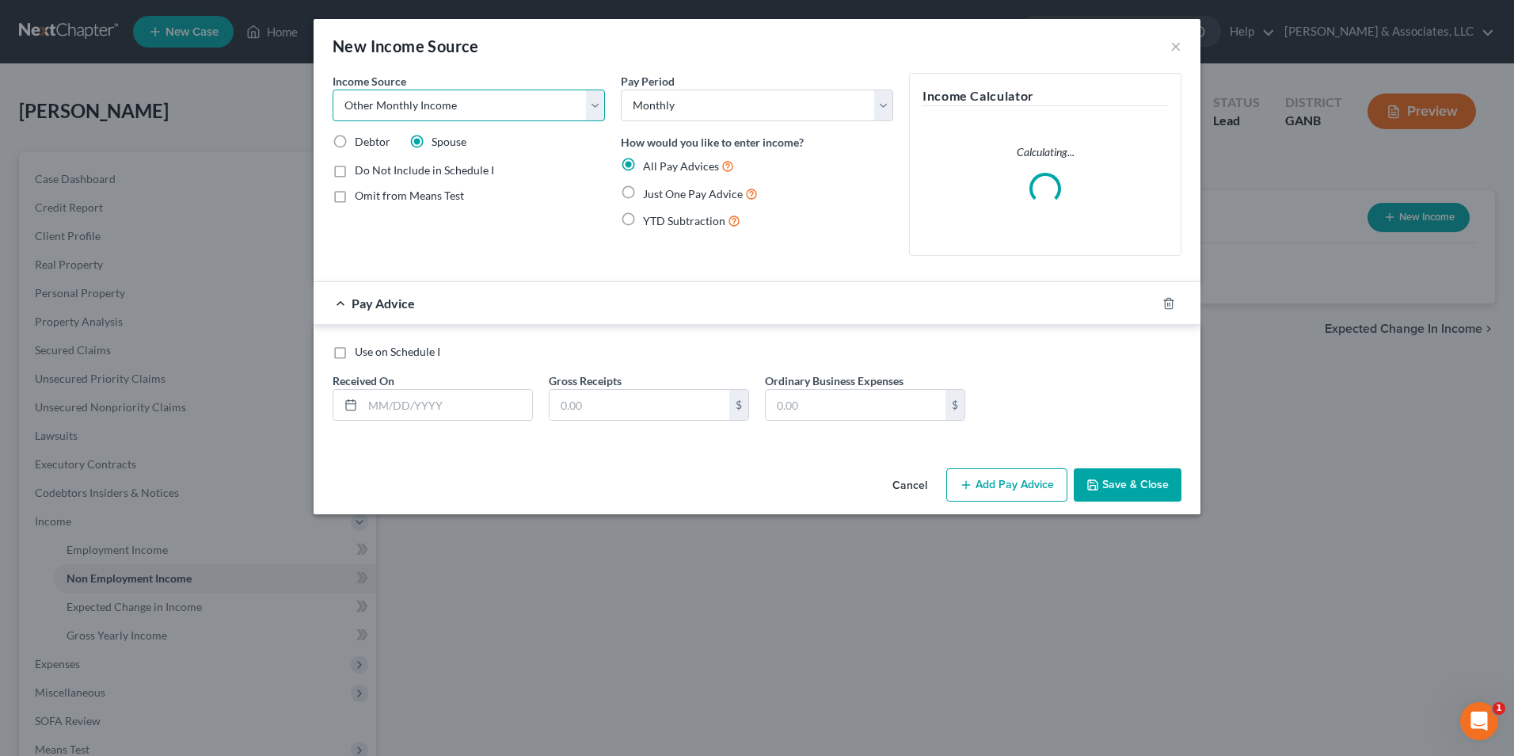
click at [333, 89] on select "Select Unemployment Disability (from employer) Pension Retirement Social Securi…" at bounding box center [469, 105] width 272 height 32
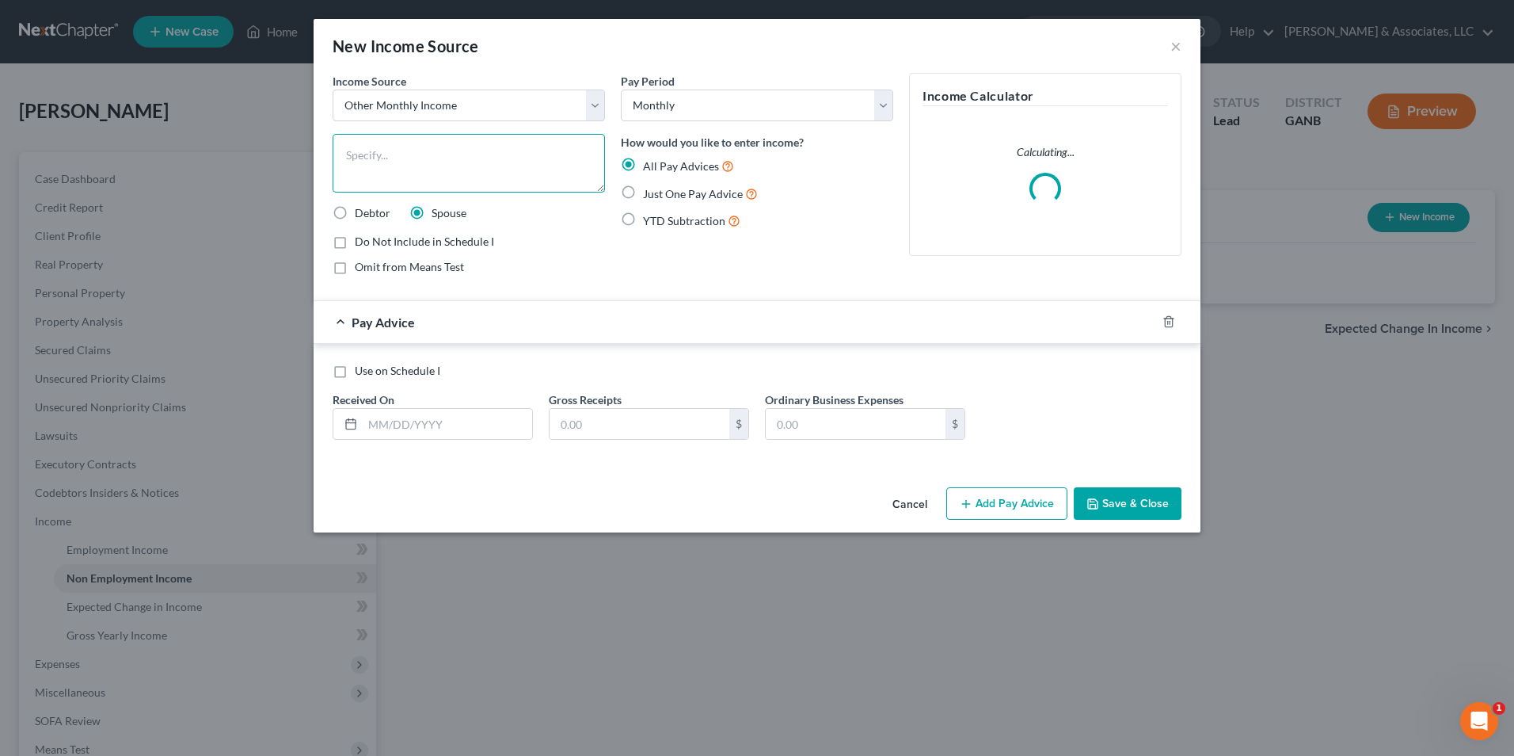
click at [443, 154] on textarea at bounding box center [469, 163] width 272 height 59
type textarea "part-time substitute teacher"
click at [643, 190] on label "Just One Pay Advice" at bounding box center [700, 194] width 115 height 18
click at [649, 190] on input "Just One Pay Advice" at bounding box center [654, 190] width 10 height 10
radio input "true"
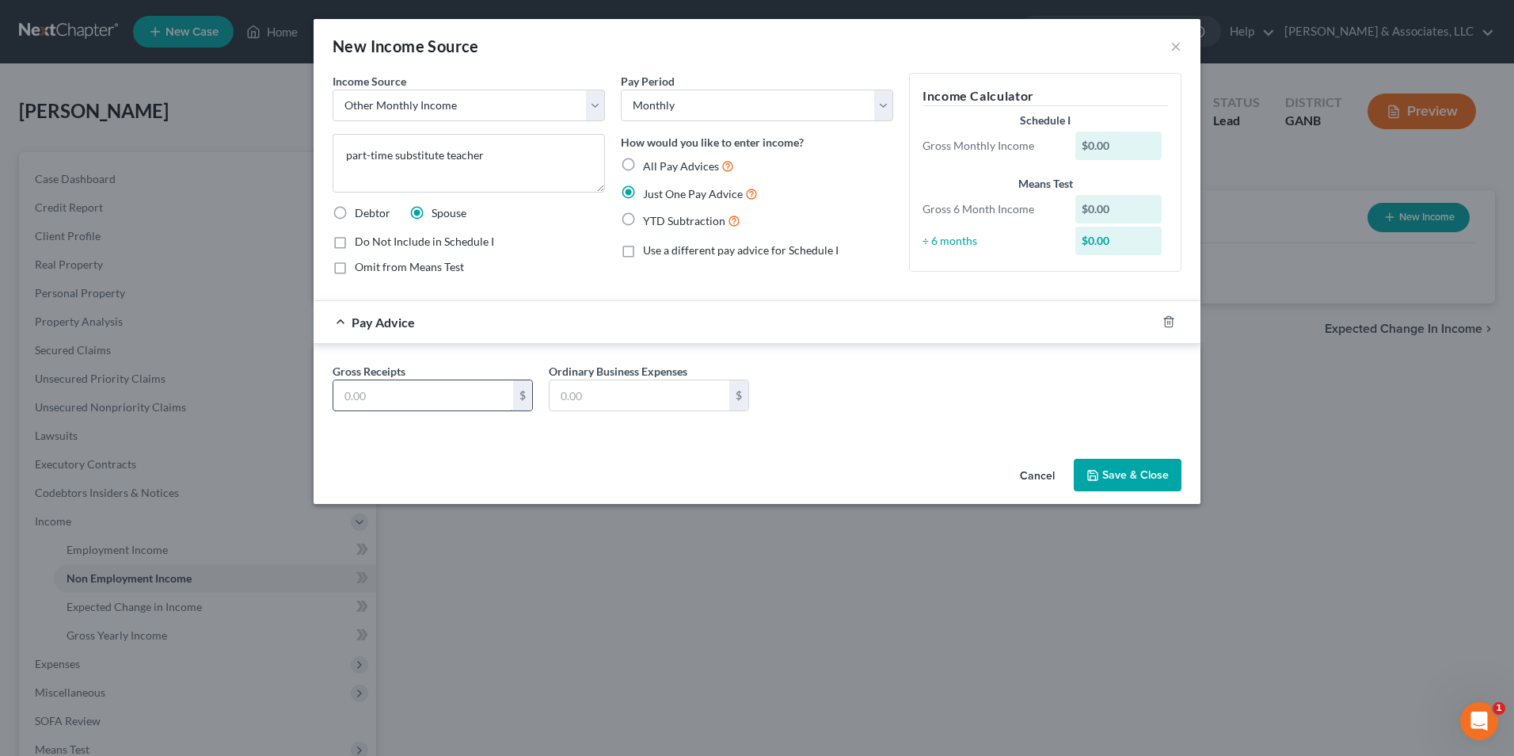
click at [426, 405] on input "text" at bounding box center [423, 395] width 180 height 30
type input "548"
click at [1148, 474] on button "Save & Close" at bounding box center [1128, 475] width 108 height 33
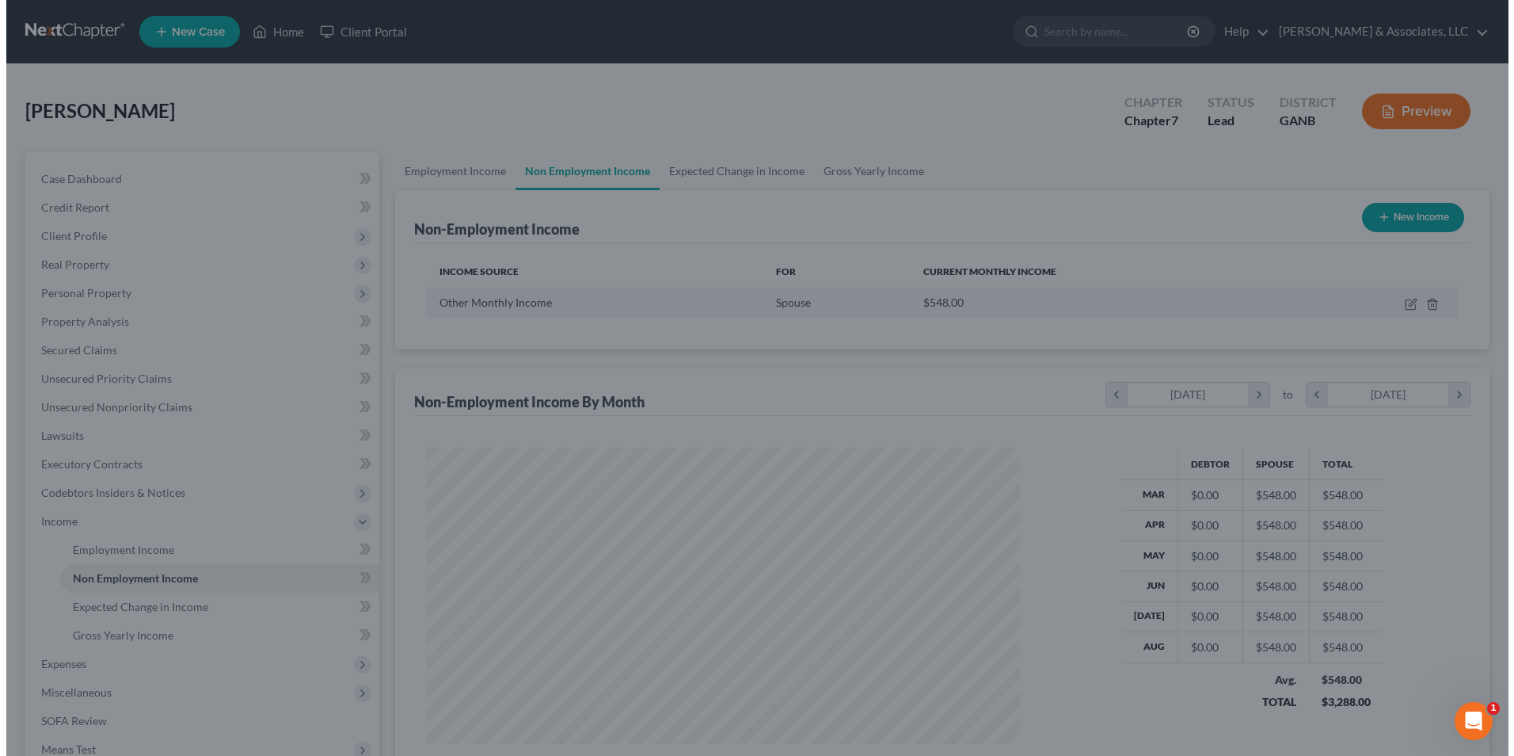
scroll to position [791696, 791369]
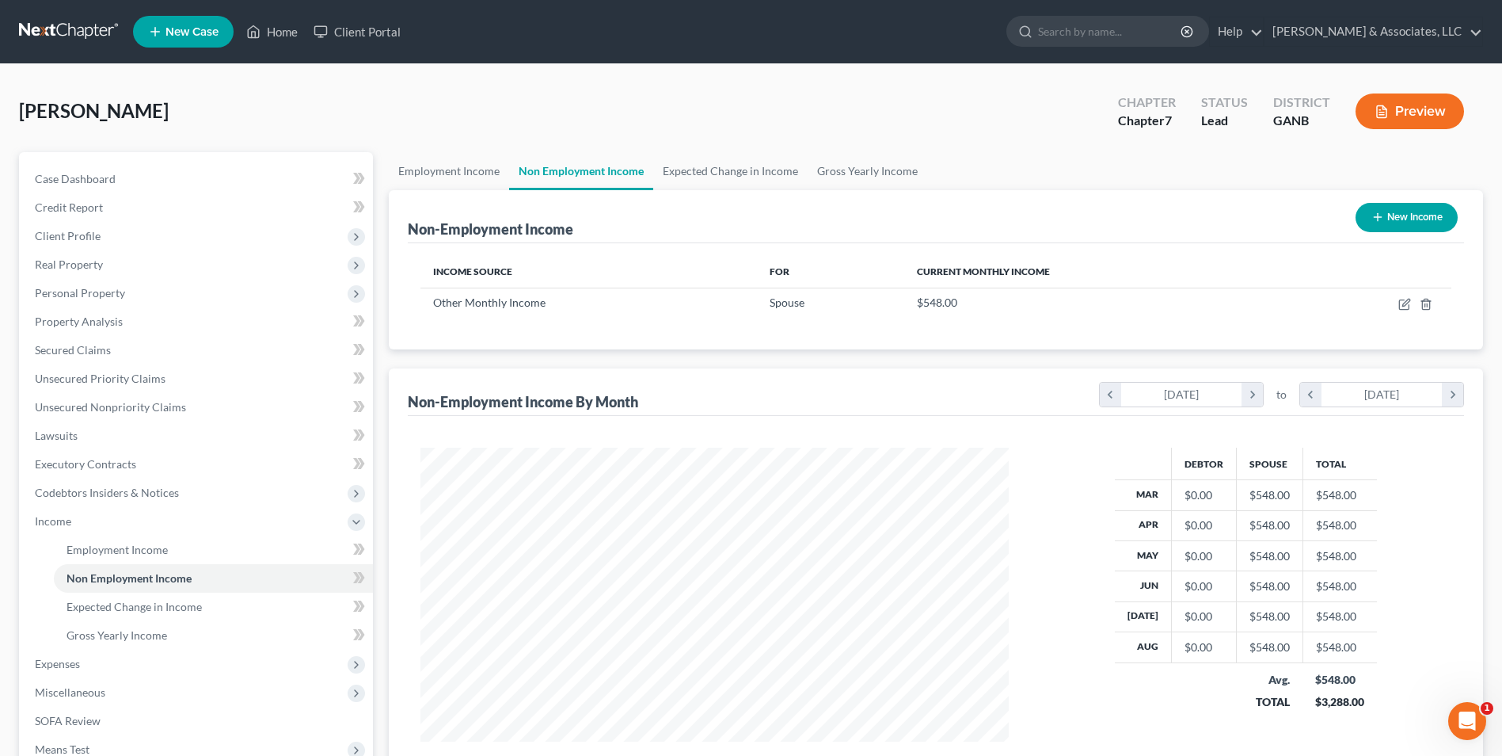
click at [1428, 214] on button "New Income" at bounding box center [1407, 217] width 102 height 29
select select "0"
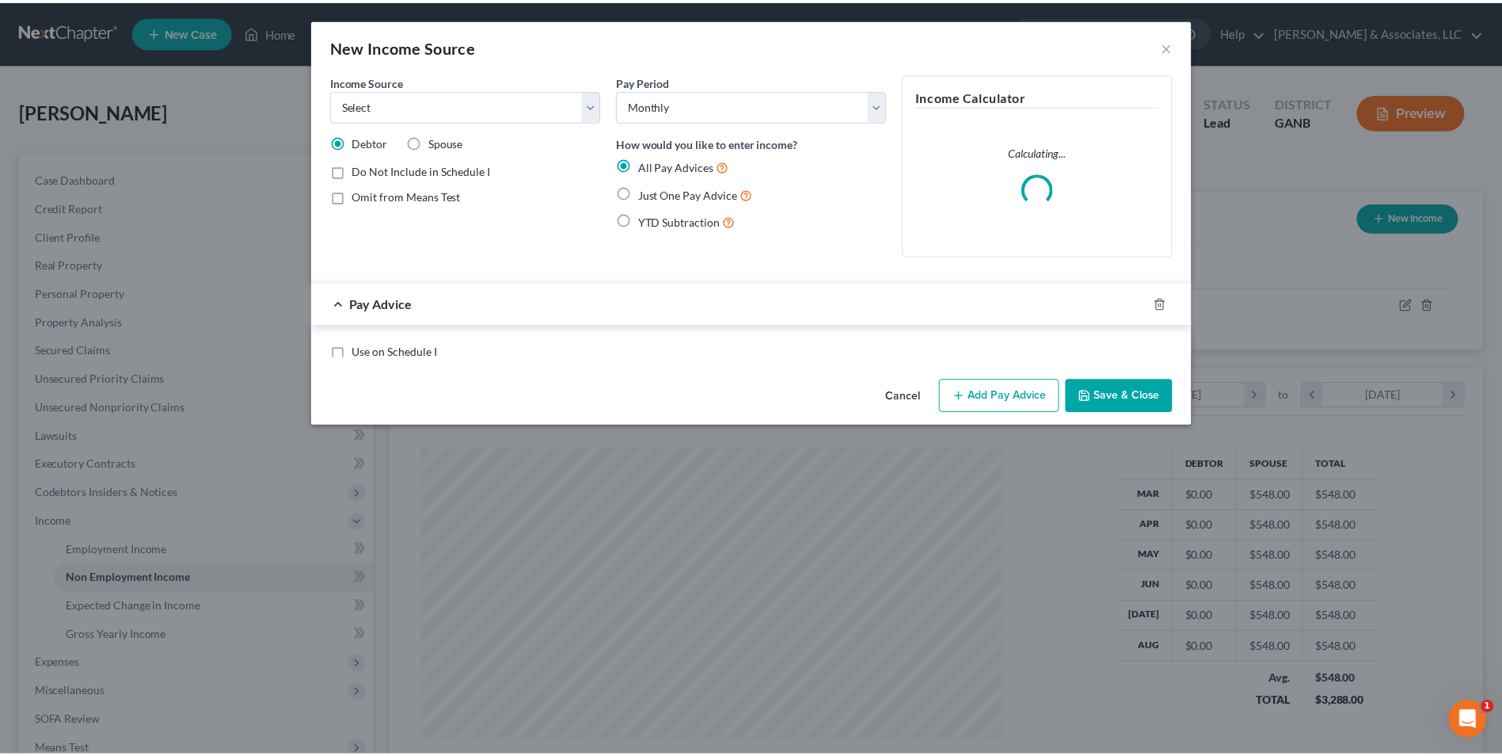
scroll to position [296, 626]
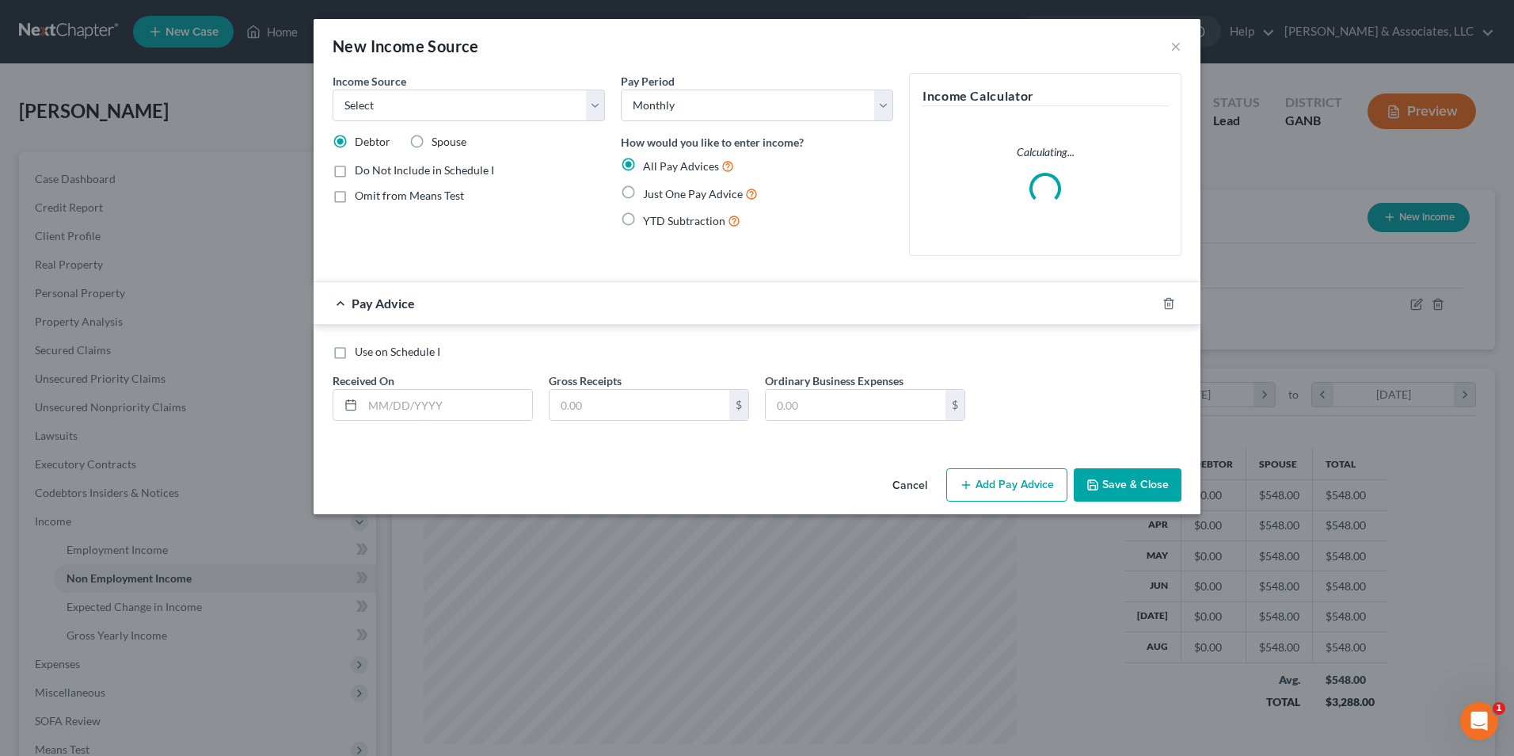
click at [432, 143] on label "Spouse" at bounding box center [449, 142] width 35 height 16
click at [438, 143] on input "Spouse" at bounding box center [443, 139] width 10 height 10
radio input "true"
click at [603, 106] on select "Select Unemployment Disability (from employer) Pension Retirement Social Securi…" at bounding box center [469, 105] width 272 height 32
select select "13"
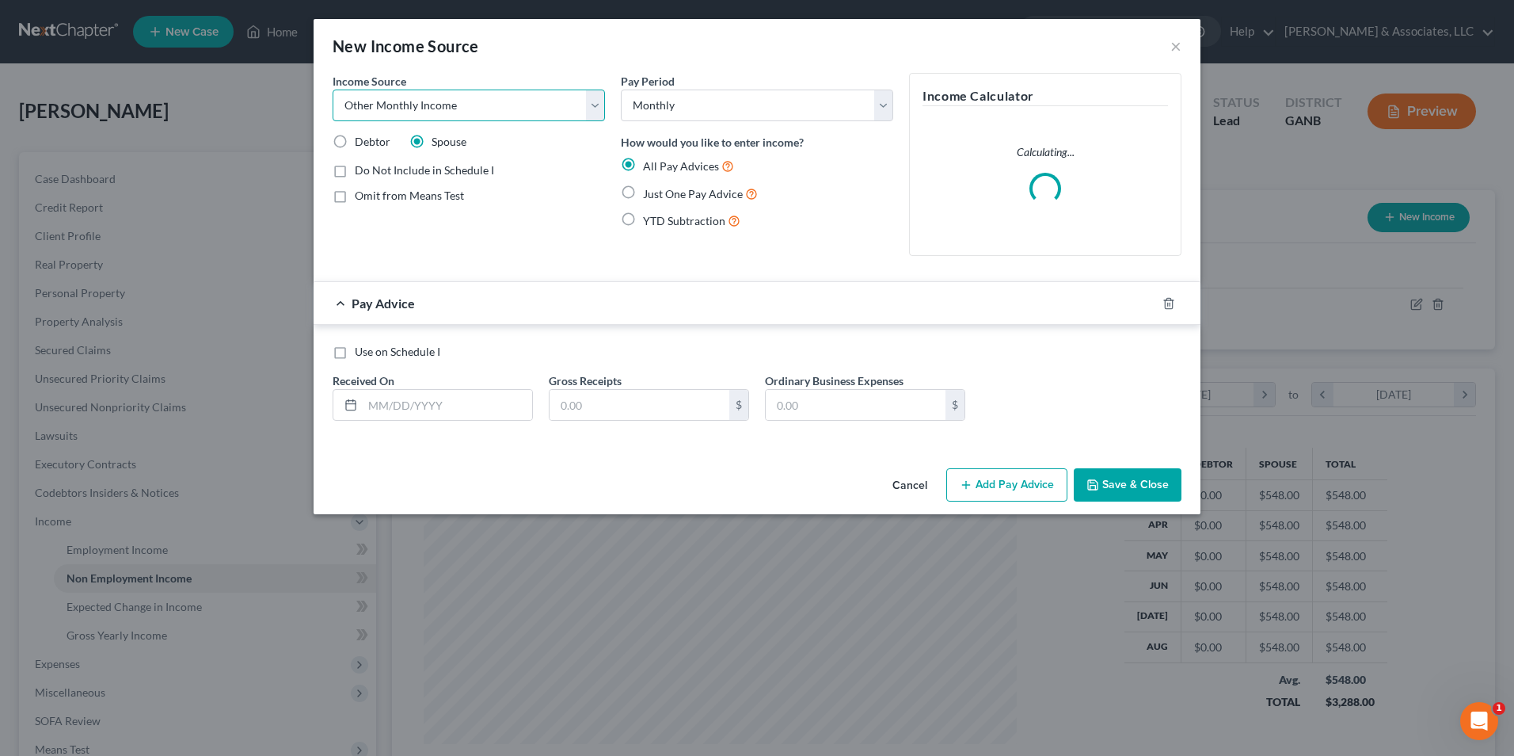
click at [333, 89] on select "Select Unemployment Disability (from employer) Pension Retirement Social Securi…" at bounding box center [469, 105] width 272 height 32
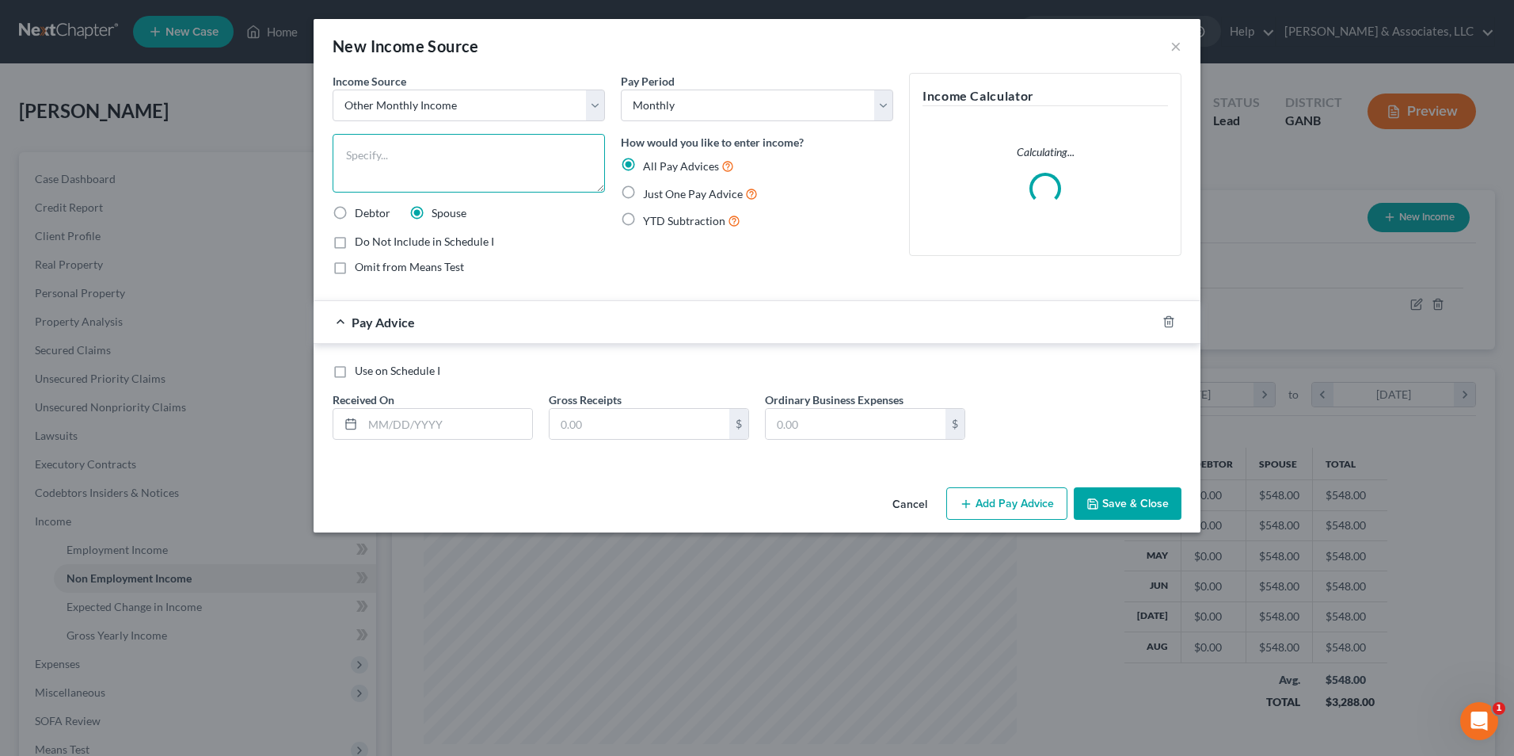
click at [478, 150] on textarea at bounding box center [469, 163] width 272 height 59
type textarea "part-time server"
click at [643, 190] on label "Just One Pay Advice" at bounding box center [700, 194] width 115 height 18
click at [649, 190] on input "Just One Pay Advice" at bounding box center [654, 190] width 10 height 10
radio input "true"
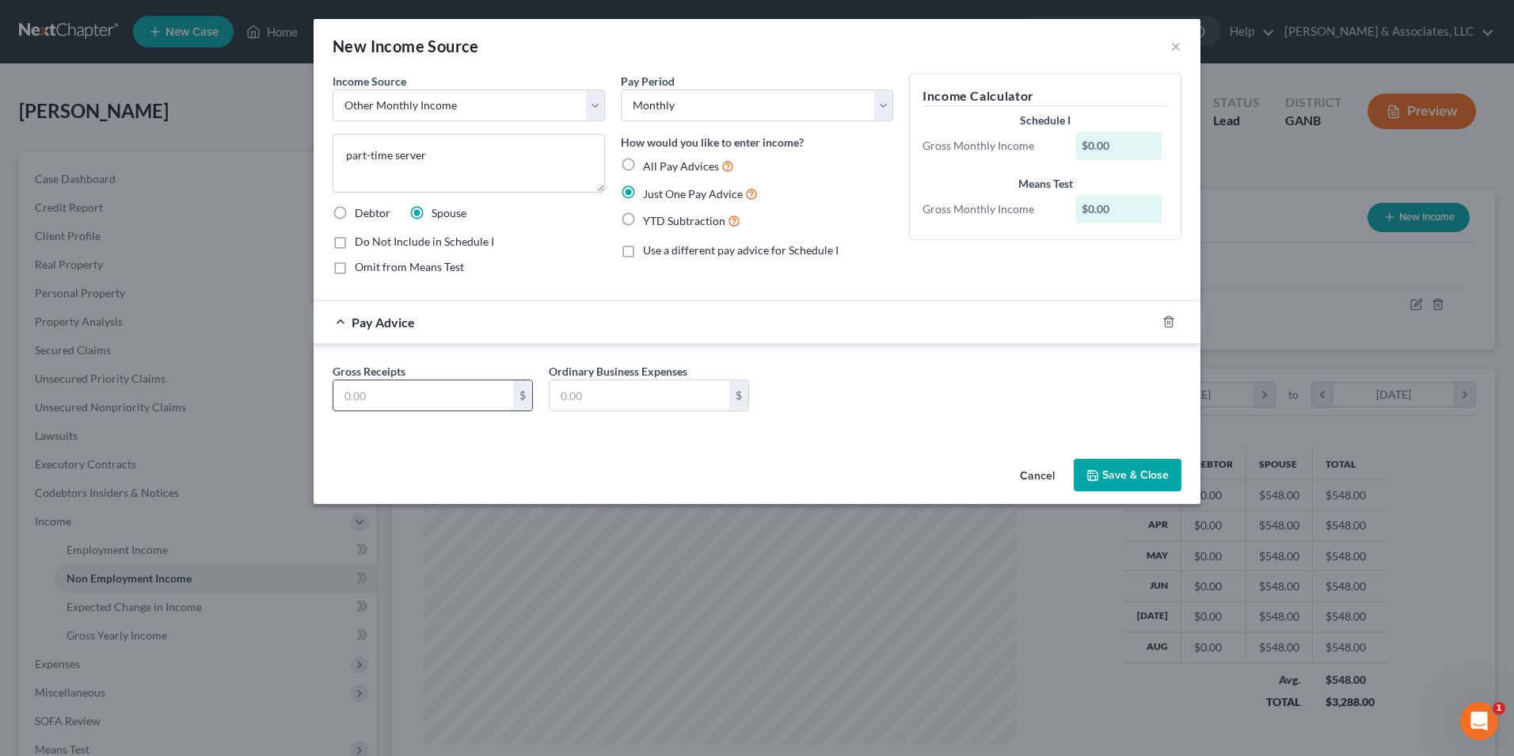
click at [444, 401] on input "text" at bounding box center [423, 395] width 180 height 30
type input "1,420"
click at [1139, 478] on button "Save & Close" at bounding box center [1128, 475] width 108 height 33
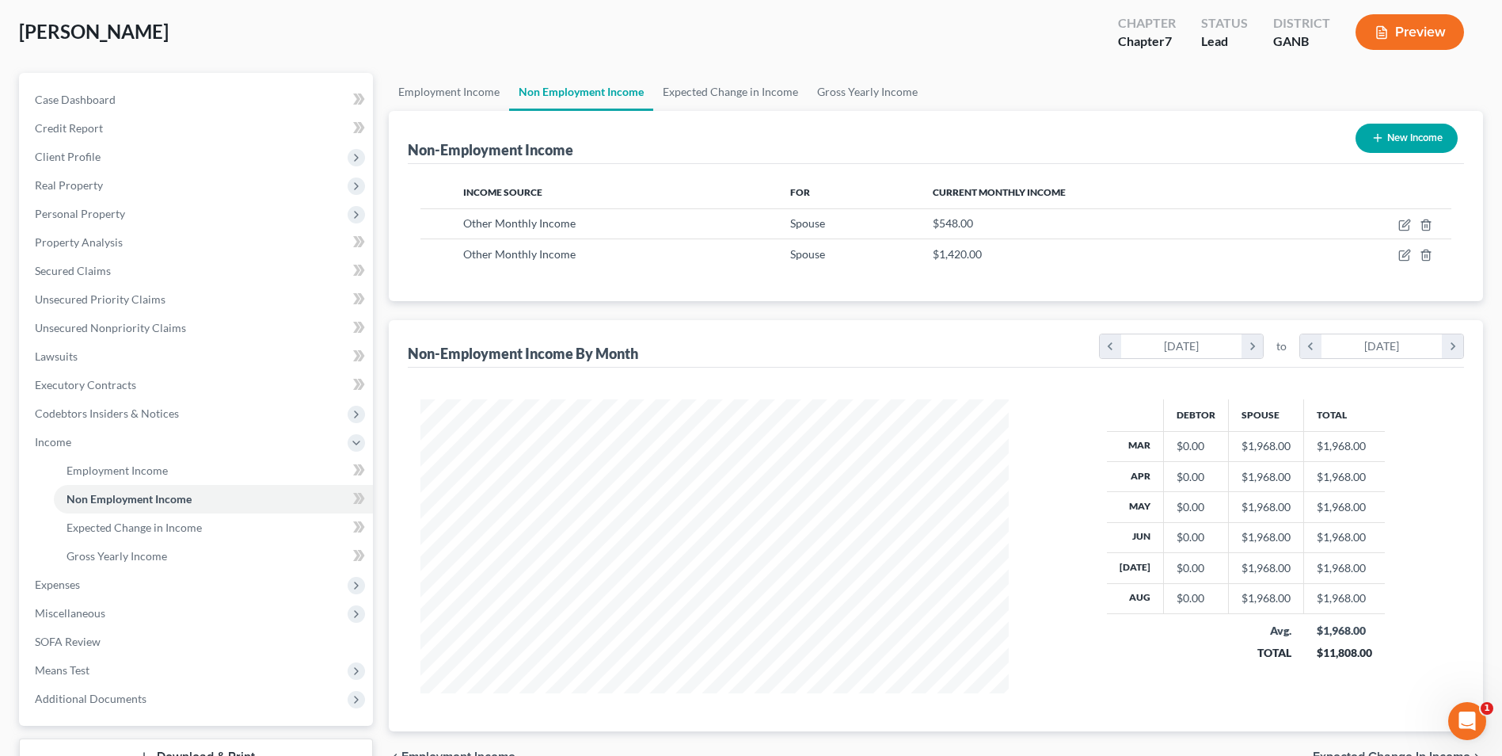
scroll to position [200, 0]
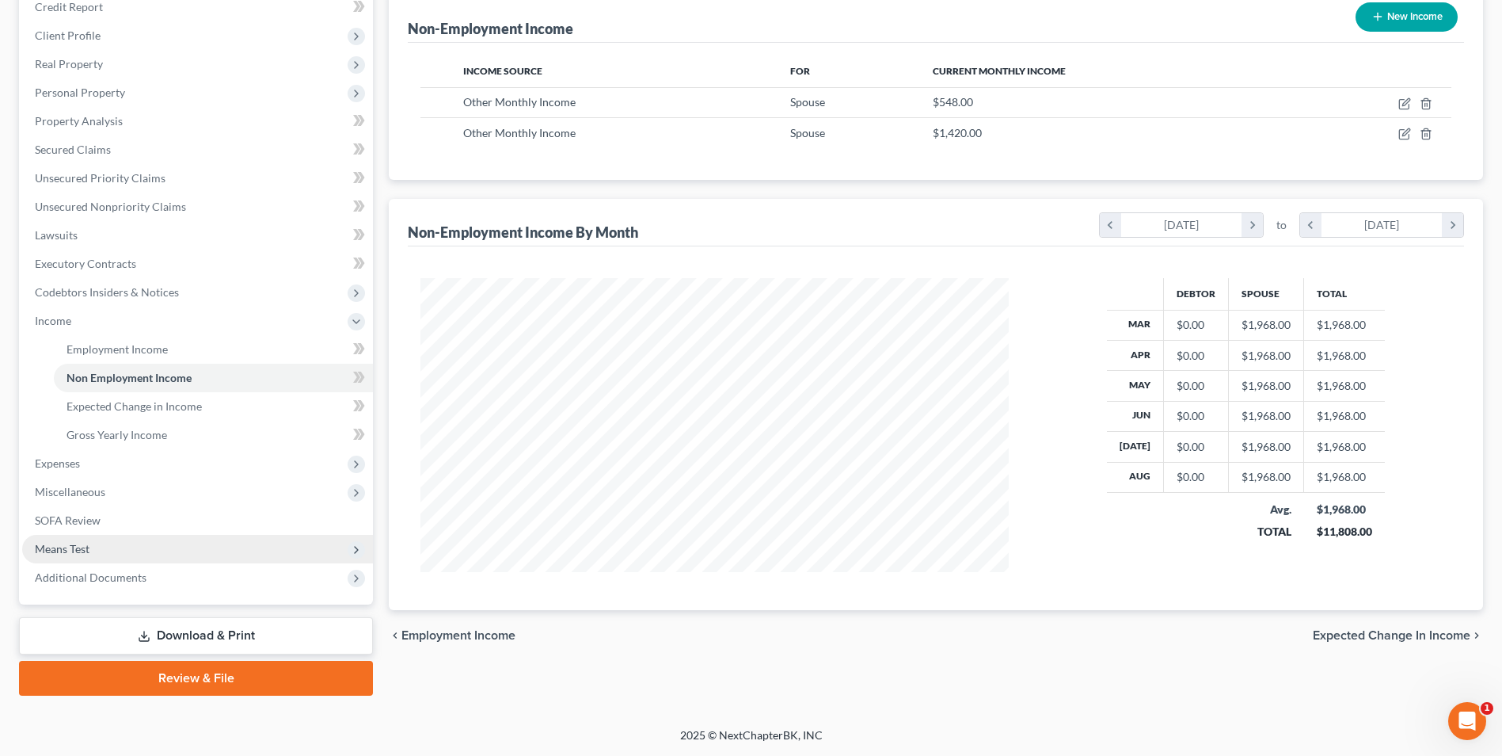
click at [79, 549] on span "Means Test" at bounding box center [62, 548] width 55 height 13
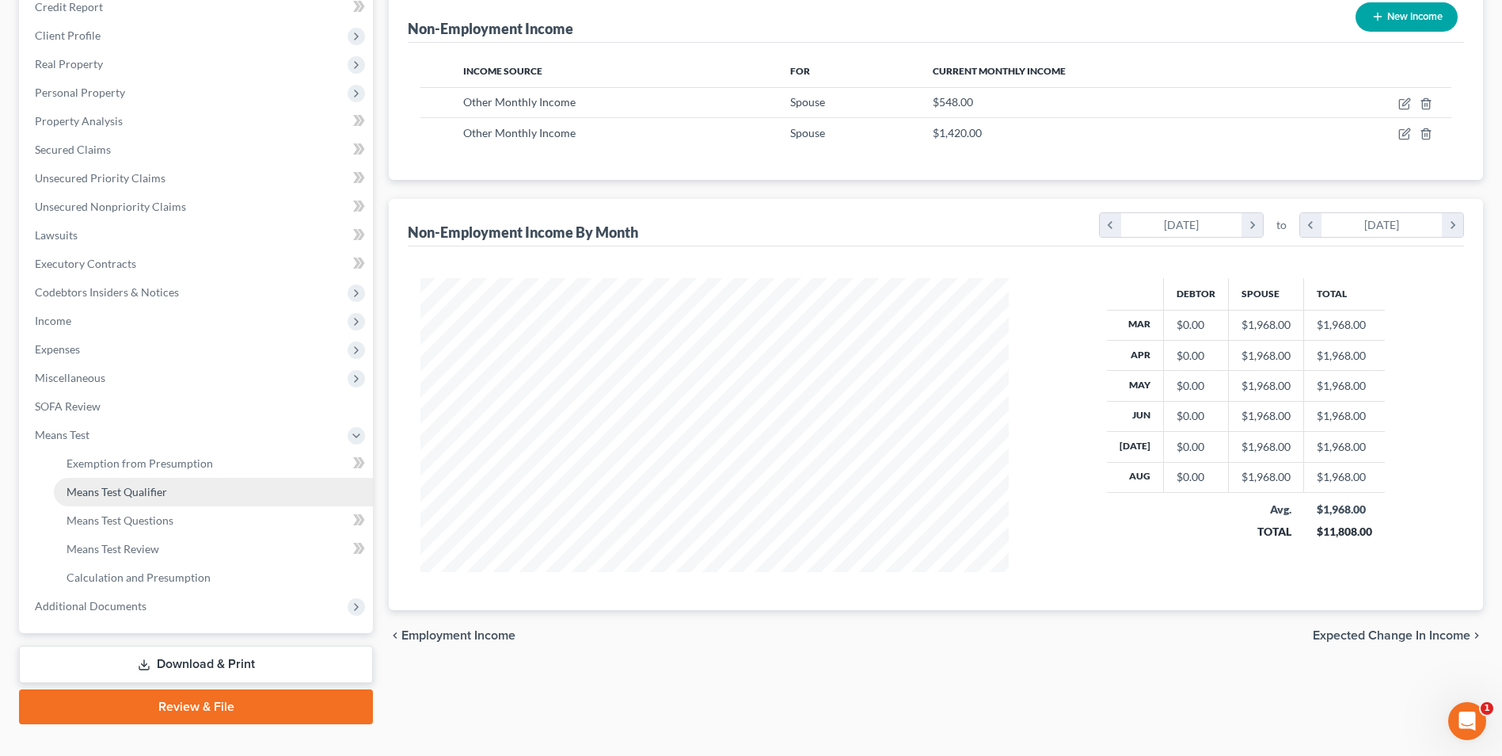
click at [171, 488] on link "Means Test Qualifier" at bounding box center [213, 492] width 319 height 29
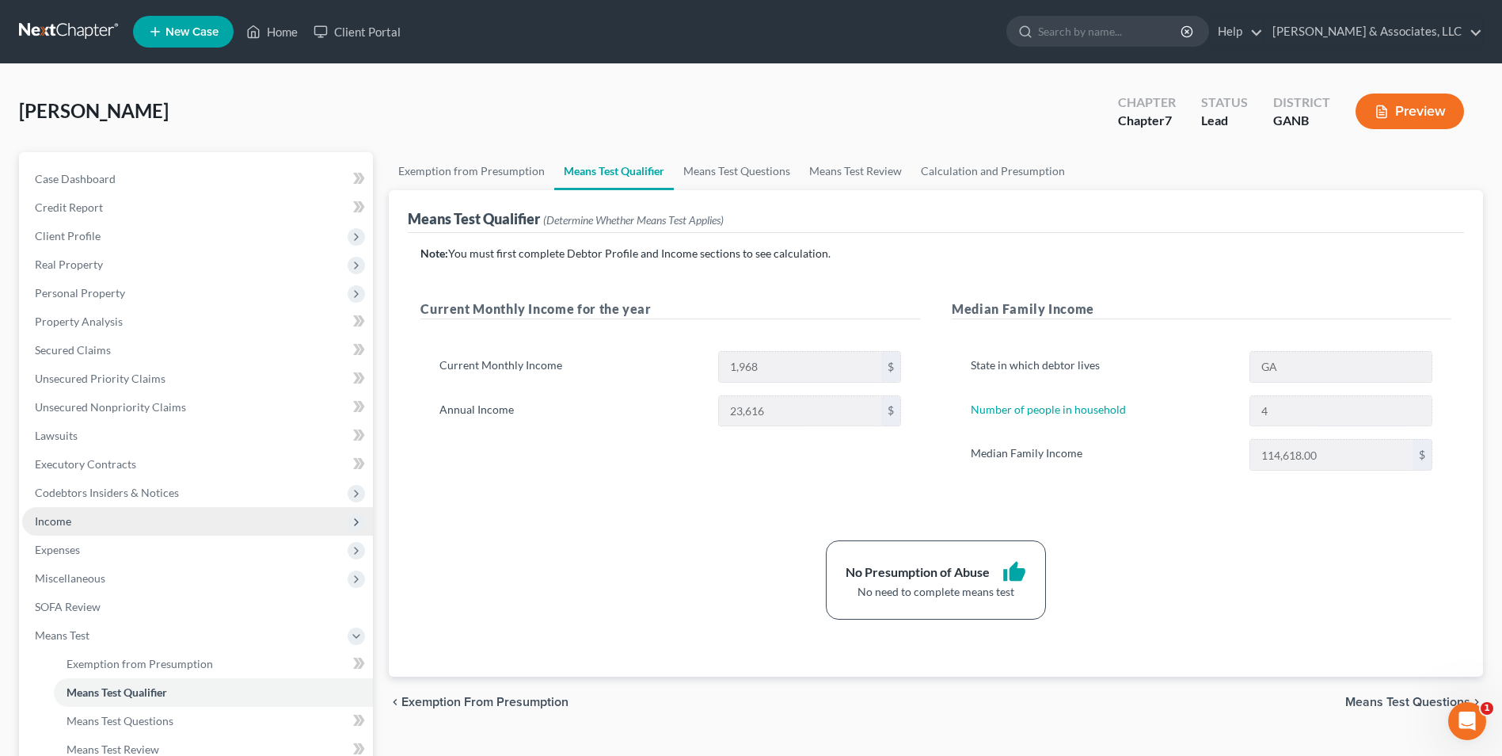
click at [57, 520] on span "Income" at bounding box center [53, 520] width 36 height 13
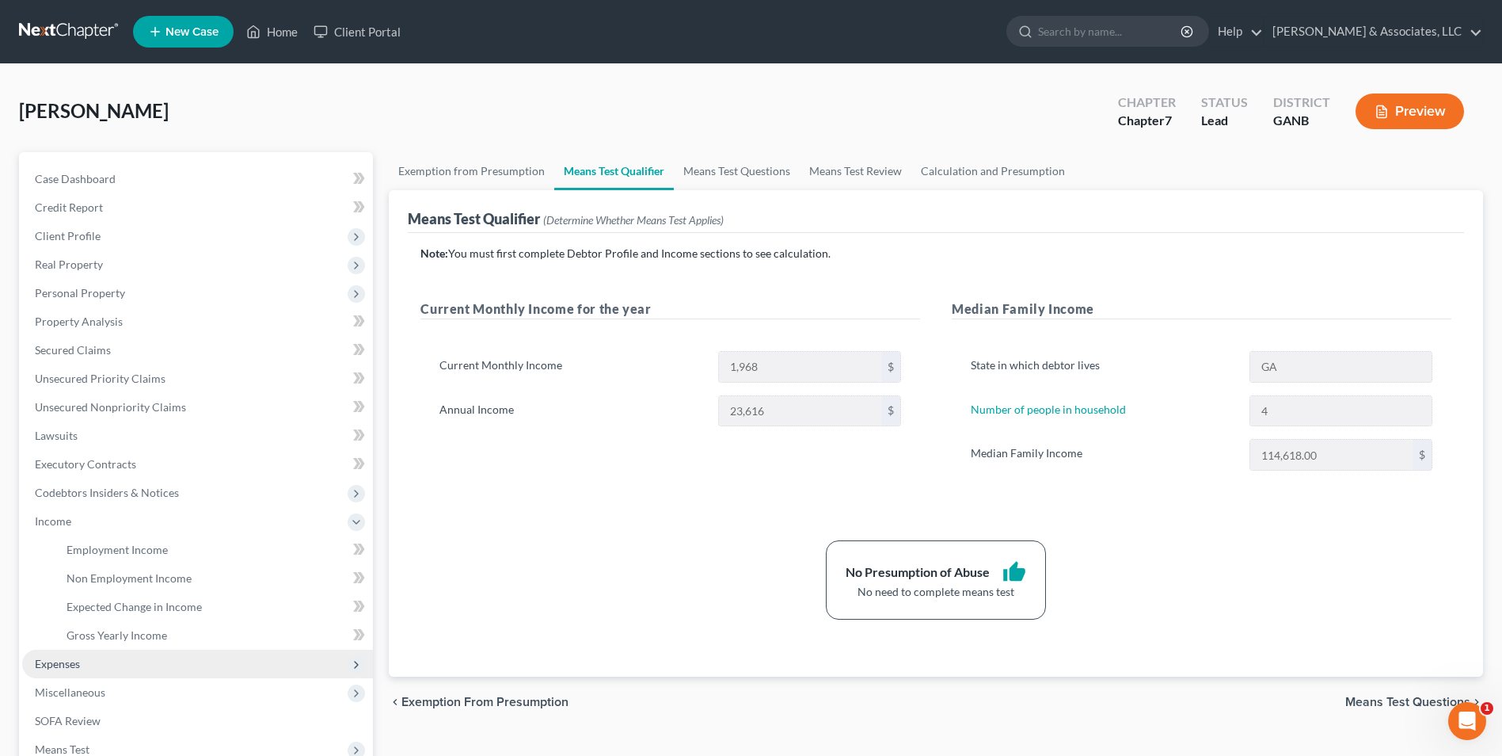
click at [64, 657] on span "Expenses" at bounding box center [57, 663] width 45 height 13
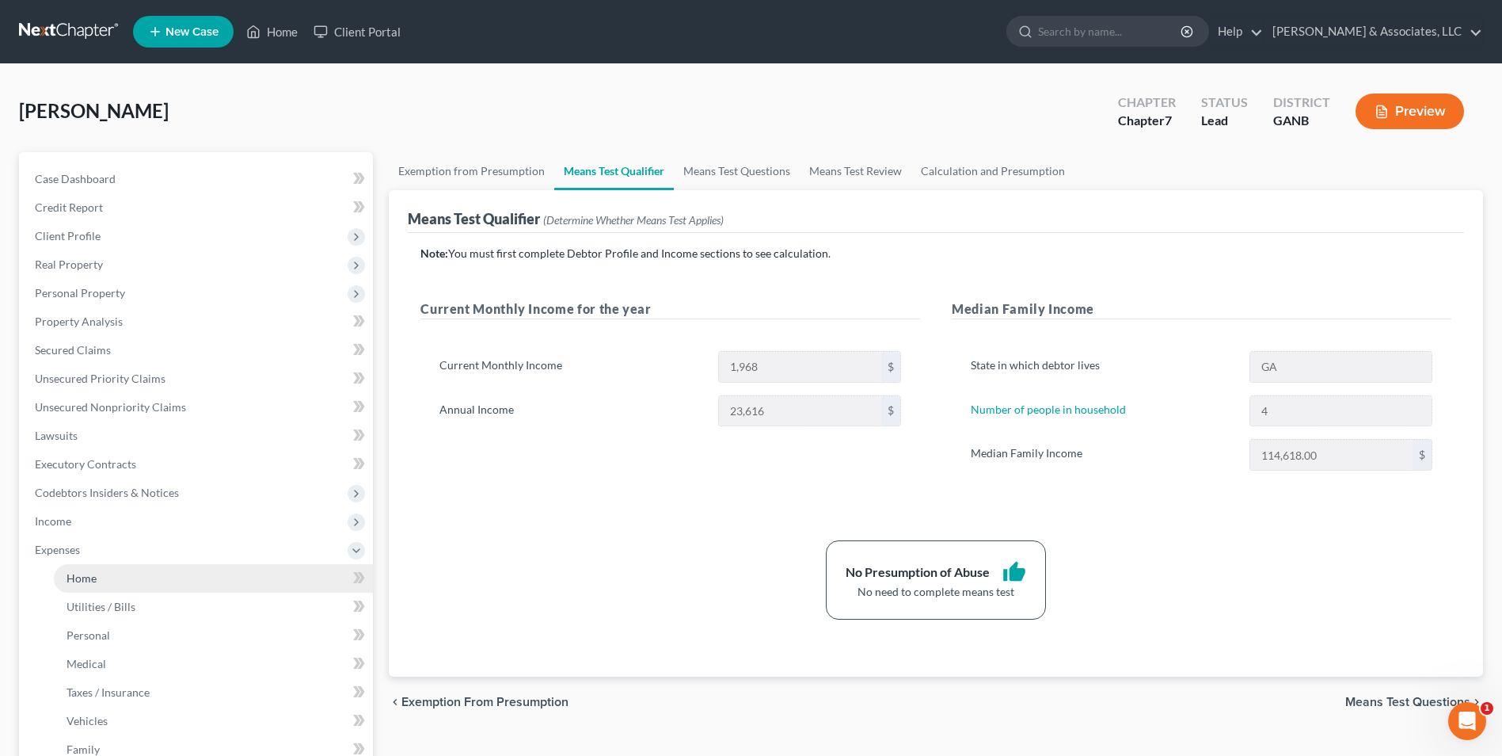
click at [82, 574] on span "Home" at bounding box center [82, 577] width 30 height 13
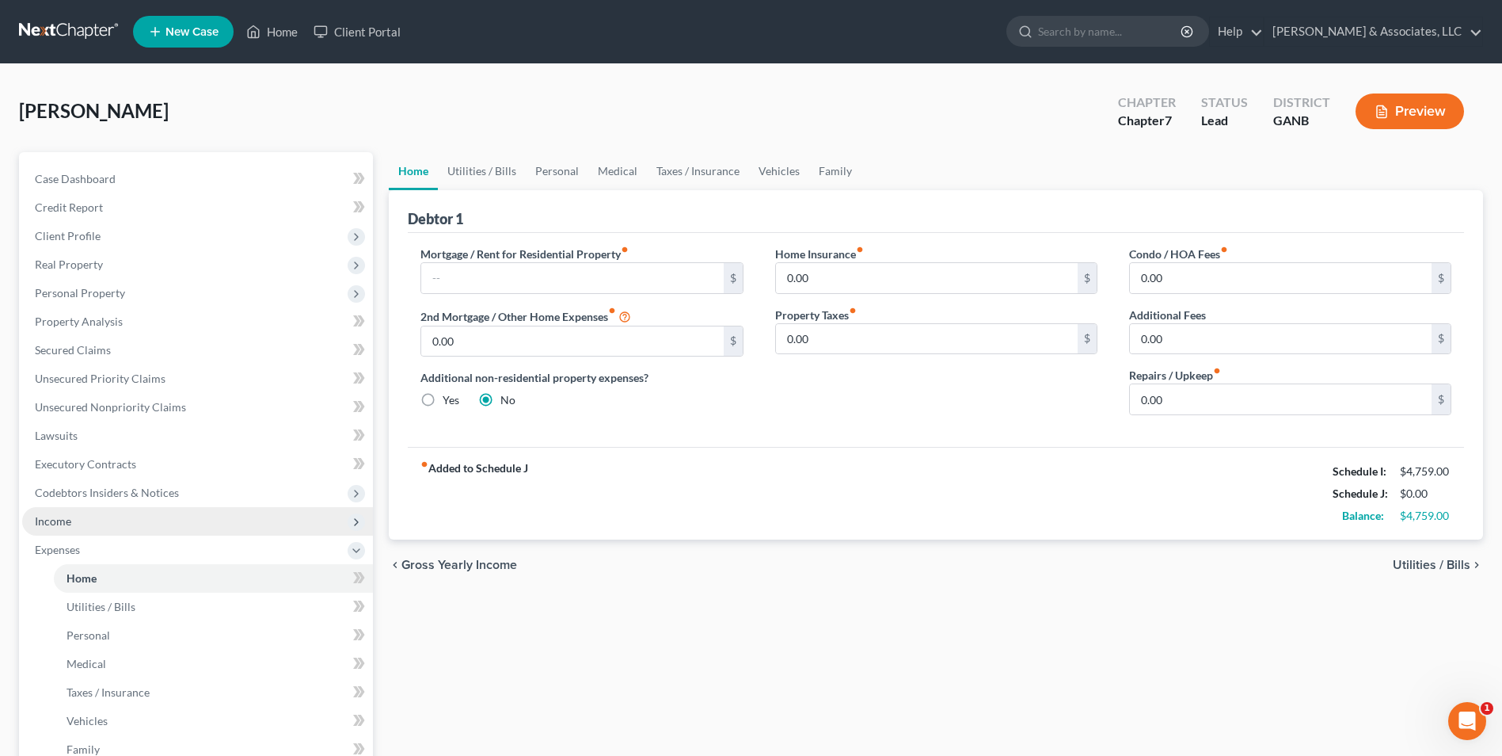
click at [60, 521] on span "Income" at bounding box center [53, 520] width 36 height 13
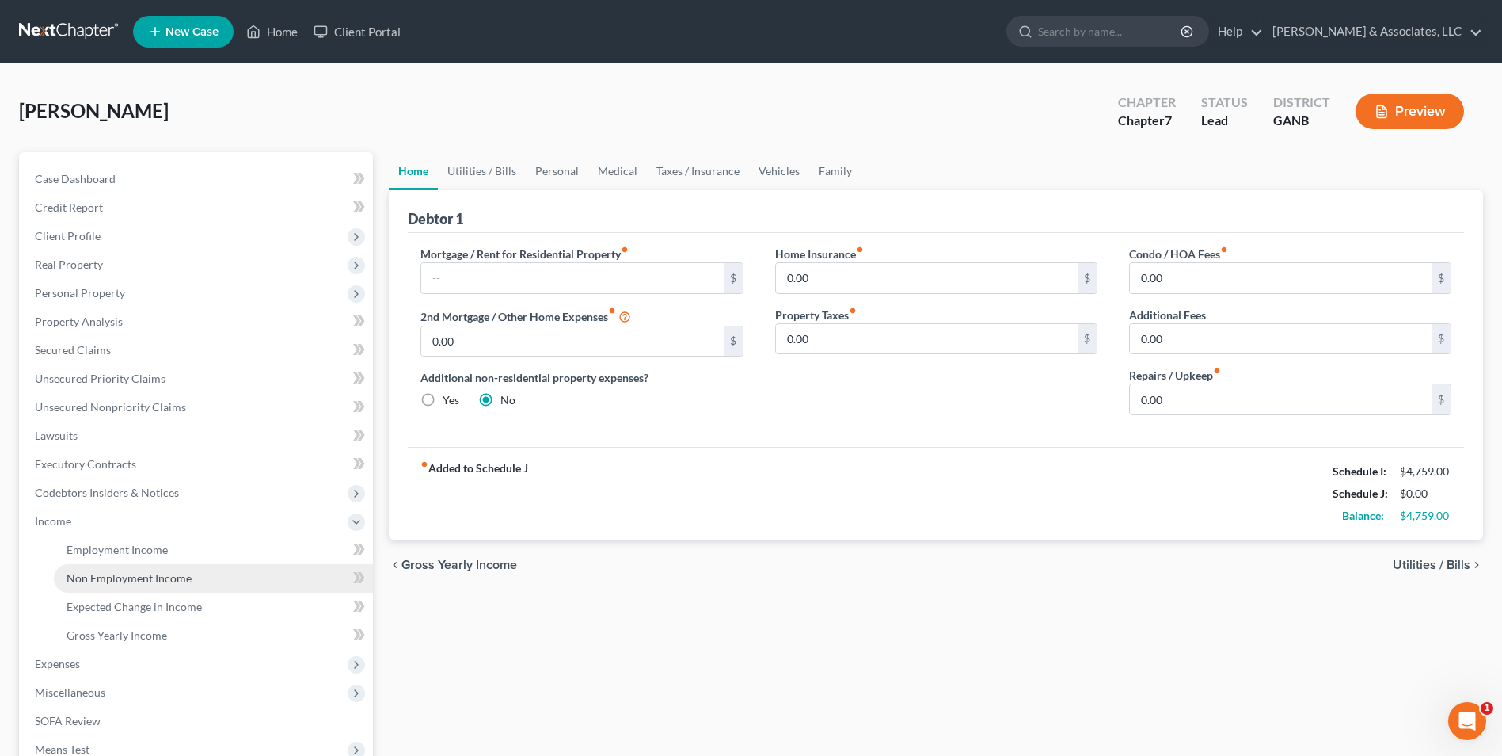
click at [175, 572] on span "Non Employment Income" at bounding box center [129, 577] width 125 height 13
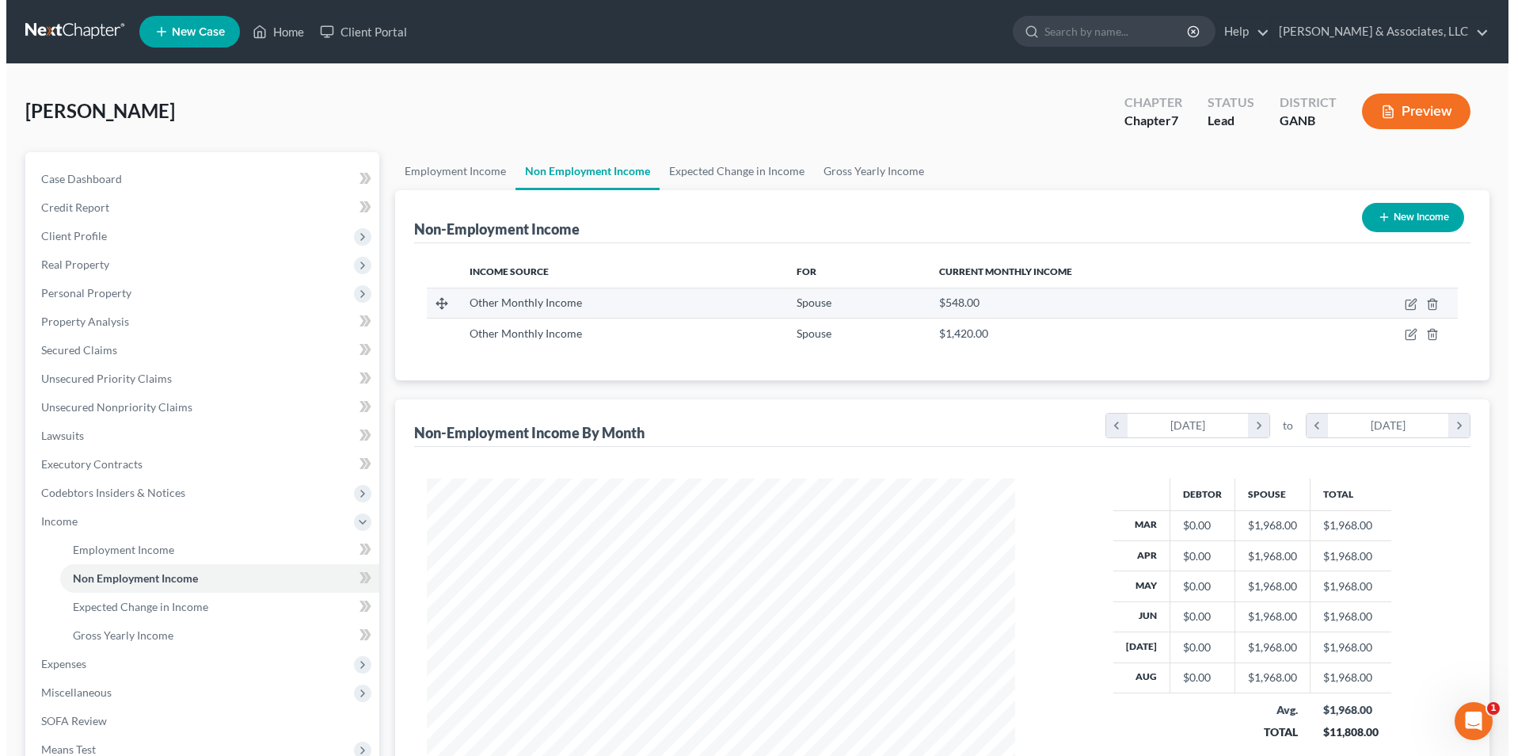
scroll to position [294, 619]
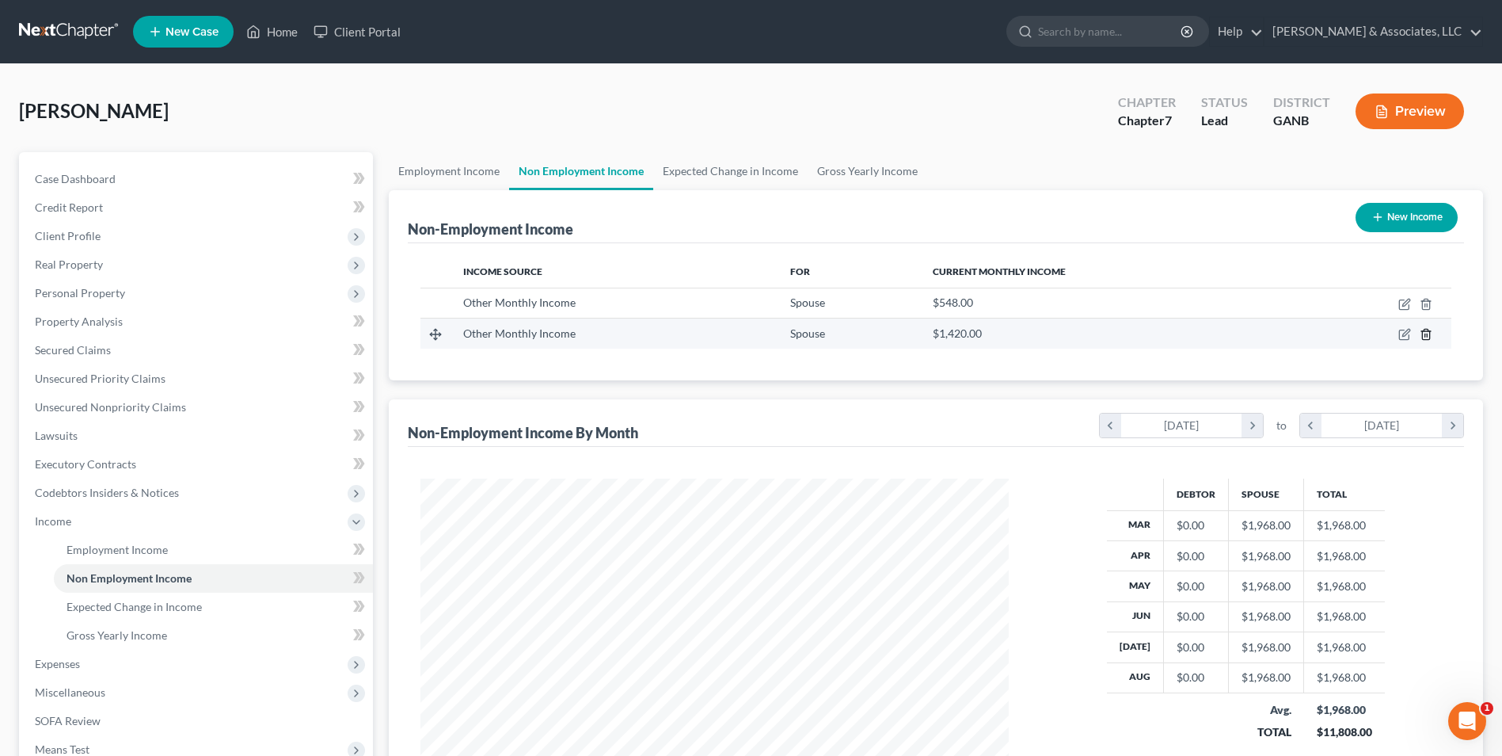
click at [1426, 335] on icon "button" at bounding box center [1426, 334] width 13 height 13
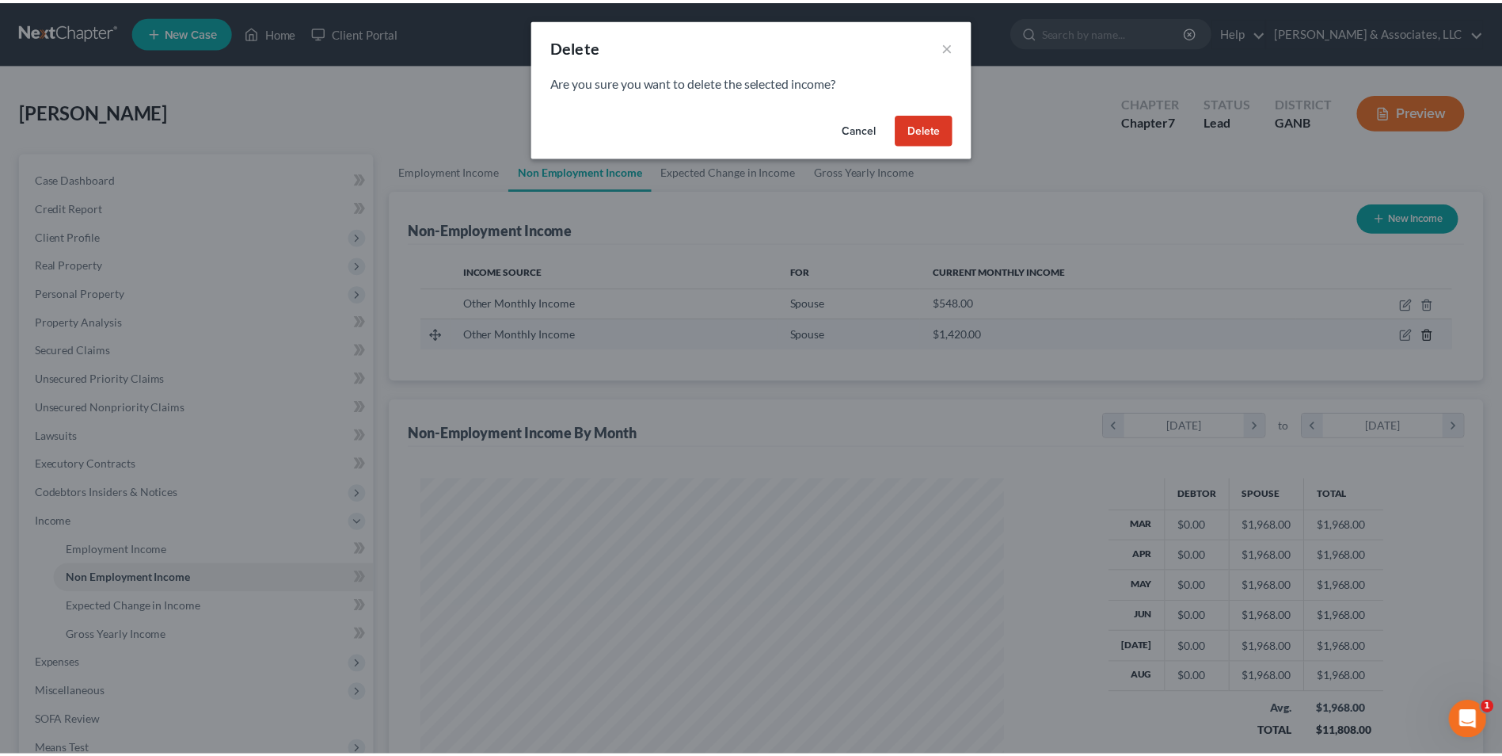
scroll to position [296, 626]
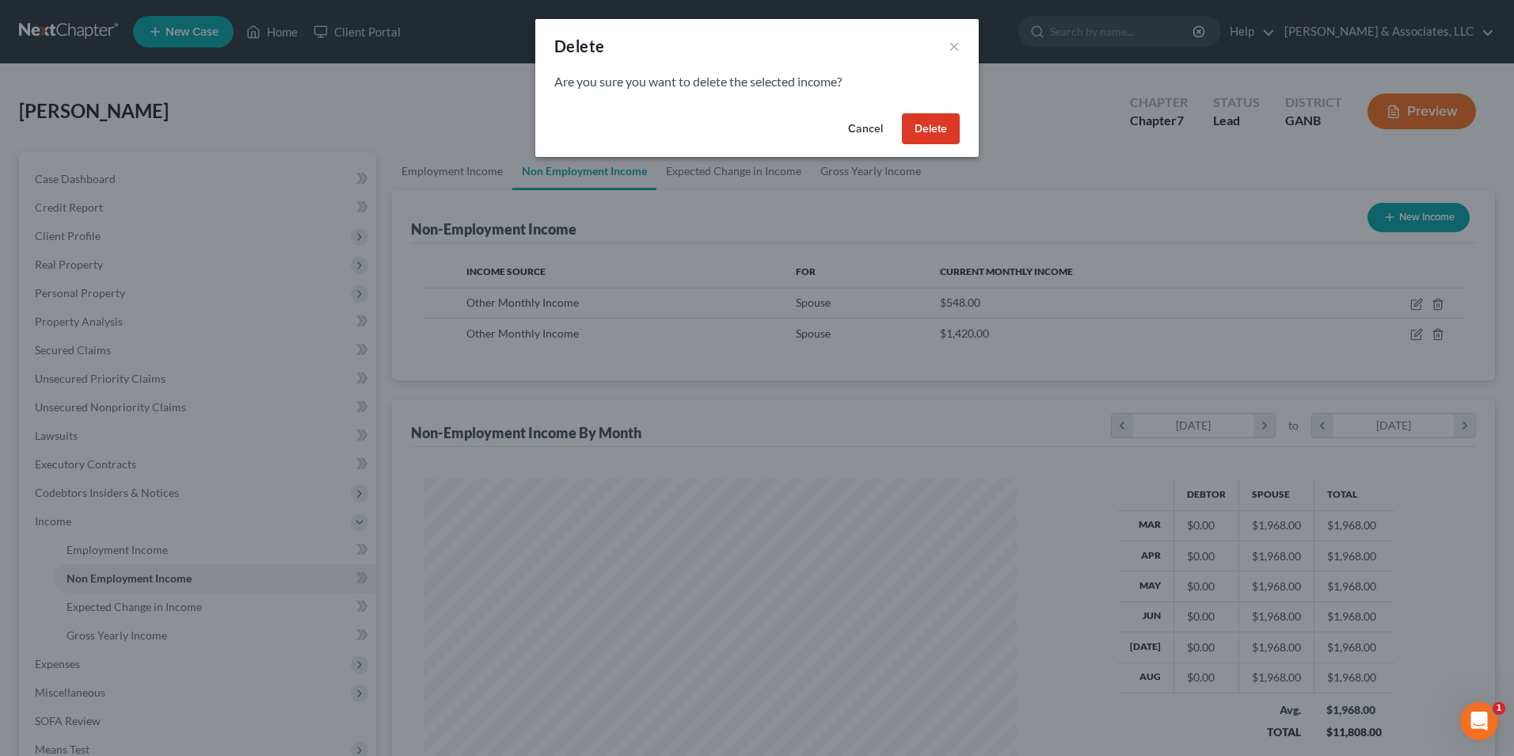
click at [944, 124] on button "Delete" at bounding box center [931, 129] width 58 height 32
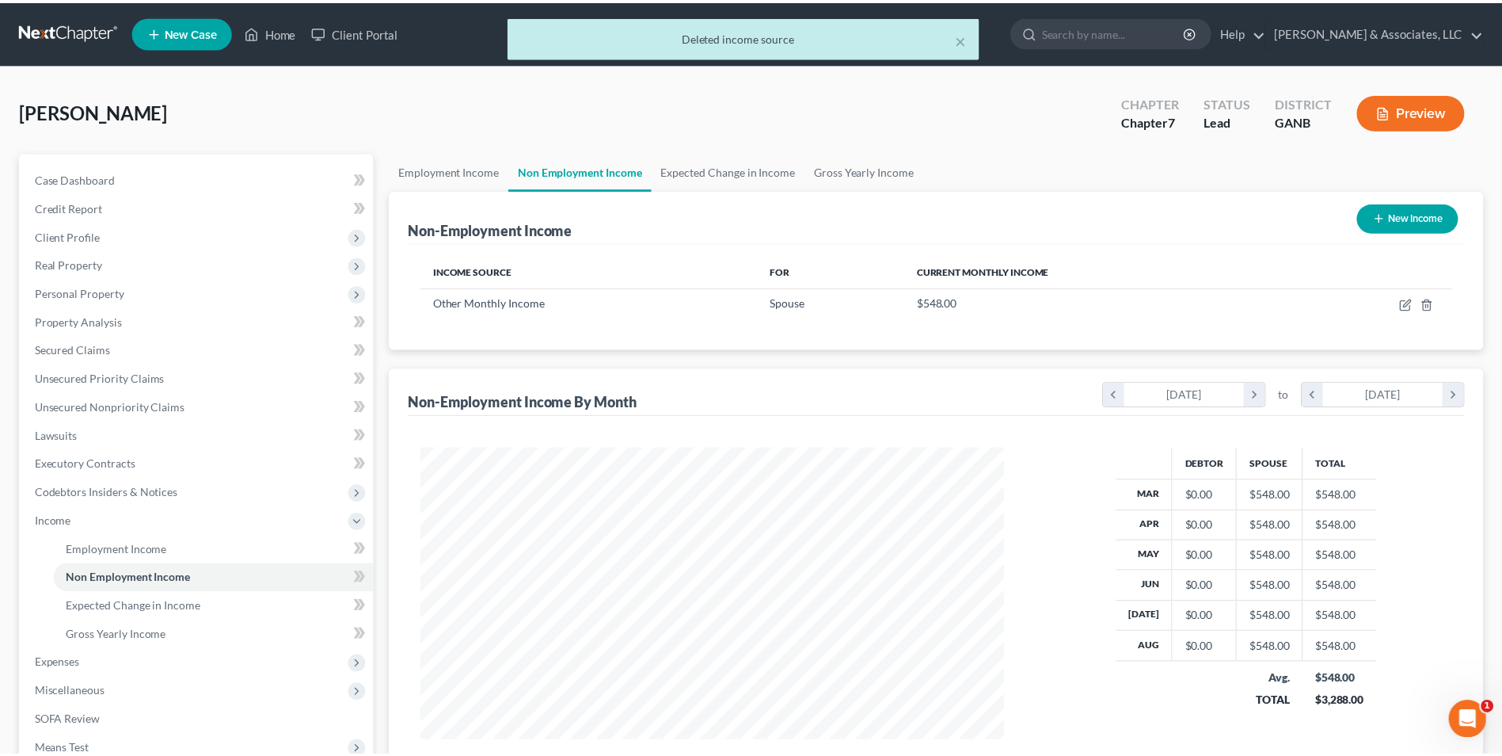
scroll to position [791696, 791369]
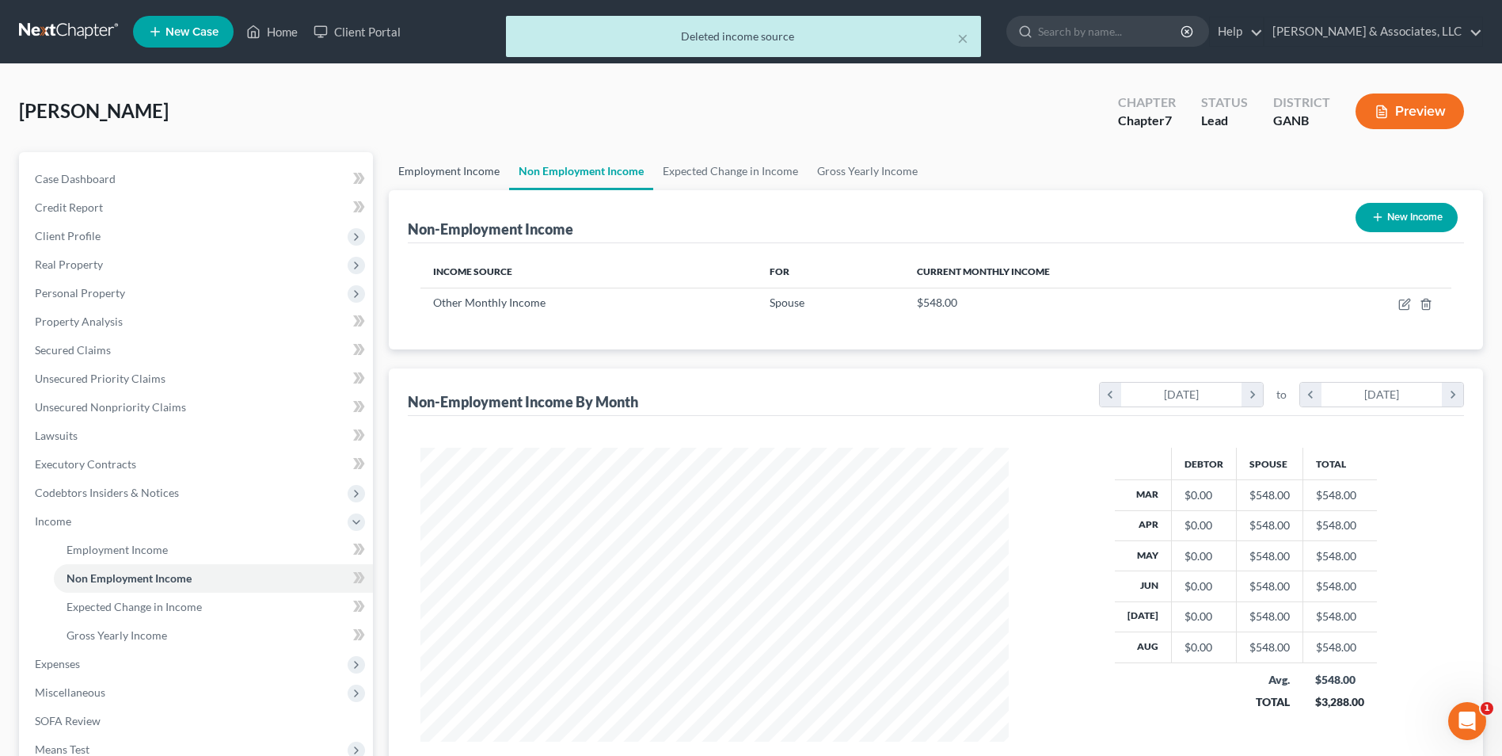
click at [439, 169] on link "Employment Income" at bounding box center [449, 171] width 120 height 38
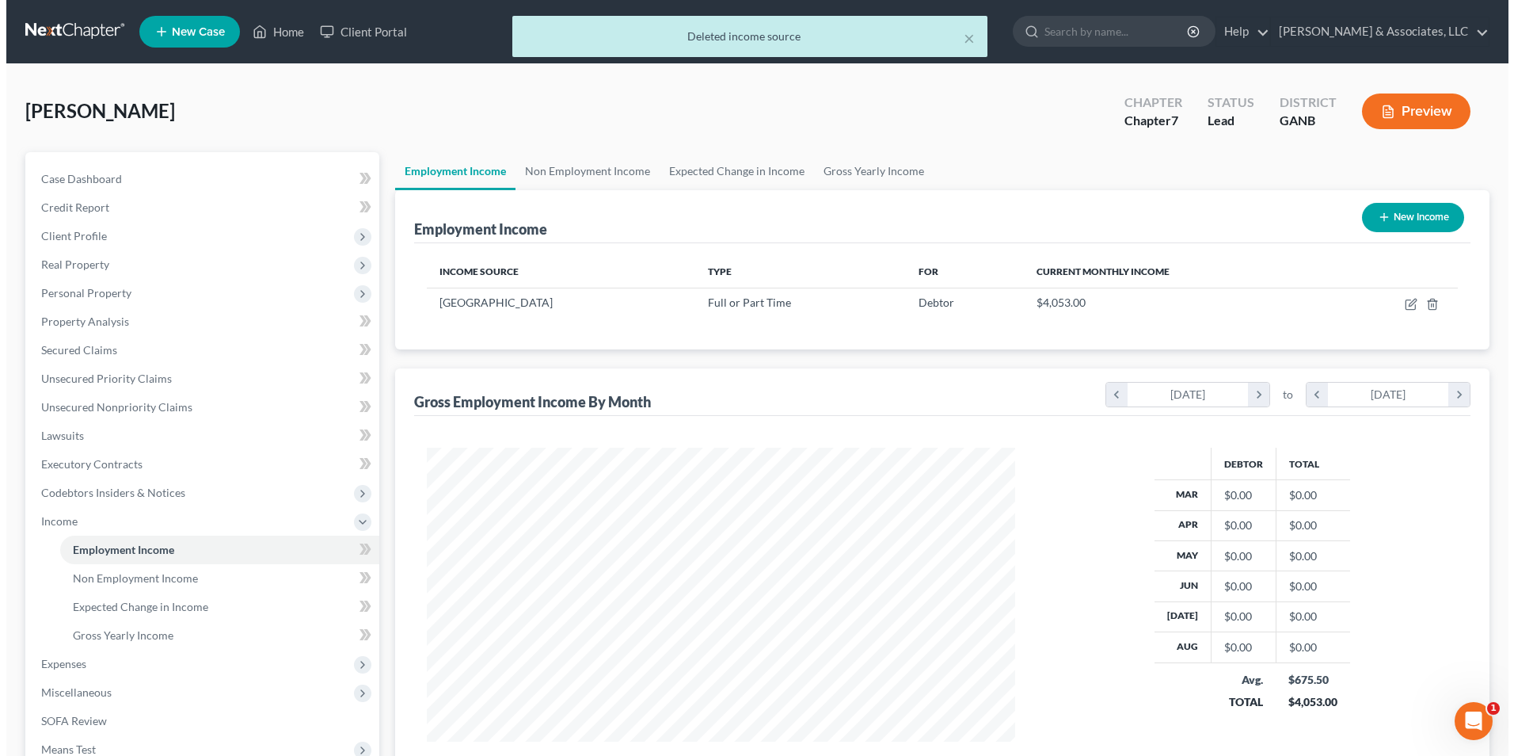
scroll to position [294, 619]
click at [1390, 219] on button "New Income" at bounding box center [1407, 217] width 102 height 29
select select "0"
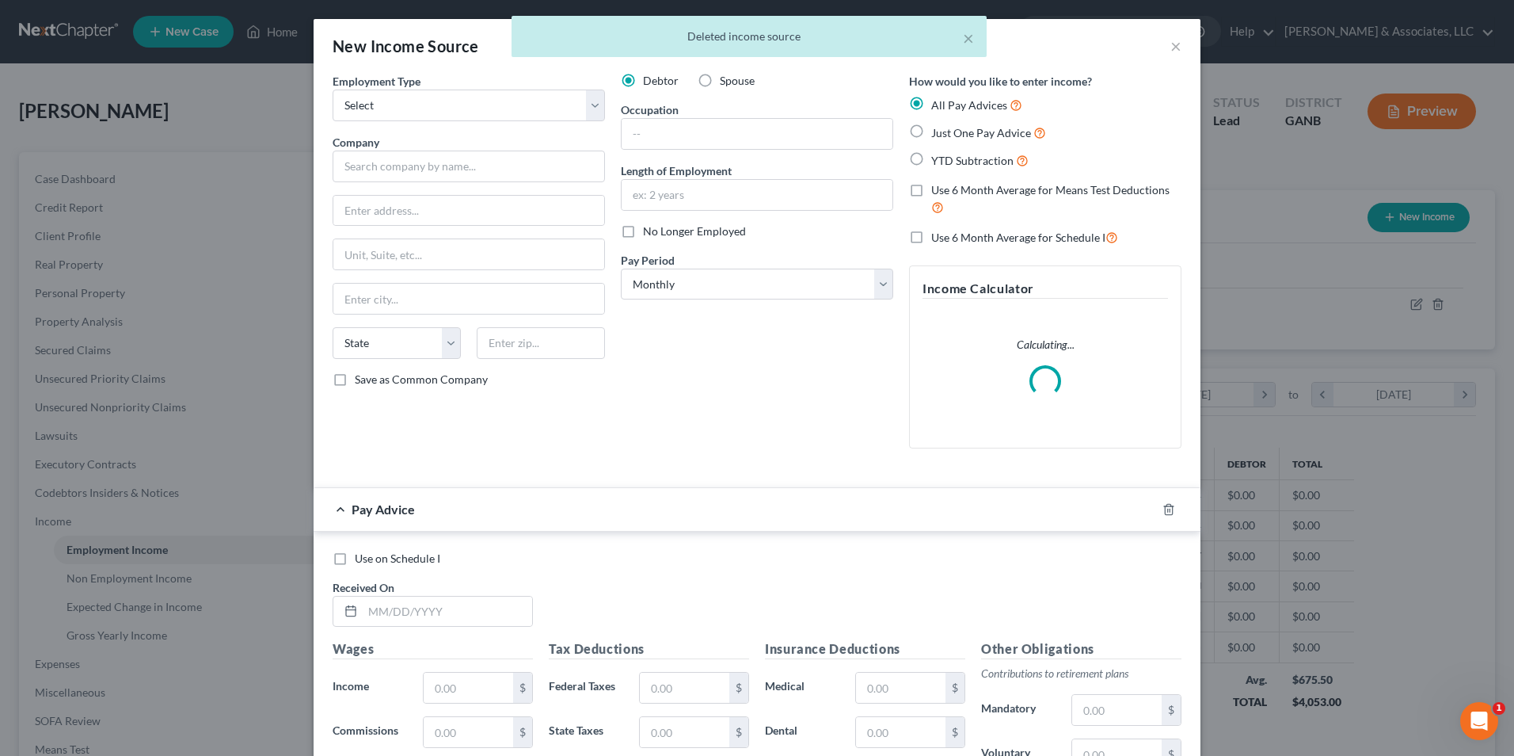
click at [720, 79] on label "Spouse" at bounding box center [737, 81] width 35 height 16
click at [726, 79] on input "Spouse" at bounding box center [731, 78] width 10 height 10
radio input "true"
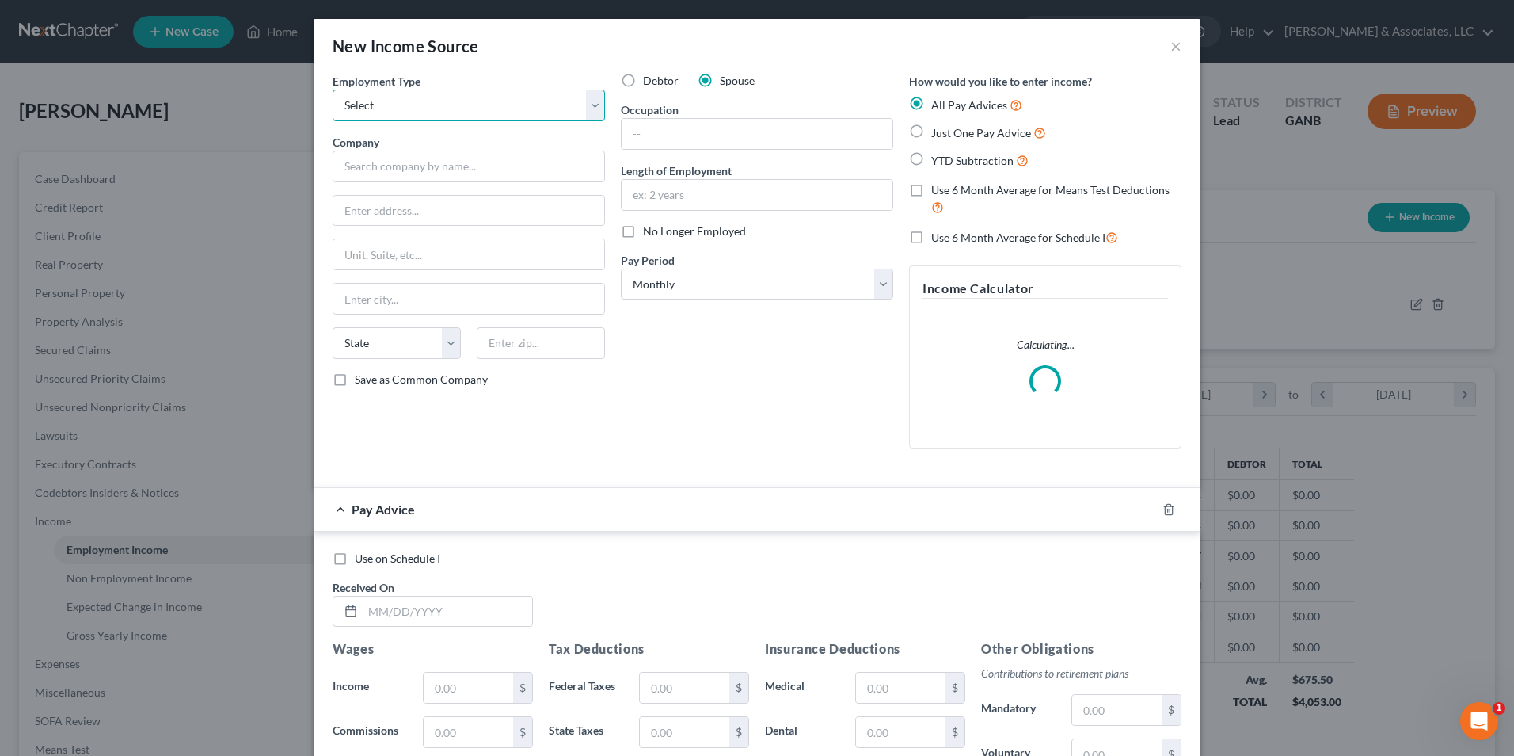
click at [594, 105] on select "Select Full or Part Time Employment Self Employment" at bounding box center [469, 105] width 272 height 32
select select "0"
click at [333, 89] on select "Select Full or Part Time Employment Self Employment" at bounding box center [469, 105] width 272 height 32
click at [452, 169] on input "text" at bounding box center [469, 166] width 272 height 32
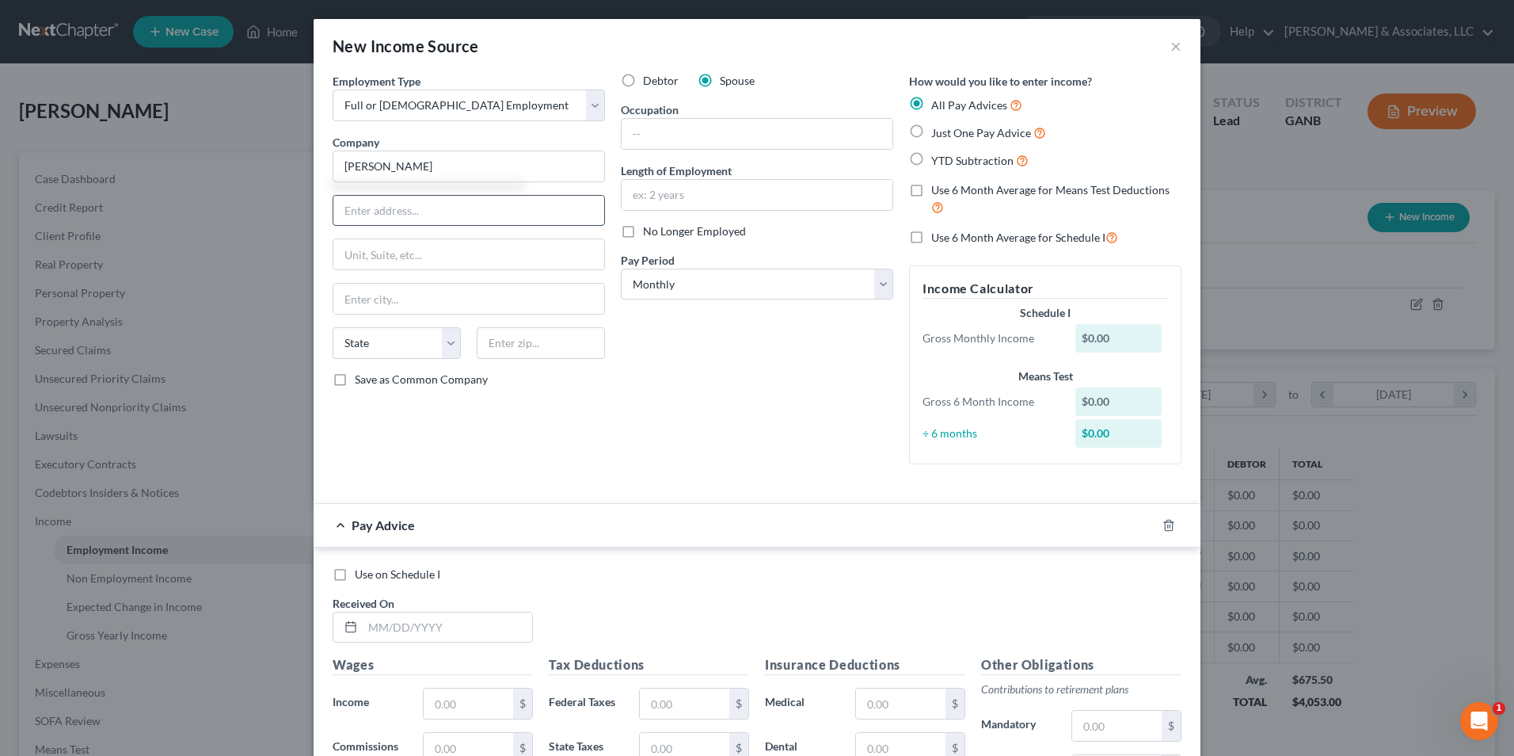
click at [421, 210] on input "text" at bounding box center [468, 211] width 271 height 30
type input "Jefferson's"
type input "10096 Commerce St"
type input "Summerville"
select select "10"
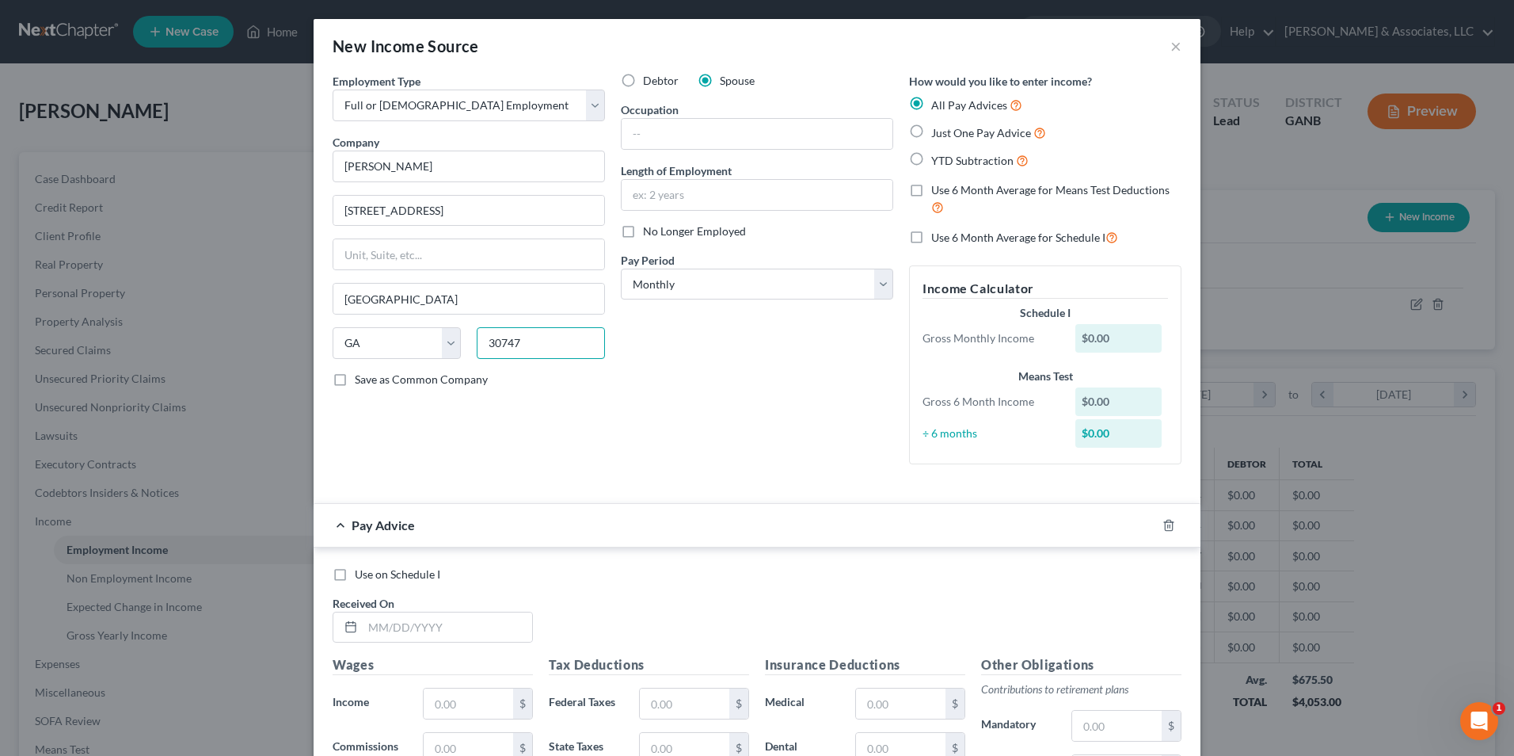
type input "30747"
click at [394, 428] on div "Employment Type * Select Full or Part Time Employment Self Employment Company *…" at bounding box center [469, 275] width 288 height 404
click at [704, 134] on input "text" at bounding box center [757, 134] width 271 height 30
type input "server"
click at [654, 357] on div "Debtor Spouse Occupation server Length of Employment No Longer Employed Pay Per…" at bounding box center [757, 275] width 288 height 404
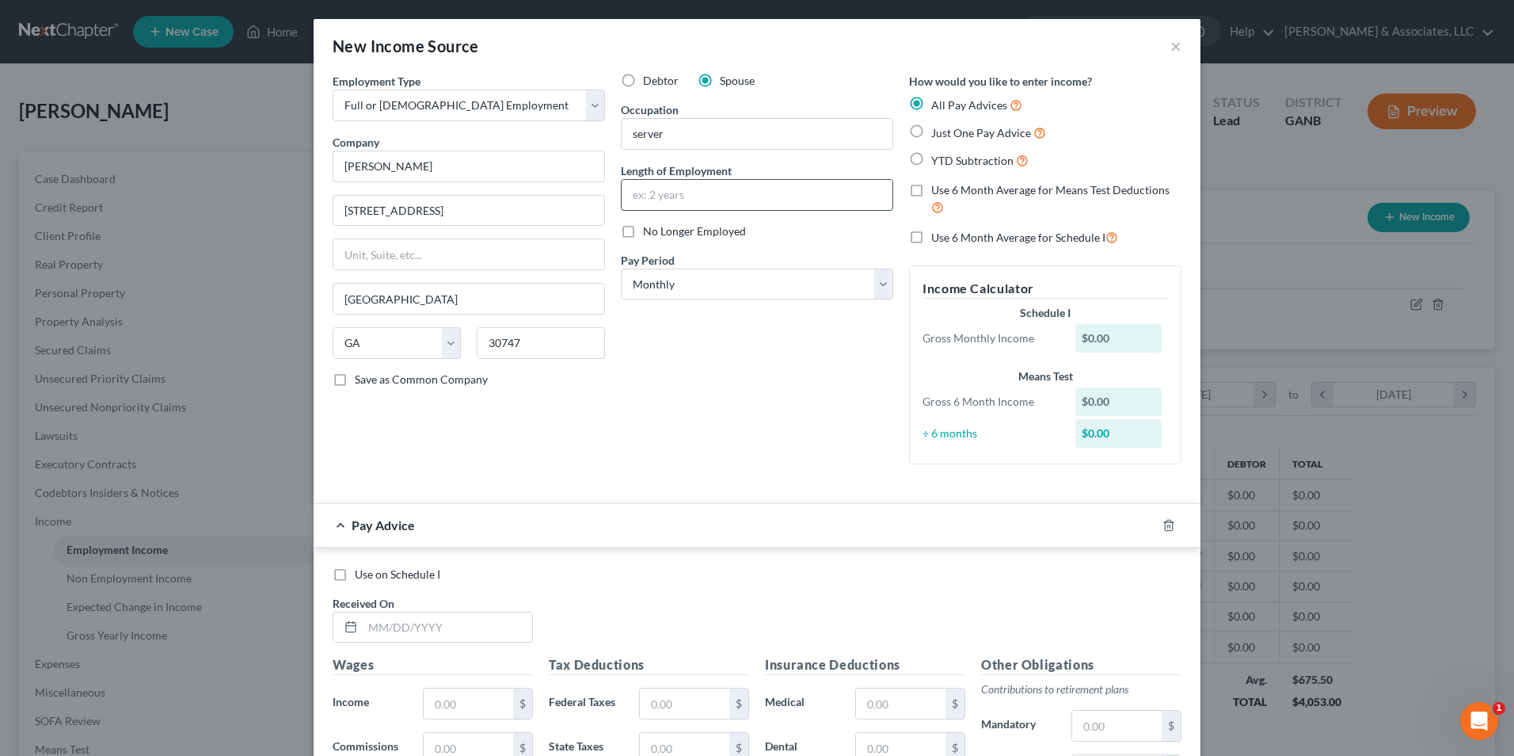
click at [651, 201] on input "text" at bounding box center [757, 195] width 271 height 30
type input "1.5 years"
click at [931, 131] on label "Just One Pay Advice" at bounding box center [988, 133] width 115 height 18
click at [938, 131] on input "Just One Pay Advice" at bounding box center [943, 129] width 10 height 10
radio input "true"
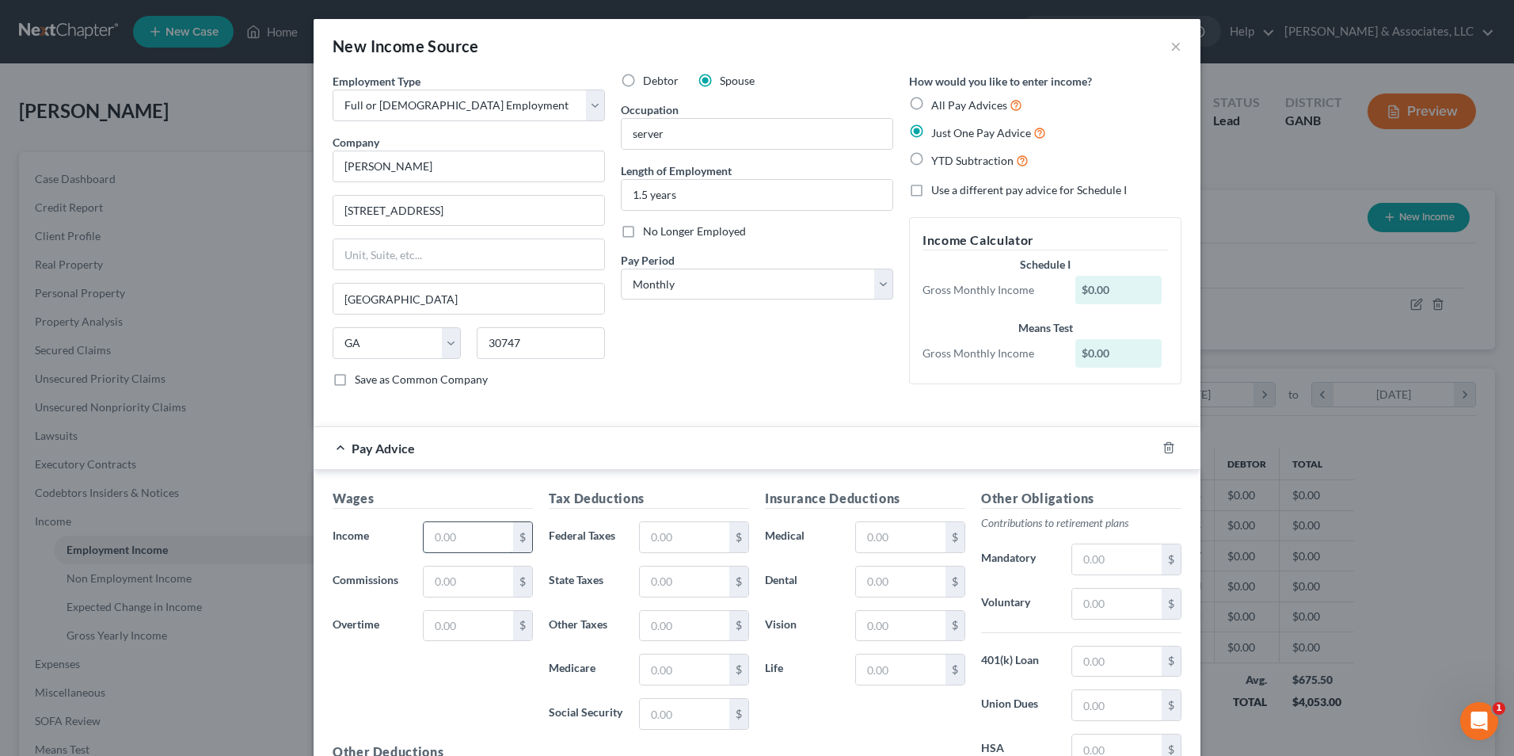
click at [478, 531] on input "text" at bounding box center [468, 537] width 89 height 30
type input "1,421"
click at [683, 538] on input "text" at bounding box center [684, 537] width 89 height 30
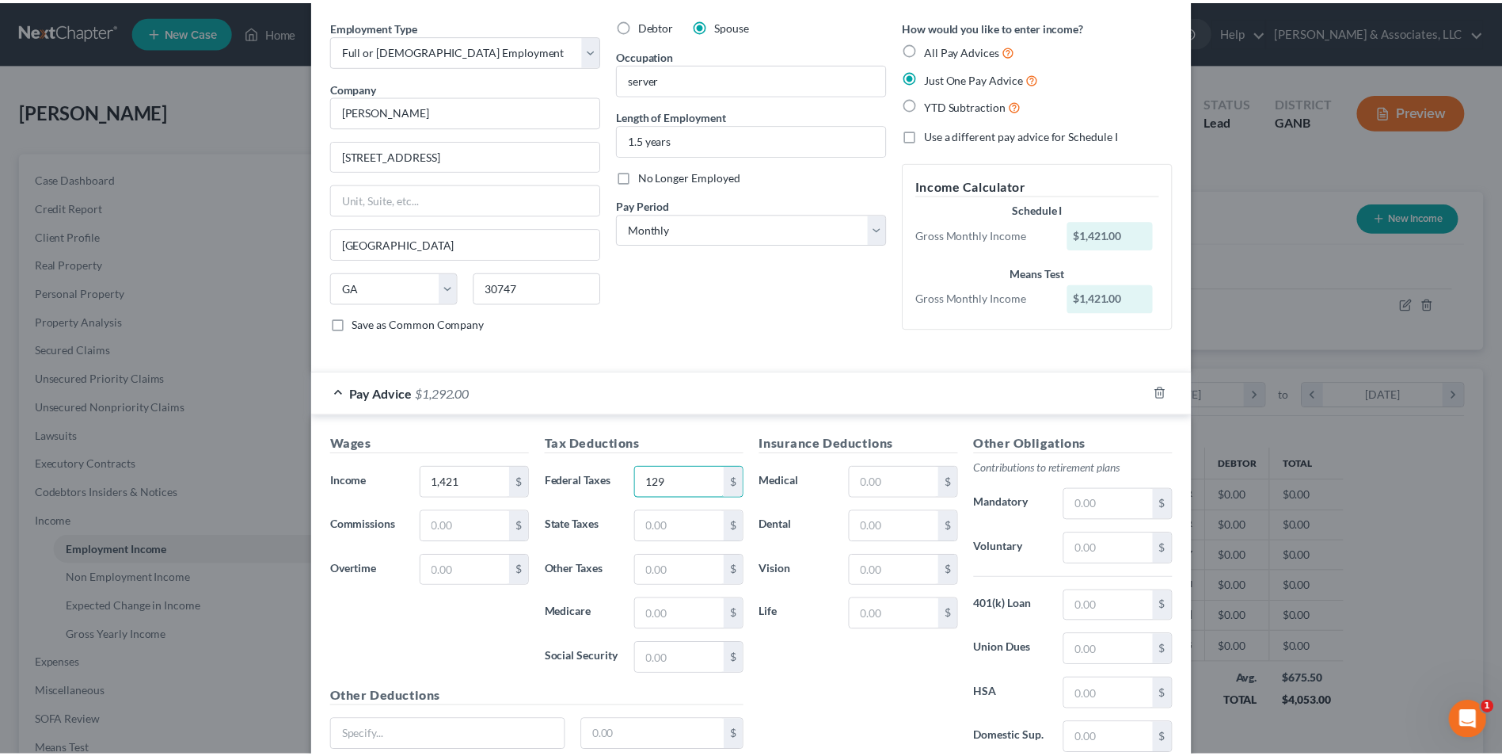
scroll to position [188, 0]
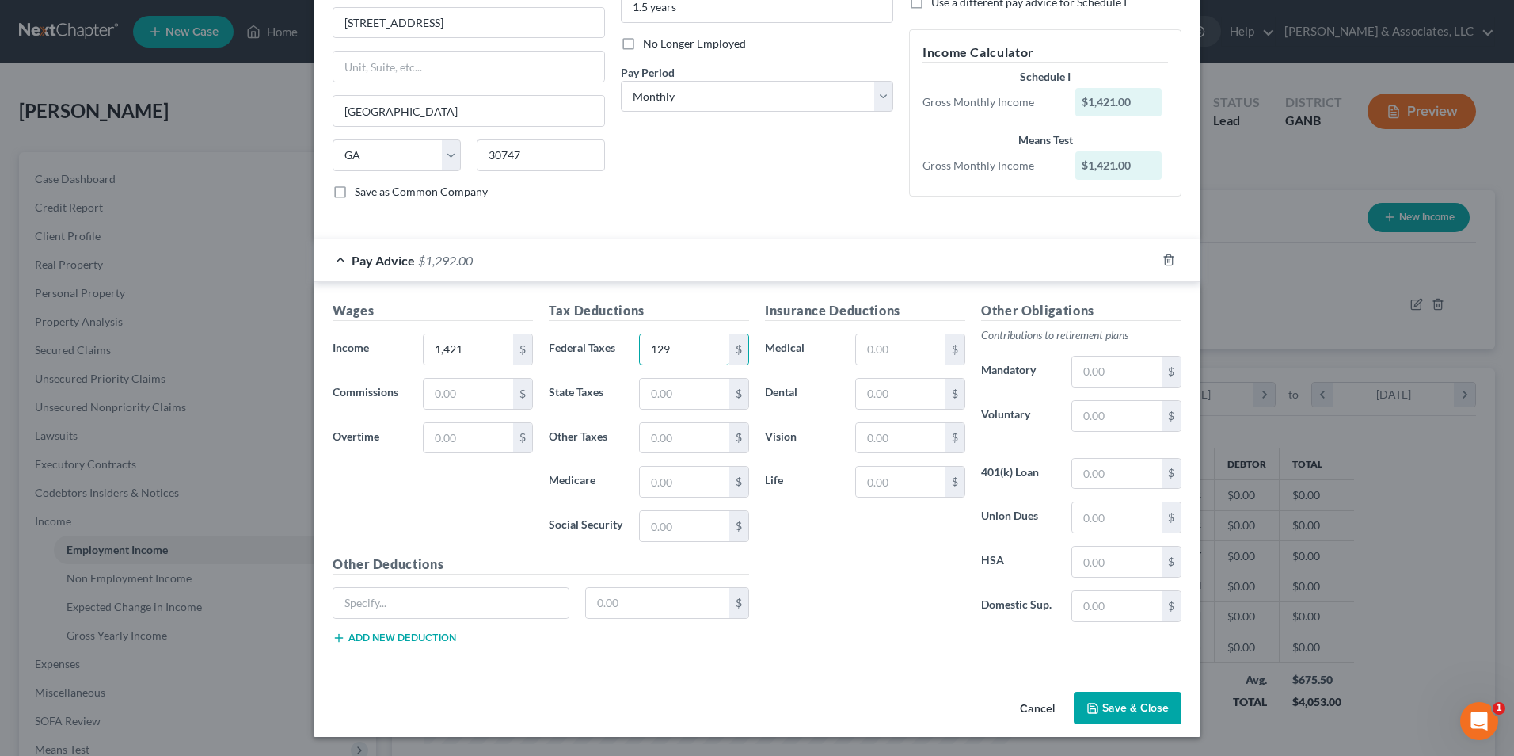
type input "129"
click at [1148, 702] on button "Save & Close" at bounding box center [1128, 707] width 108 height 33
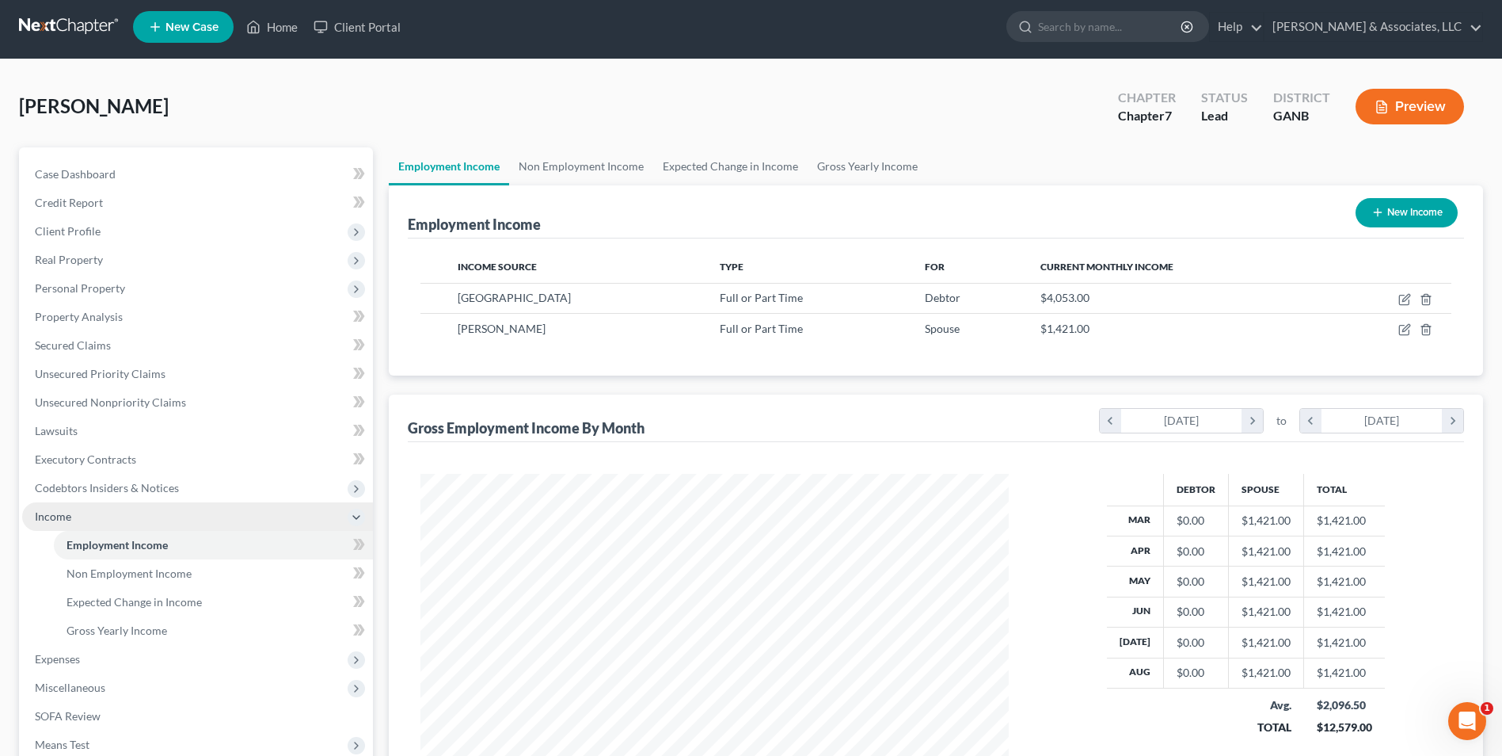
scroll to position [79, 0]
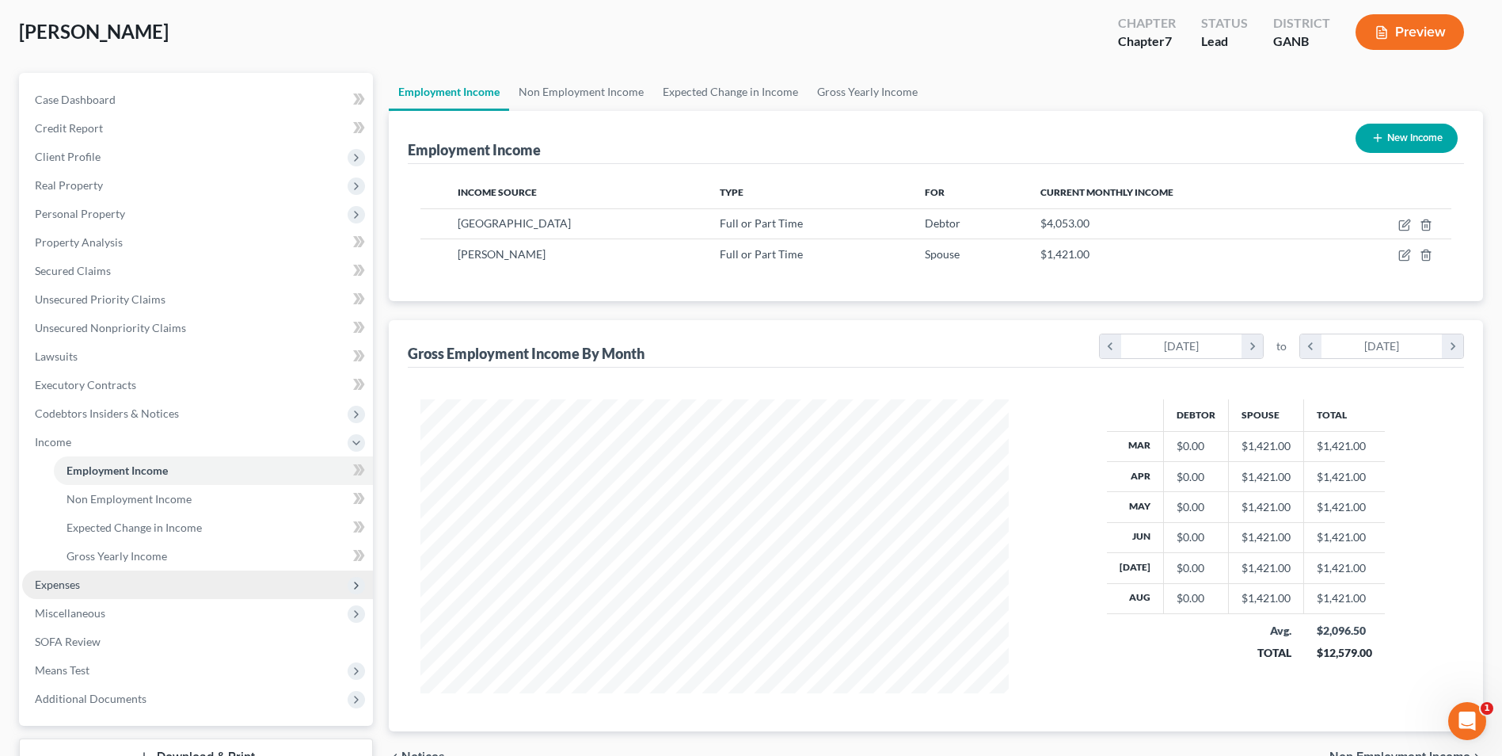
click at [32, 585] on span "Expenses" at bounding box center [197, 584] width 351 height 29
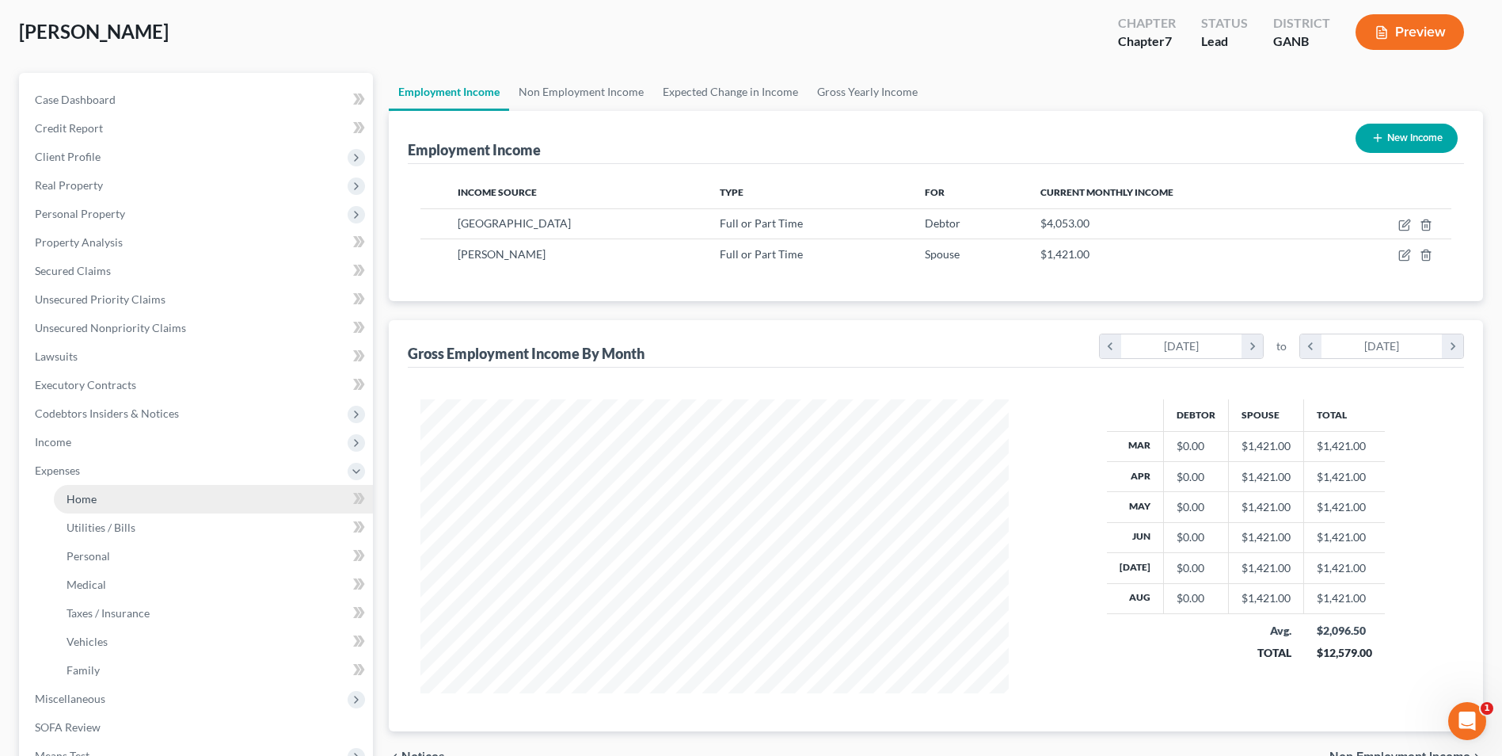
click at [107, 499] on link "Home" at bounding box center [213, 499] width 319 height 29
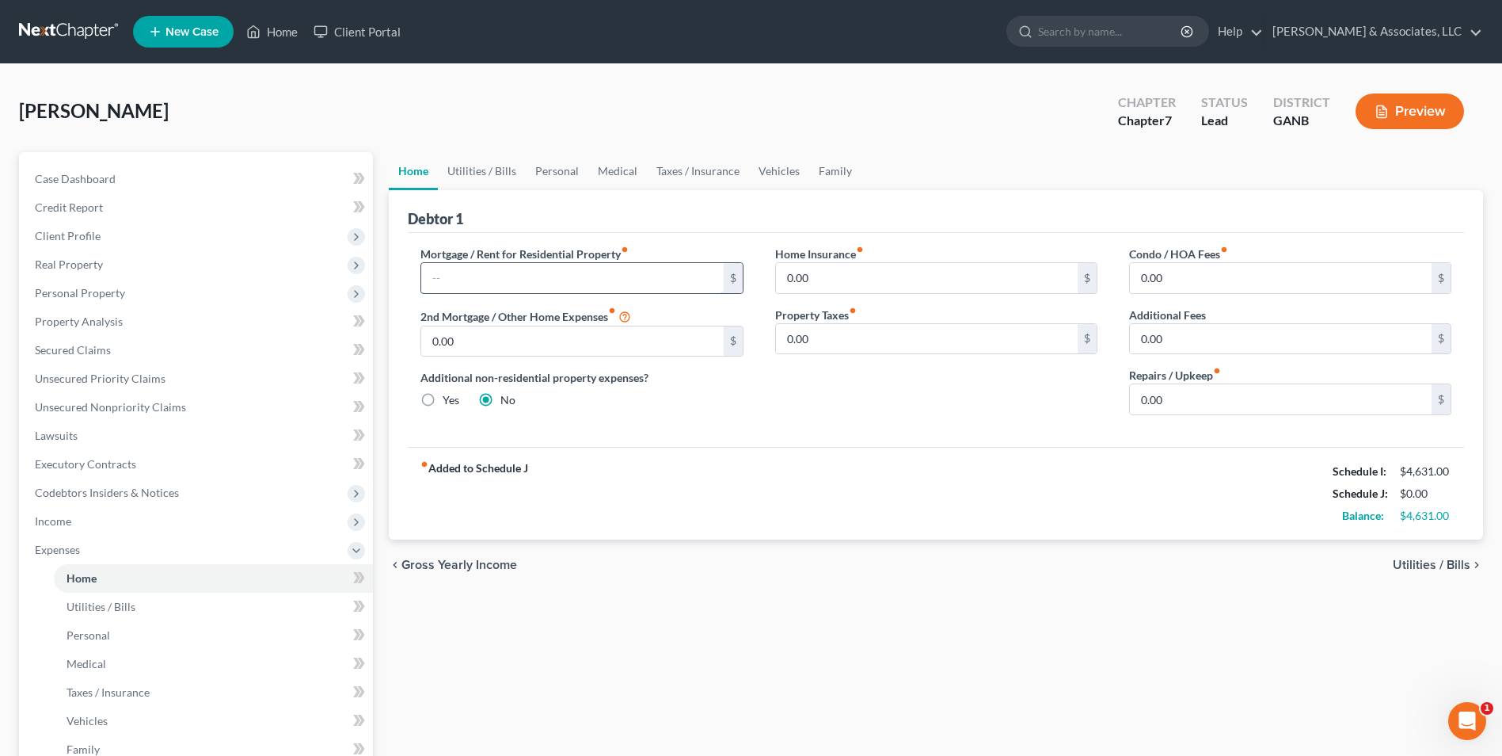
click at [474, 286] on input "text" at bounding box center [572, 278] width 302 height 30
type input "1,139"
click at [482, 169] on link "Utilities / Bills" at bounding box center [482, 171] width 88 height 38
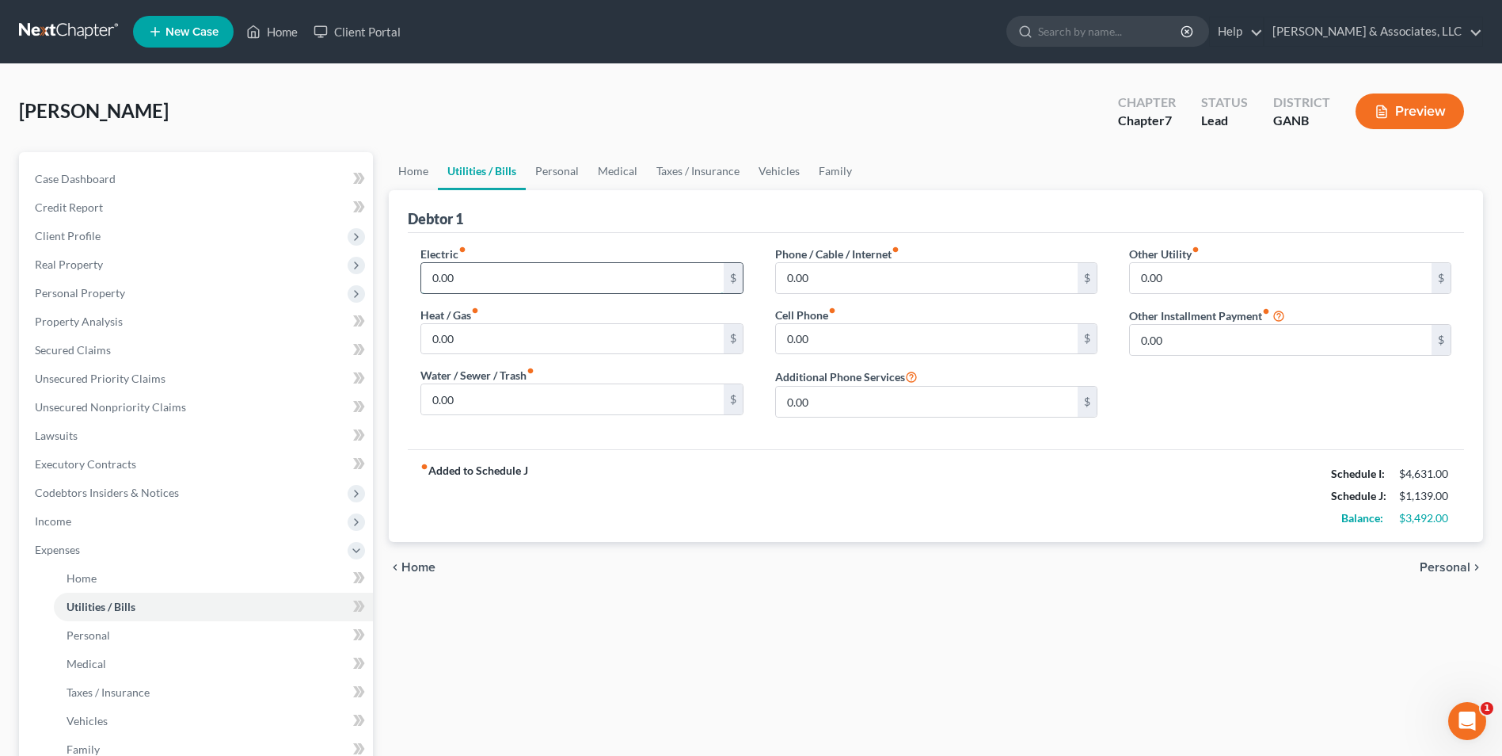
click at [483, 278] on input "0.00" at bounding box center [572, 278] width 302 height 30
type input "330"
click at [514, 405] on input "0.00" at bounding box center [572, 399] width 302 height 30
type input "60"
click at [843, 341] on input "0.00" at bounding box center [927, 339] width 302 height 30
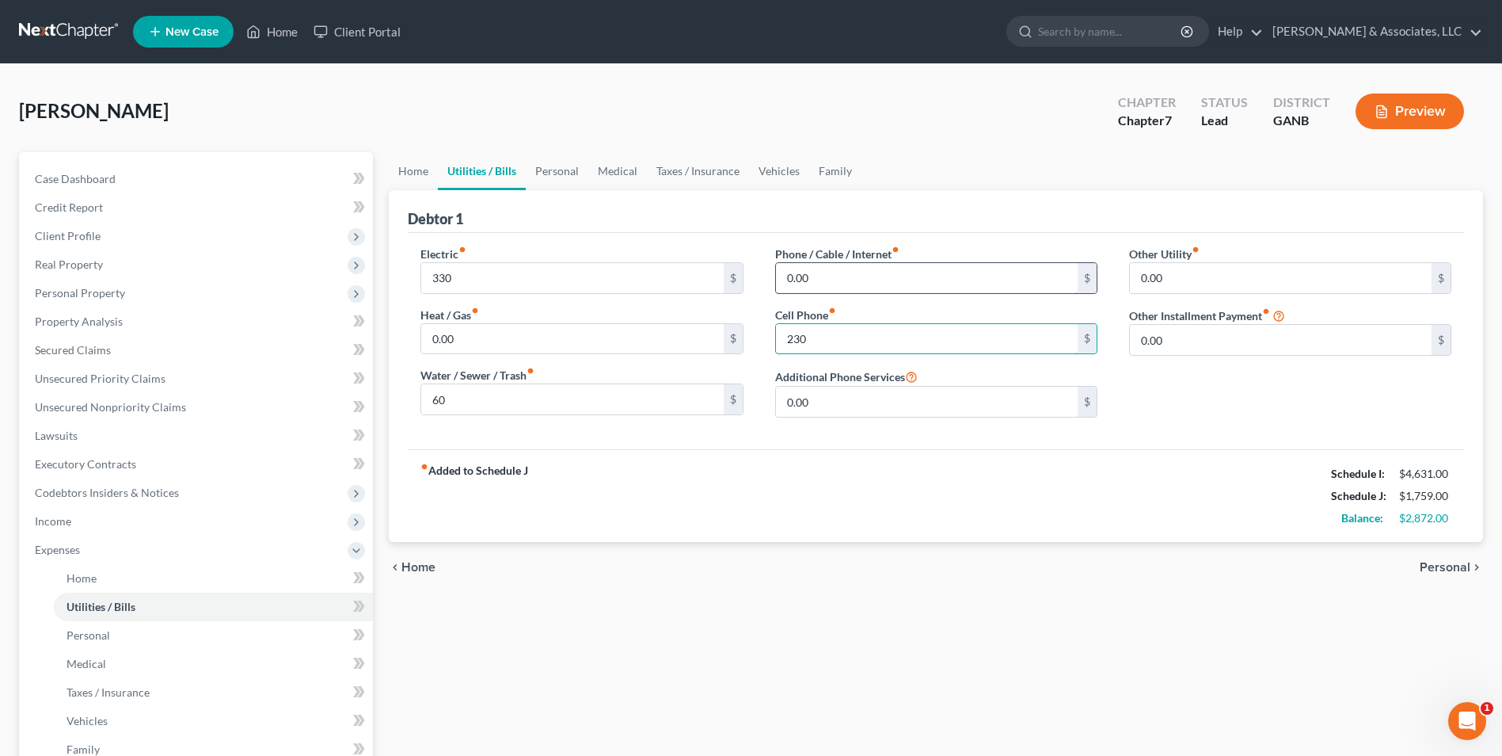
type input "230"
click at [907, 277] on input "0.00" at bounding box center [927, 278] width 302 height 30
type input "220"
click at [577, 173] on link "Personal" at bounding box center [557, 171] width 63 height 38
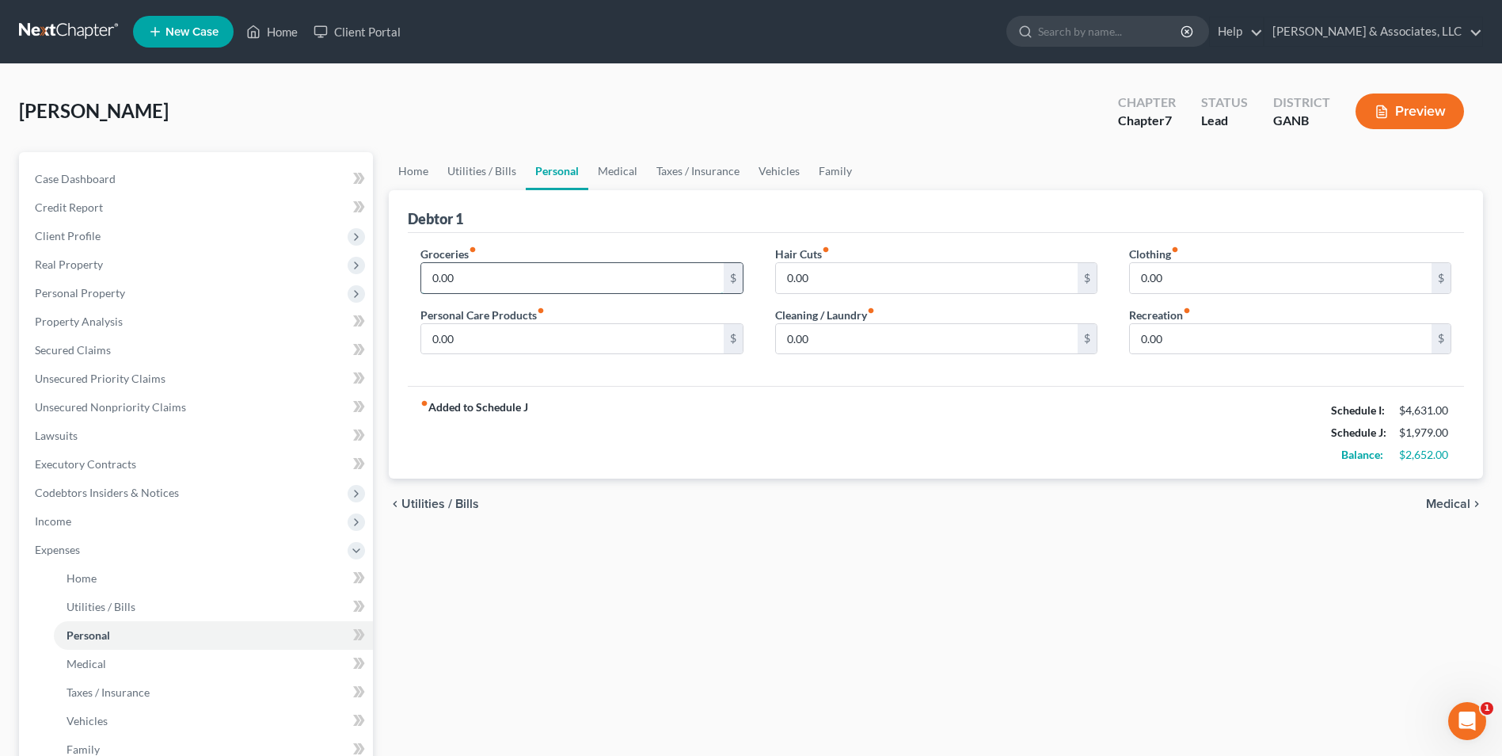
click at [539, 272] on input "0.00" at bounding box center [572, 278] width 302 height 30
type input "990"
click at [1179, 279] on input "0.00" at bounding box center [1281, 278] width 302 height 30
type input "160"
click at [866, 337] on input "0.00" at bounding box center [927, 339] width 302 height 30
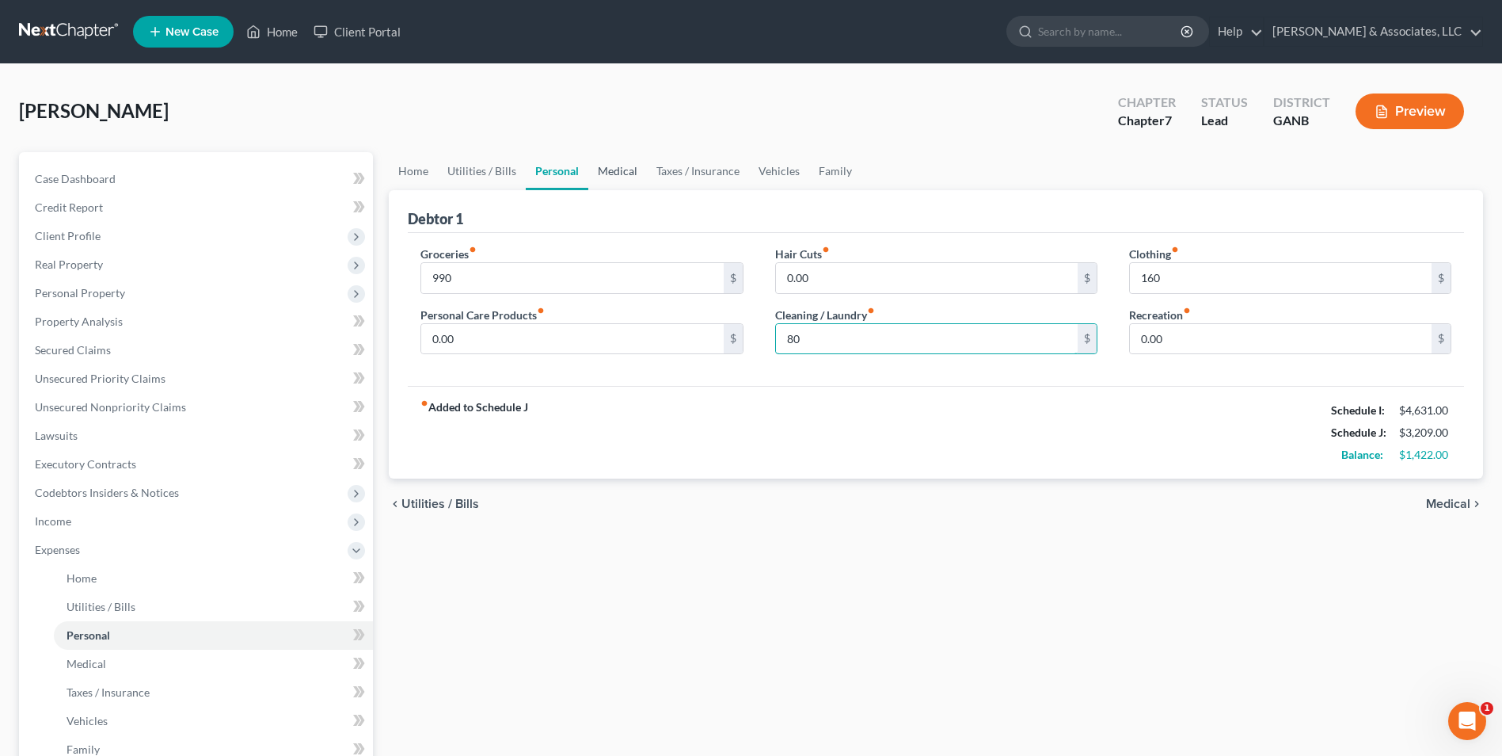
type input "80"
click at [625, 178] on link "Medical" at bounding box center [617, 171] width 59 height 38
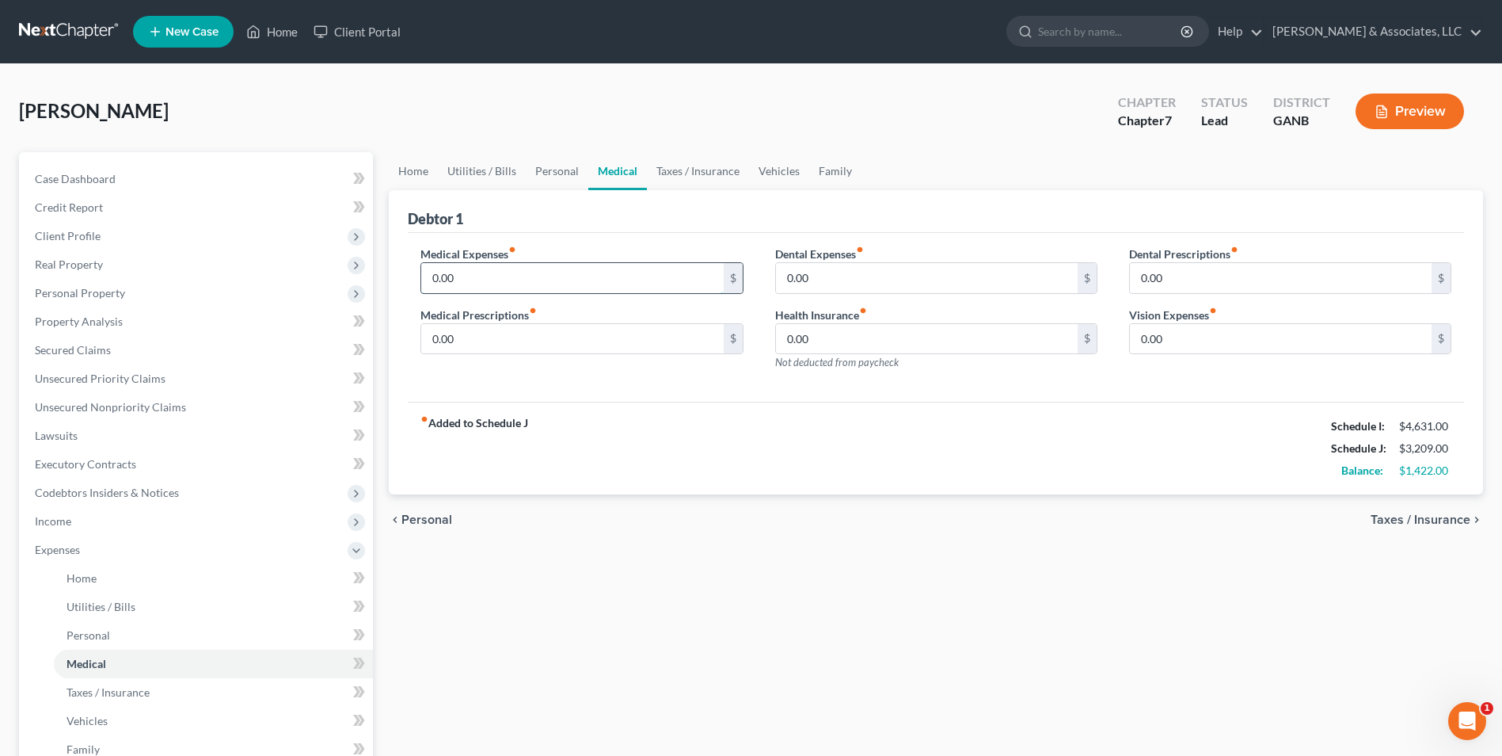
click at [549, 281] on input "0.00" at bounding box center [572, 278] width 302 height 30
type input "295"
click at [781, 171] on link "Vehicles" at bounding box center [779, 171] width 60 height 38
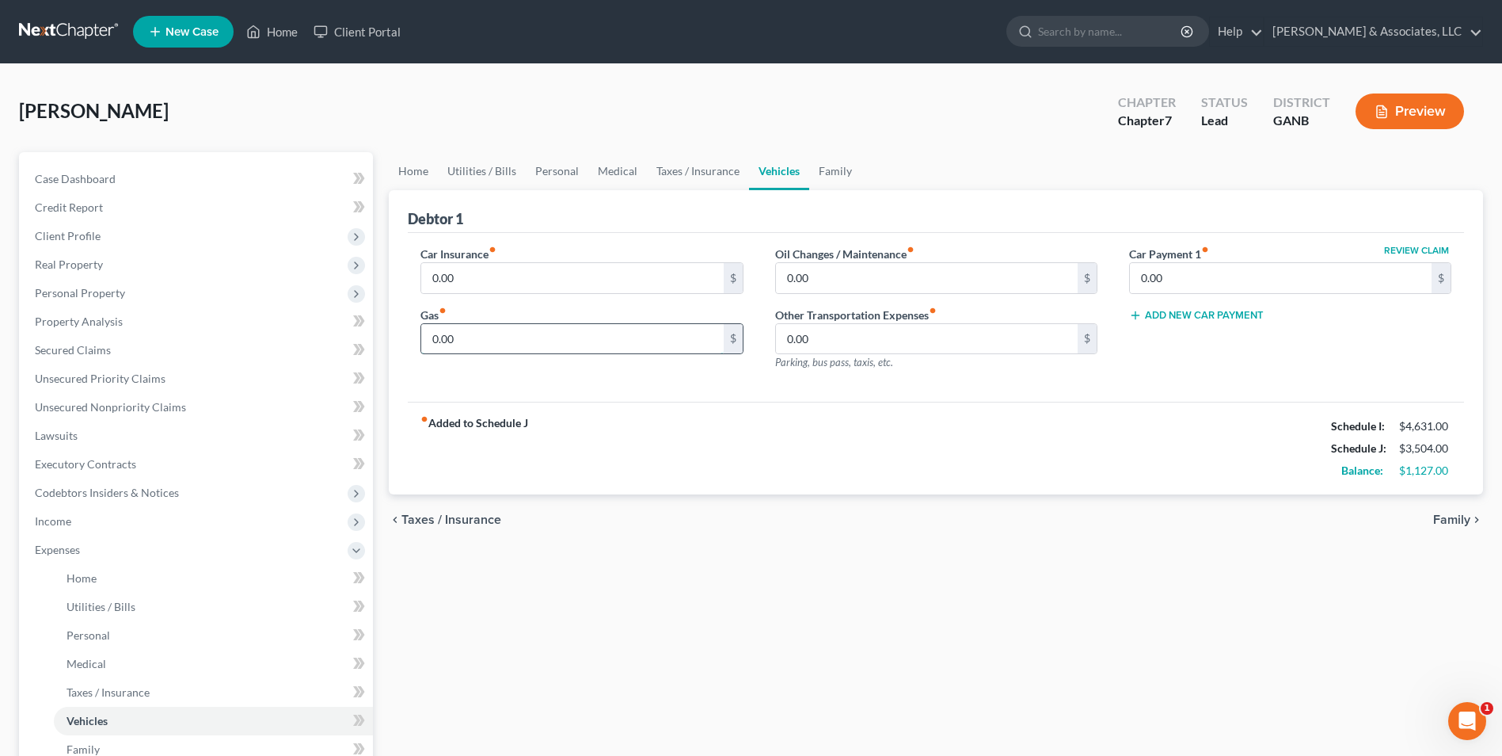
click at [476, 335] on input "0.00" at bounding box center [572, 339] width 302 height 30
type input "400"
click at [512, 275] on input "0.00" at bounding box center [572, 278] width 302 height 30
type input "300"
click at [838, 175] on link "Family" at bounding box center [835, 171] width 52 height 38
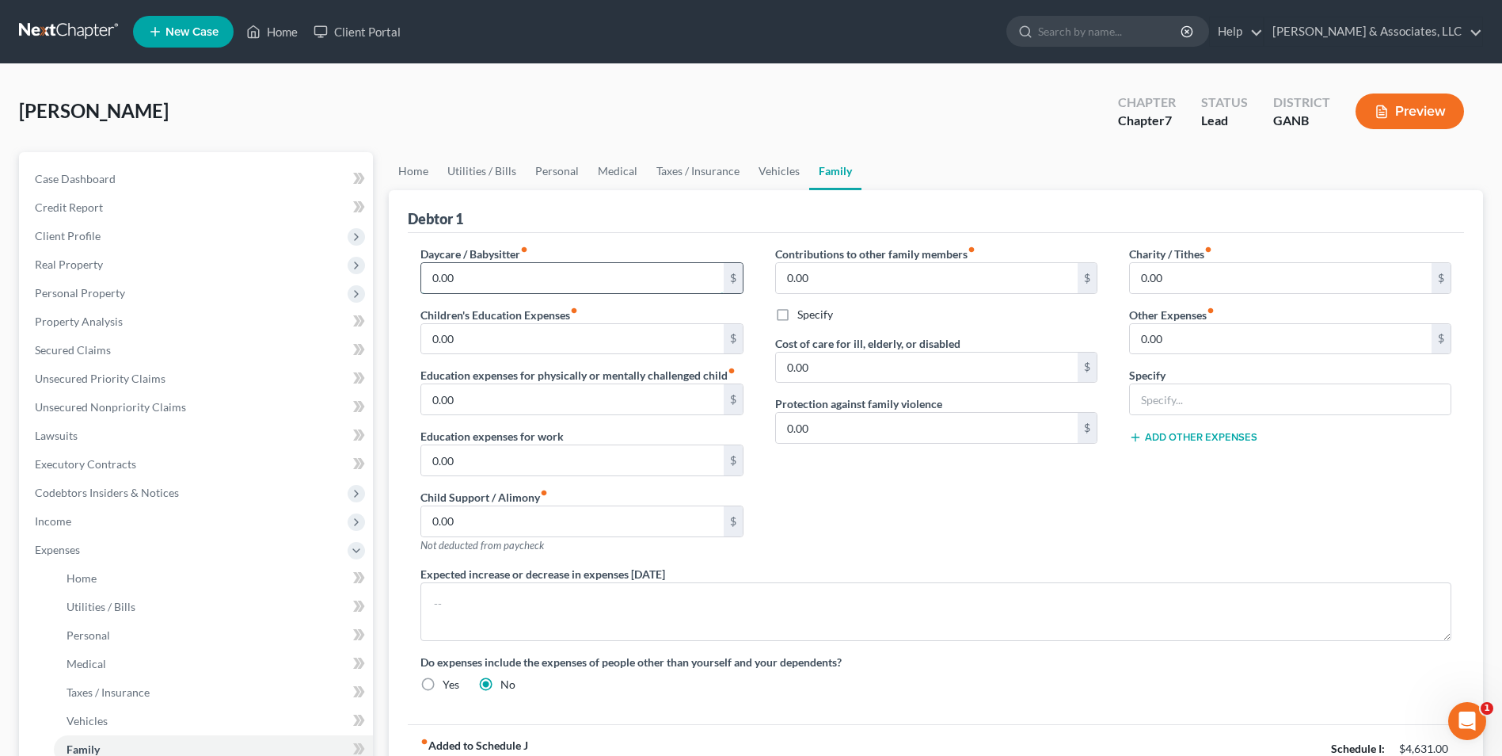
click at [457, 276] on input "0.00" at bounding box center [572, 278] width 302 height 30
type input "650"
click at [1183, 343] on input "0.00" at bounding box center [1281, 339] width 302 height 30
click at [1187, 406] on input "text" at bounding box center [1290, 399] width 321 height 30
type input "pet food and vet bills"
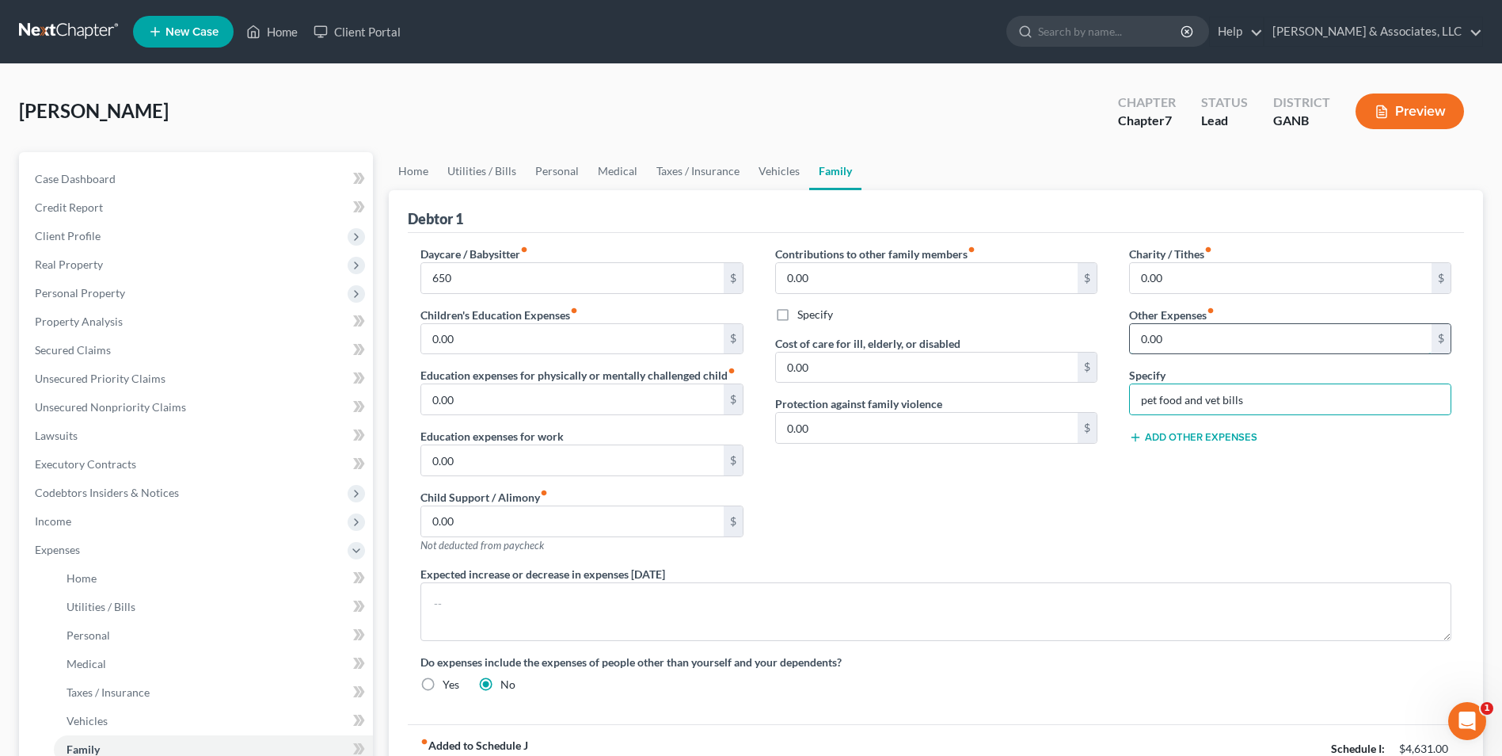
click at [1196, 346] on input "0.00" at bounding box center [1281, 339] width 302 height 30
type input "25"
click at [1121, 509] on div "Charity / Tithes fiber_manual_record 0.00 $ Other Expenses fiber_manual_record …" at bounding box center [1291, 406] width 354 height 320
click at [1178, 432] on button "Add Other Expenses" at bounding box center [1193, 437] width 128 height 13
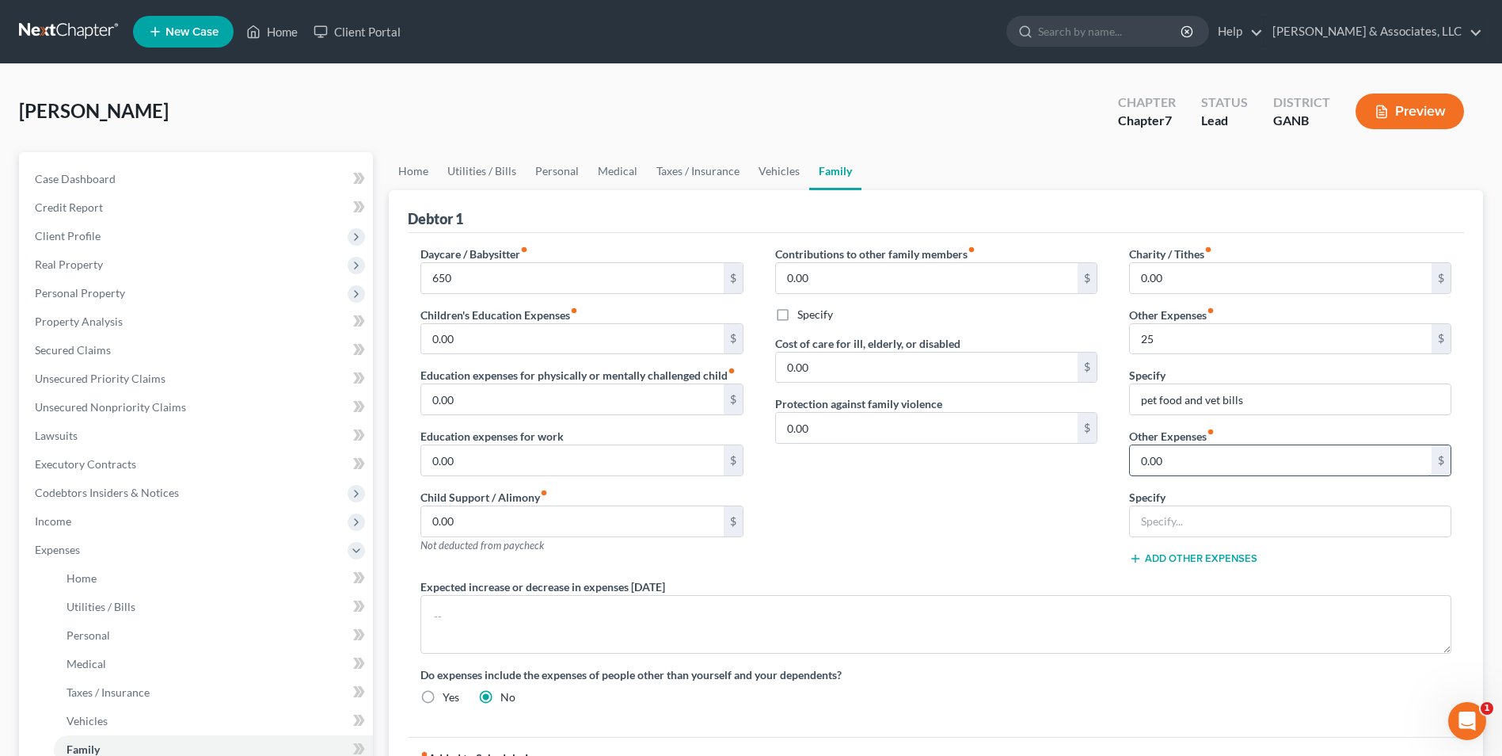
click at [1198, 463] on input "0.00" at bounding box center [1281, 460] width 302 height 30
type input "40"
click at [1149, 516] on input "text" at bounding box center [1290, 521] width 321 height 30
type input "auto tags and maintenance"
click at [990, 572] on div "Contributions to other family members fiber_manual_record 0.00 $ Specify Cost o…" at bounding box center [937, 412] width 354 height 333
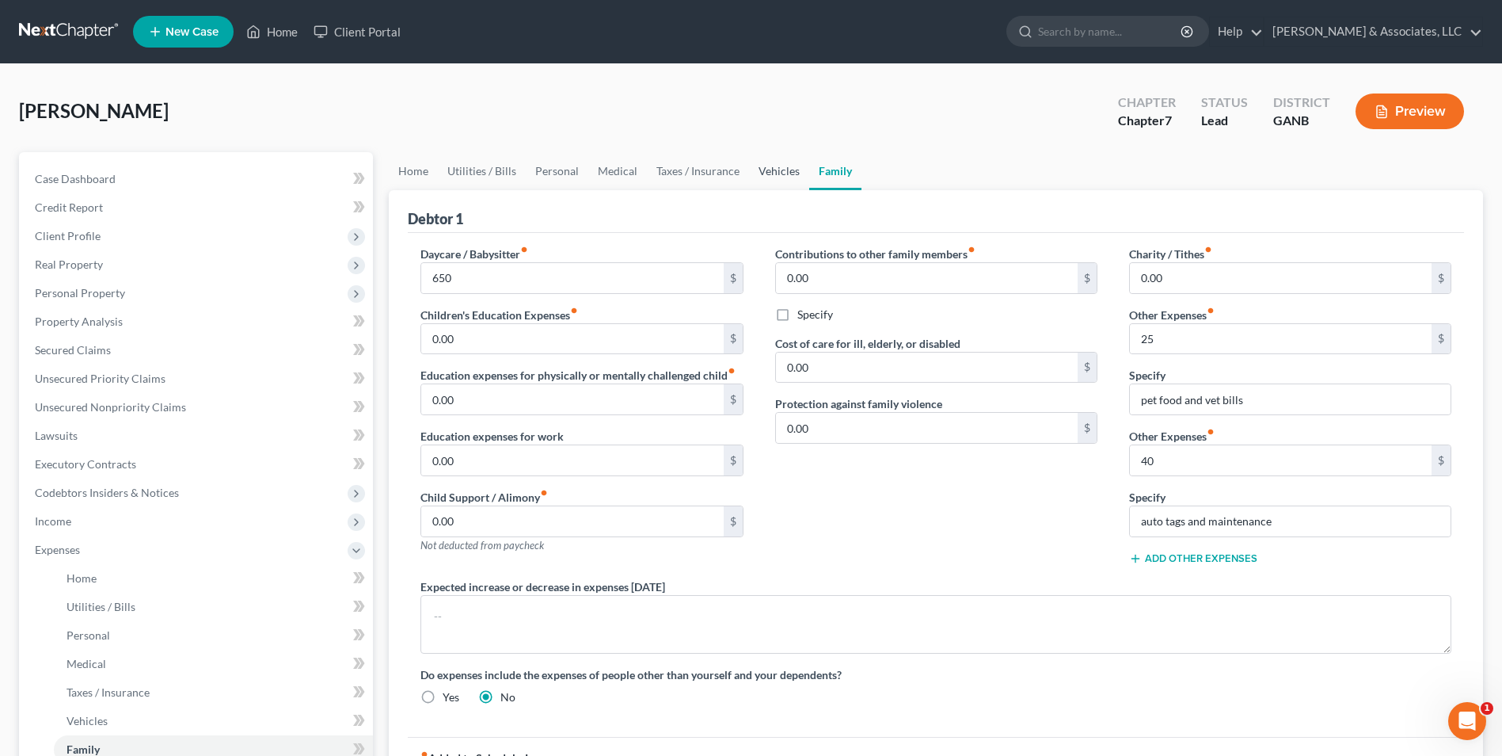
click at [777, 171] on link "Vehicles" at bounding box center [779, 171] width 60 height 38
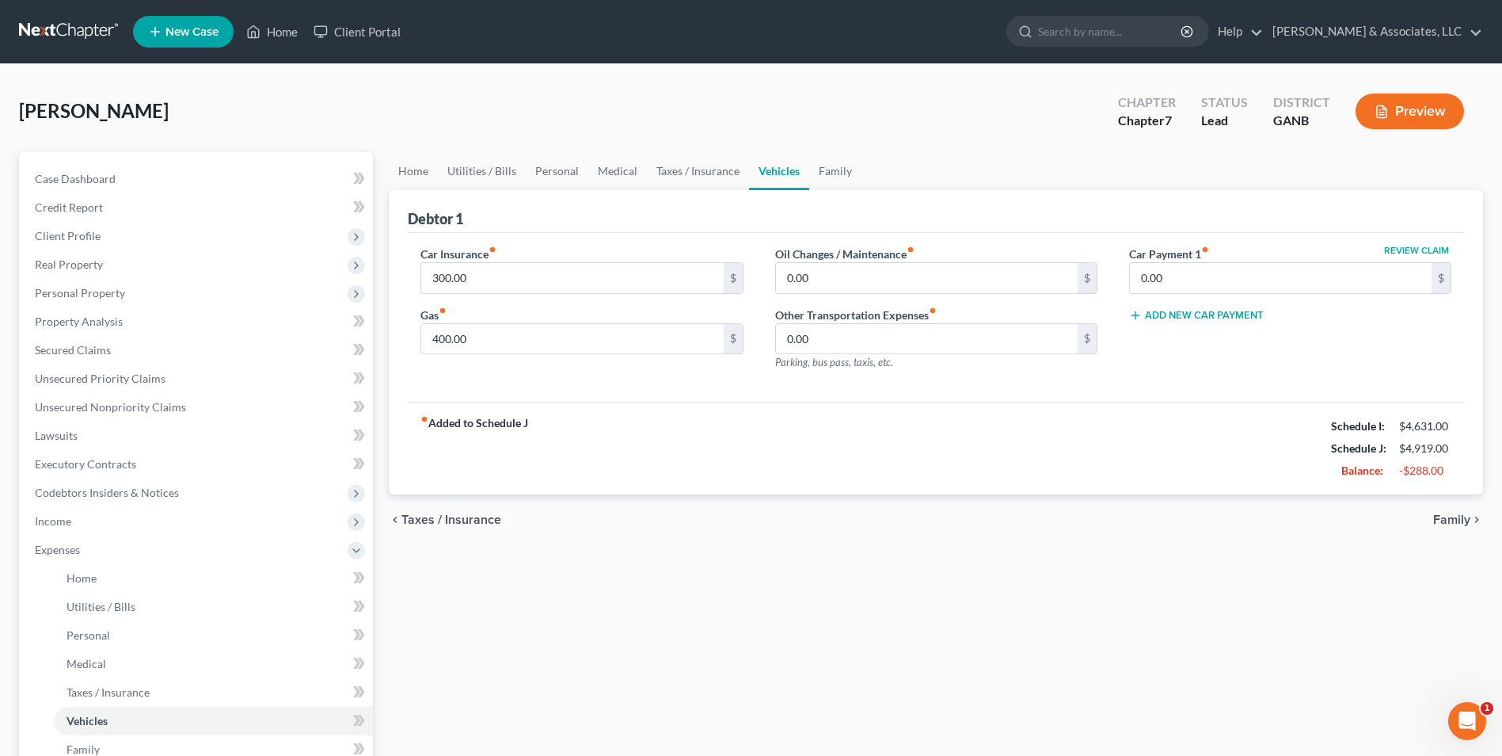
click at [1209, 259] on label "Car Payment 1 fiber_manual_record" at bounding box center [1169, 254] width 80 height 17
click at [1209, 279] on input "0.00" at bounding box center [1281, 278] width 302 height 30
click at [1143, 470] on div "fiber_manual_record Added to Schedule J Schedule I: $4,631.00 Schedule J: $4,91…" at bounding box center [936, 448] width 1057 height 93
click at [1185, 282] on input "3,949" at bounding box center [1281, 278] width 302 height 30
type input "394"
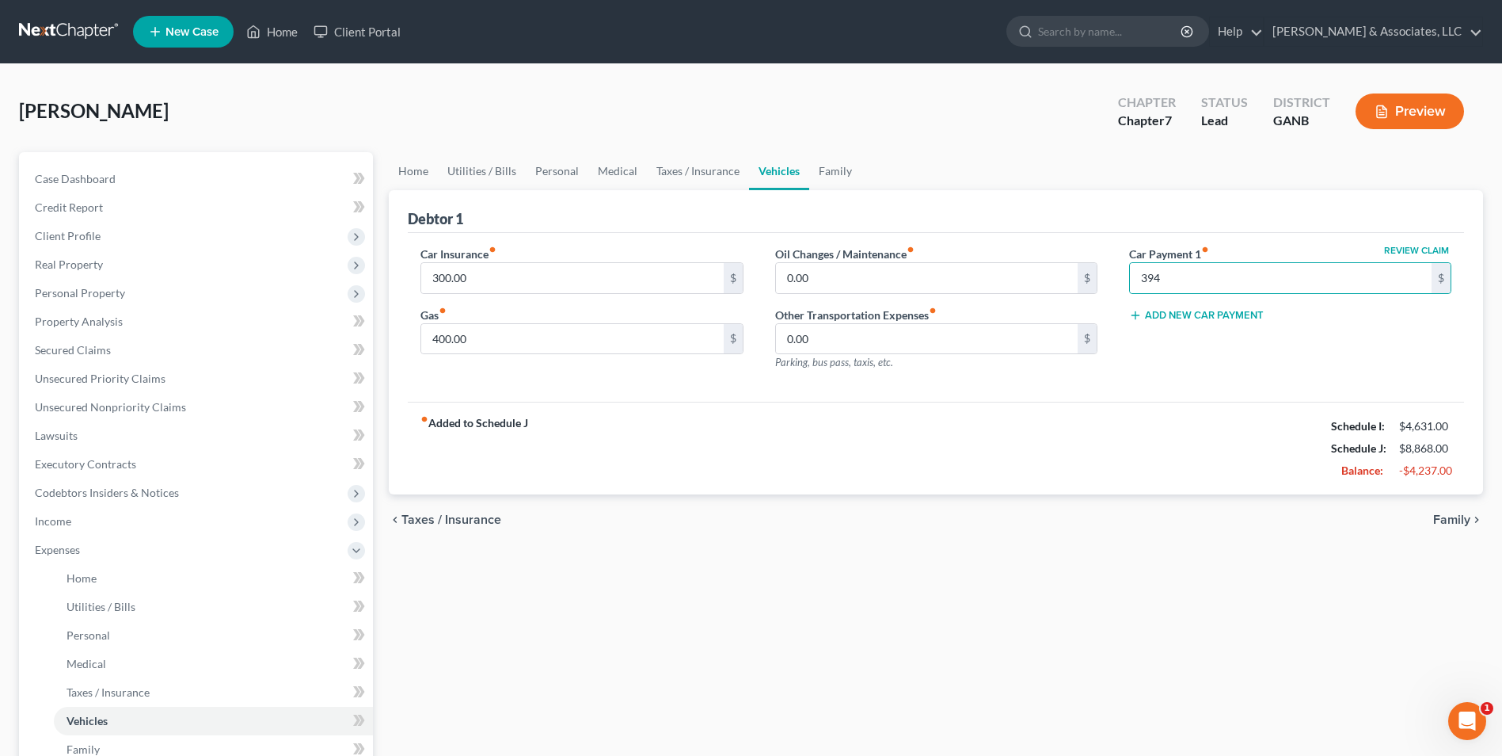
click at [1148, 473] on div "fiber_manual_record Added to Schedule J Schedule I: $4,631.00 Schedule J: $8,86…" at bounding box center [936, 448] width 1057 height 93
click at [480, 337] on input "400.00" at bounding box center [572, 339] width 302 height 30
type input "210"
click at [474, 281] on input "300.00" at bounding box center [572, 278] width 302 height 30
type input "225"
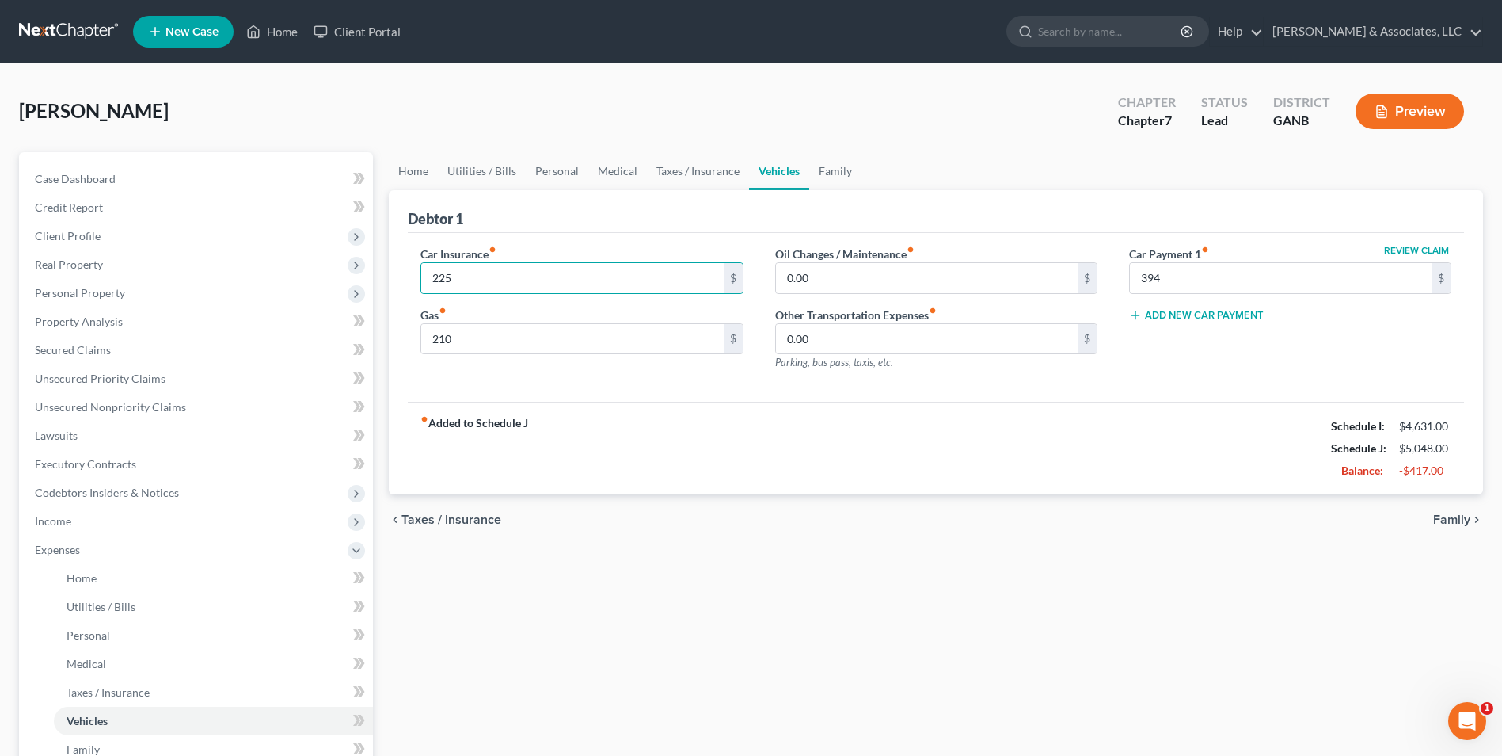
click at [874, 489] on div "fiber_manual_record Added to Schedule J Schedule I: $4,631.00 Schedule J: $5,04…" at bounding box center [936, 448] width 1057 height 93
click at [831, 168] on link "Family" at bounding box center [835, 171] width 52 height 38
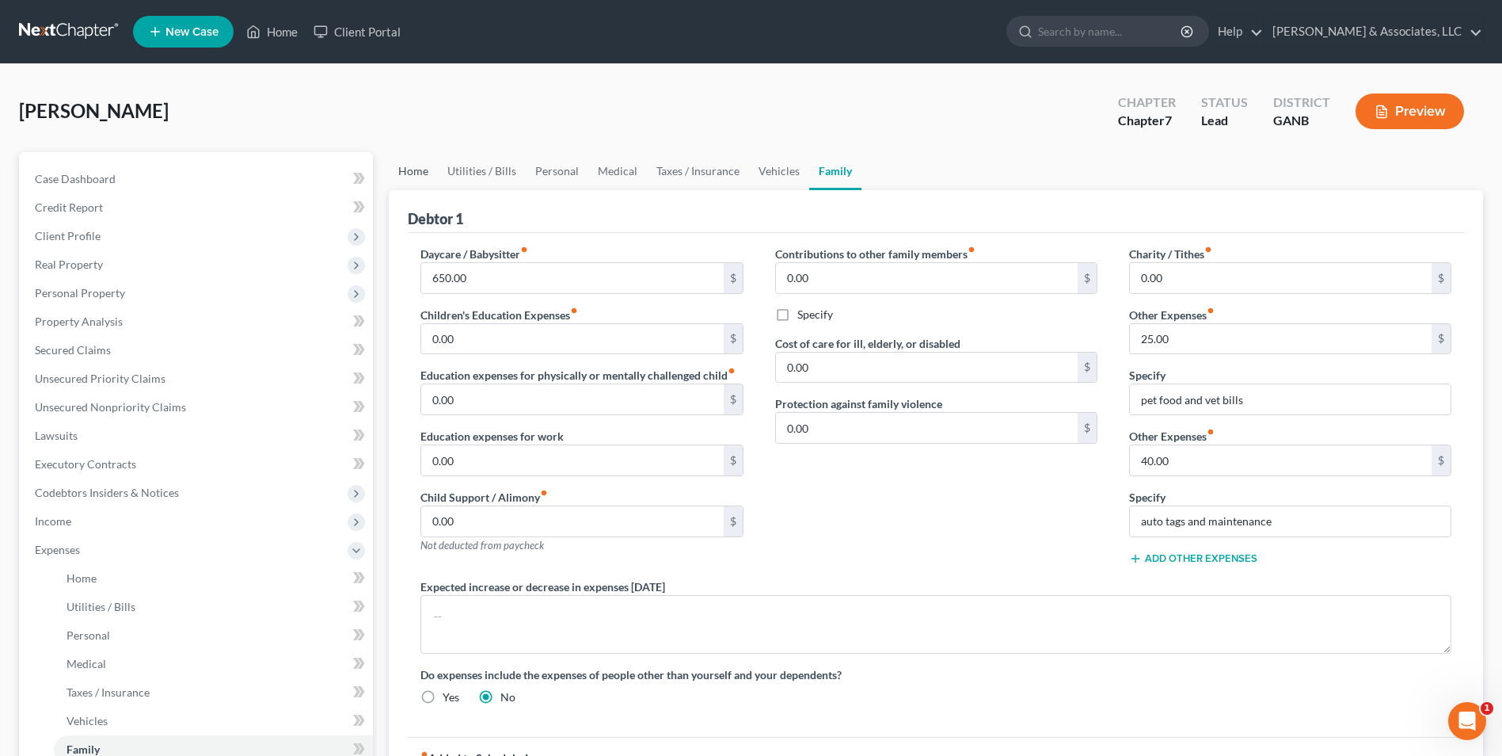
click at [422, 169] on link "Home" at bounding box center [413, 171] width 49 height 38
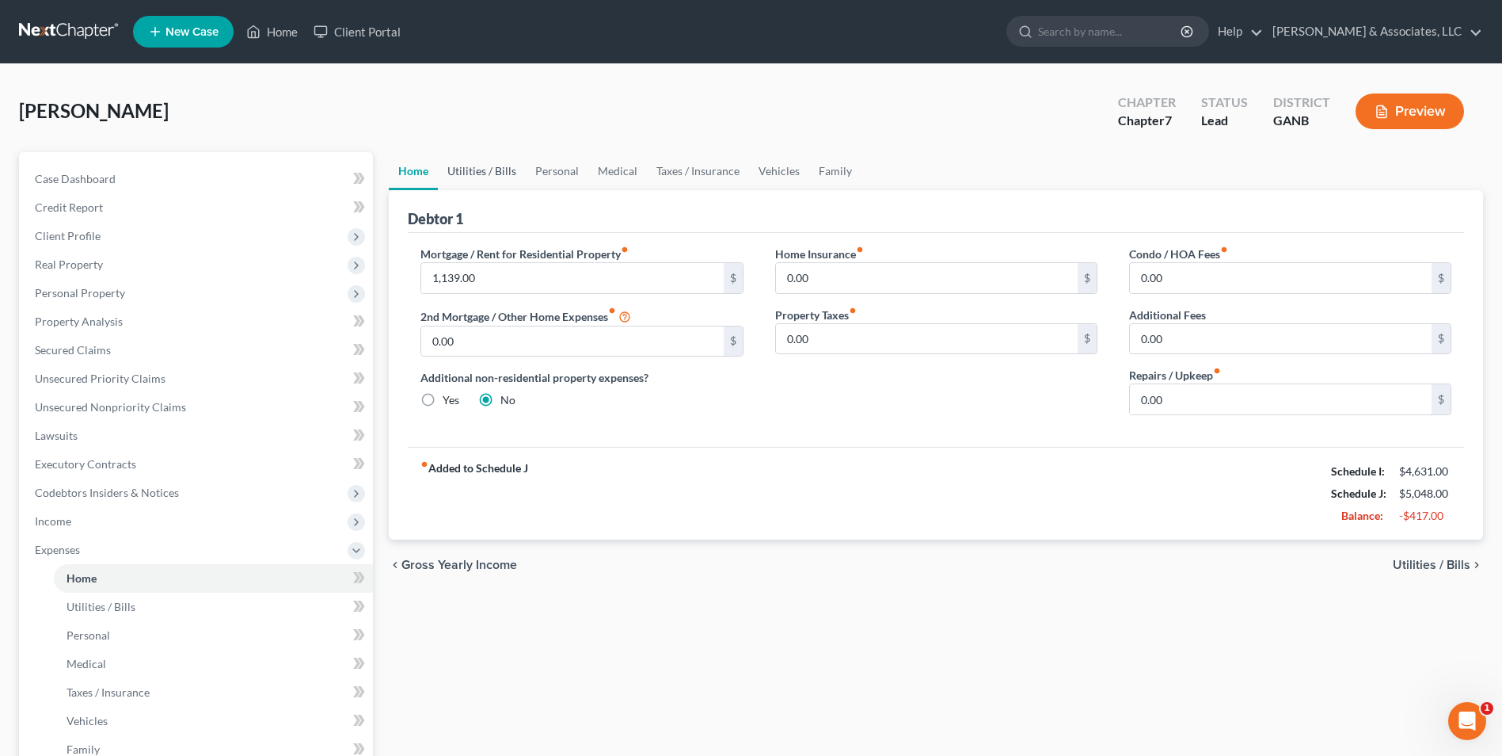
click at [482, 161] on link "Utilities / Bills" at bounding box center [482, 171] width 88 height 38
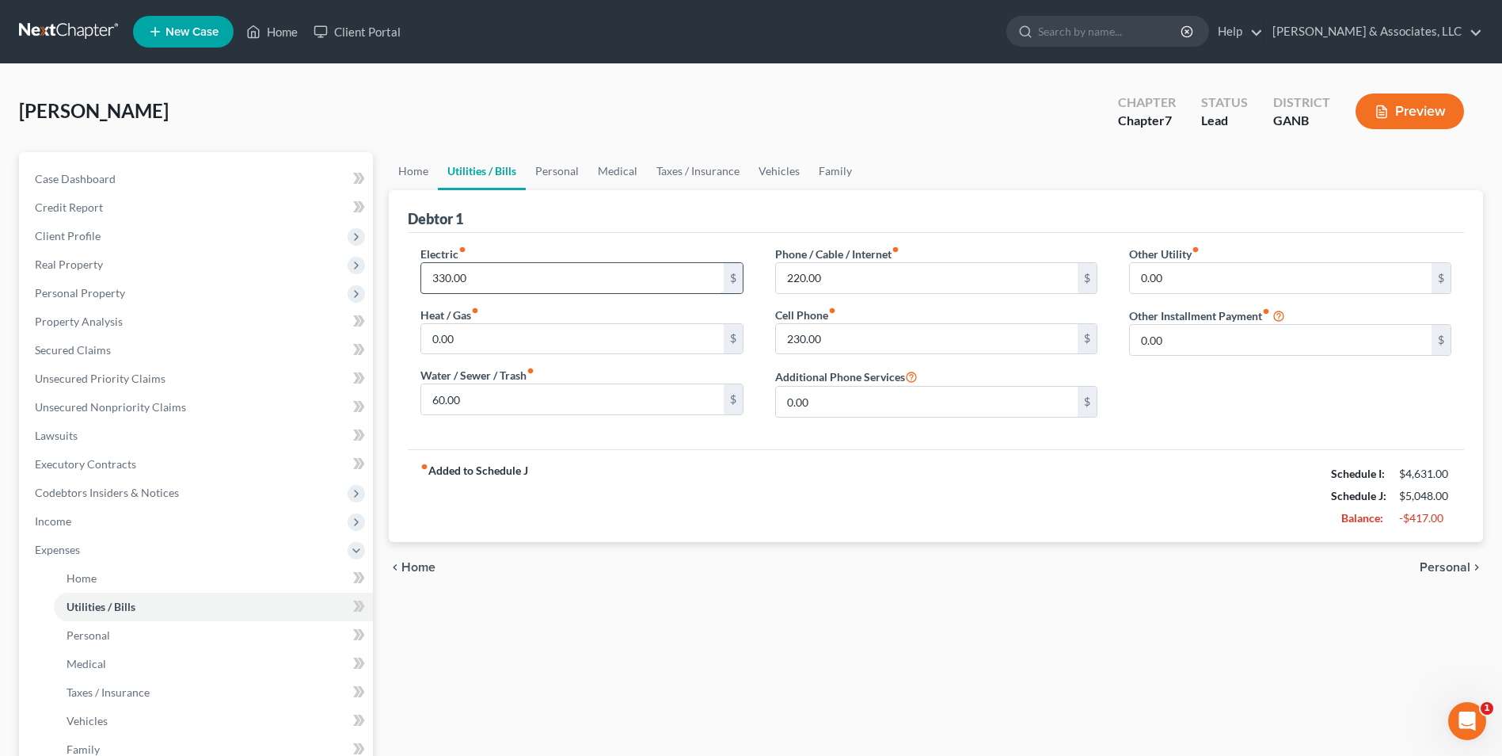
click at [482, 281] on input "330.00" at bounding box center [572, 278] width 302 height 30
type input "224"
click at [557, 484] on div "fiber_manual_record Added to Schedule J Schedule I: $4,631.00 Schedule J: $4,94…" at bounding box center [936, 495] width 1057 height 93
click at [834, 279] on input "220.00" at bounding box center [927, 278] width 302 height 30
type input "120"
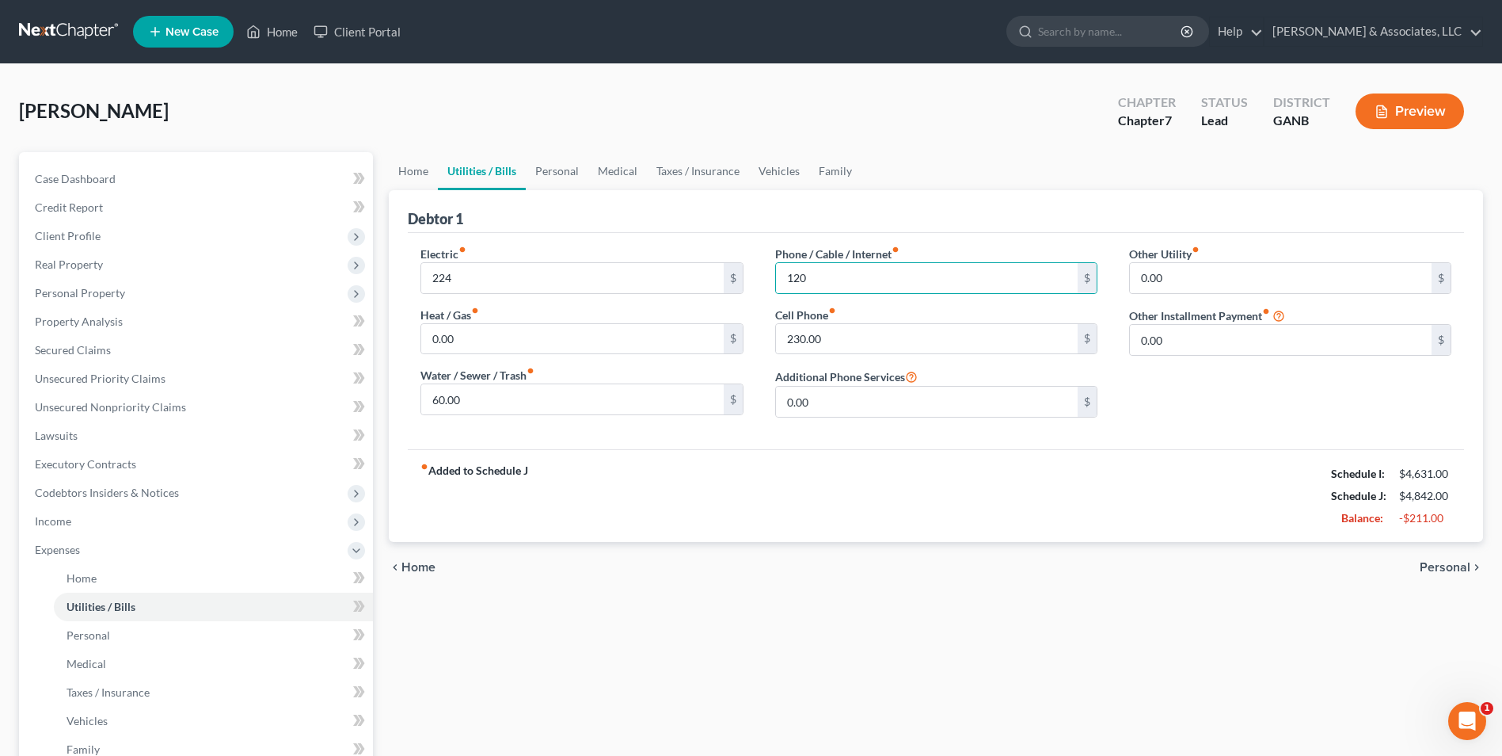
click at [993, 453] on div "fiber_manual_record Added to Schedule J Schedule I: $4,631.00 Schedule J: $4,84…" at bounding box center [936, 495] width 1057 height 93
click at [549, 173] on link "Personal" at bounding box center [557, 171] width 63 height 38
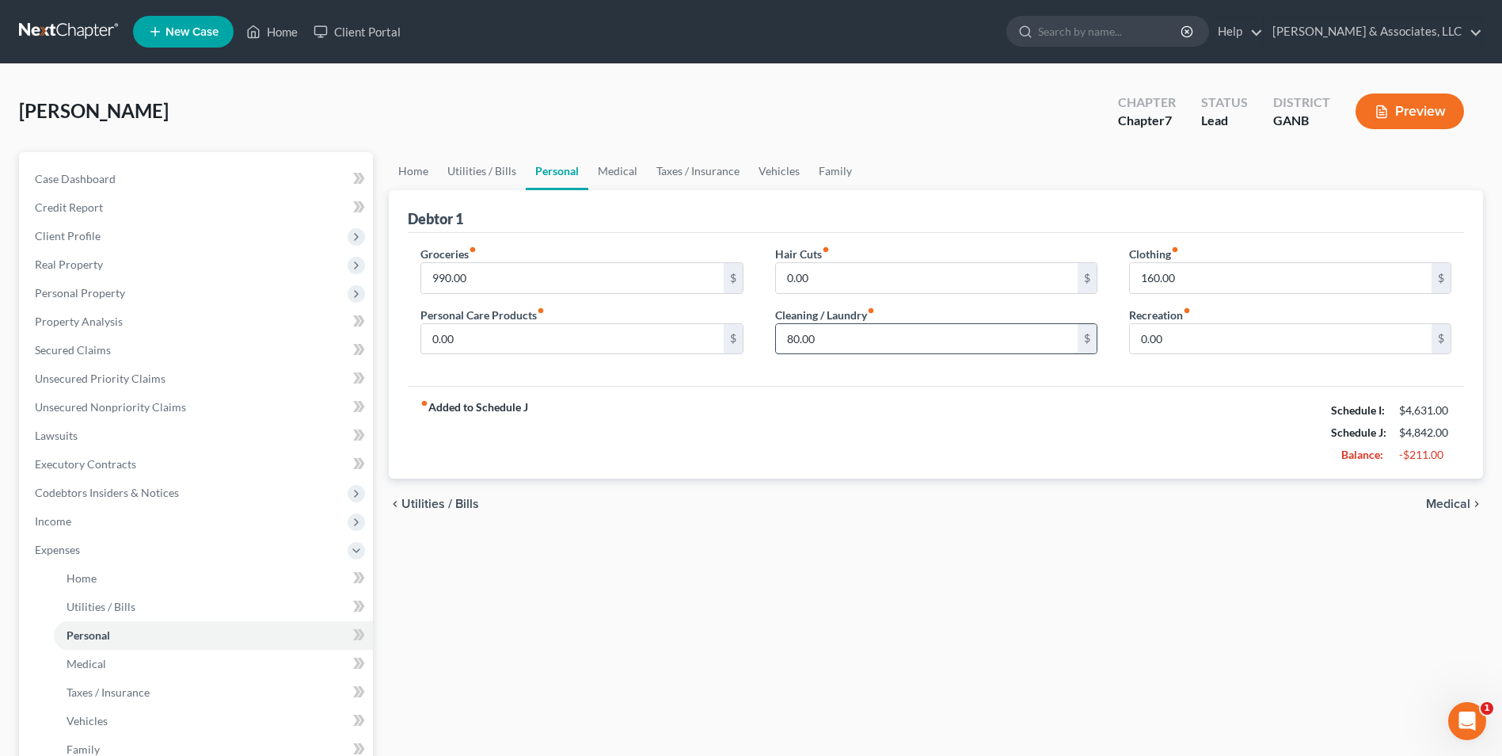
click at [868, 341] on input "80.00" at bounding box center [927, 339] width 302 height 30
type input "0"
click at [1211, 442] on div "fiber_manual_record Added to Schedule J Schedule I: $4,631.00 Schedule J: $4,76…" at bounding box center [936, 432] width 1057 height 93
click at [1196, 279] on input "160.00" at bounding box center [1281, 278] width 302 height 30
type input "120"
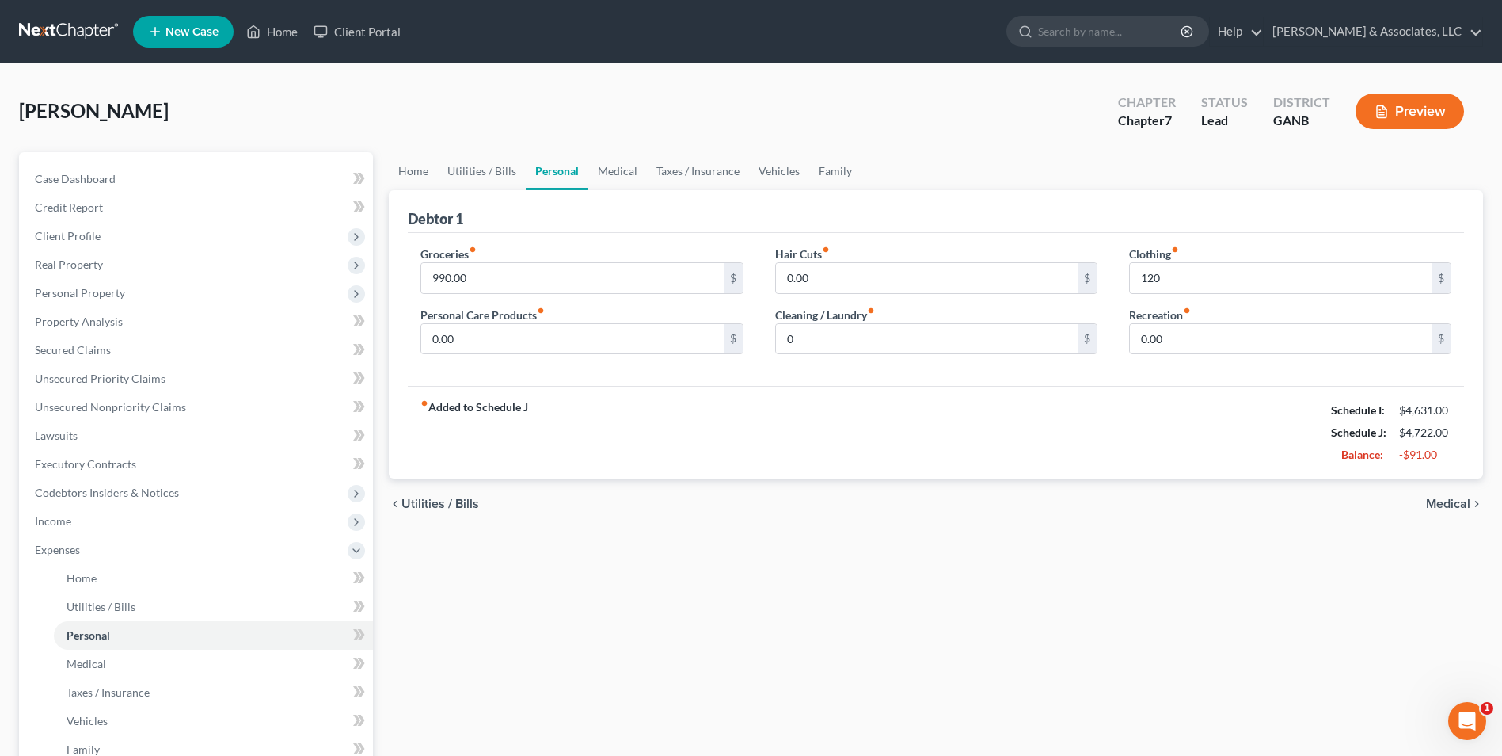
click at [908, 438] on div "fiber_manual_record Added to Schedule J Schedule I: $4,631.00 Schedule J: $4,72…" at bounding box center [936, 432] width 1057 height 93
click at [621, 174] on link "Medical" at bounding box center [617, 171] width 59 height 38
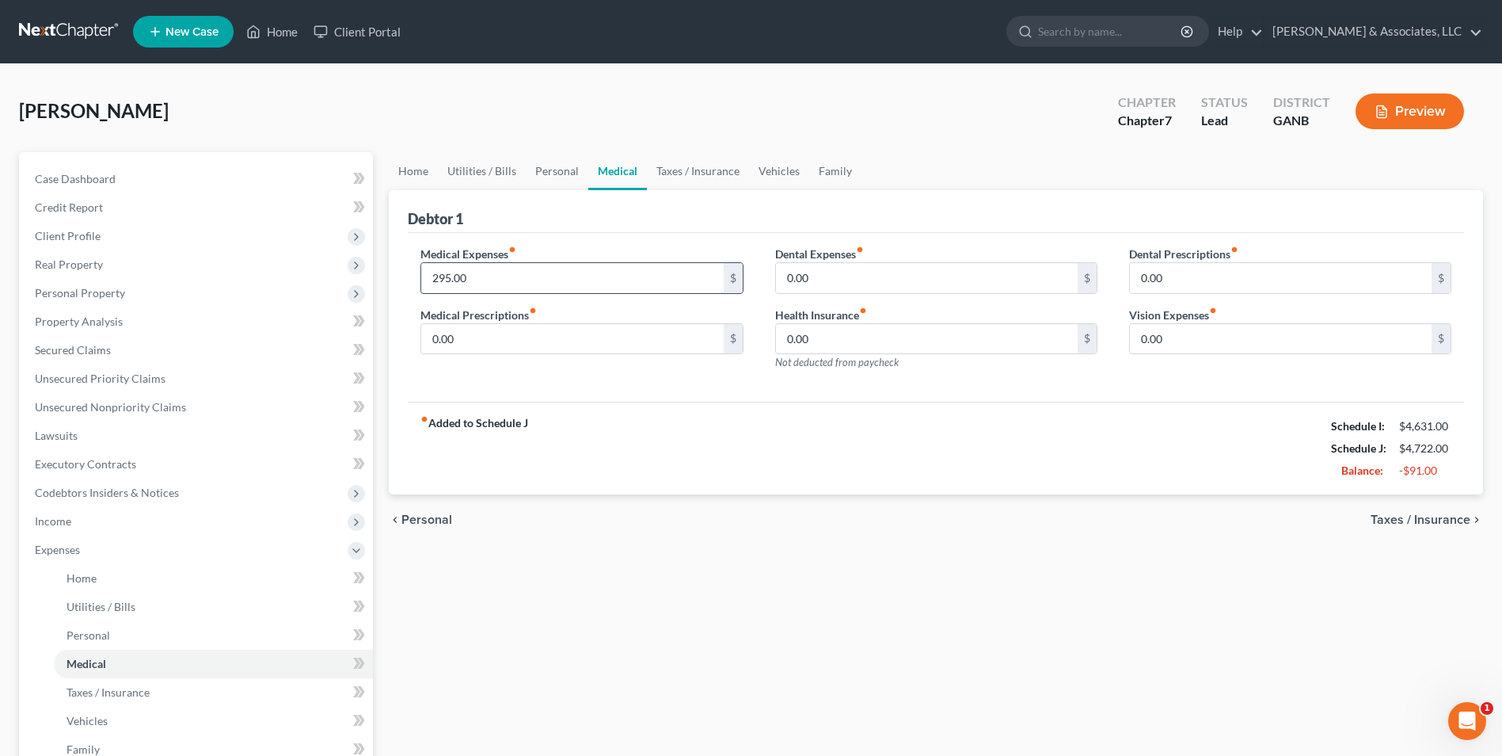
click at [501, 280] on input "295.00" at bounding box center [572, 278] width 302 height 30
type input "204"
click at [868, 574] on div "Home Utilities / Bills Personal Medical Taxes / Insurance Vehicles Family Debto…" at bounding box center [936, 566] width 1110 height 829
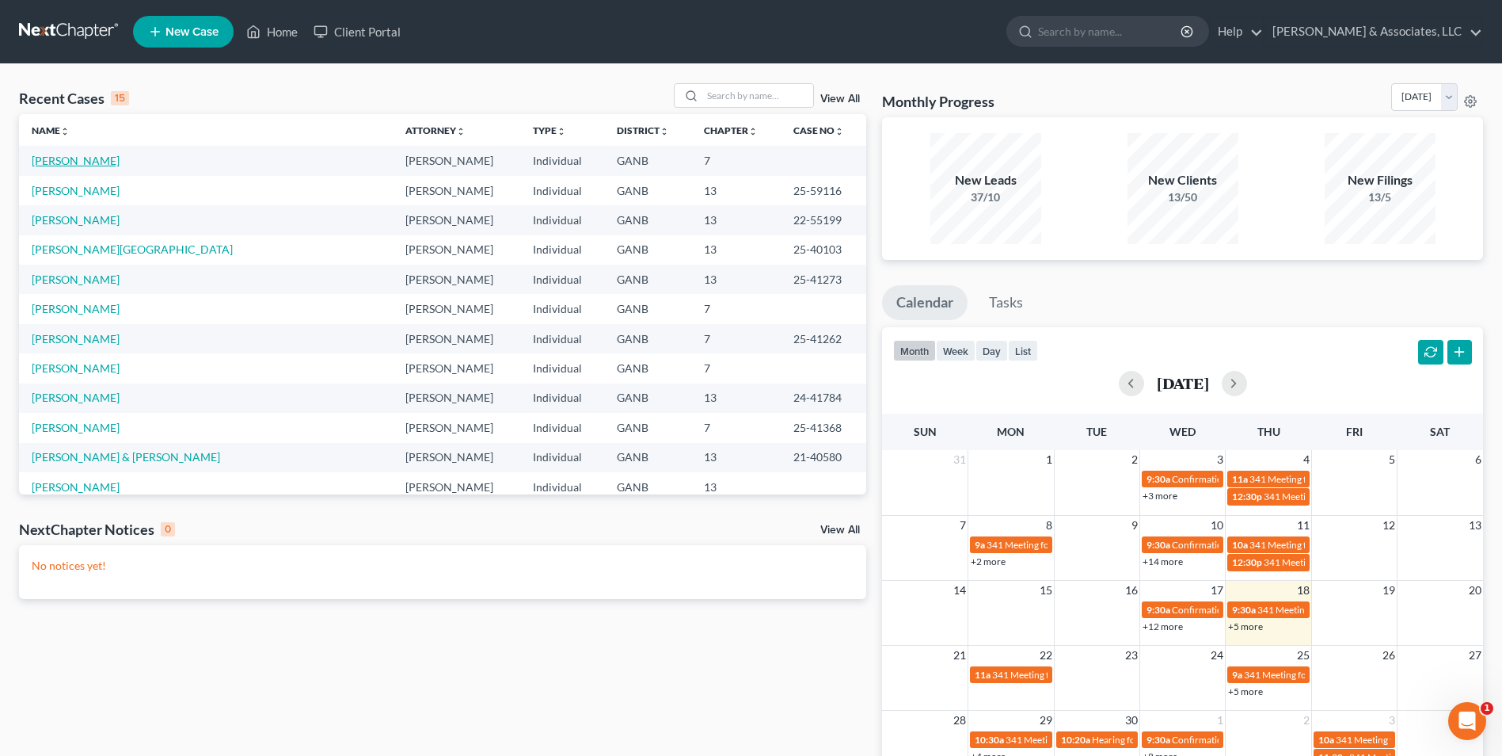
click at [78, 155] on link "[PERSON_NAME]" at bounding box center [76, 160] width 88 height 13
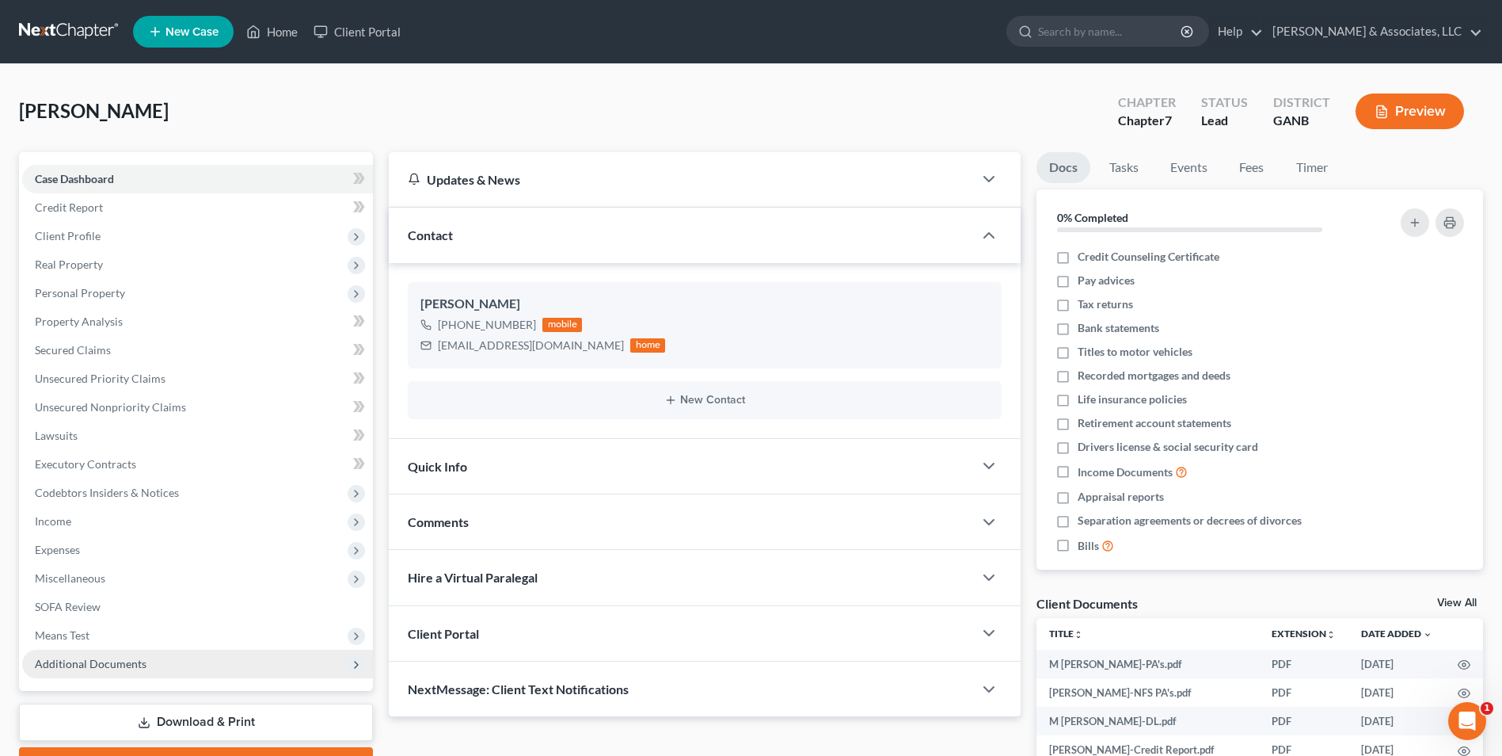
click at [123, 658] on span "Additional Documents" at bounding box center [91, 663] width 112 height 13
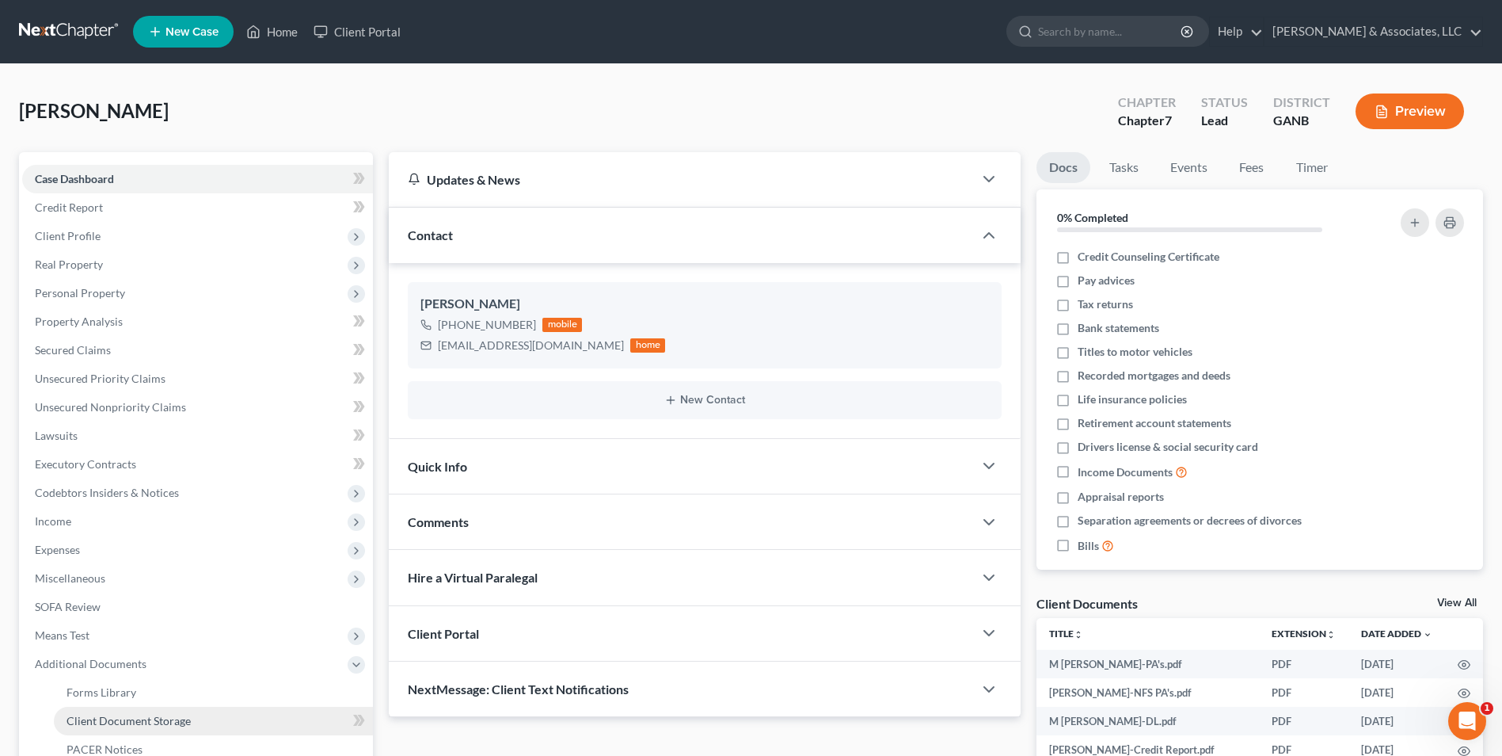
click at [173, 716] on span "Client Document Storage" at bounding box center [129, 720] width 124 height 13
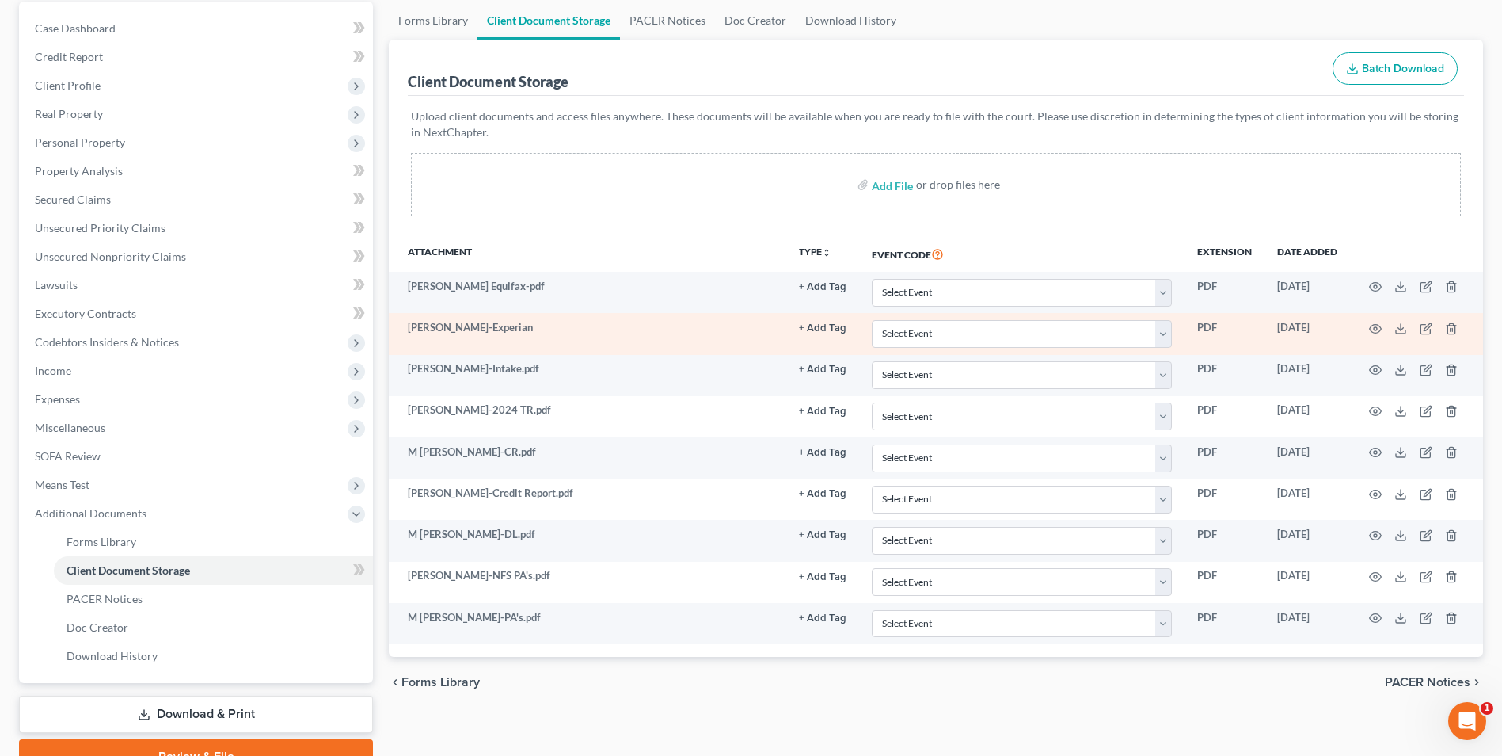
scroll to position [229, 0]
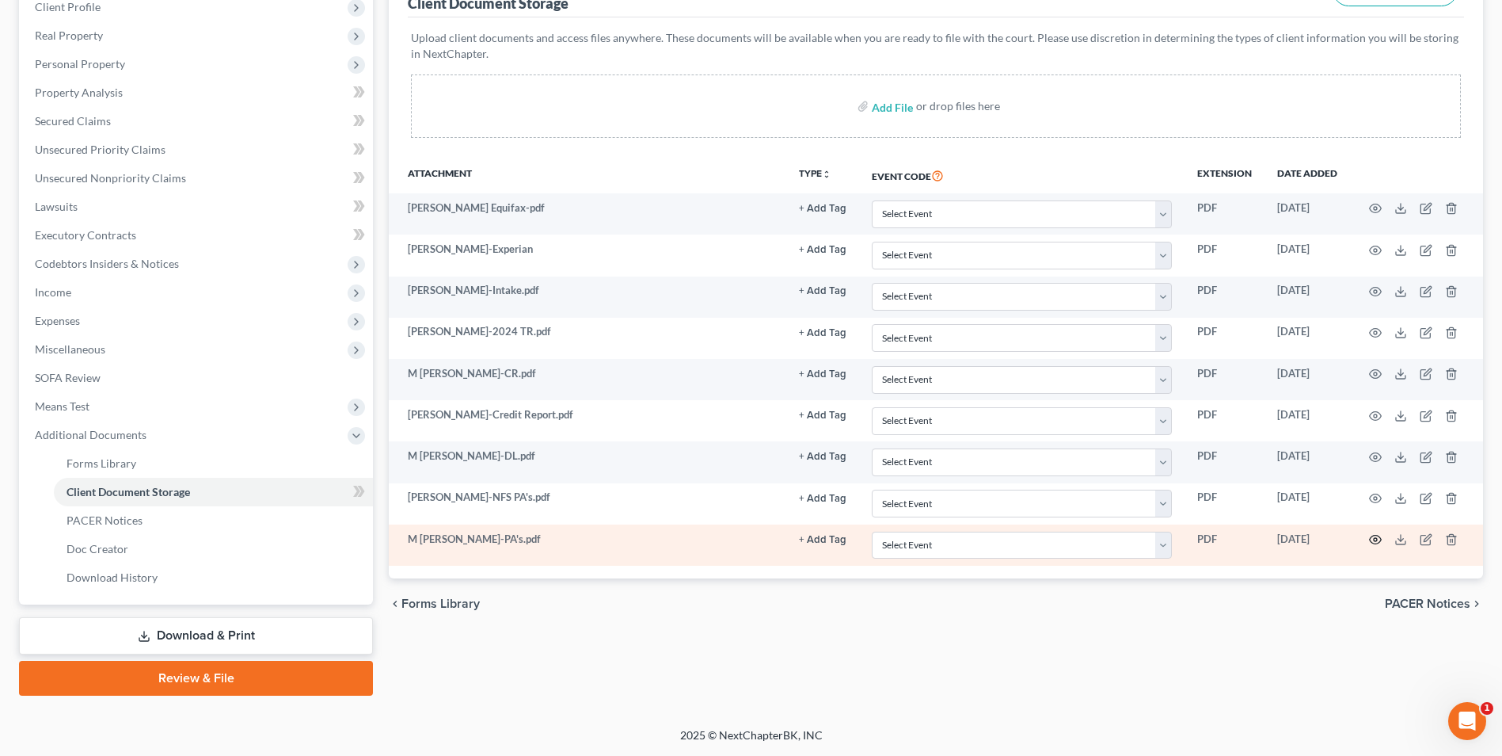
click at [1380, 535] on icon "button" at bounding box center [1375, 539] width 13 height 13
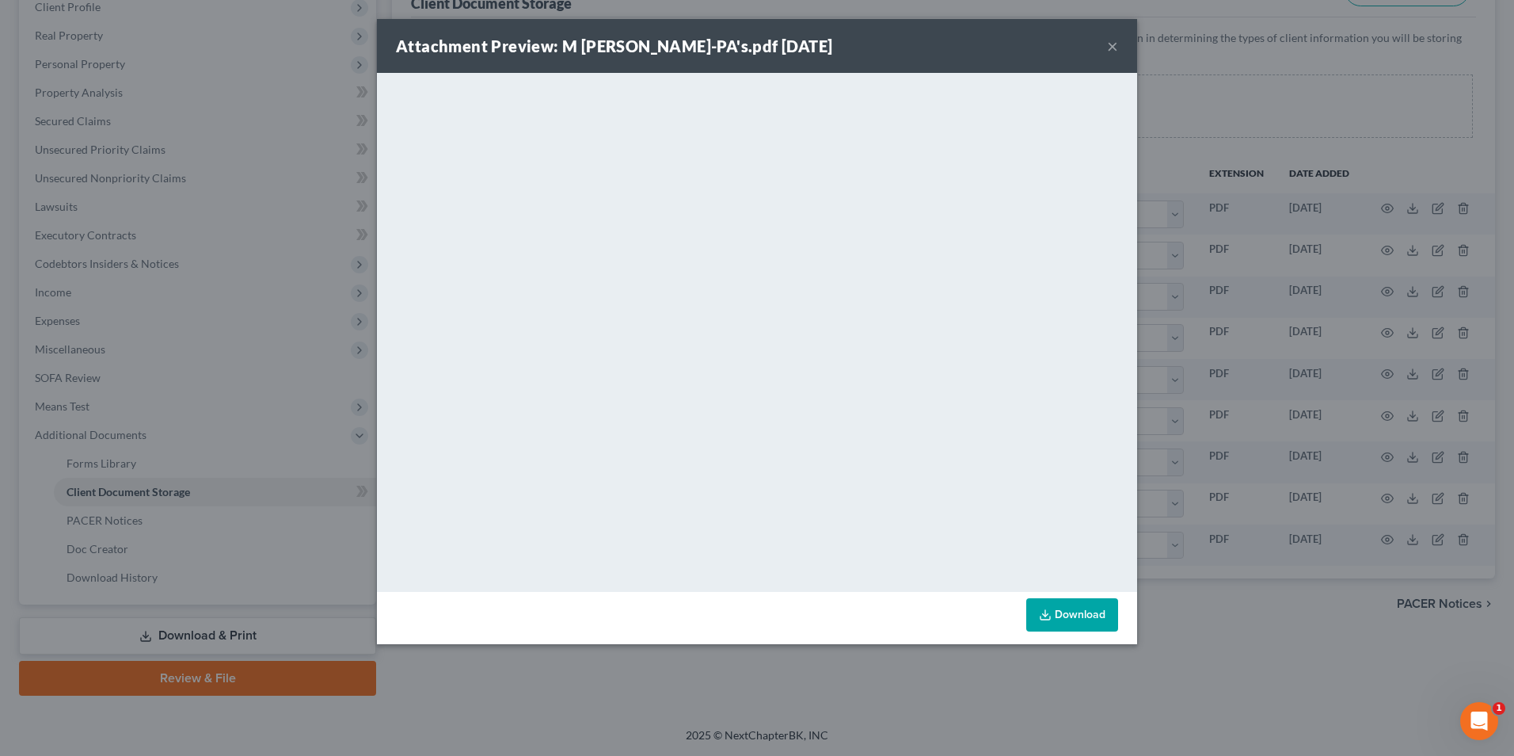
click at [1110, 47] on button "×" at bounding box center [1112, 45] width 11 height 19
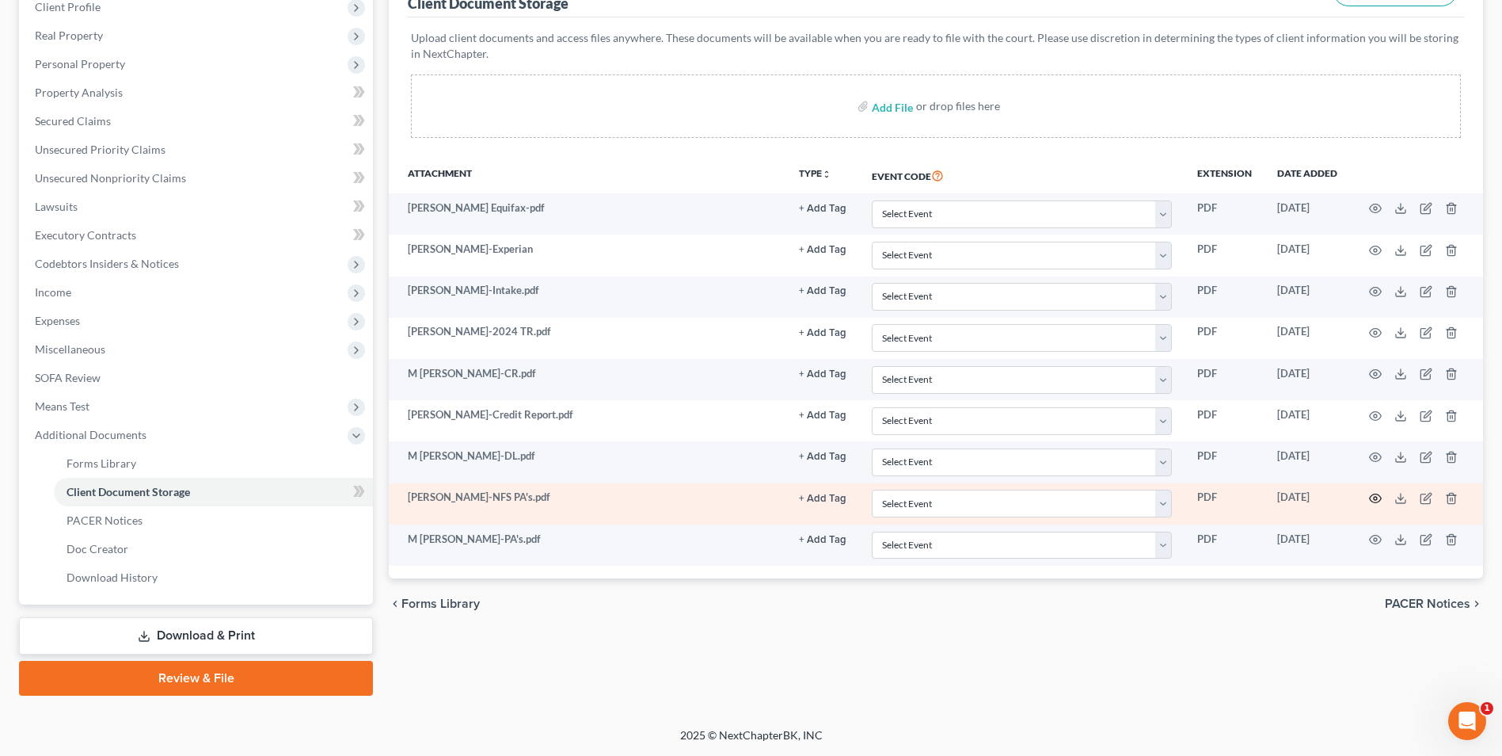
click at [1373, 497] on icon "button" at bounding box center [1375, 498] width 13 height 13
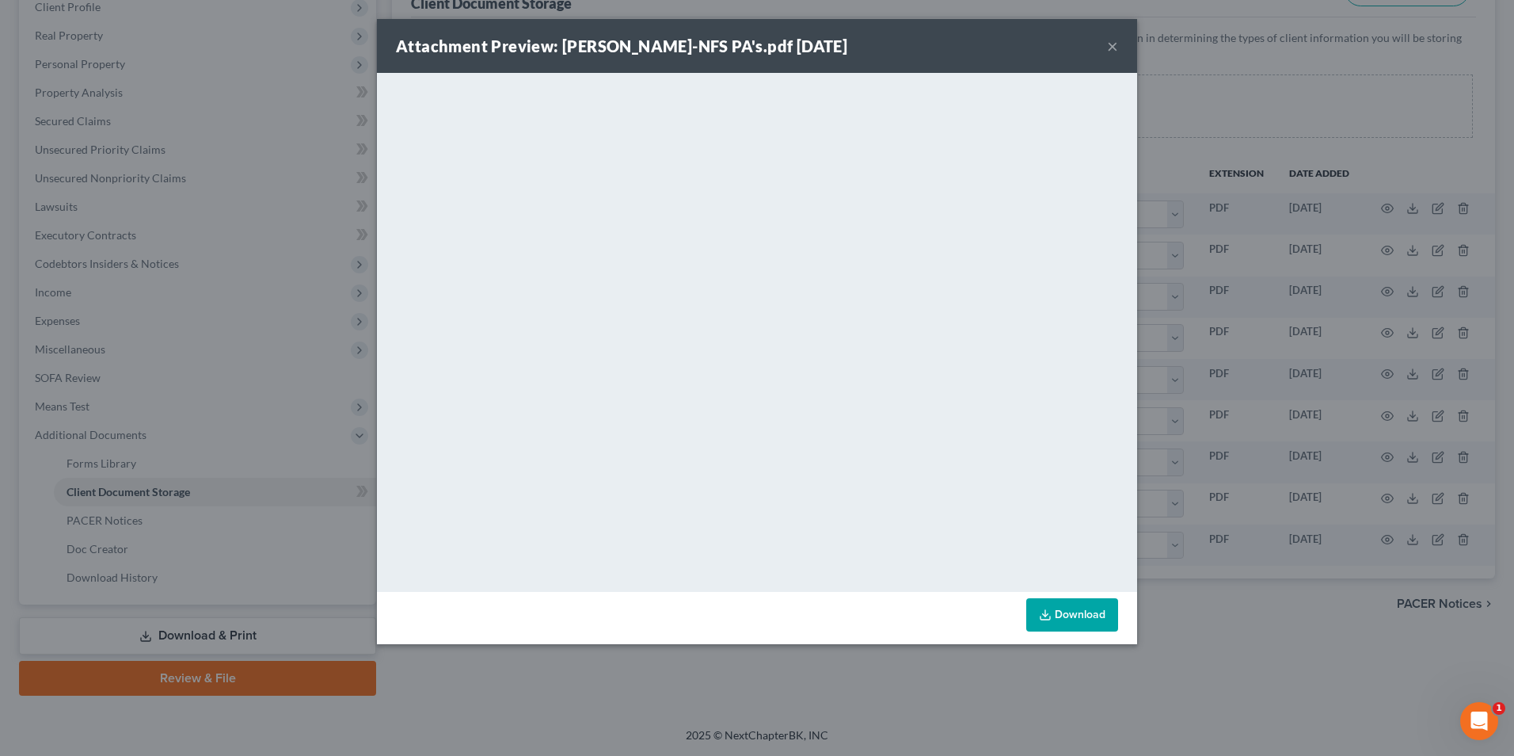
click at [1117, 47] on button "×" at bounding box center [1112, 45] width 11 height 19
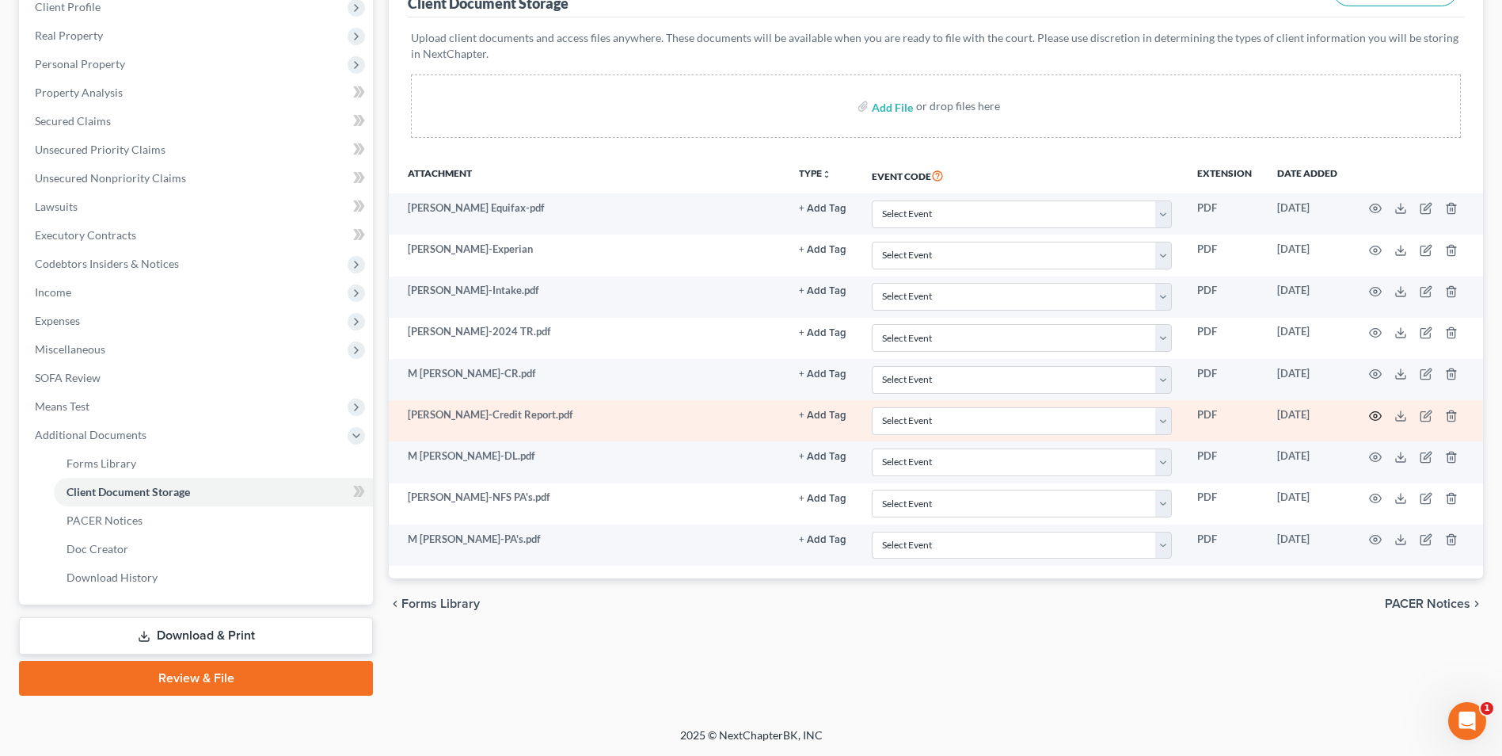
click at [1369, 414] on icon "button" at bounding box center [1375, 415] width 13 height 13
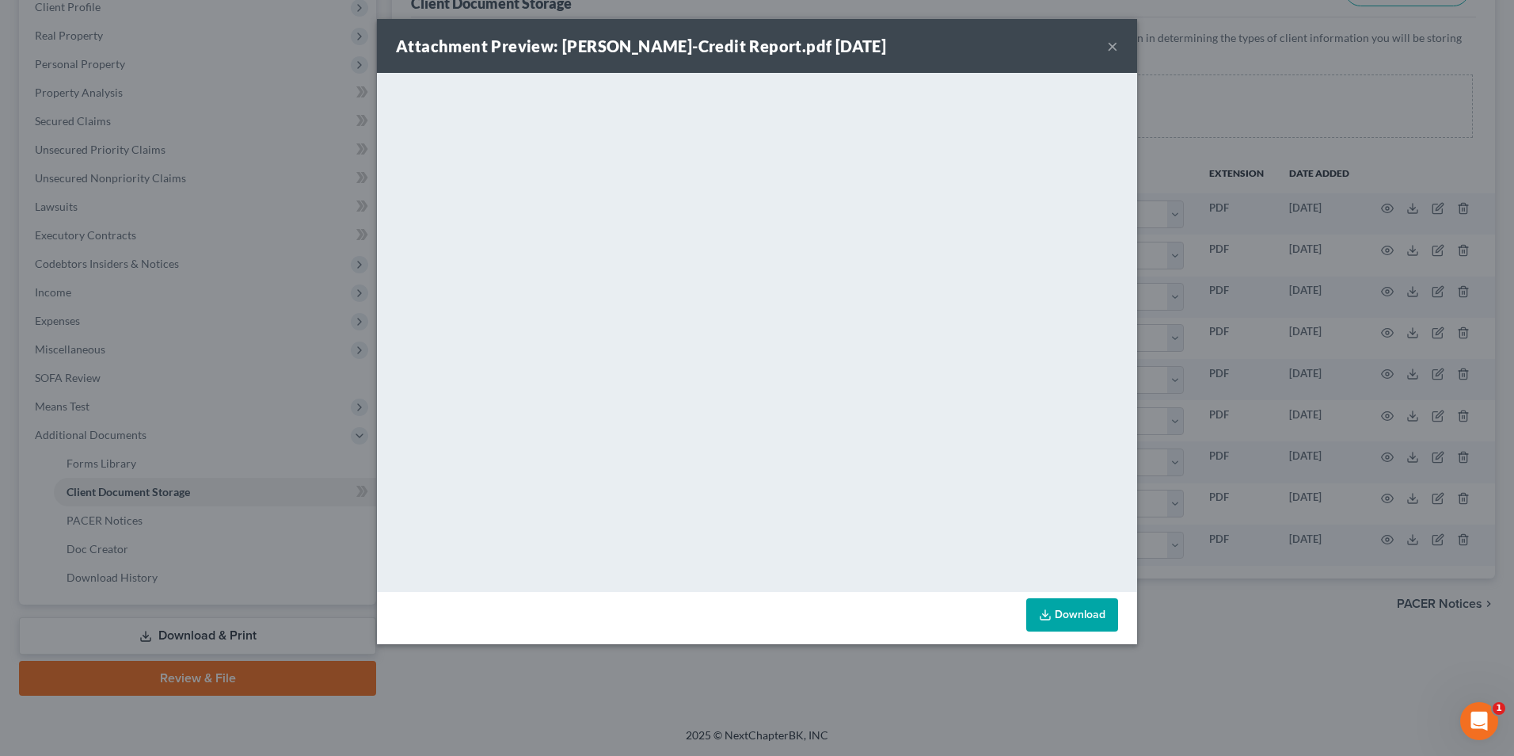
click at [1117, 49] on button "×" at bounding box center [1112, 45] width 11 height 19
